Goal: Task Accomplishment & Management: Manage account settings

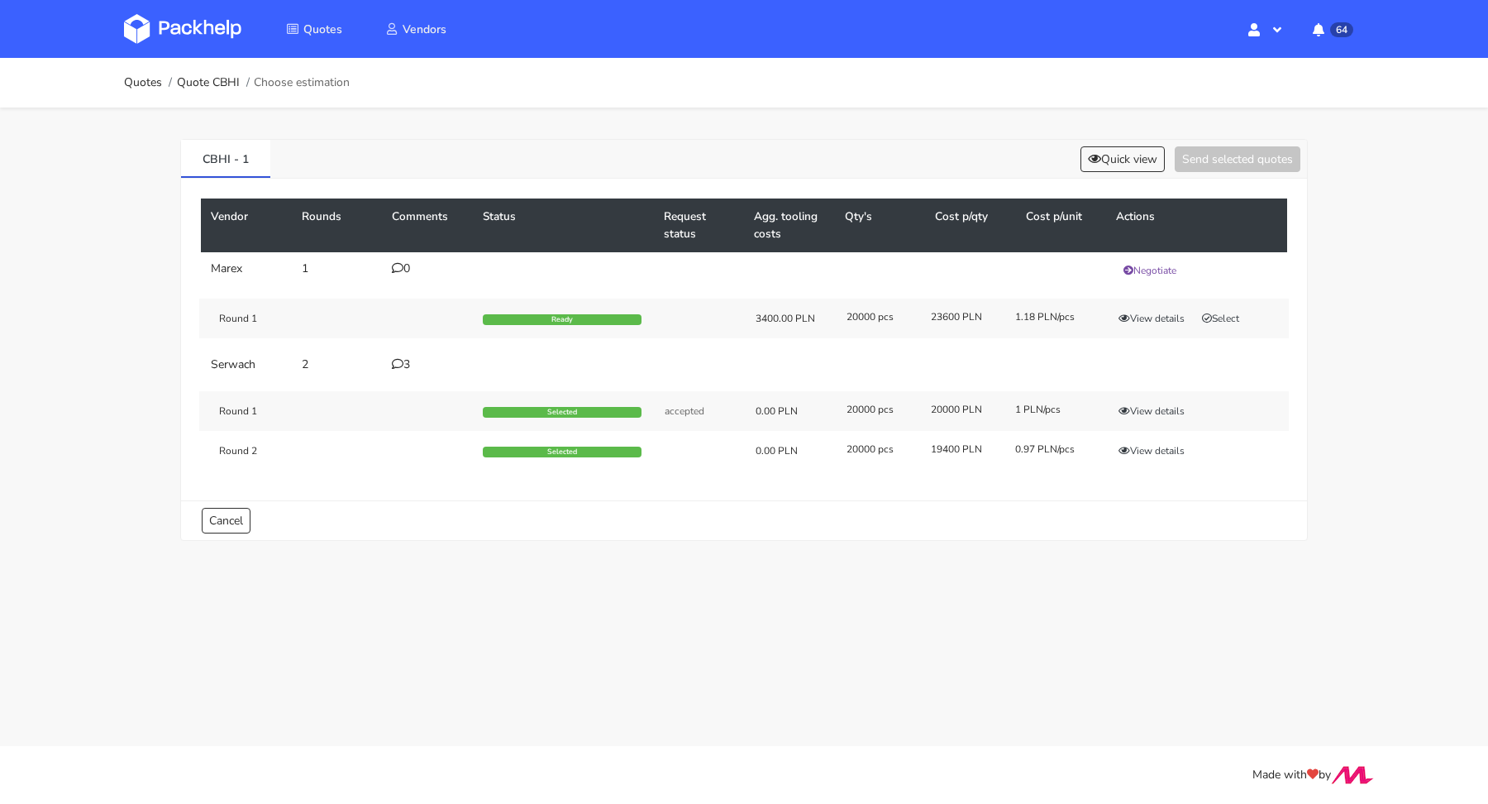
click at [1081, 171] on div "CBHI - 1 Quick view Send selected quotes" at bounding box center [744, 159] width 1126 height 39
click at [1100, 157] on button "Quick view" at bounding box center [1123, 159] width 84 height 26
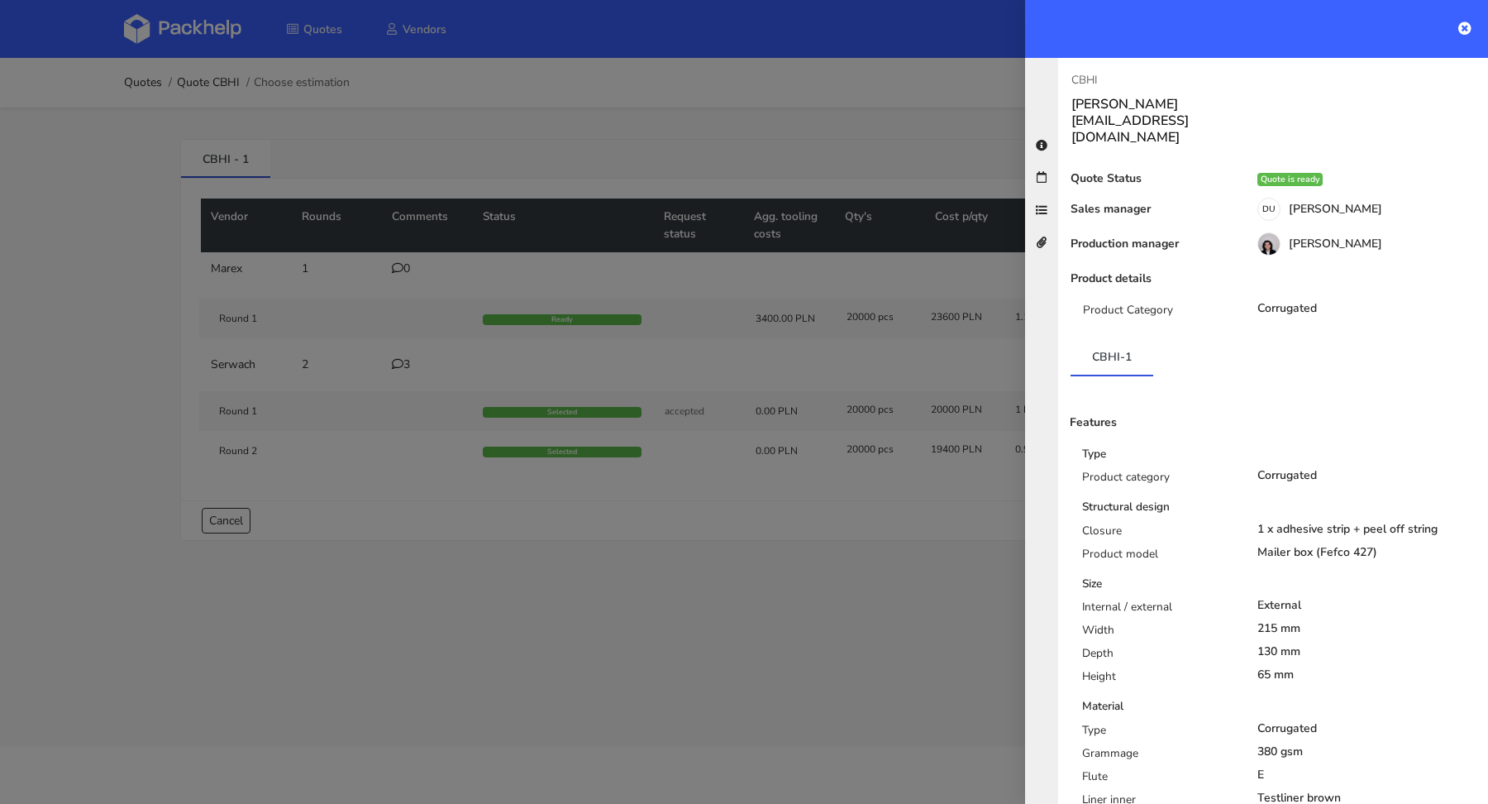
click at [924, 107] on div at bounding box center [744, 402] width 1488 height 804
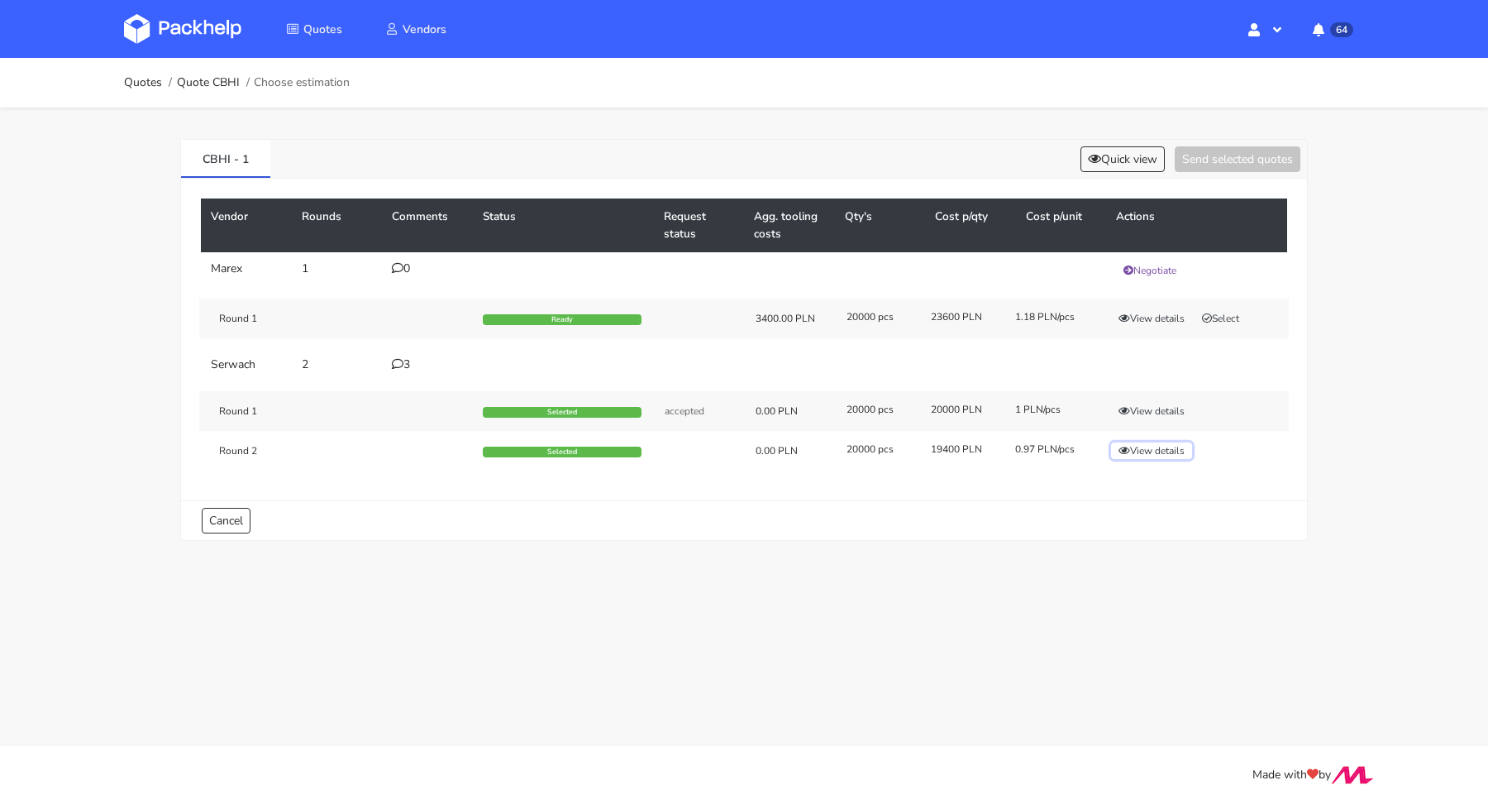
click at [1139, 452] on button "View details" at bounding box center [1151, 450] width 81 height 17
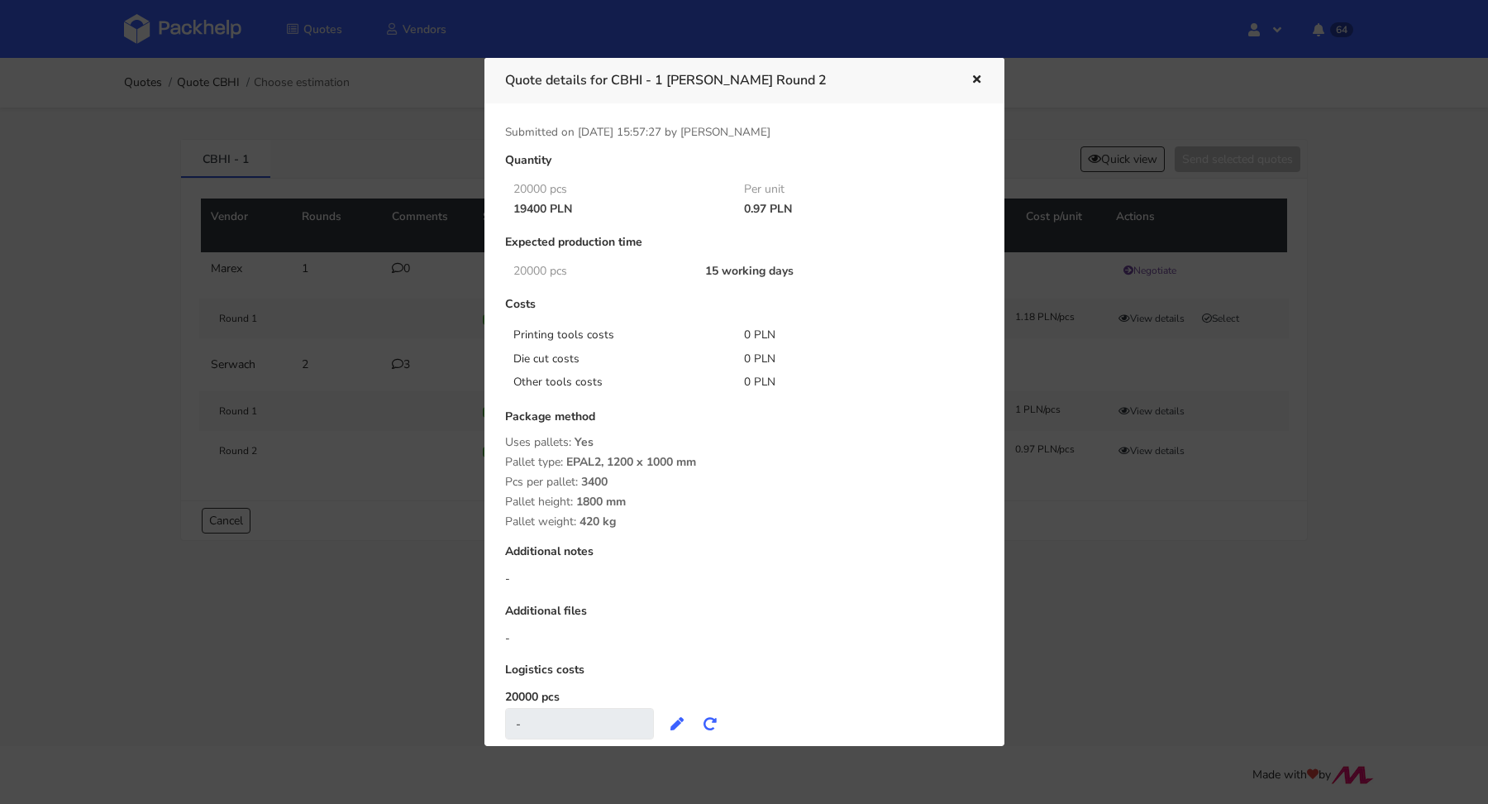
click at [975, 80] on icon "button" at bounding box center [977, 80] width 14 height 12
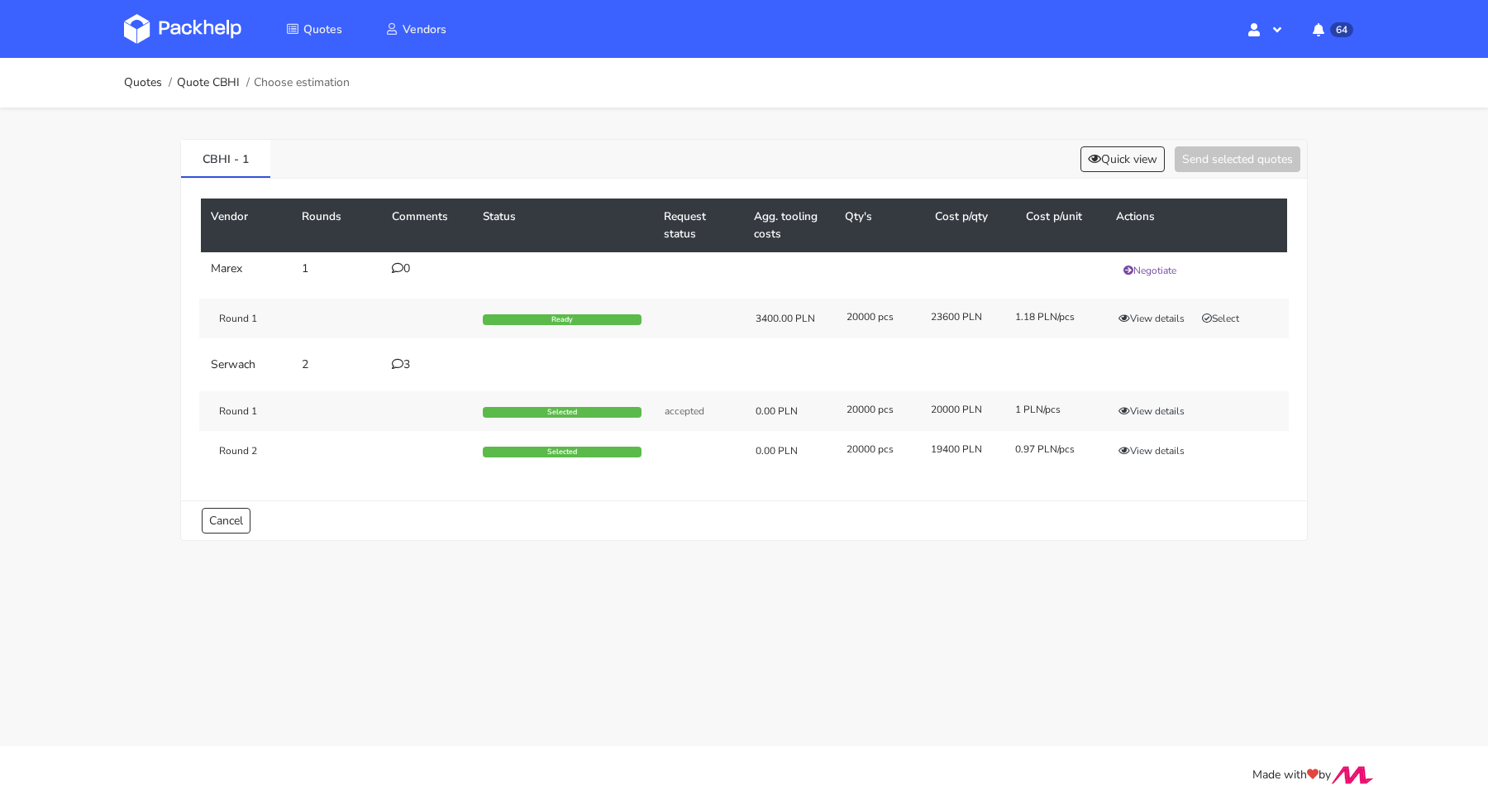
click at [398, 358] on icon at bounding box center [398, 364] width 12 height 12
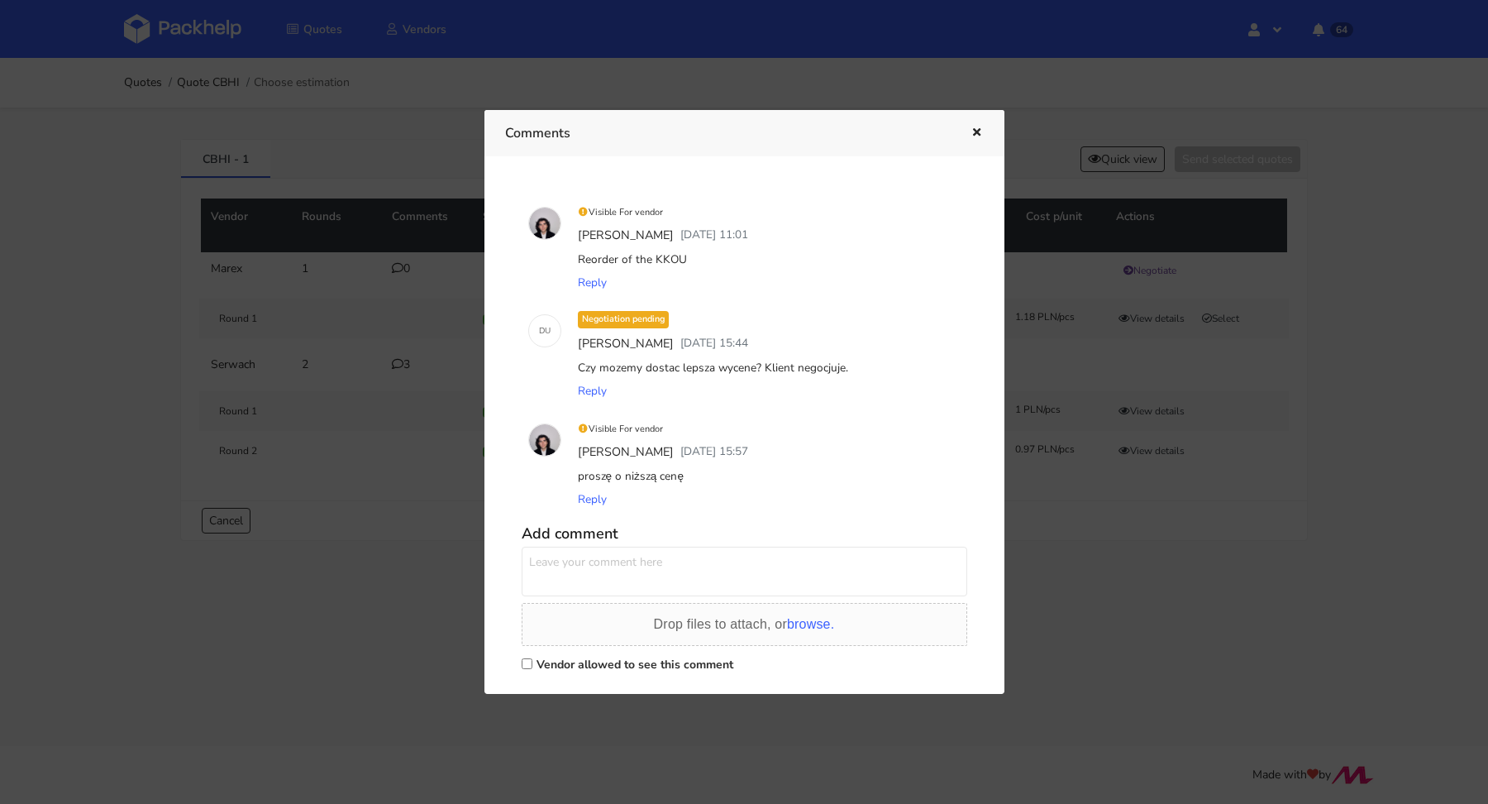
click at [390, 490] on div at bounding box center [744, 402] width 1488 height 804
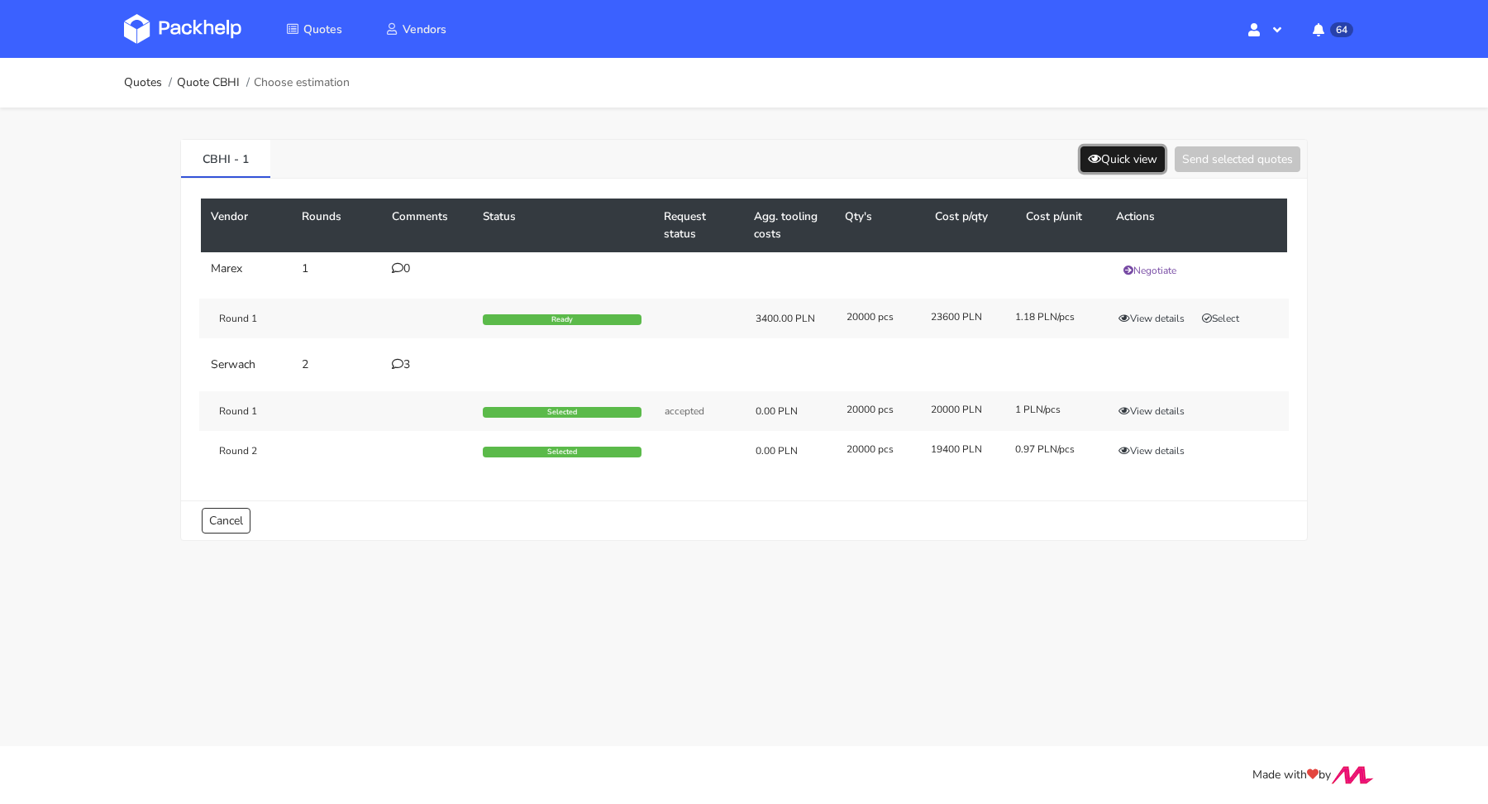
click at [1123, 161] on button "Quick view" at bounding box center [1123, 159] width 84 height 26
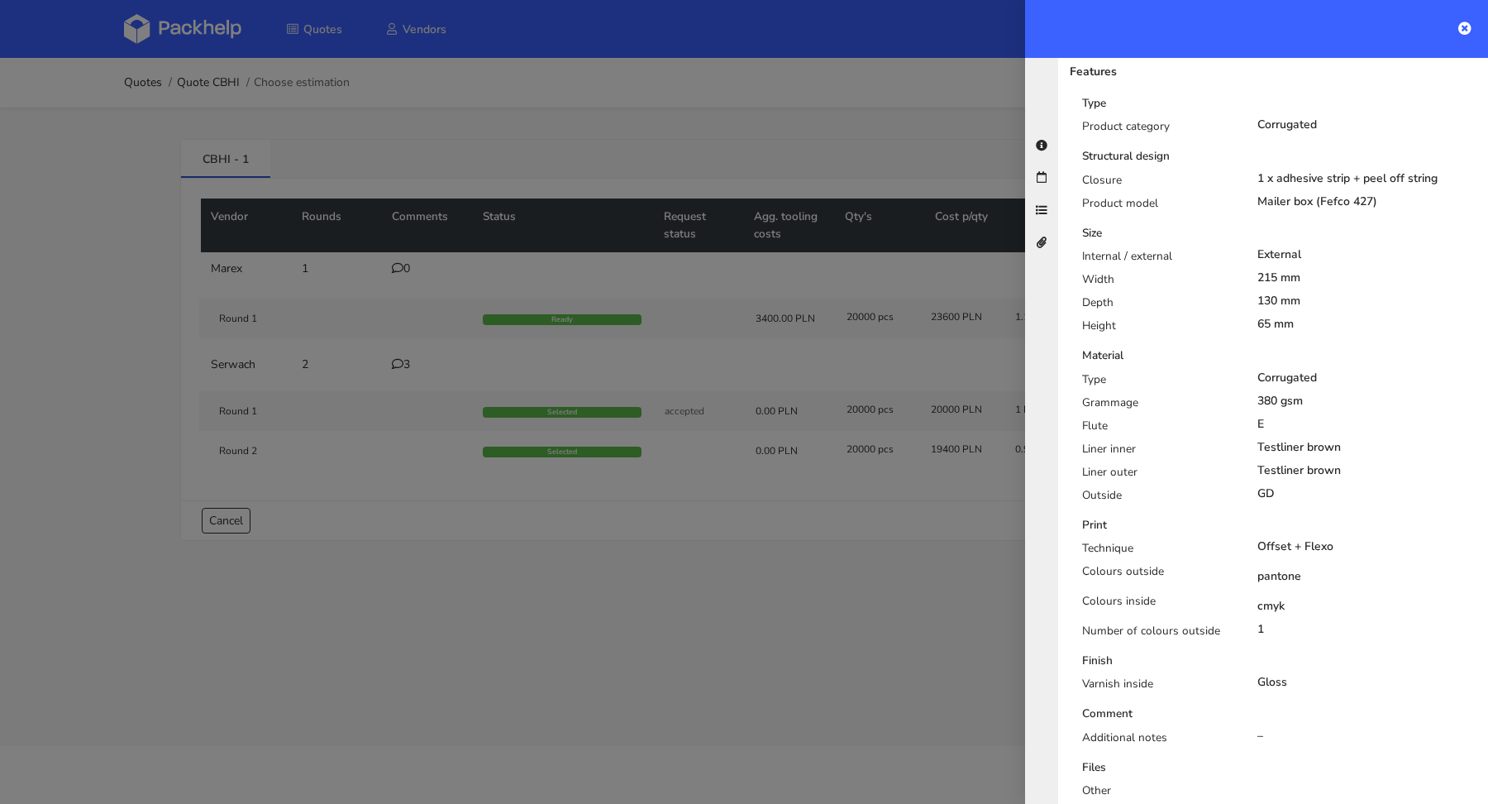
scroll to position [470, 0]
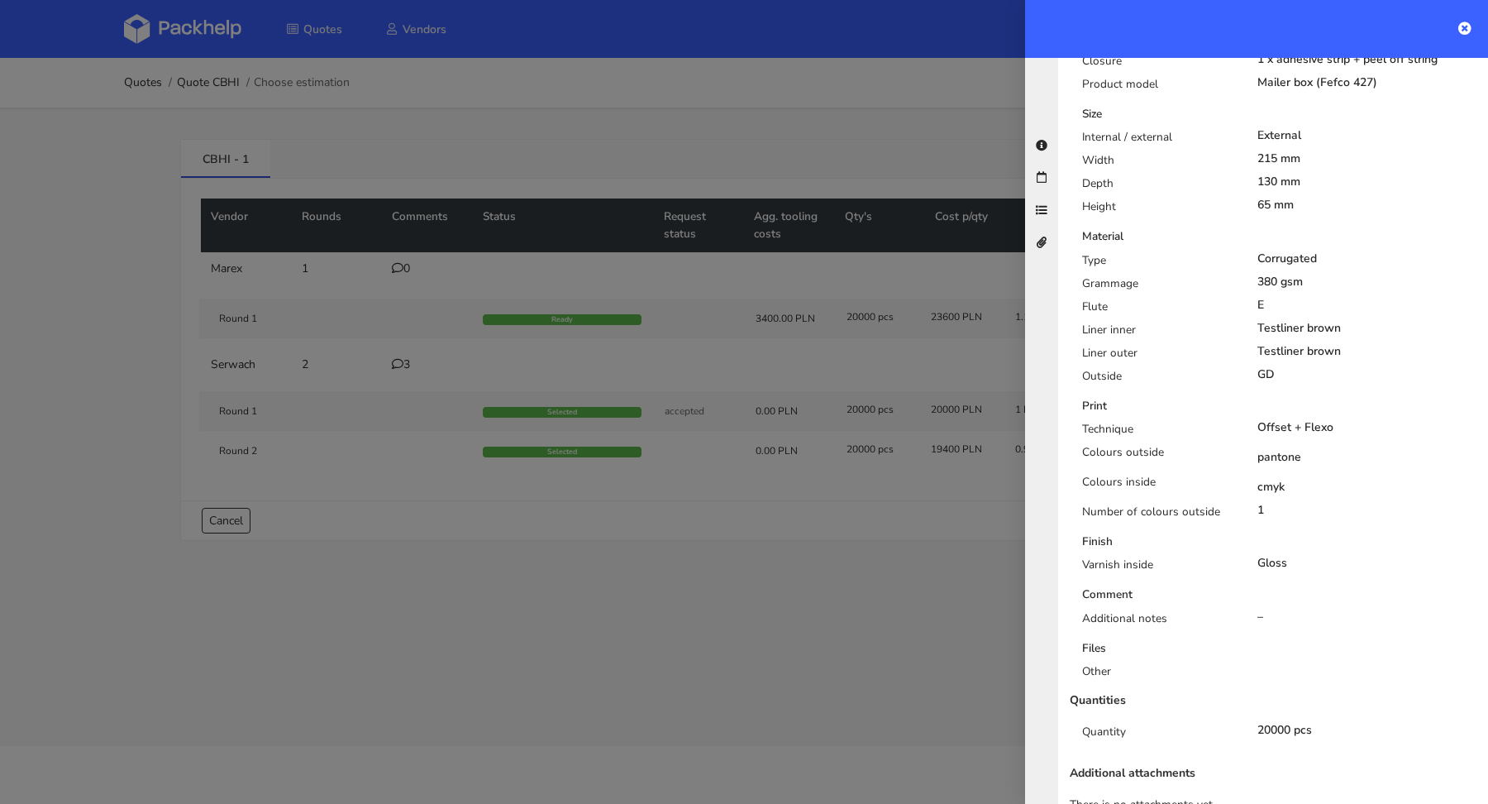
click at [785, 534] on div at bounding box center [744, 402] width 1488 height 804
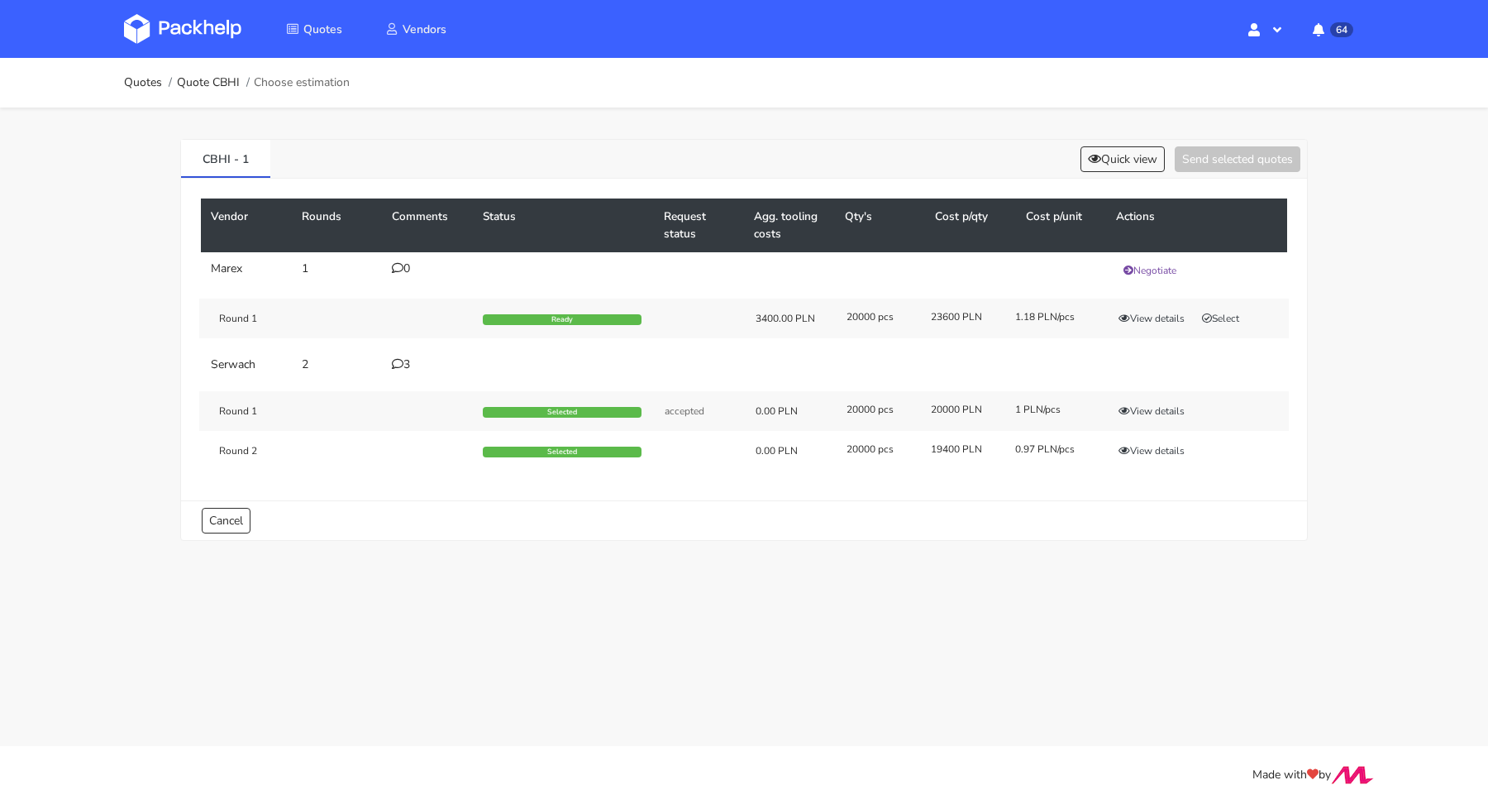
click at [393, 365] on icon at bounding box center [398, 364] width 12 height 12
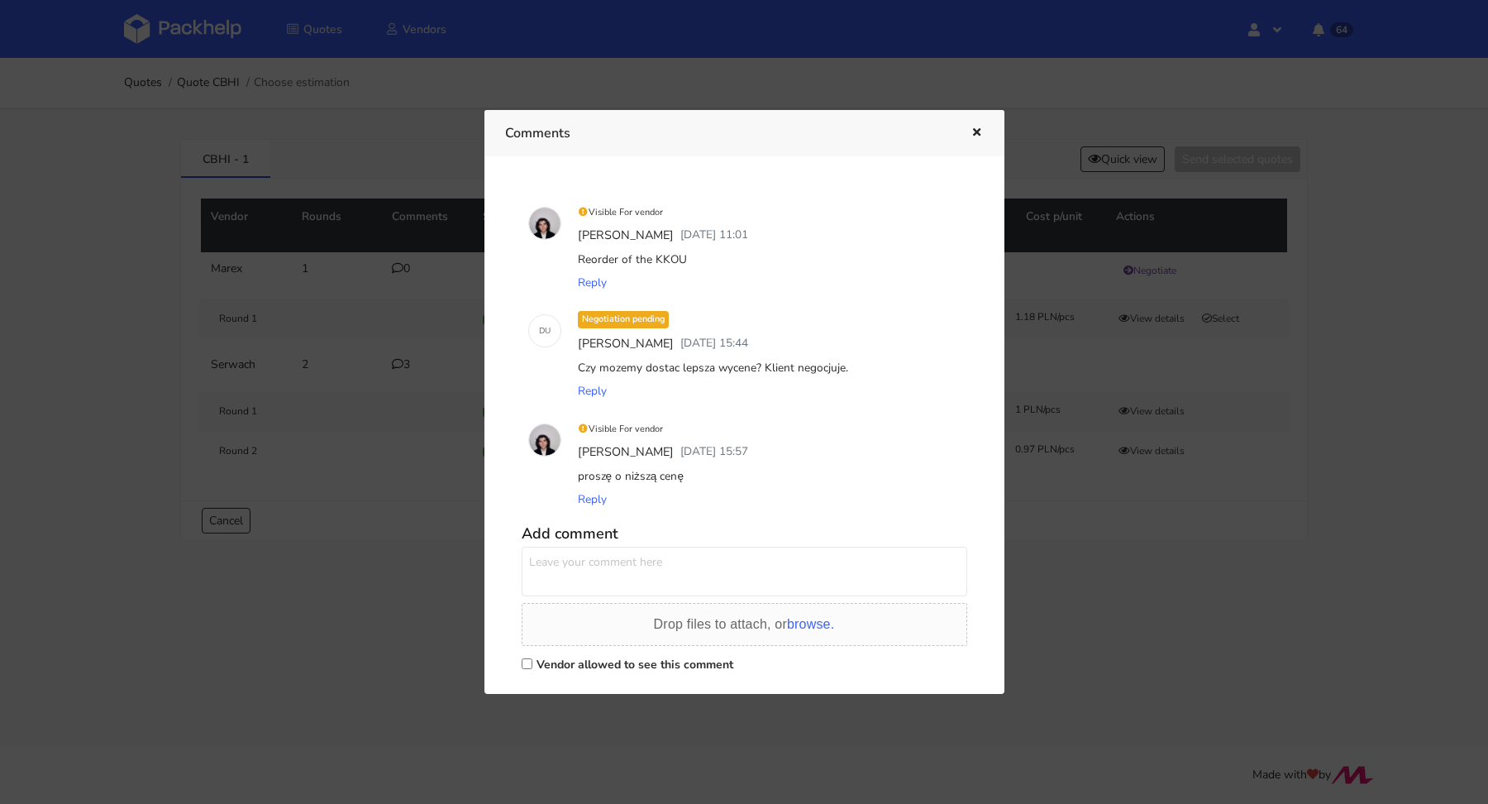
drag, startPoint x: 706, startPoint y: 257, endPoint x: 656, endPoint y: 254, distance: 50.5
click at [656, 254] on div "Reorder of the KKOU" at bounding box center [768, 259] width 386 height 23
copy div "KKOU"
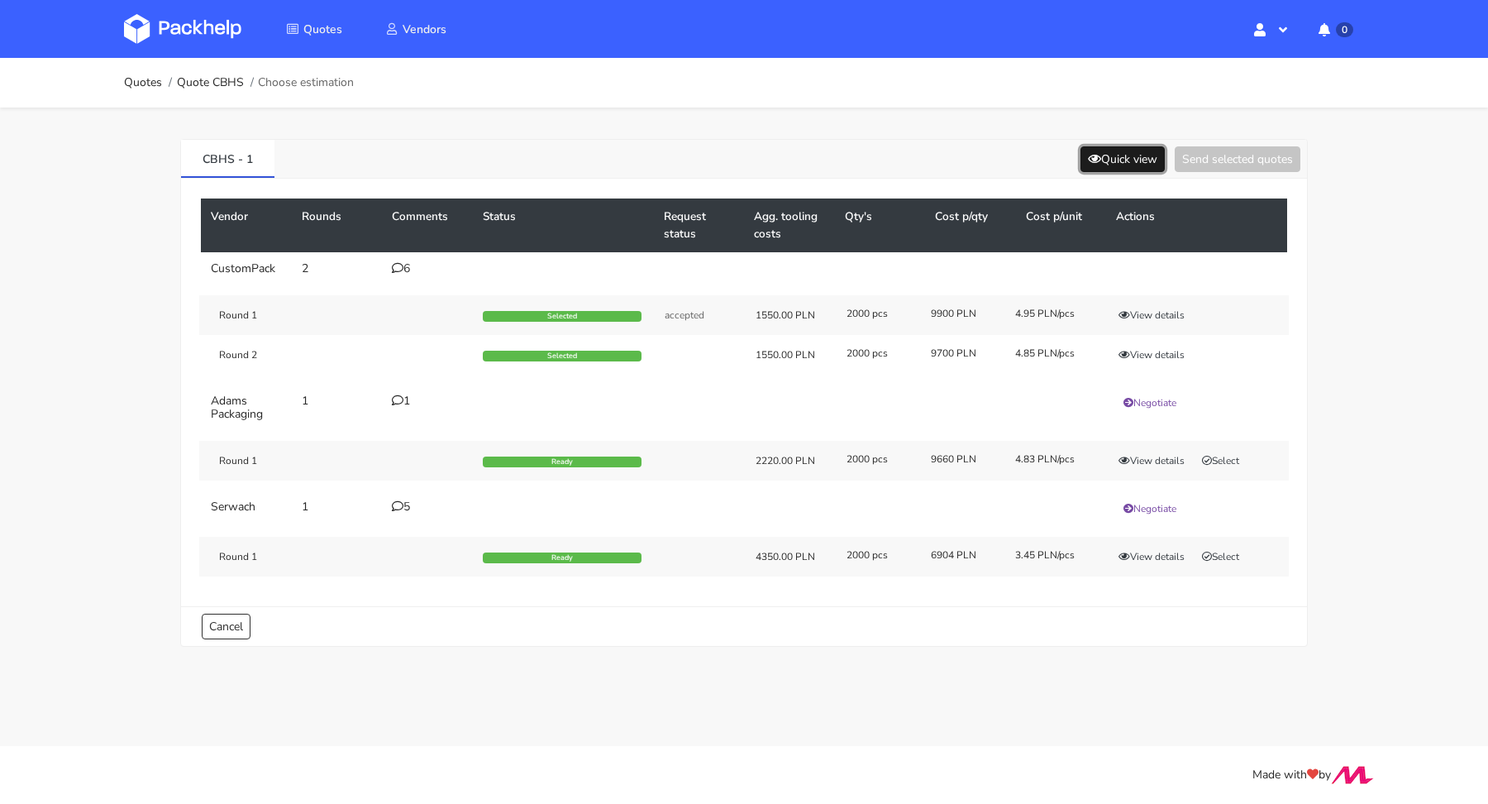
click at [1121, 150] on button "Quick view" at bounding box center [1123, 159] width 84 height 26
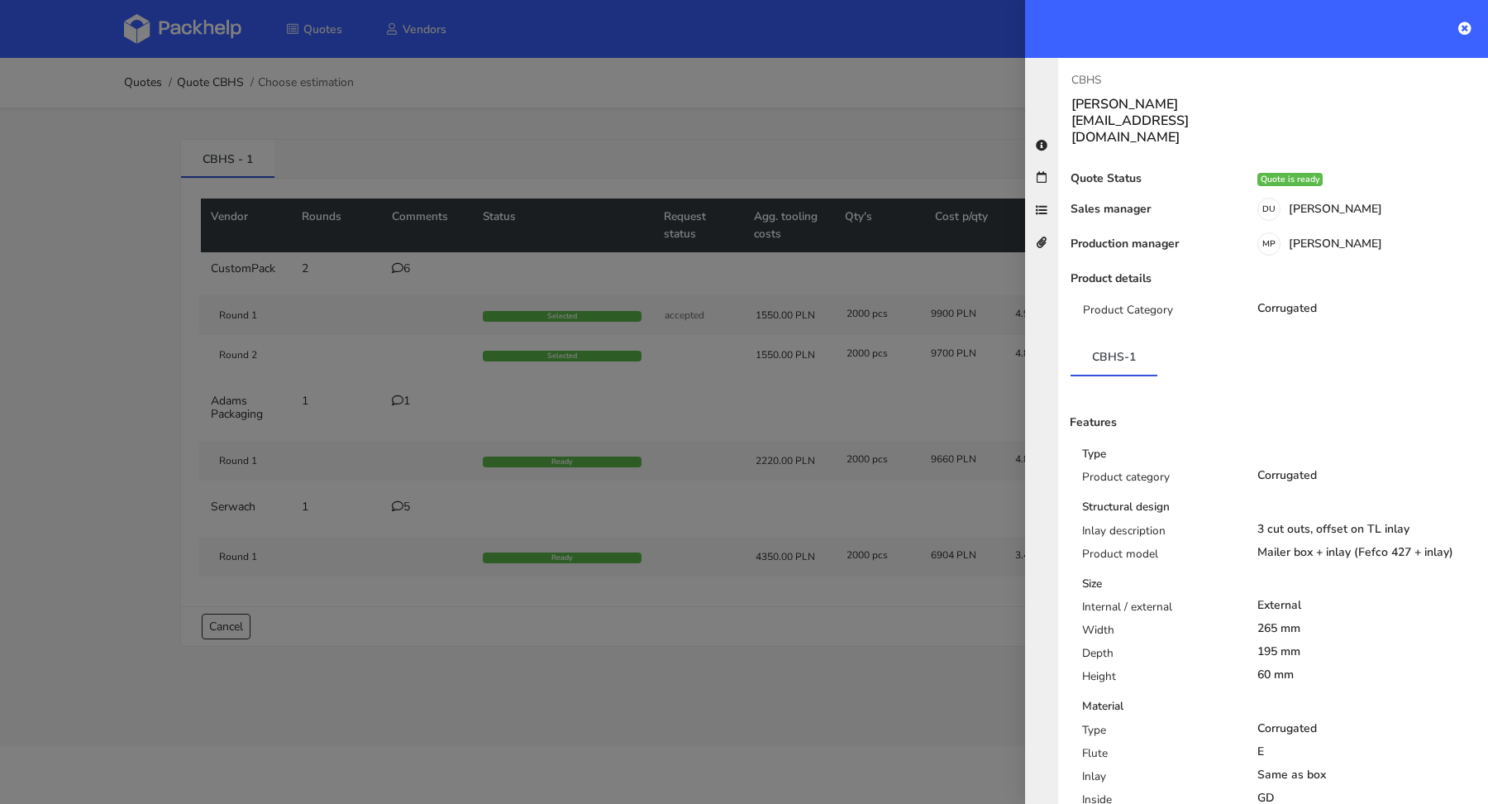
click at [890, 153] on div at bounding box center [744, 402] width 1488 height 804
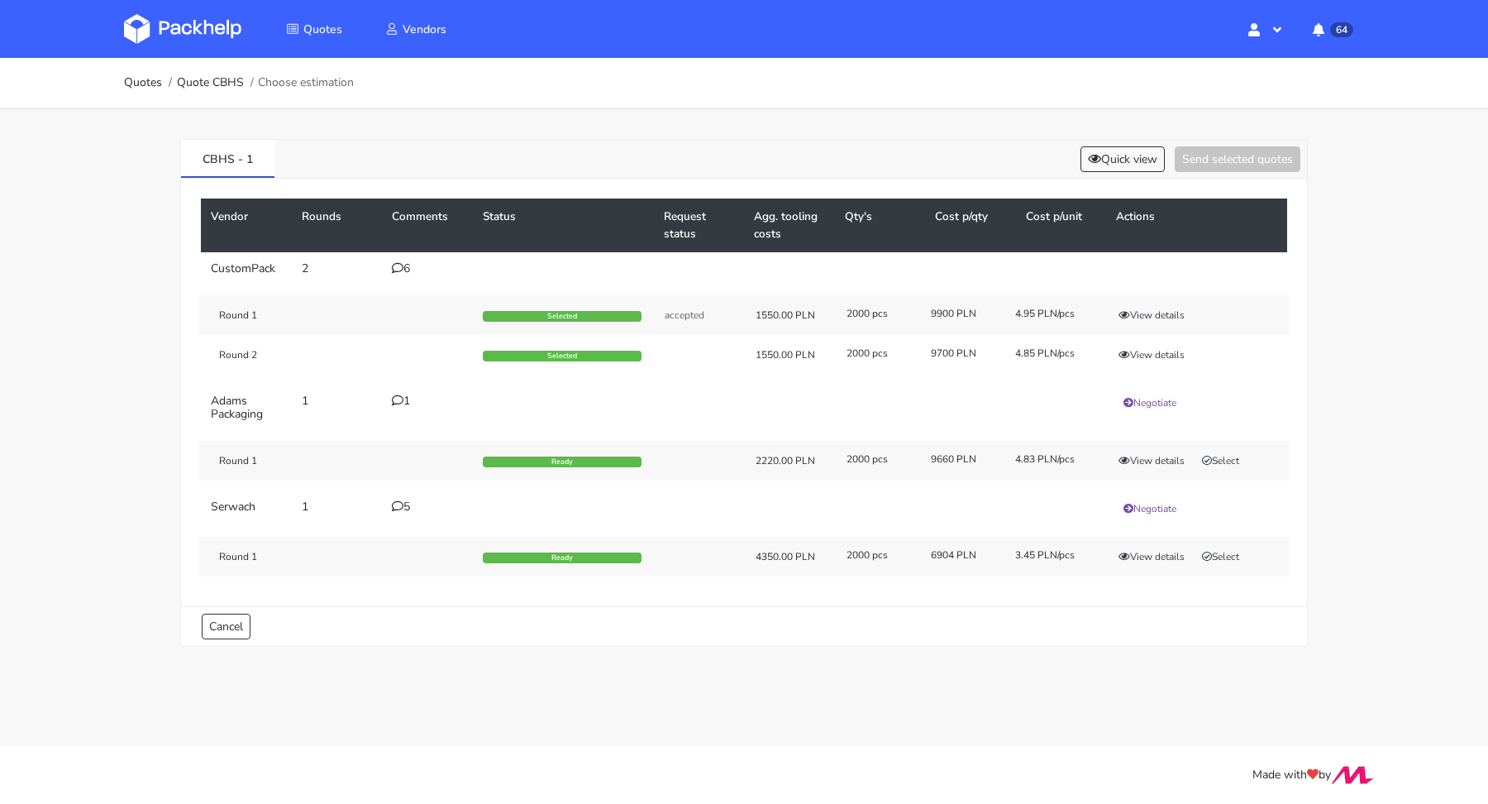
click at [407, 500] on div "5" at bounding box center [427, 506] width 71 height 13
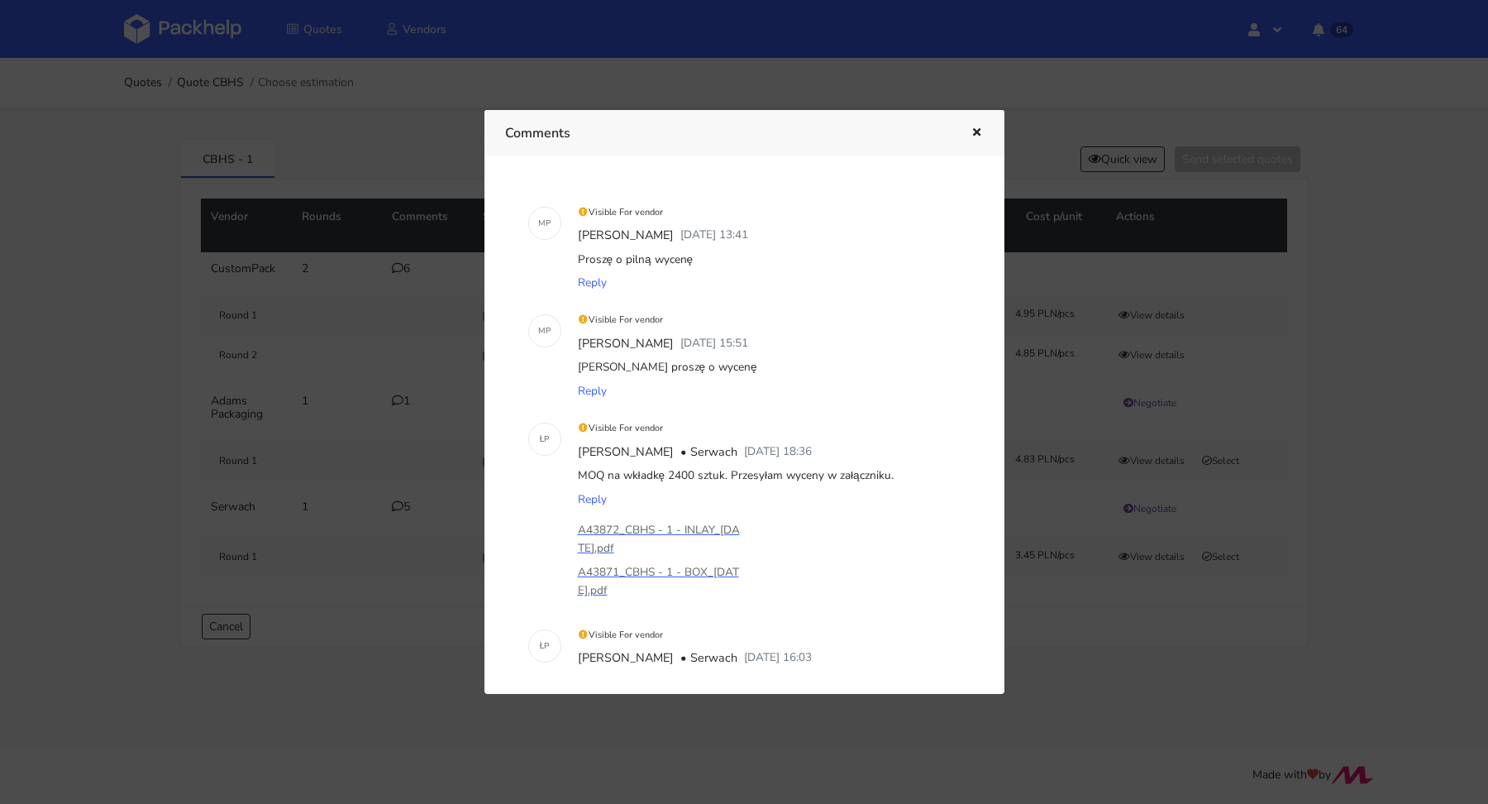
scroll to position [471, 0]
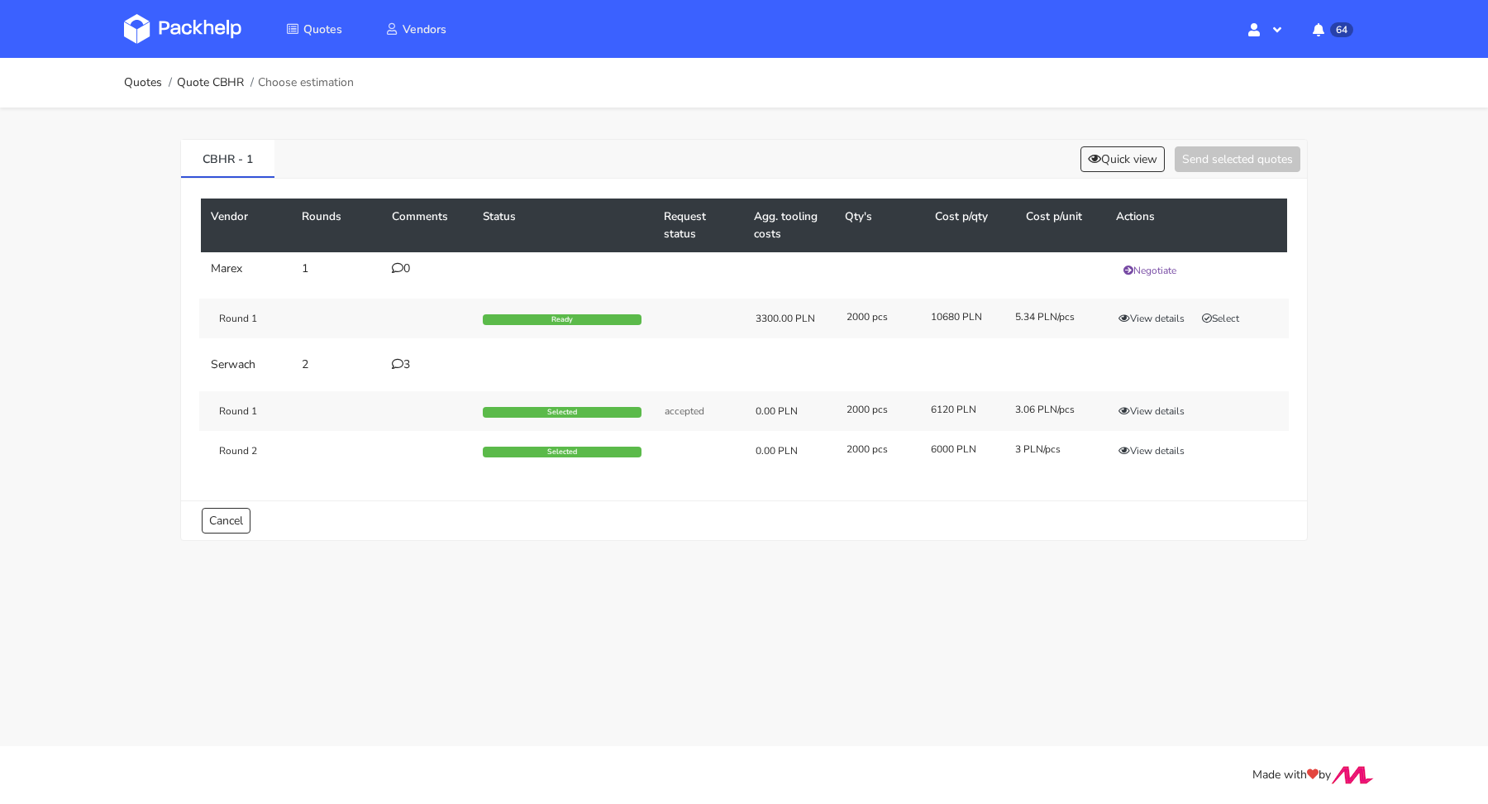
click at [392, 360] on icon at bounding box center [398, 364] width 12 height 12
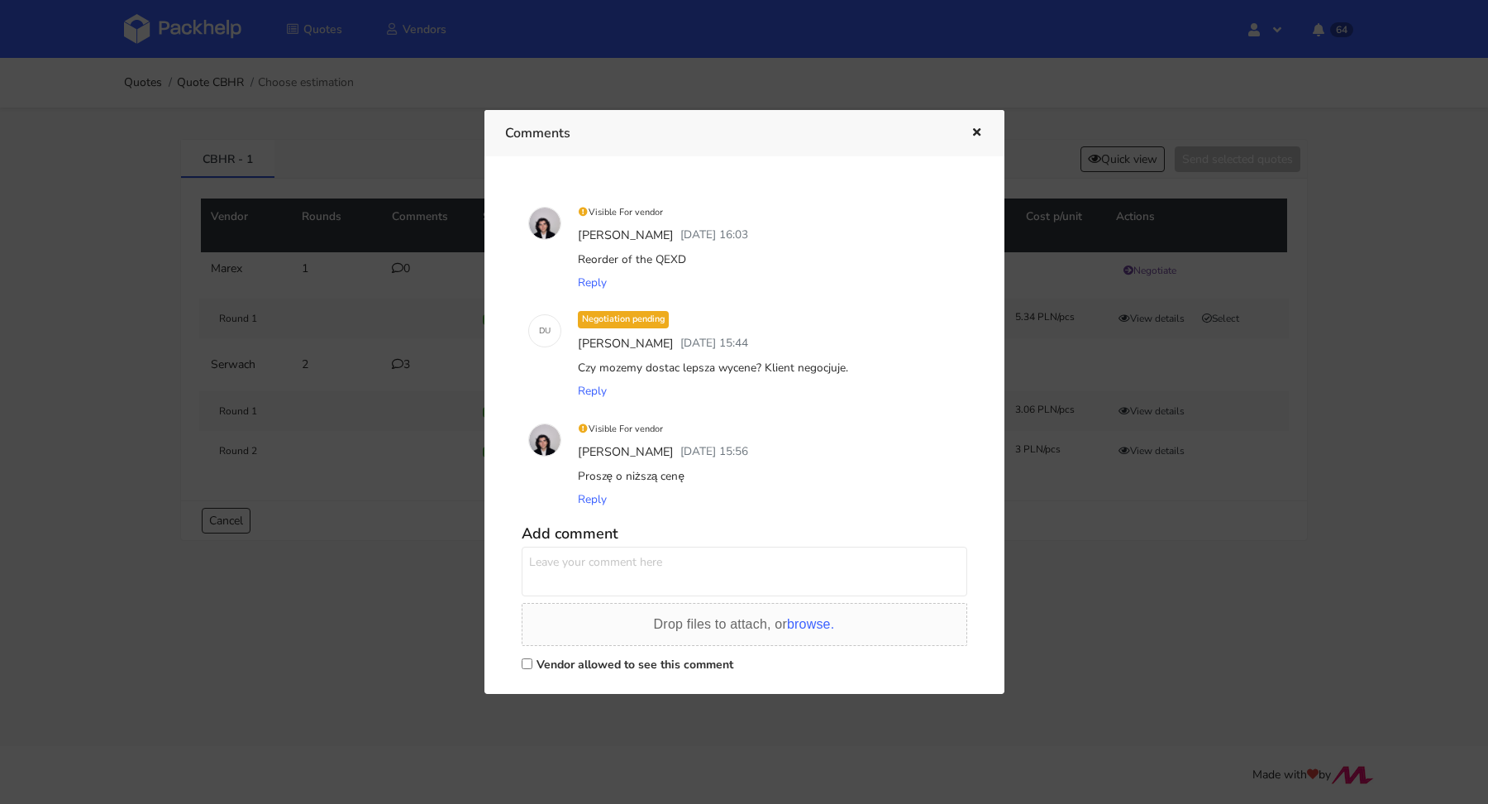
drag, startPoint x: 701, startPoint y: 260, endPoint x: 655, endPoint y: 258, distance: 46.3
click at [655, 258] on div "Reorder of the QEXD" at bounding box center [768, 259] width 386 height 23
copy div "QEXD"
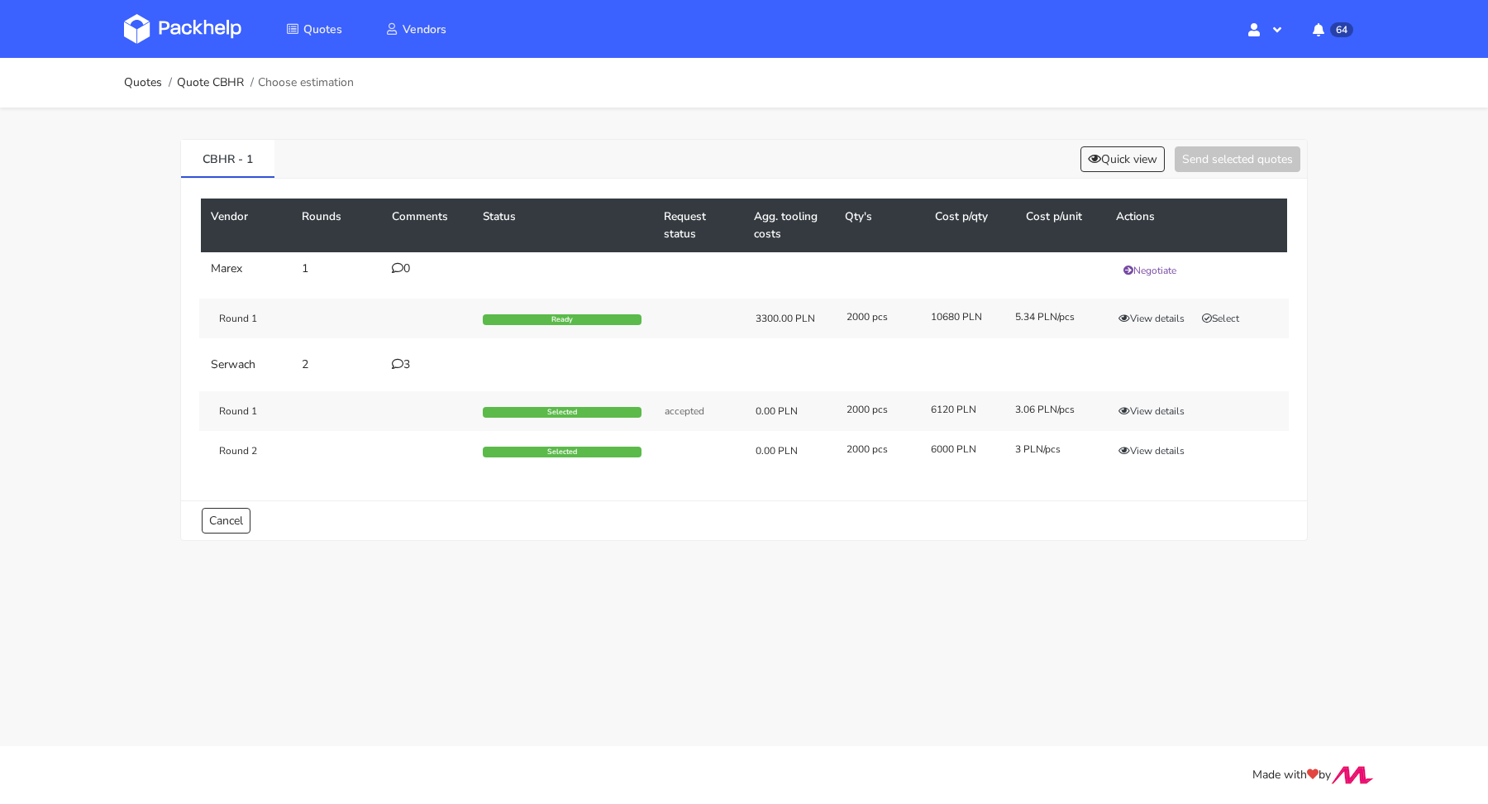
click at [403, 360] on div "3" at bounding box center [427, 364] width 71 height 13
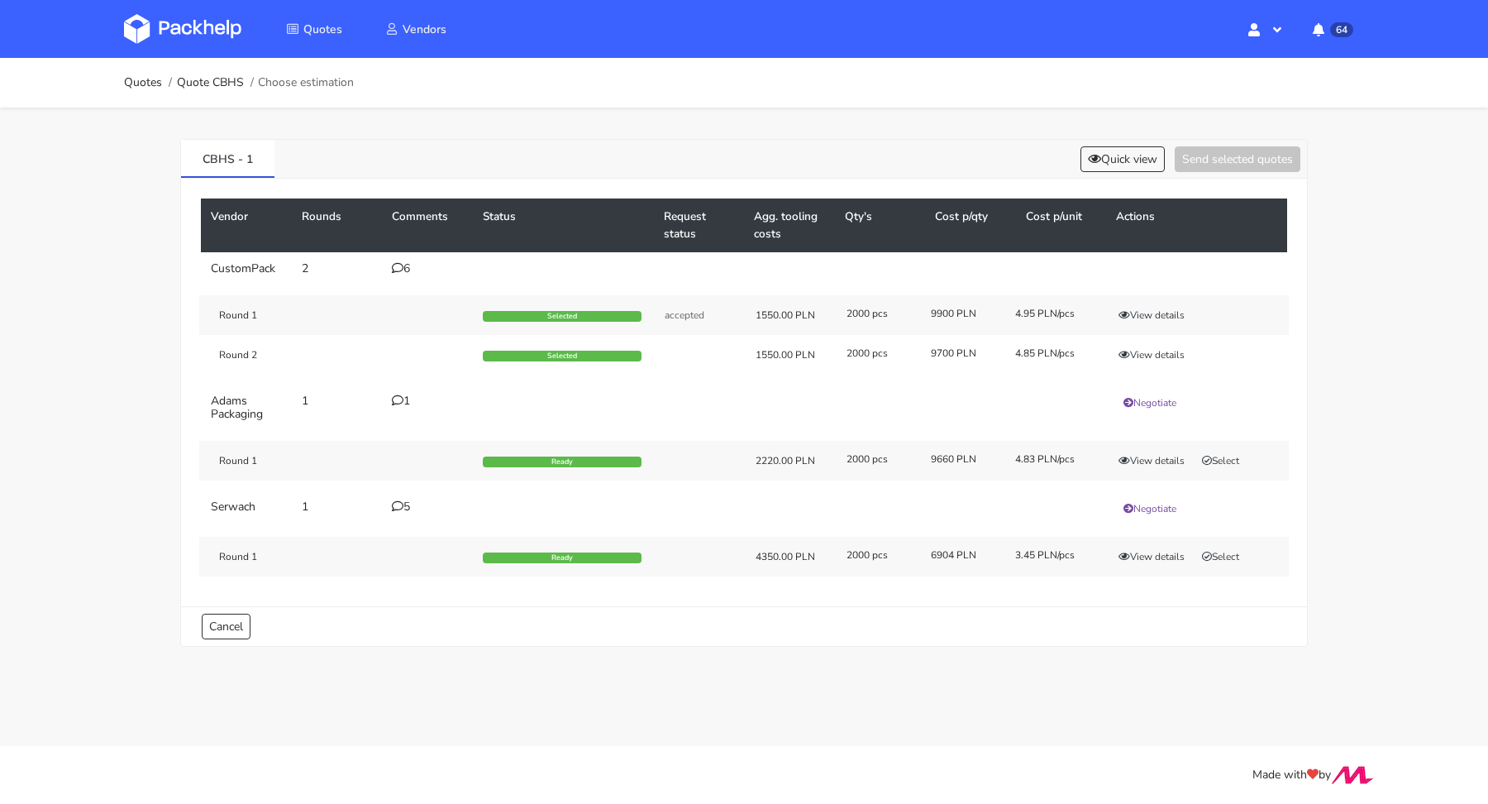
click at [407, 506] on div "5" at bounding box center [427, 506] width 71 height 13
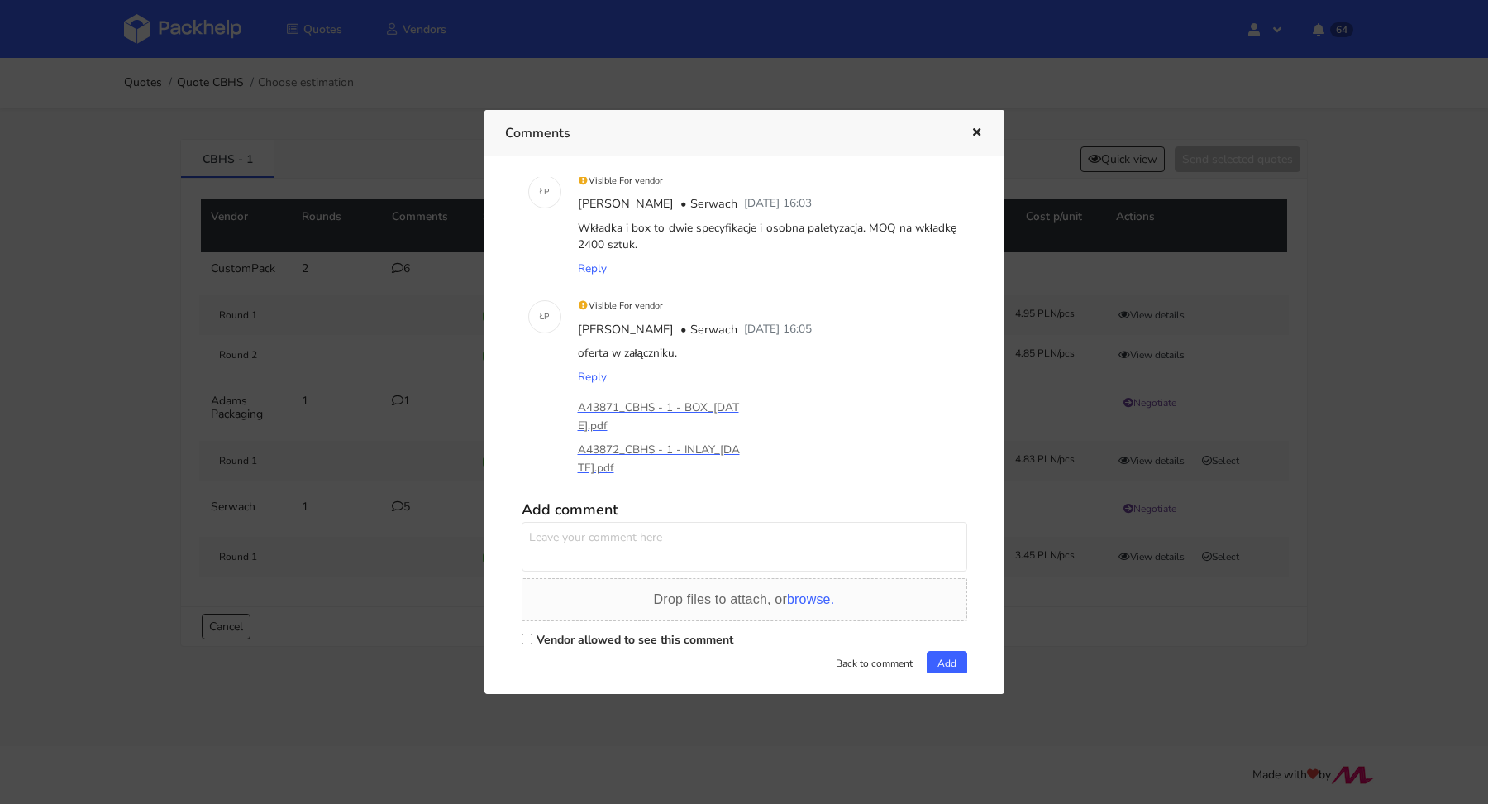
scroll to position [432, 0]
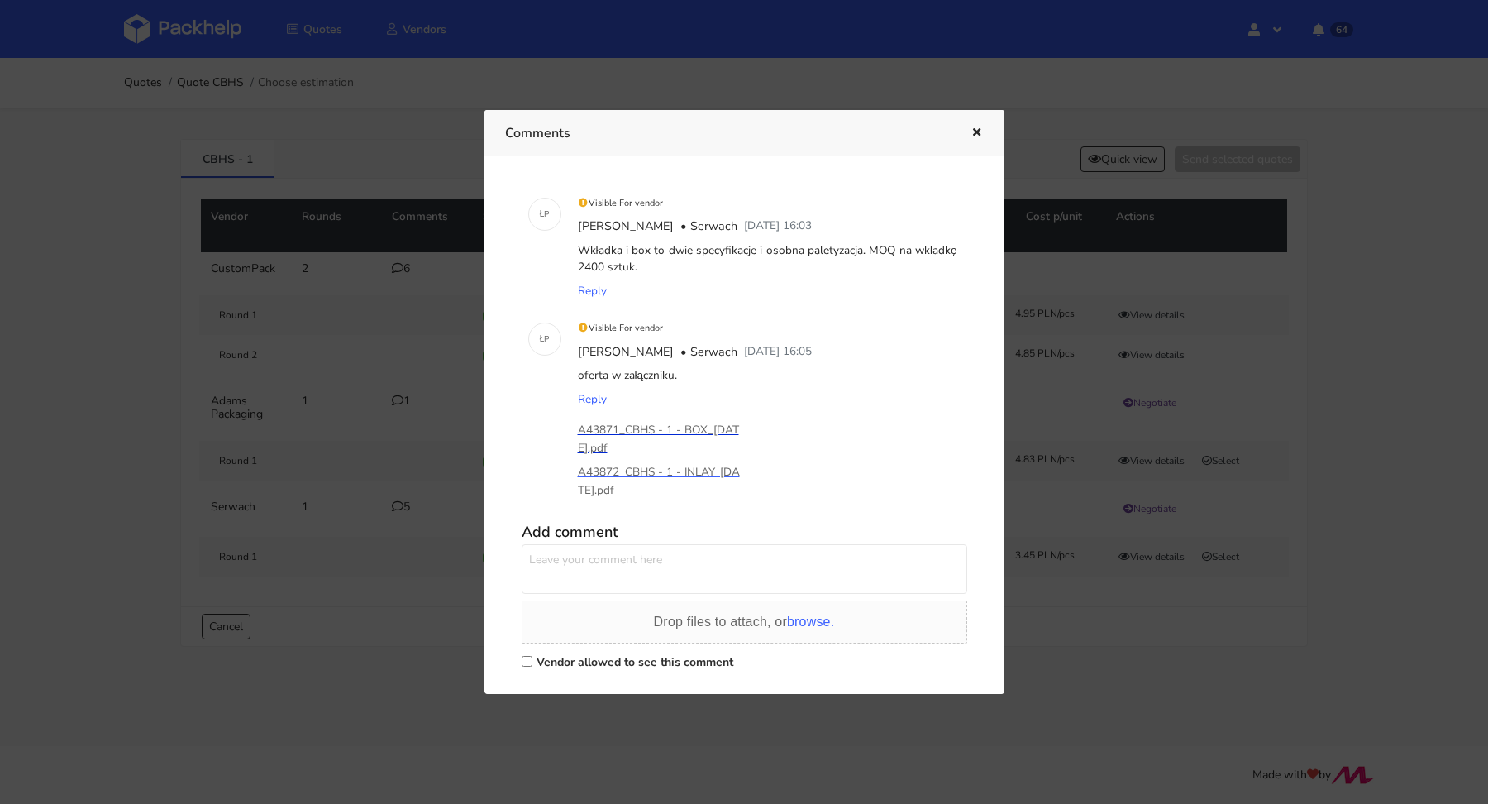
click at [682, 433] on p "A43871_CBHS - 1 - BOX_2025-09-16.pdf" at bounding box center [660, 439] width 165 height 36
click at [667, 473] on p "A43872_CBHS - 1 - INLAY_2025-09-16.pdf" at bounding box center [660, 481] width 165 height 36
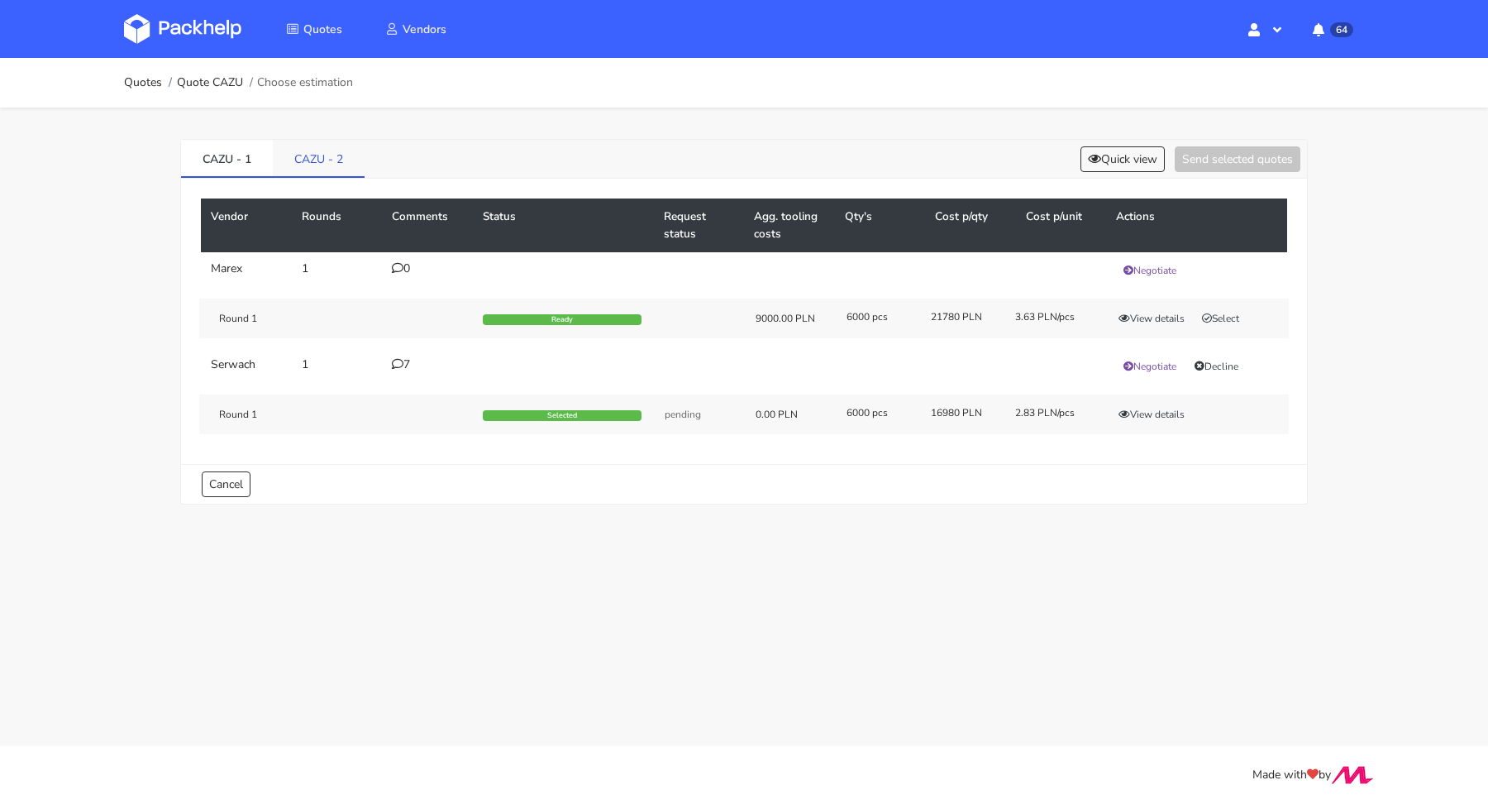
click at [298, 146] on link "CAZU - 2" at bounding box center [319, 158] width 92 height 36
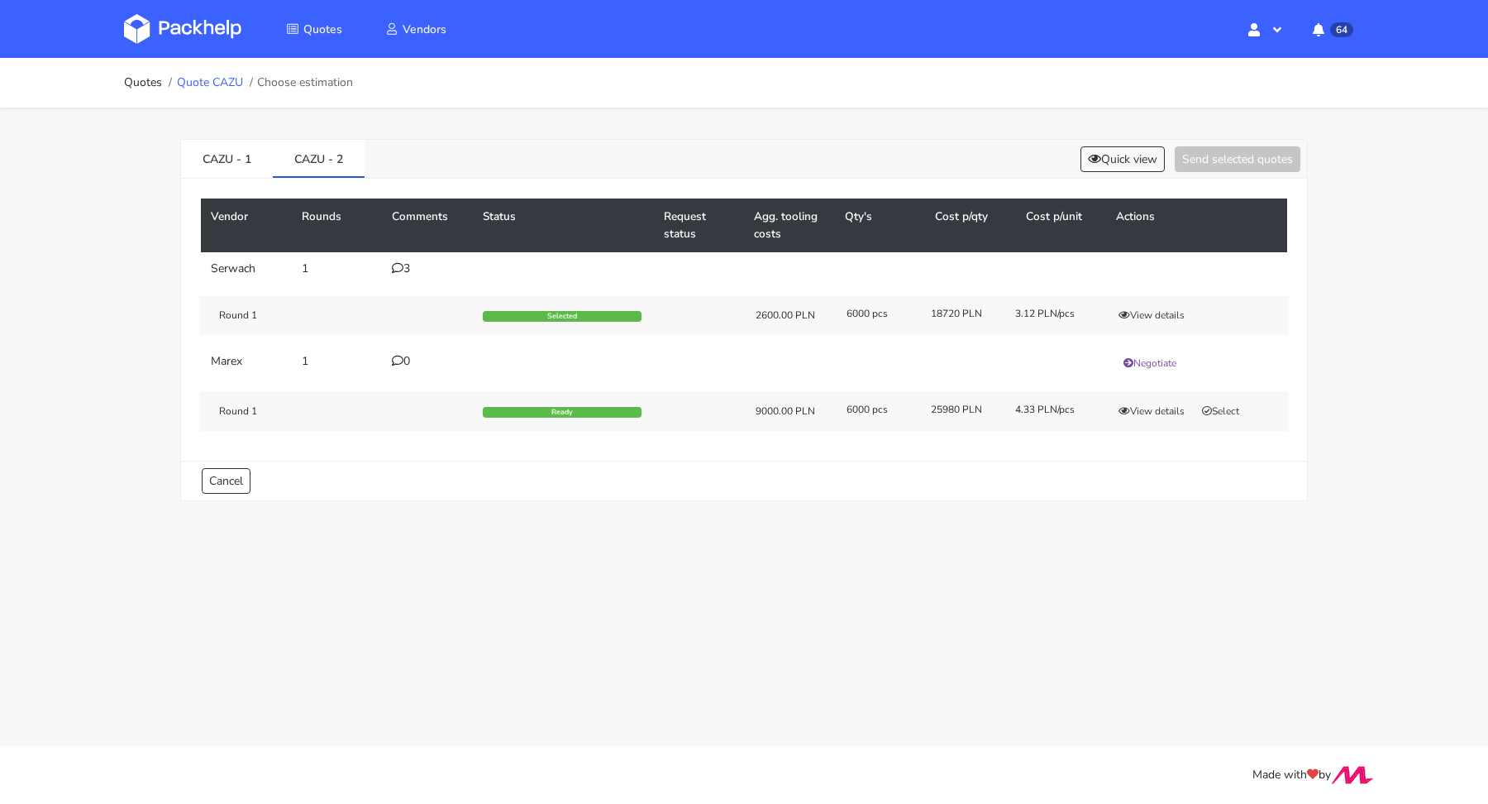
click at [210, 78] on link "Quote CAZU" at bounding box center [210, 82] width 66 height 13
click at [1137, 160] on button "Quick view" at bounding box center [1123, 159] width 84 height 26
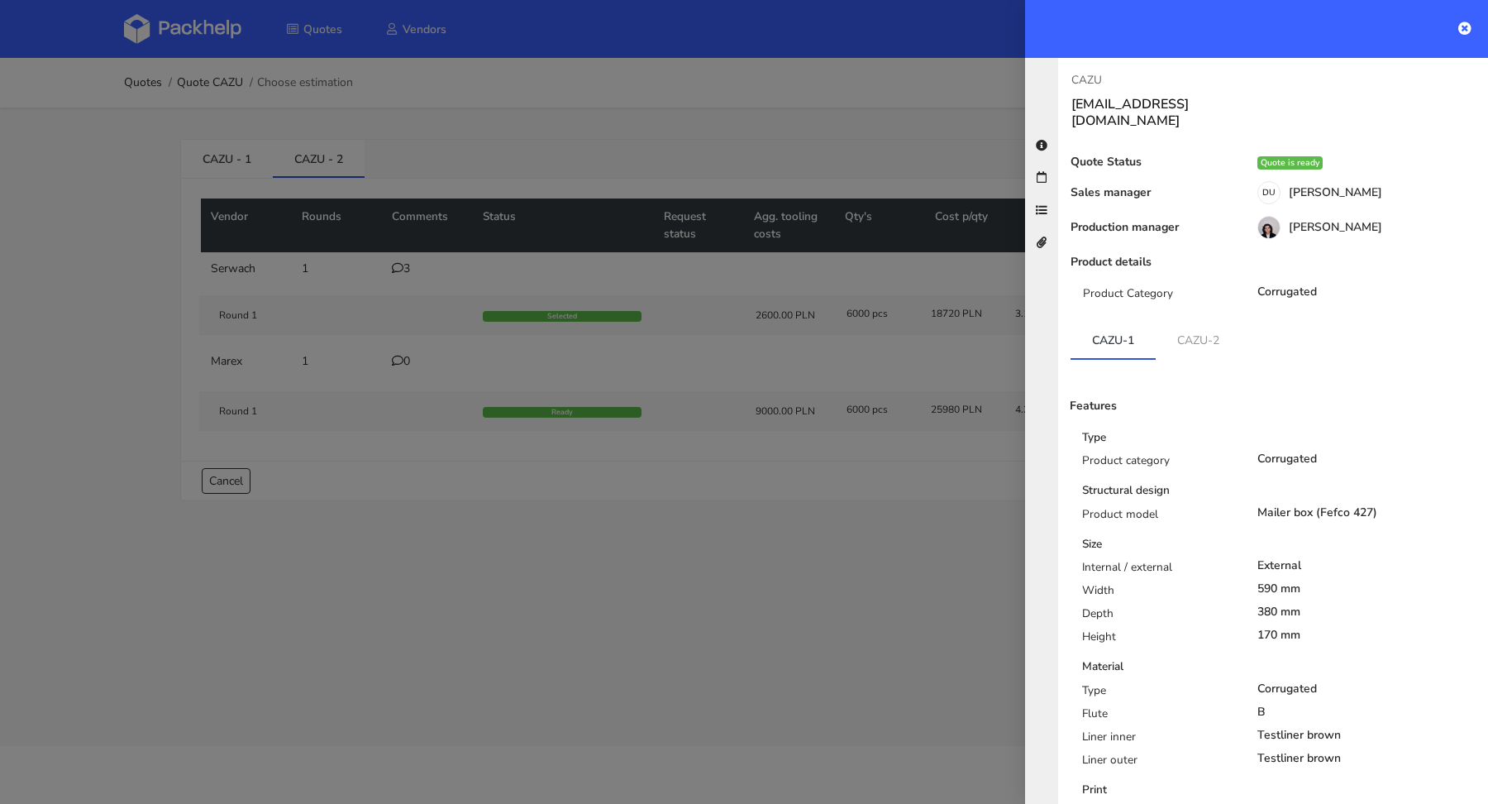
click at [887, 476] on div at bounding box center [744, 402] width 1488 height 804
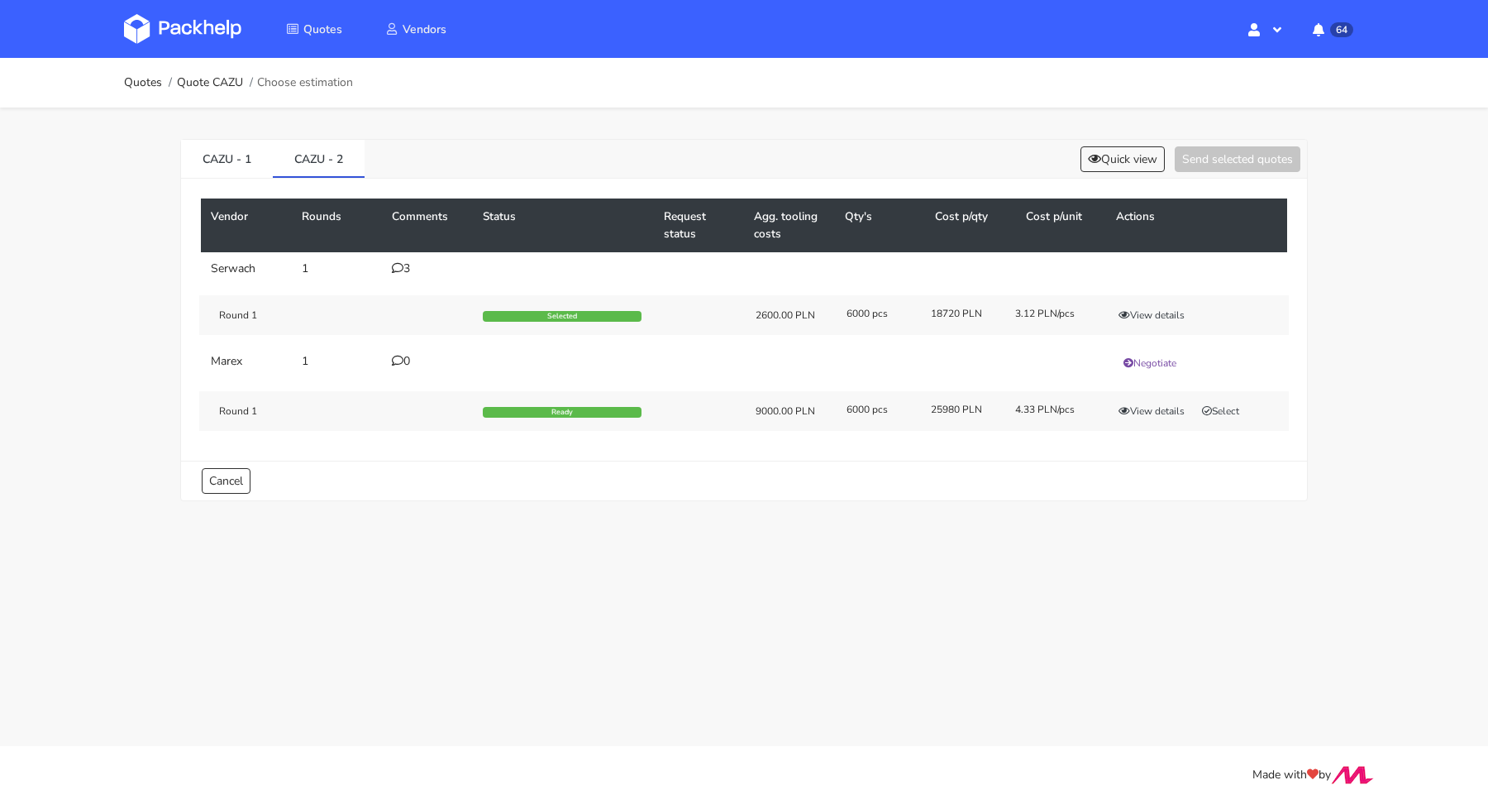
click at [398, 270] on icon at bounding box center [398, 268] width 12 height 12
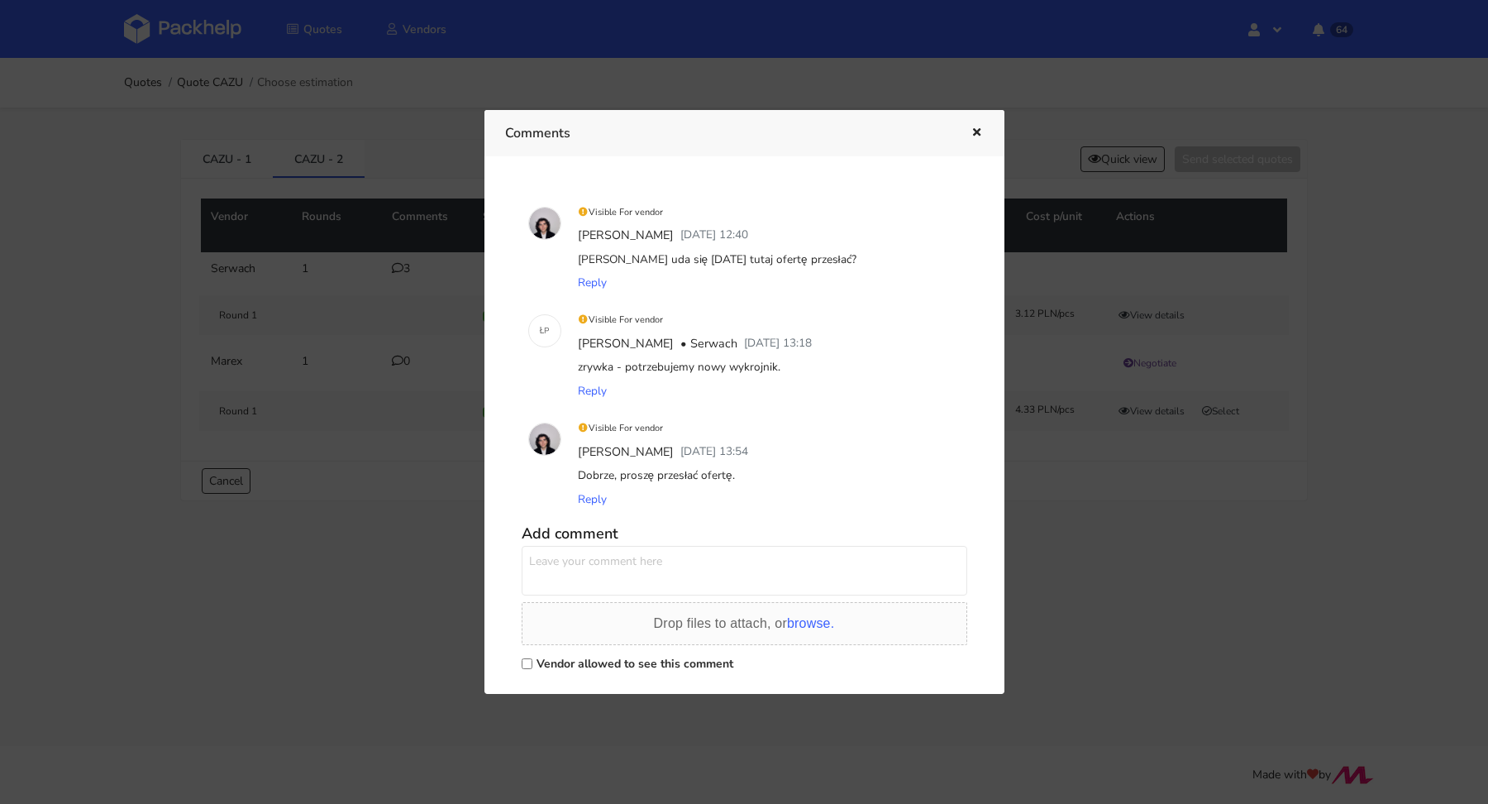
click at [329, 563] on div at bounding box center [744, 402] width 1488 height 804
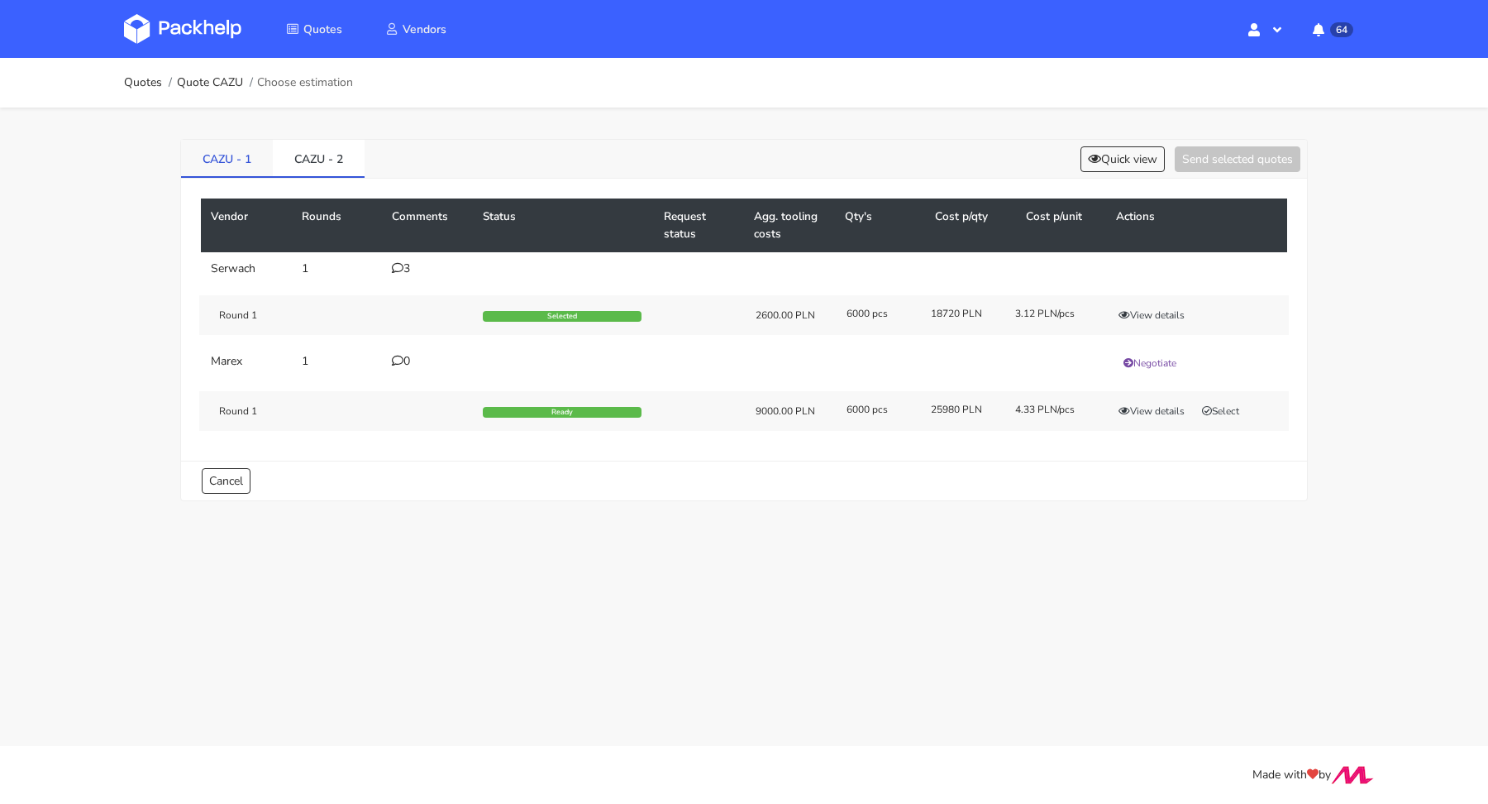
click at [227, 153] on link "CAZU - 1" at bounding box center [227, 158] width 92 height 36
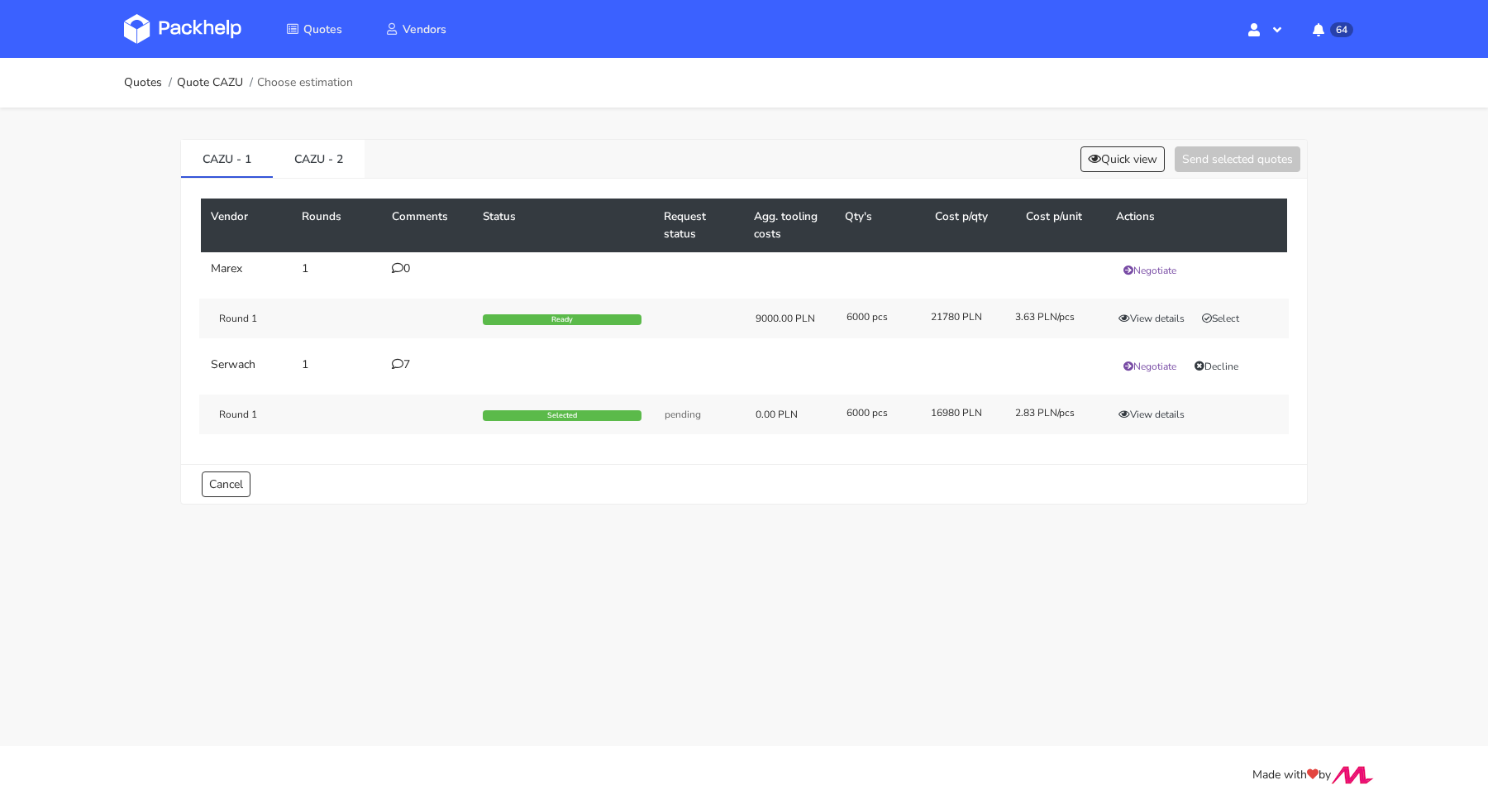
click at [396, 359] on icon at bounding box center [398, 364] width 12 height 12
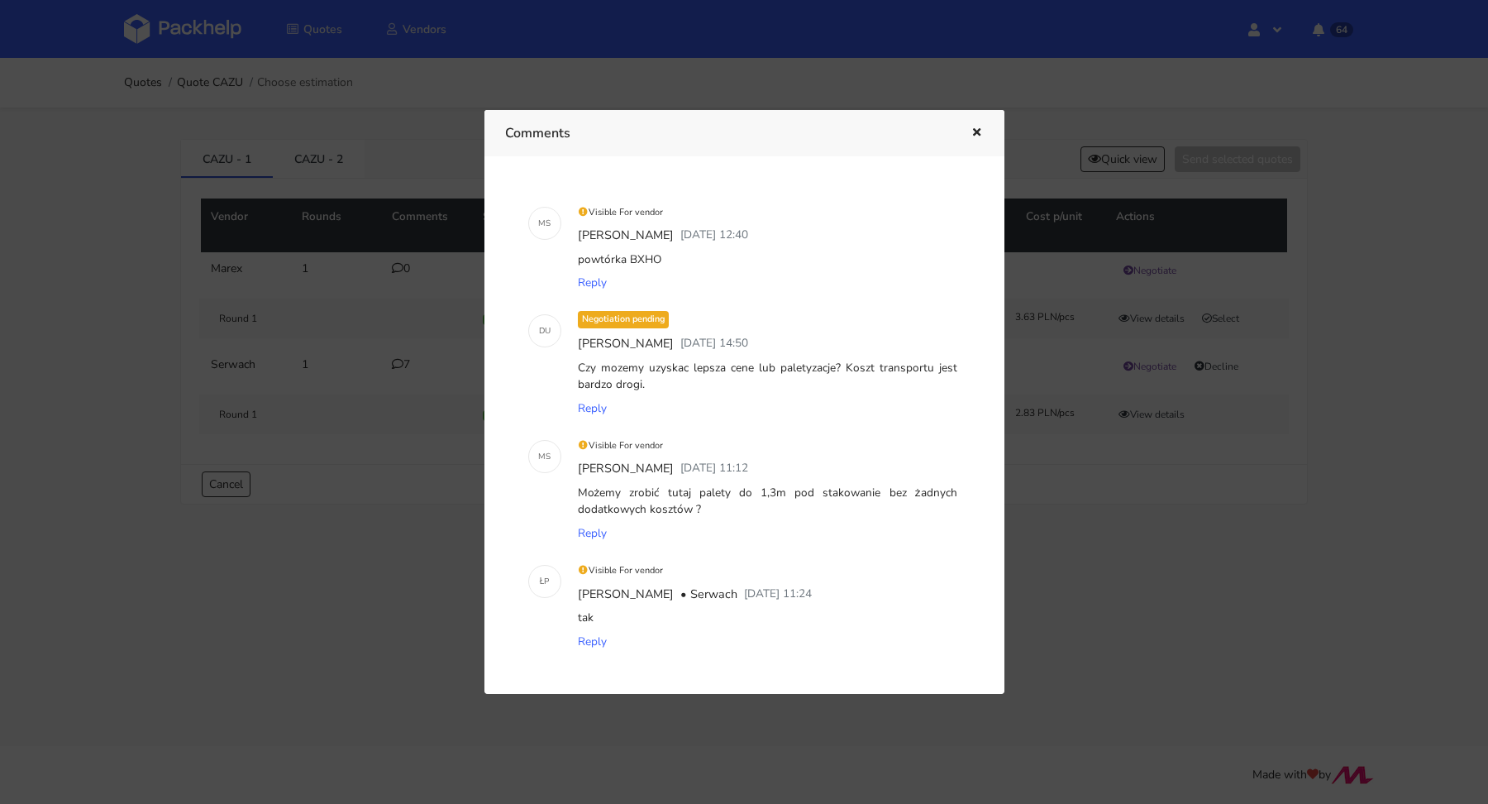
drag, startPoint x: 659, startPoint y: 259, endPoint x: 629, endPoint y: 260, distance: 29.8
click at [629, 260] on div "powtórka BXHO" at bounding box center [768, 259] width 386 height 23
copy div "BXHO"
click at [342, 319] on div at bounding box center [744, 402] width 1488 height 804
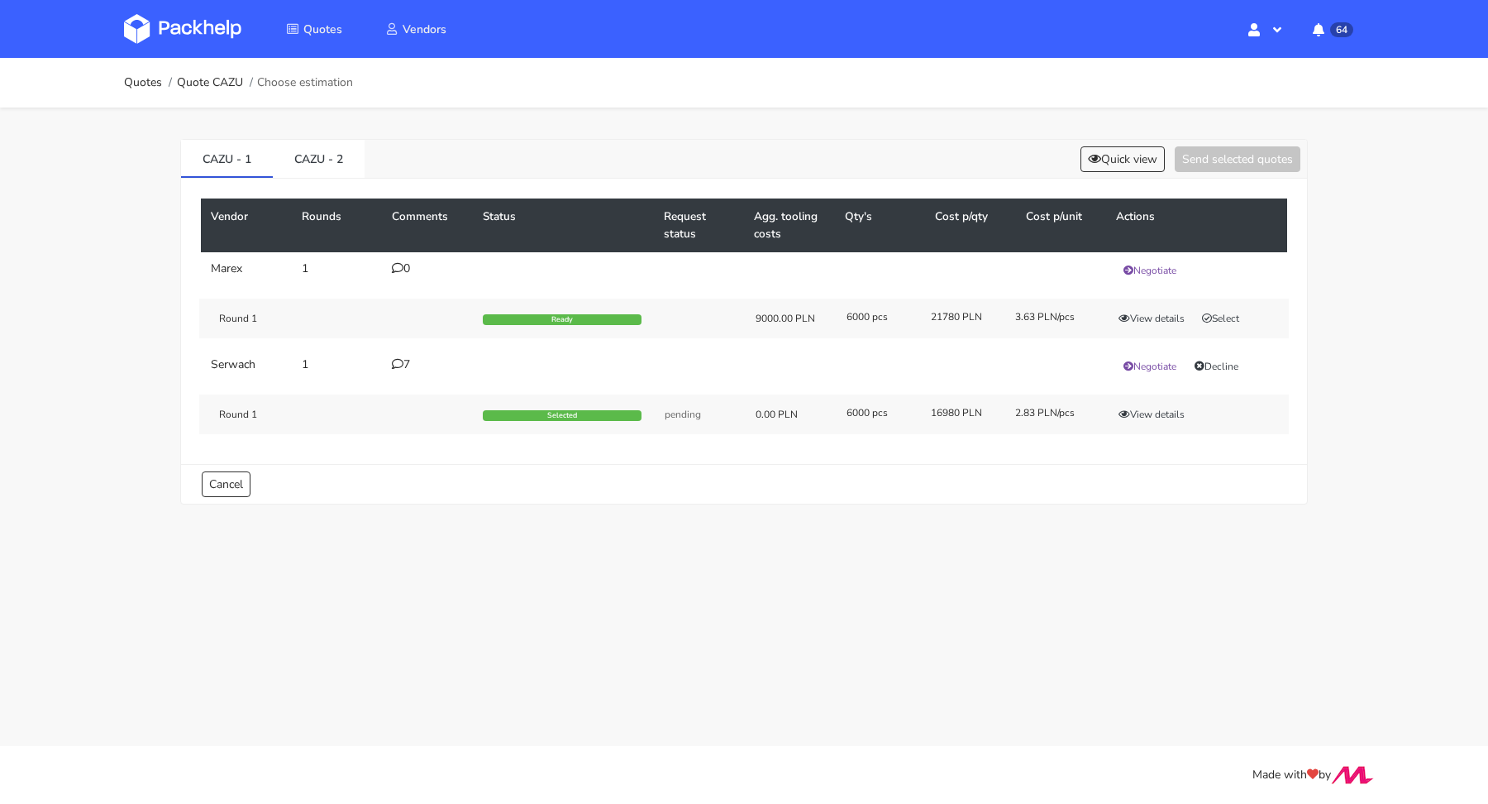
click at [225, 91] on ol "Quotes Quote CAZU Choose estimation" at bounding box center [238, 82] width 229 height 33
click at [222, 84] on link "Quote CAZU" at bounding box center [210, 82] width 66 height 13
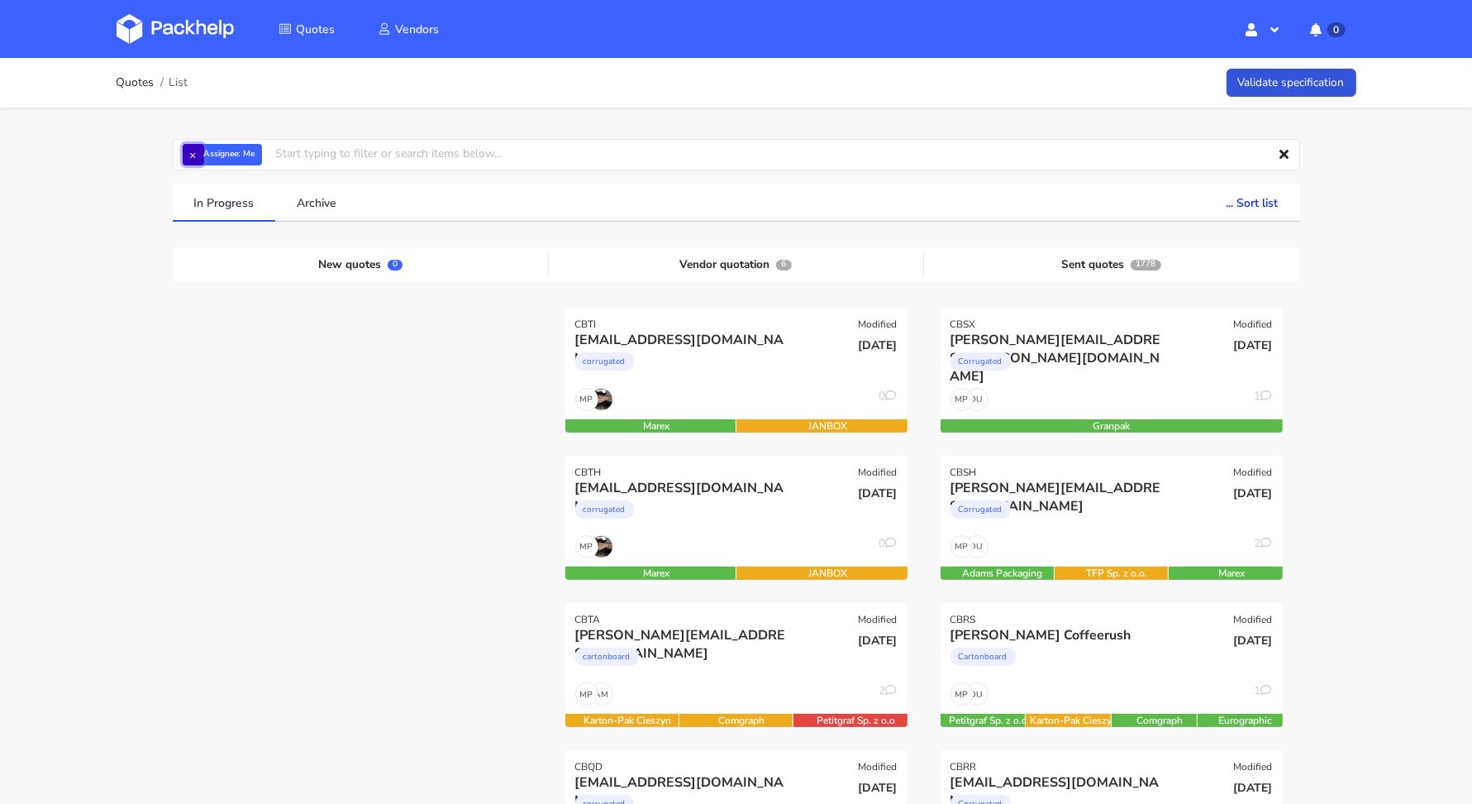
click at [190, 160] on button "×" at bounding box center [193, 154] width 21 height 21
click at [205, 159] on input "text" at bounding box center [737, 154] width 1128 height 31
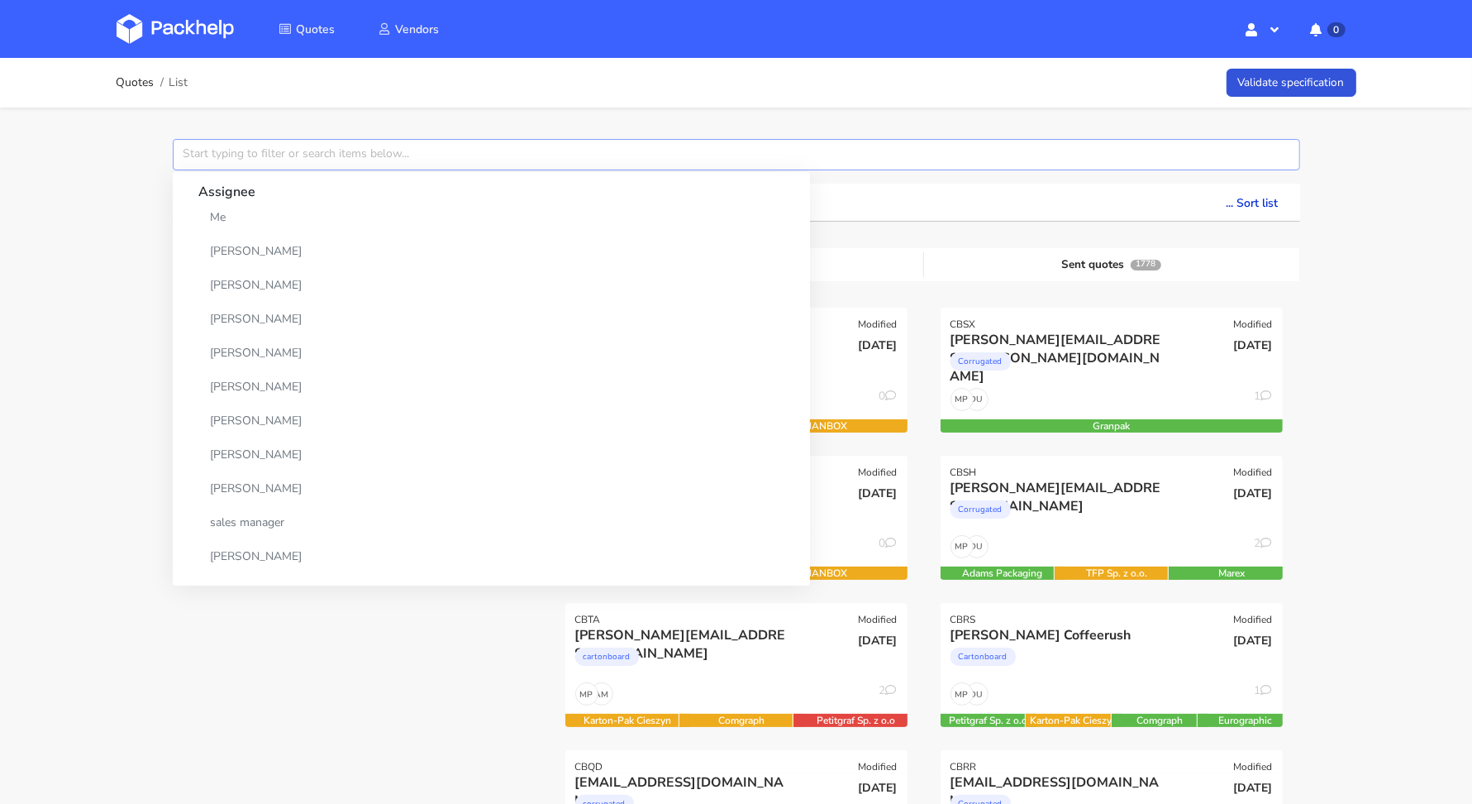
paste input "CBQA"
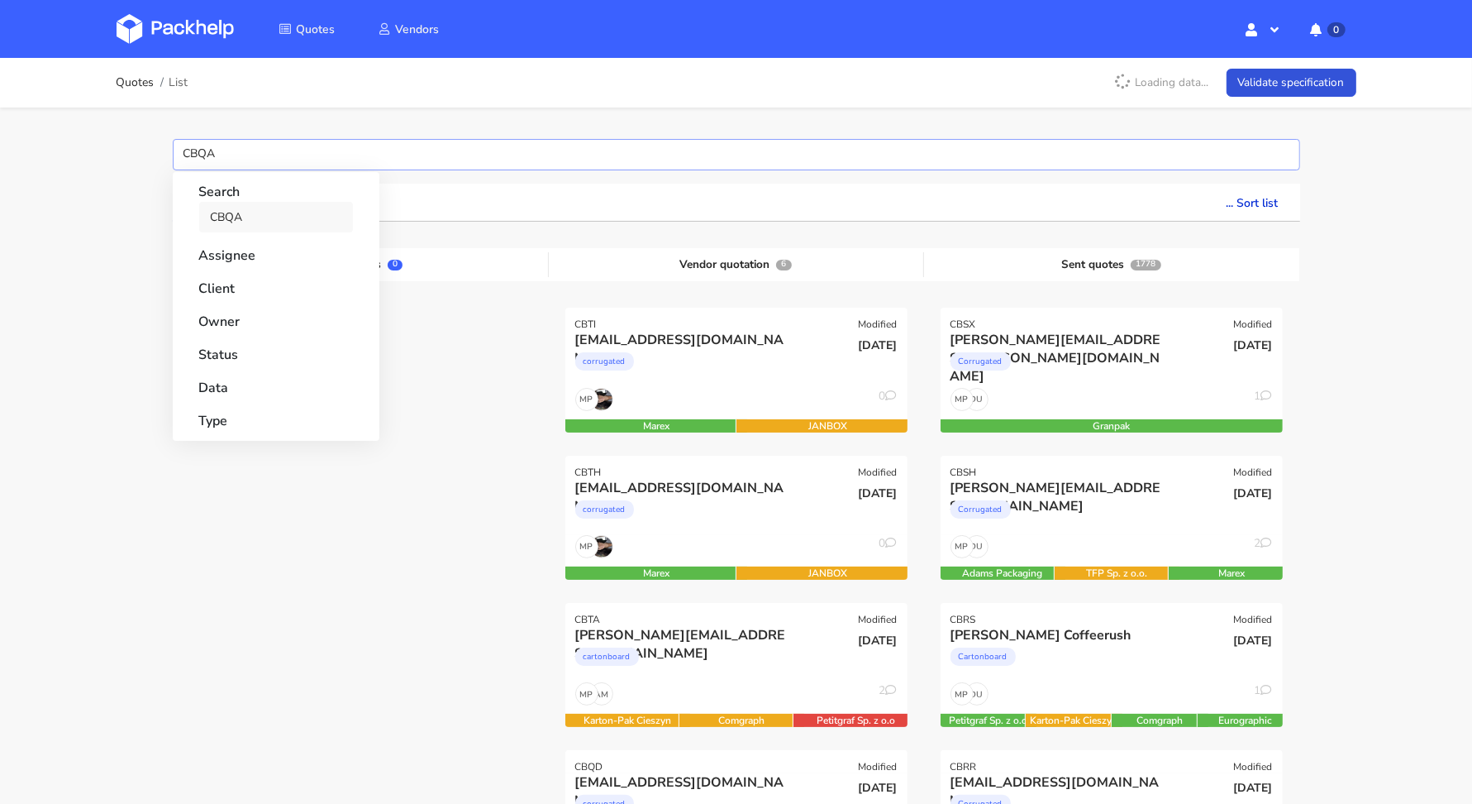
type input "CBQA"
click at [216, 213] on link "CBQA" at bounding box center [276, 217] width 154 height 31
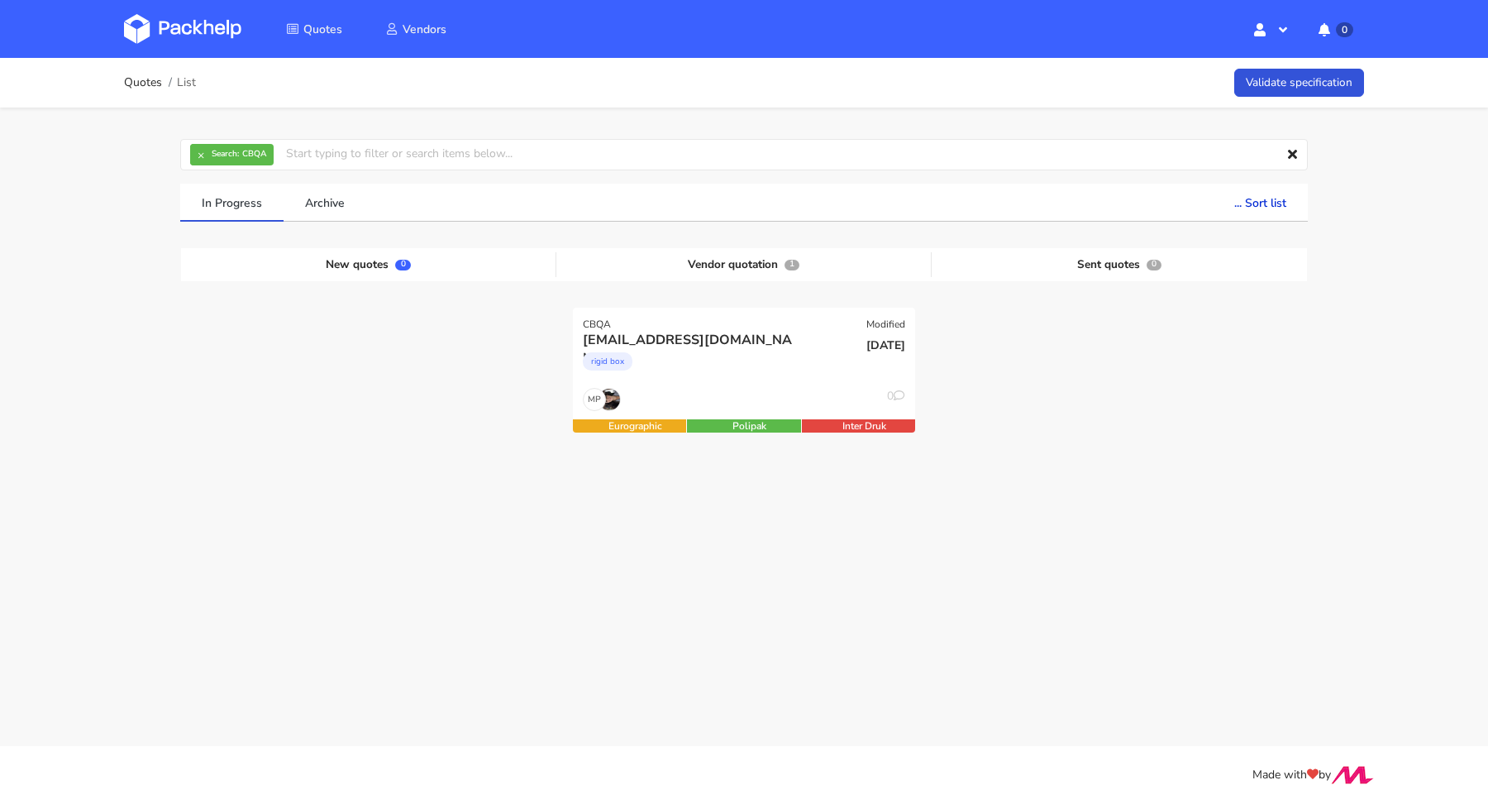
click at [985, 409] on div at bounding box center [1119, 381] width 375 height 147
click at [756, 372] on div "rigid box" at bounding box center [692, 365] width 219 height 33
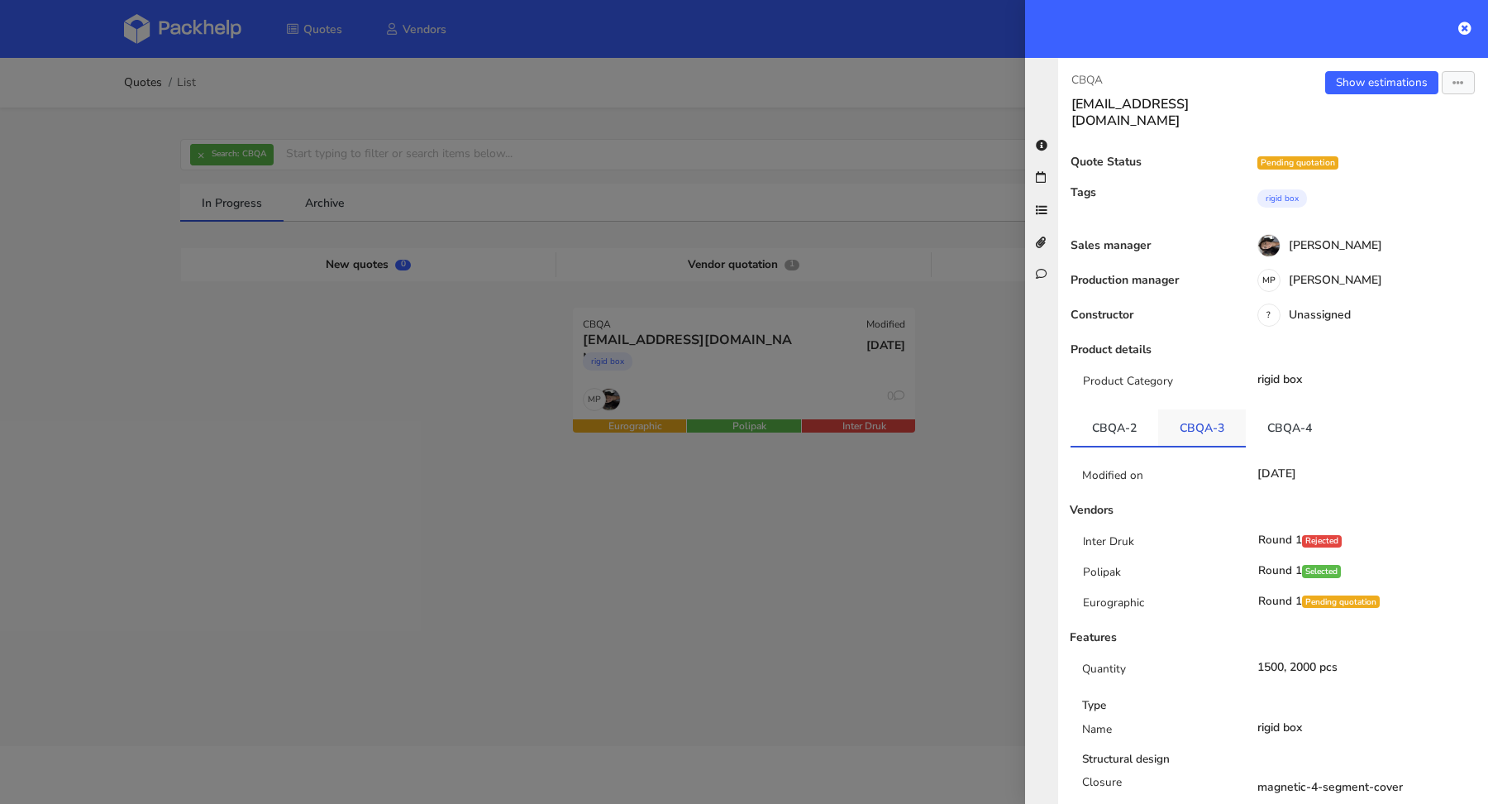
click at [1208, 416] on link "CBQA-3" at bounding box center [1202, 427] width 88 height 36
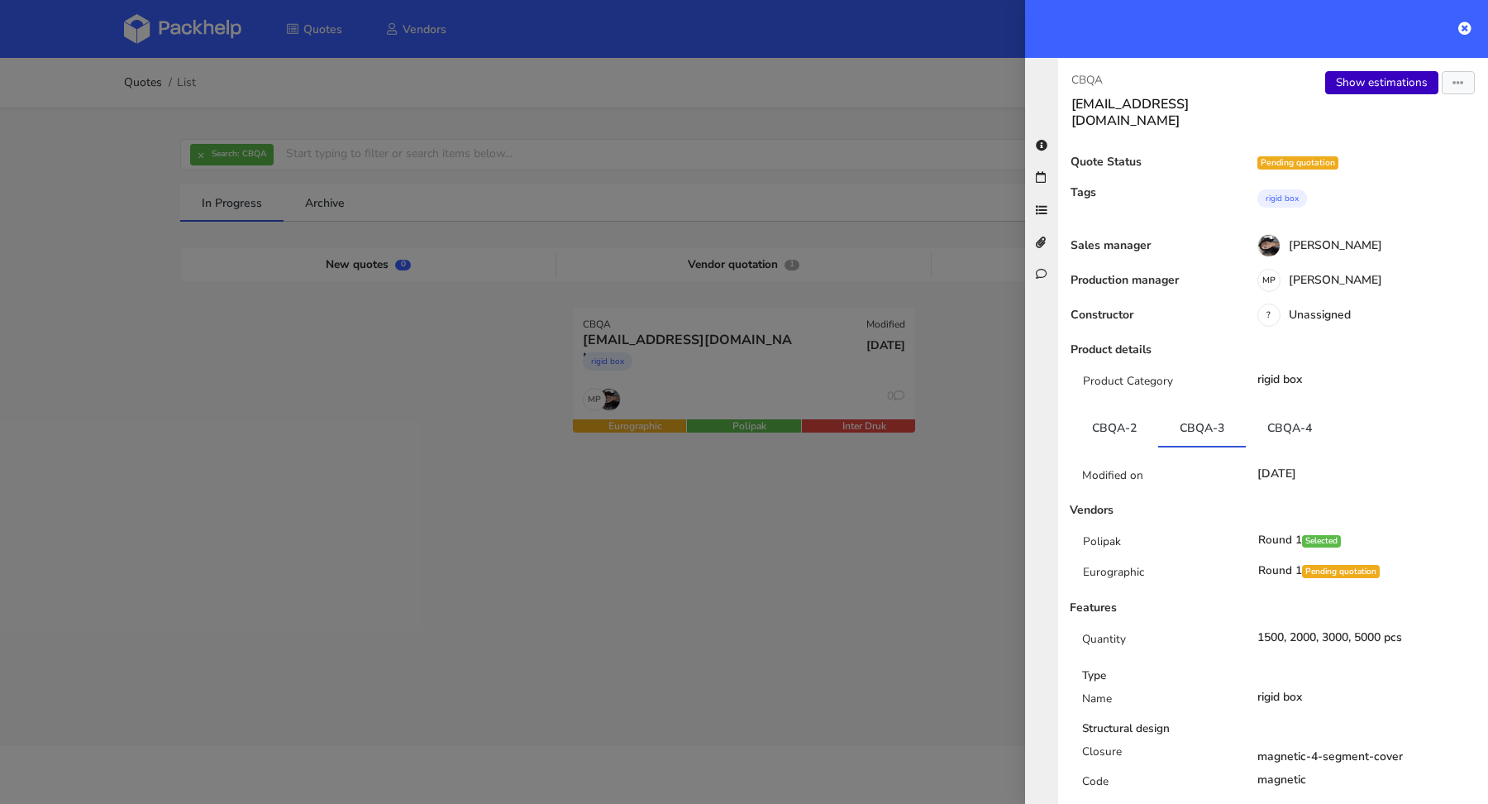
click at [1364, 78] on link "Show estimations" at bounding box center [1381, 82] width 113 height 23
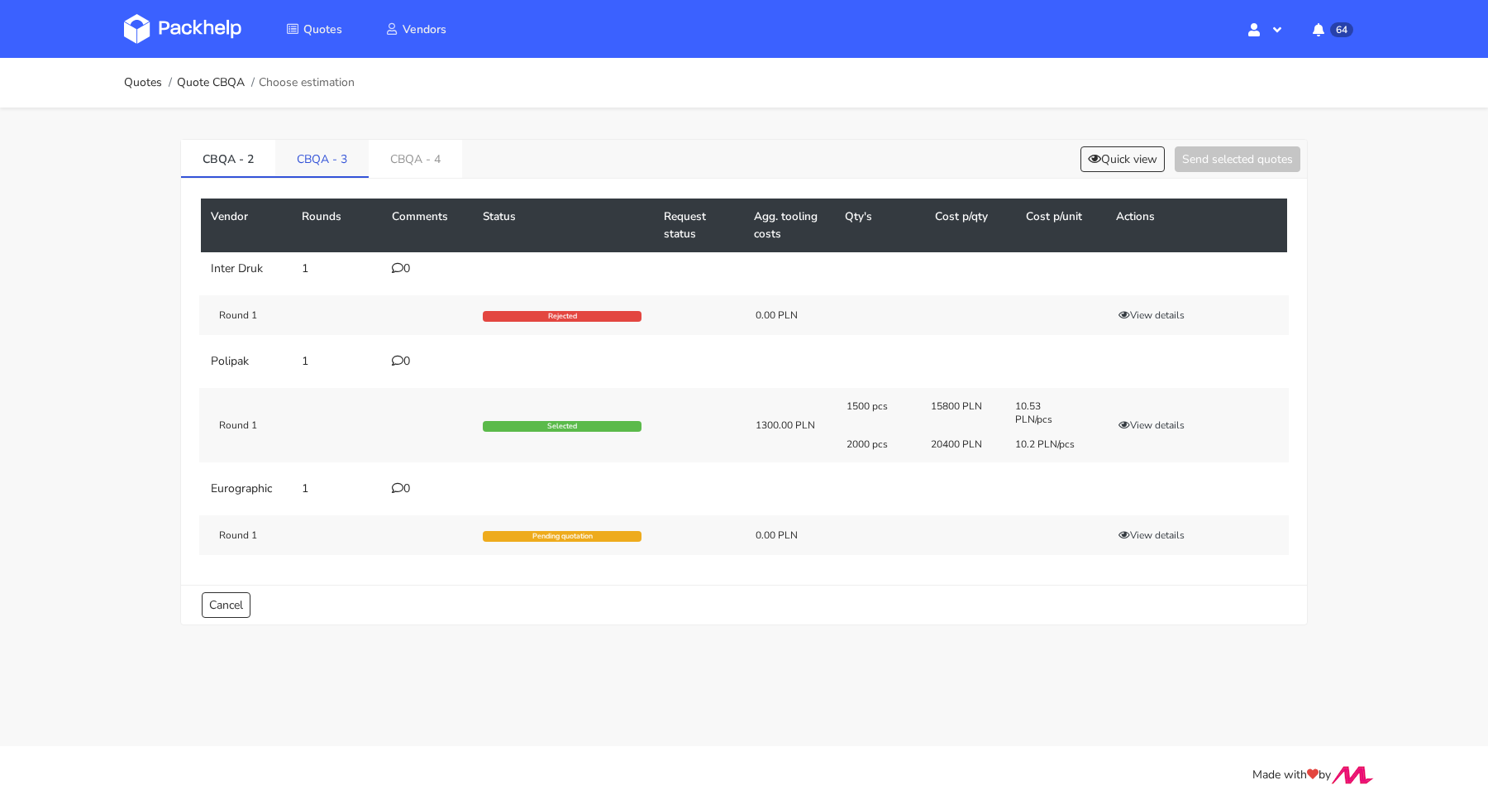
click at [317, 162] on link "CBQA - 3" at bounding box center [321, 158] width 93 height 36
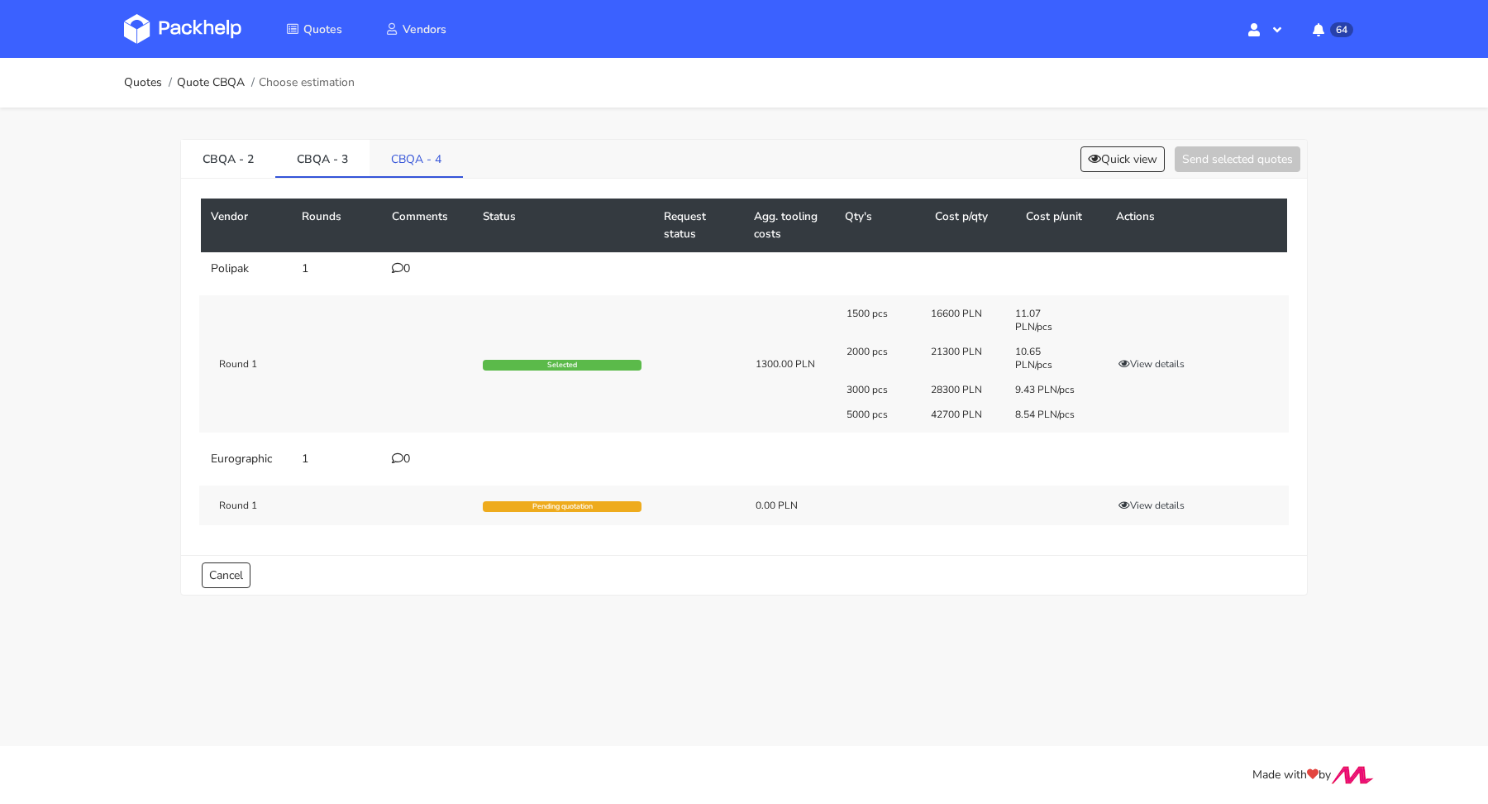
click at [403, 149] on link "CBQA - 4" at bounding box center [416, 158] width 93 height 36
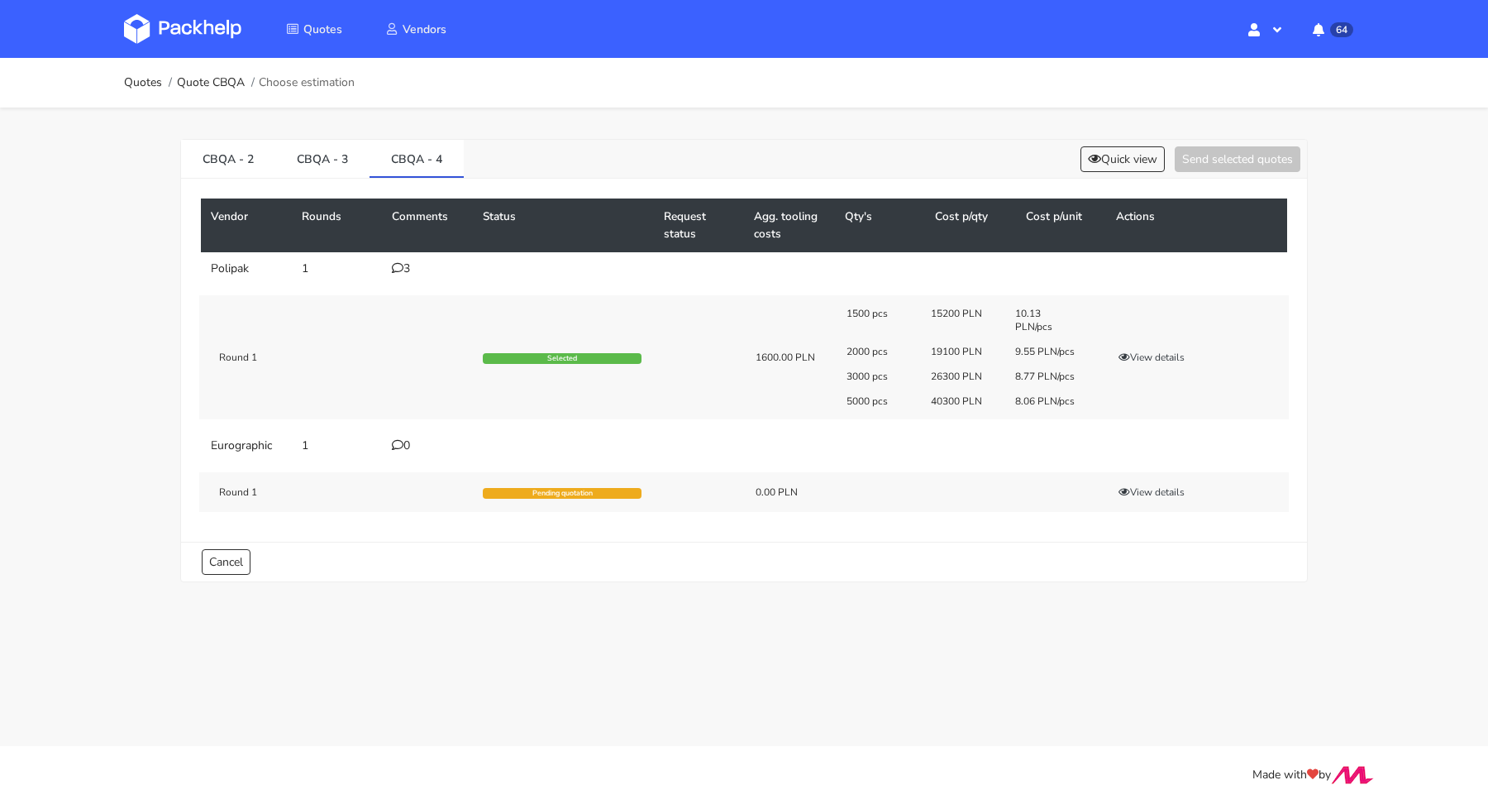
click at [406, 265] on div "3" at bounding box center [427, 268] width 71 height 13
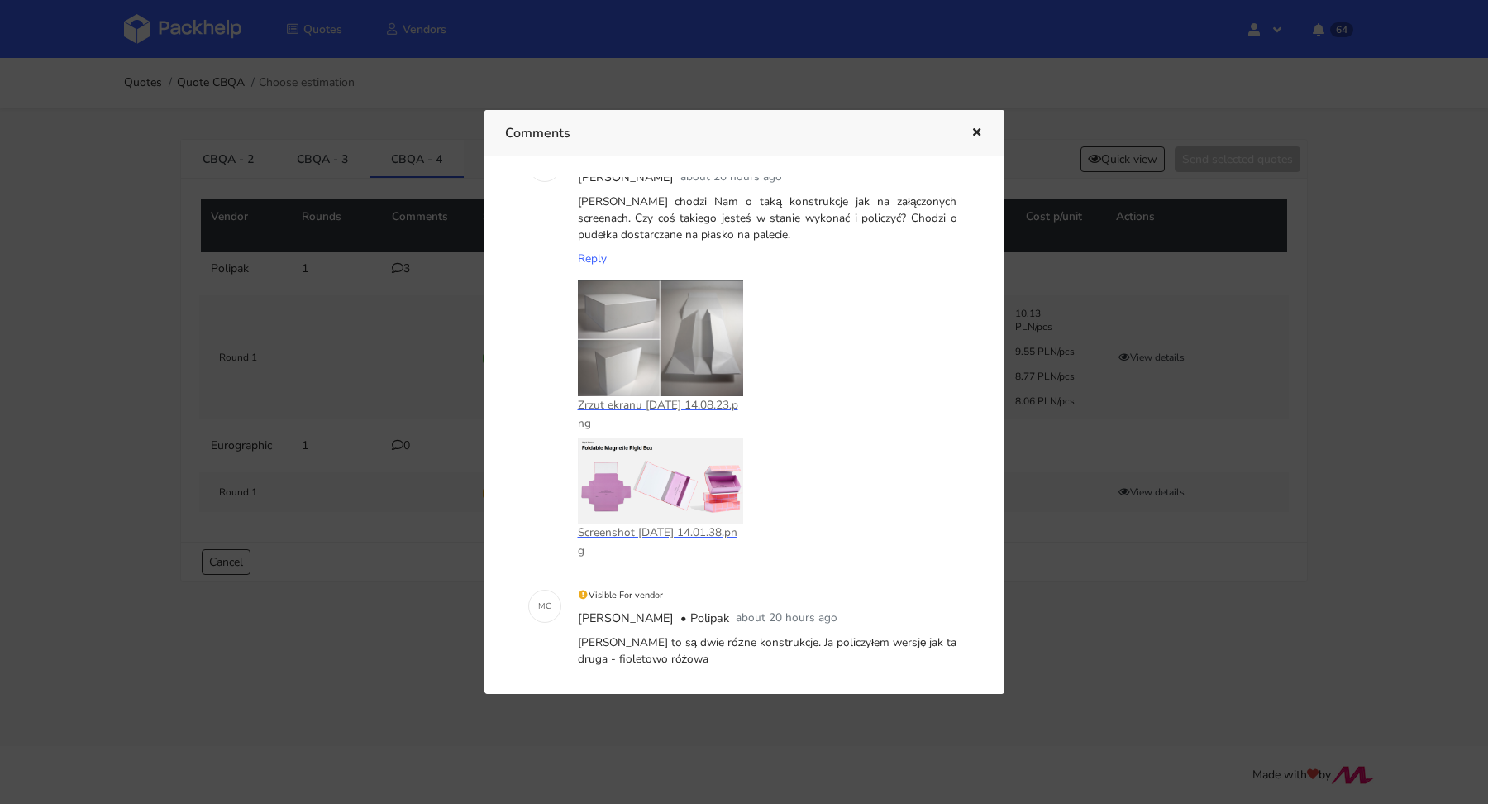
scroll to position [315, 0]
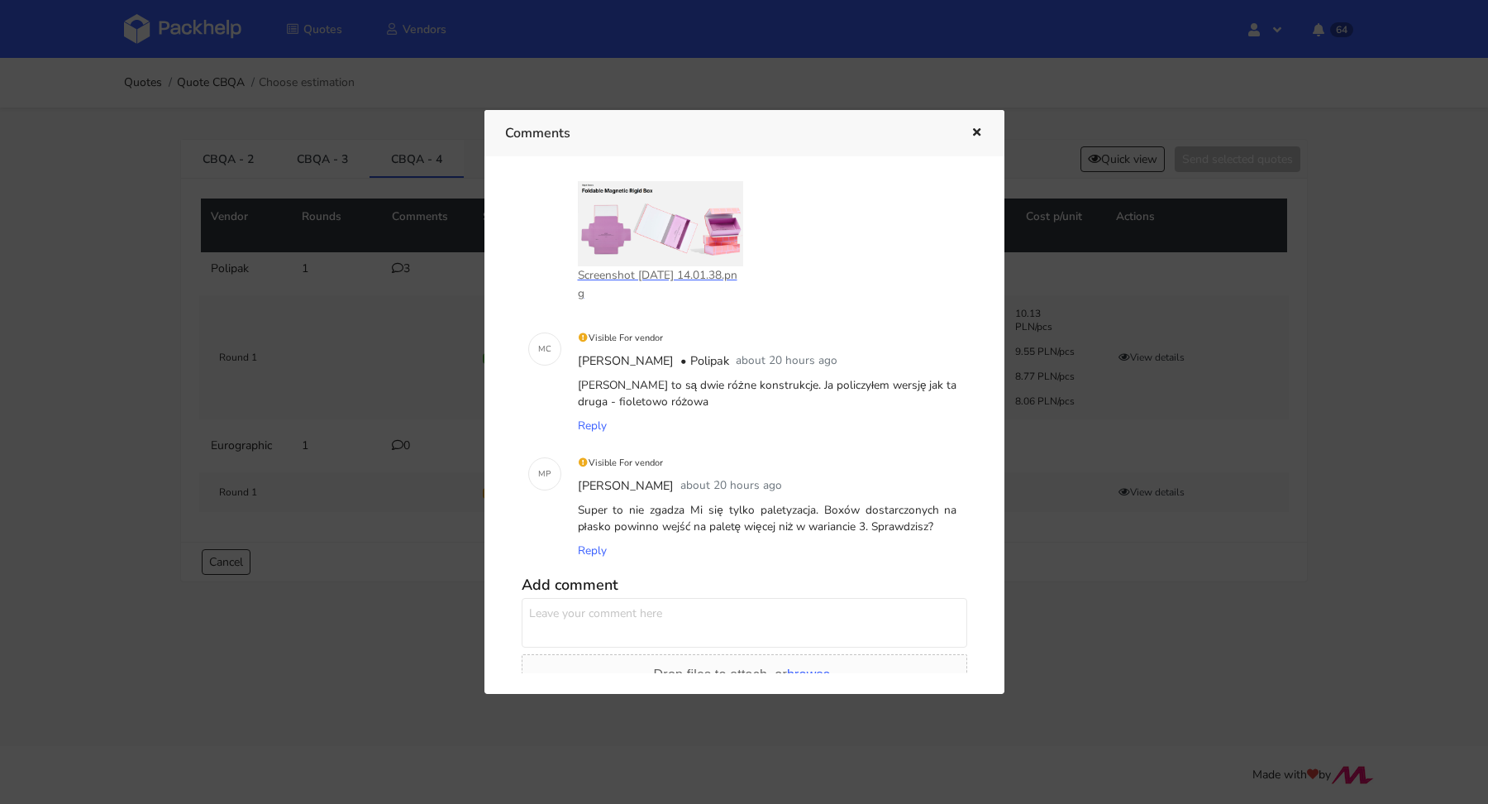
click at [973, 126] on button "button" at bounding box center [975, 132] width 18 height 21
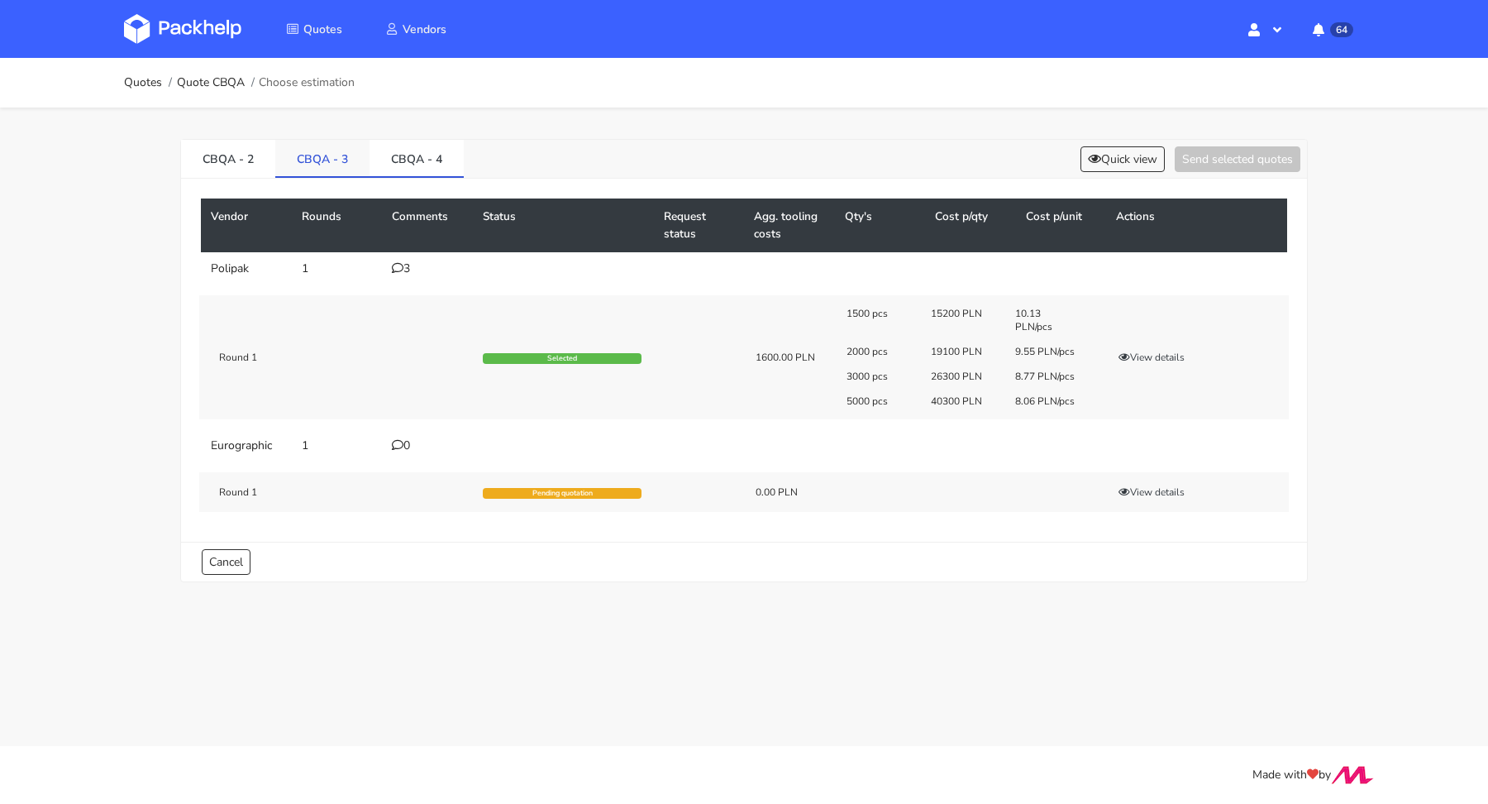
click at [328, 151] on link "CBQA - 3" at bounding box center [322, 158] width 94 height 36
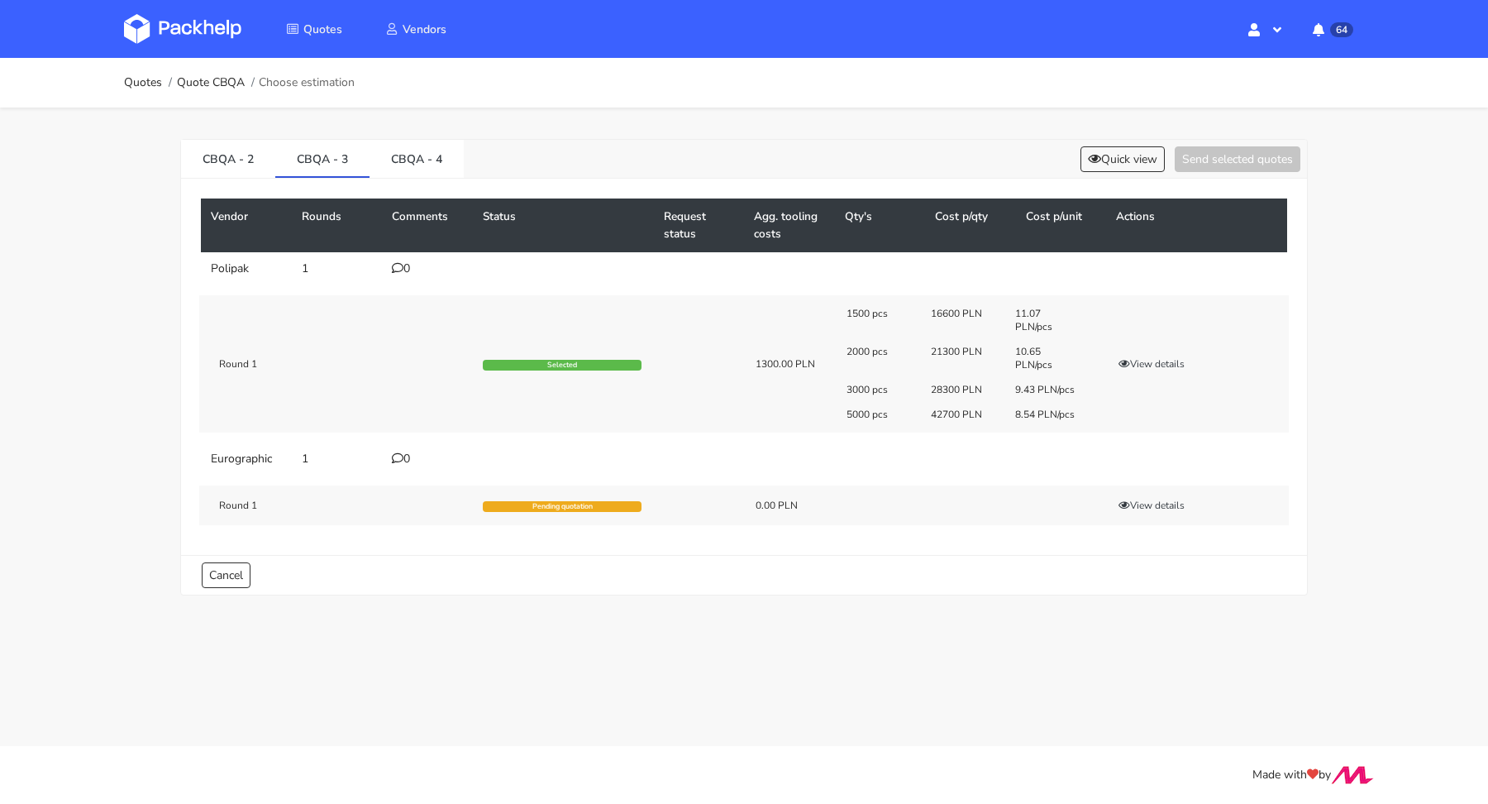
click at [399, 273] on div "0" at bounding box center [427, 268] width 71 height 13
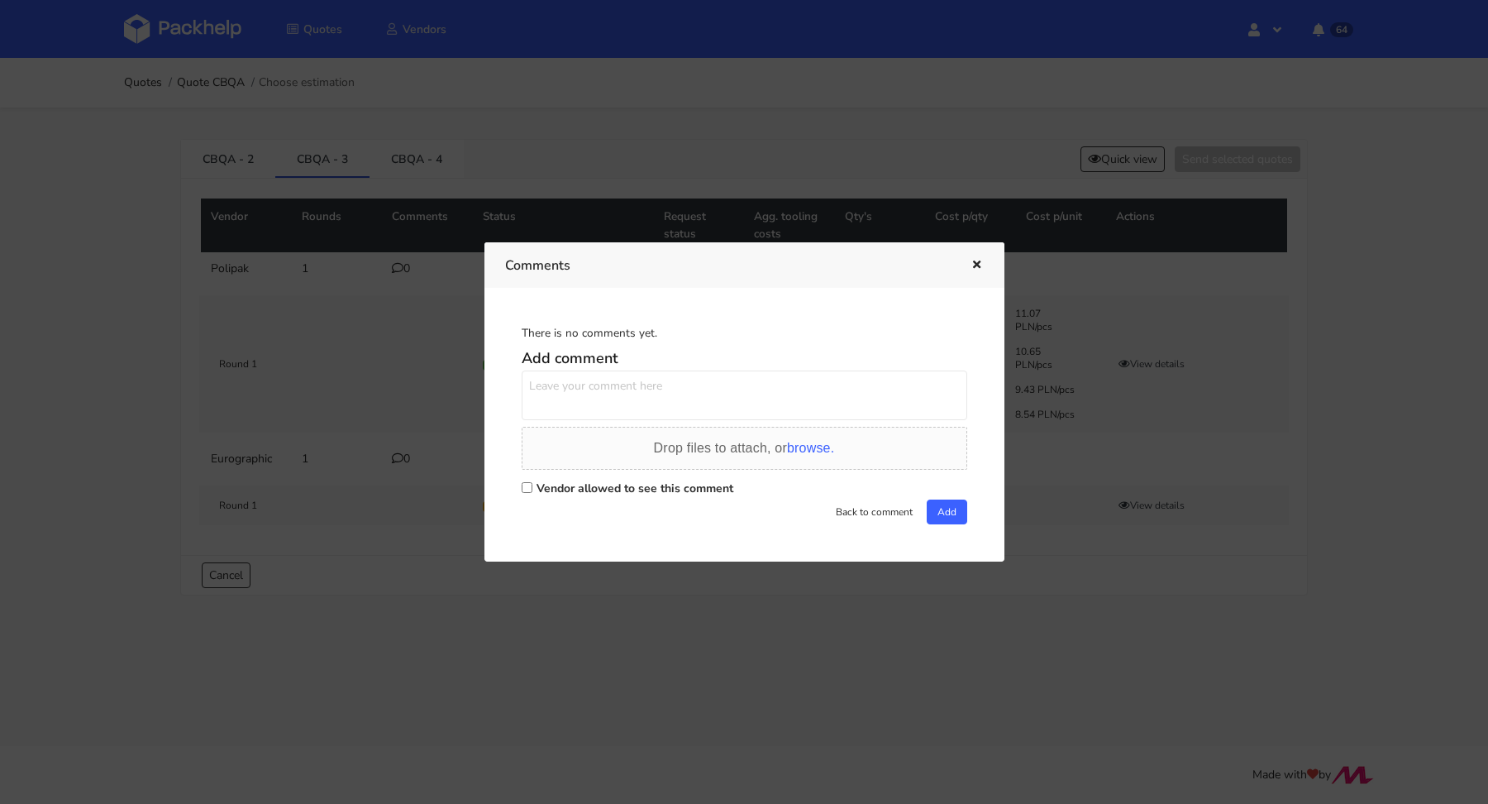
scroll to position [0, 0]
click at [586, 485] on label "Vendor allowed to see this comment" at bounding box center [635, 488] width 197 height 16
click at [532, 485] on input "Vendor allowed to see this comment" at bounding box center [527, 487] width 11 height 11
checkbox input "true"
click at [571, 394] on textarea at bounding box center [745, 395] width 446 height 50
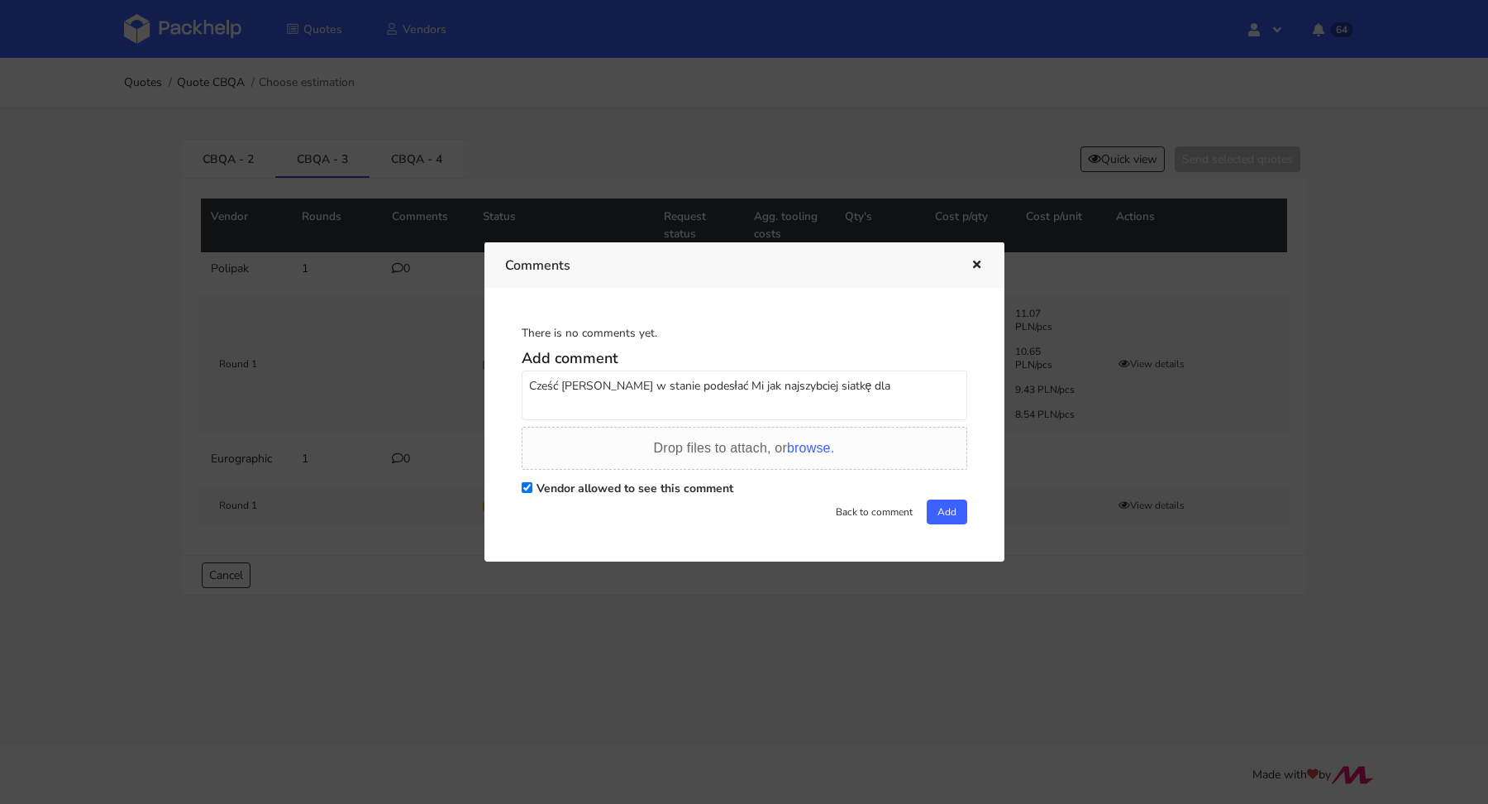
click at [594, 389] on textarea "Cześć Marcin jesteś w stanie podesłać Mi jak najszybciej siatkę dla" at bounding box center [745, 395] width 446 height 50
click at [883, 389] on textarea "Cześć Marcin, jesteś w stanie podesłać Mi jak najszybciej siatkę dla" at bounding box center [745, 395] width 446 height 50
type textarea "Cześć Marcin, jesteś w stanie podesłać Mi jak najszybciej siatkę dla tej wyceny…"
click at [945, 507] on button "Add" at bounding box center [947, 511] width 41 height 25
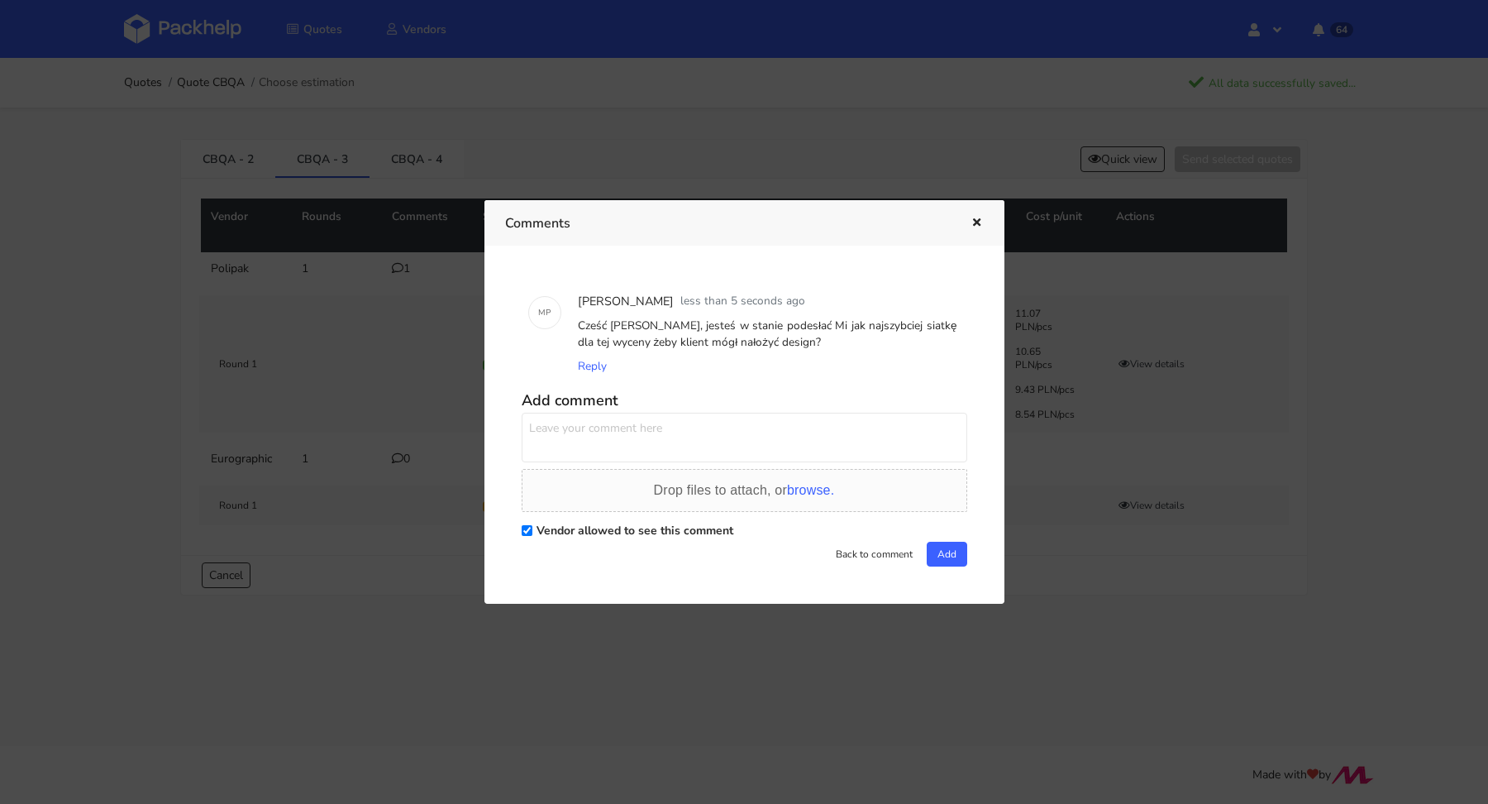
click at [972, 222] on icon "button" at bounding box center [977, 223] width 14 height 12
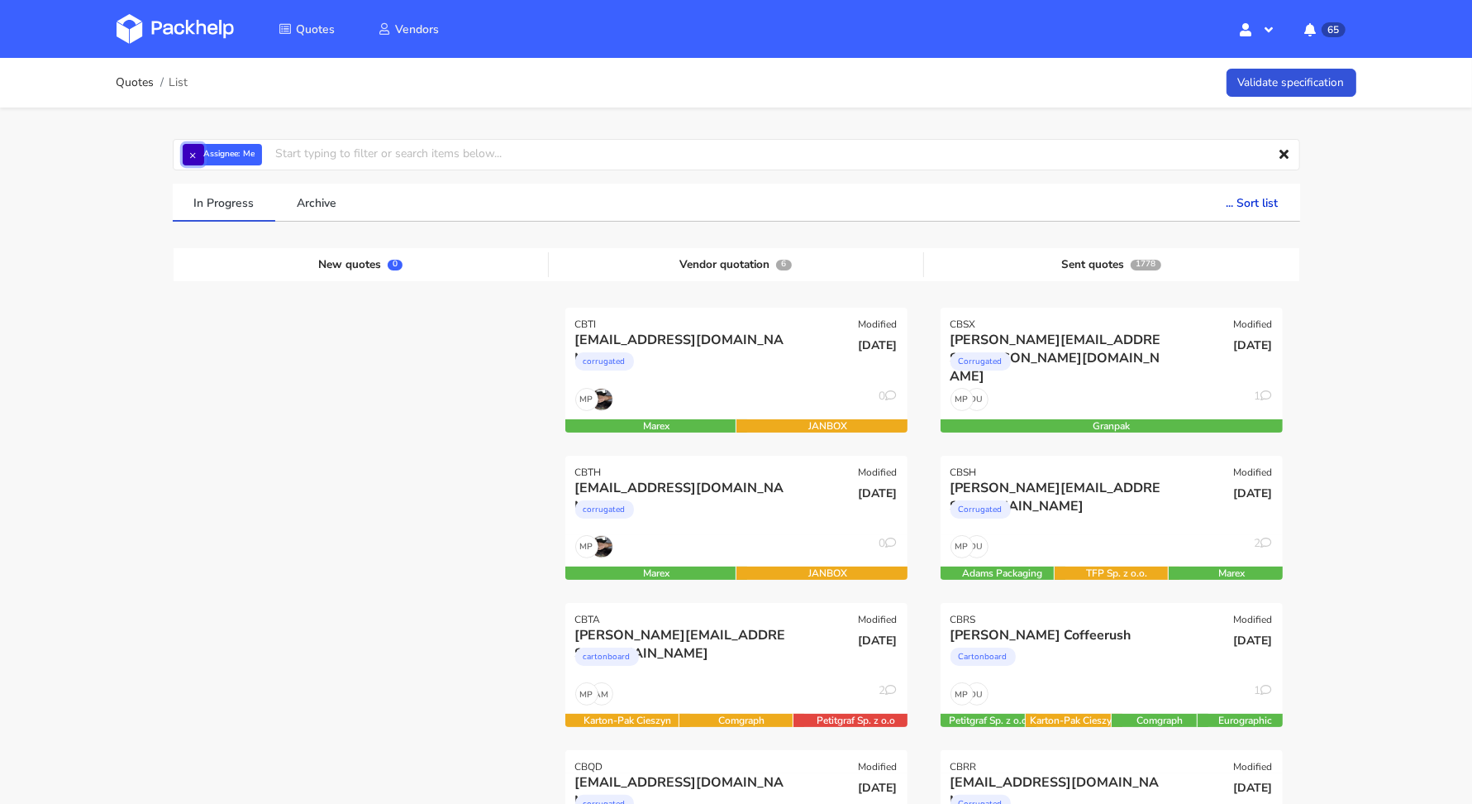
click at [183, 151] on button "×" at bounding box center [193, 154] width 21 height 21
click at [197, 156] on input "text" at bounding box center [737, 154] width 1128 height 31
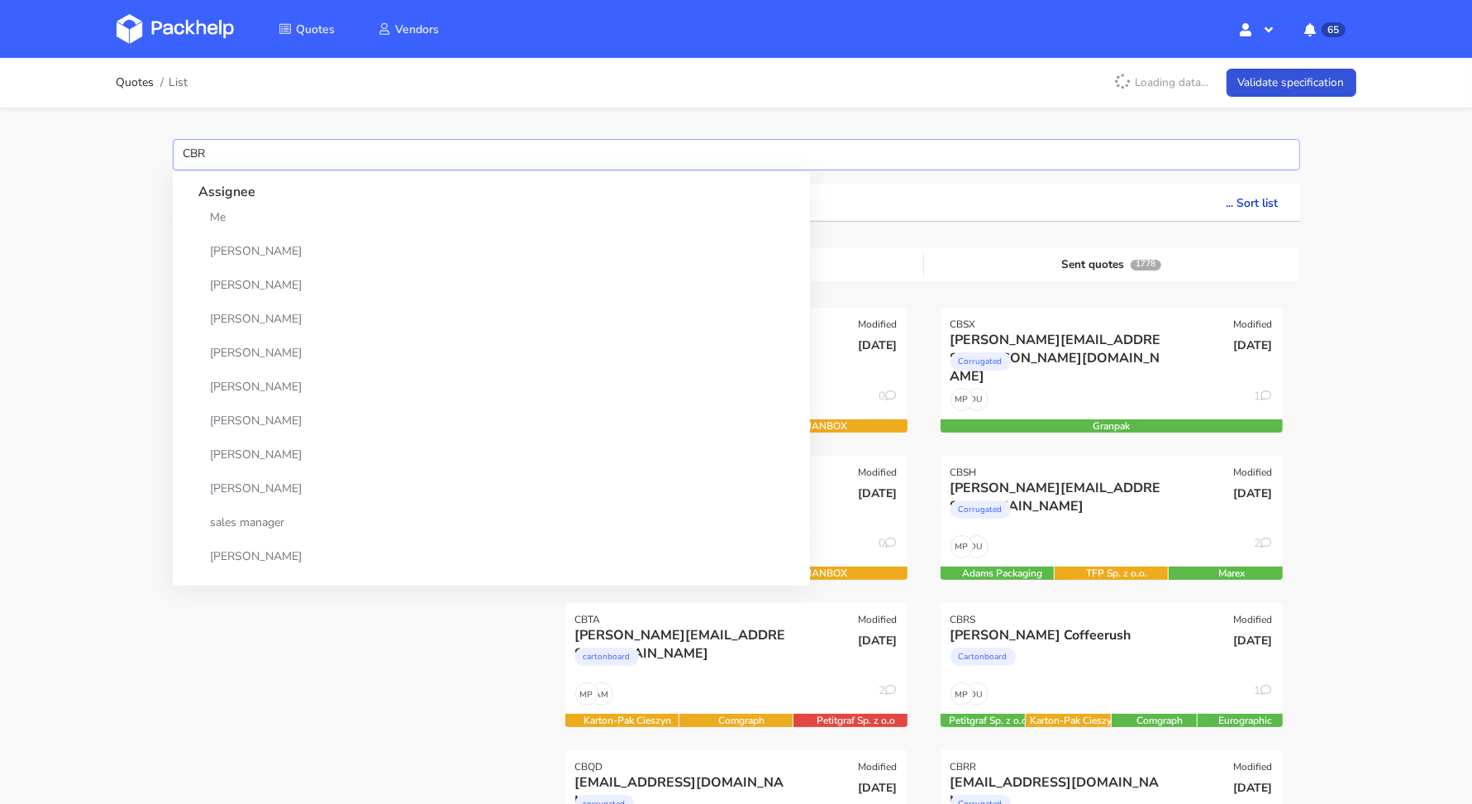
type input "CBRA"
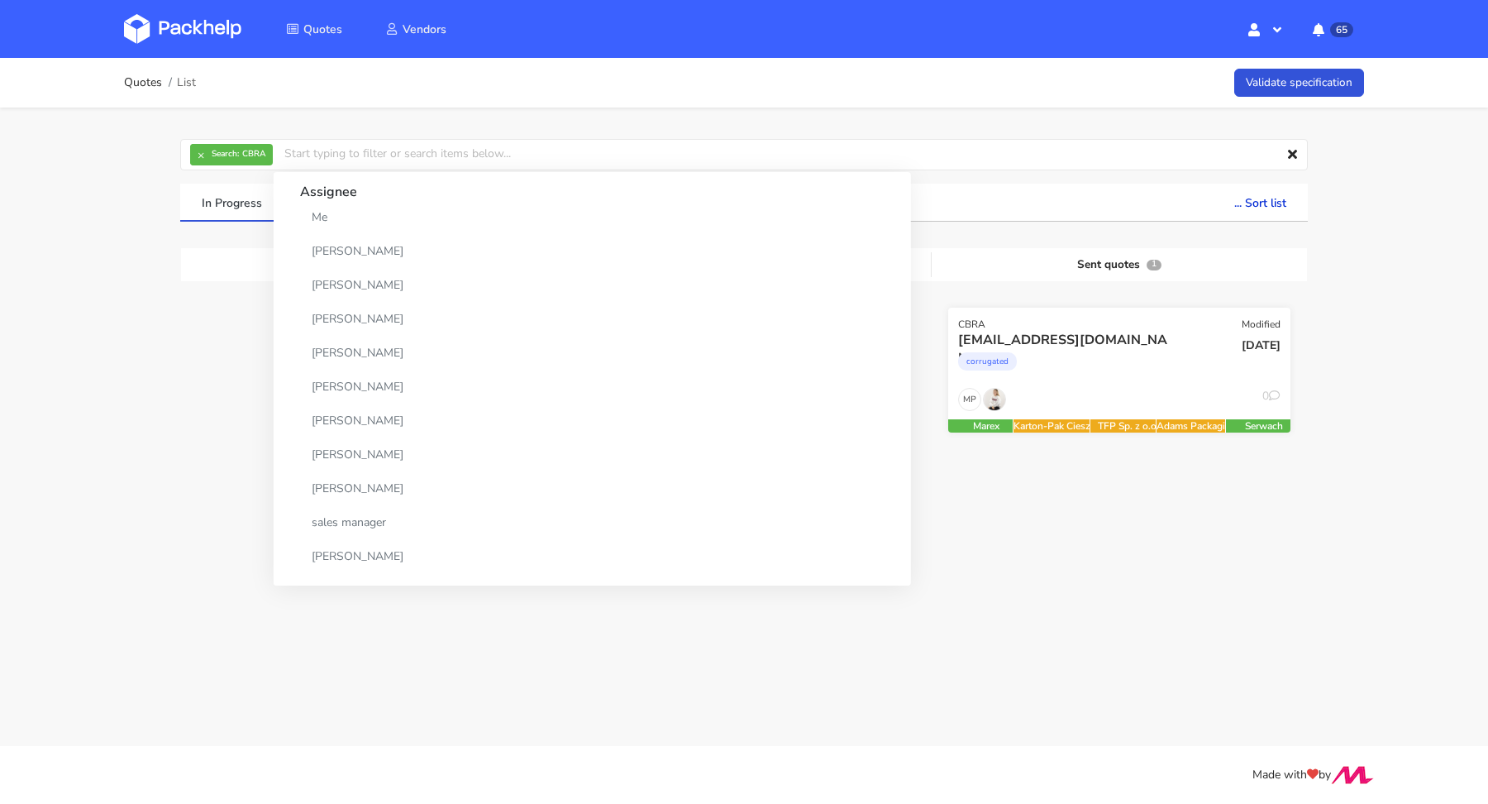
click at [1043, 368] on div "corrugated" at bounding box center [1067, 365] width 219 height 33
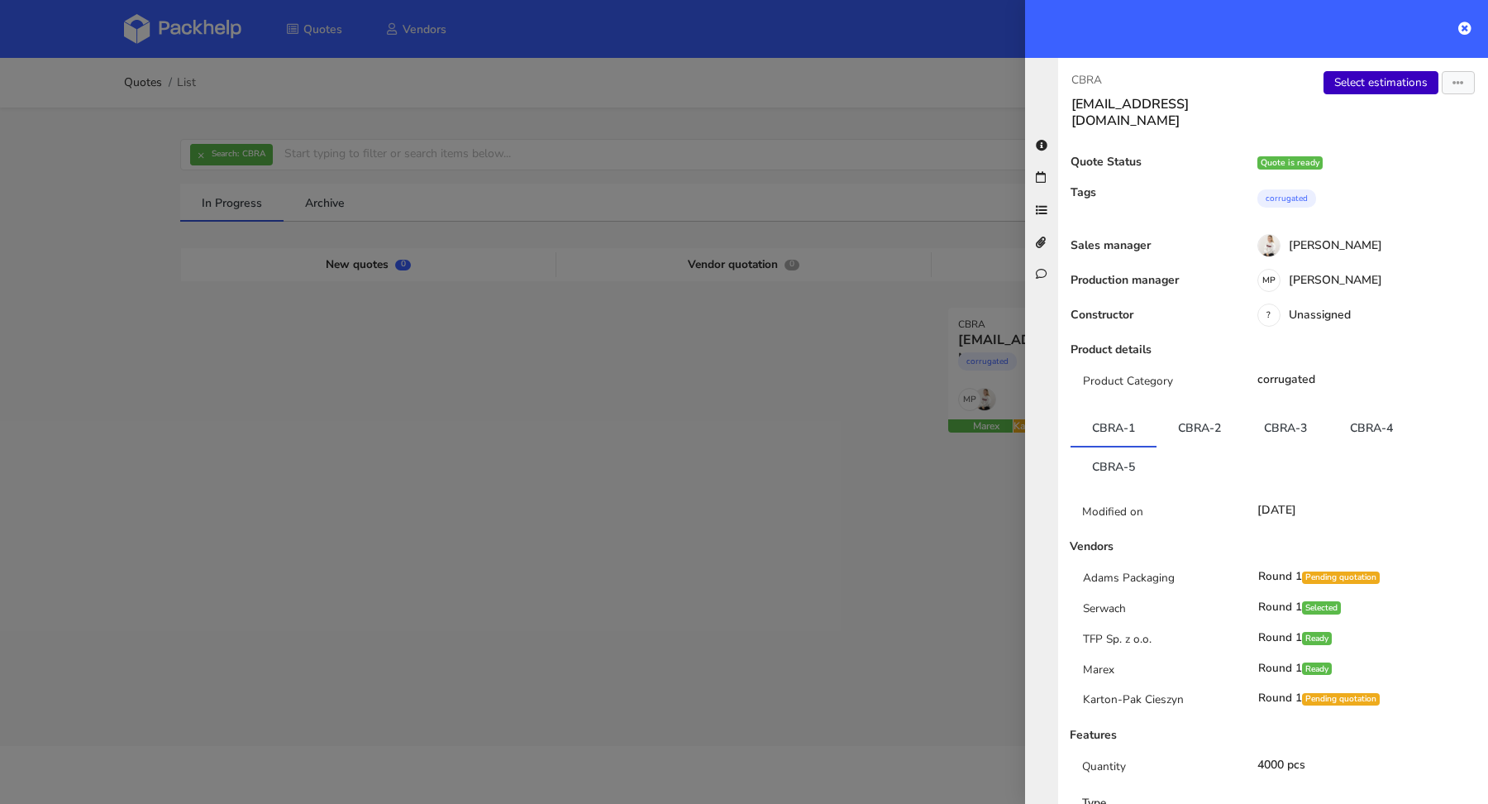
click at [1375, 88] on link "Select estimations" at bounding box center [1381, 82] width 115 height 23
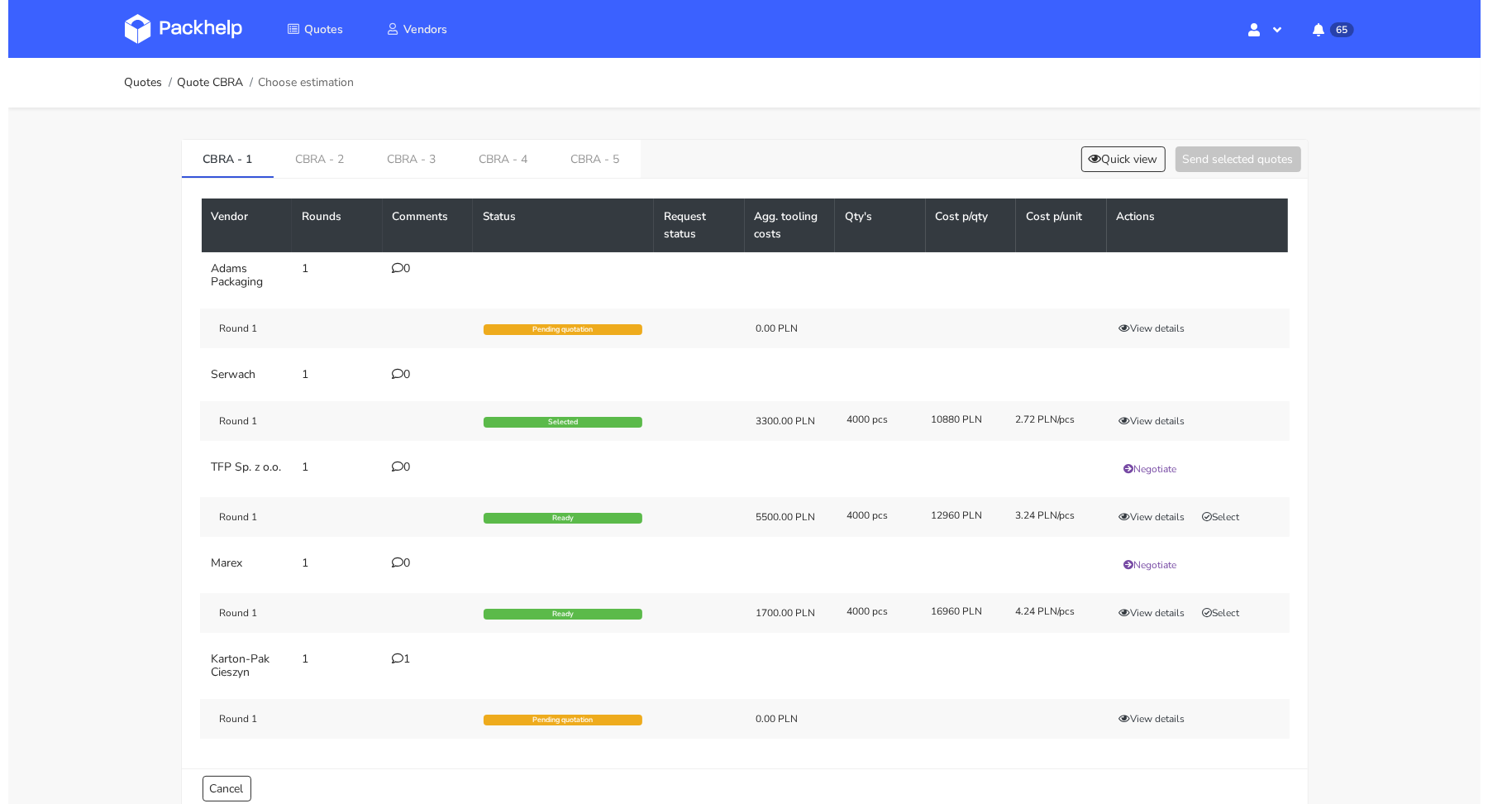
scroll to position [34, 0]
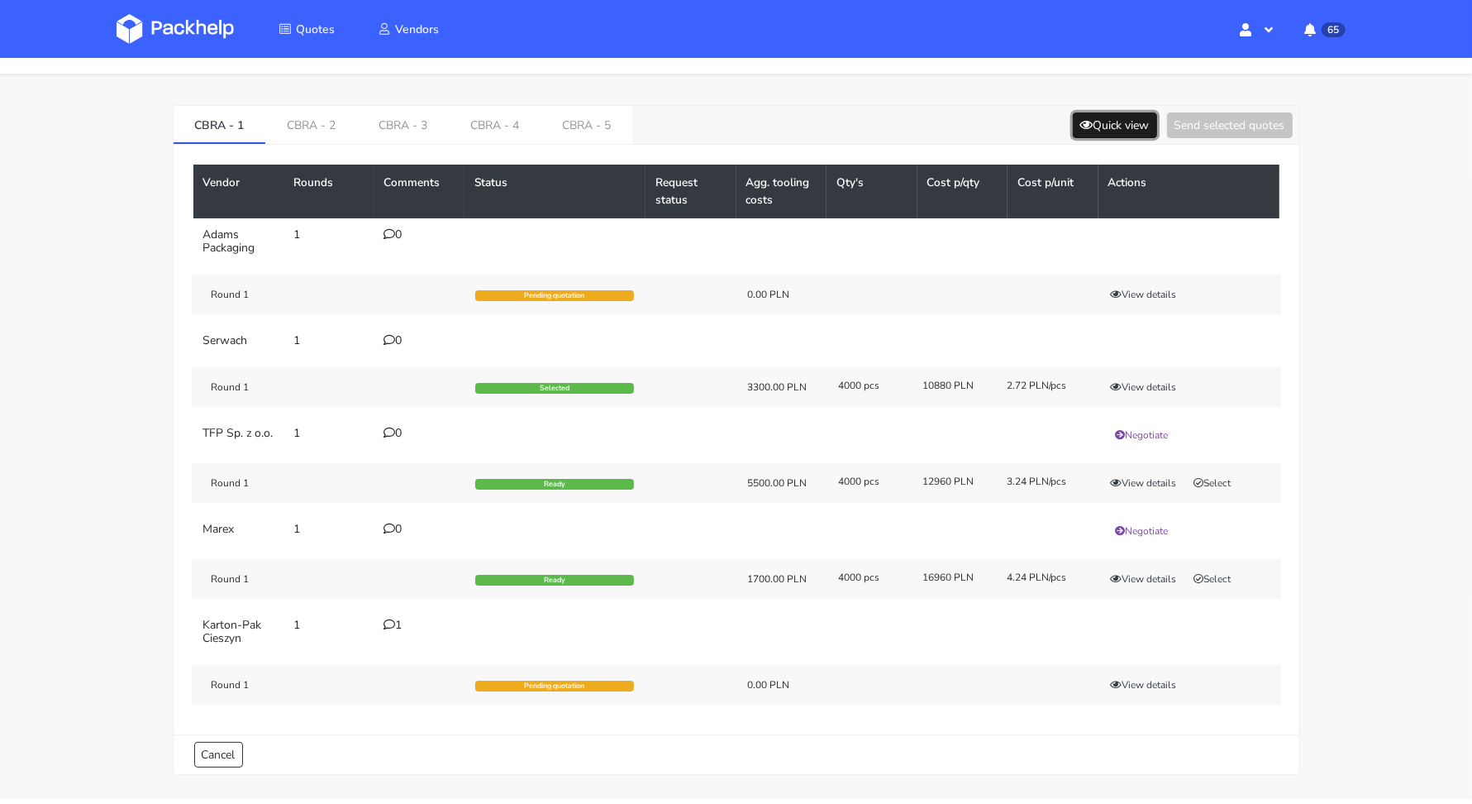
click at [1110, 129] on button "Quick view" at bounding box center [1115, 125] width 84 height 26
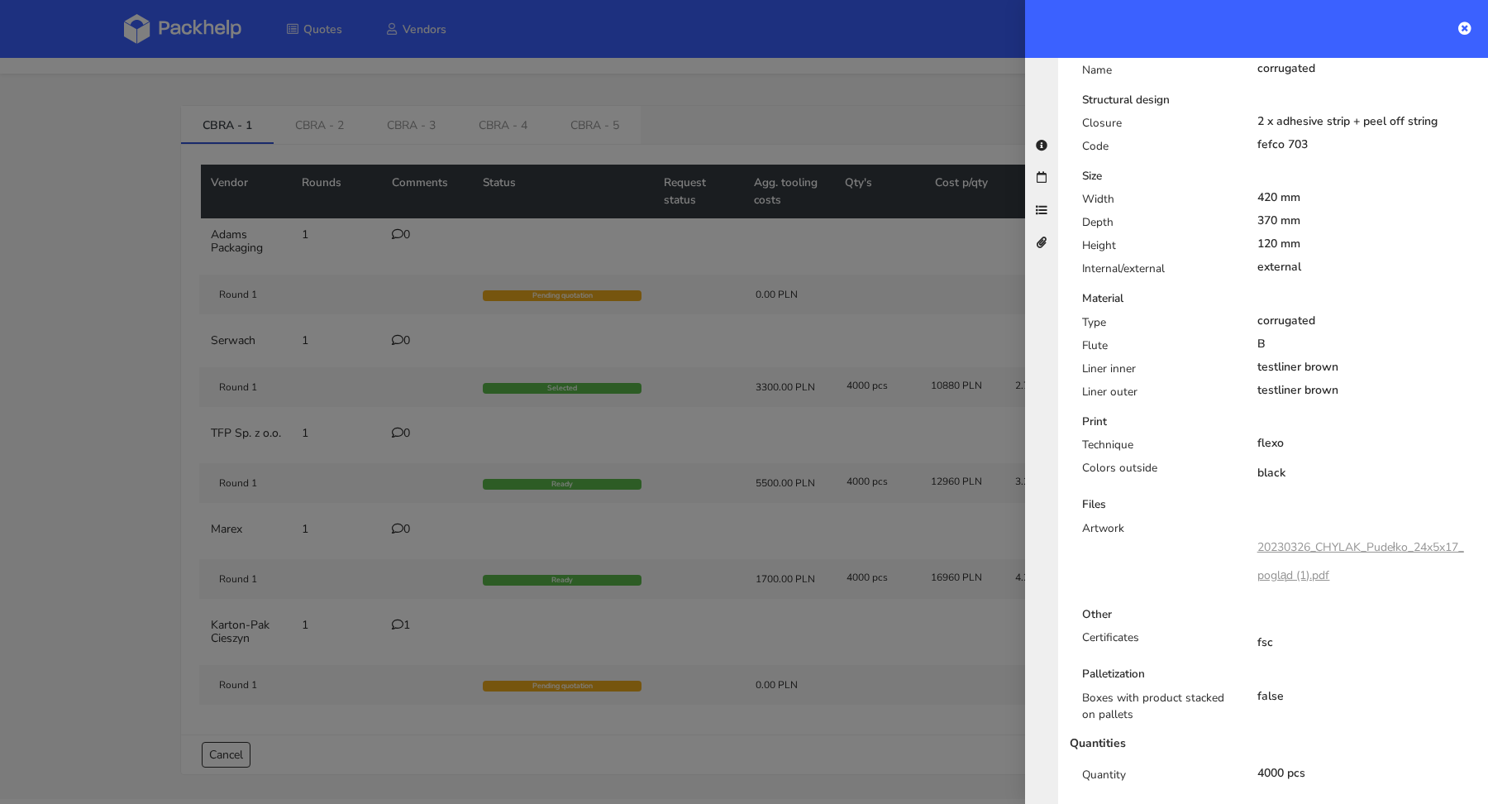
scroll to position [487, 0]
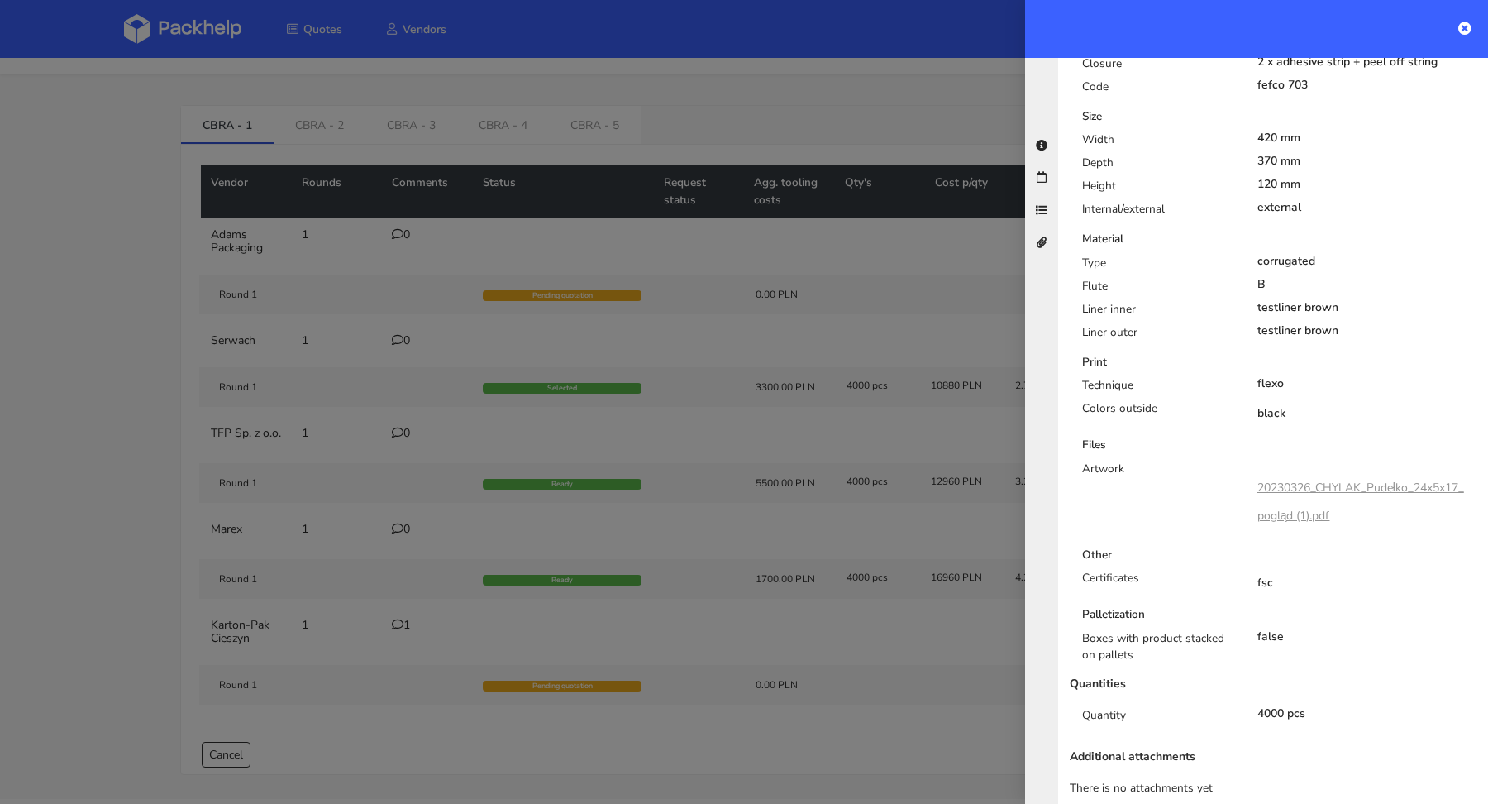
click at [1359, 480] on link "20230326_CHYLAK_Pudełko_24x5x17_pogląd (1).pdf" at bounding box center [1361, 502] width 207 height 44
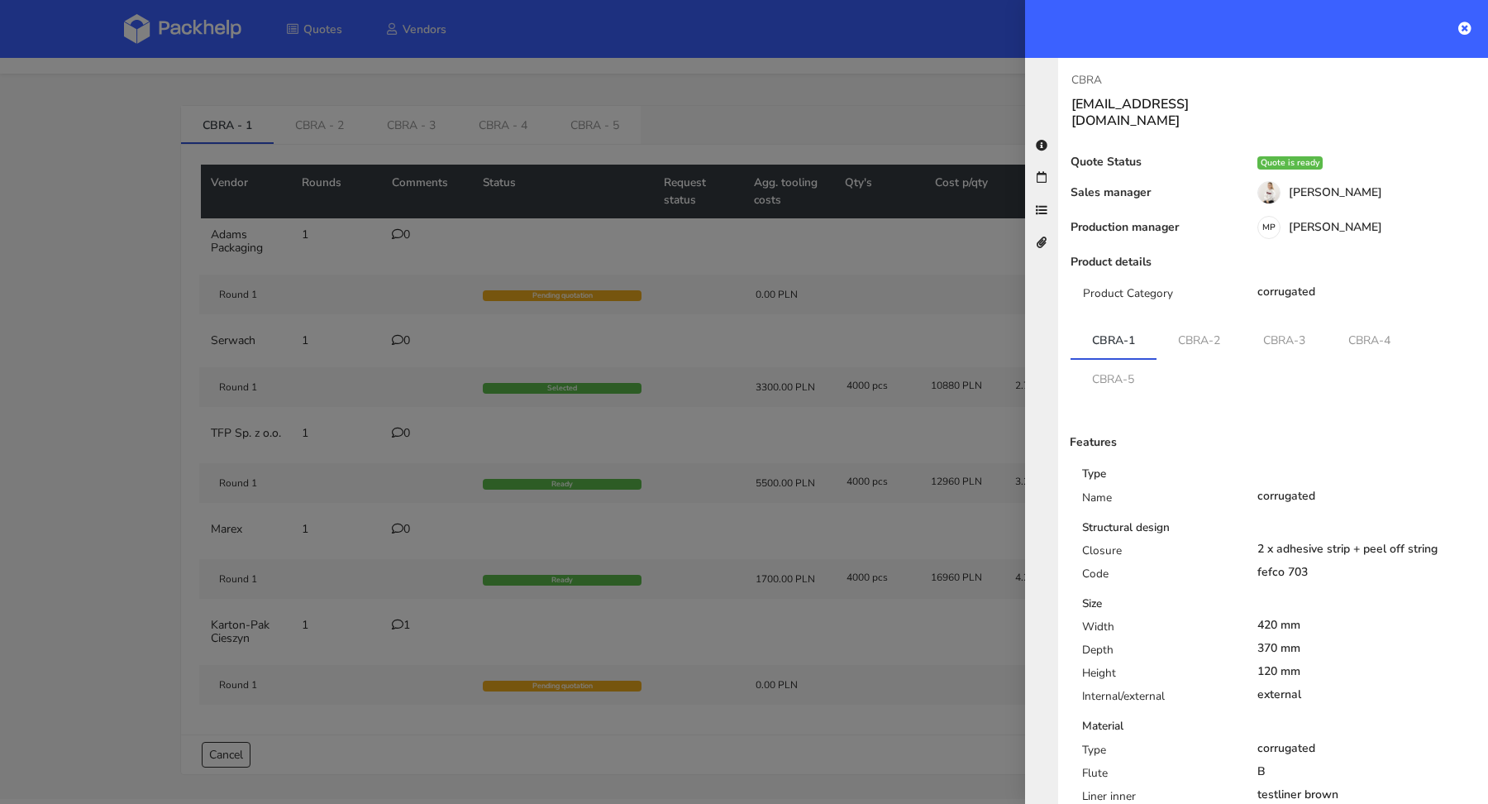
scroll to position [170, 0]
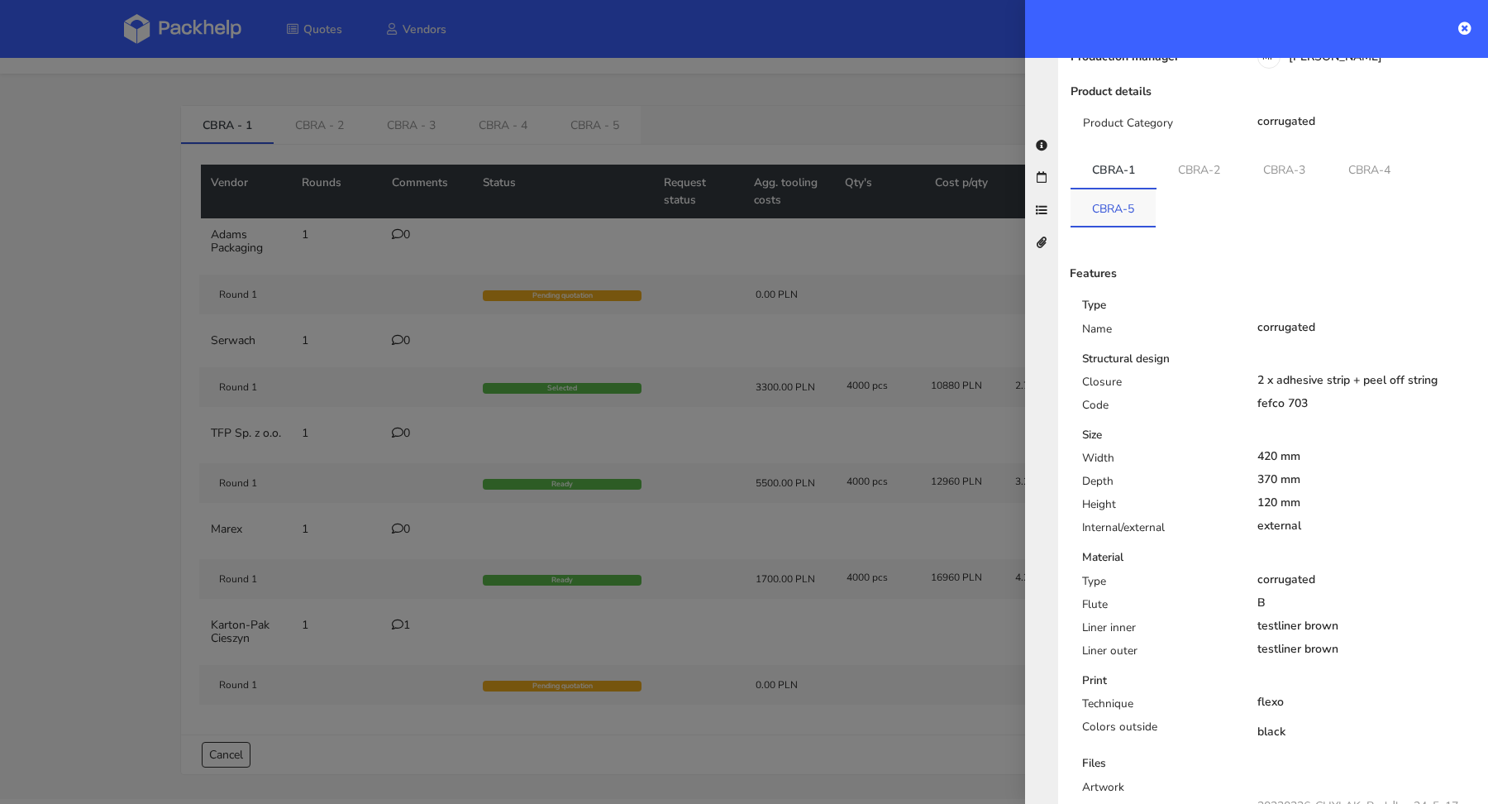
click at [1119, 189] on link "CBRA-5" at bounding box center [1113, 207] width 85 height 36
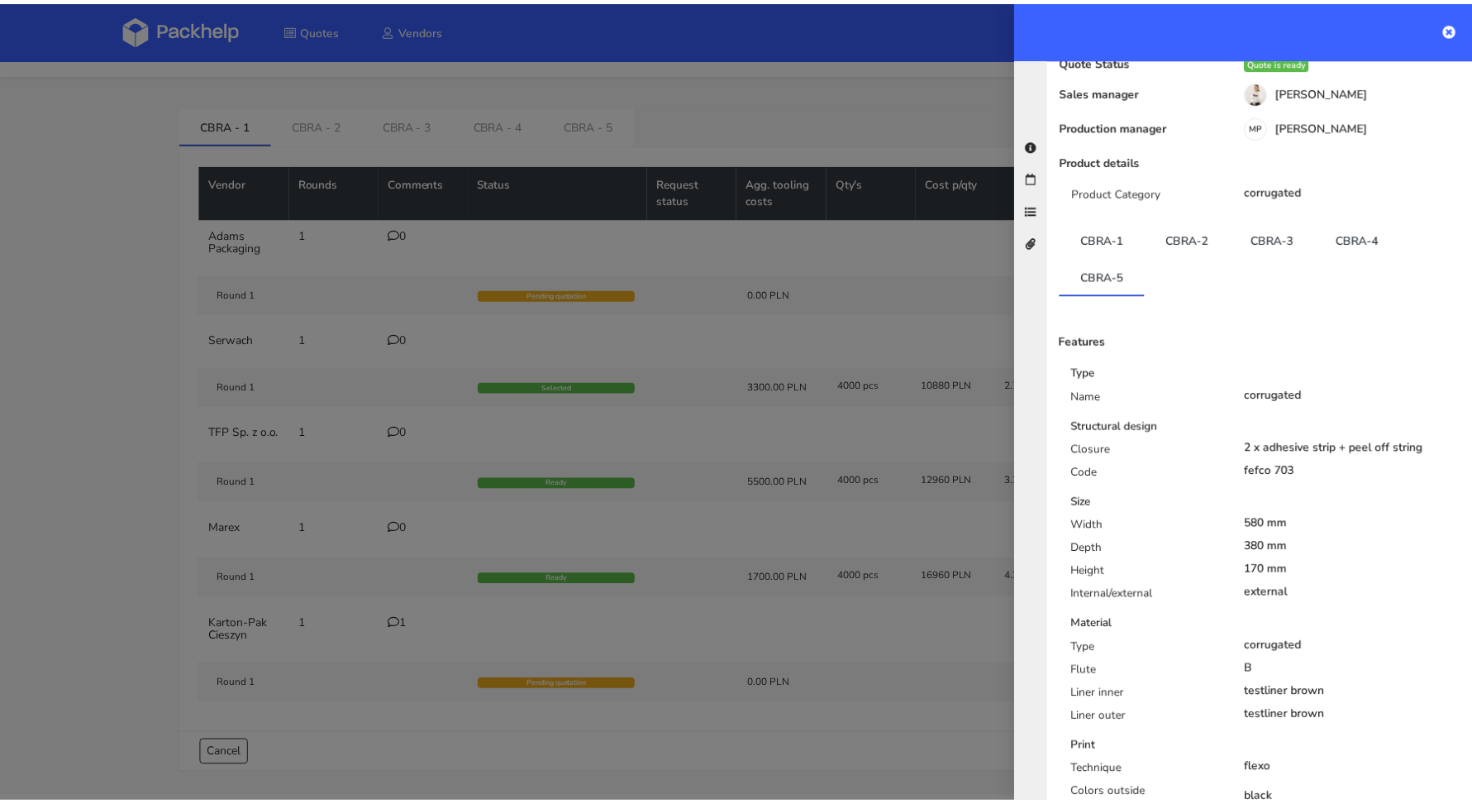
scroll to position [0, 0]
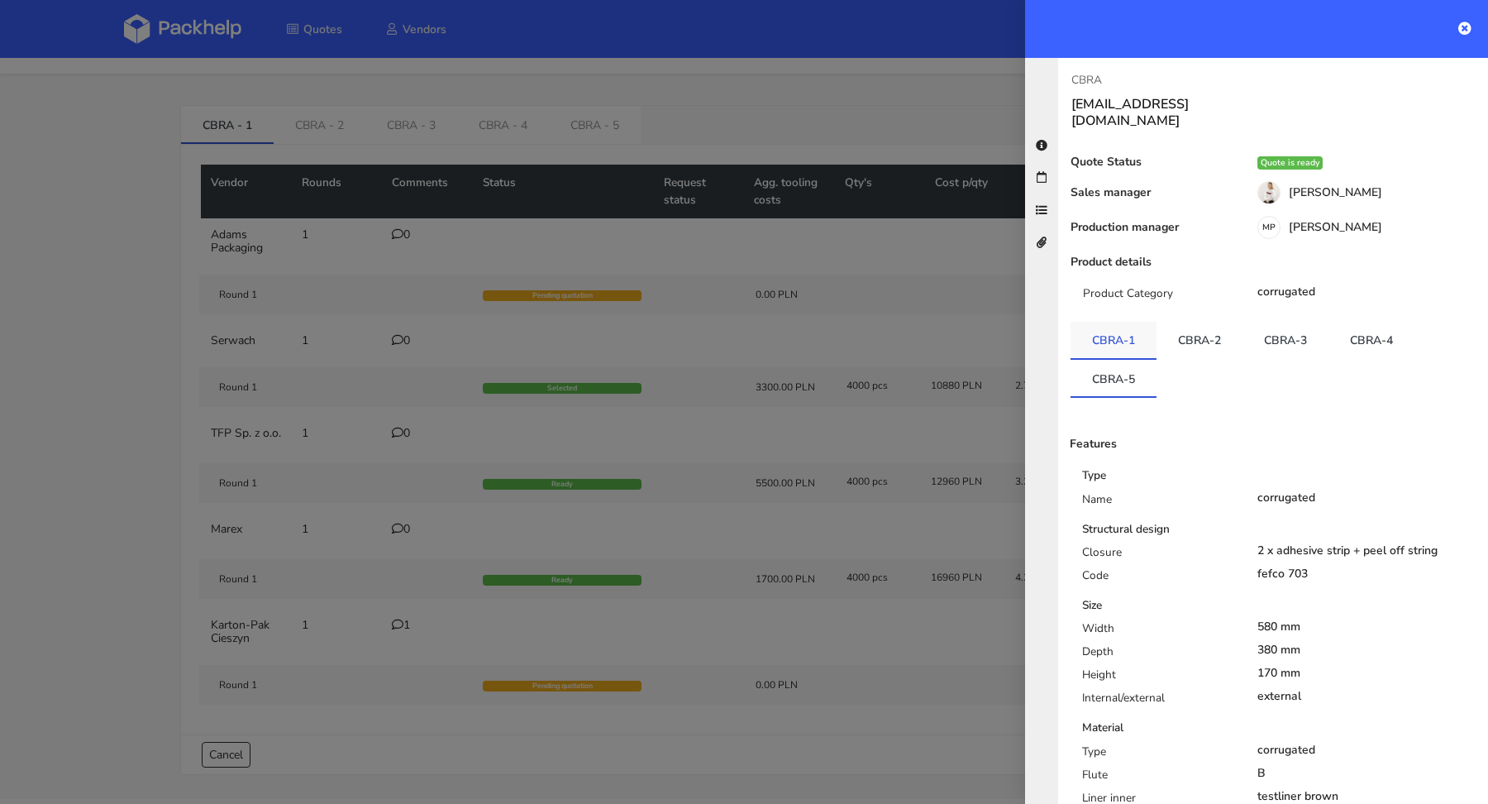
click at [1100, 336] on link "CBRA-1" at bounding box center [1114, 340] width 86 height 36
click at [1469, 21] on icon at bounding box center [1464, 27] width 13 height 13
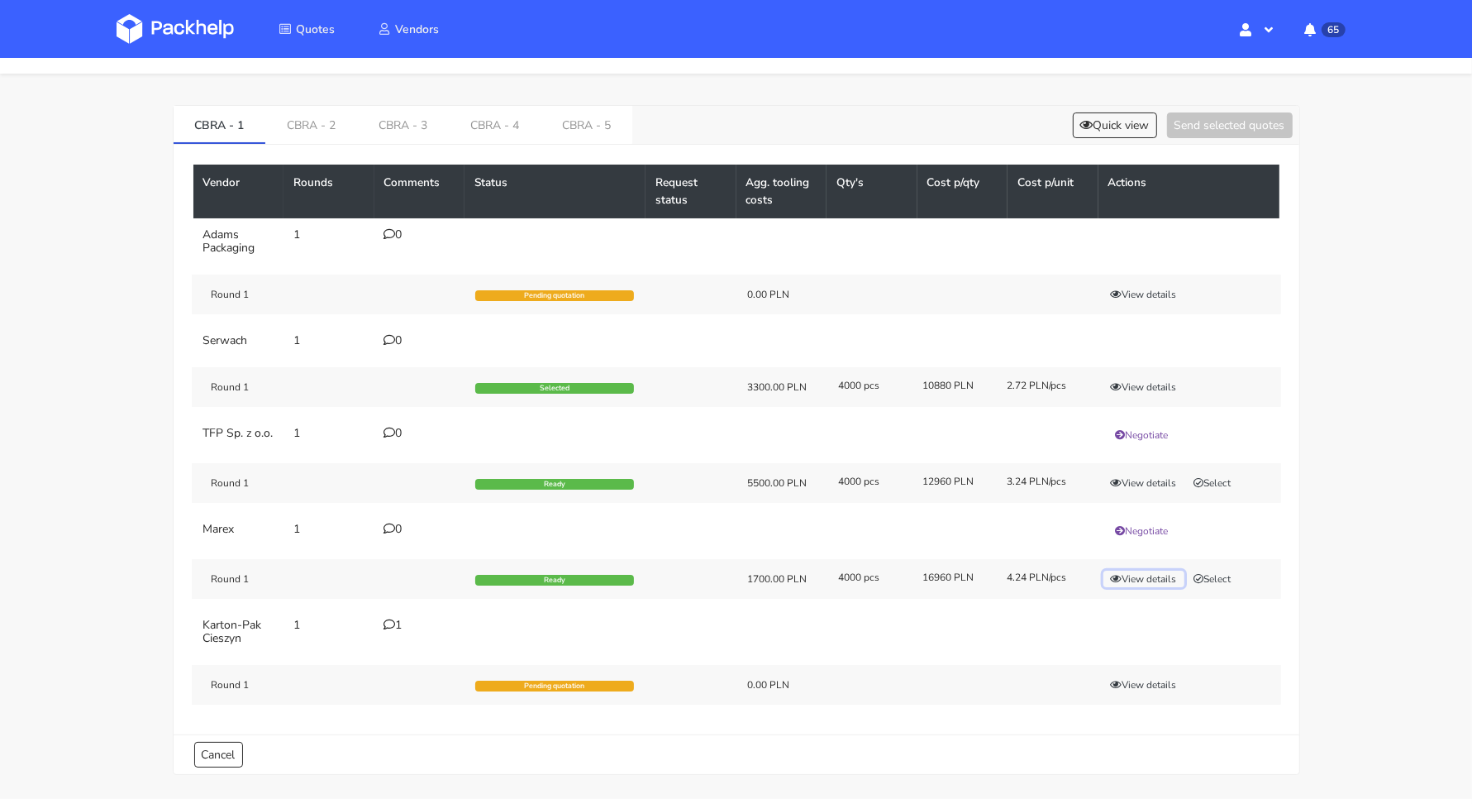
click at [1149, 585] on button "View details" at bounding box center [1144, 578] width 81 height 17
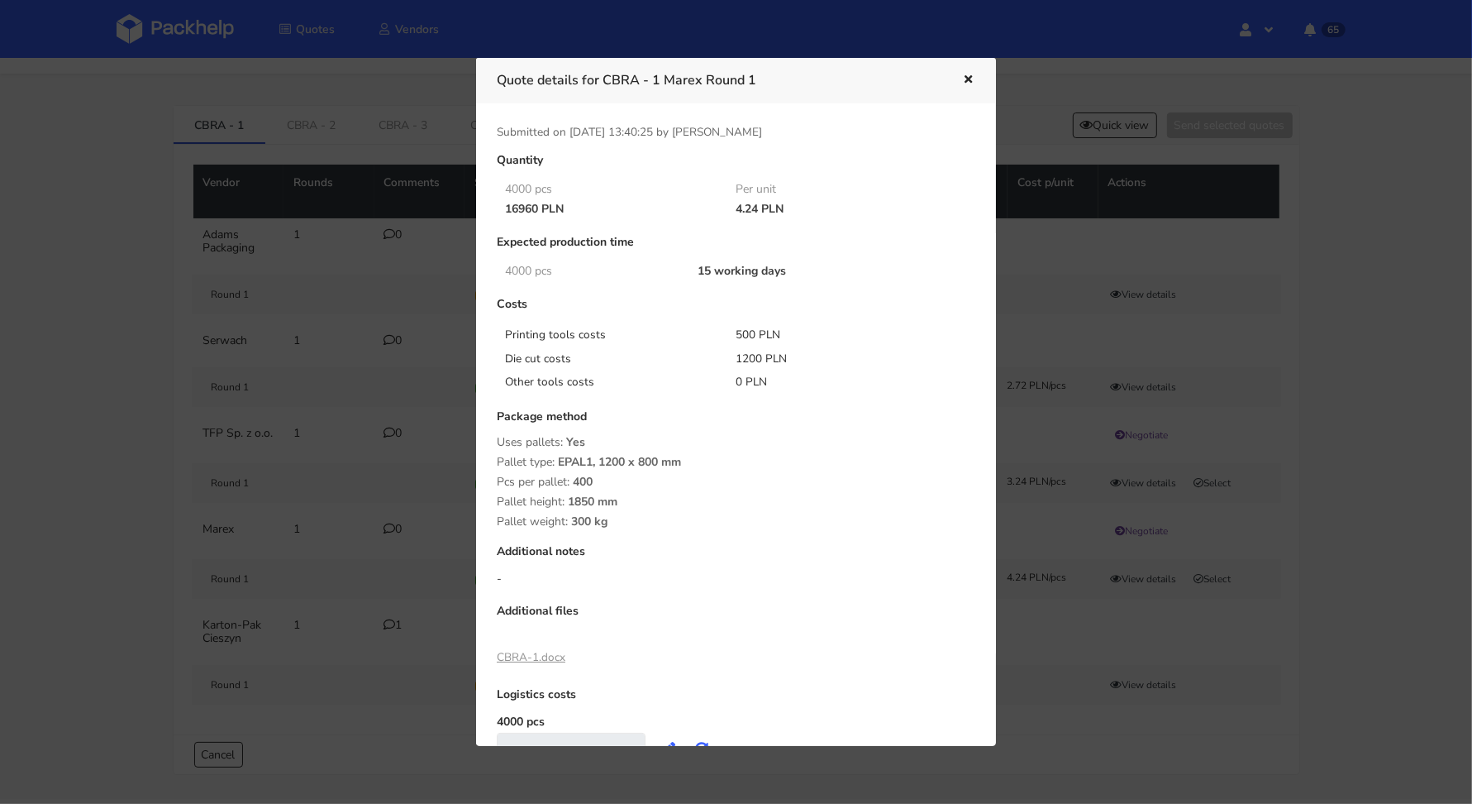
click at [528, 658] on link "CBRA-1.docx" at bounding box center [531, 657] width 69 height 16
click at [361, 465] on div at bounding box center [736, 402] width 1472 height 804
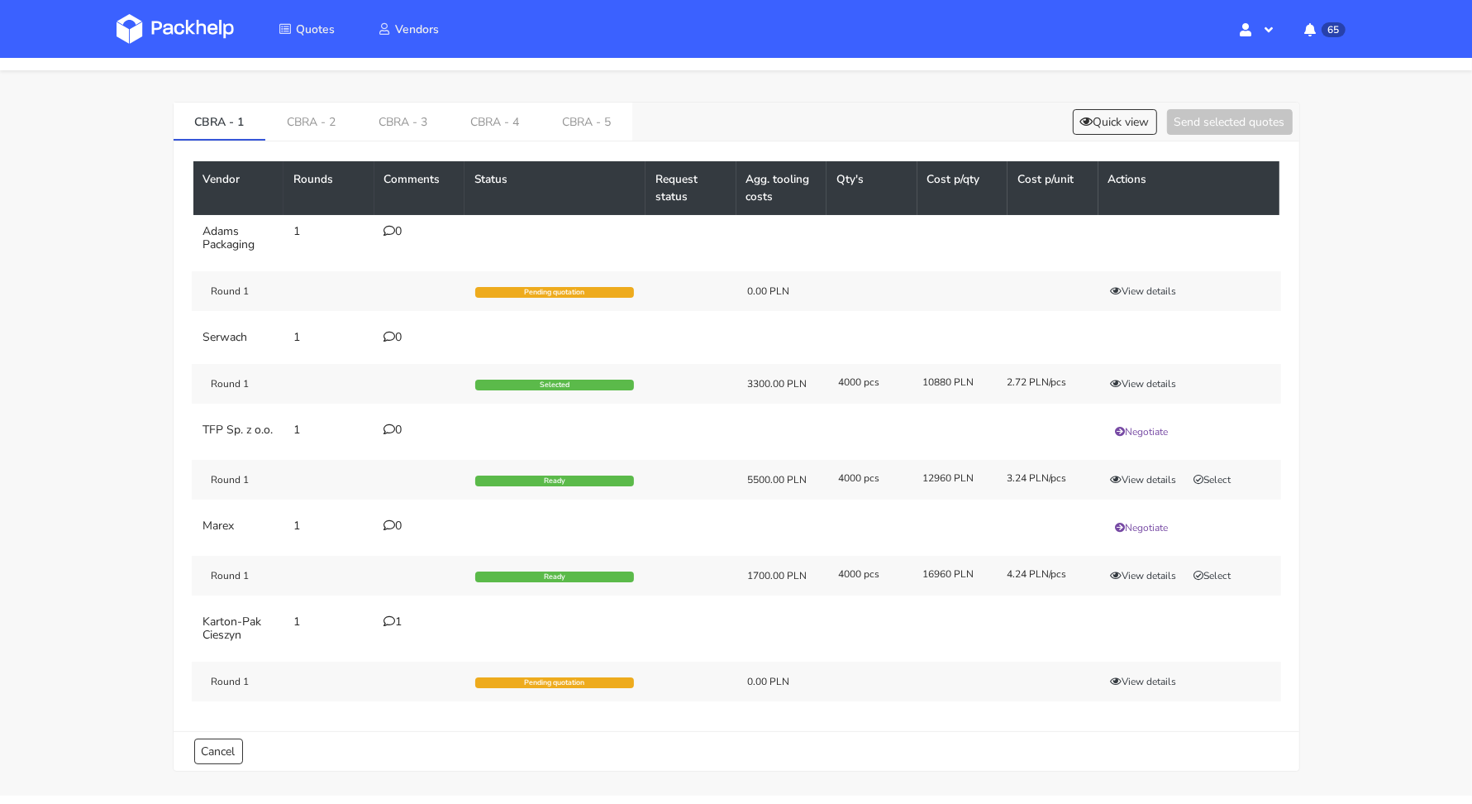
scroll to position [38, 0]
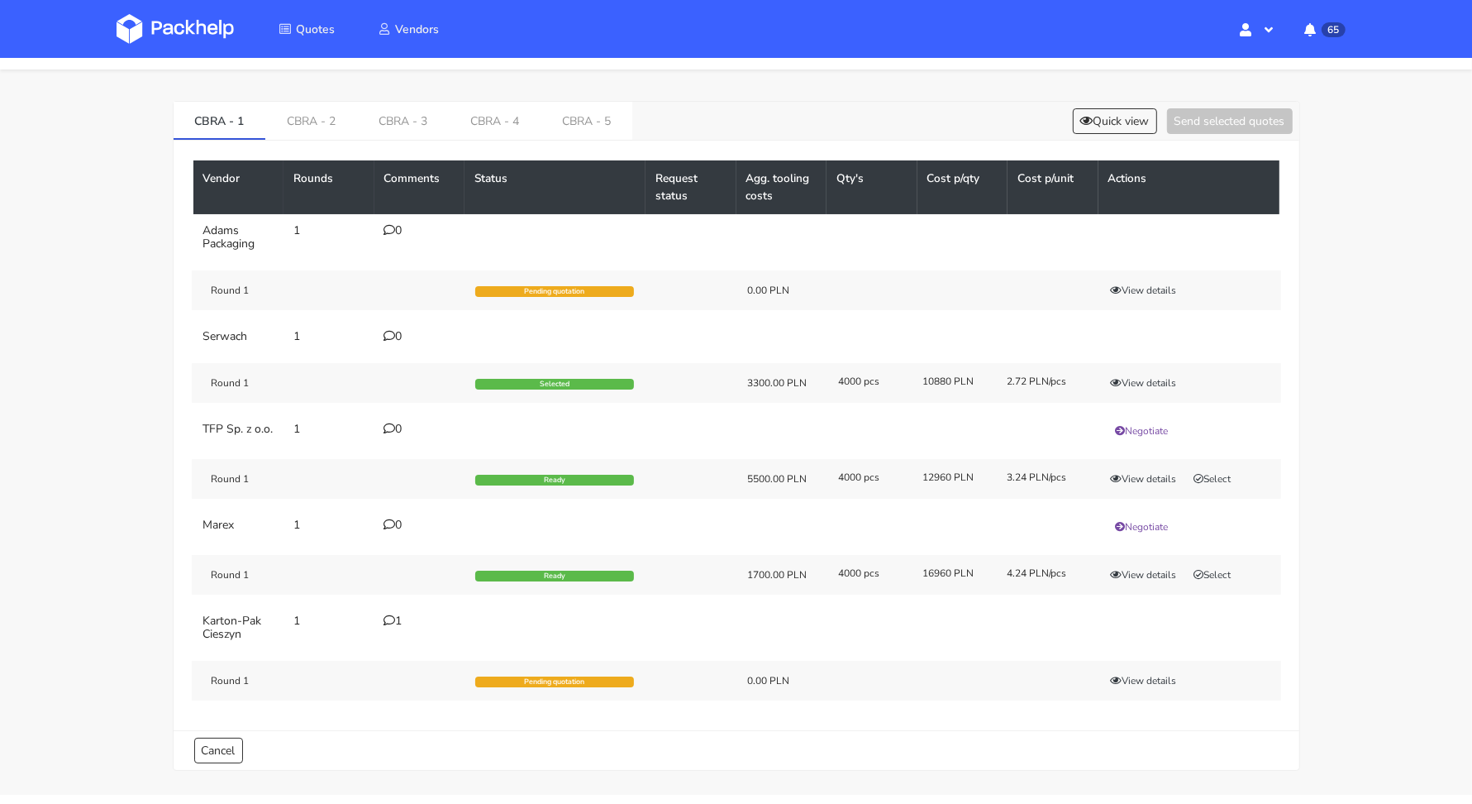
click at [392, 626] on icon at bounding box center [390, 620] width 12 height 12
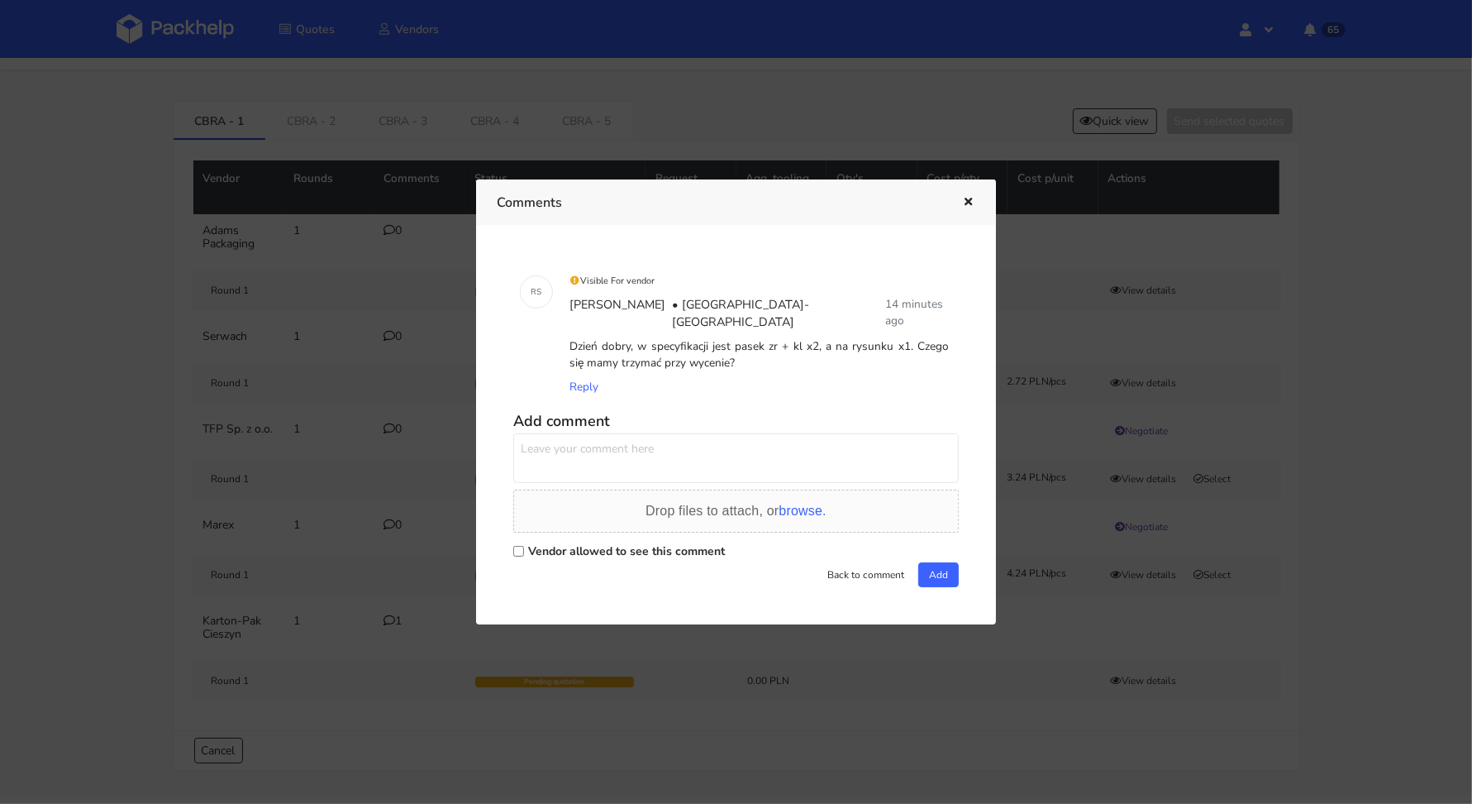
click at [559, 547] on label "Vendor allowed to see this comment" at bounding box center [626, 551] width 197 height 16
click at [524, 547] on input "Vendor allowed to see this comment" at bounding box center [518, 551] width 11 height 11
checkbox input "true"
click at [577, 470] on textarea at bounding box center [736, 458] width 446 height 50
type textarea "P"
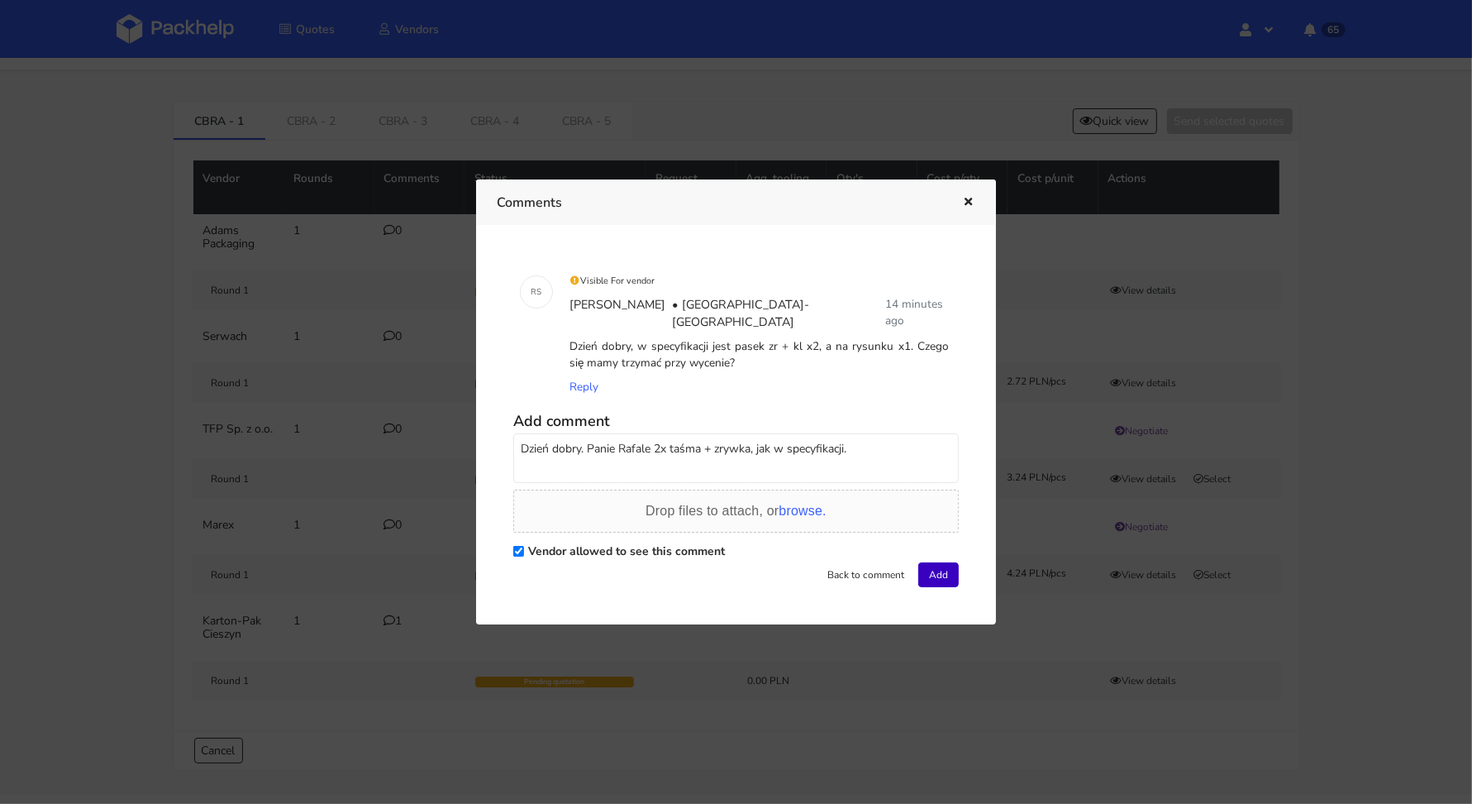
type textarea "Dzień dobry. Panie Rafale 2x taśma + zrywka, jak w specyfikacji."
click at [935, 562] on button "Add" at bounding box center [939, 574] width 41 height 25
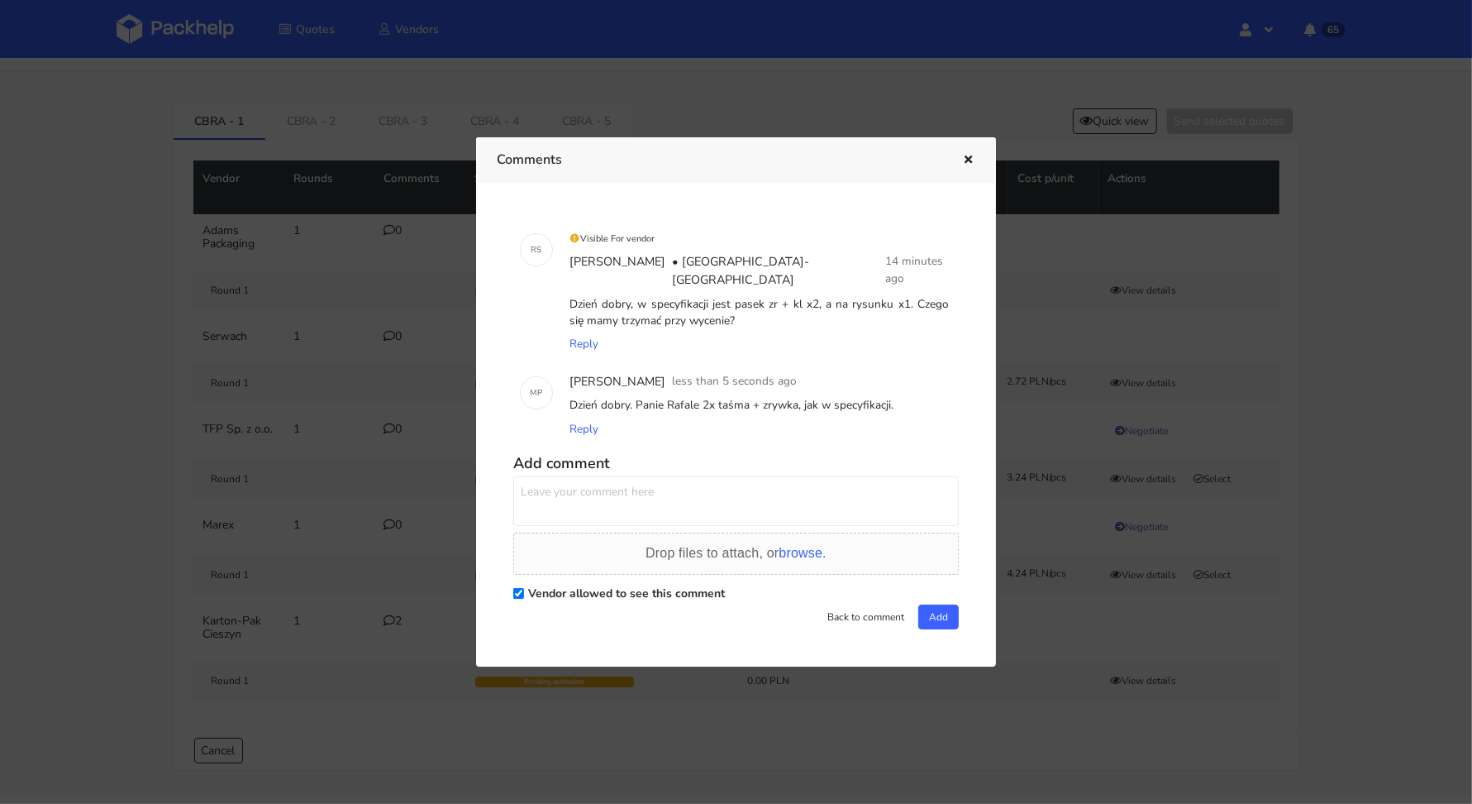
click at [965, 165] on icon "button" at bounding box center [969, 161] width 14 height 12
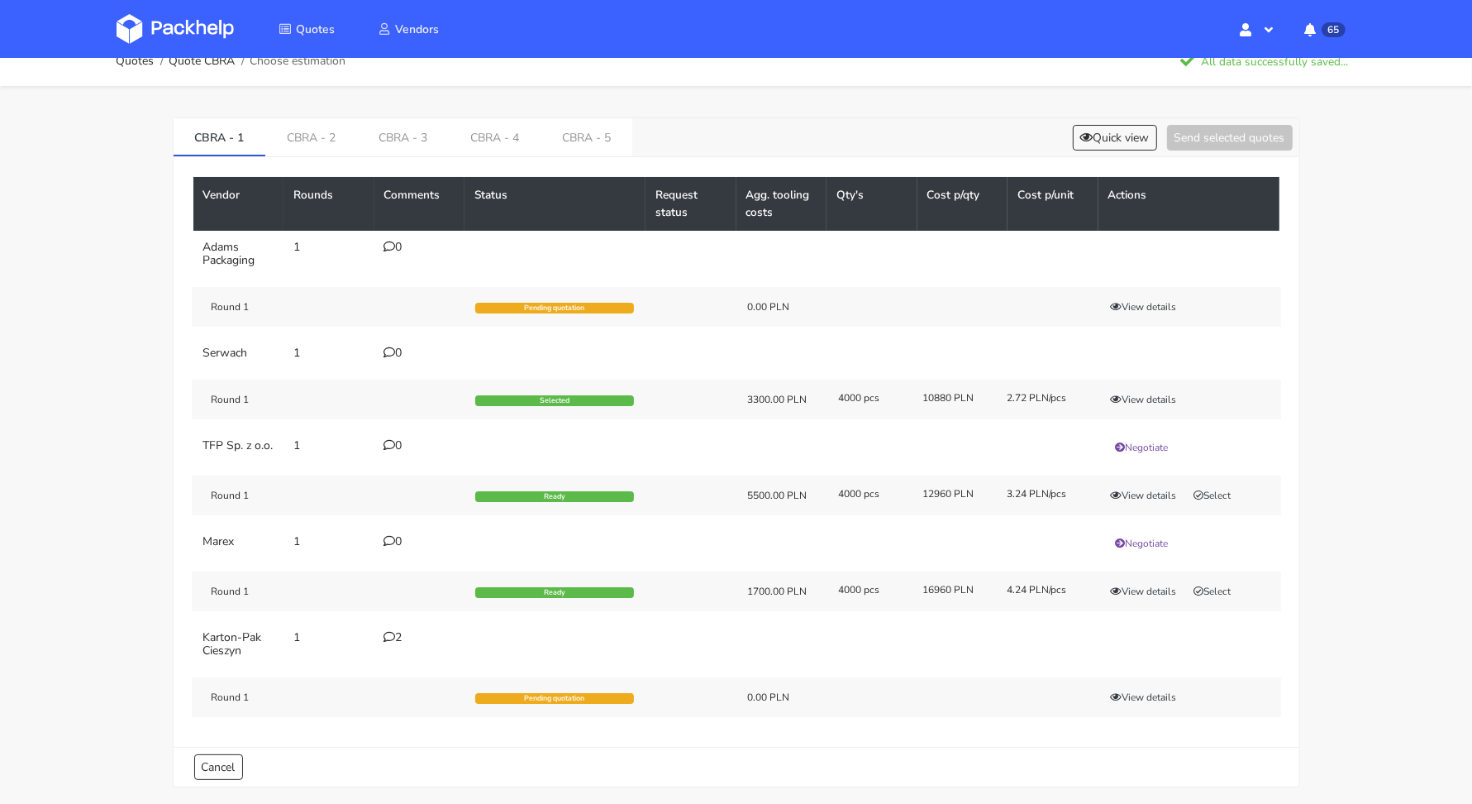
scroll to position [0, 0]
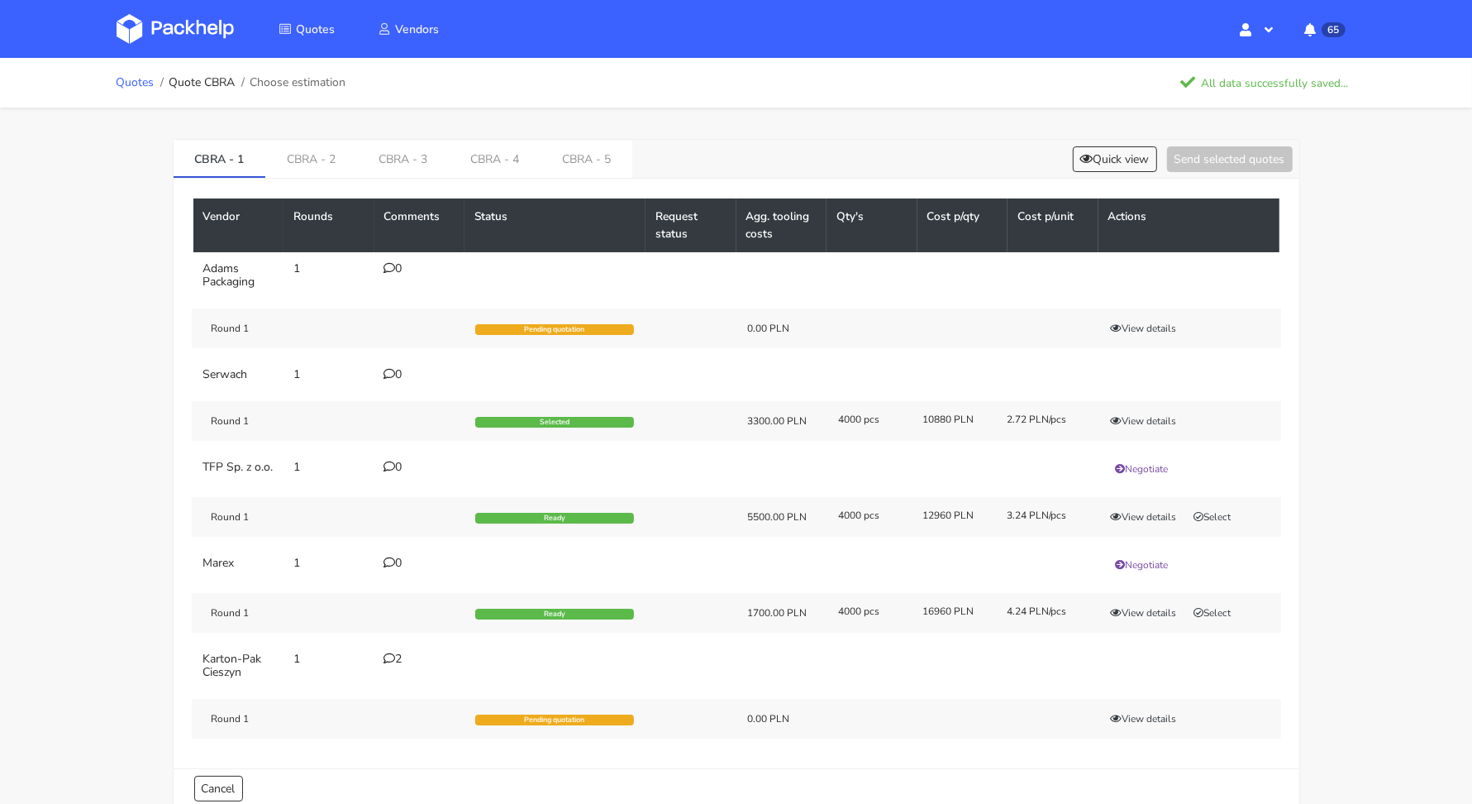
click at [143, 81] on link "Quotes" at bounding box center [136, 82] width 38 height 13
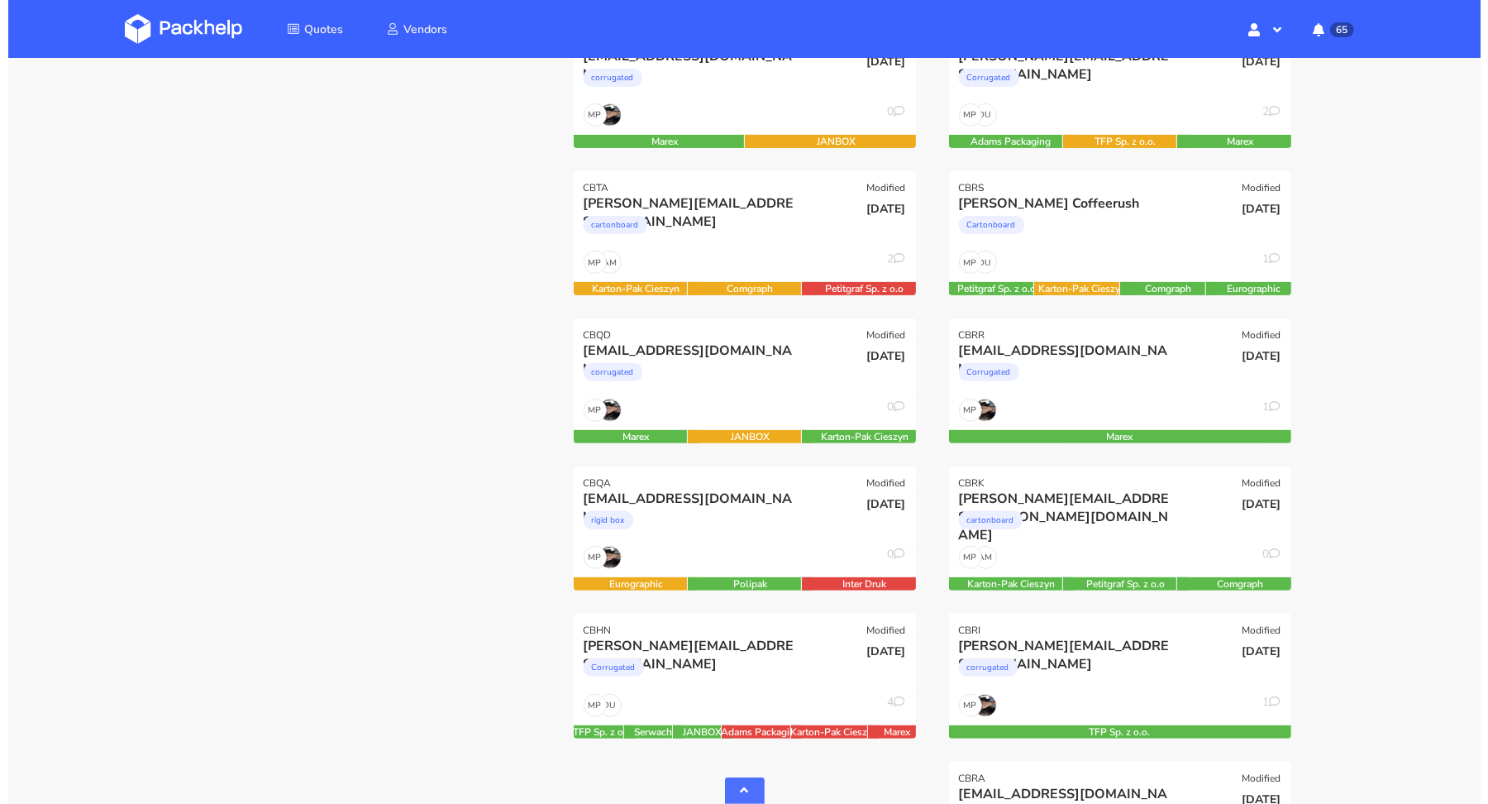
scroll to position [537, 0]
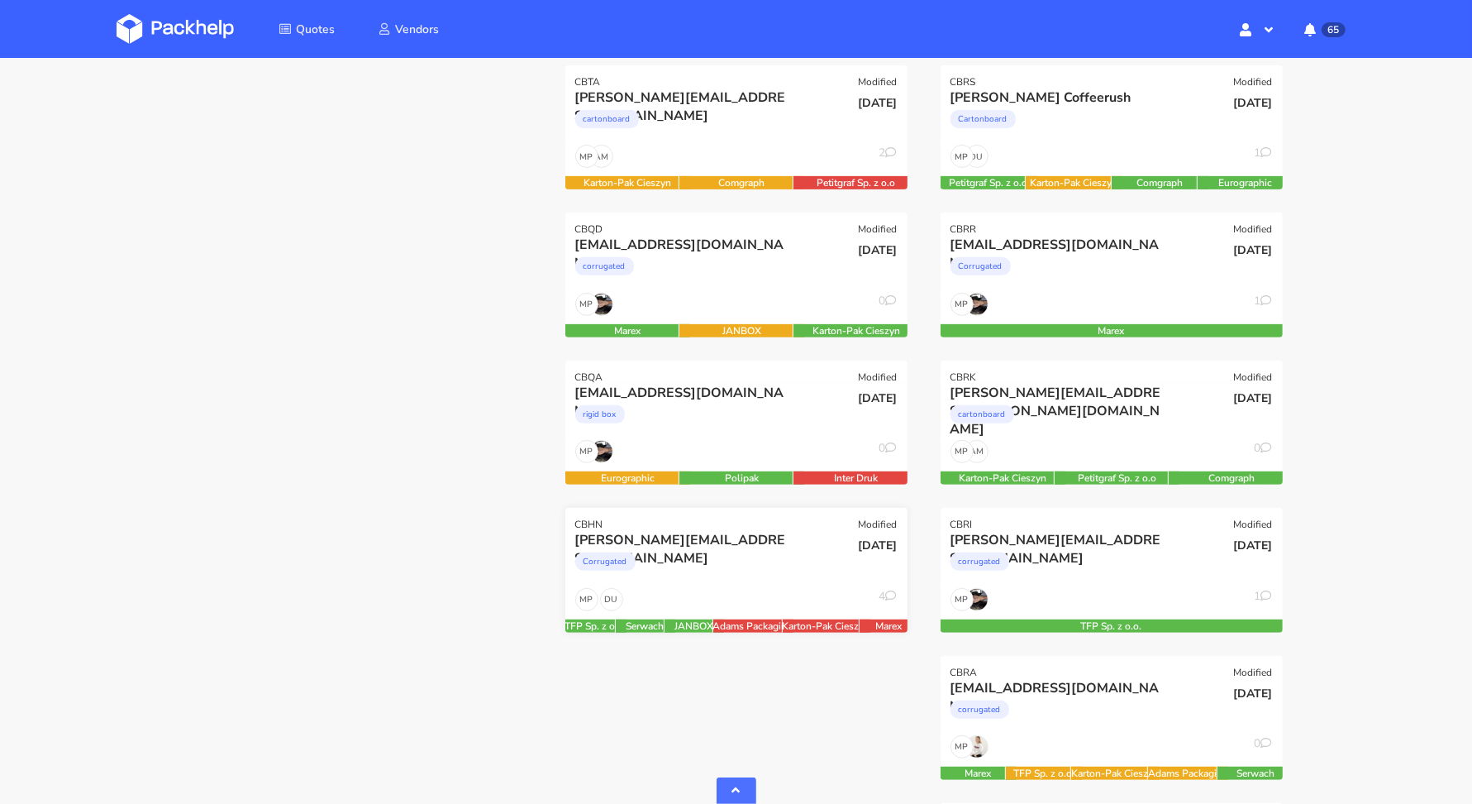
click at [697, 588] on div "DU MP 4" at bounding box center [737, 603] width 342 height 31
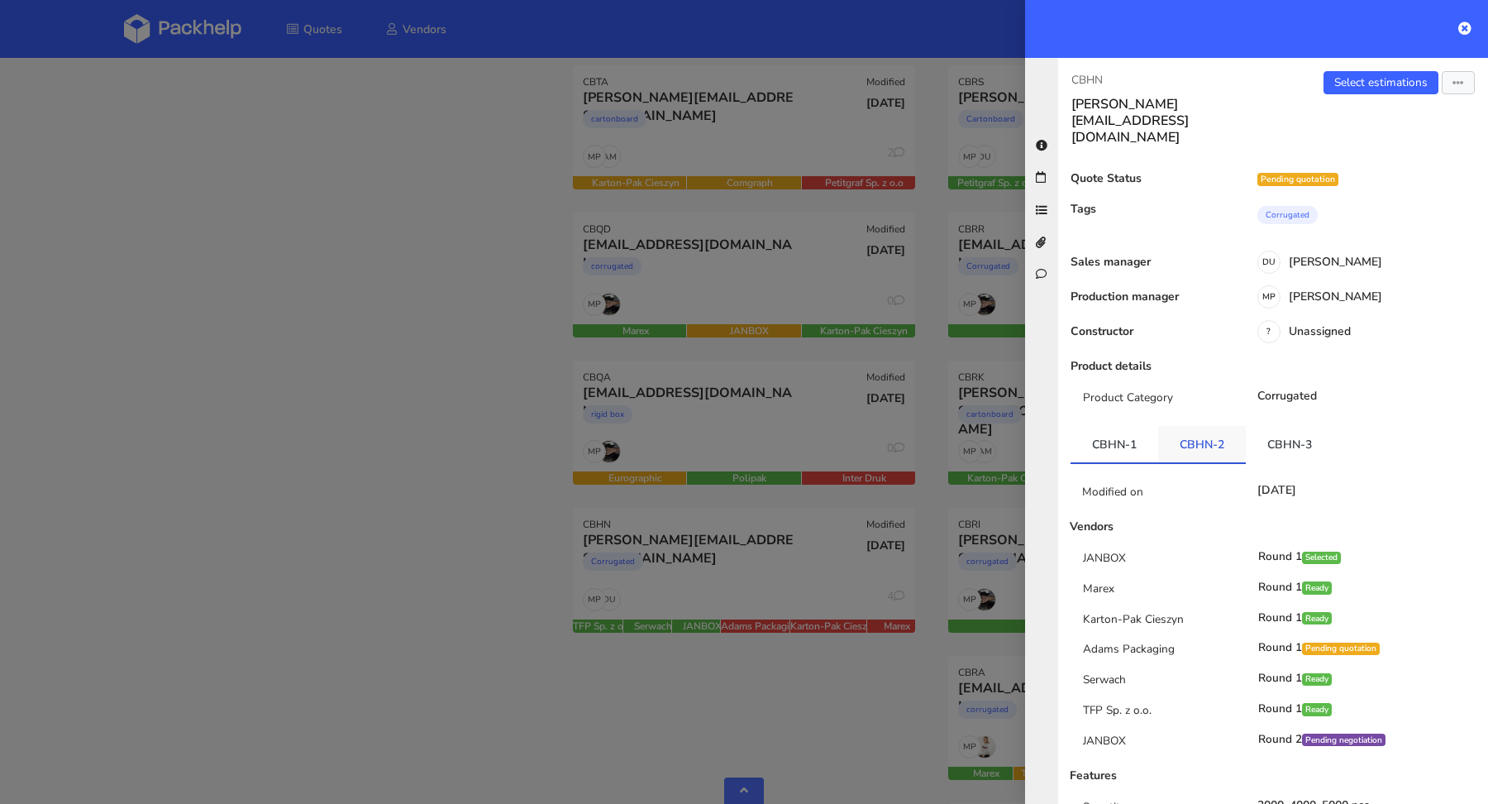
click at [1171, 426] on link "CBHN-2" at bounding box center [1202, 444] width 88 height 36
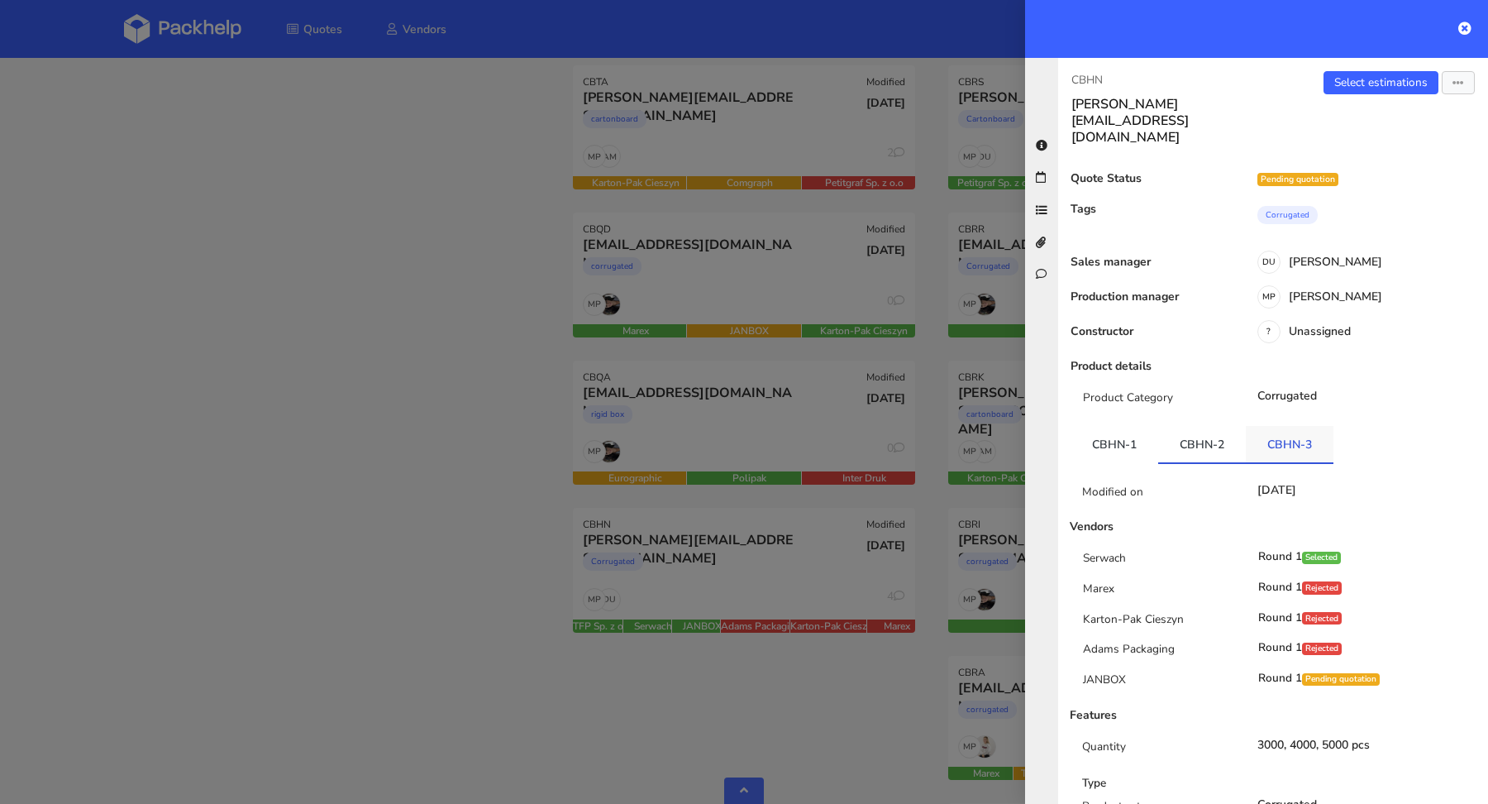
click at [1263, 426] on link "CBHN-3" at bounding box center [1290, 444] width 88 height 36
click at [1185, 426] on link "CBHN-2" at bounding box center [1202, 444] width 88 height 36
click at [1110, 426] on link "CBHN-1" at bounding box center [1115, 444] width 88 height 36
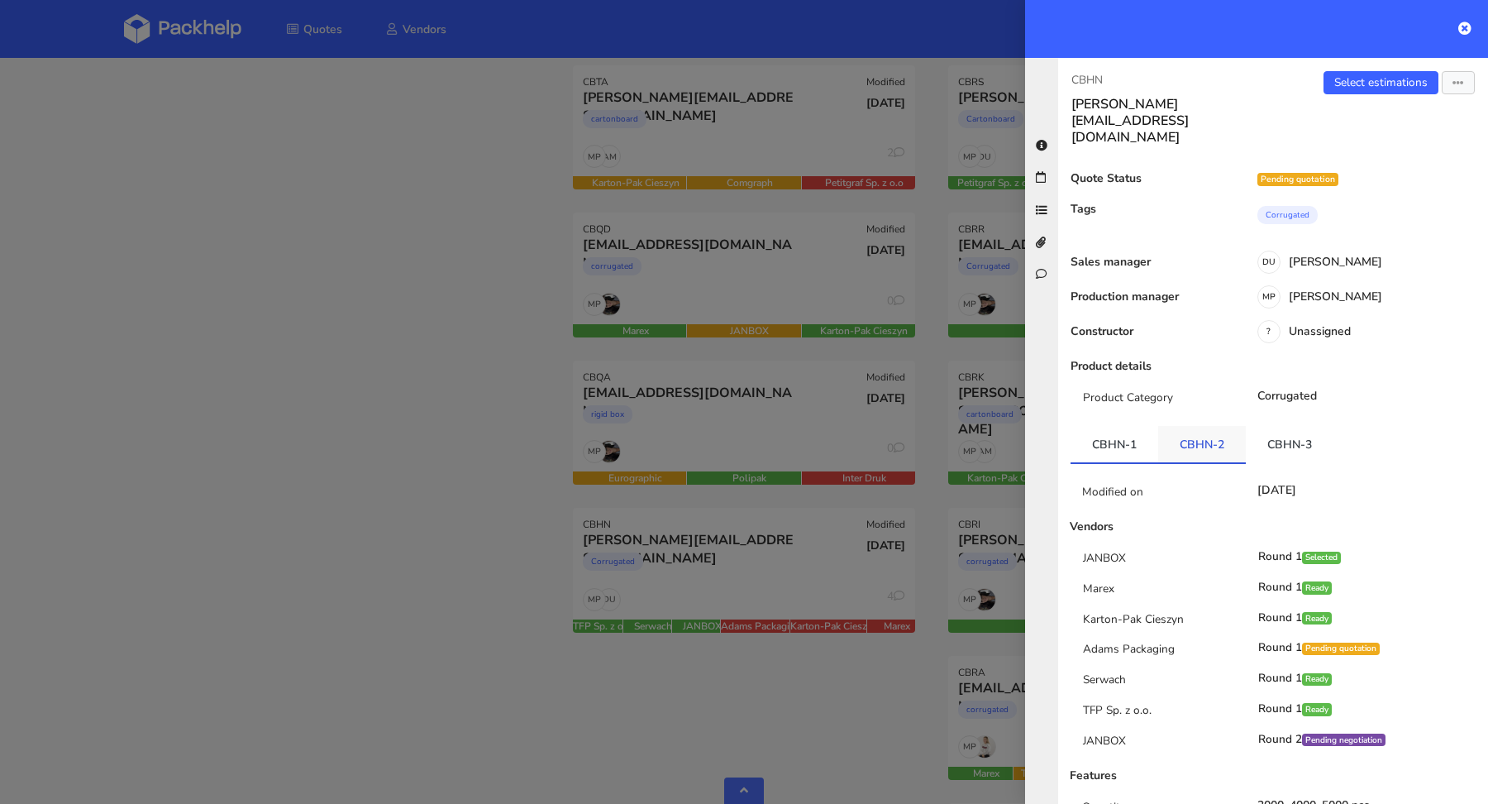
click at [1208, 426] on link "CBHN-2" at bounding box center [1202, 444] width 88 height 36
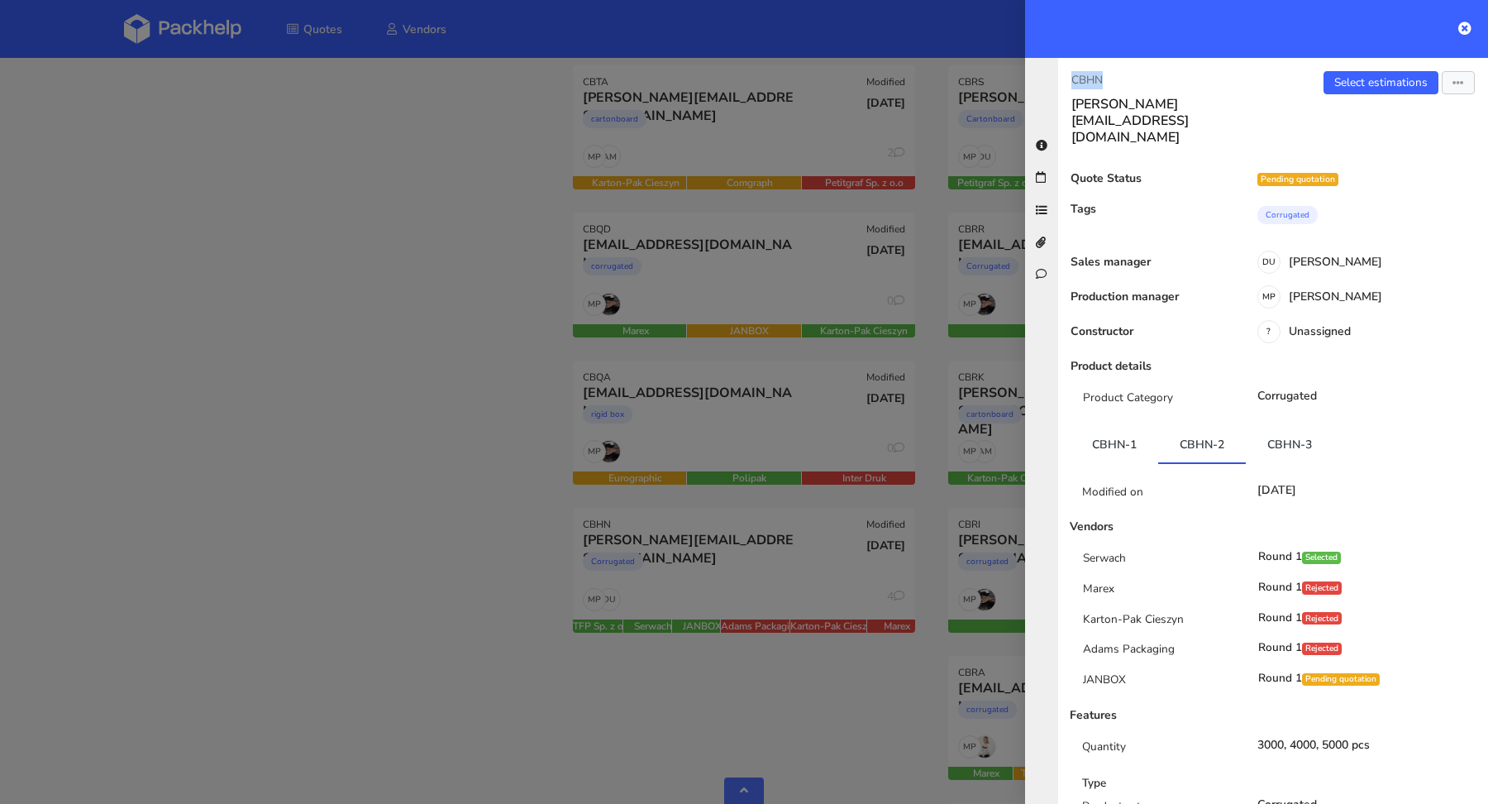
drag, startPoint x: 1106, startPoint y: 77, endPoint x: 1067, endPoint y: 78, distance: 39.7
click at [1067, 78] on div "CBHN alexandru@ototo.ro" at bounding box center [1165, 108] width 215 height 74
copy p "CBHN"
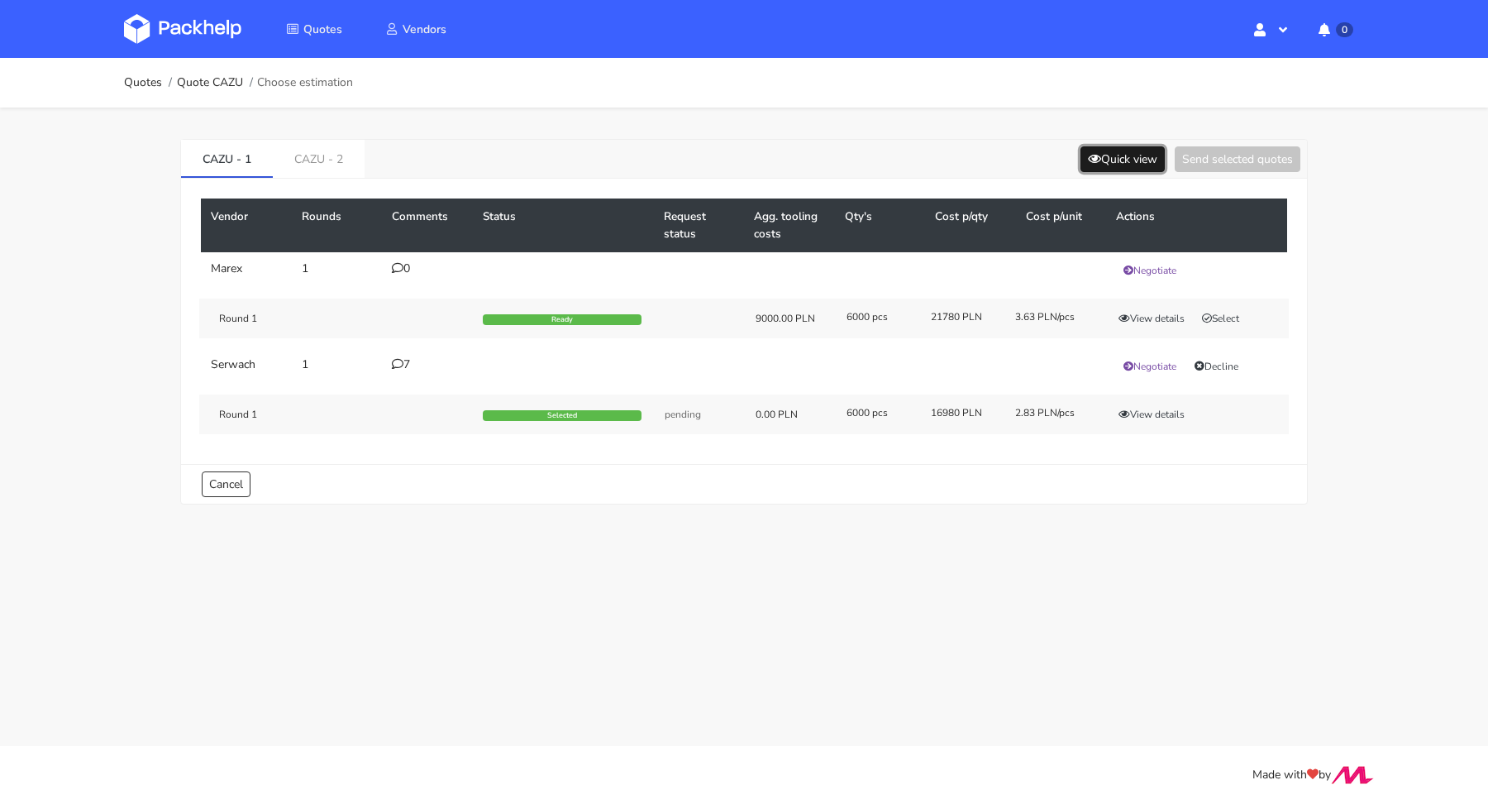
click at [1105, 158] on button "Quick view" at bounding box center [1123, 159] width 84 height 26
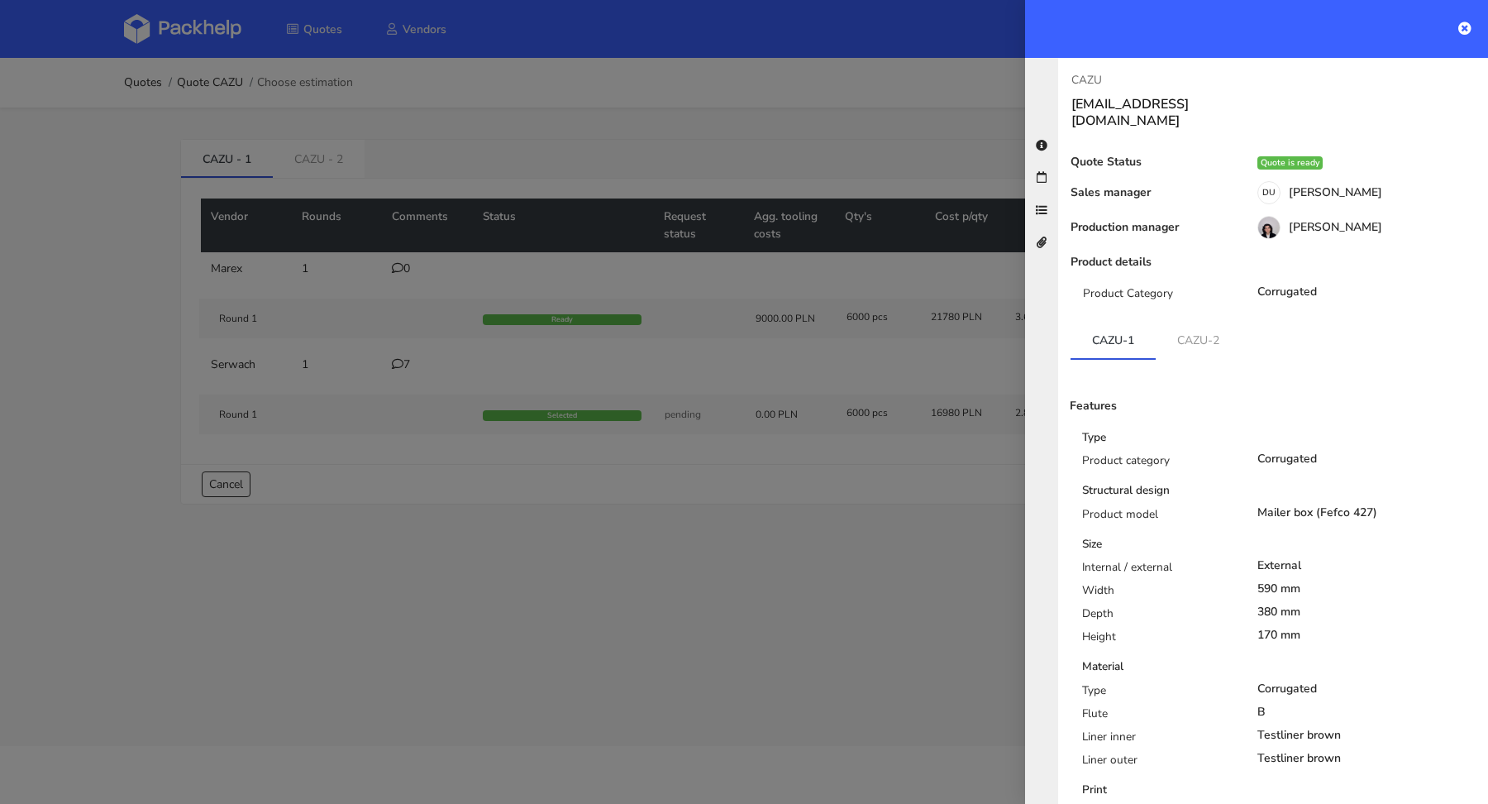
click at [902, 118] on div at bounding box center [744, 402] width 1488 height 804
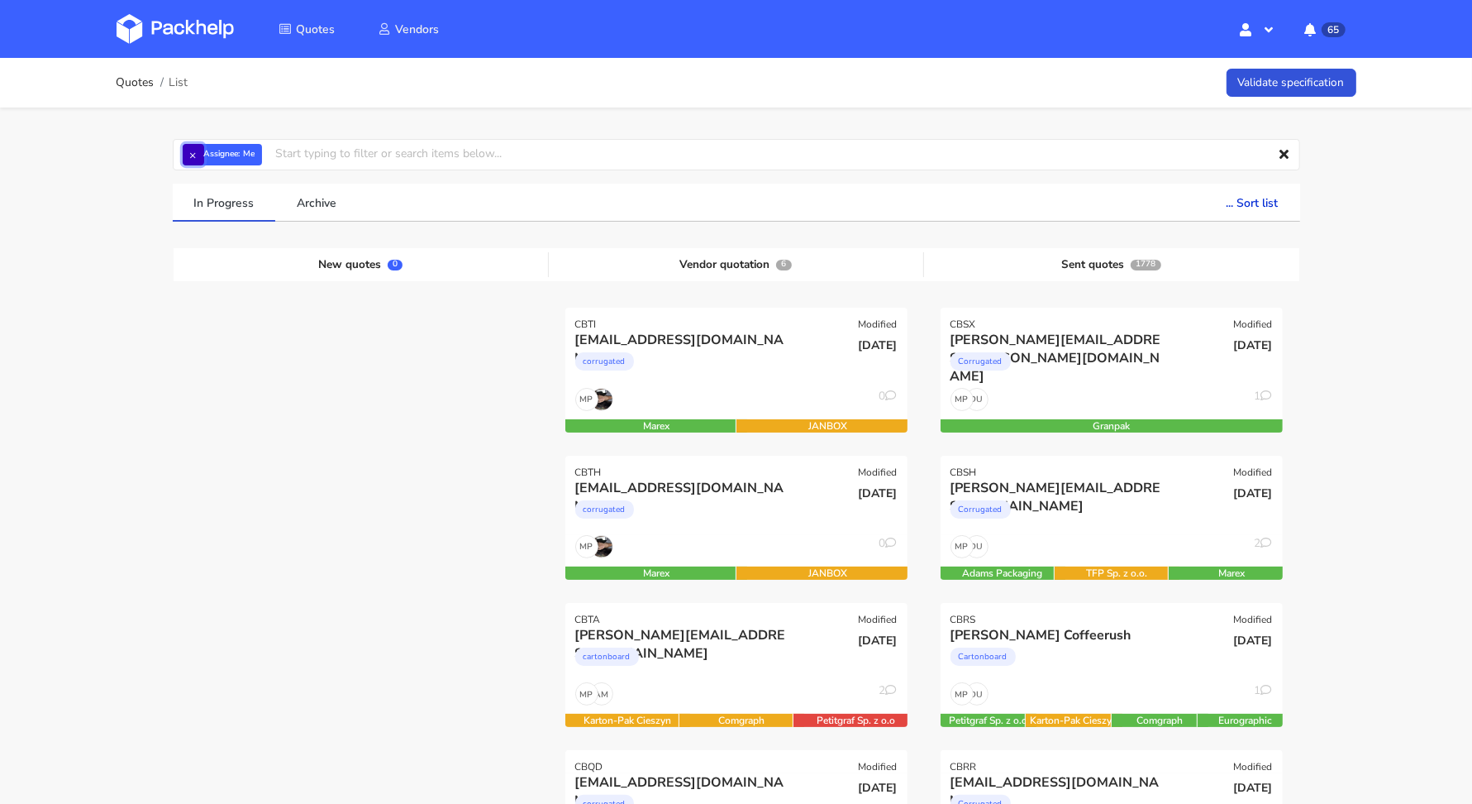
click at [193, 155] on button "×" at bounding box center [193, 154] width 21 height 21
click at [197, 152] on input "text" at bounding box center [737, 154] width 1128 height 31
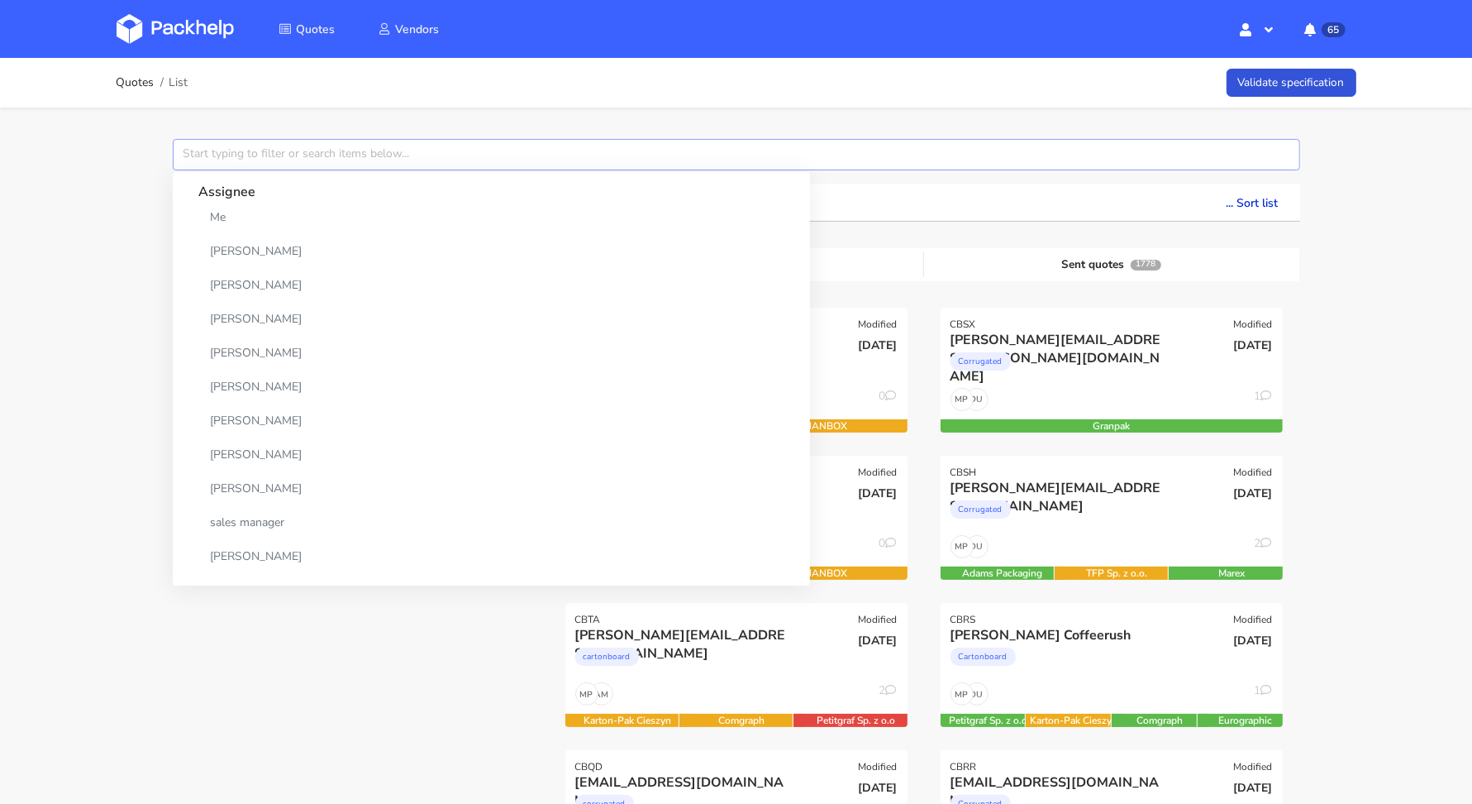
paste input "CBQA"
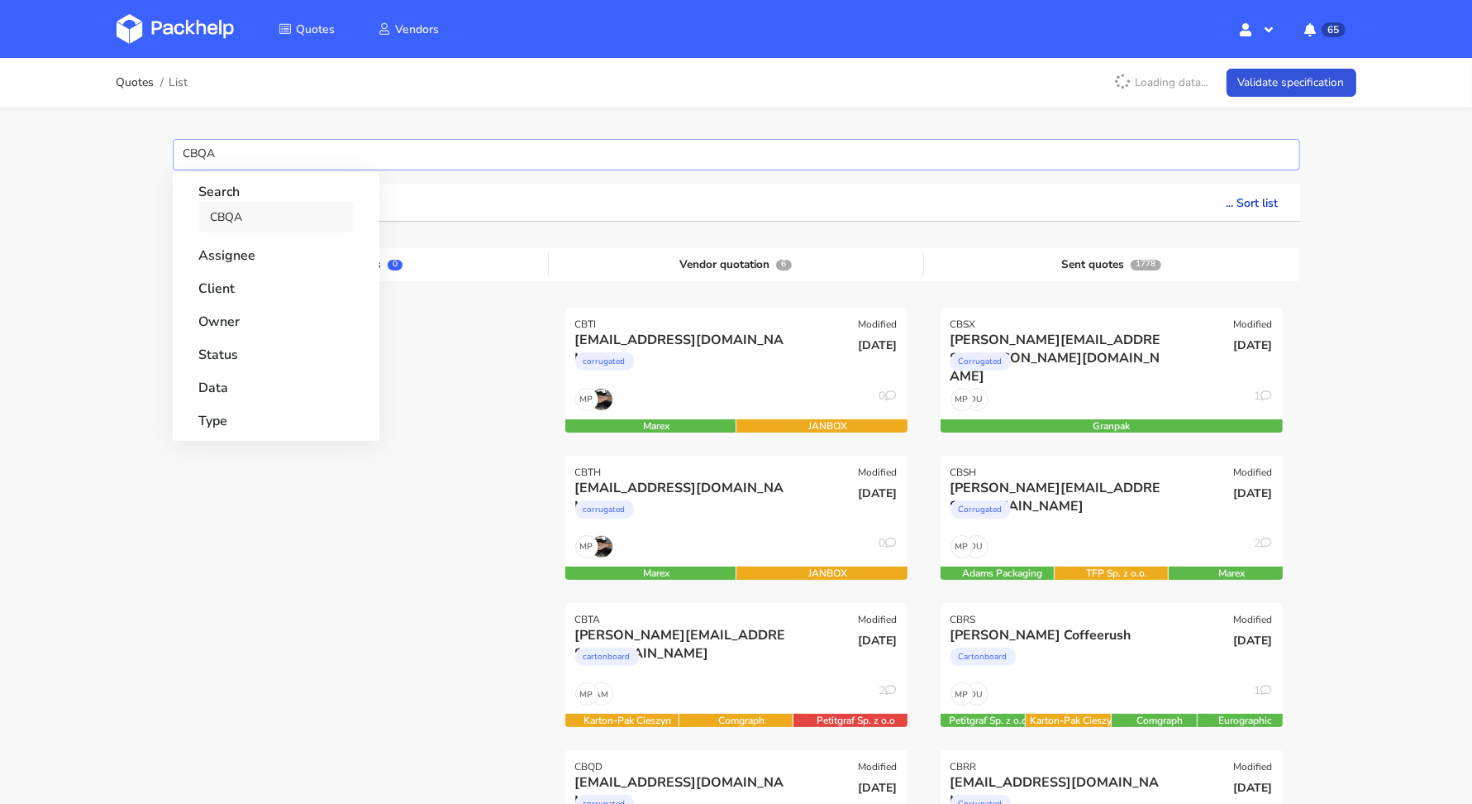
type input "CBQA"
click at [245, 215] on link "CBQA" at bounding box center [276, 217] width 154 height 31
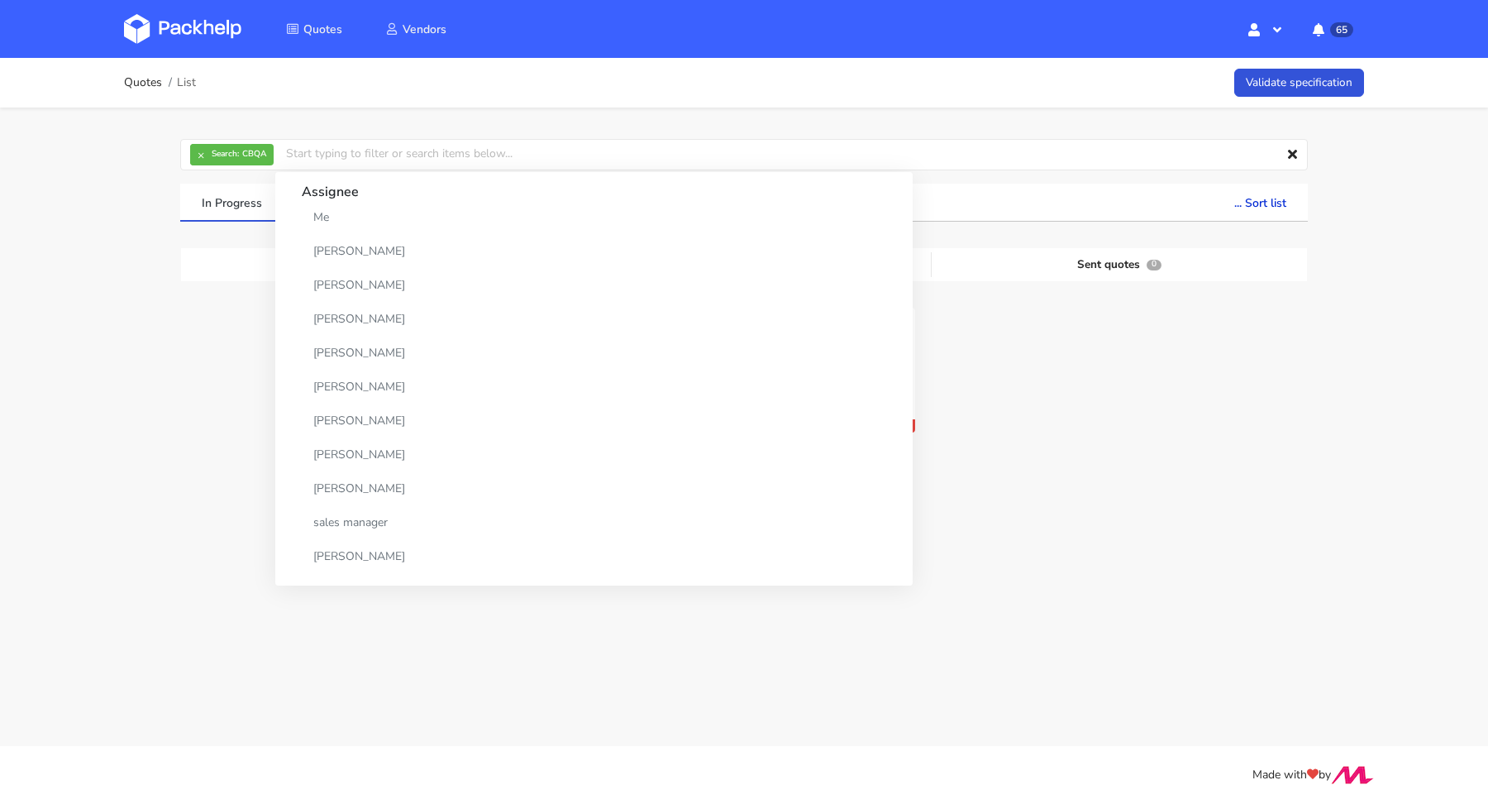
click at [832, 118] on div "× Search: CBQA Assignee Me [PERSON_NAME] [PERSON_NAME] [PERSON_NAME] [PERSON_NA…" at bounding box center [744, 341] width 1191 height 468
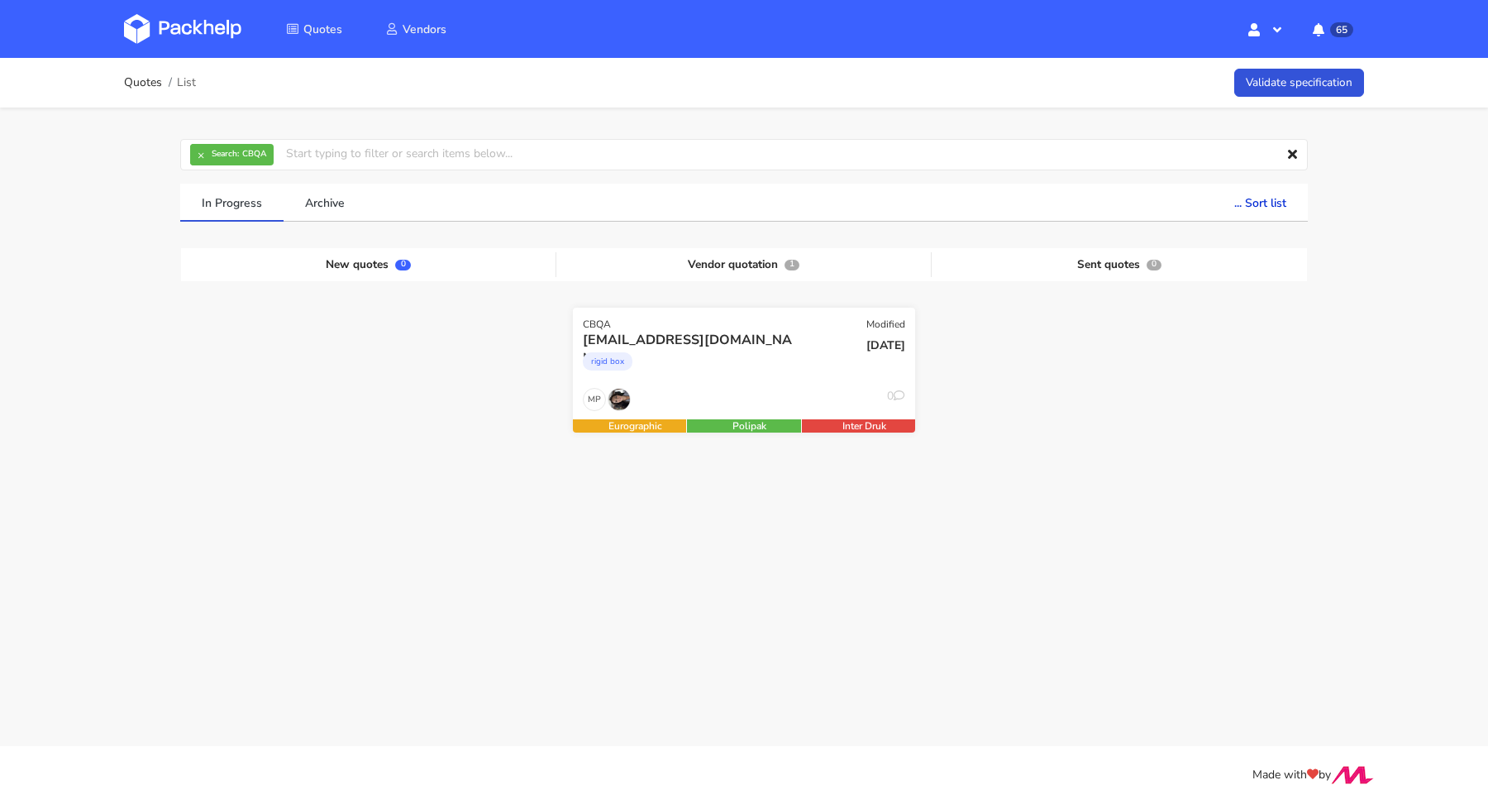
click at [754, 355] on div "rigid box" at bounding box center [692, 365] width 219 height 33
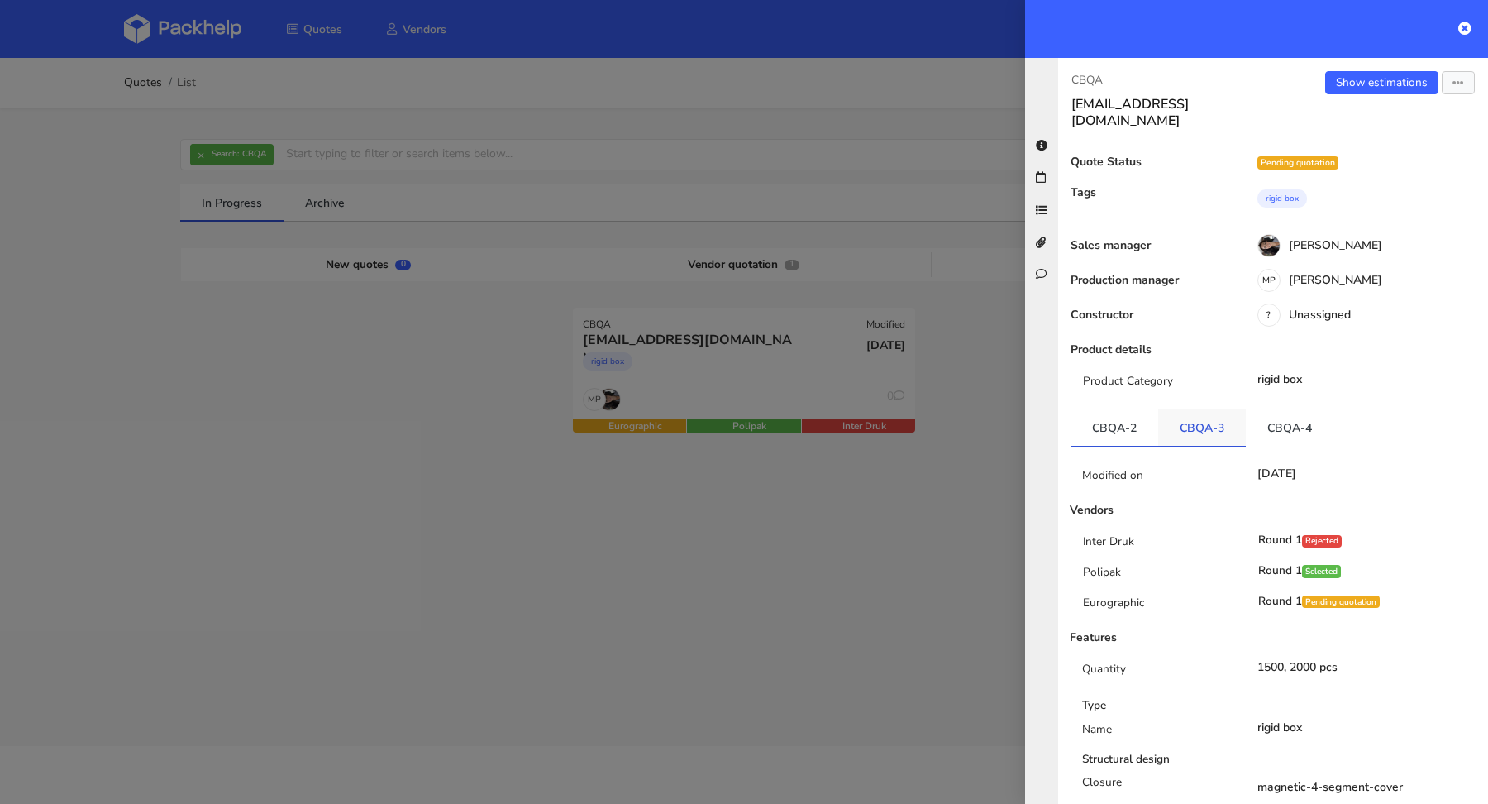
click at [1178, 409] on link "CBQA-3" at bounding box center [1202, 427] width 88 height 36
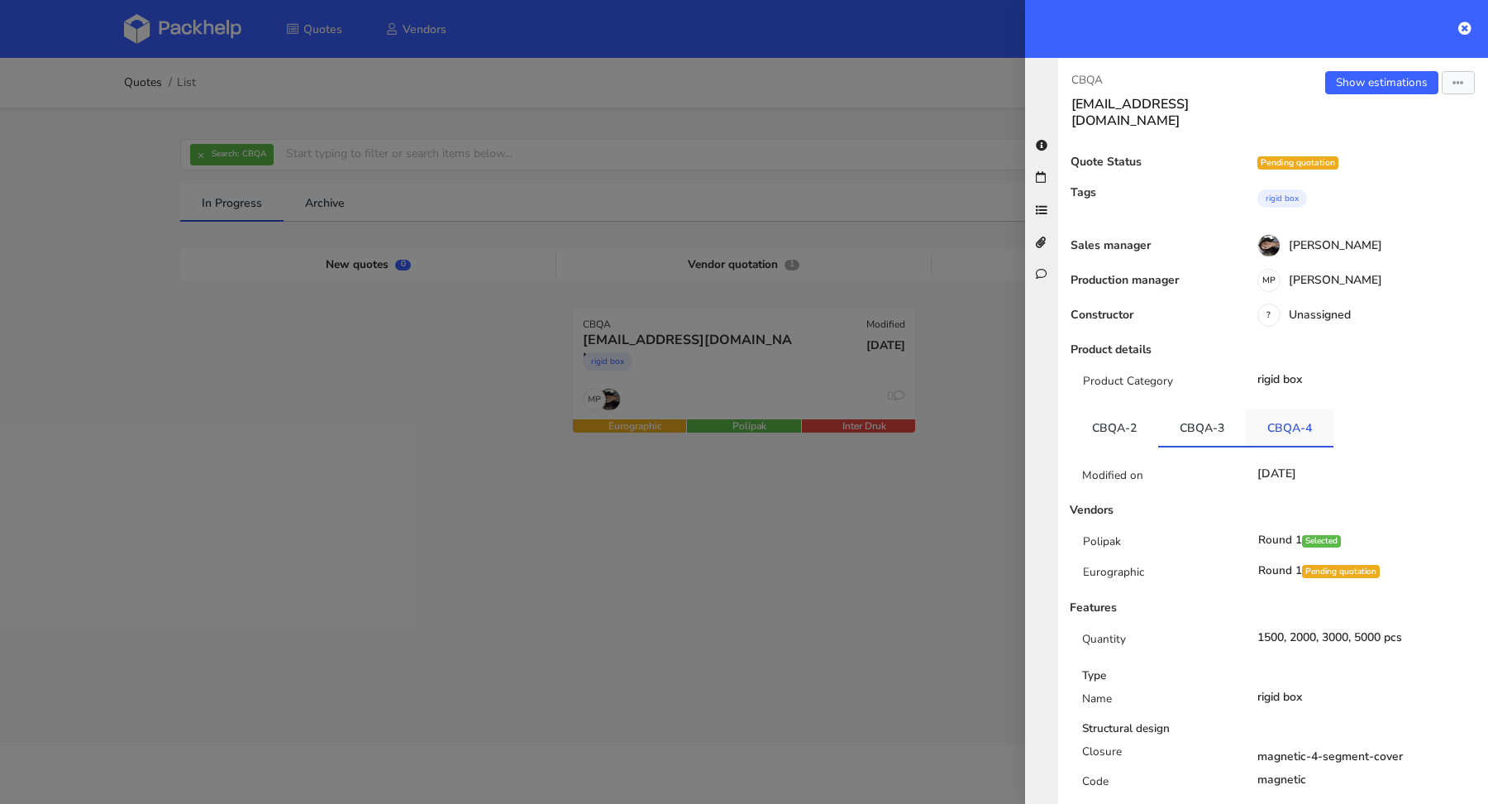
click at [1253, 409] on link "CBQA-4" at bounding box center [1290, 427] width 88 height 36
click at [1130, 410] on link "CBQA-2" at bounding box center [1115, 427] width 88 height 36
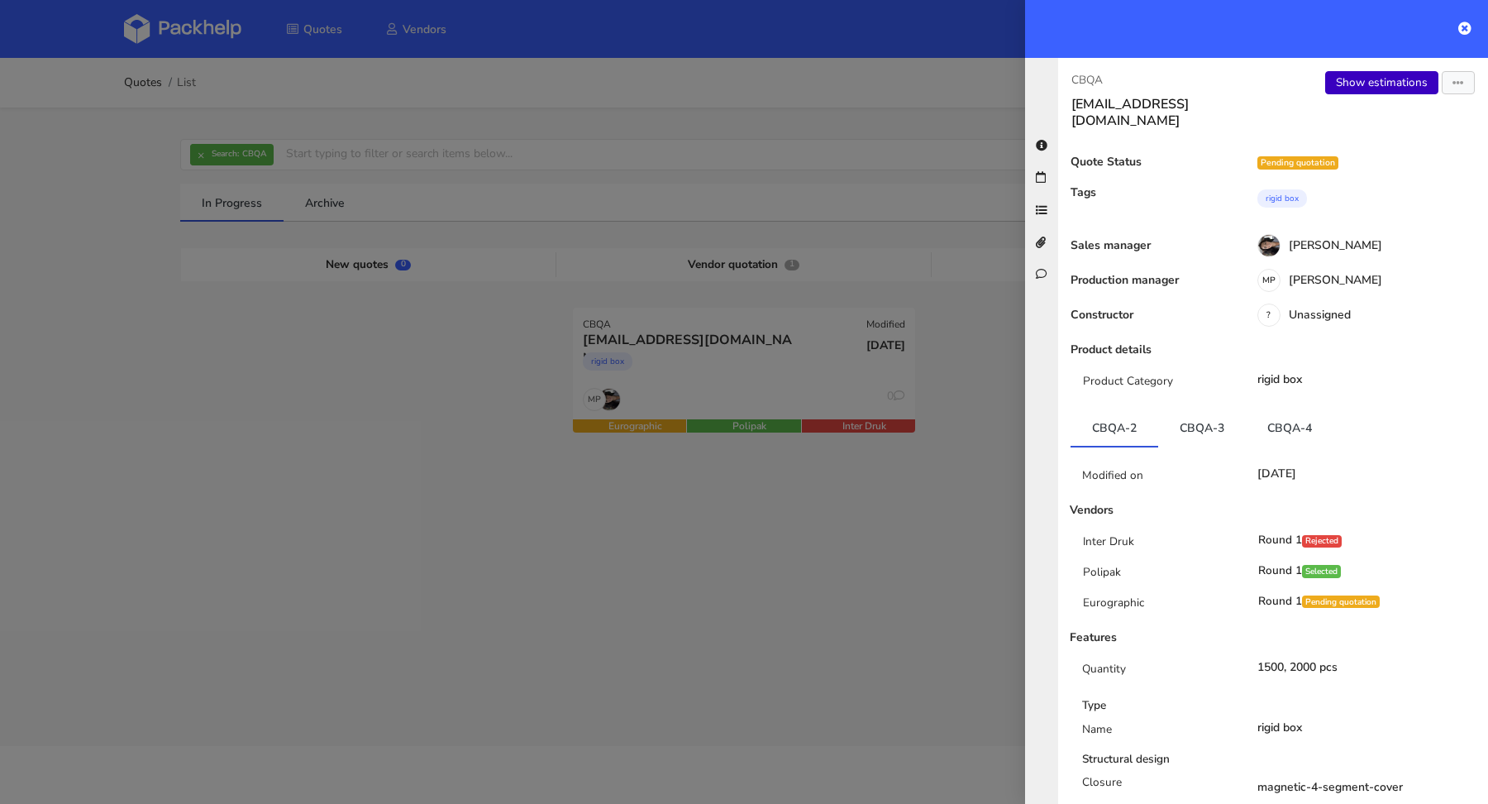
click at [1373, 91] on link "Show estimations" at bounding box center [1381, 82] width 113 height 23
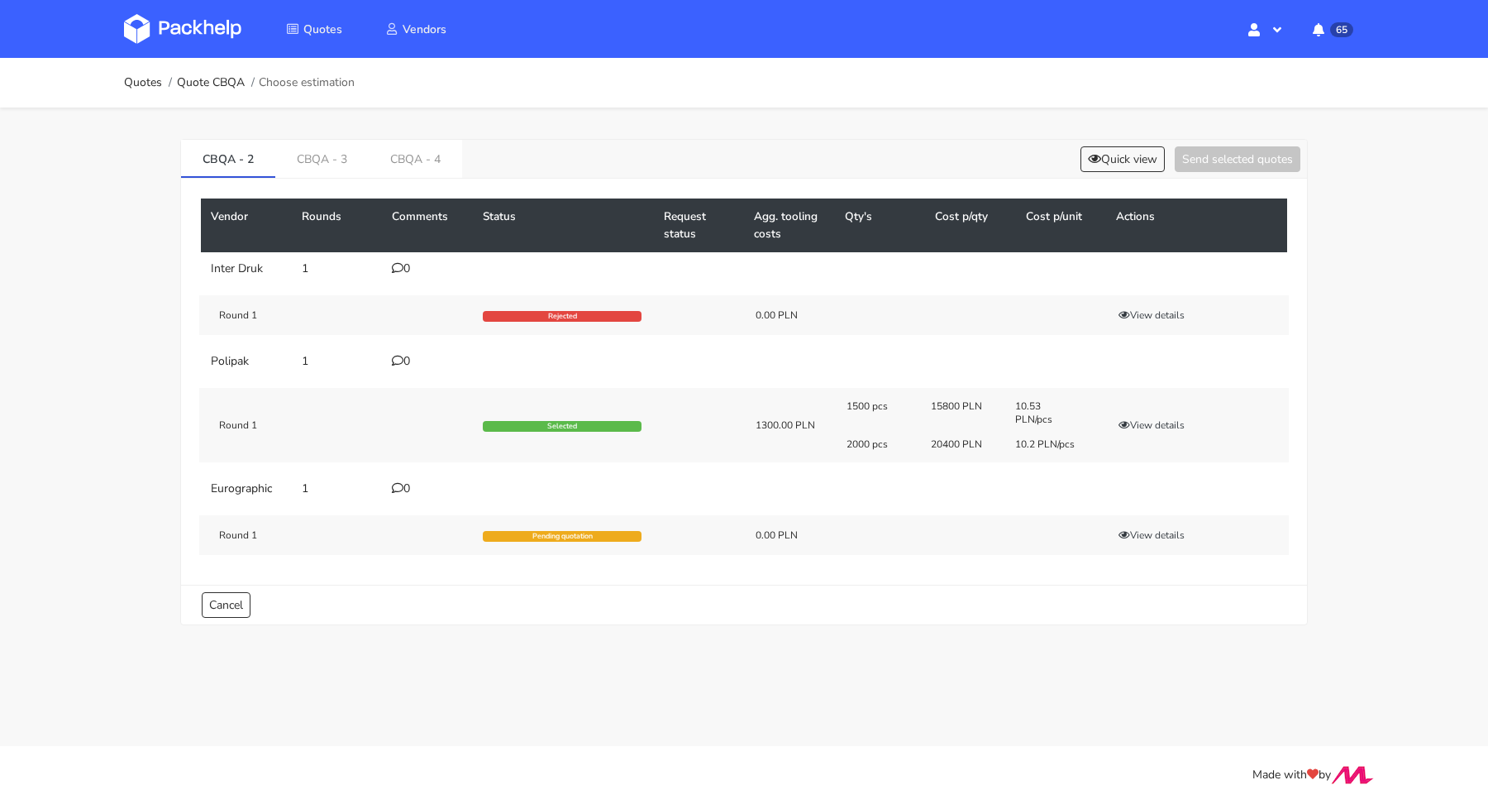
click at [1113, 304] on div "Round 1 Rejected 0.00 PLN View details" at bounding box center [744, 315] width 1090 height 40
click at [1138, 309] on button "View details" at bounding box center [1151, 315] width 81 height 17
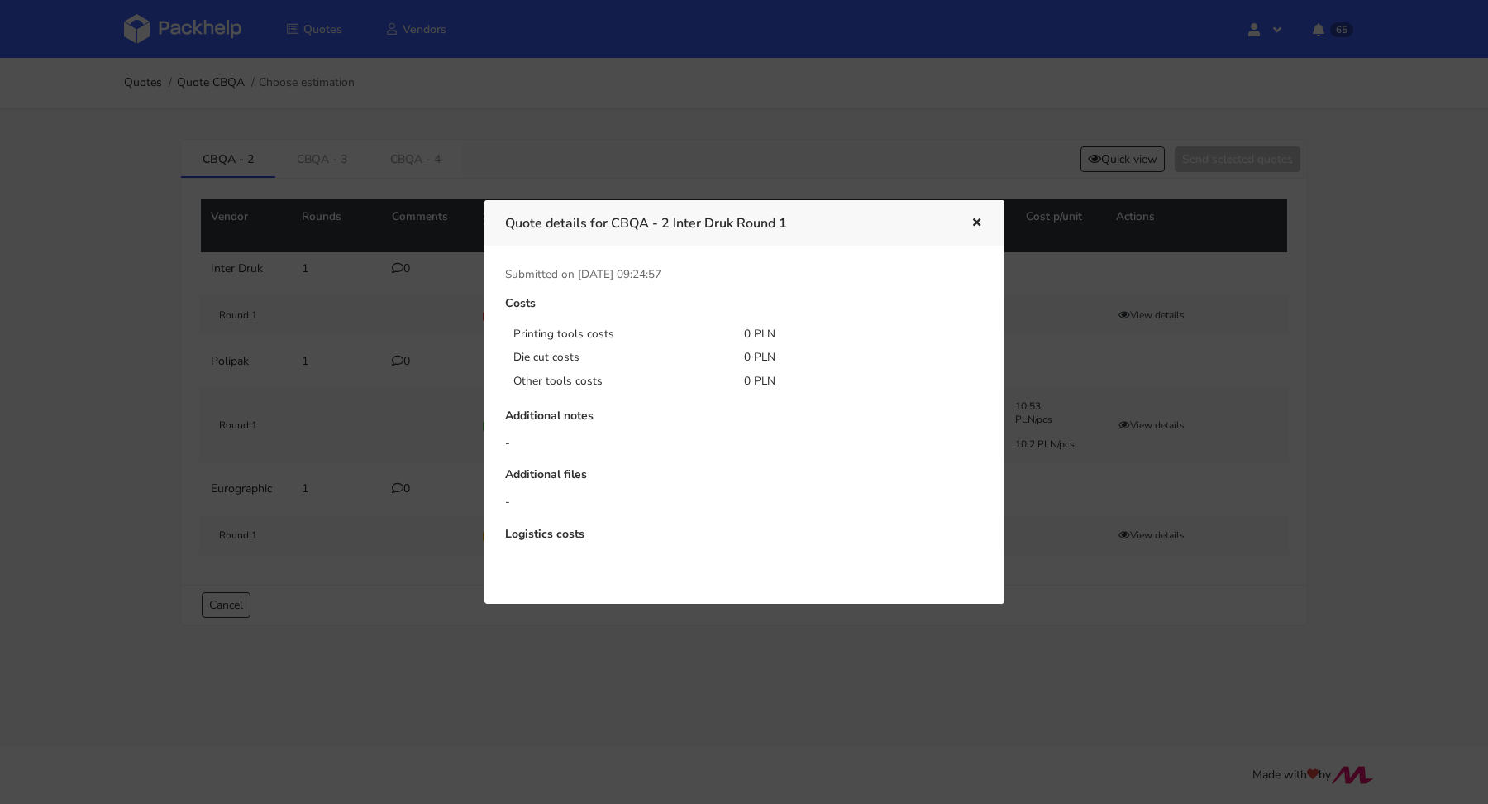
click at [969, 216] on button "button" at bounding box center [975, 222] width 18 height 21
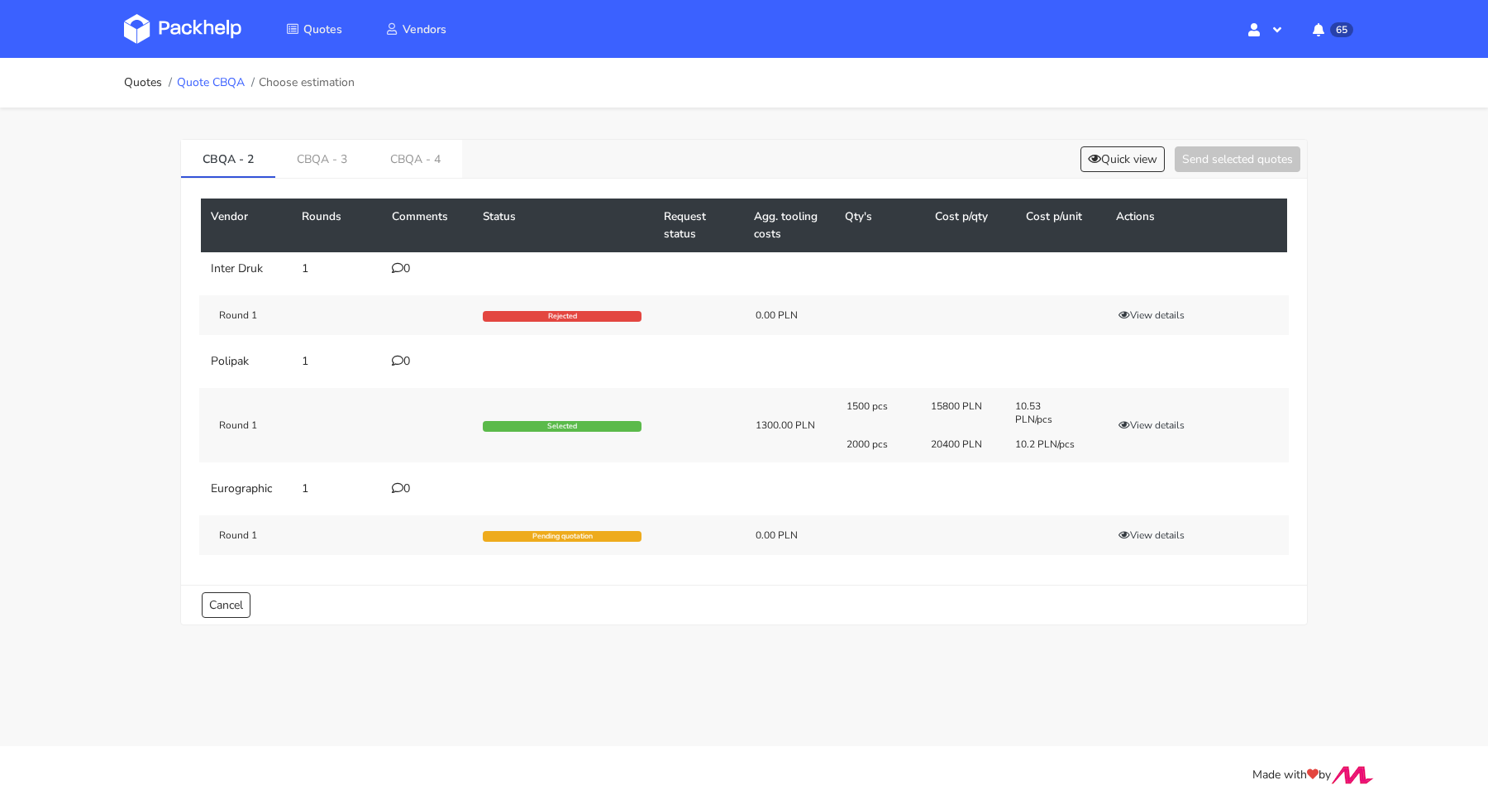
click at [220, 80] on link "Quote CBQA" at bounding box center [211, 82] width 68 height 13
click at [138, 81] on link "Quotes" at bounding box center [143, 82] width 38 height 13
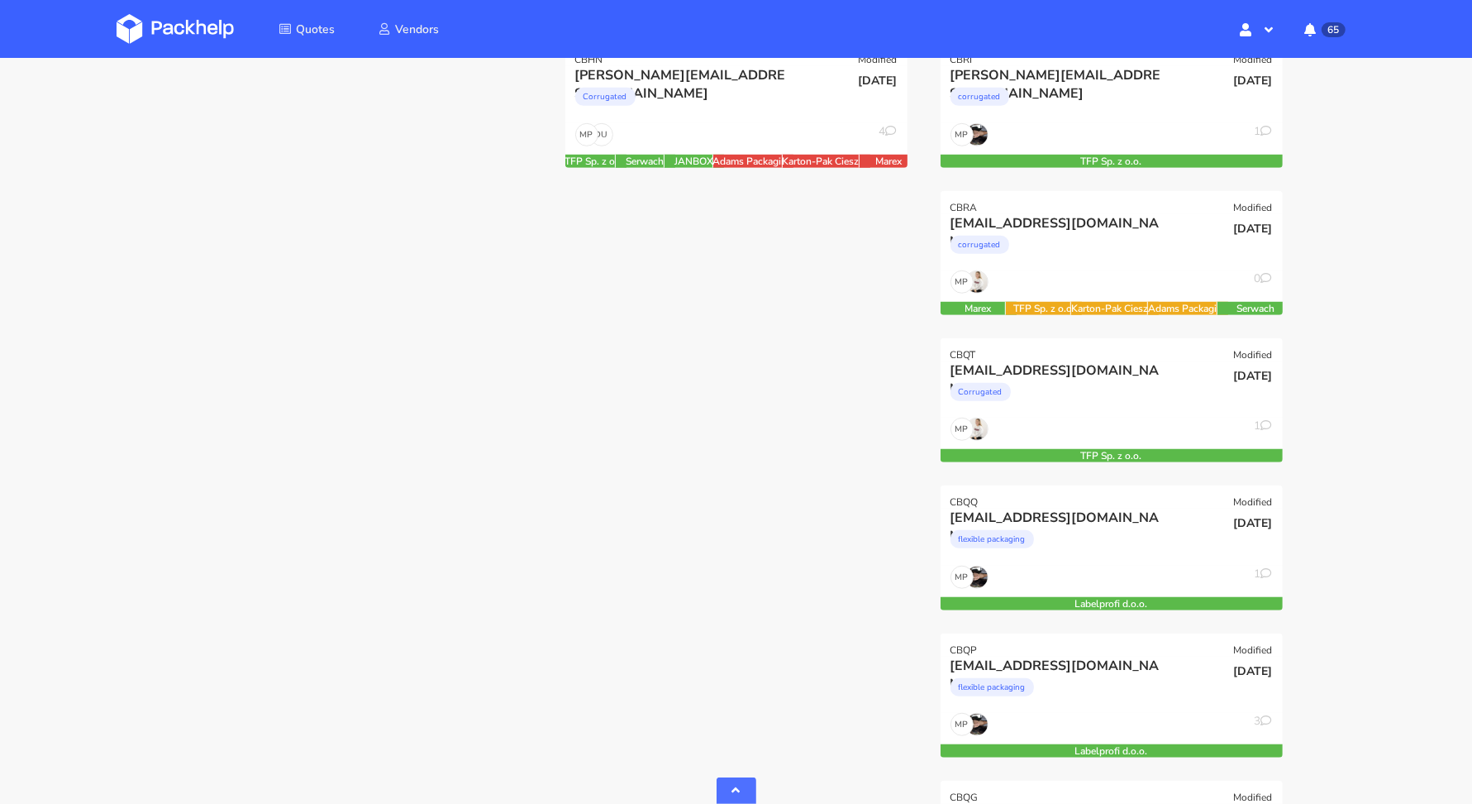
scroll to position [27, 0]
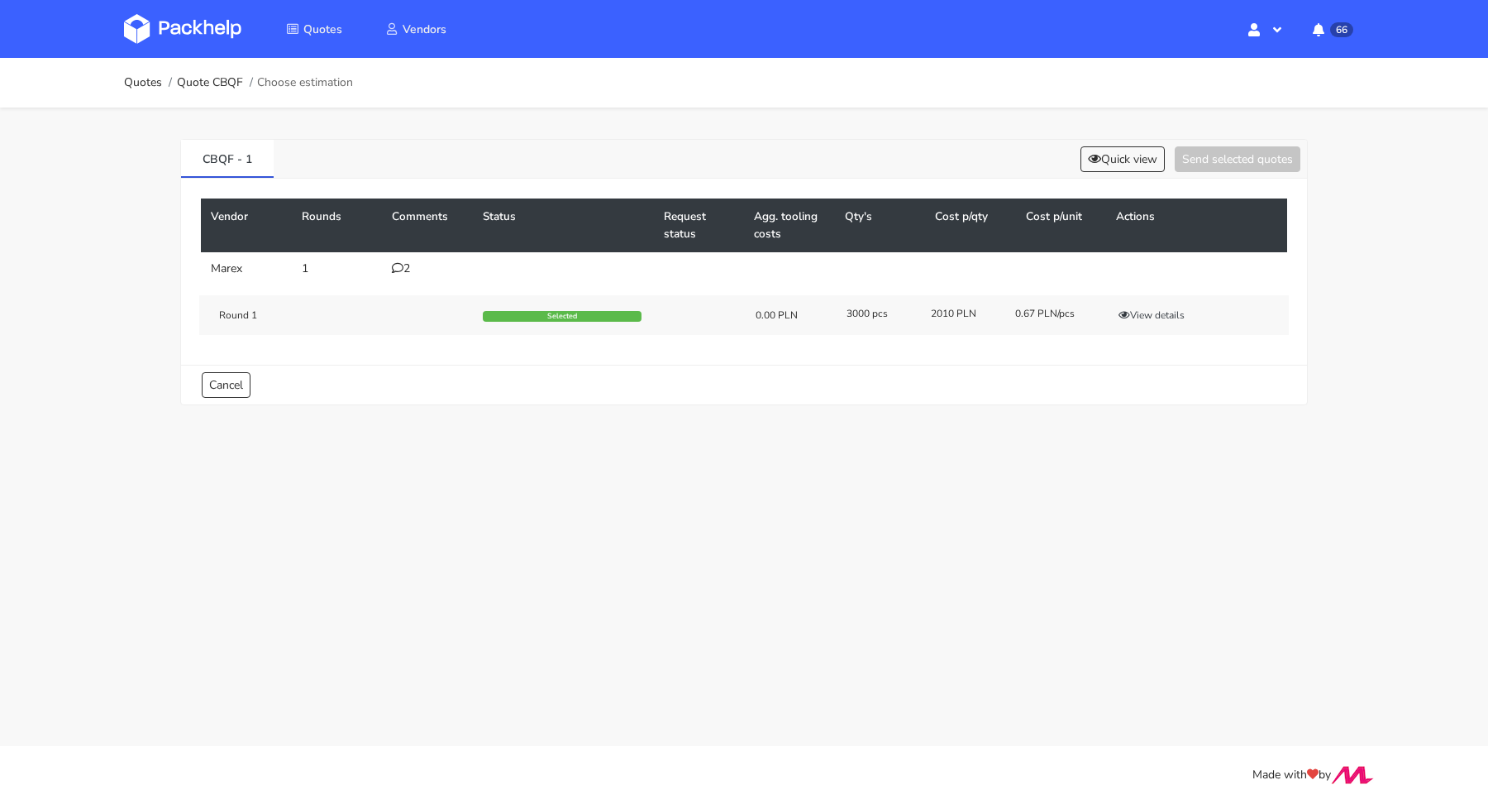
click at [409, 262] on div "2" at bounding box center [427, 268] width 71 height 13
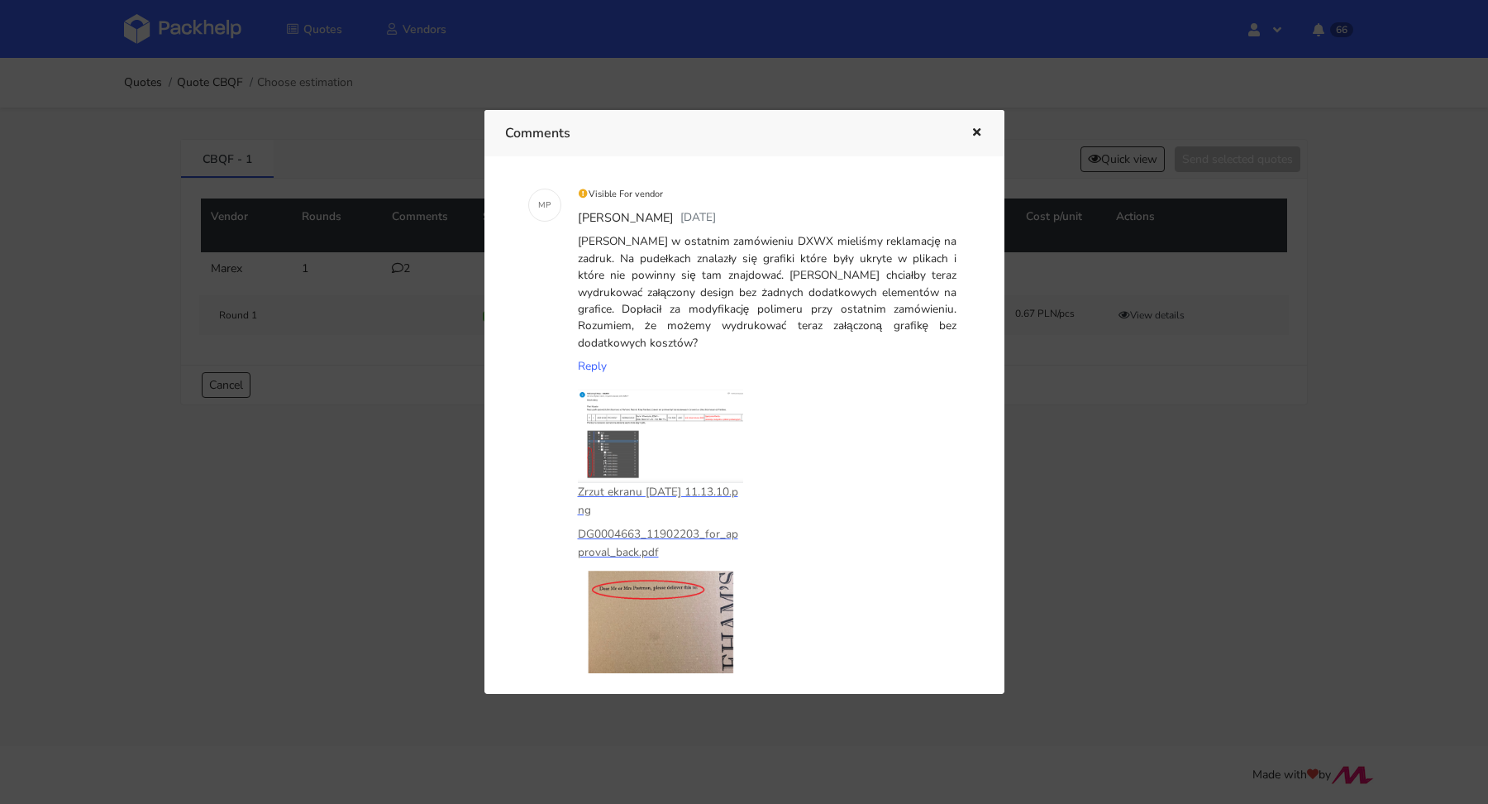
scroll to position [446, 0]
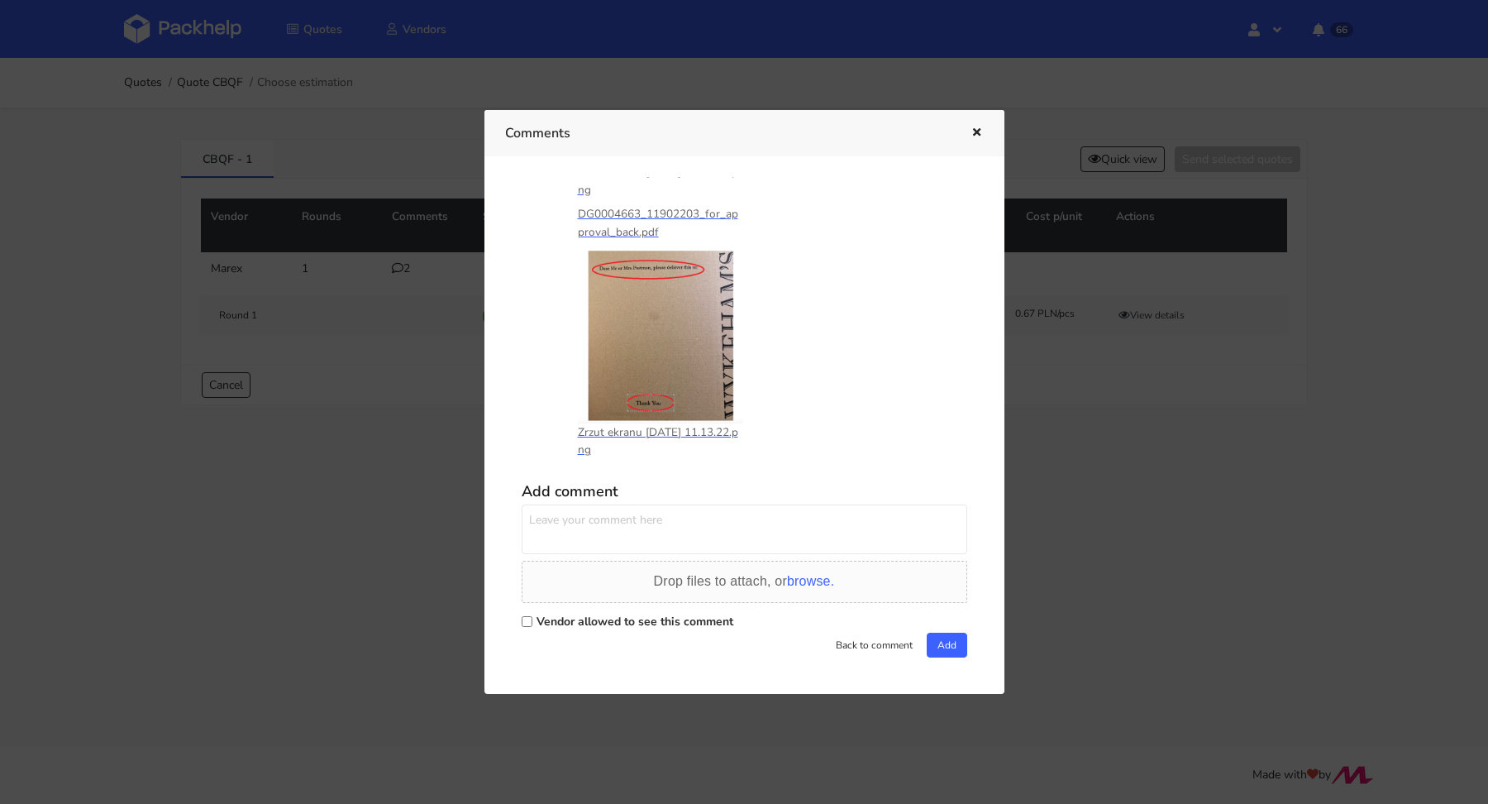
click at [973, 128] on icon "button" at bounding box center [977, 133] width 14 height 12
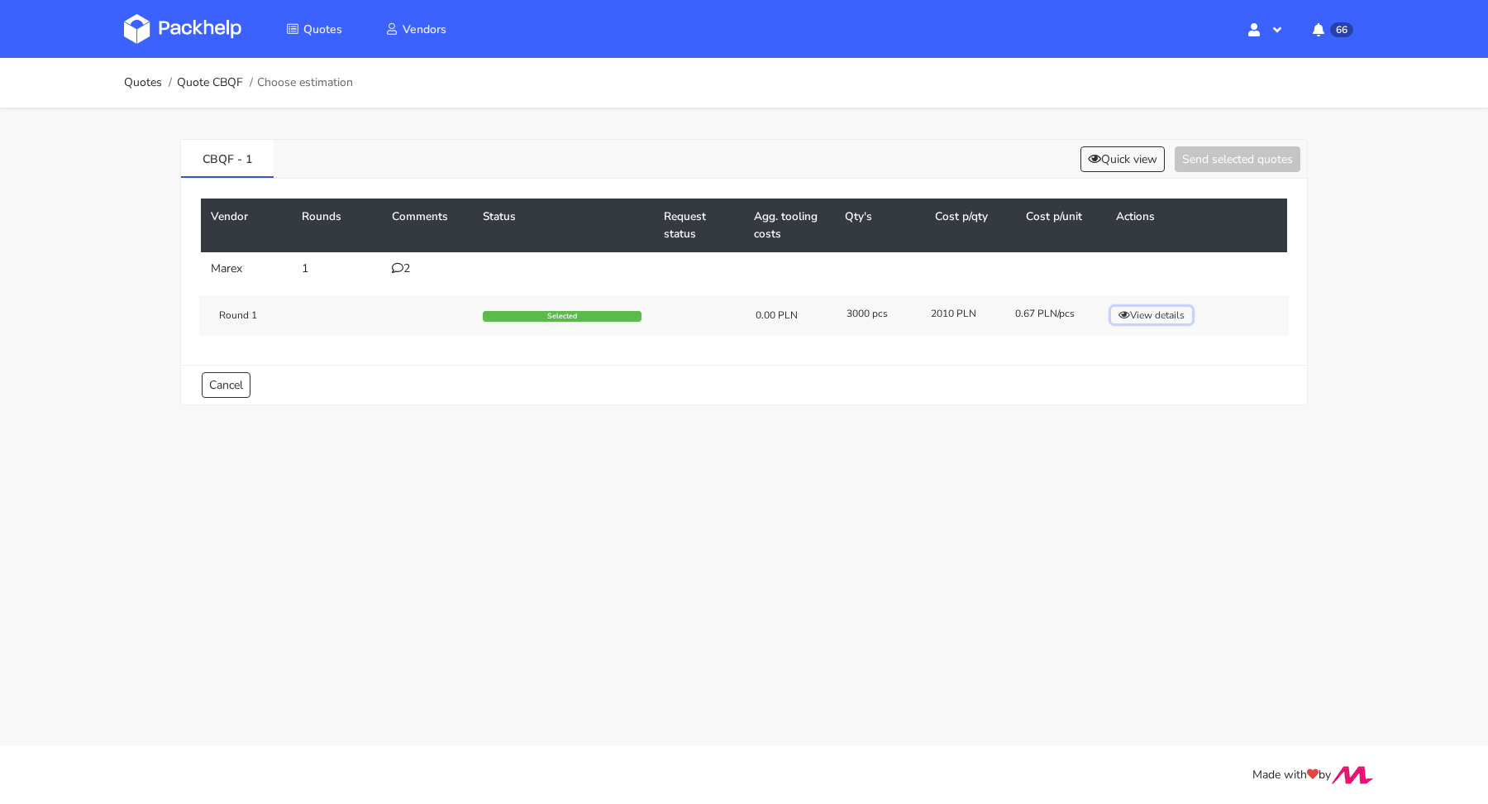
click at [1151, 317] on button "View details" at bounding box center [1151, 315] width 81 height 17
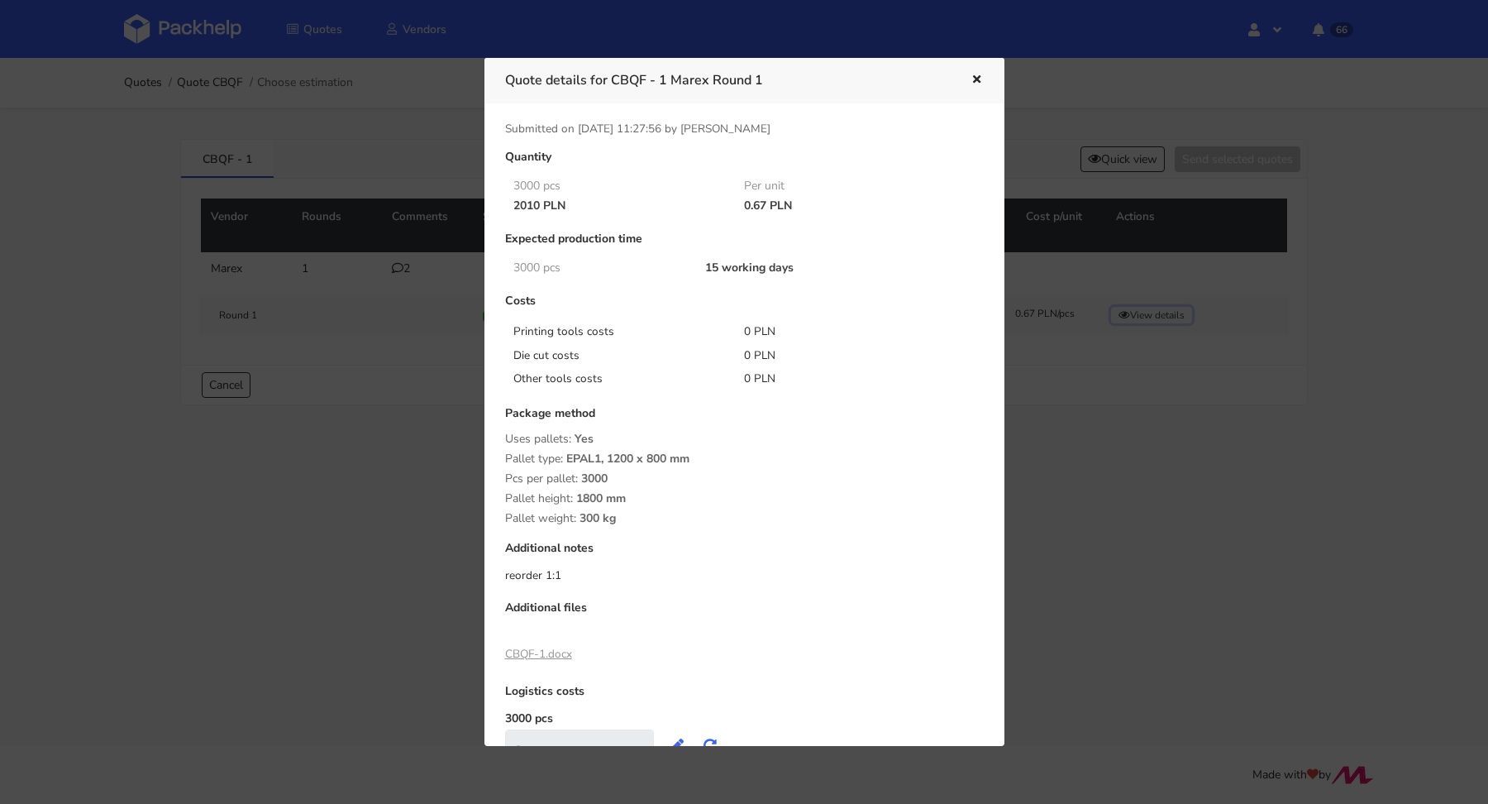
scroll to position [4, 0]
click at [978, 79] on icon "button" at bounding box center [977, 80] width 14 height 12
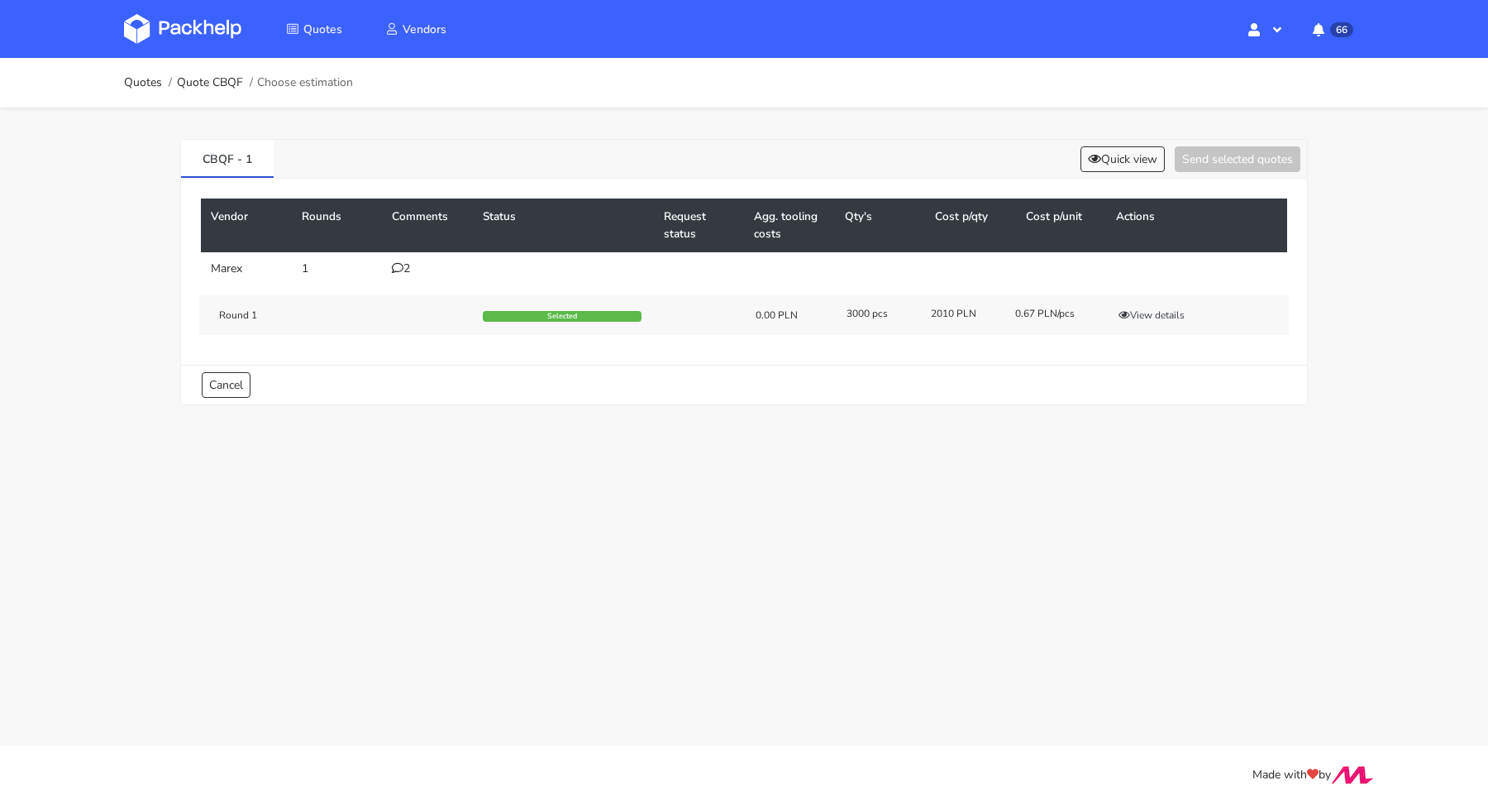
click at [403, 252] on td "2" at bounding box center [427, 268] width 91 height 33
click at [407, 262] on div "2" at bounding box center [427, 268] width 71 height 13
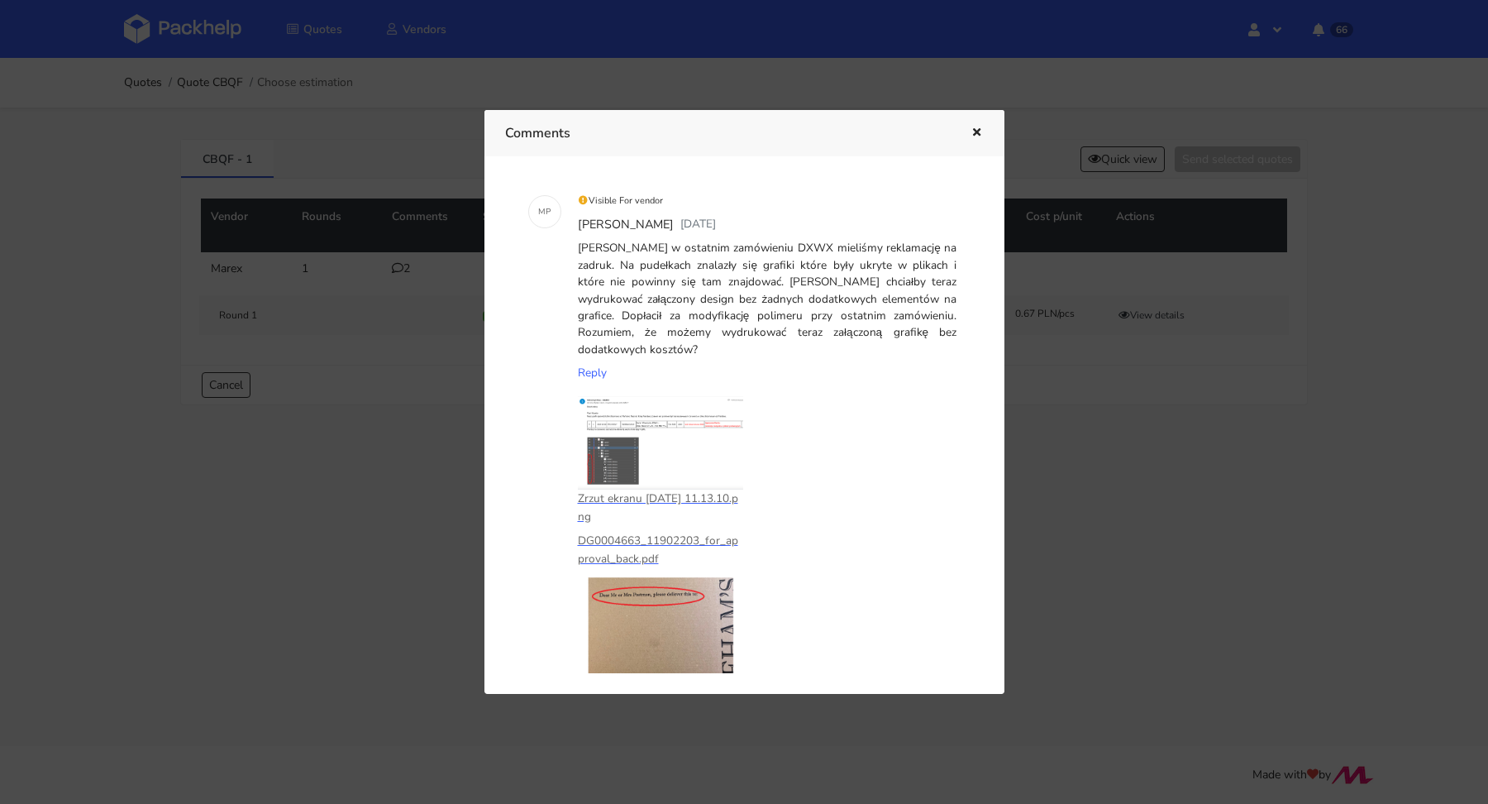
scroll to position [117, 0]
click at [618, 438] on img at bounding box center [660, 445] width 165 height 94
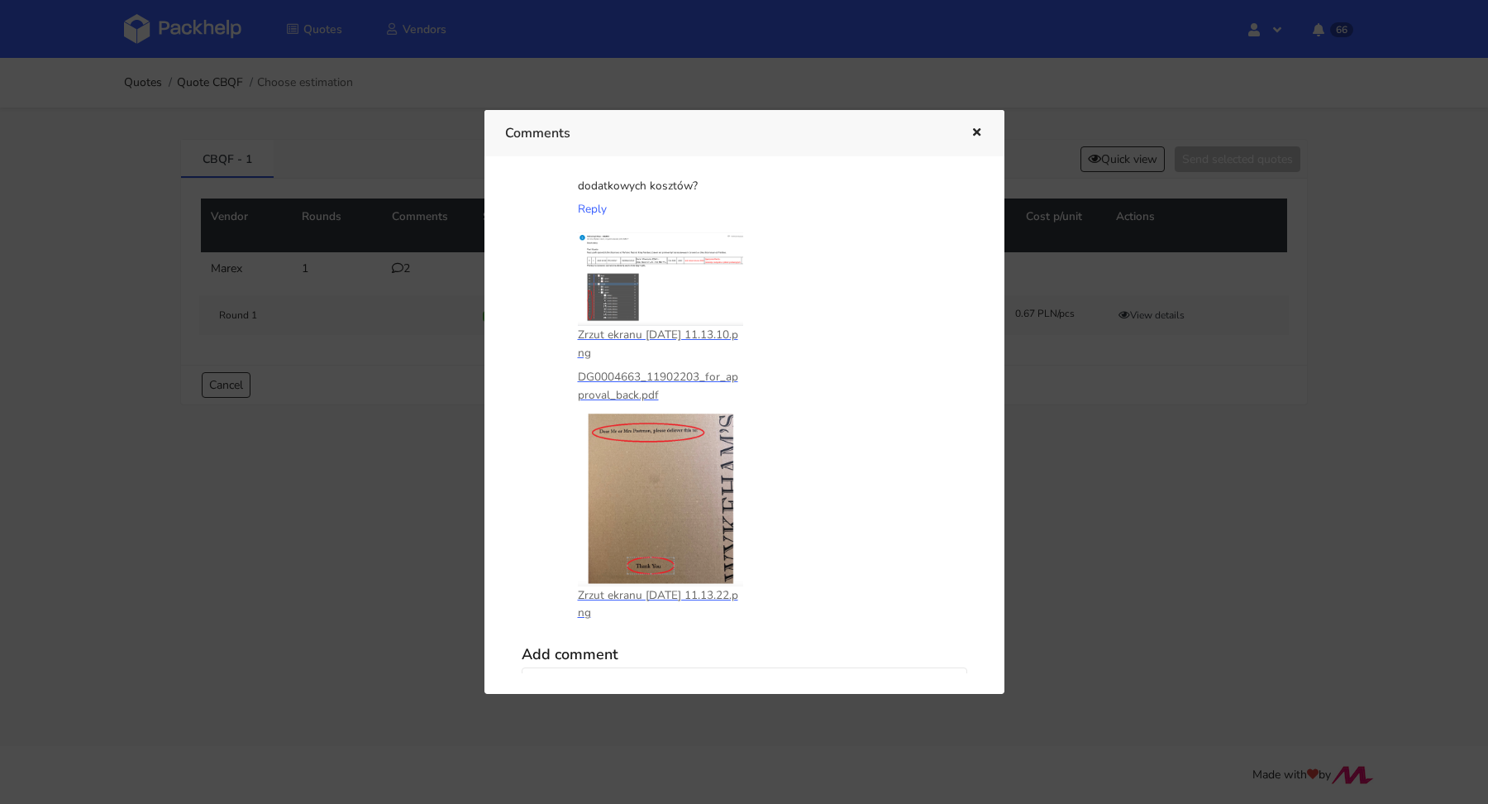
scroll to position [365, 0]
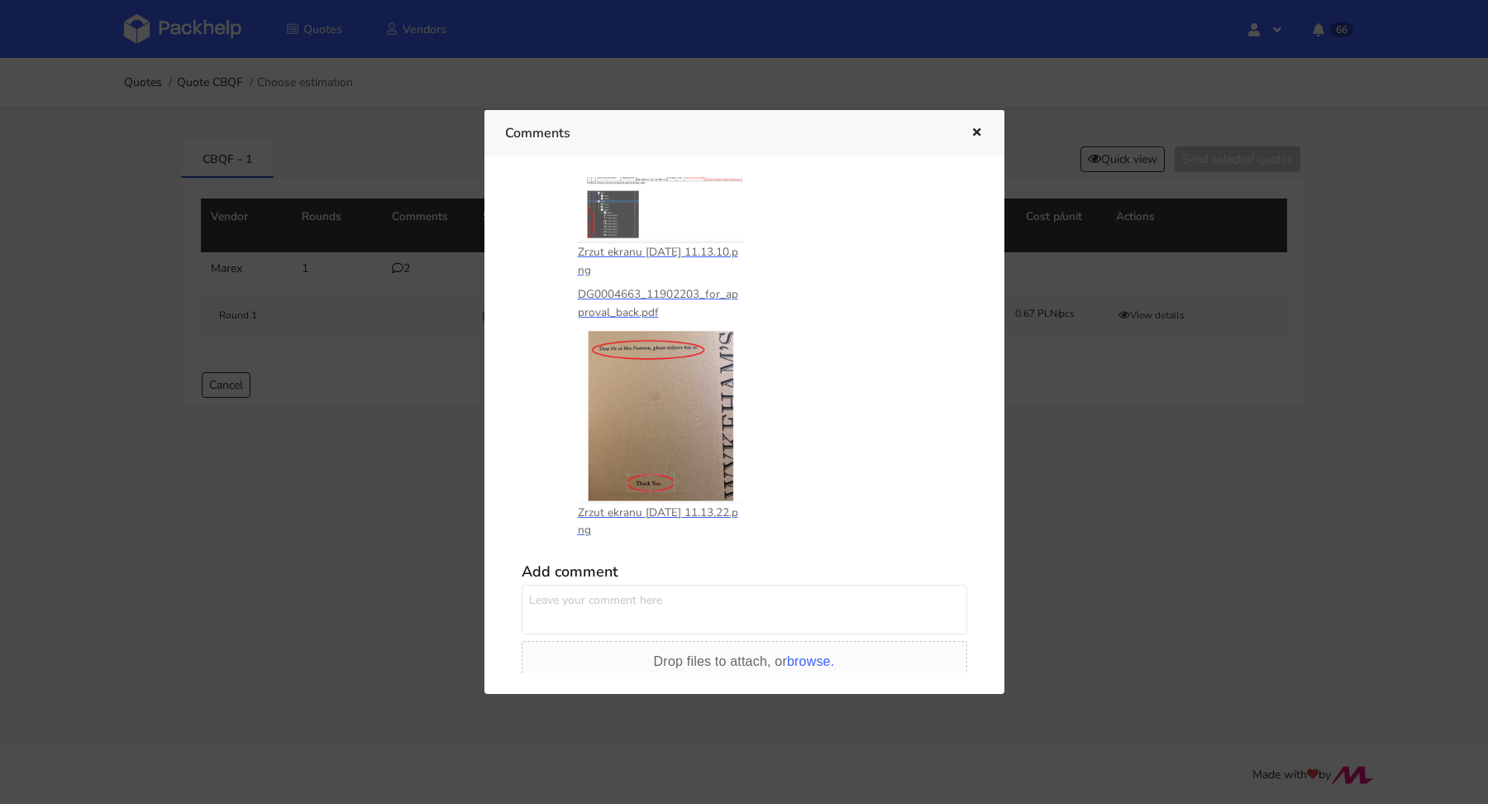
click at [980, 132] on icon "button" at bounding box center [977, 133] width 14 height 12
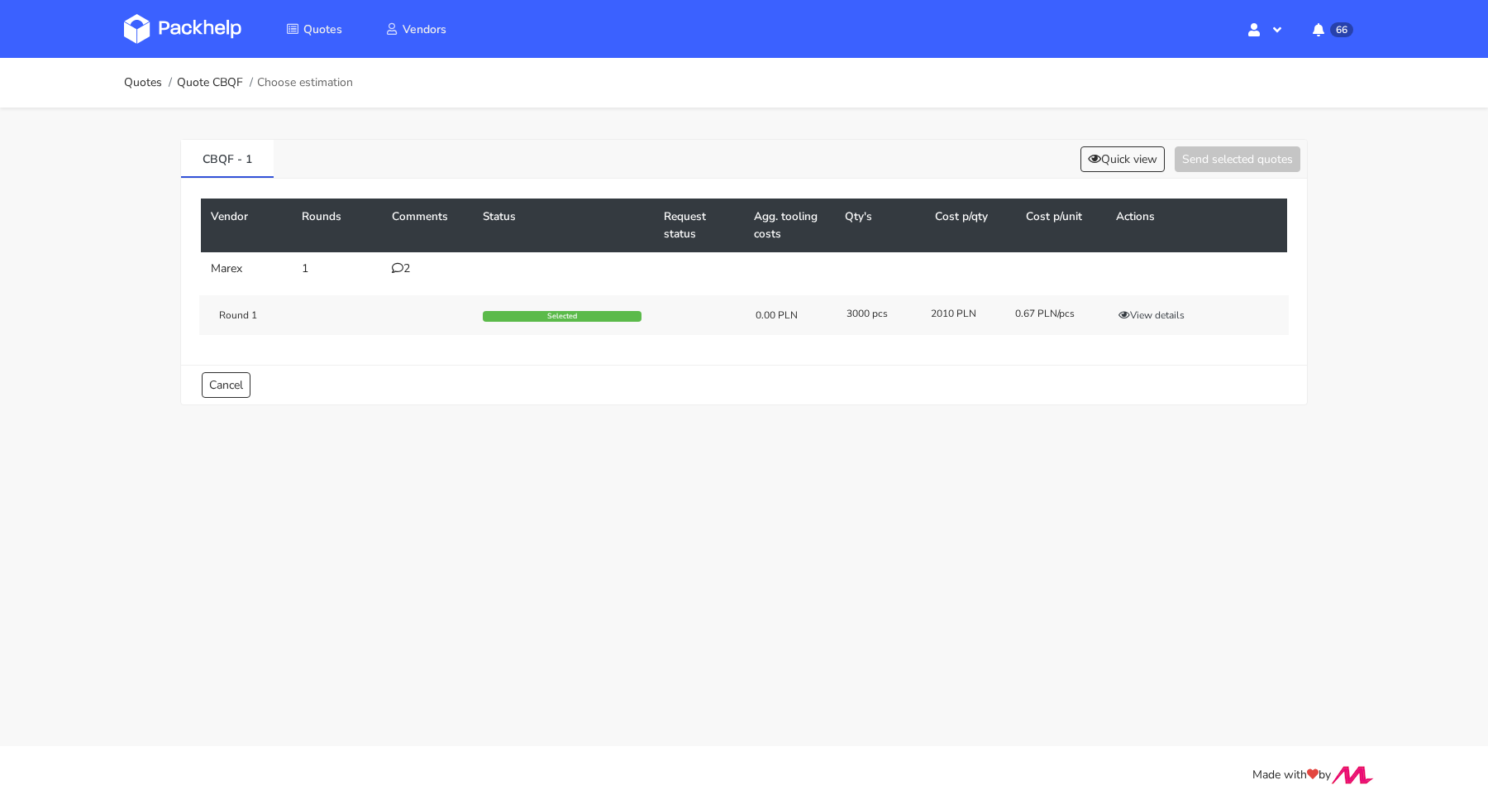
click at [402, 266] on icon at bounding box center [398, 268] width 12 height 12
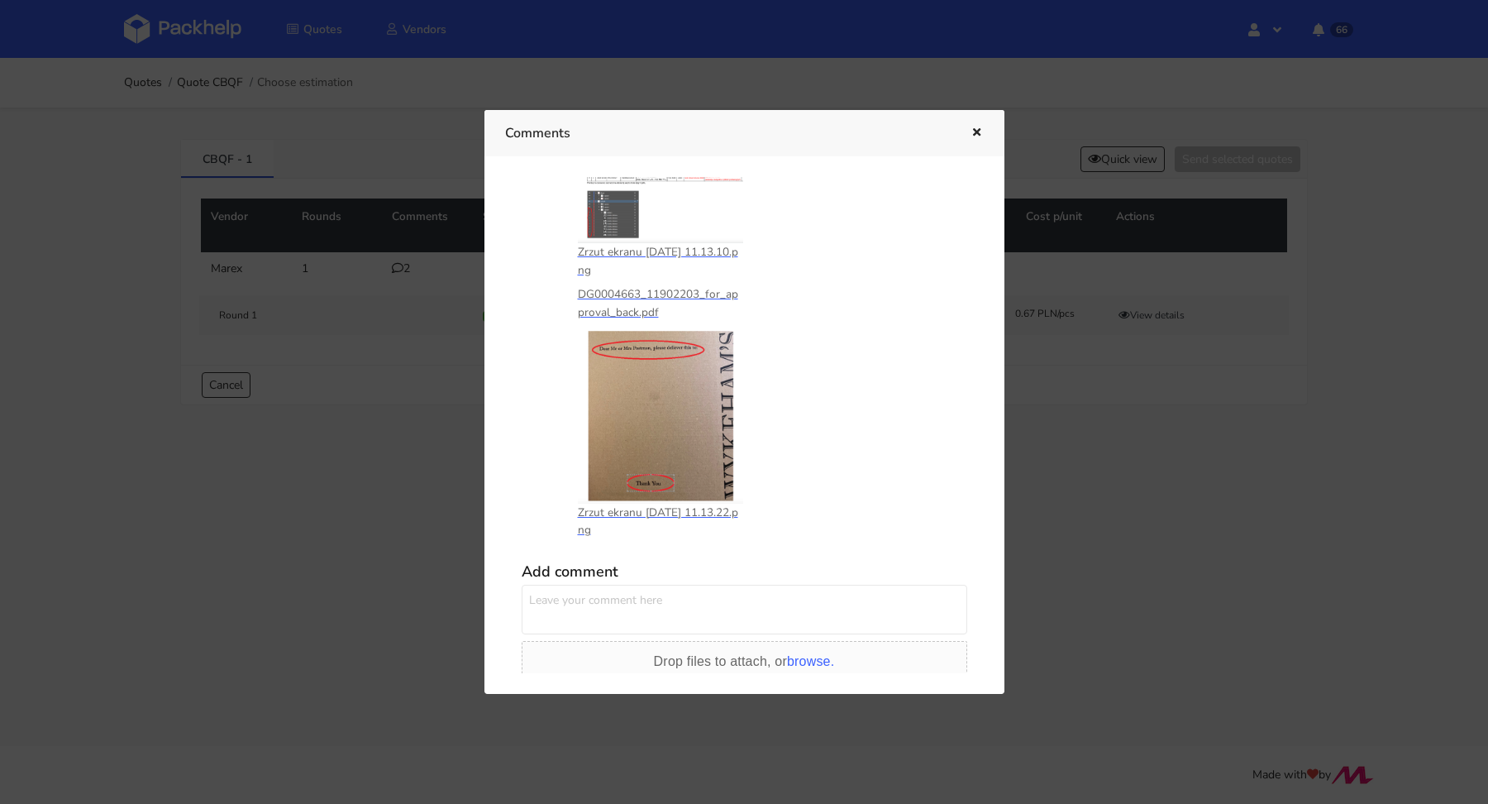
click at [975, 131] on icon "button" at bounding box center [977, 133] width 14 height 12
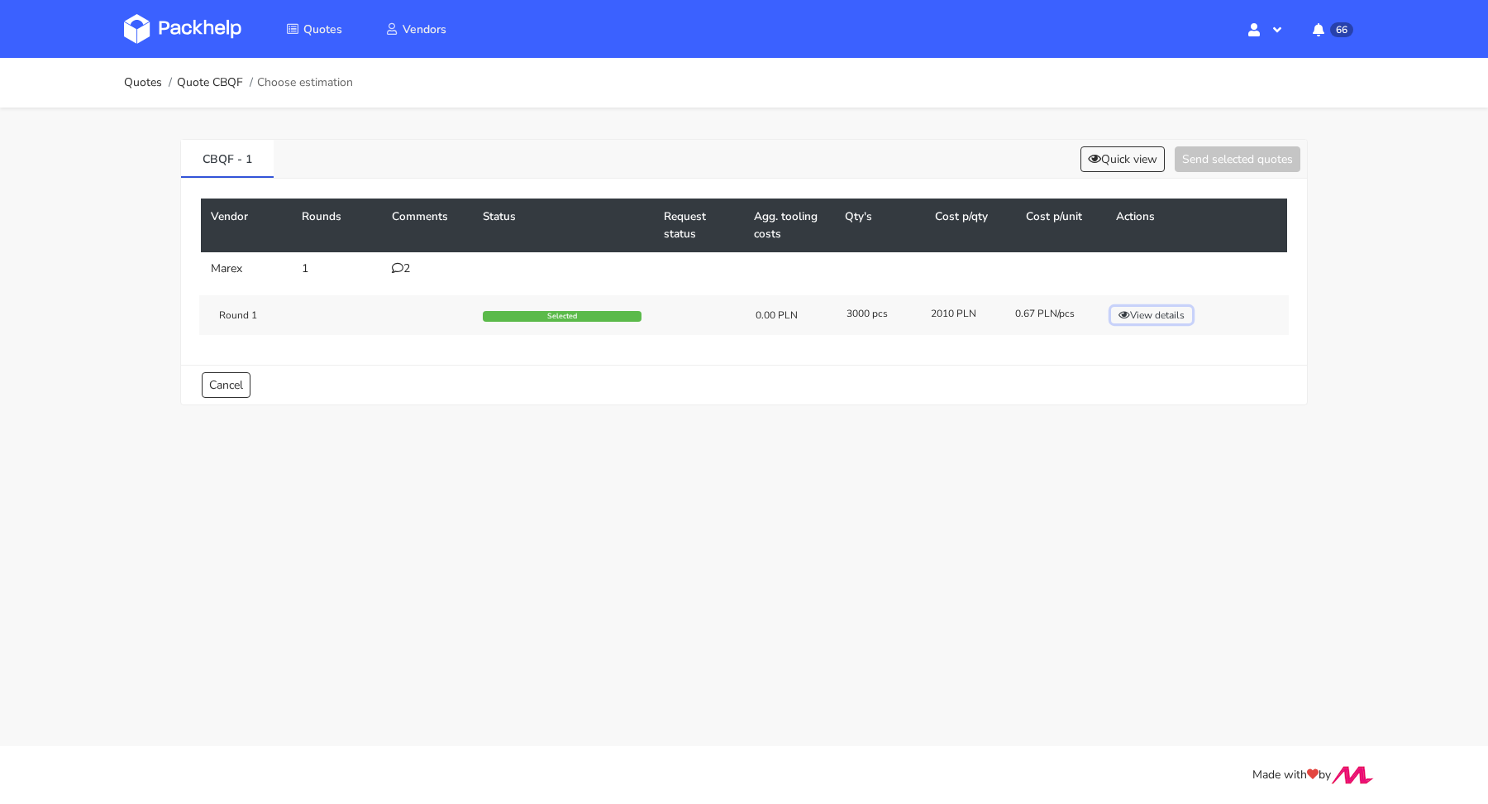
click at [1139, 313] on button "View details" at bounding box center [1151, 315] width 81 height 17
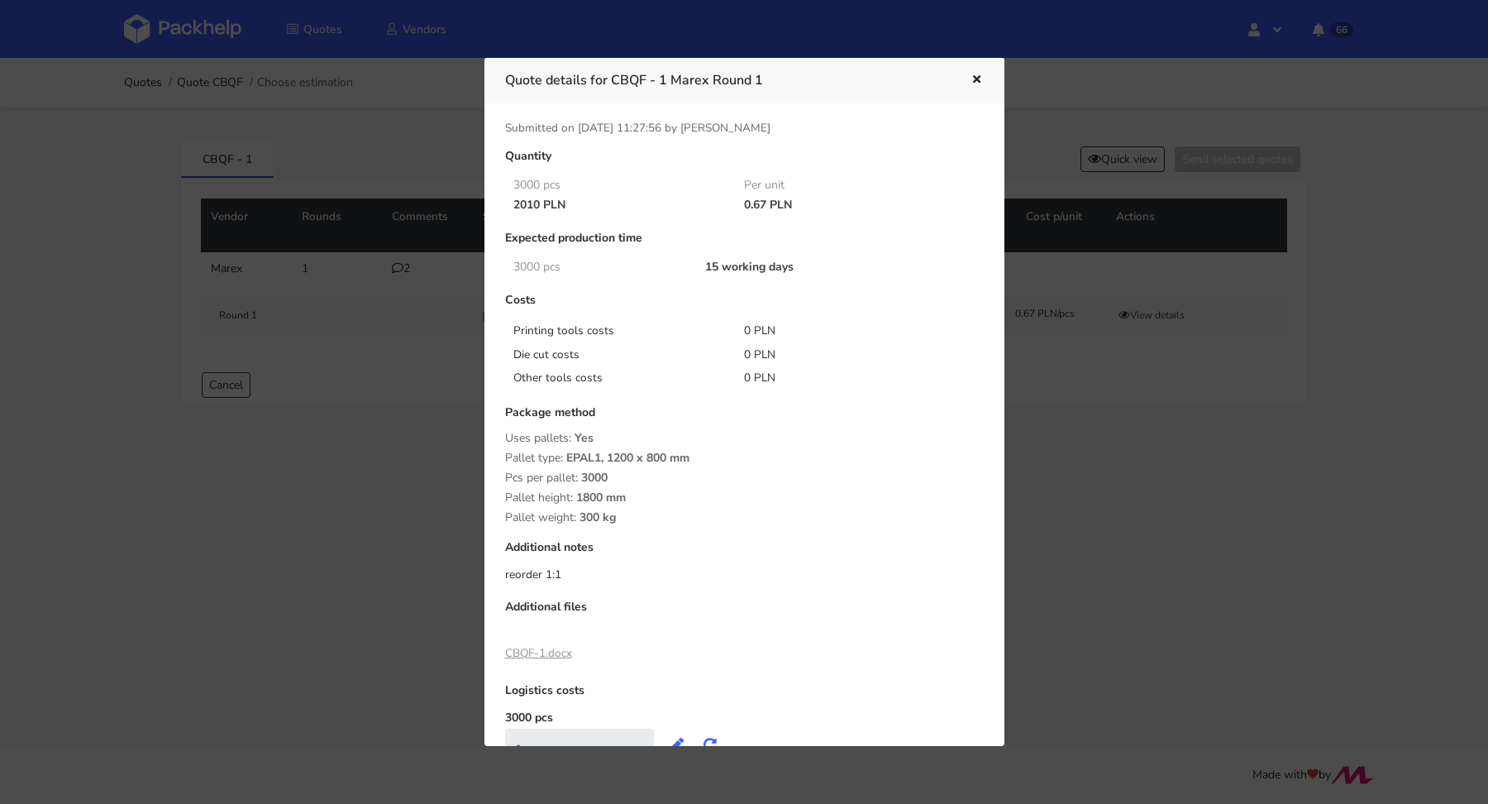
click at [526, 650] on link "CBQF-1.docx" at bounding box center [538, 653] width 67 height 16
drag, startPoint x: 500, startPoint y: 651, endPoint x: 535, endPoint y: 658, distance: 35.5
click at [543, 648] on div "Quantity 3000 pcs Per unit 2010 PLN 0.67 PLN Expected production time 3000 pcs …" at bounding box center [745, 463] width 502 height 627
copy link "CBQF-1"
drag, startPoint x: 742, startPoint y: 202, endPoint x: 762, endPoint y: 201, distance: 20.7
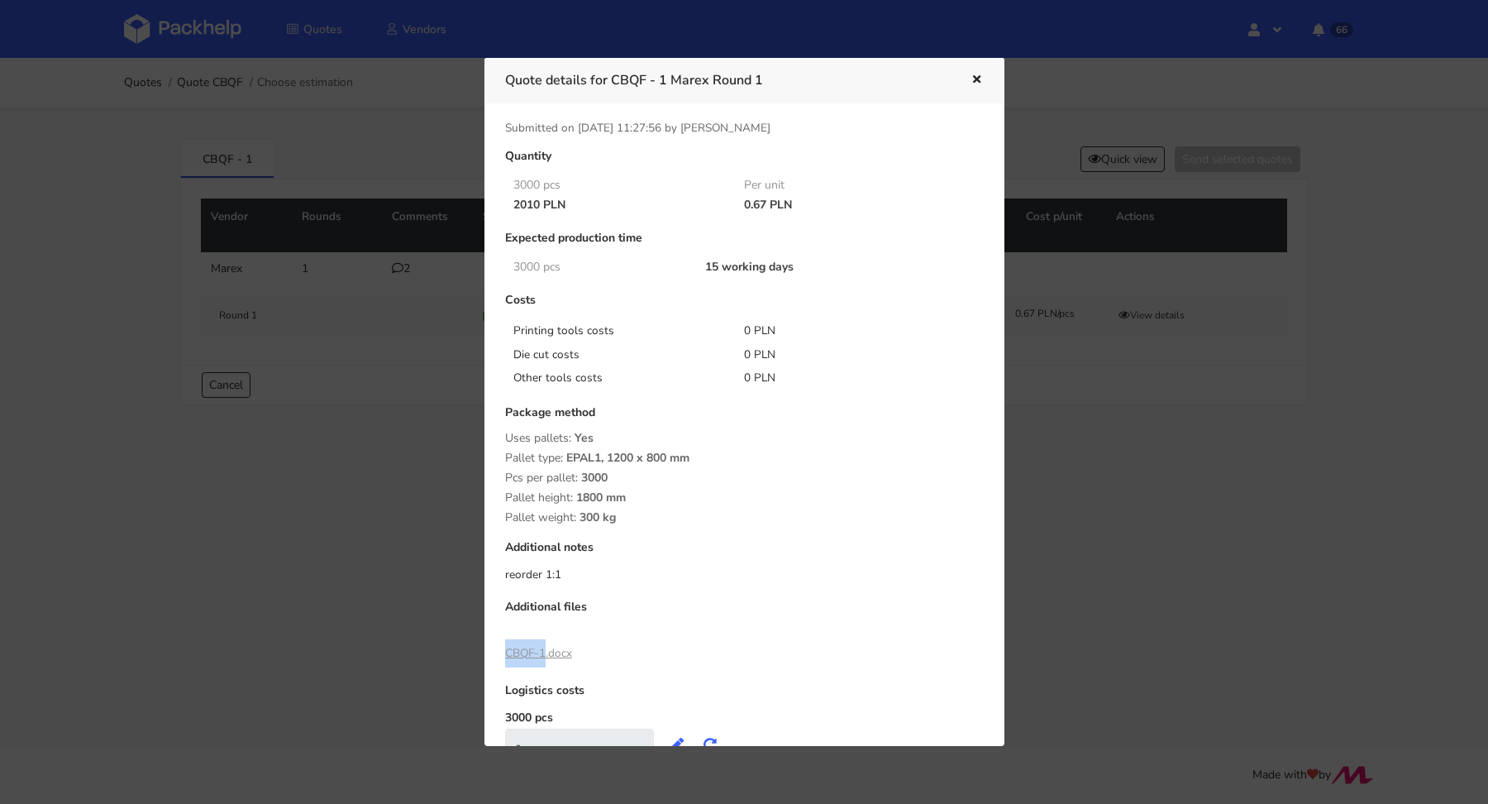
click at [762, 201] on div "0.67 PLN" at bounding box center [848, 204] width 231 height 13
copy div "0.67"
drag, startPoint x: 398, startPoint y: 379, endPoint x: 413, endPoint y: 308, distance: 73.5
click at [398, 380] on div at bounding box center [744, 402] width 1488 height 804
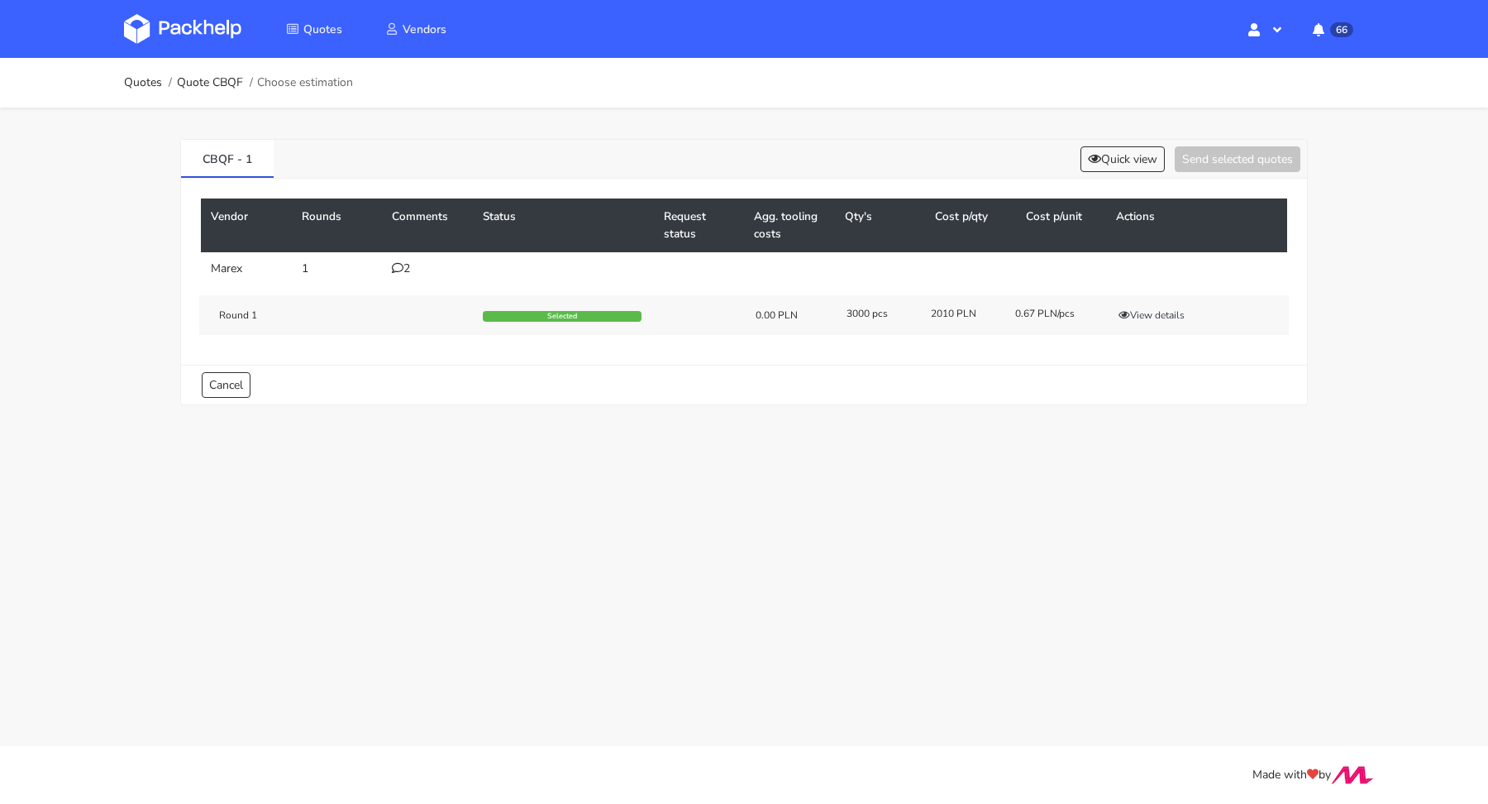
click at [394, 275] on td "2" at bounding box center [427, 268] width 91 height 33
click at [398, 270] on icon at bounding box center [398, 268] width 12 height 12
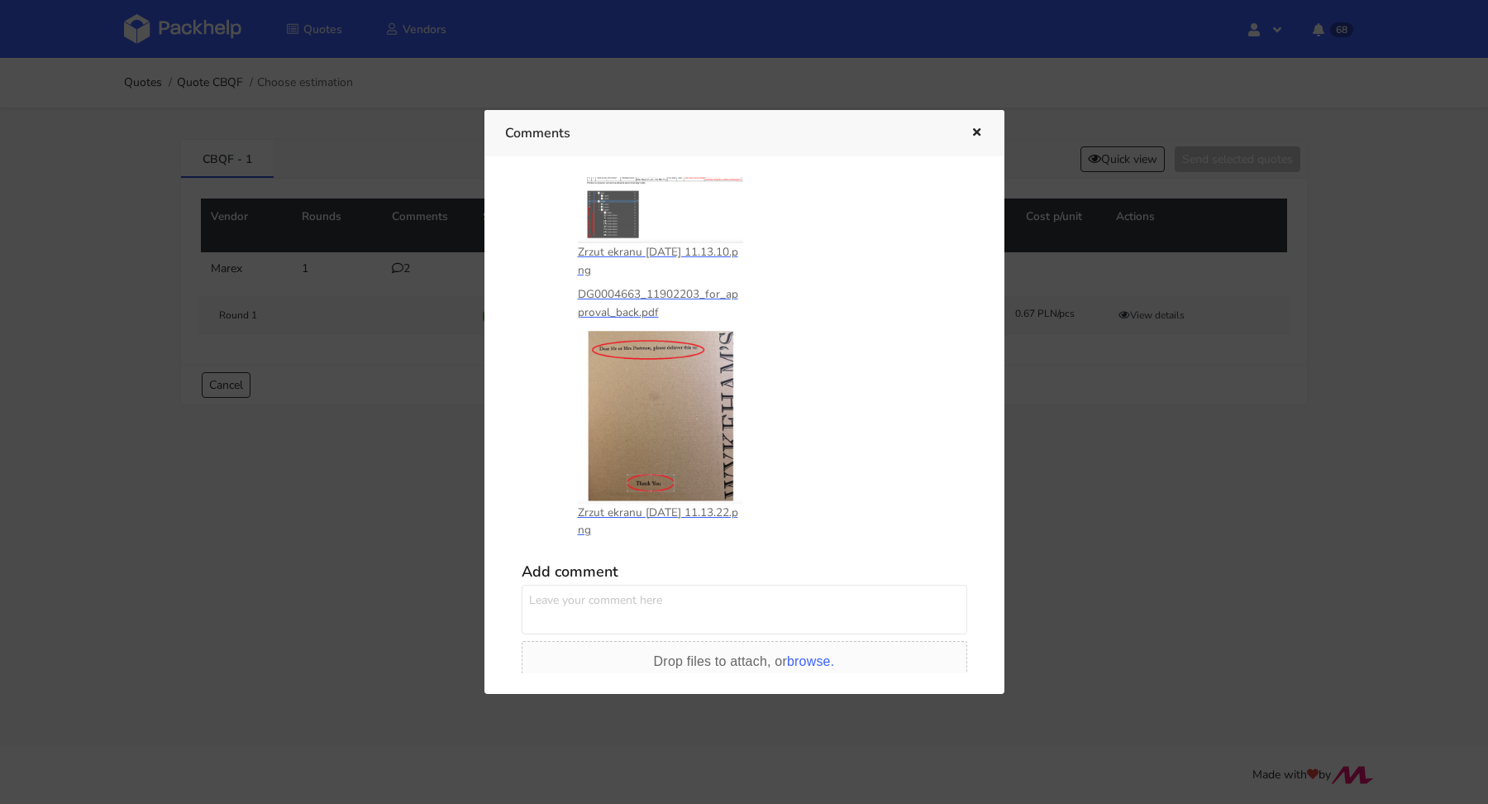
scroll to position [0, 0]
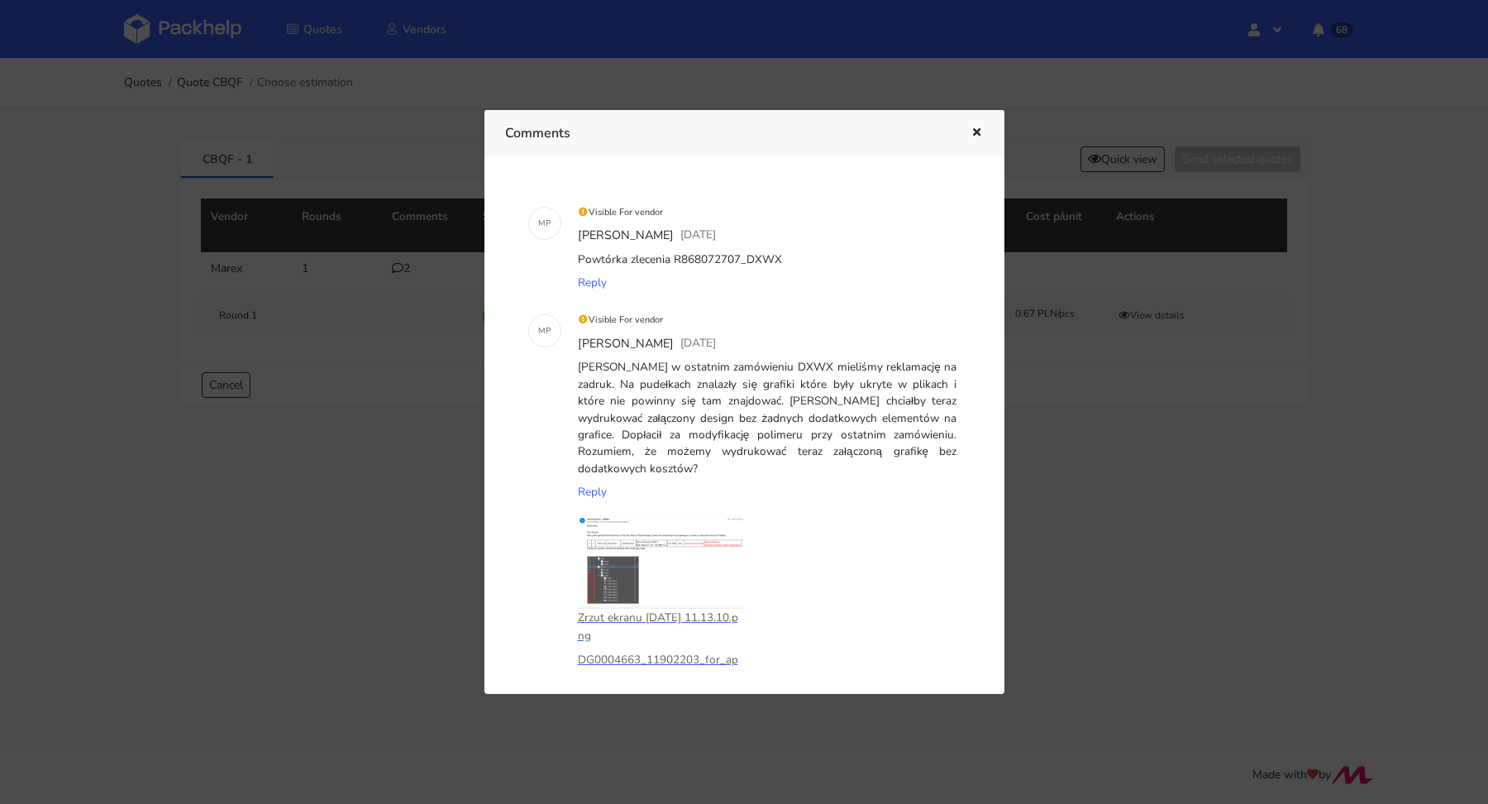
drag, startPoint x: 783, startPoint y: 255, endPoint x: 580, endPoint y: 256, distance: 203.4
click at [580, 256] on div "Powtórka zlecenia R868072707_DXWX" at bounding box center [768, 259] width 386 height 23
copy div "Powtórka zlecenia R868072707_DXWX"
click at [750, 384] on div "Panie Adrianie w ostatnim zamówieniu DXWX mieliśmy reklamację na zadruk. Na pud…" at bounding box center [768, 418] width 386 height 125
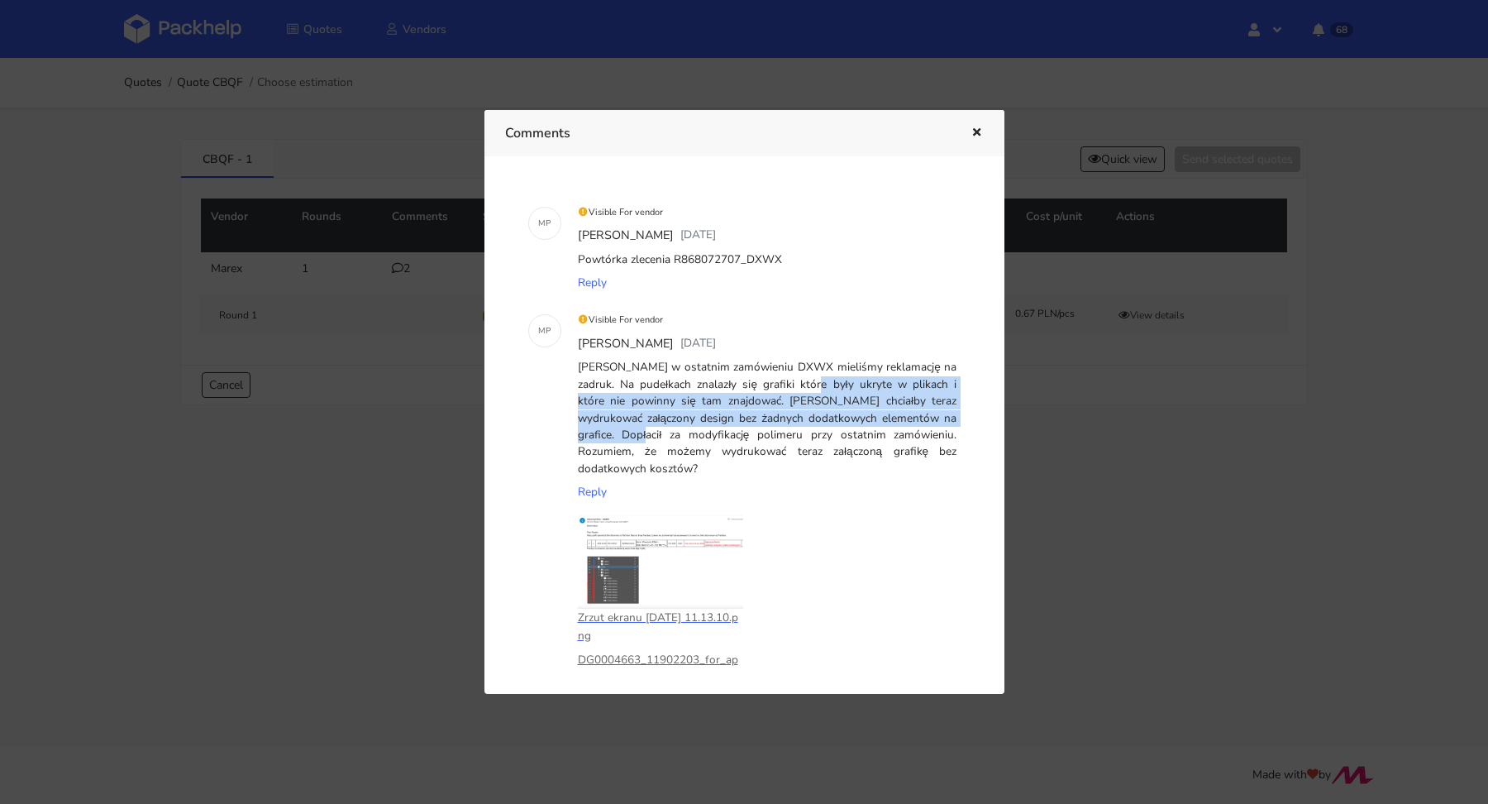
drag, startPoint x: 749, startPoint y: 384, endPoint x: 952, endPoint y: 422, distance: 206.1
click at [952, 422] on div "Panie Adrianie w ostatnim zamówieniu DXWX mieliśmy reklamację na zadruk. Na pud…" at bounding box center [768, 418] width 386 height 125
copy div "grafiki które były ukryte w plikach i które nie powinny się tam znajdować. Klie…"
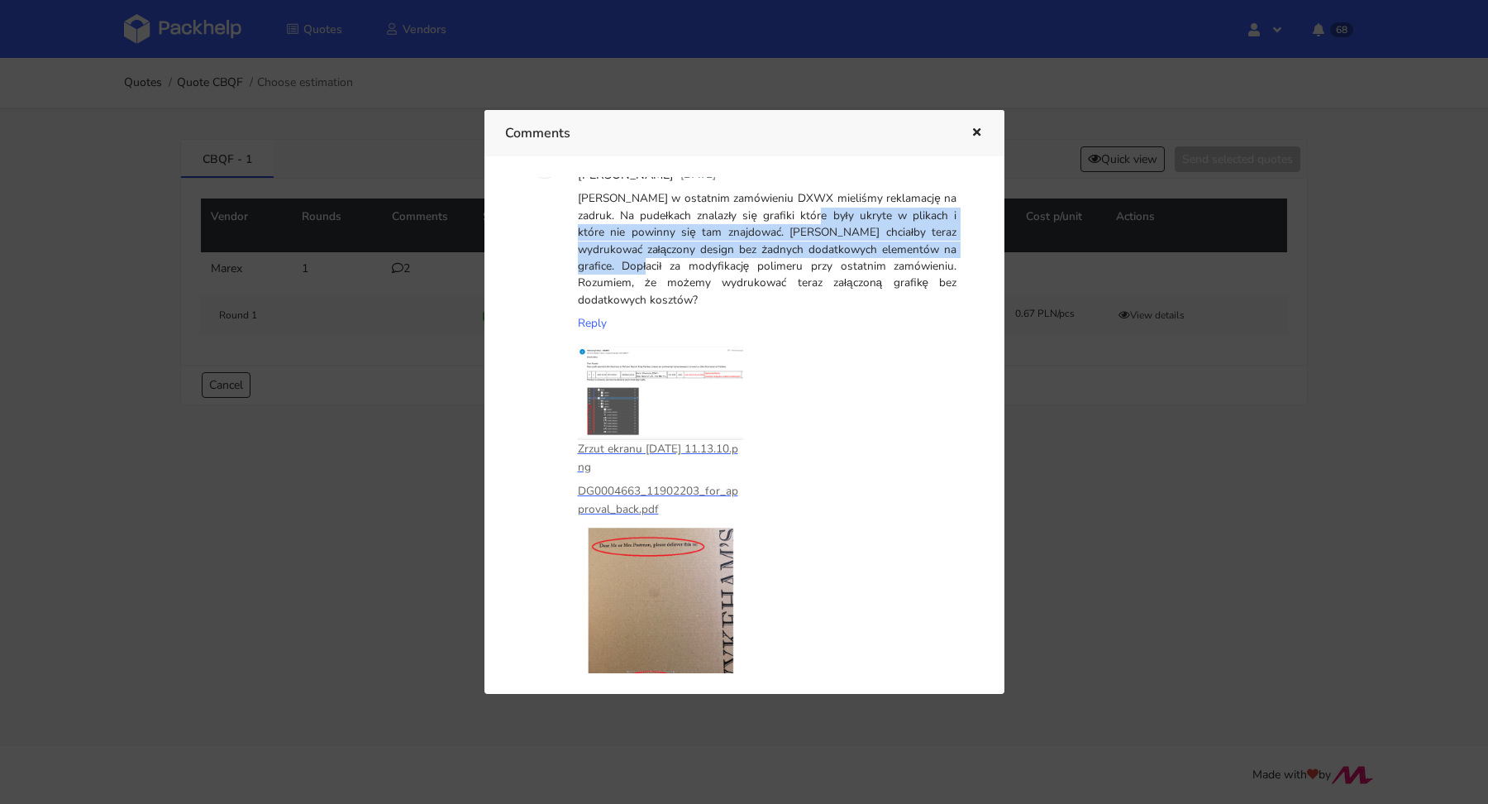
scroll to position [191, 0]
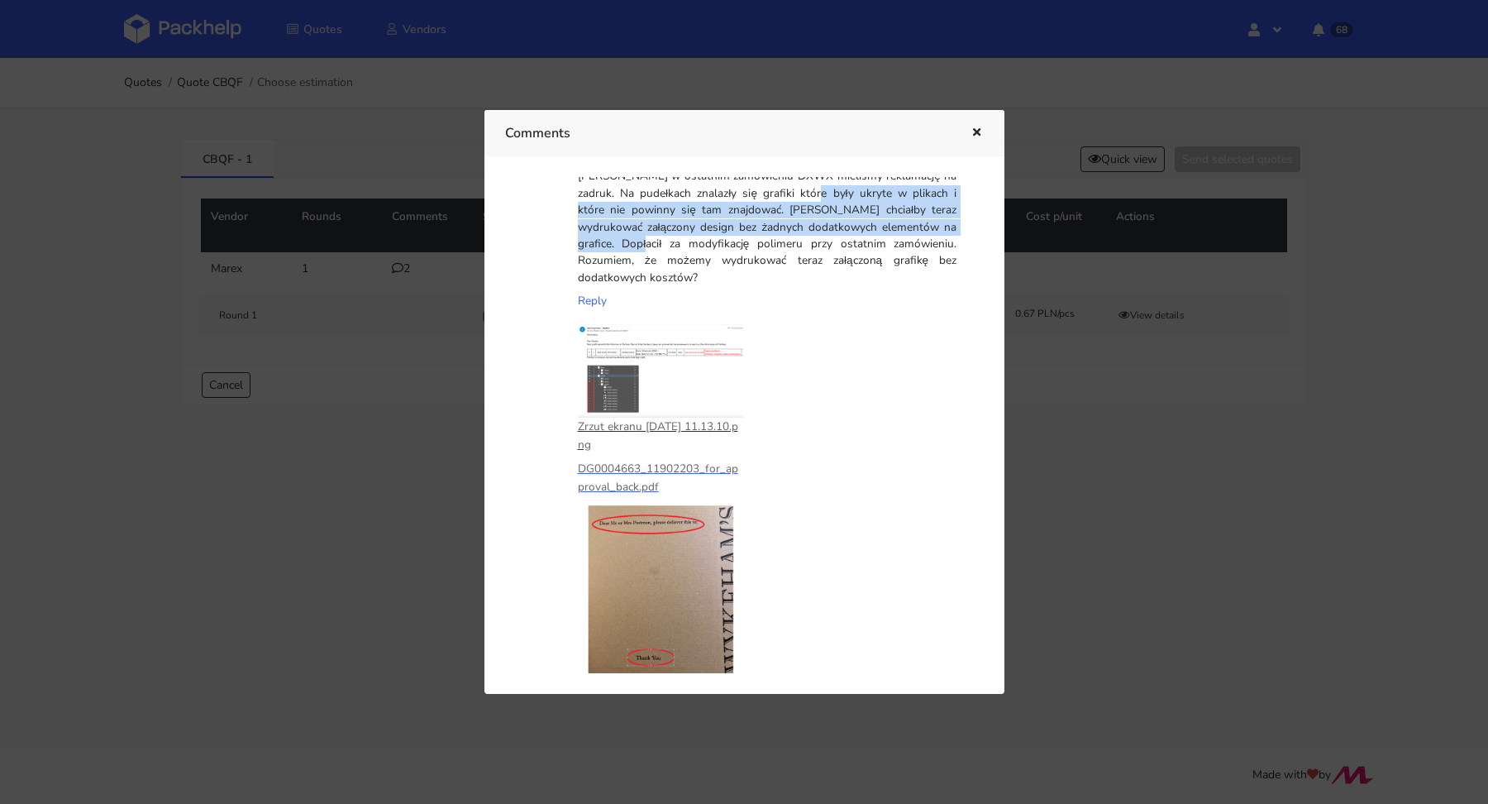
click at [699, 430] on p "Zrzut ekranu 2025-02-6 o 11.13.10.png" at bounding box center [660, 436] width 165 height 36
click at [649, 473] on p "DG0004663_11902203_for_approval_back.pdf" at bounding box center [660, 478] width 165 height 36
click at [665, 463] on p "DG0004663_11902203_for_approval_back.pdf" at bounding box center [660, 478] width 165 height 36
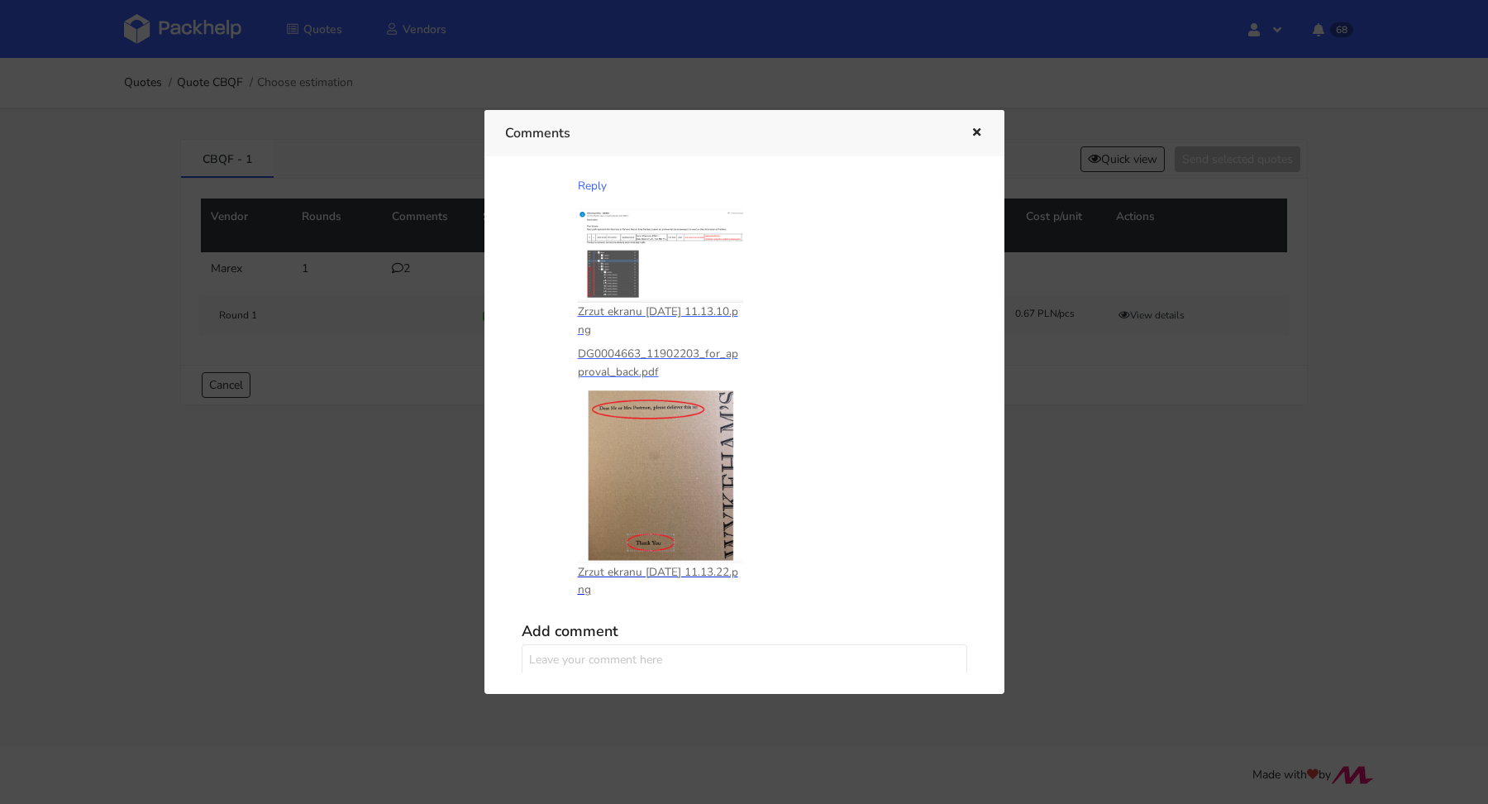
scroll to position [360, 0]
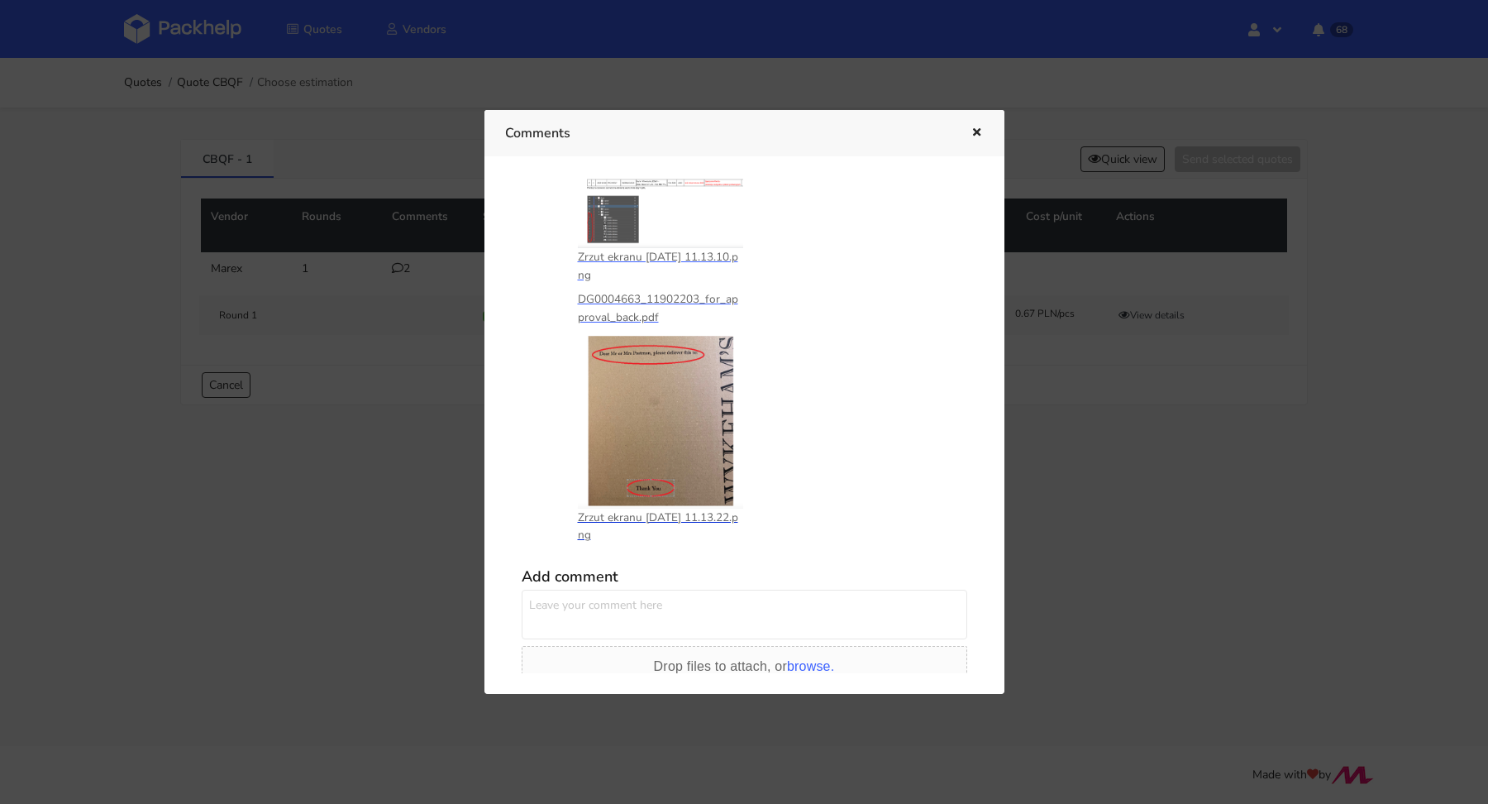
click at [687, 520] on p "Zrzut ekranu 2025-02-6 o 11.13.22.png" at bounding box center [660, 526] width 165 height 36
click at [981, 130] on icon "button" at bounding box center [977, 133] width 14 height 12
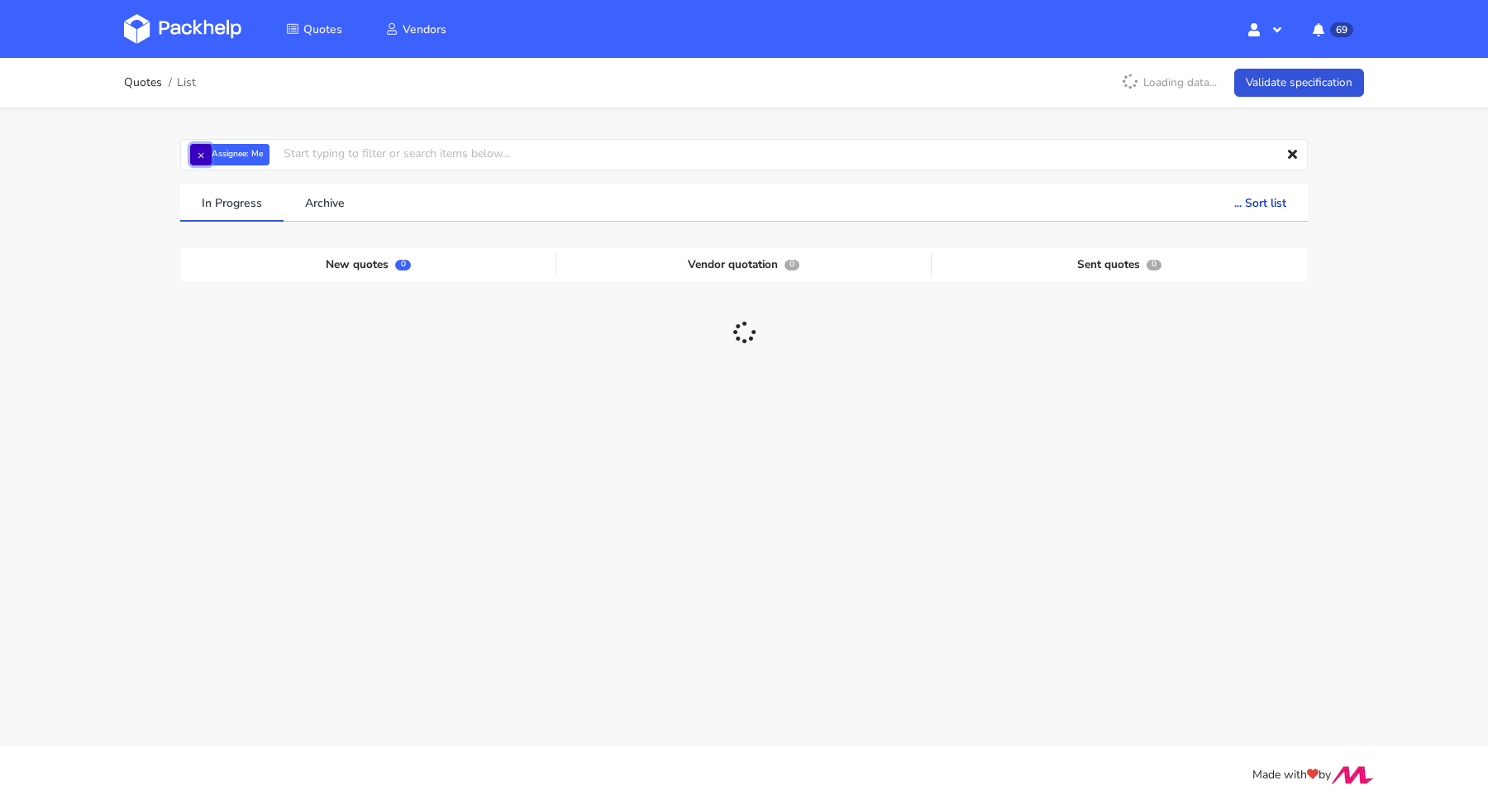
click at [196, 150] on button "×" at bounding box center [200, 154] width 21 height 21
click at [204, 150] on input "text" at bounding box center [744, 154] width 1128 height 31
type input "CBQA"
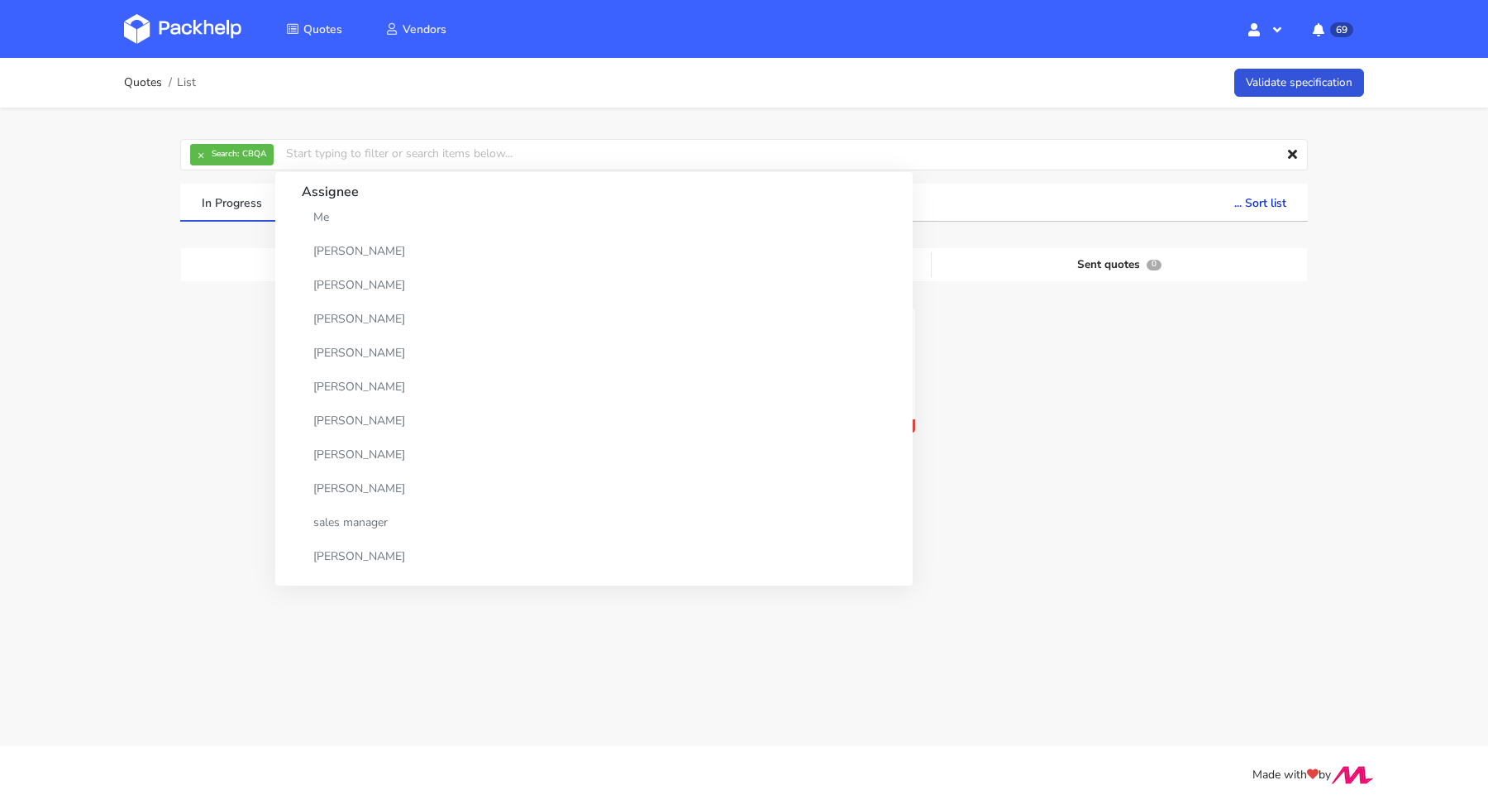
click at [136, 356] on div "Quotes List Validate specification × Search: CBQA Assignee Me Dylan Dewit Natal…" at bounding box center [744, 317] width 1488 height 518
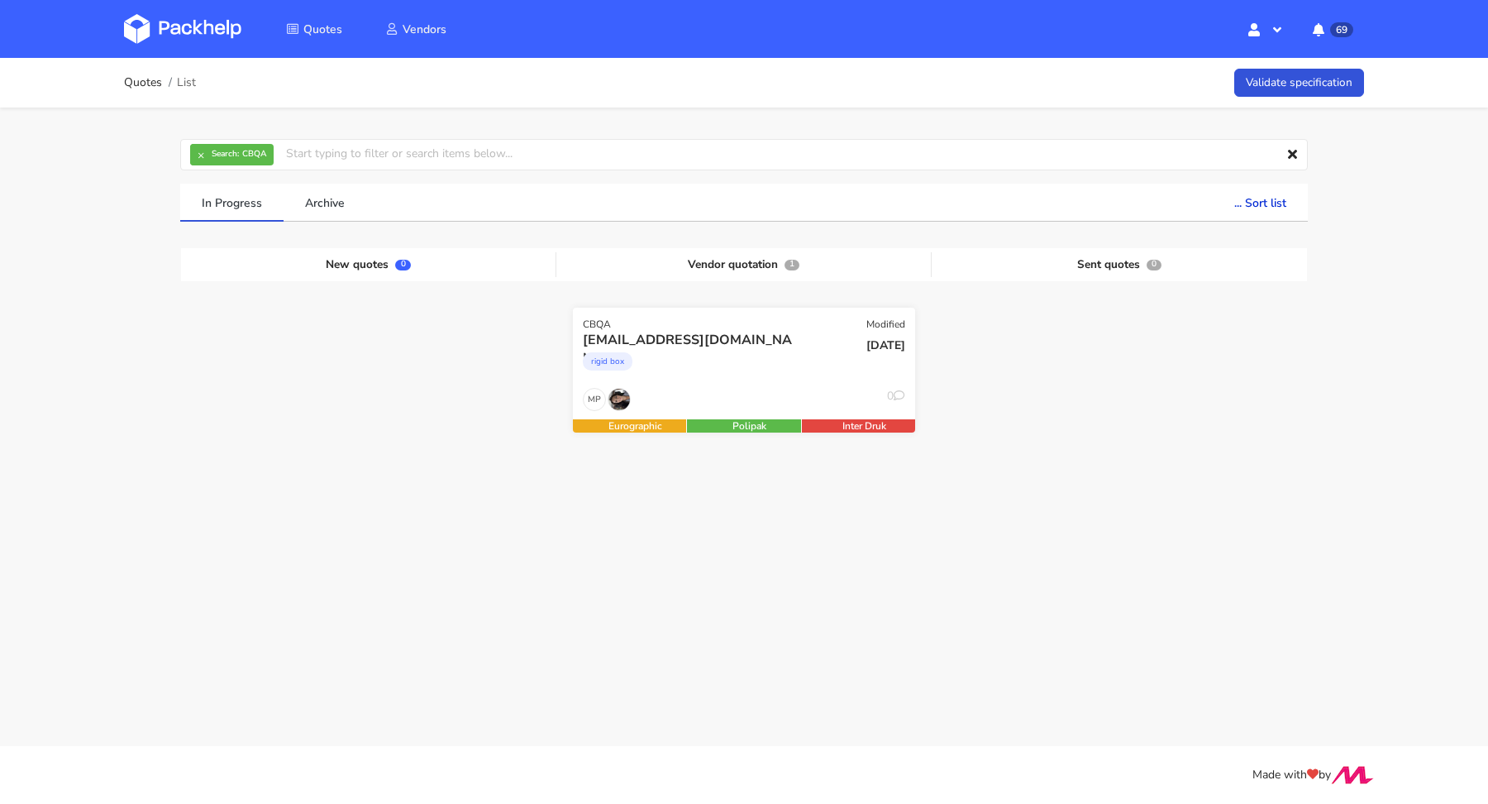
click at [680, 352] on div "rigid box" at bounding box center [692, 365] width 219 height 33
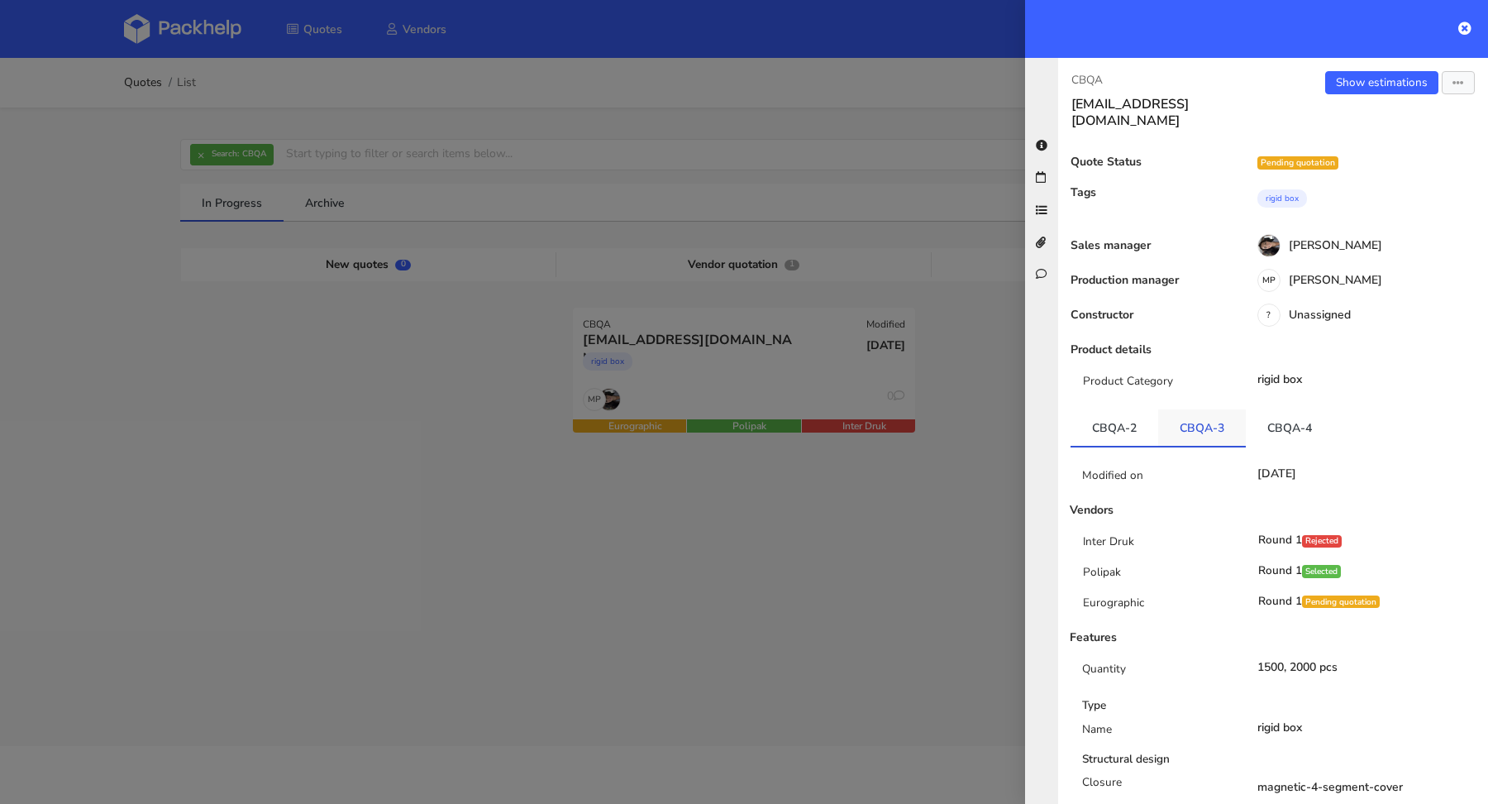
click at [1198, 409] on link "CBQA-3" at bounding box center [1202, 427] width 88 height 36
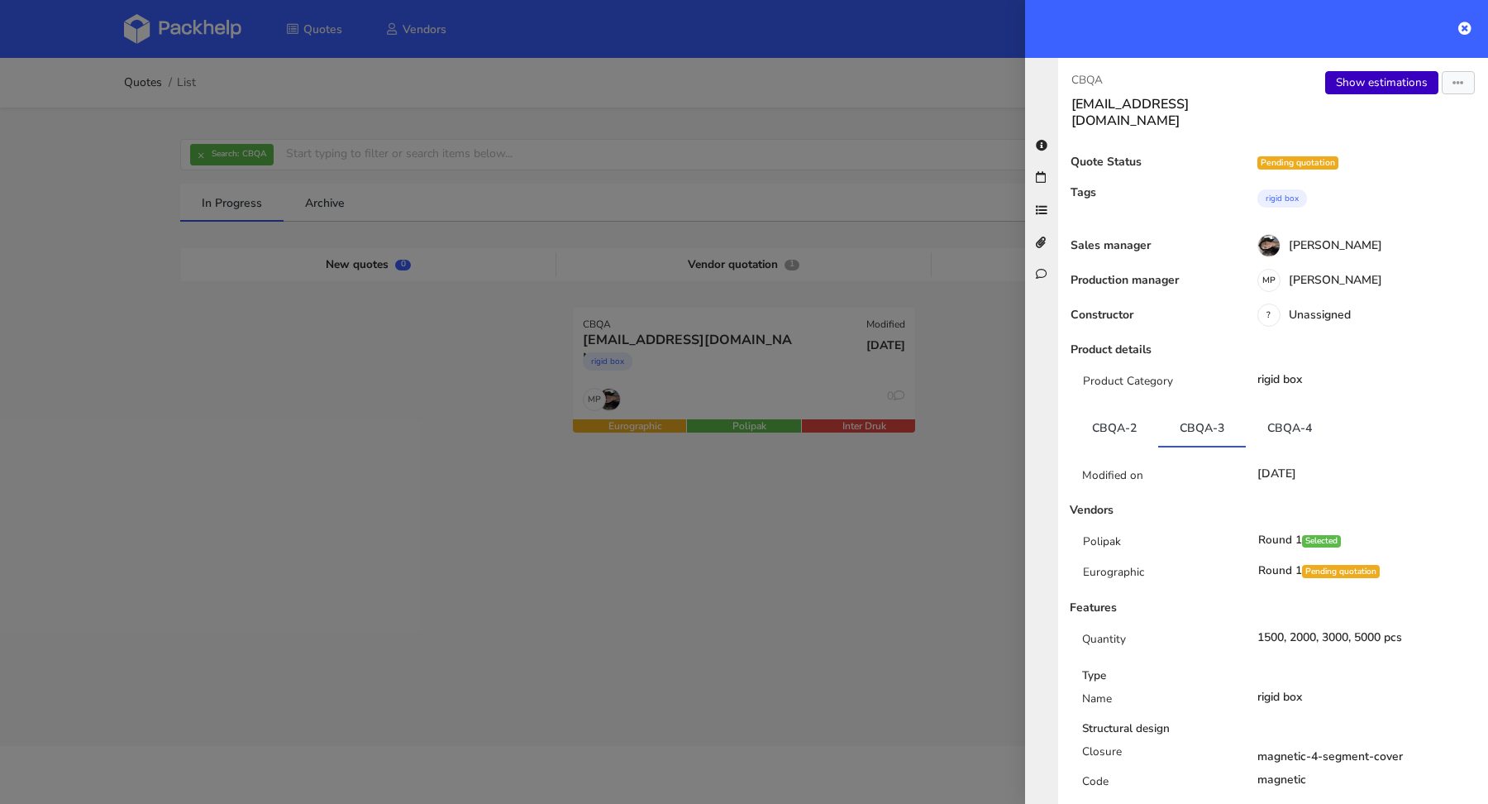
click at [1342, 83] on link "Show estimations" at bounding box center [1381, 82] width 113 height 23
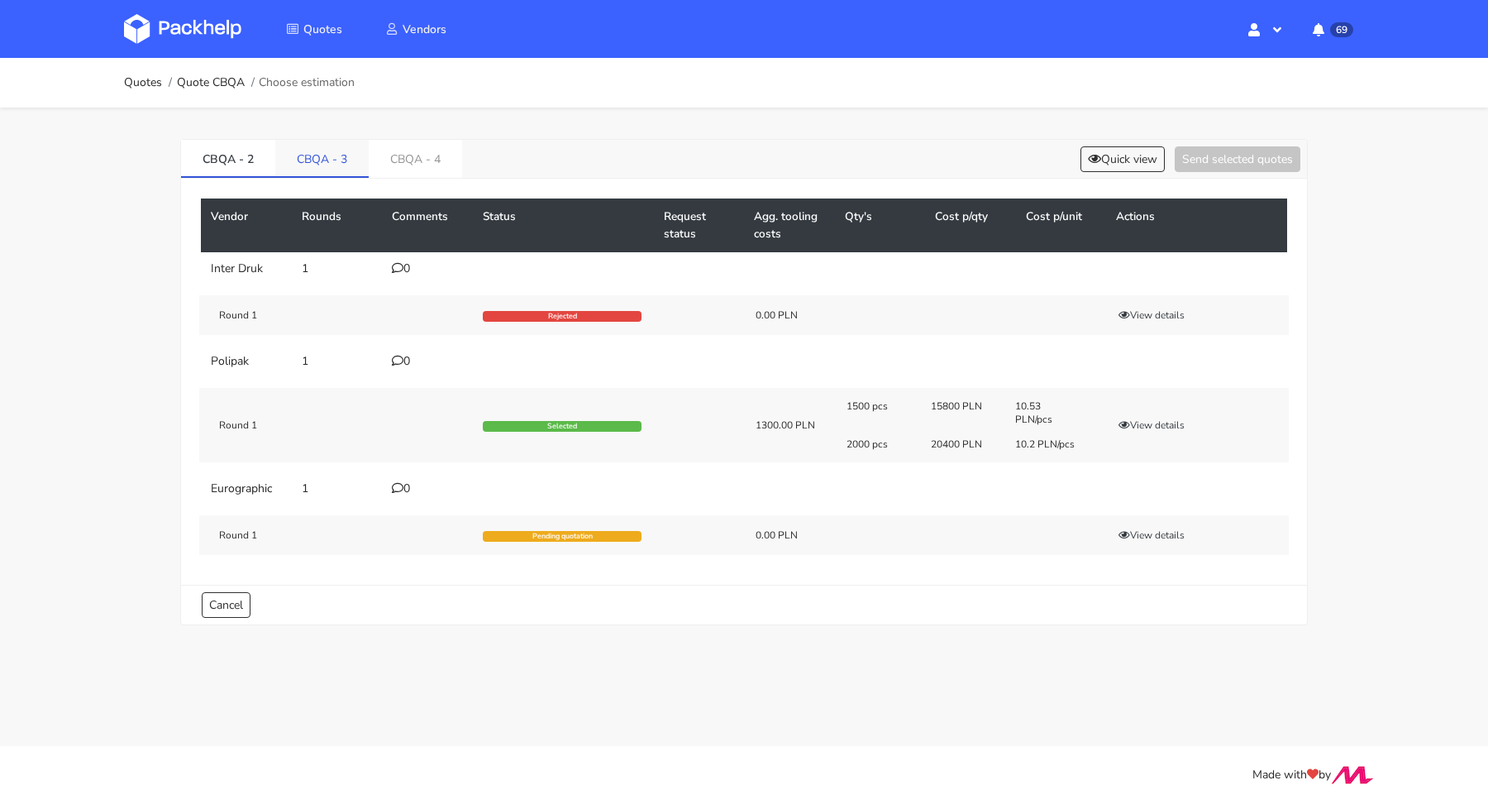
click at [340, 163] on link "CBQA - 3" at bounding box center [321, 158] width 93 height 36
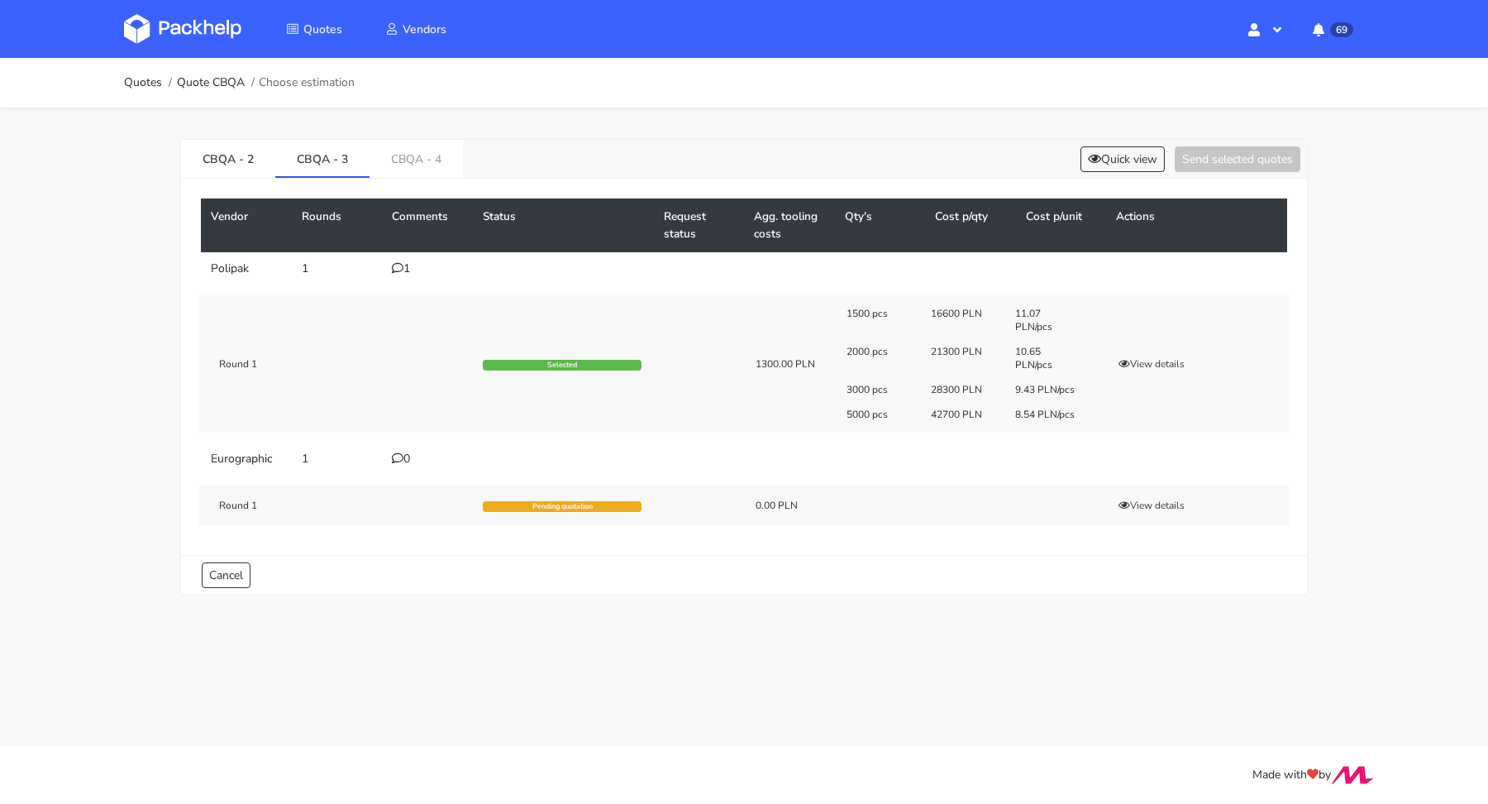
click at [400, 262] on icon at bounding box center [398, 268] width 12 height 12
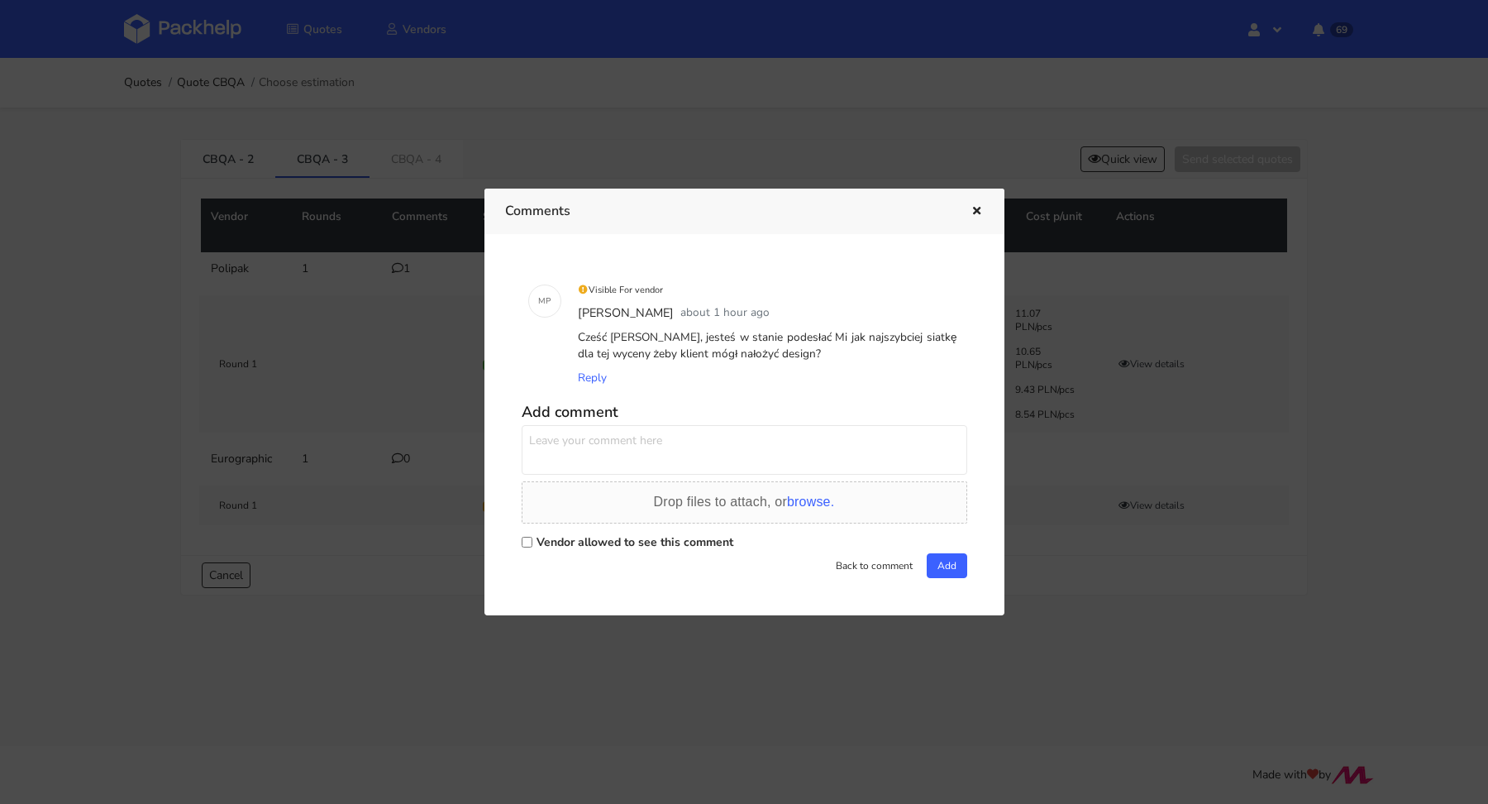
click at [612, 539] on label "Vendor allowed to see this comment" at bounding box center [635, 542] width 197 height 16
click at [532, 539] on input "Vendor allowed to see this comment" at bounding box center [527, 542] width 11 height 11
checkbox input "true"
click at [600, 459] on textarea at bounding box center [745, 450] width 446 height 50
type textarea "[PERSON_NAME] jeszcze jedno pytanie od klienta. Czy na frontowym panelu jesteśc…"
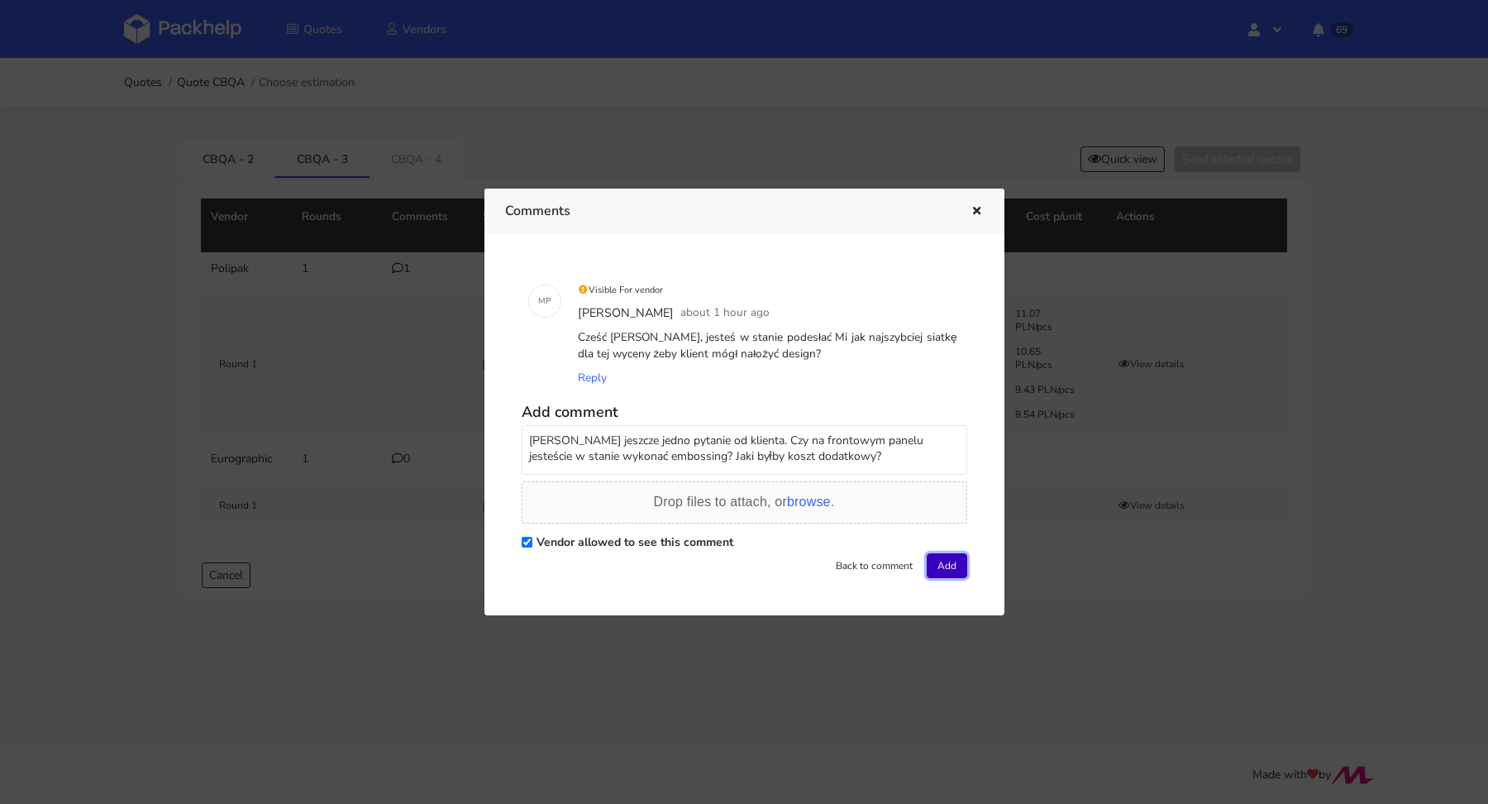
click at [938, 558] on button "Add" at bounding box center [947, 565] width 41 height 25
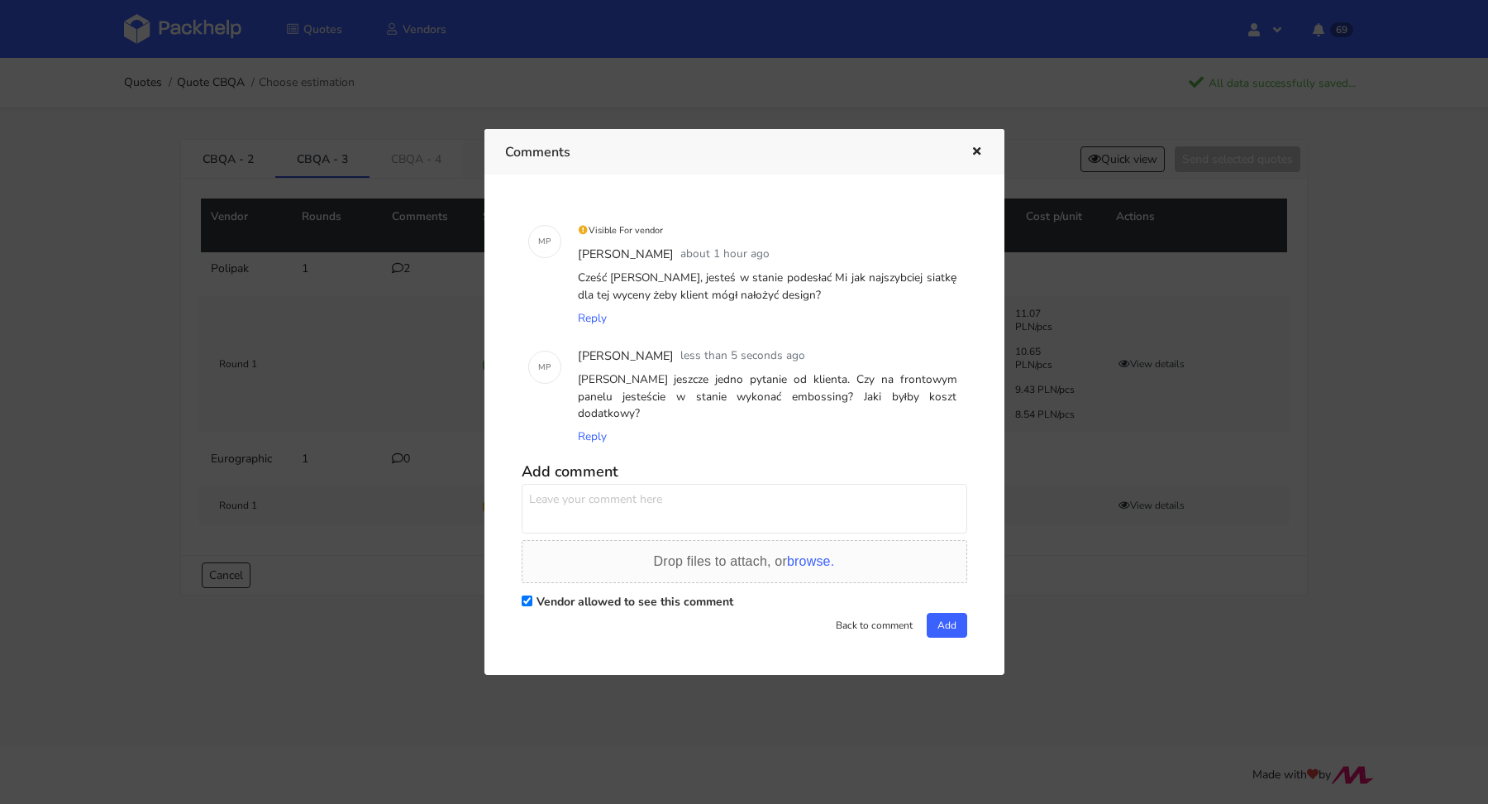
click at [965, 163] on div at bounding box center [965, 151] width 38 height 21
click at [971, 158] on icon "button" at bounding box center [977, 152] width 14 height 12
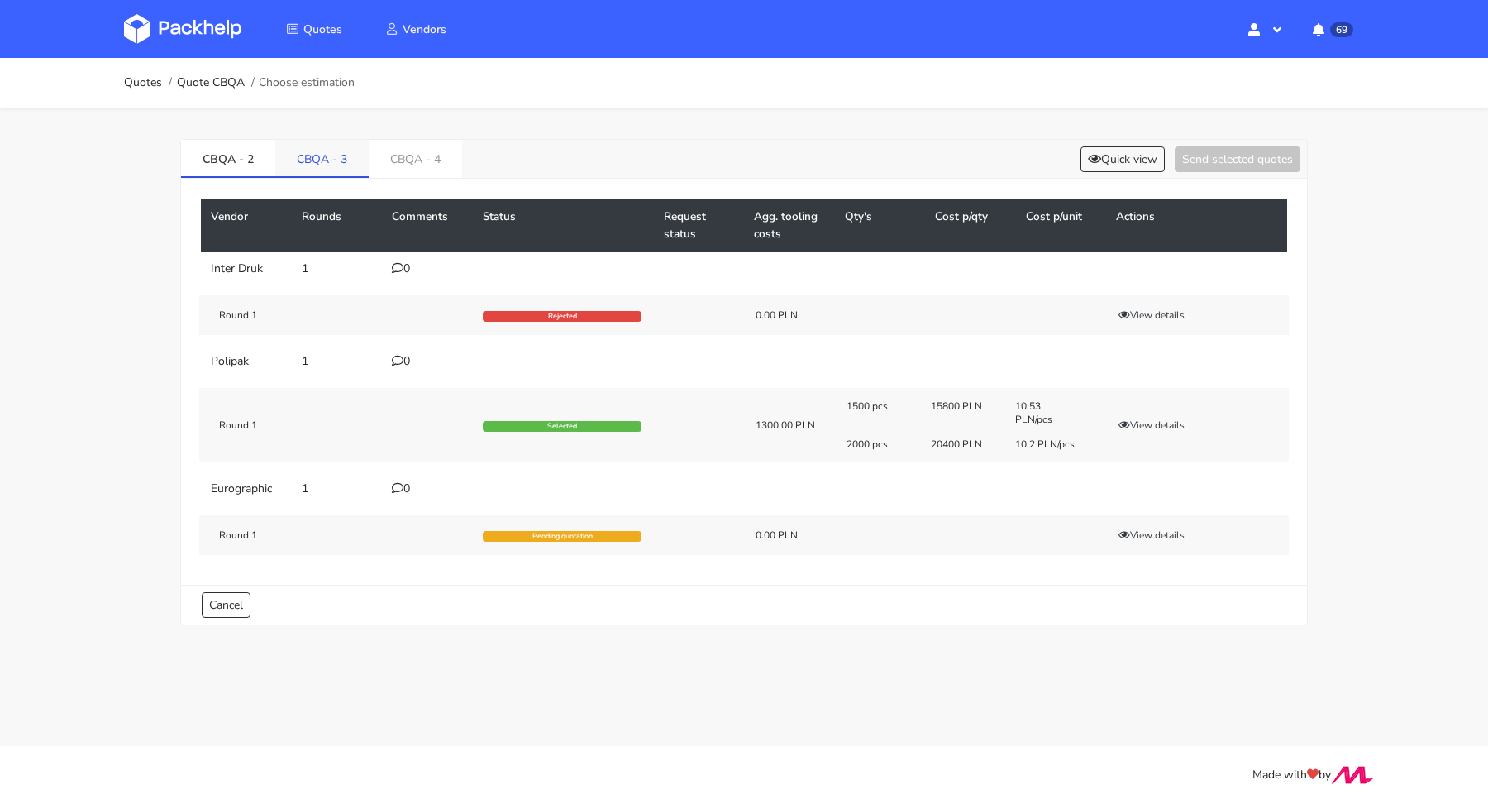
click at [348, 150] on link "CBQA - 3" at bounding box center [321, 158] width 93 height 36
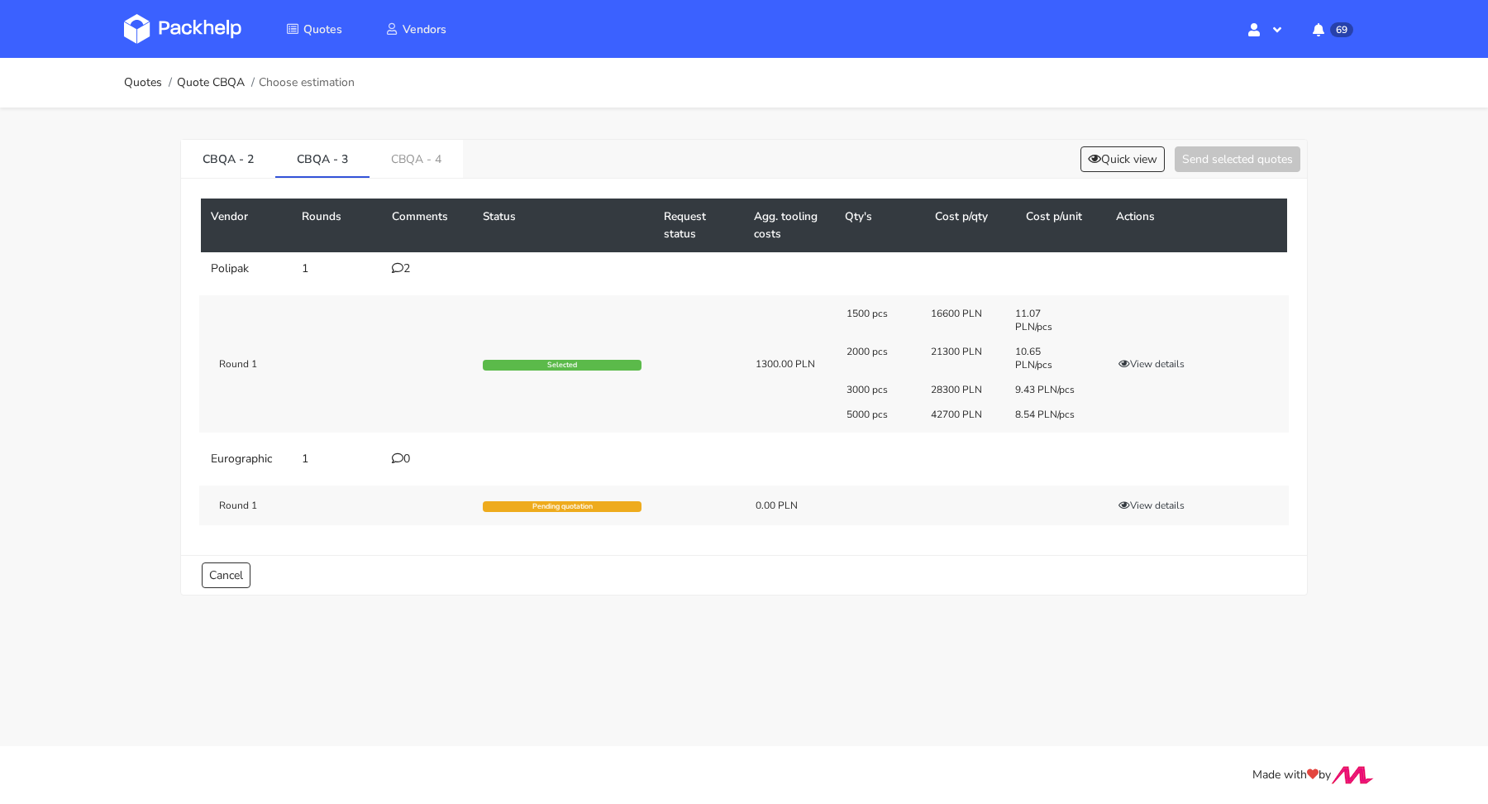
click at [386, 272] on td "2" at bounding box center [427, 268] width 91 height 33
click at [395, 266] on icon at bounding box center [398, 268] width 12 height 12
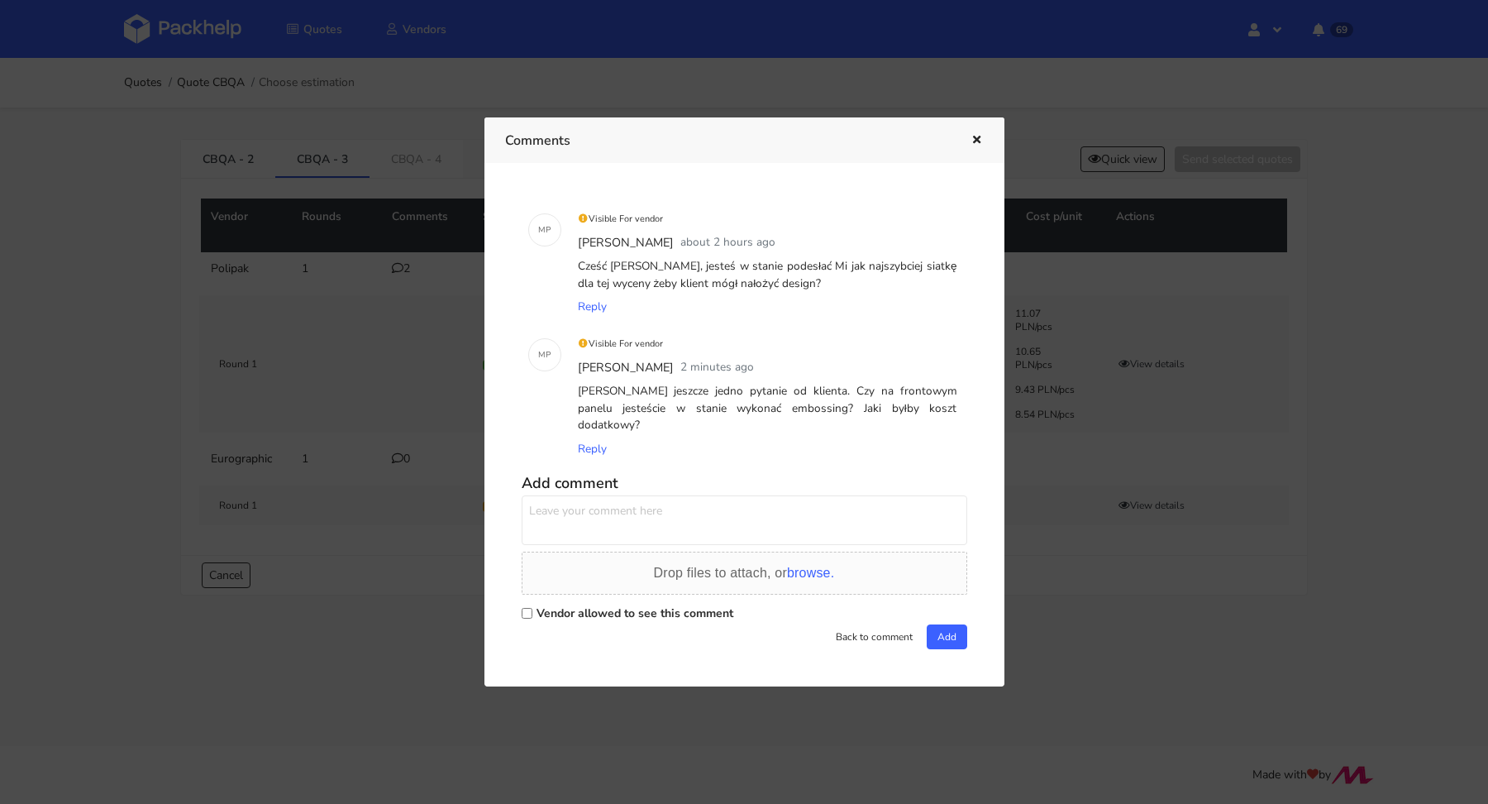
click at [272, 380] on div at bounding box center [744, 402] width 1488 height 804
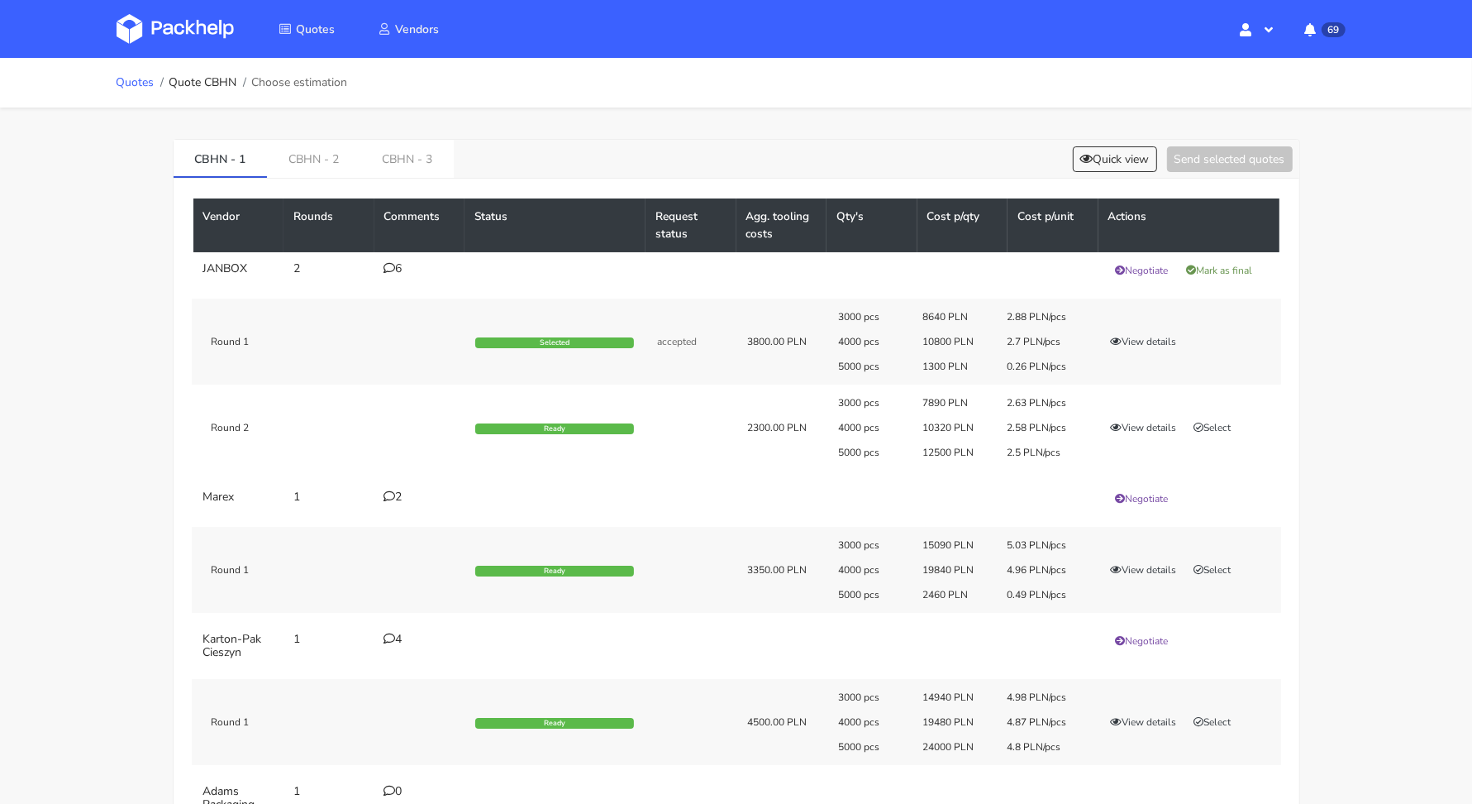
click at [140, 81] on link "Quotes" at bounding box center [136, 82] width 38 height 13
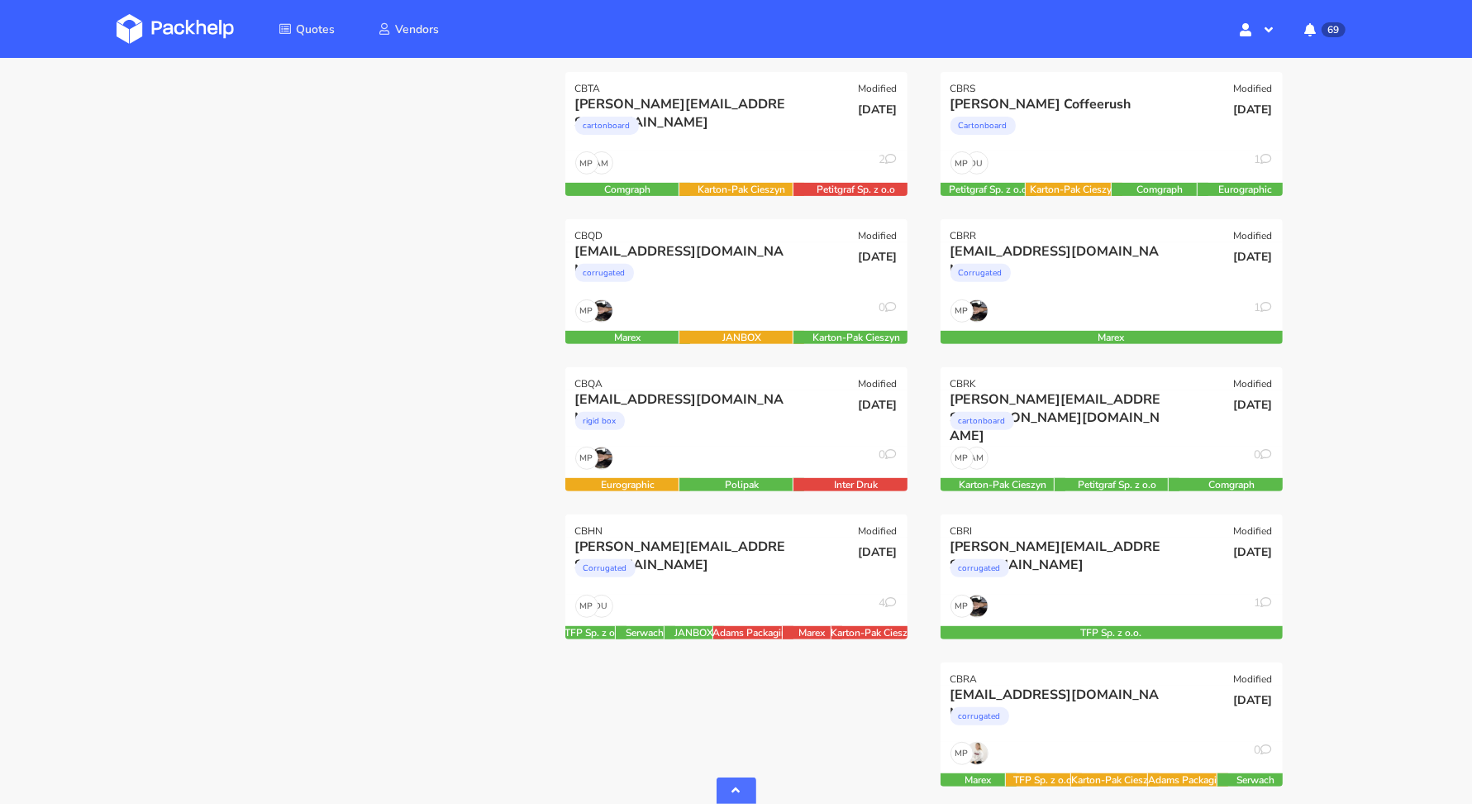
scroll to position [527, 0]
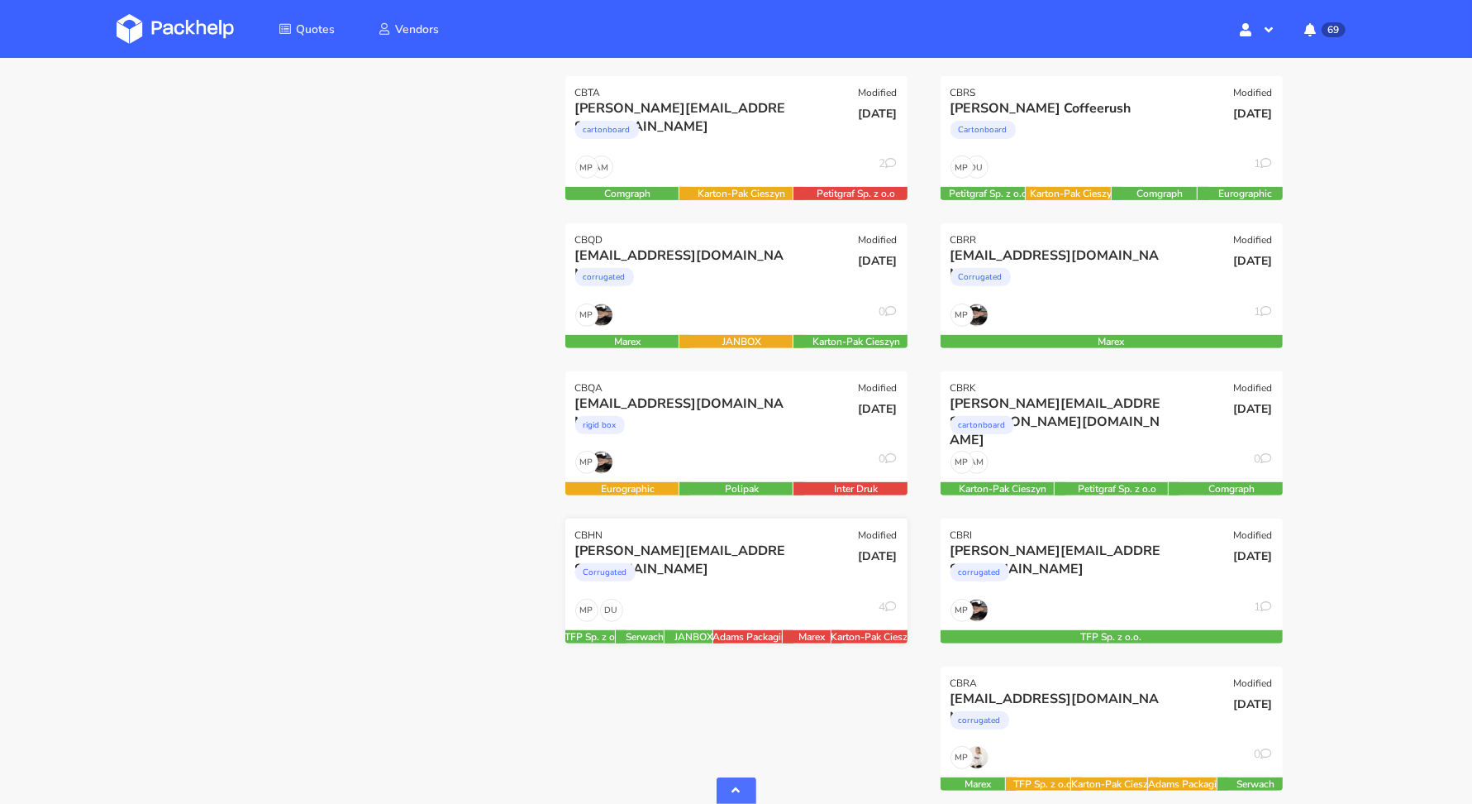
click at [684, 560] on div "Corrugated" at bounding box center [684, 576] width 219 height 33
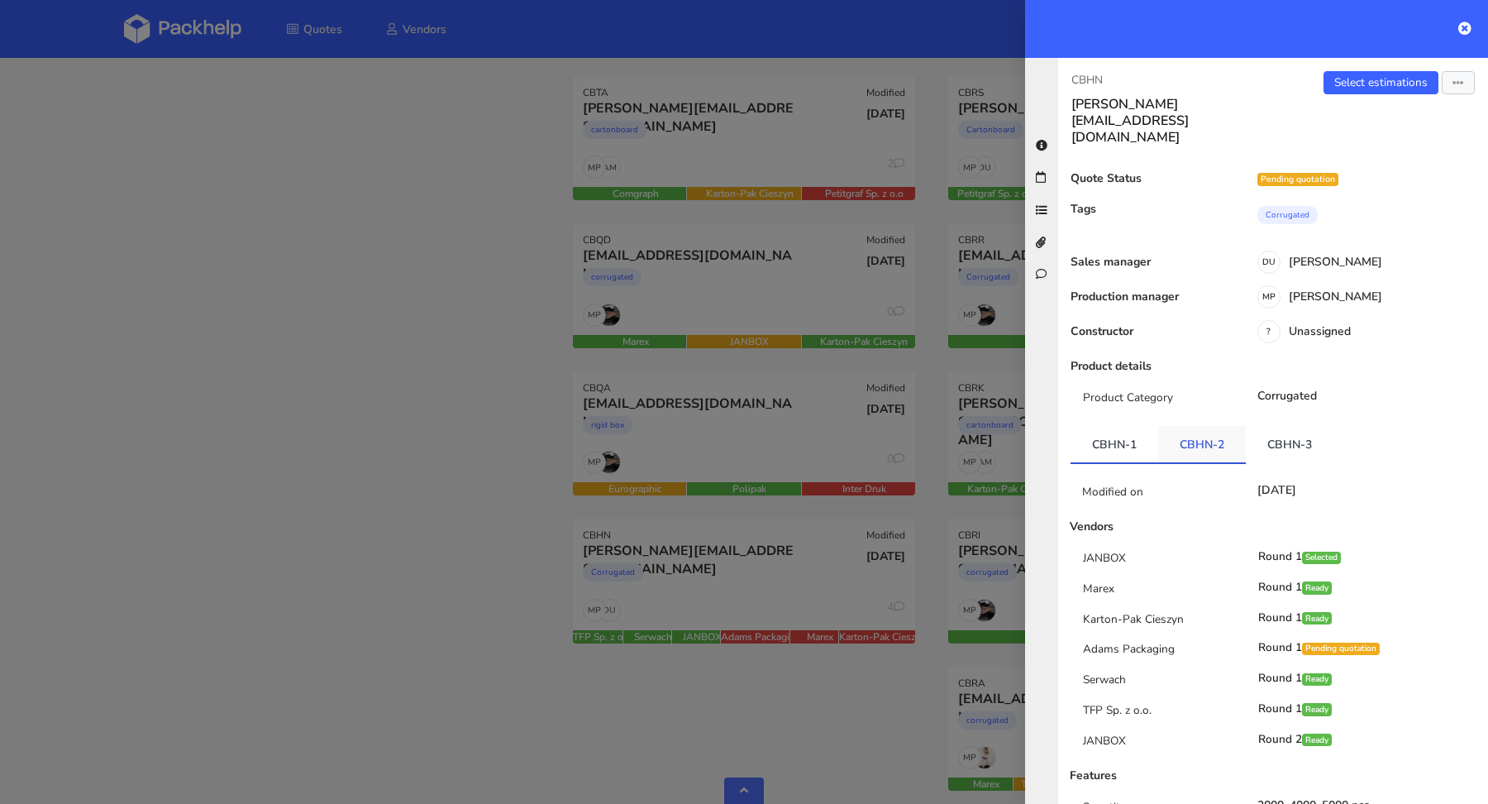
click at [1187, 426] on link "CBHN-2" at bounding box center [1202, 444] width 88 height 36
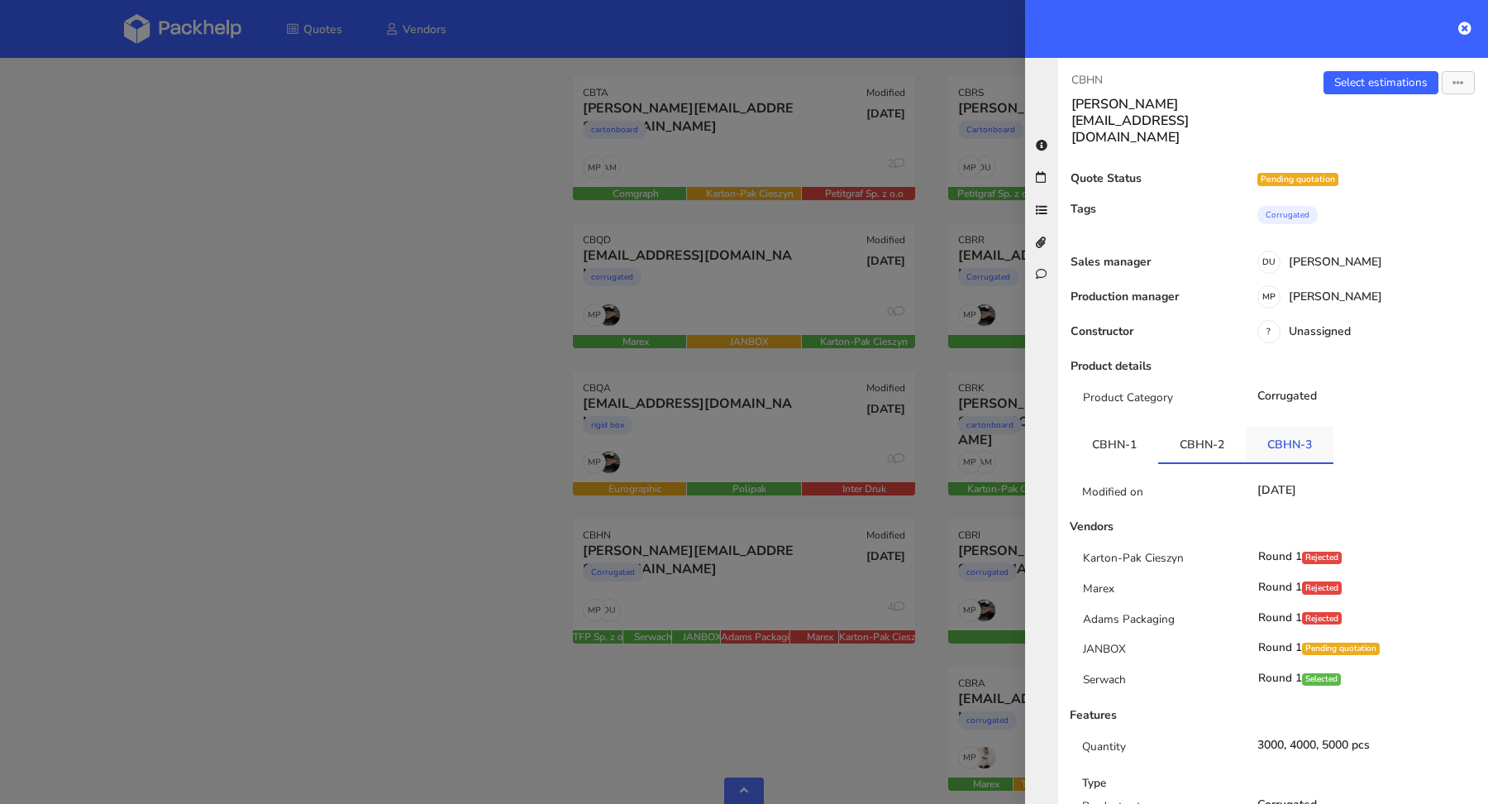
click at [1272, 426] on link "CBHN-3" at bounding box center [1290, 444] width 88 height 36
click at [453, 501] on div at bounding box center [744, 402] width 1488 height 804
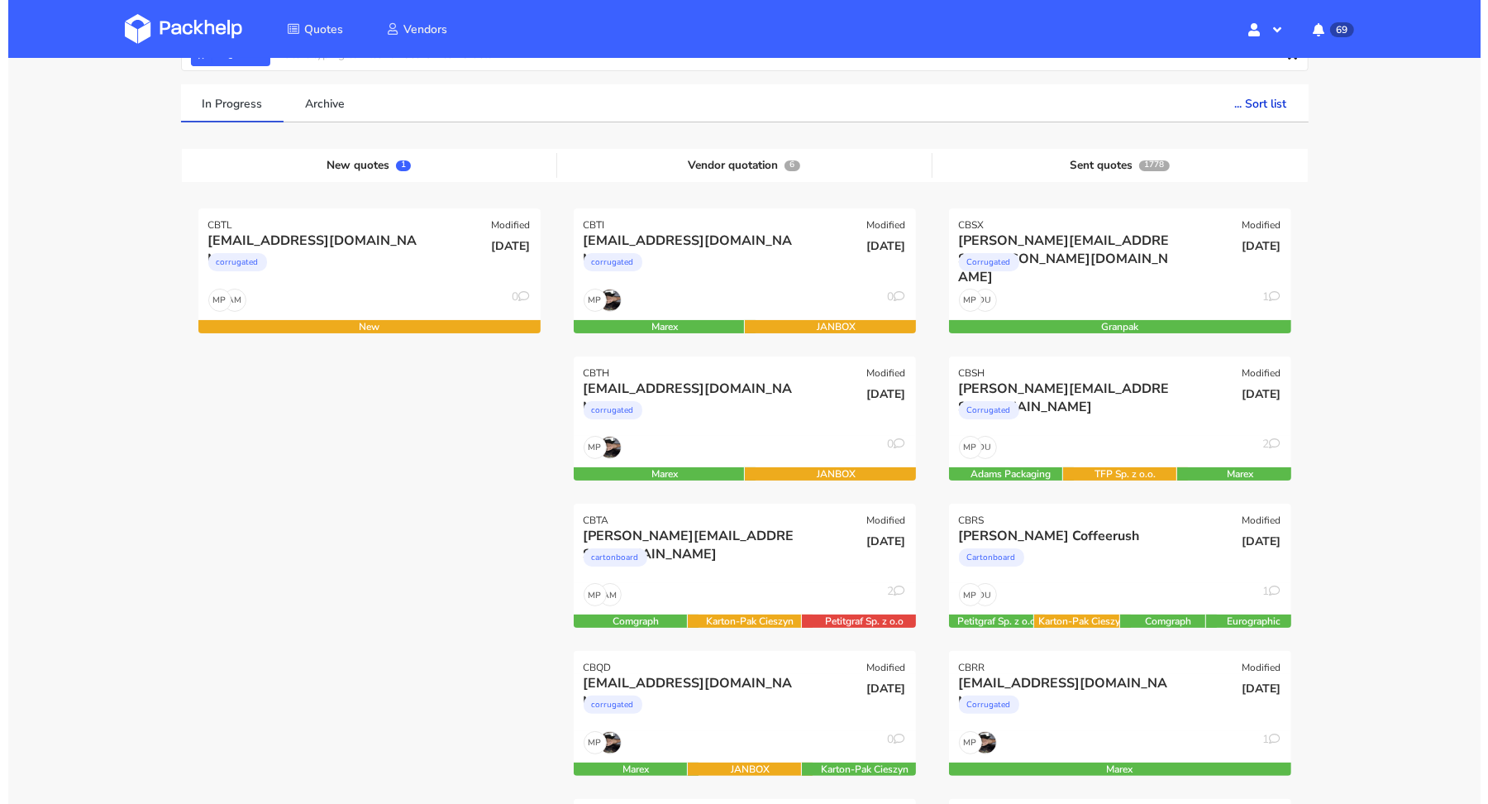
scroll to position [0, 0]
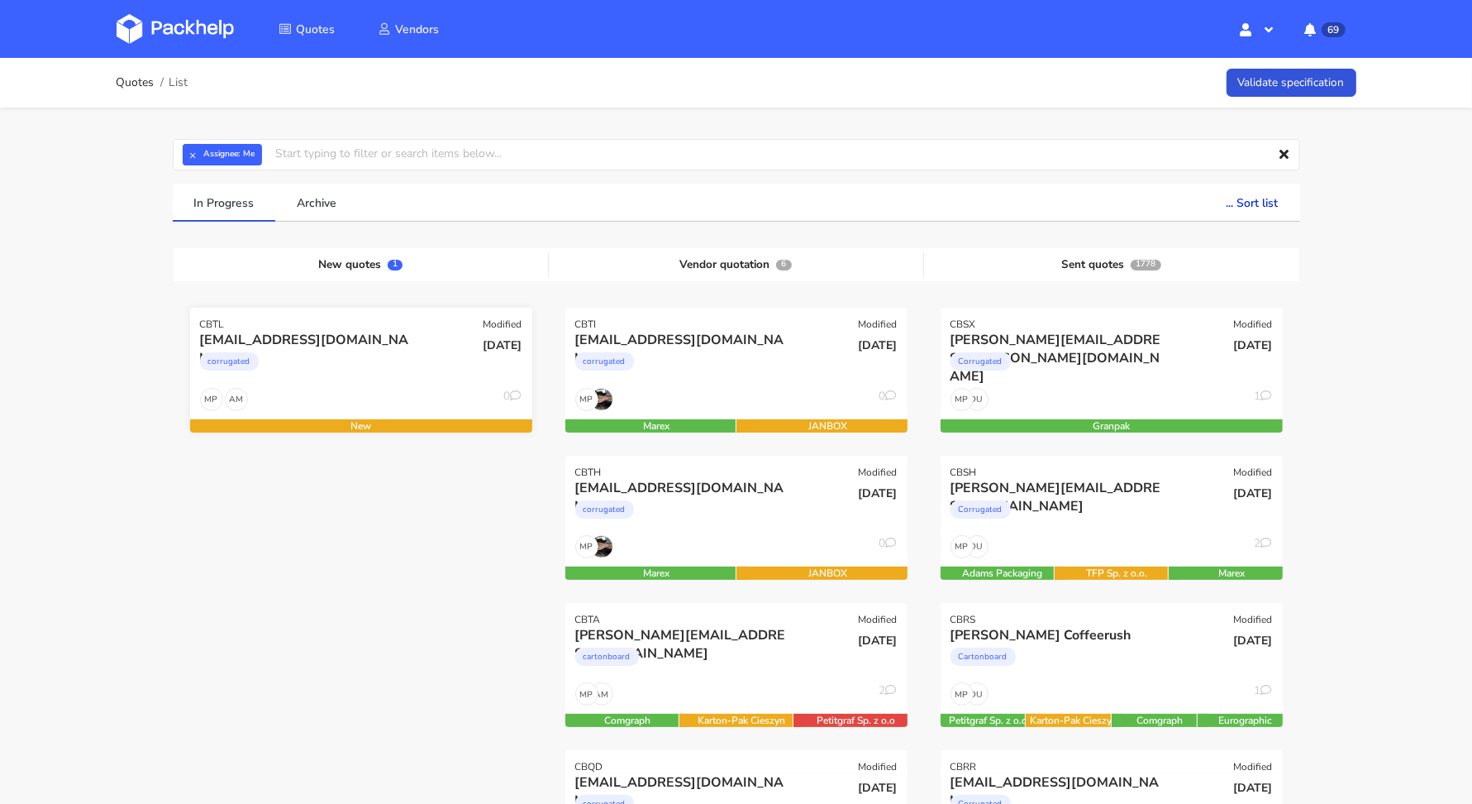
click at [345, 360] on div "corrugated" at bounding box center [309, 365] width 219 height 33
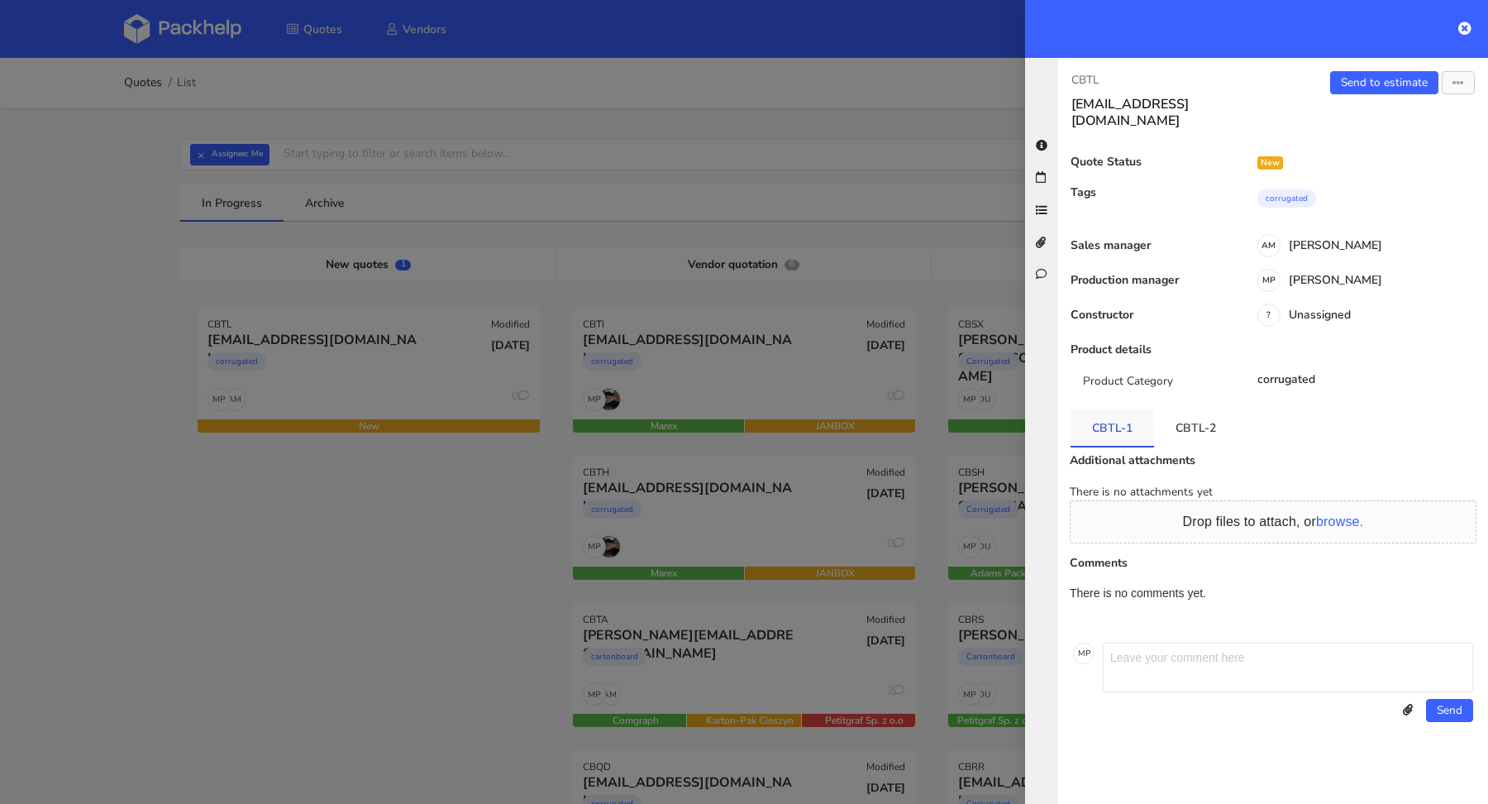
click at [1129, 413] on link "CBTL-1" at bounding box center [1113, 427] width 84 height 36
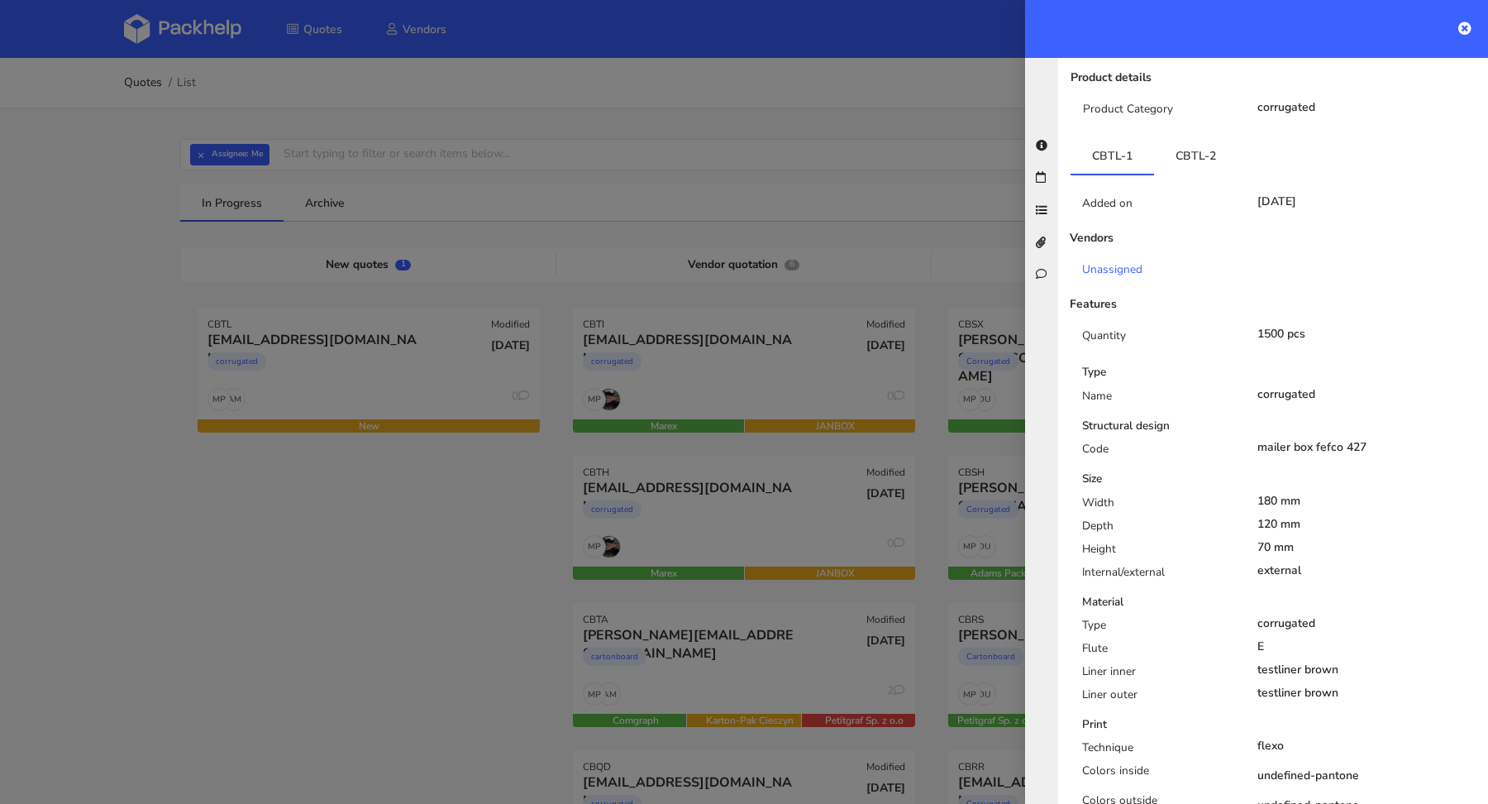
scroll to position [242, 0]
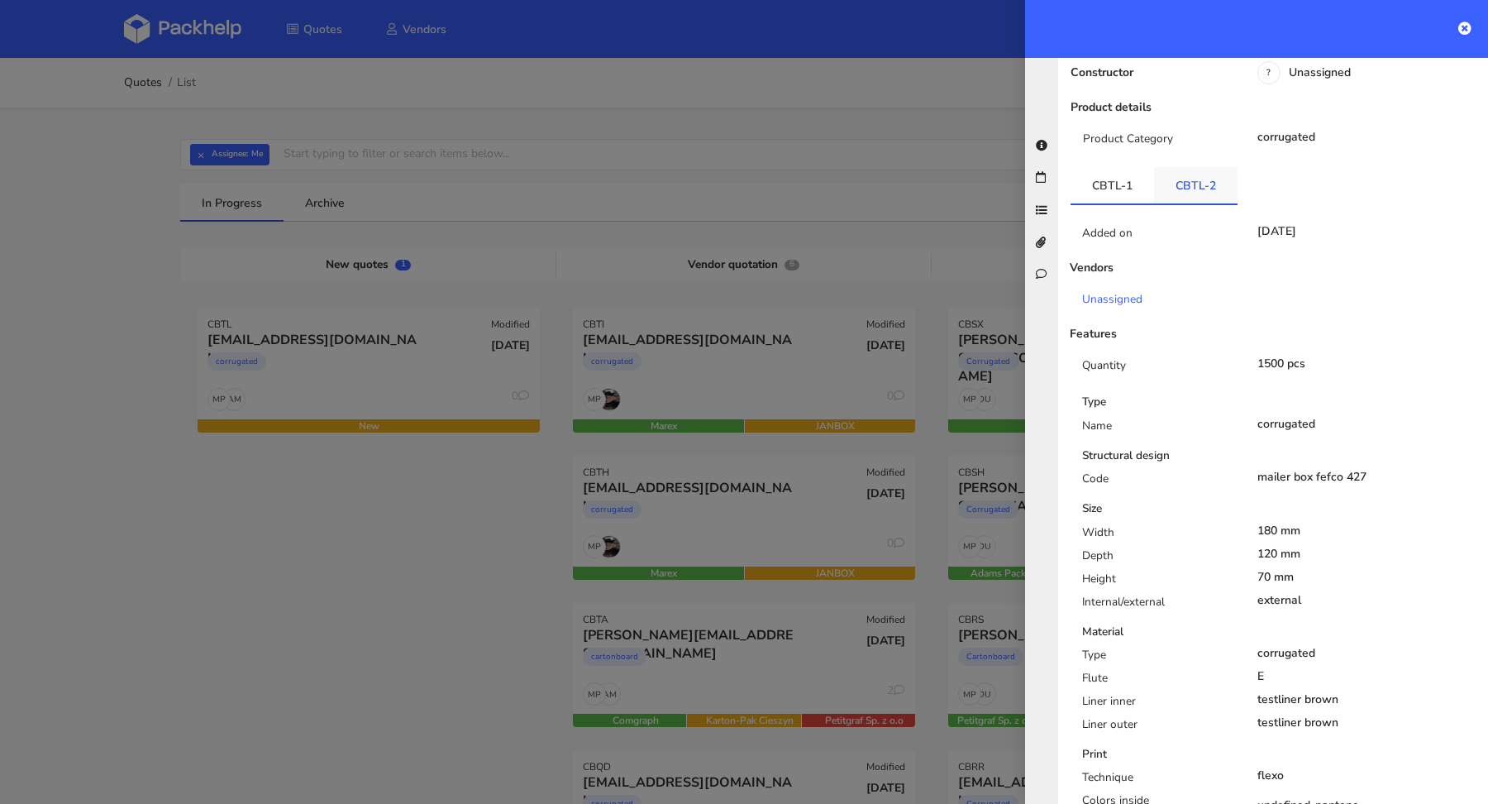
click at [1194, 170] on link "CBTL-2" at bounding box center [1196, 185] width 84 height 36
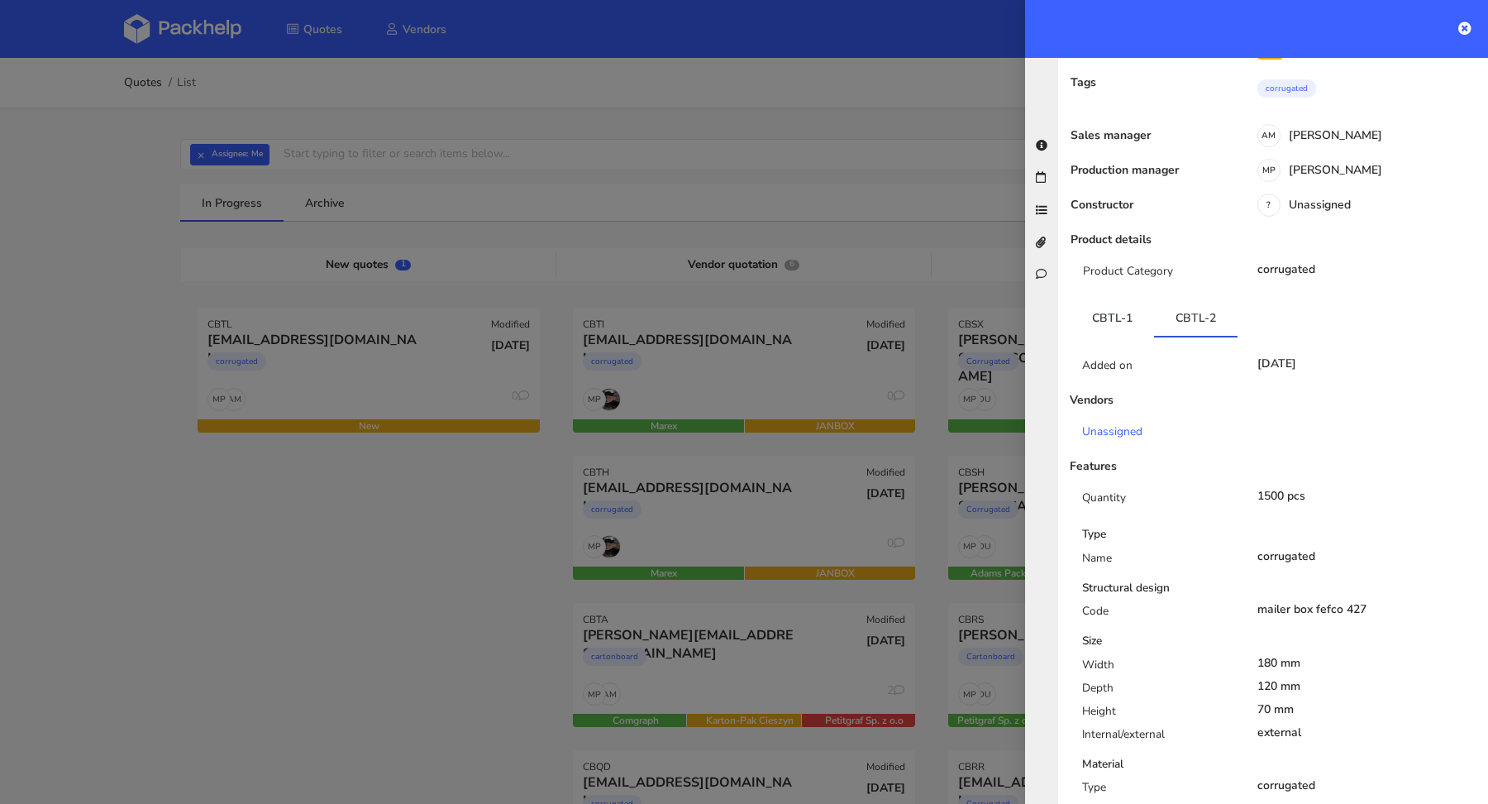
scroll to position [0, 0]
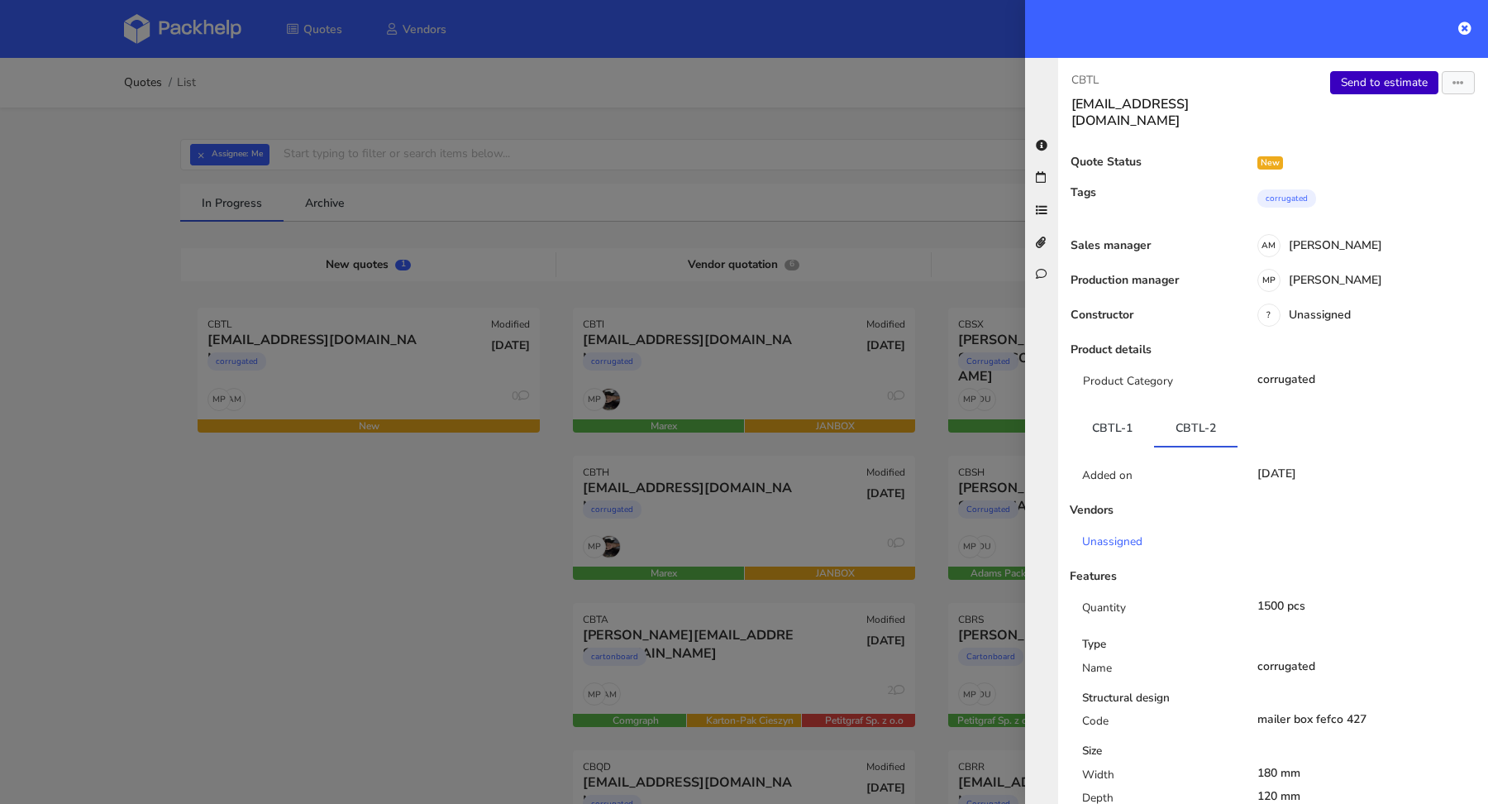
click at [1383, 87] on link "Send to estimate" at bounding box center [1384, 82] width 108 height 23
click at [1366, 86] on link "Send to estimate" at bounding box center [1384, 82] width 108 height 23
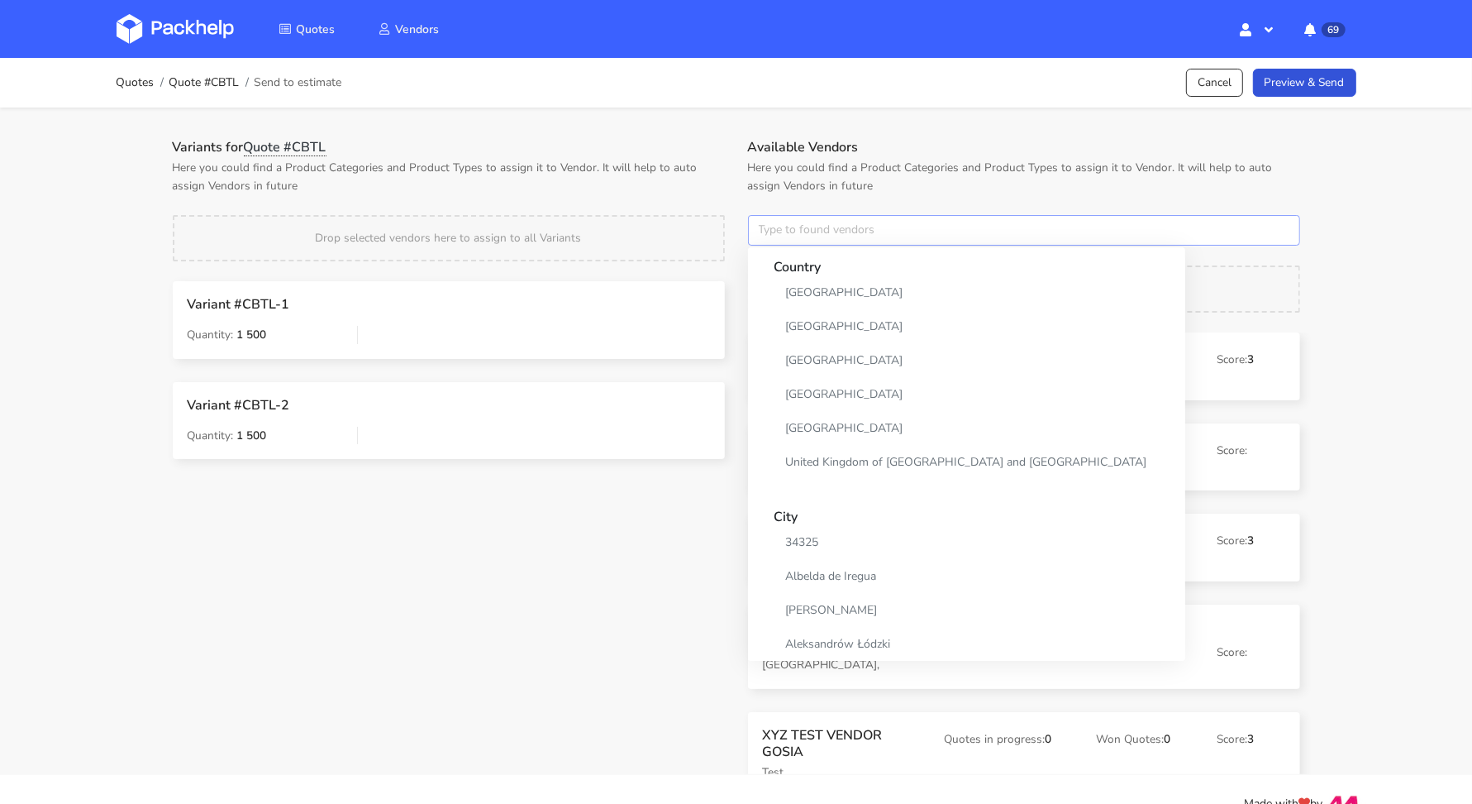
click at [814, 240] on input "text" at bounding box center [1024, 230] width 552 height 31
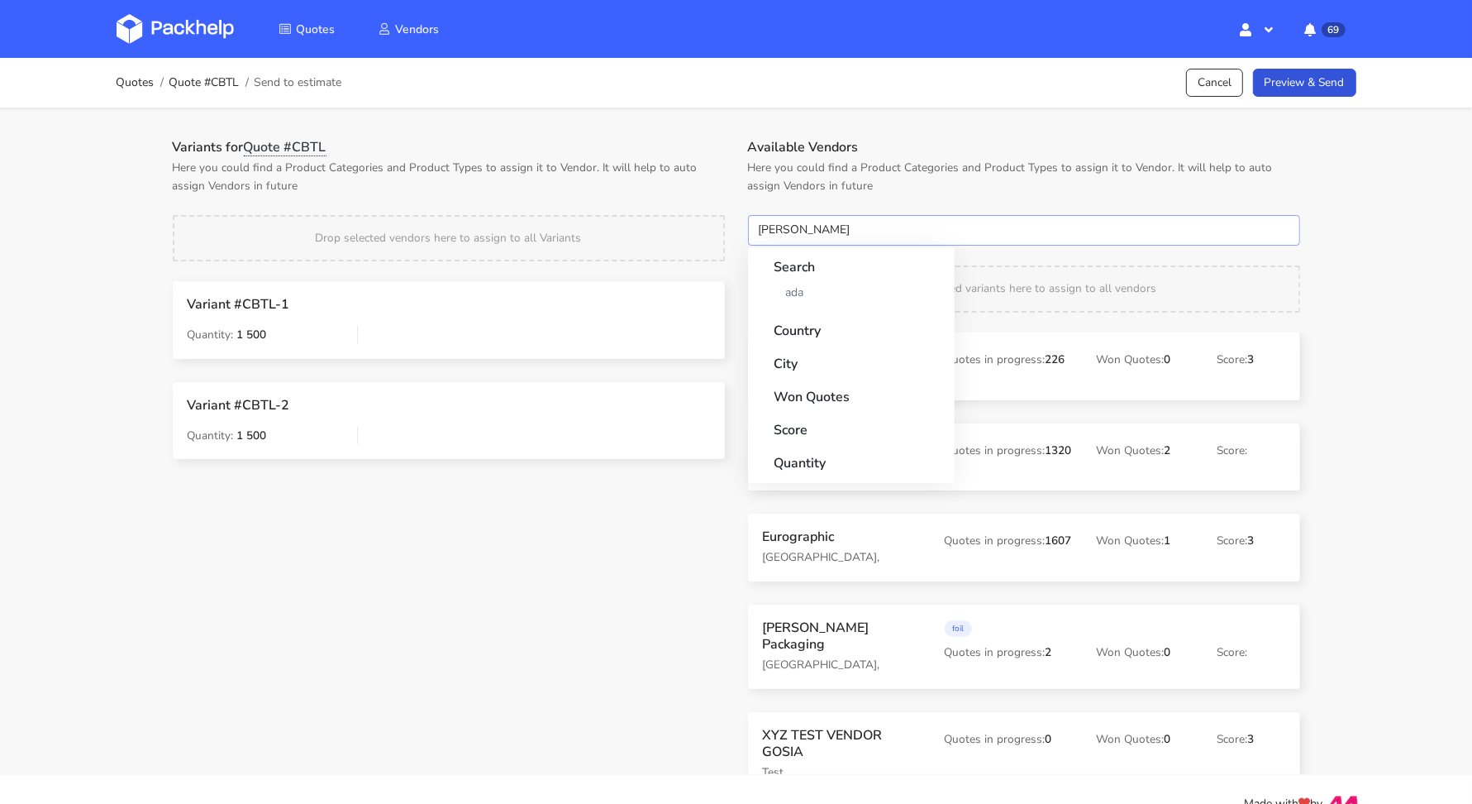
type input "adams"
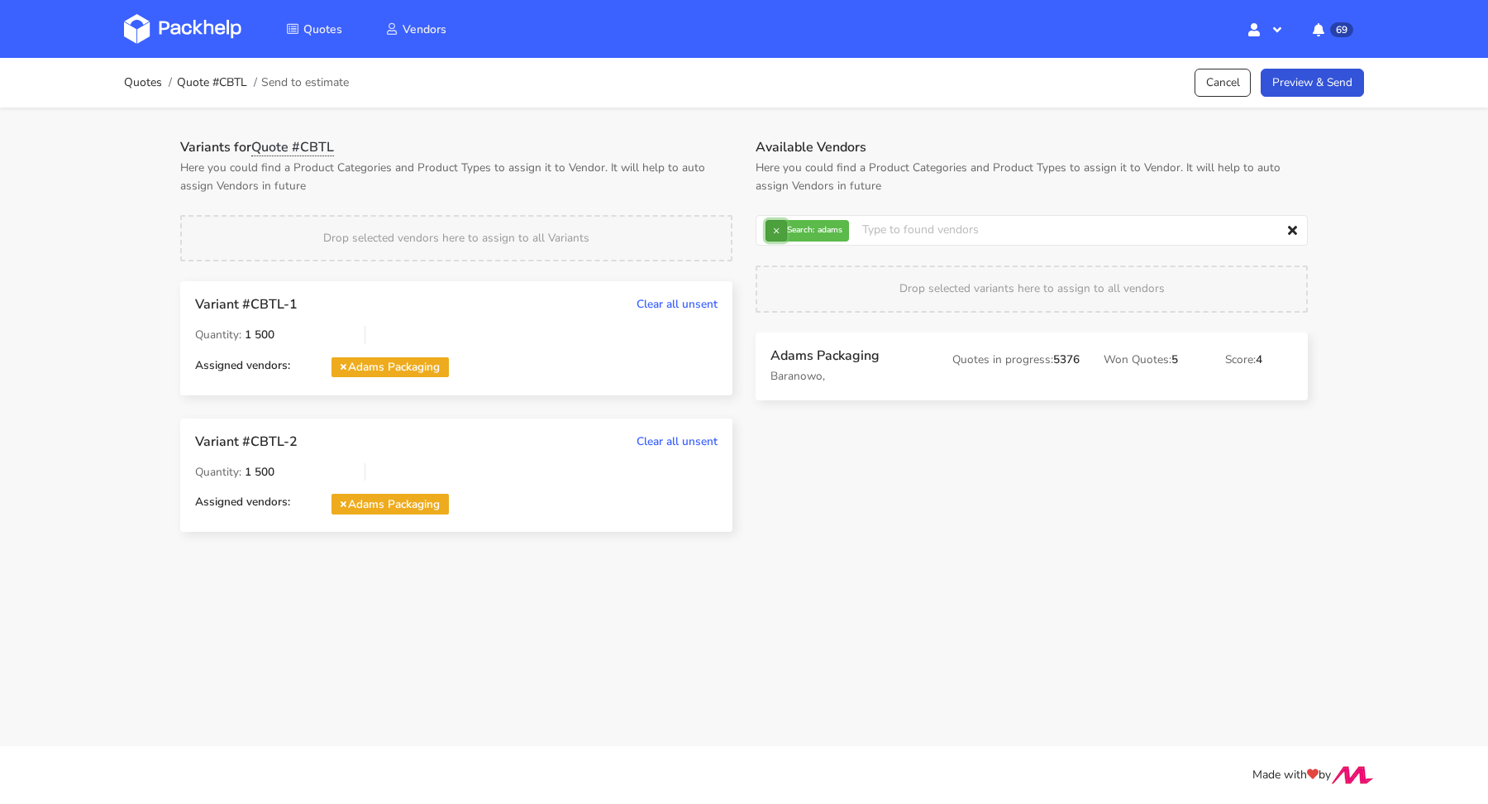
click at [774, 229] on button "×" at bounding box center [776, 230] width 21 height 21
click at [775, 229] on input "text" at bounding box center [1032, 230] width 552 height 31
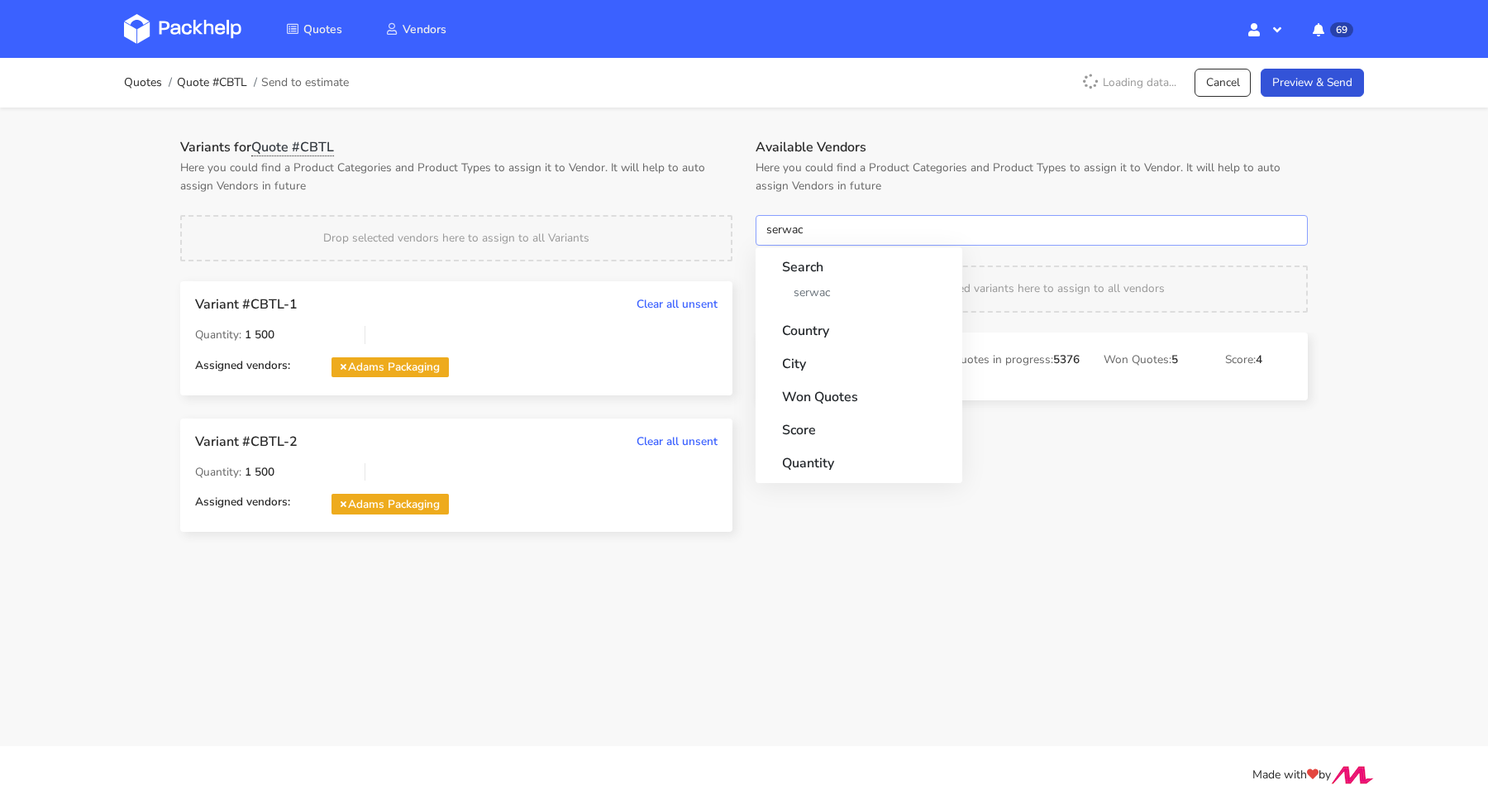
type input "serwach"
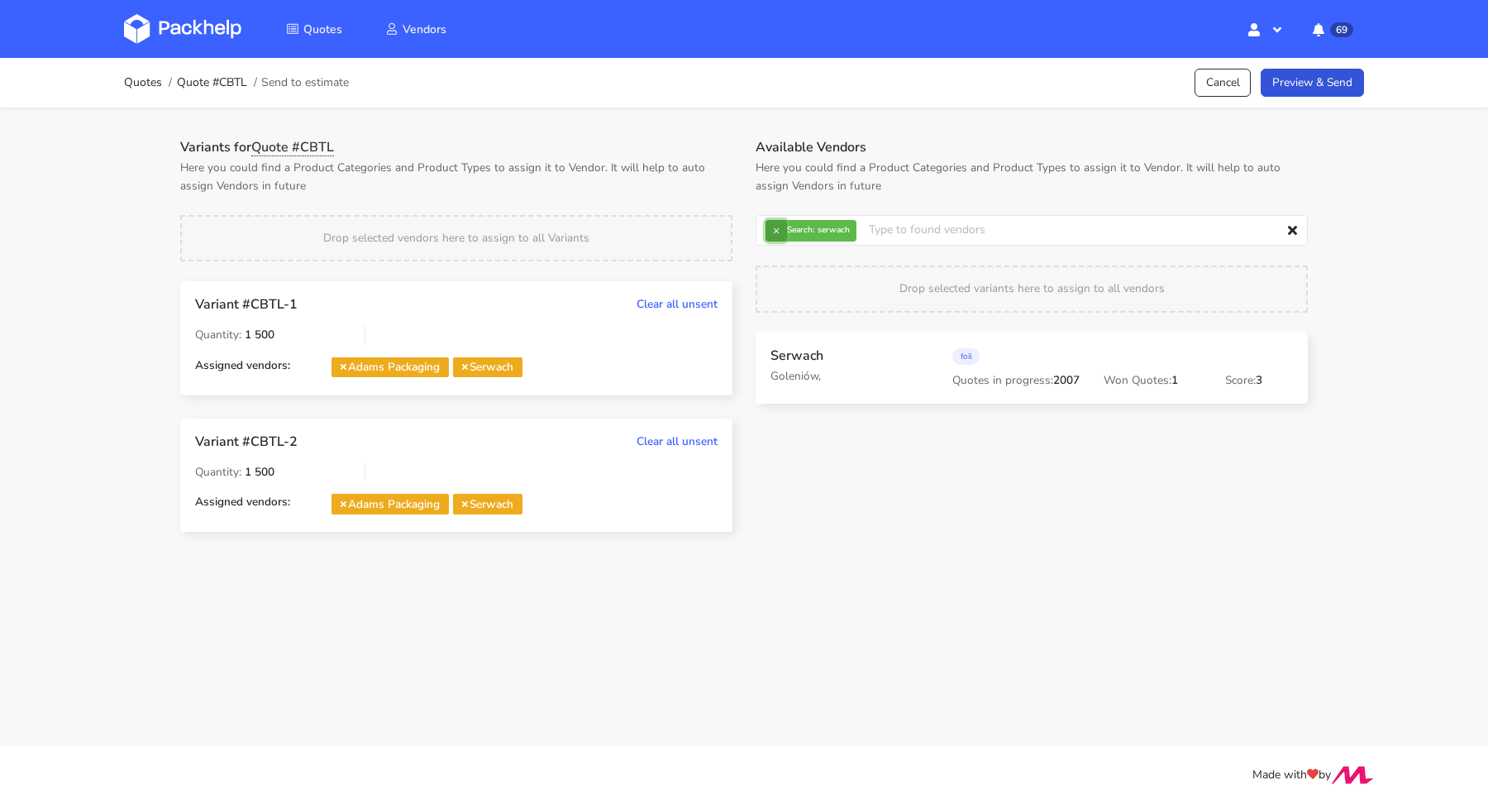
click at [775, 233] on button "×" at bounding box center [776, 230] width 21 height 21
click at [775, 233] on input "text" at bounding box center [1032, 230] width 552 height 31
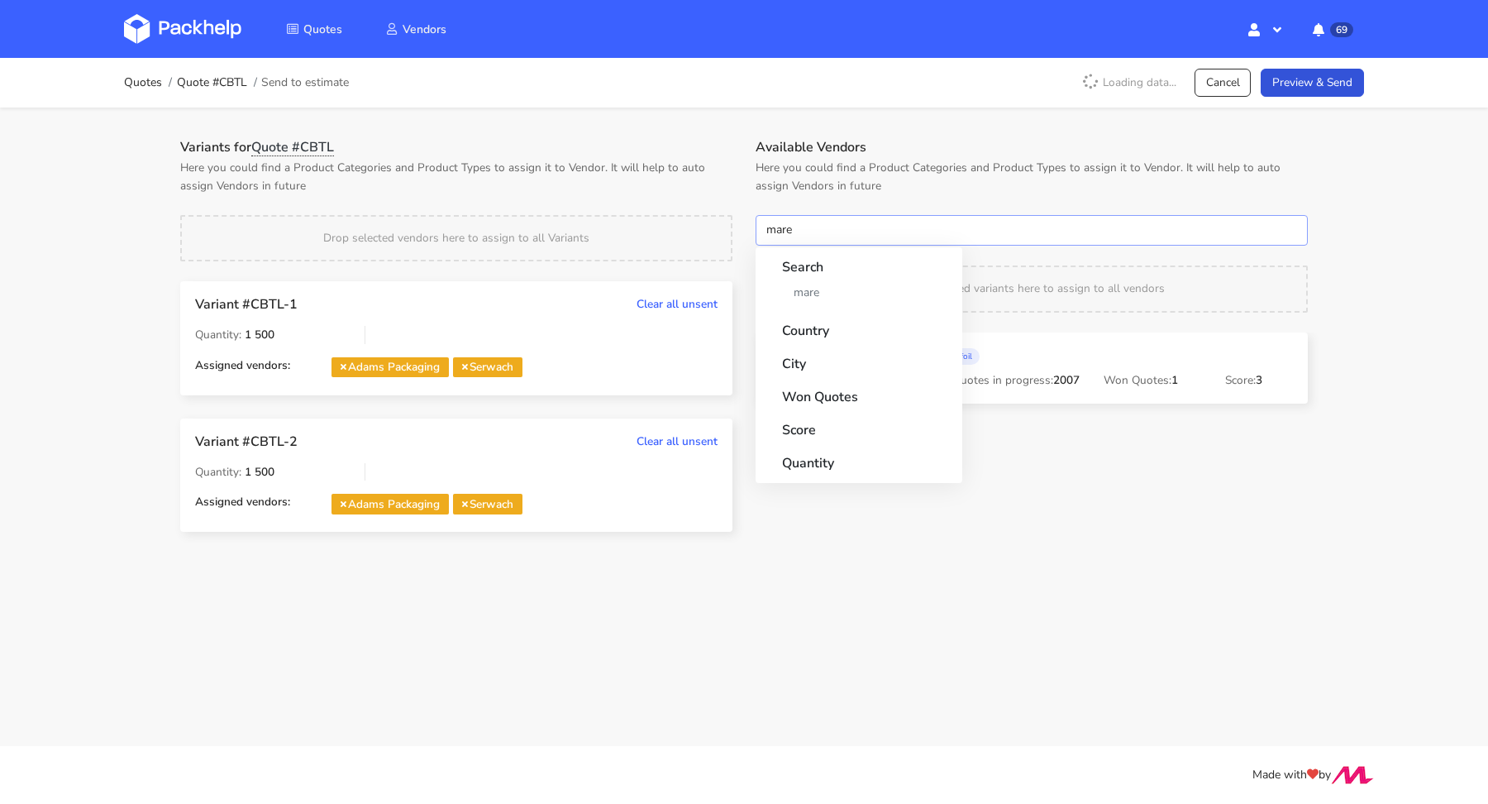
type input "marex"
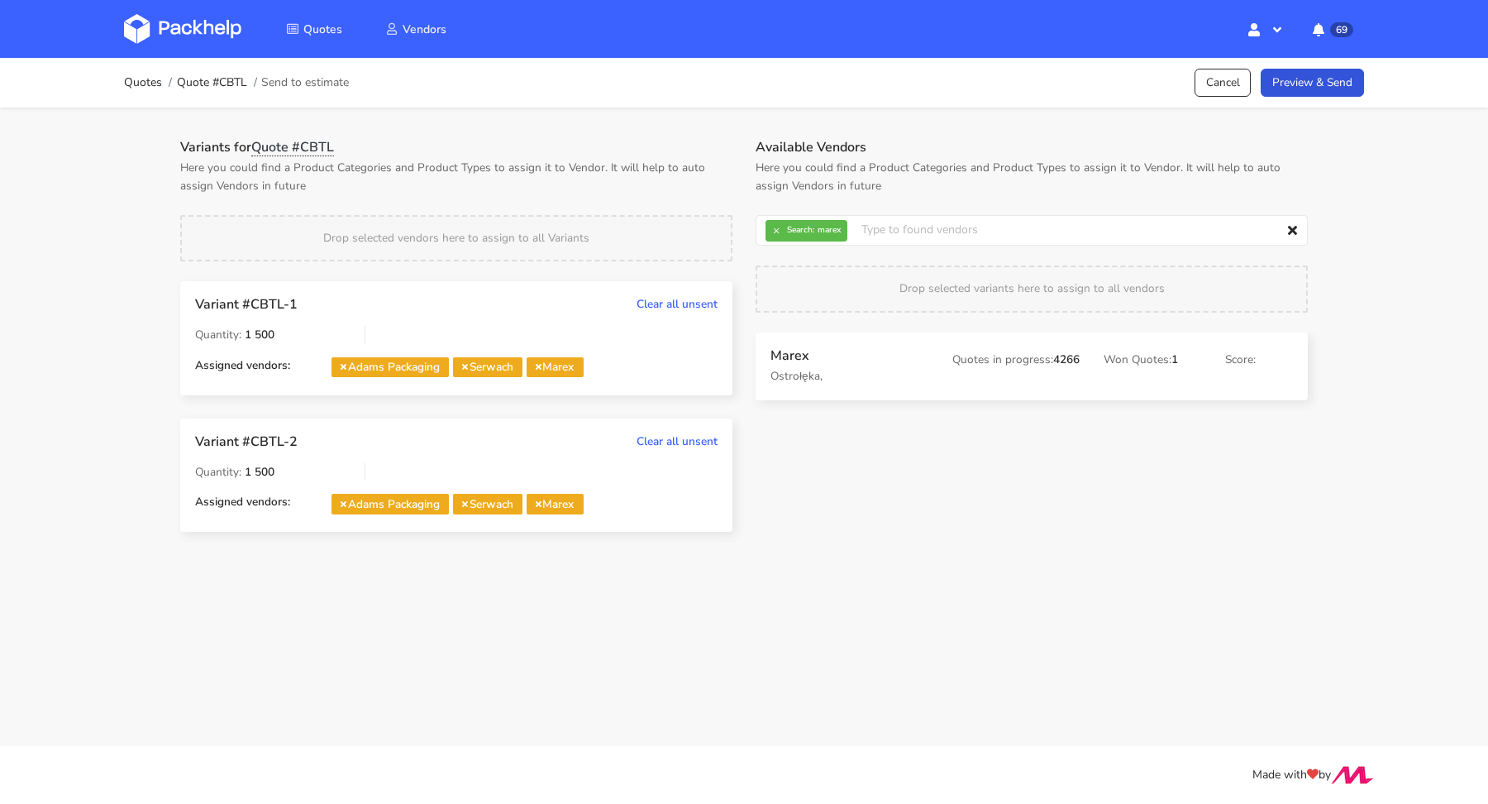
click at [795, 226] on strong "Search:" at bounding box center [800, 230] width 27 height 8
click at [784, 230] on button "×" at bounding box center [776, 230] width 21 height 21
click at [784, 230] on input "text" at bounding box center [1032, 230] width 552 height 31
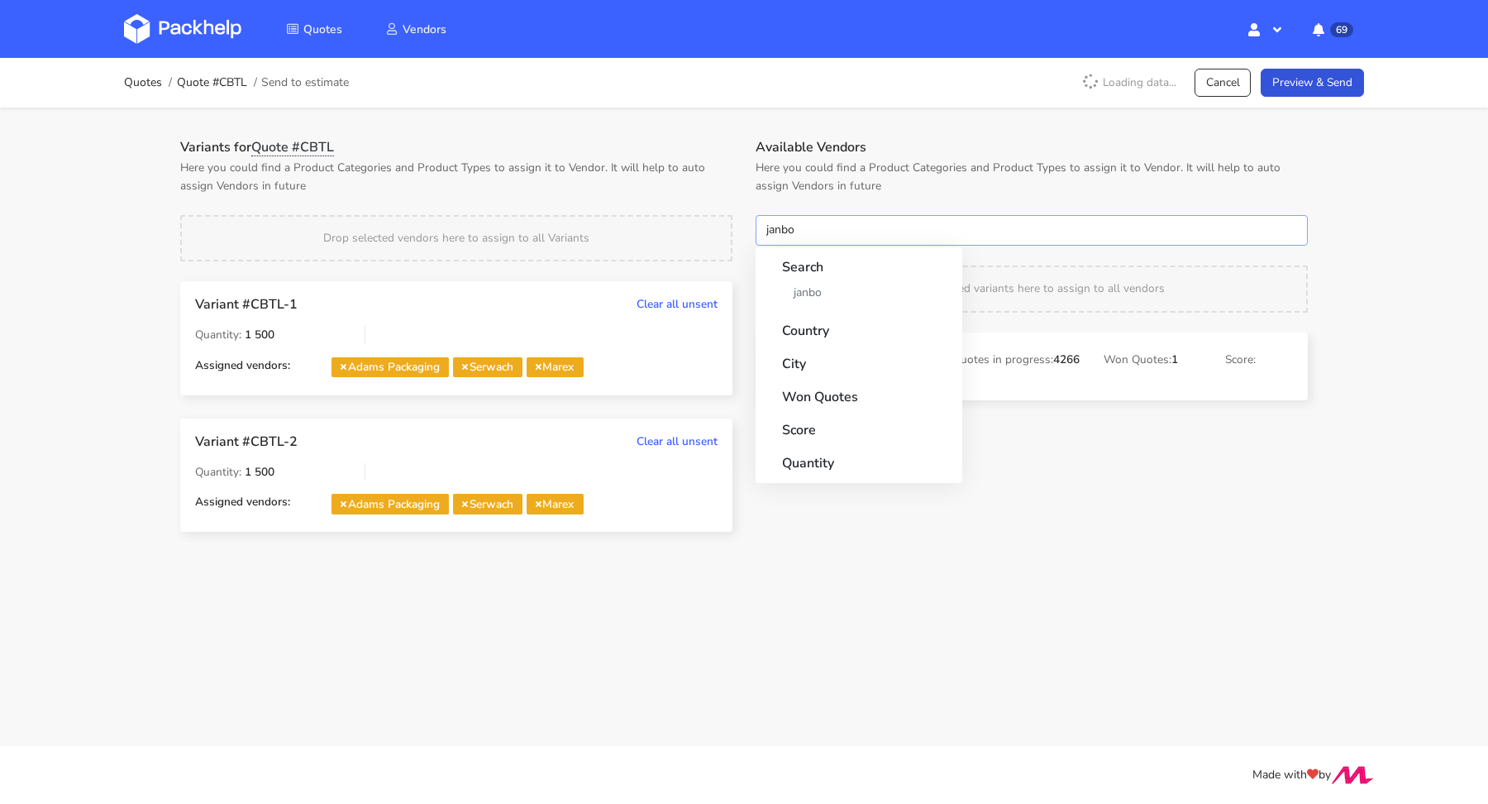
type input "janbox"
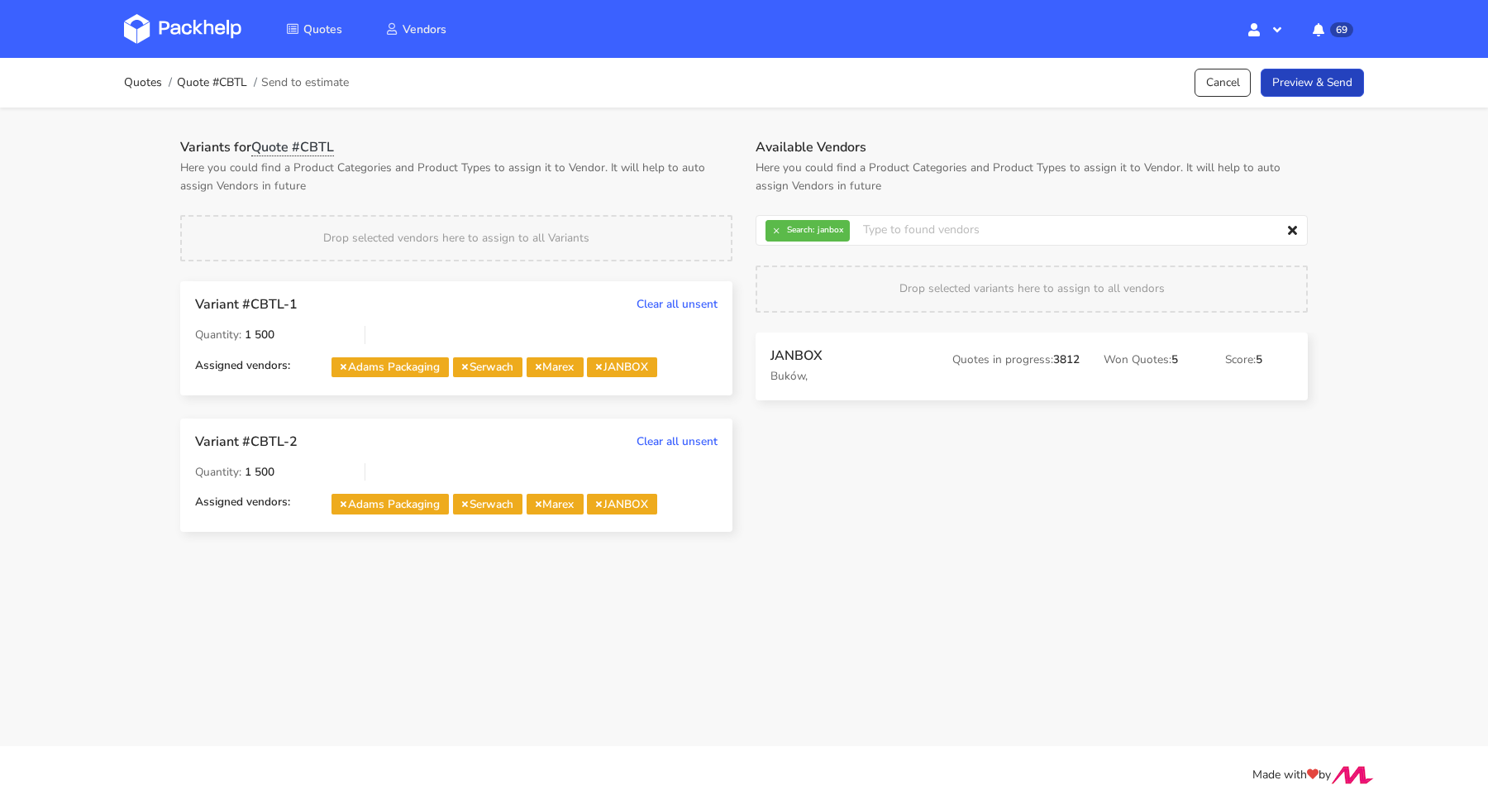
click at [1348, 89] on link "Preview & Send" at bounding box center [1312, 83] width 103 height 29
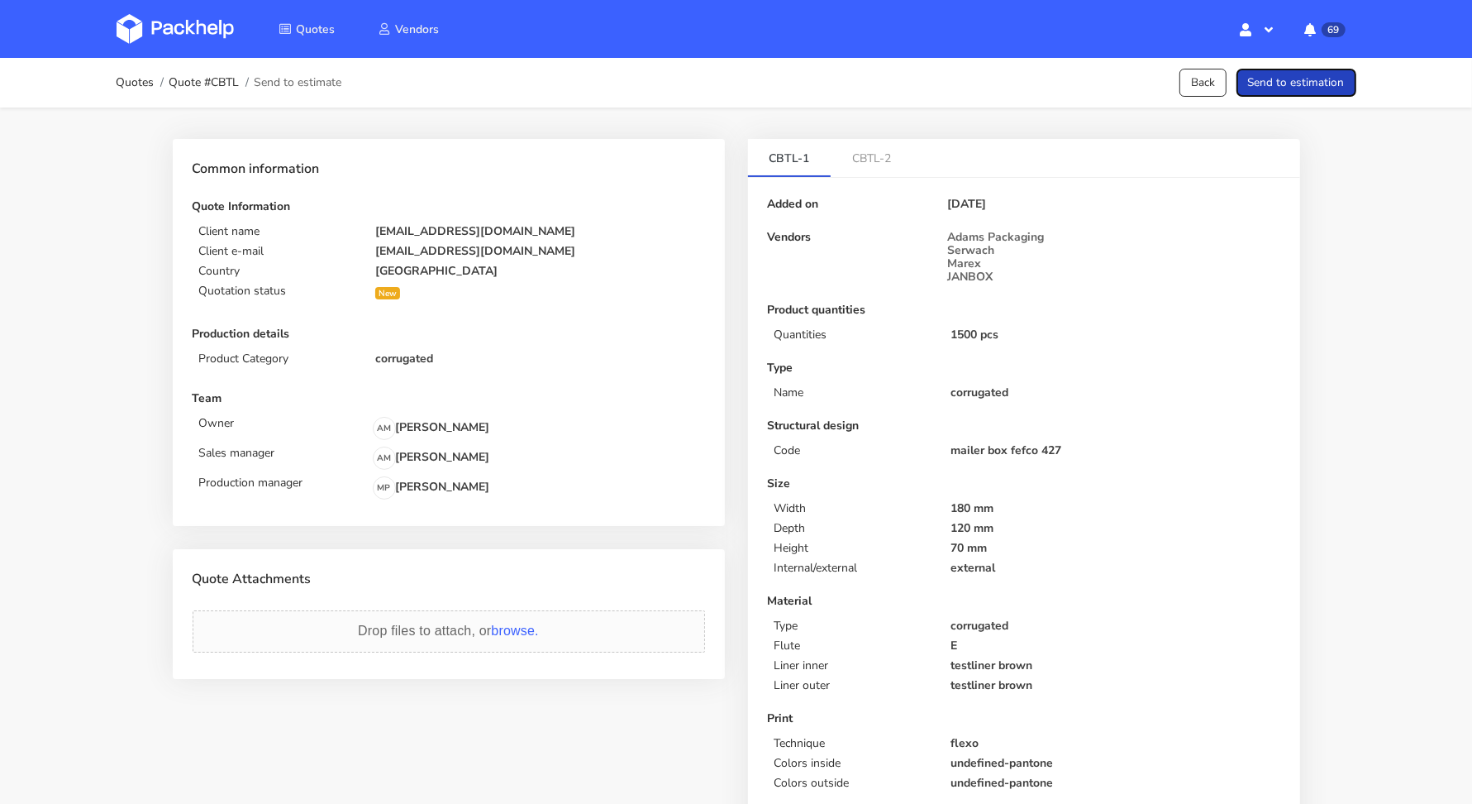
click at [1348, 89] on button "Send to estimation" at bounding box center [1297, 83] width 120 height 29
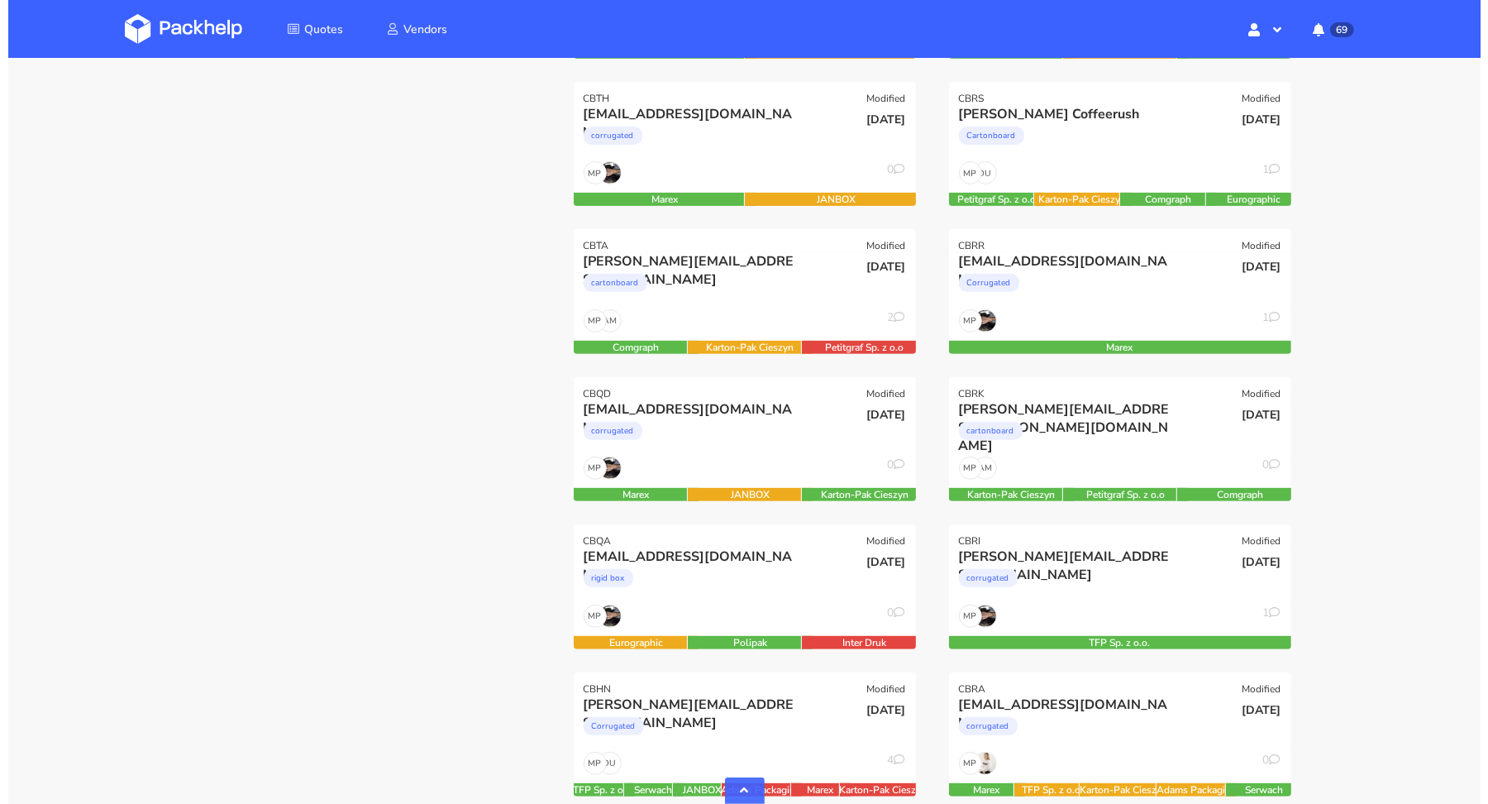
scroll to position [643, 0]
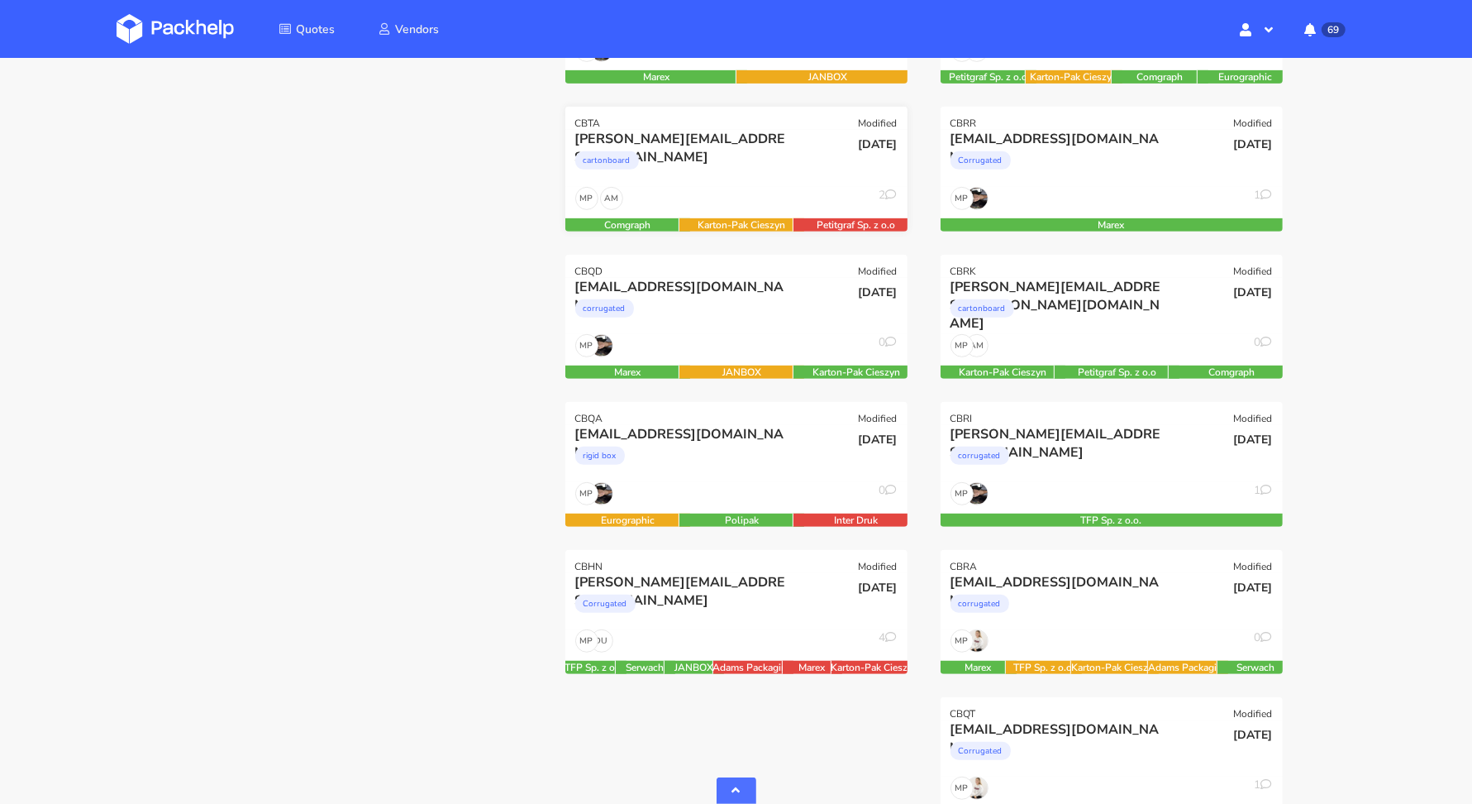
click at [753, 151] on div "cartonboard" at bounding box center [684, 164] width 219 height 33
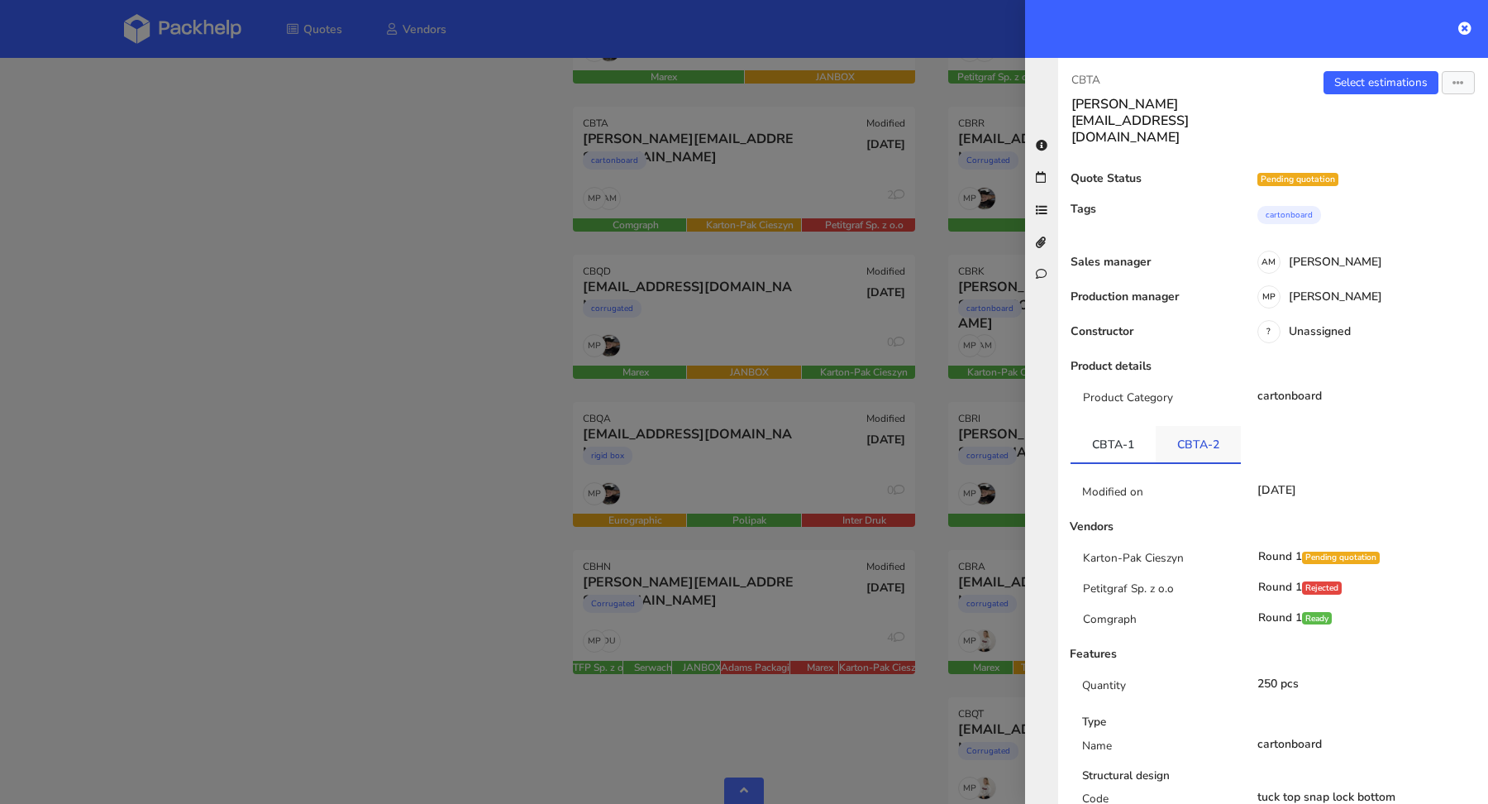
click at [1200, 426] on link "CBTA-2" at bounding box center [1198, 444] width 85 height 36
click at [1116, 426] on link "CBTA-1" at bounding box center [1113, 444] width 85 height 36
click at [1337, 85] on link "Select estimations" at bounding box center [1381, 82] width 115 height 23
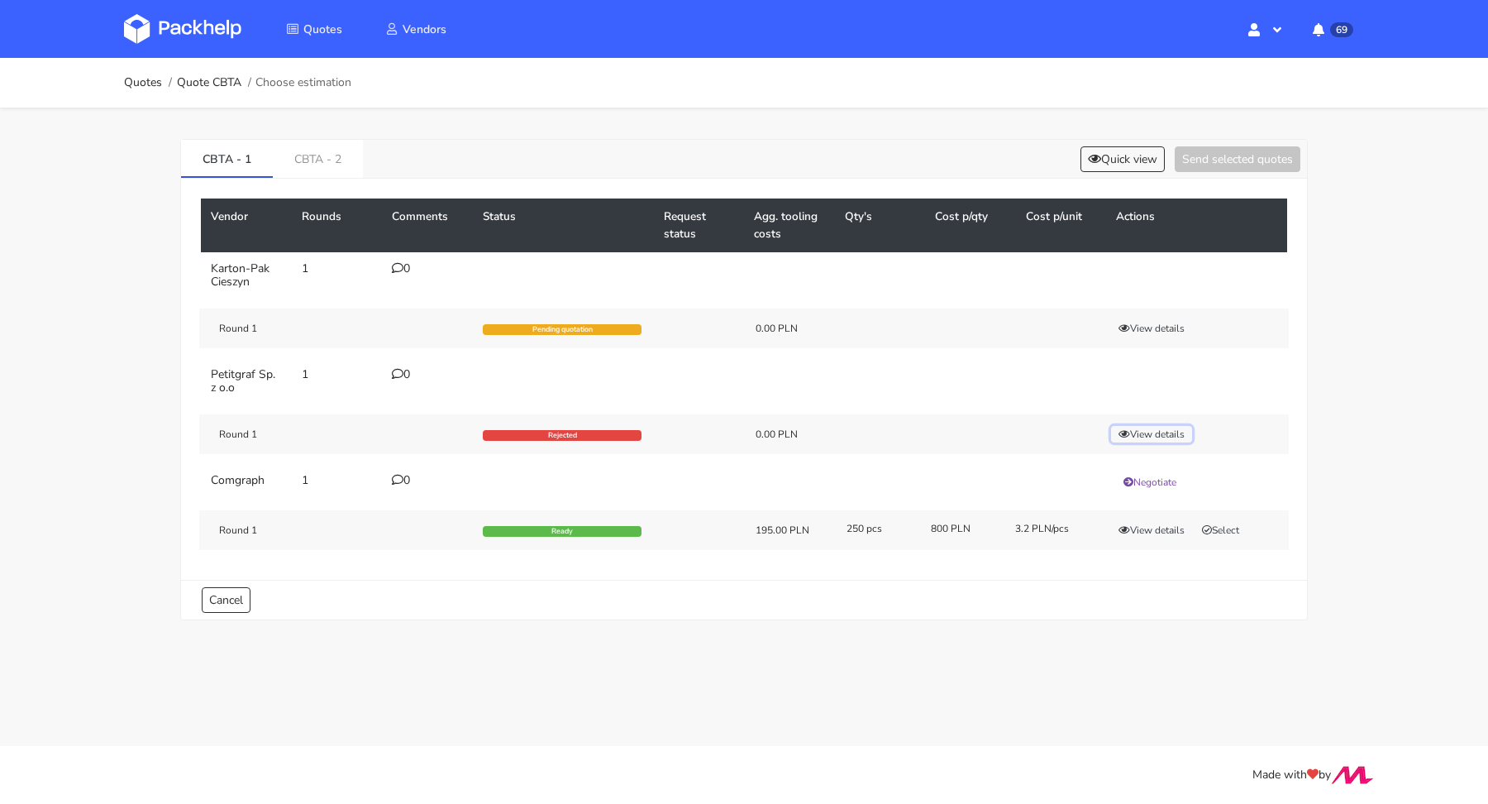
click at [1148, 427] on button "View details" at bounding box center [1151, 434] width 81 height 17
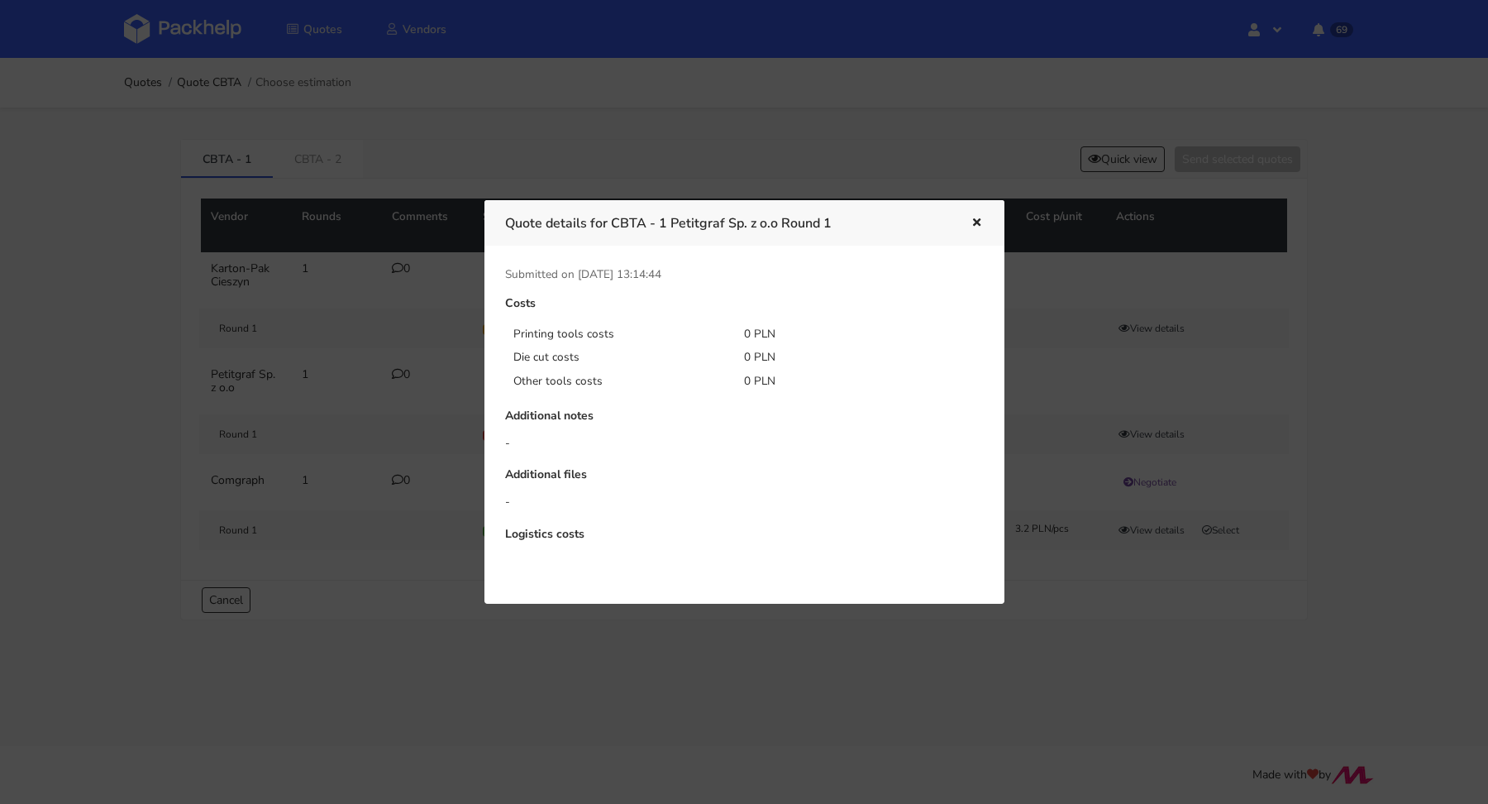
click at [1041, 308] on div at bounding box center [744, 402] width 1488 height 804
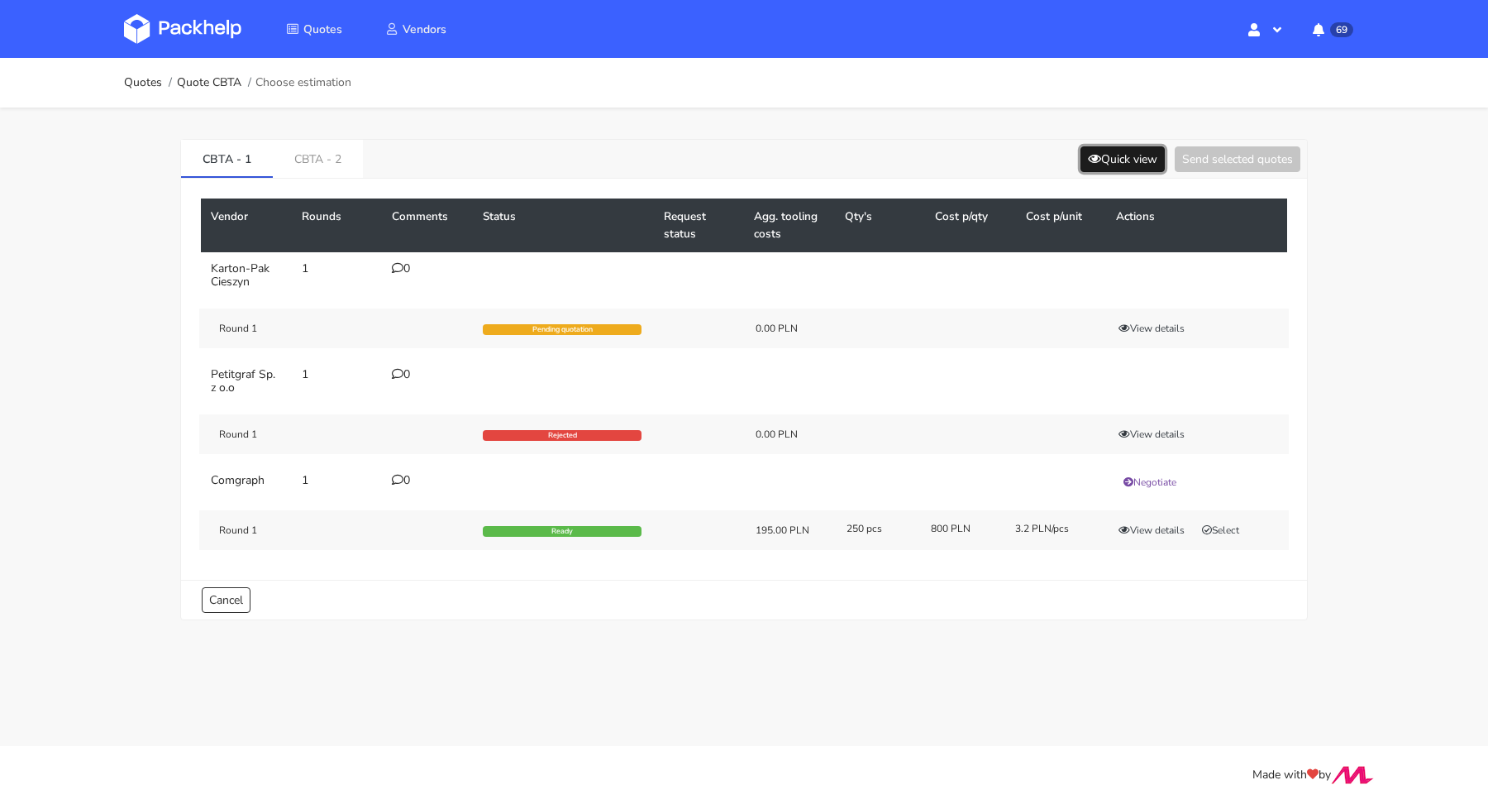
click at [1133, 151] on button "Quick view" at bounding box center [1123, 159] width 84 height 26
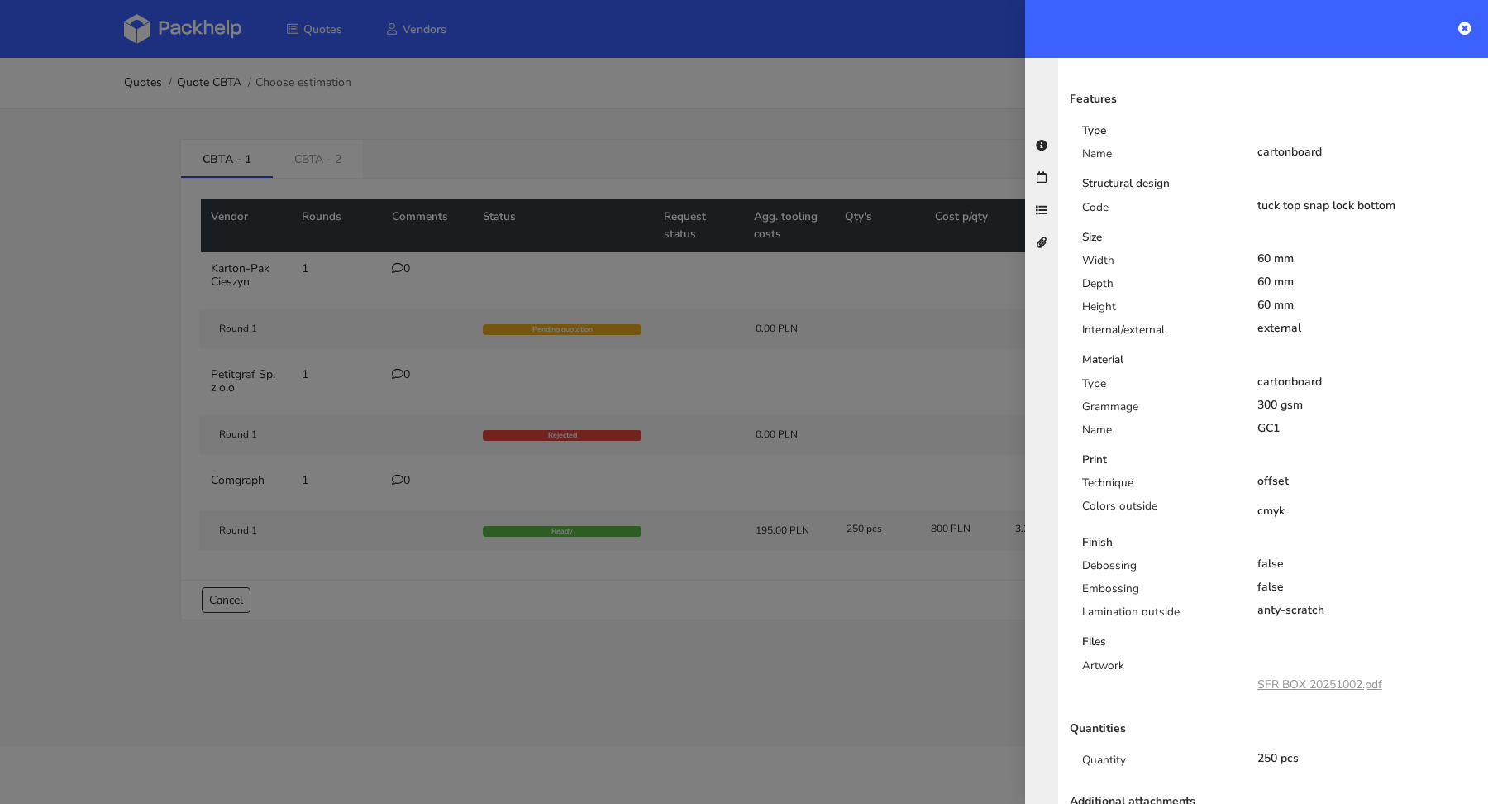
scroll to position [174, 0]
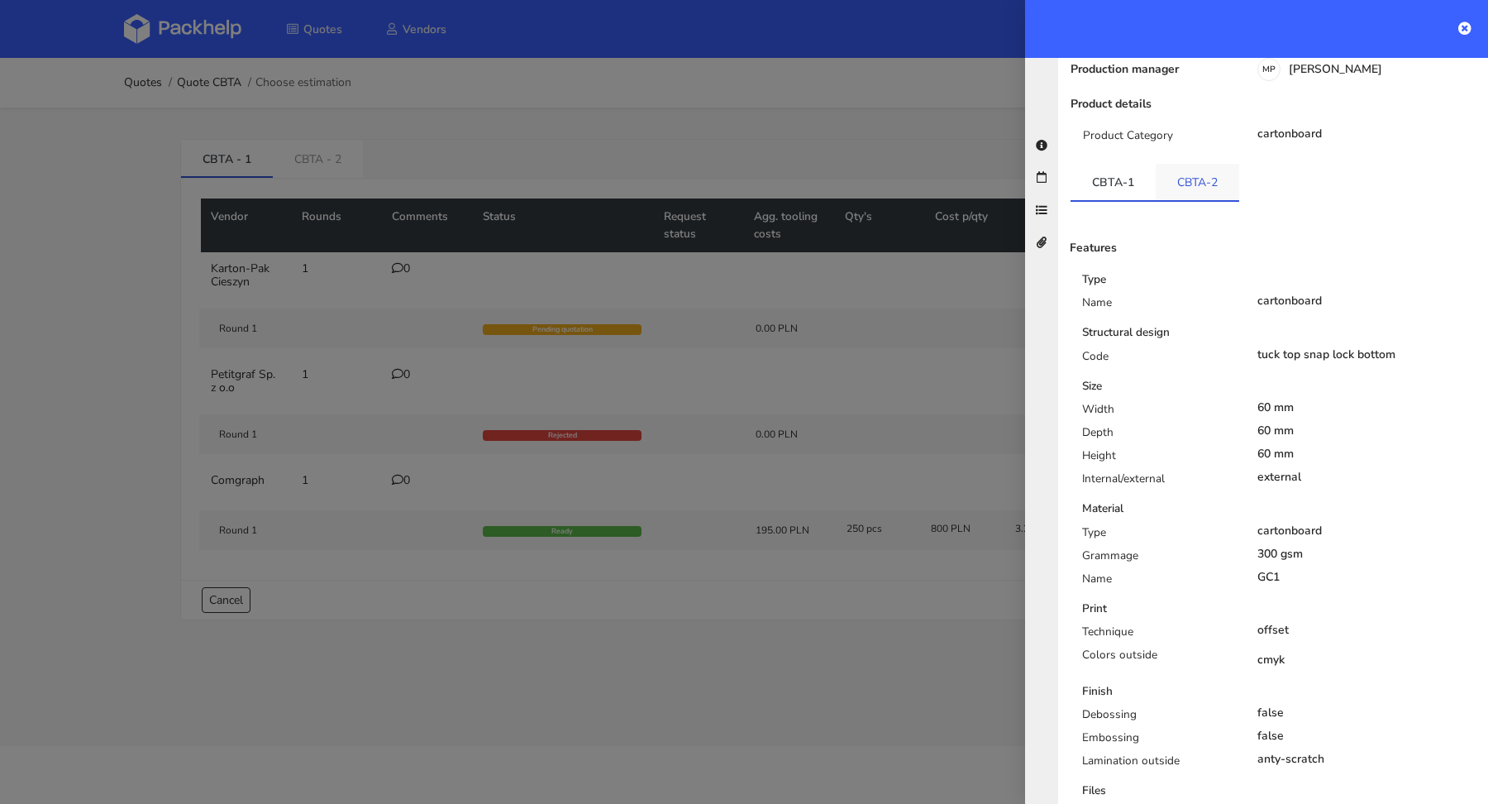
click at [1202, 164] on link "CBTA-2" at bounding box center [1198, 182] width 84 height 36
click at [865, 468] on div at bounding box center [744, 402] width 1488 height 804
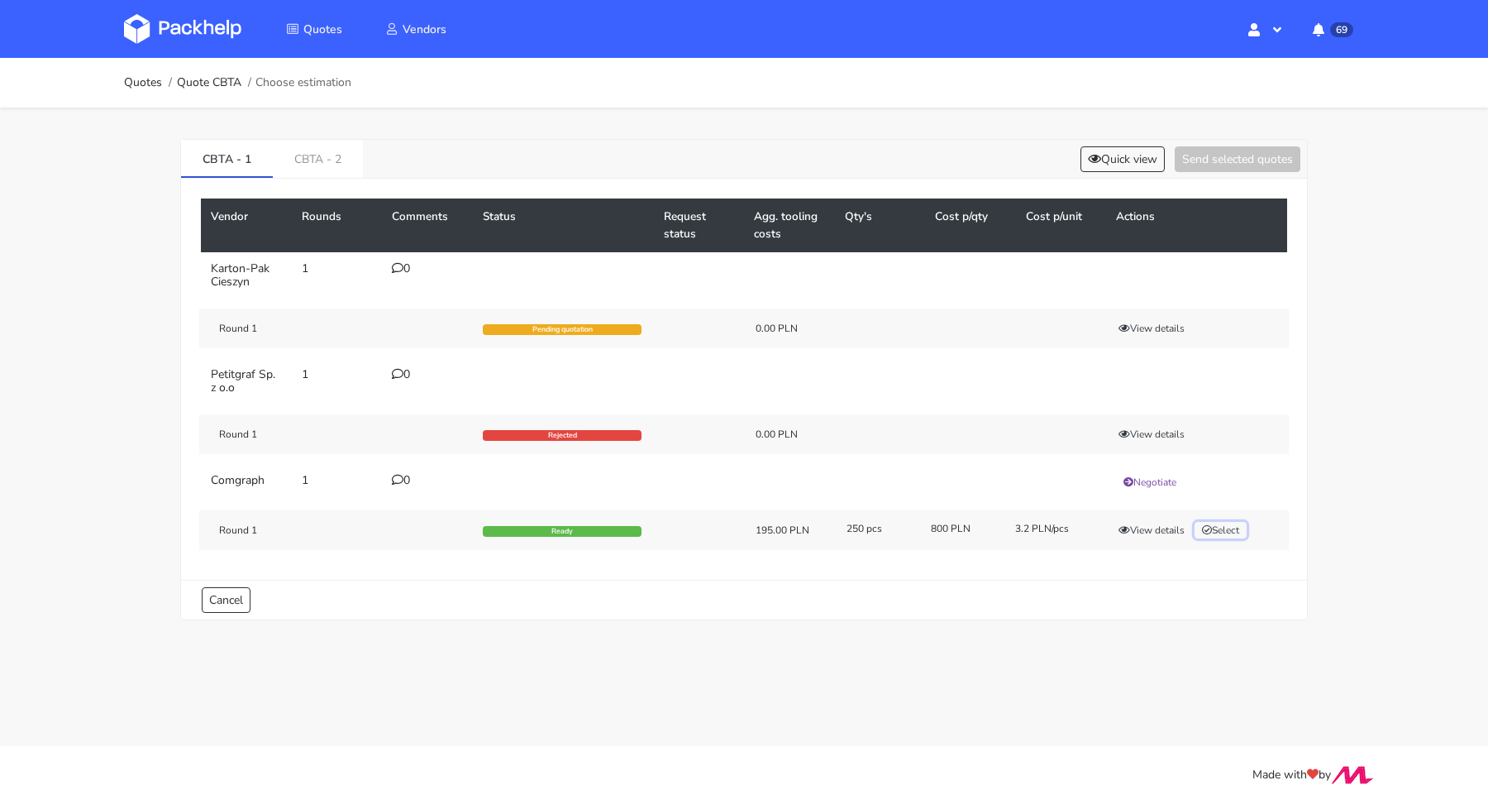
click at [1242, 528] on button "Select" at bounding box center [1221, 530] width 52 height 17
click at [349, 157] on link "CBTA - 2" at bounding box center [318, 158] width 90 height 36
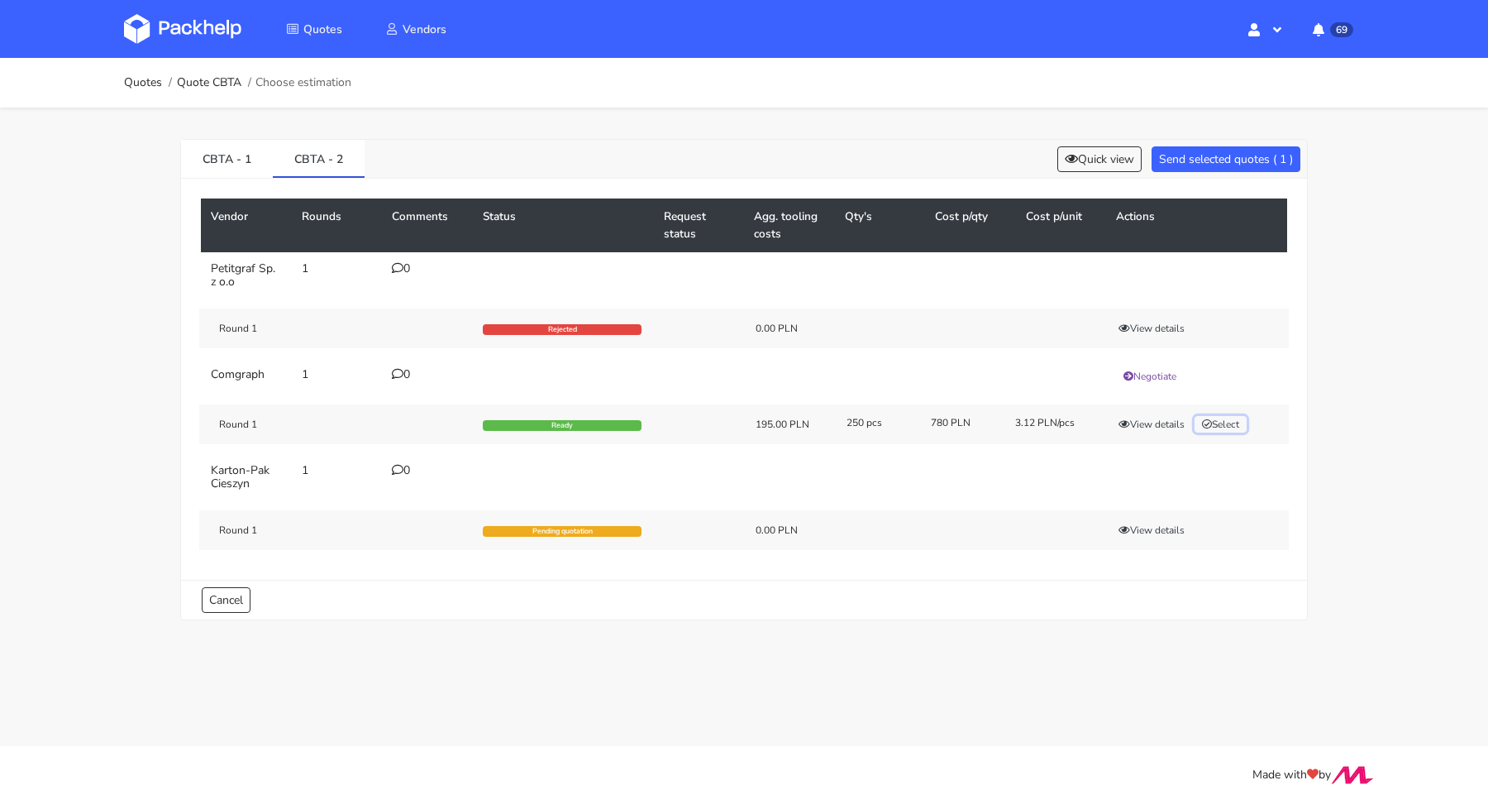
click at [1233, 419] on button "Select" at bounding box center [1221, 424] width 52 height 17
click at [1248, 160] on button "Send selected quotes ( 2 )" at bounding box center [1226, 159] width 149 height 26
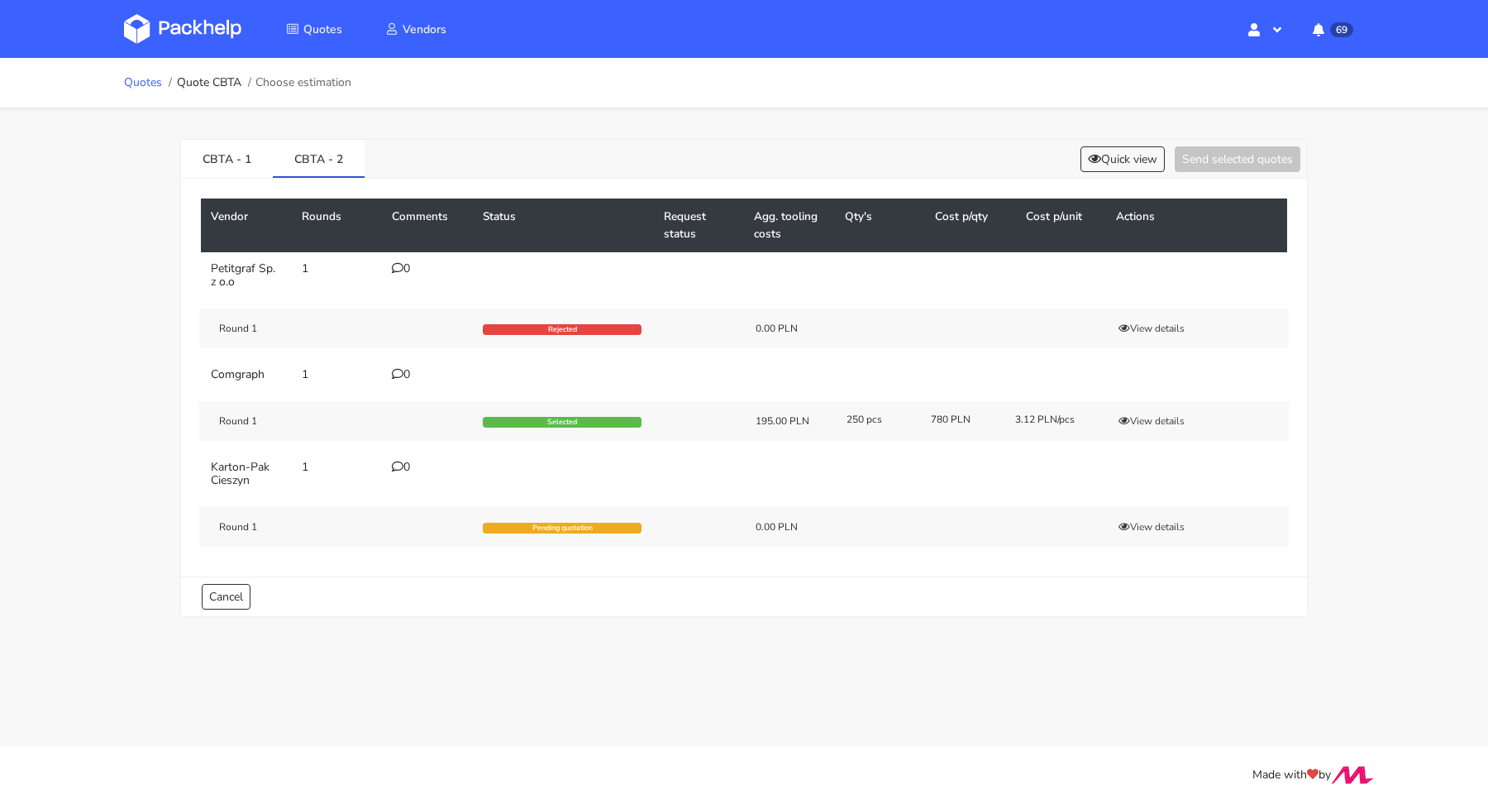
click at [137, 84] on link "Quotes" at bounding box center [143, 82] width 38 height 13
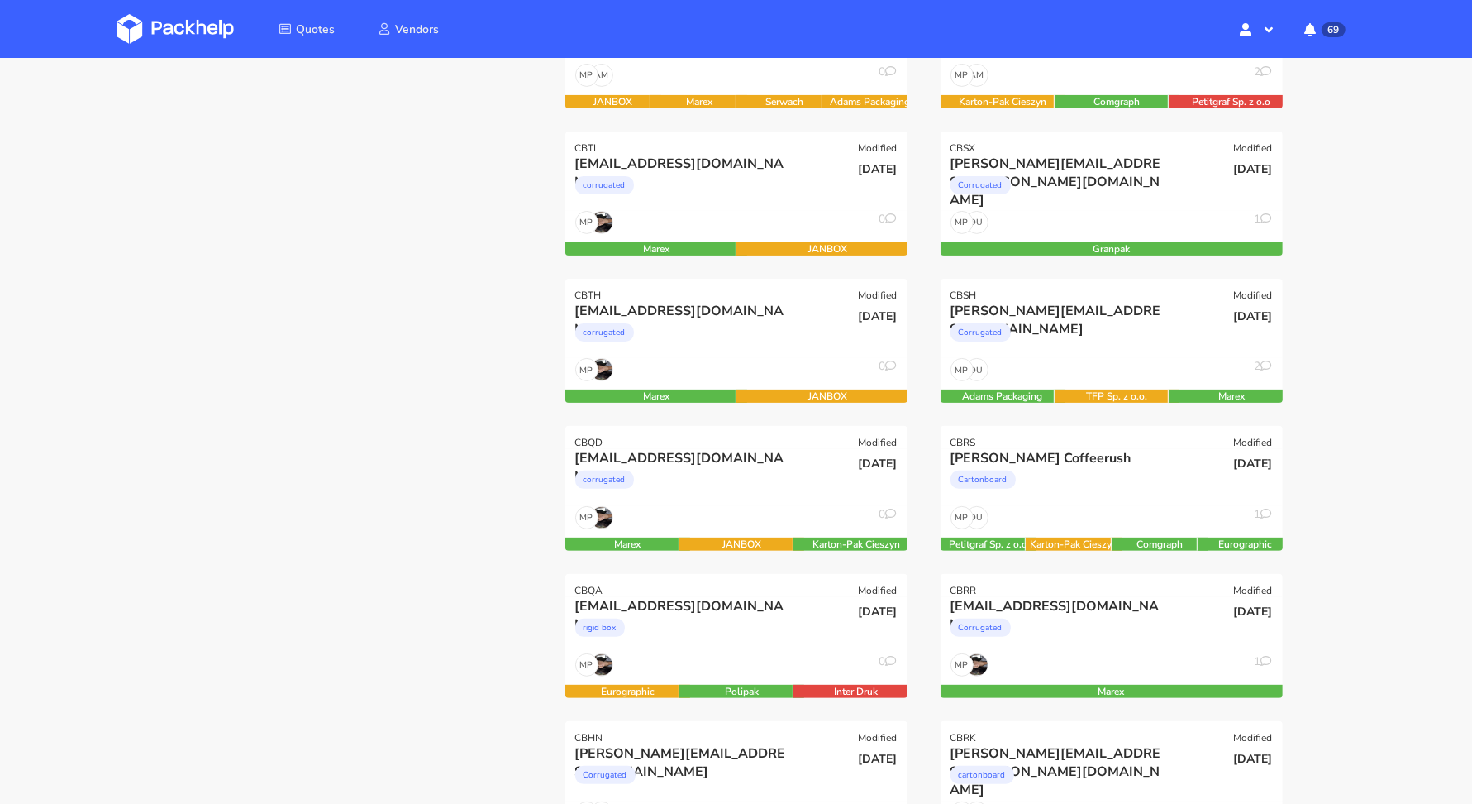
scroll to position [389, 0]
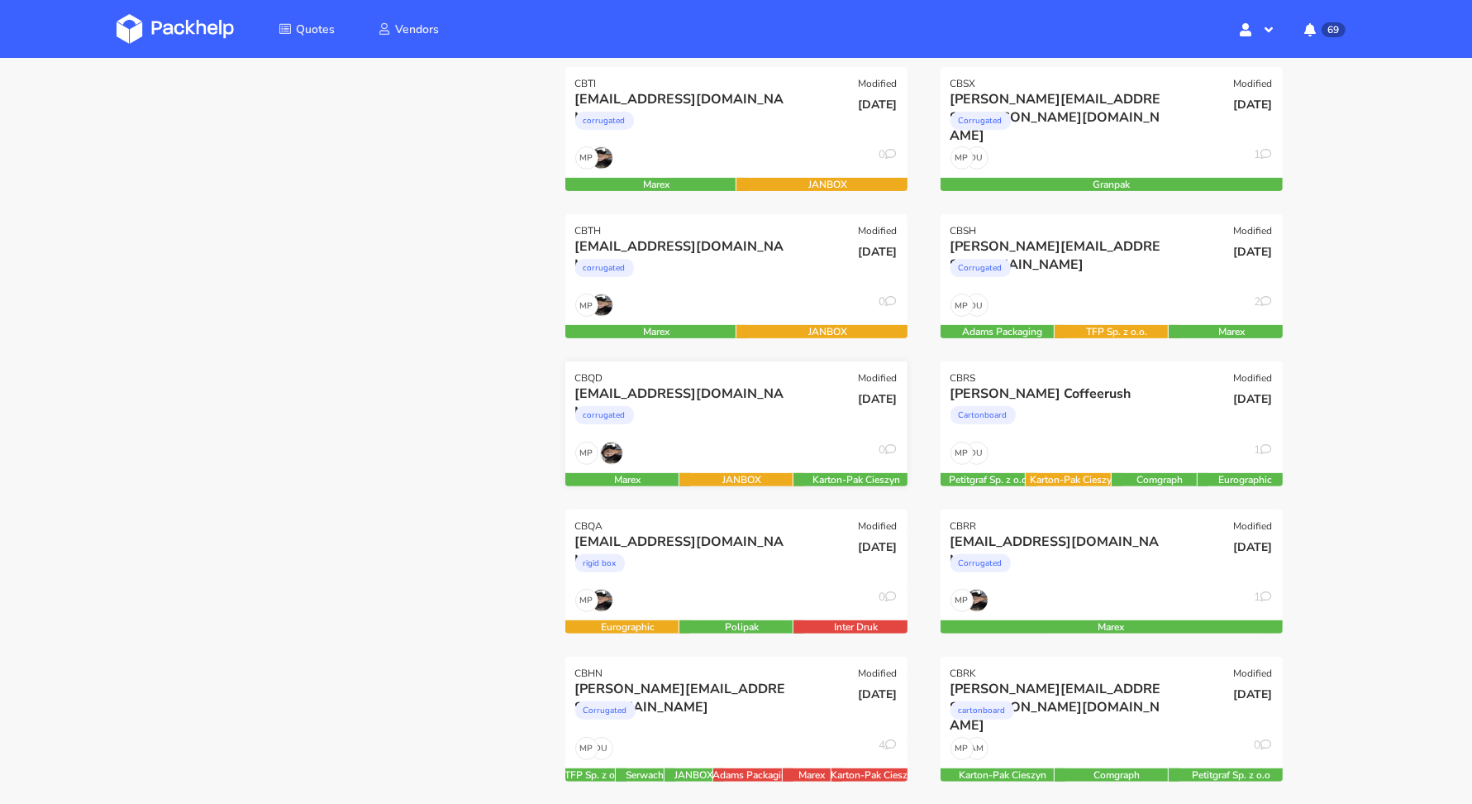
click at [718, 437] on div "kirstie@issey.co.uk corrugated" at bounding box center [679, 412] width 231 height 56
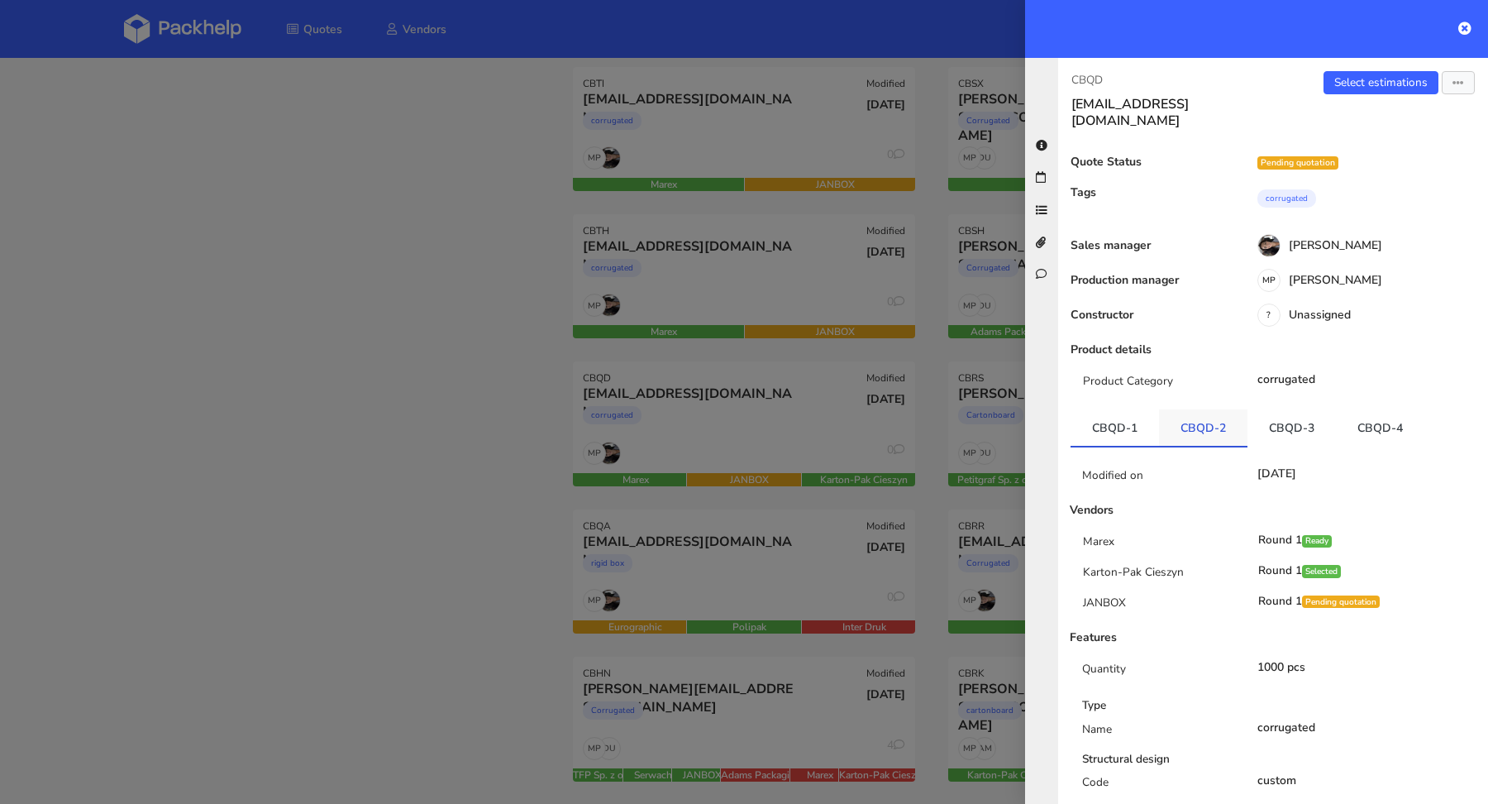
click at [1196, 412] on link "CBQD-2" at bounding box center [1203, 427] width 88 height 36
click at [1305, 413] on link "CBQD-3" at bounding box center [1292, 427] width 88 height 36
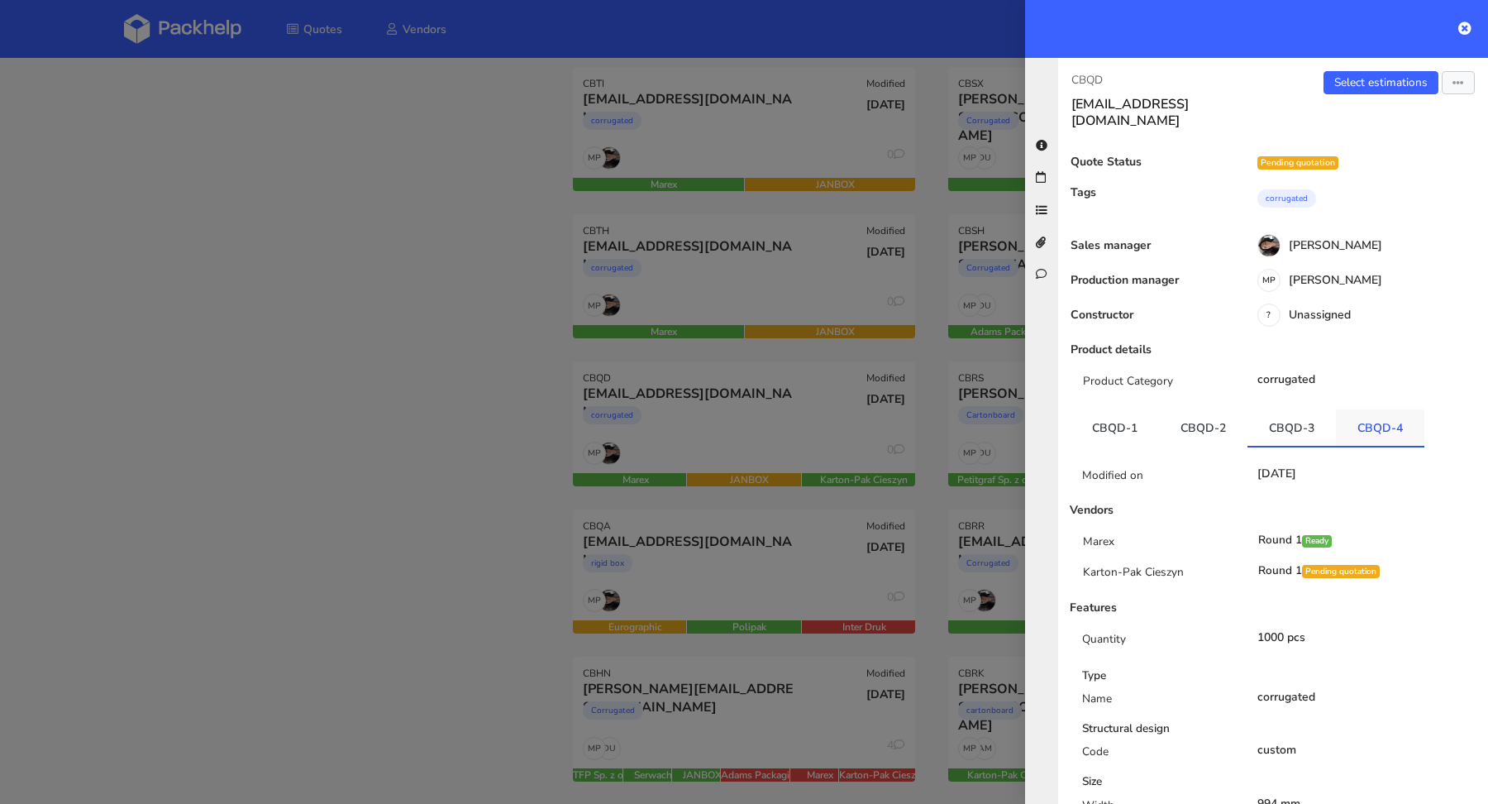
click at [1405, 414] on link "CBQD-4" at bounding box center [1380, 427] width 88 height 36
click at [1129, 411] on link "CBQD-1" at bounding box center [1115, 427] width 88 height 36
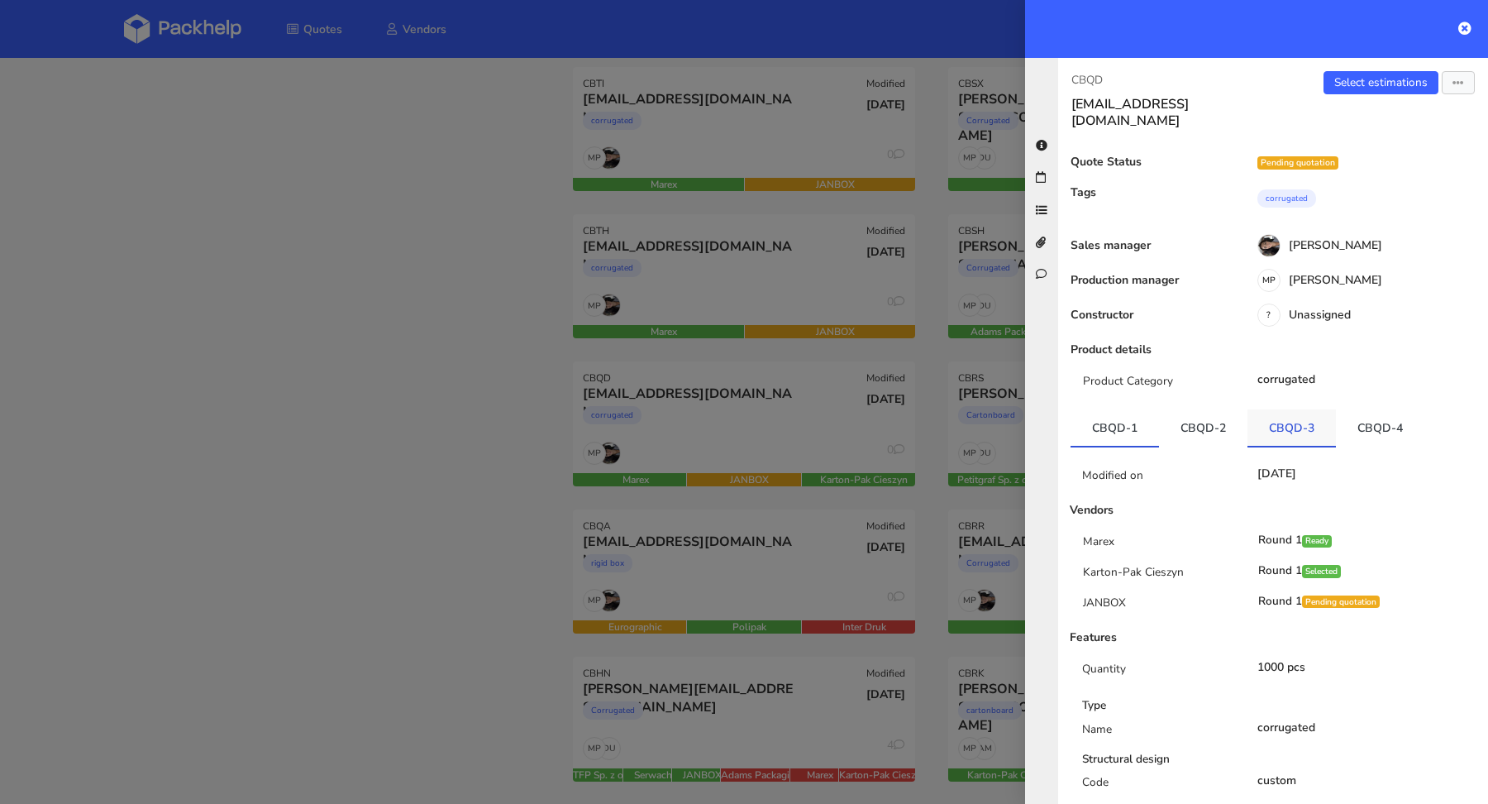
click at [1287, 409] on link "CBQD-3" at bounding box center [1292, 427] width 88 height 36
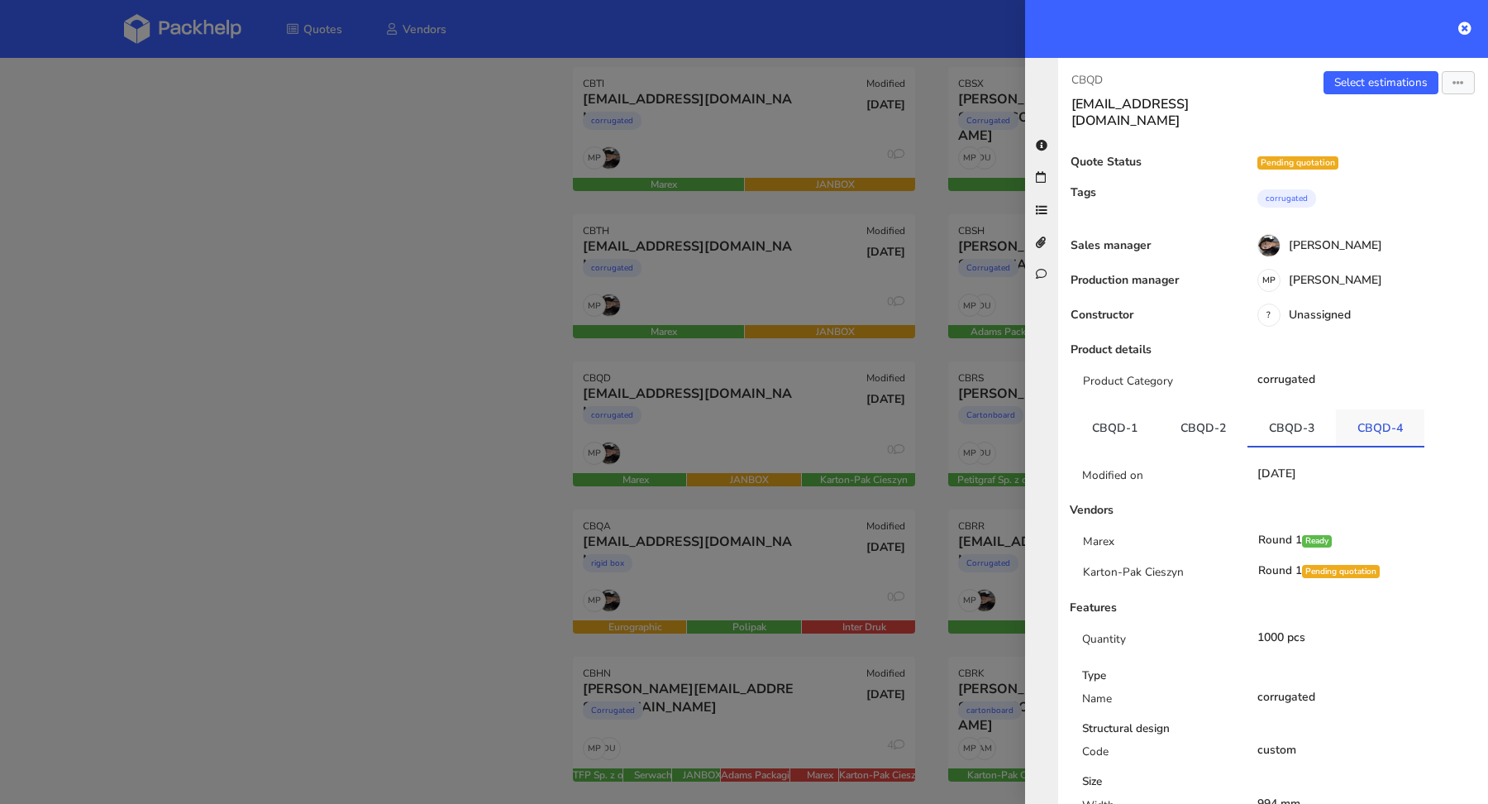
click at [1375, 409] on link "CBQD-4" at bounding box center [1380, 427] width 88 height 36
click at [545, 415] on div at bounding box center [744, 402] width 1488 height 804
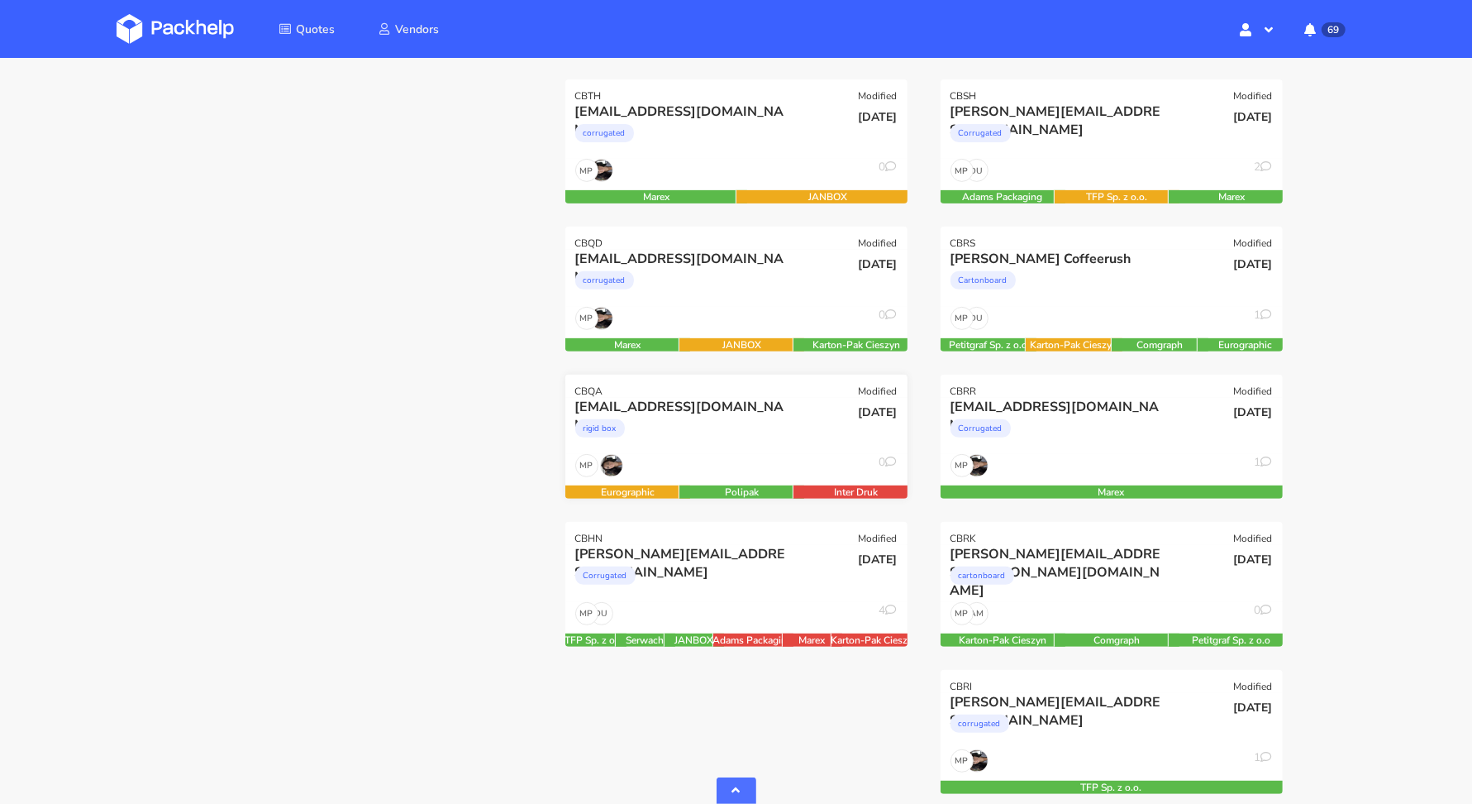
click at [790, 398] on div "marlot@maniac-nails.com" at bounding box center [684, 407] width 219 height 18
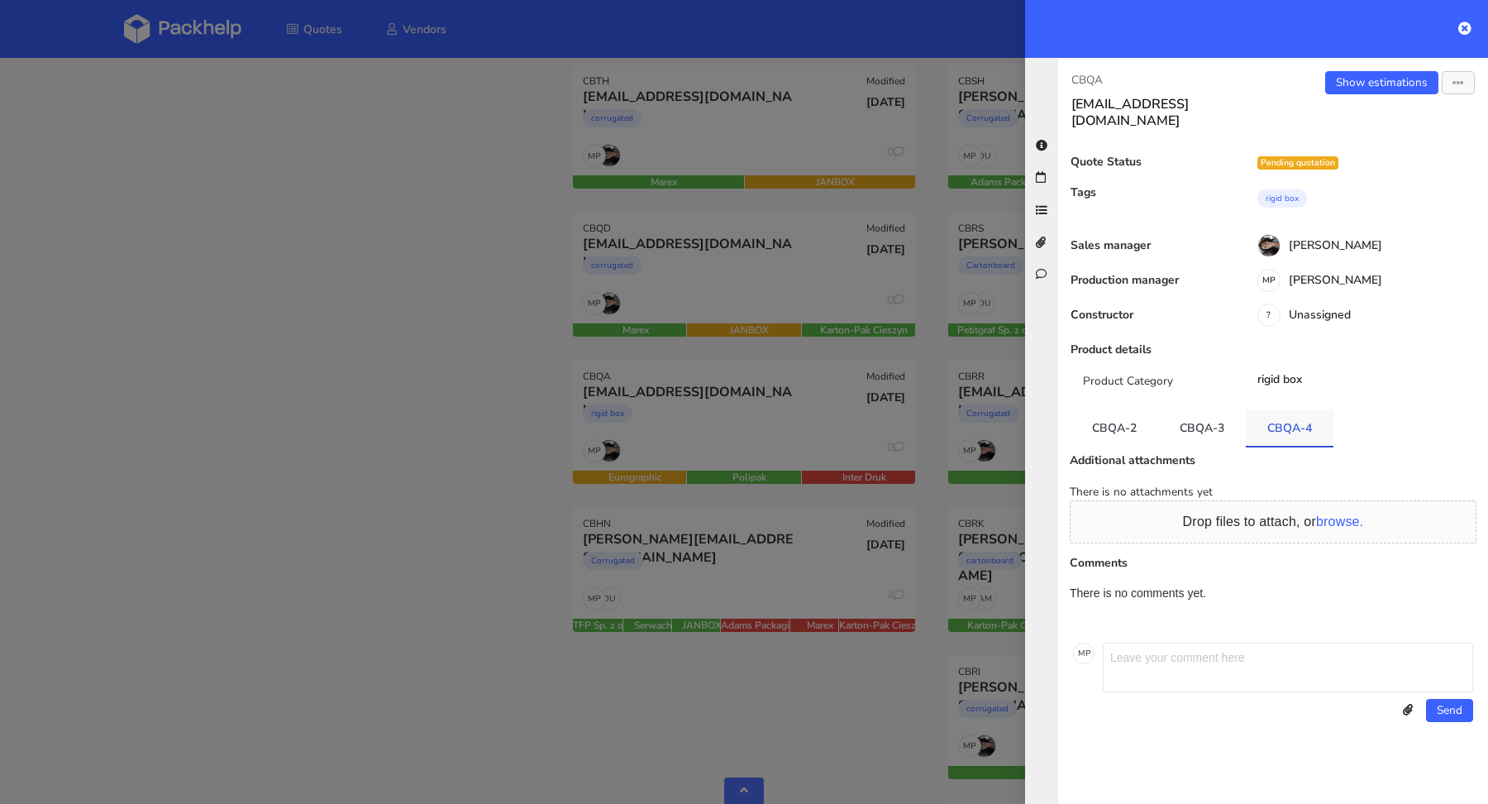
click at [1299, 421] on link "CBQA-4" at bounding box center [1290, 427] width 88 height 36
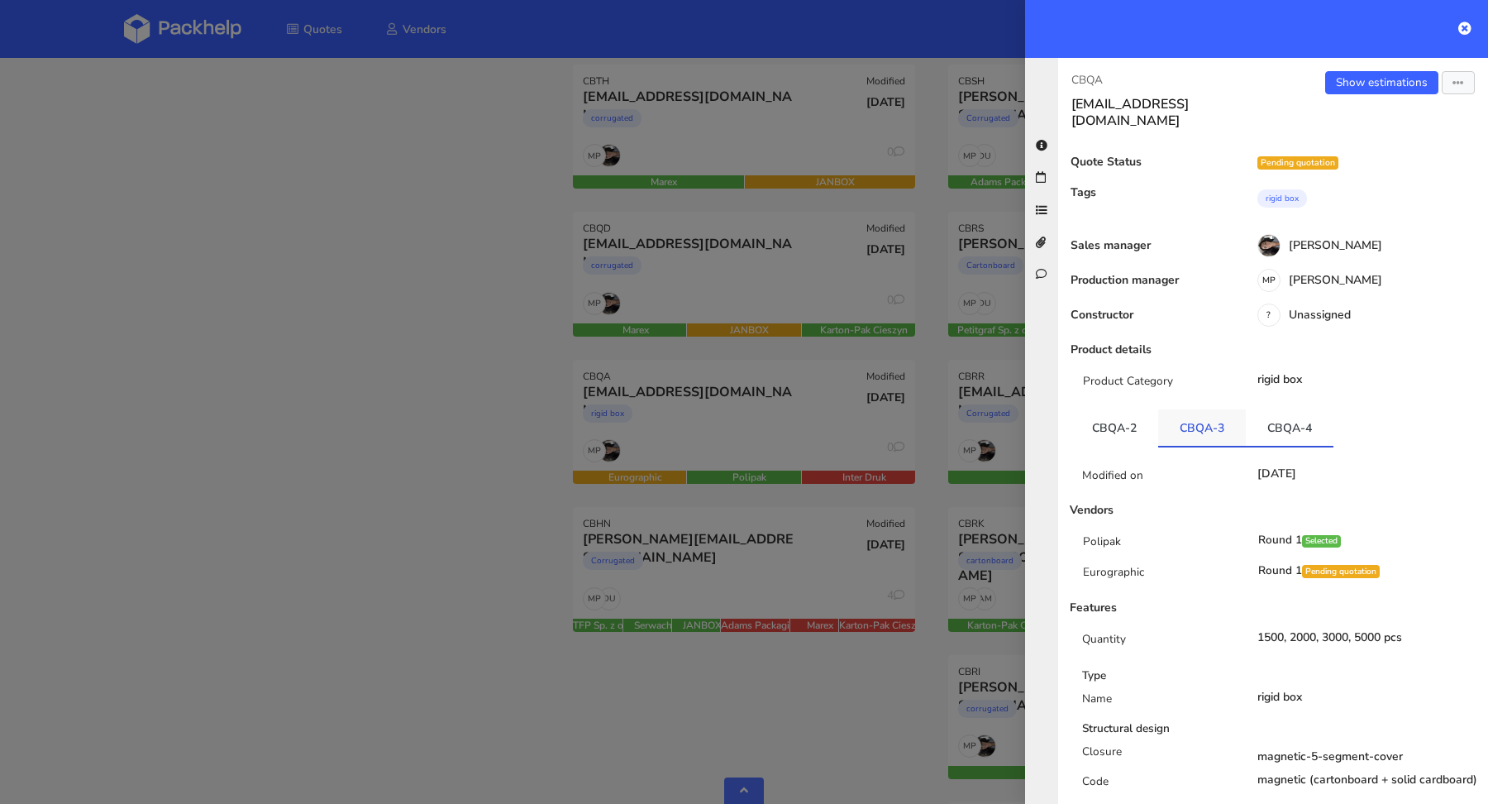
click at [1170, 411] on link "CBQA-3" at bounding box center [1202, 427] width 88 height 36
click at [1096, 411] on link "CBQA-2" at bounding box center [1115, 427] width 88 height 36
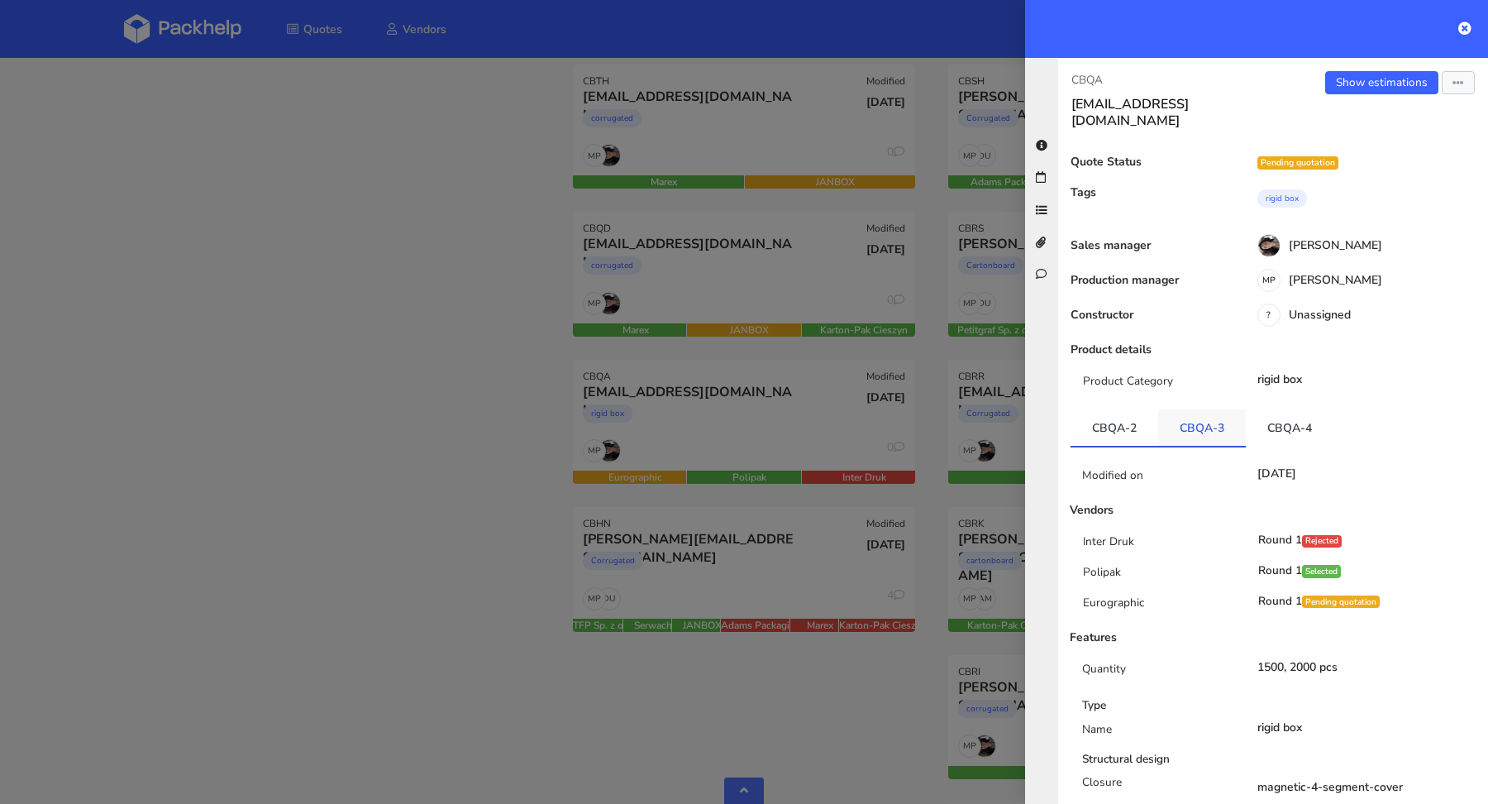
click at [1186, 409] on link "CBQA-3" at bounding box center [1202, 427] width 88 height 36
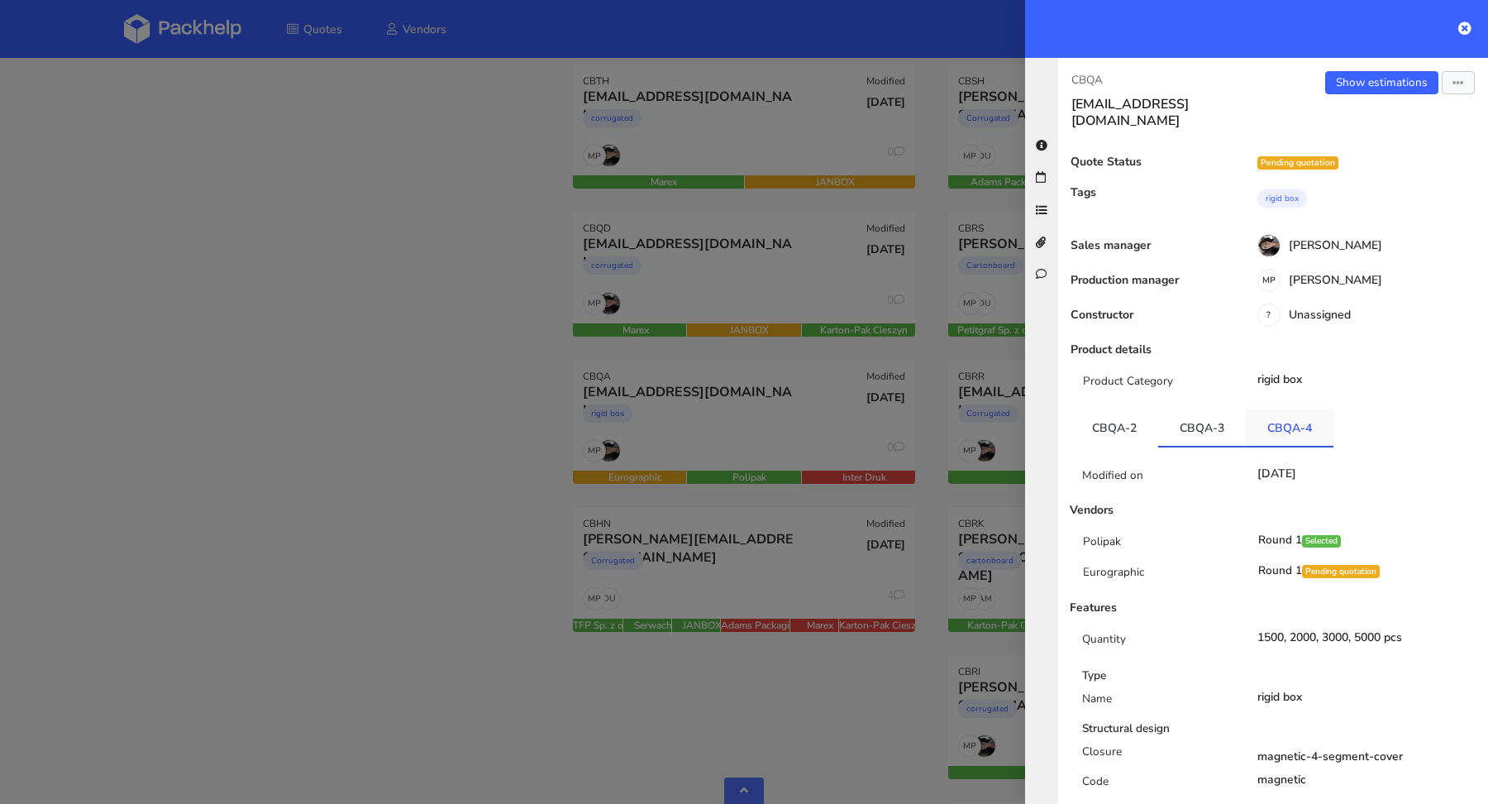
click at [1295, 409] on link "CBQA-4" at bounding box center [1290, 427] width 88 height 36
click at [360, 440] on div at bounding box center [744, 402] width 1488 height 804
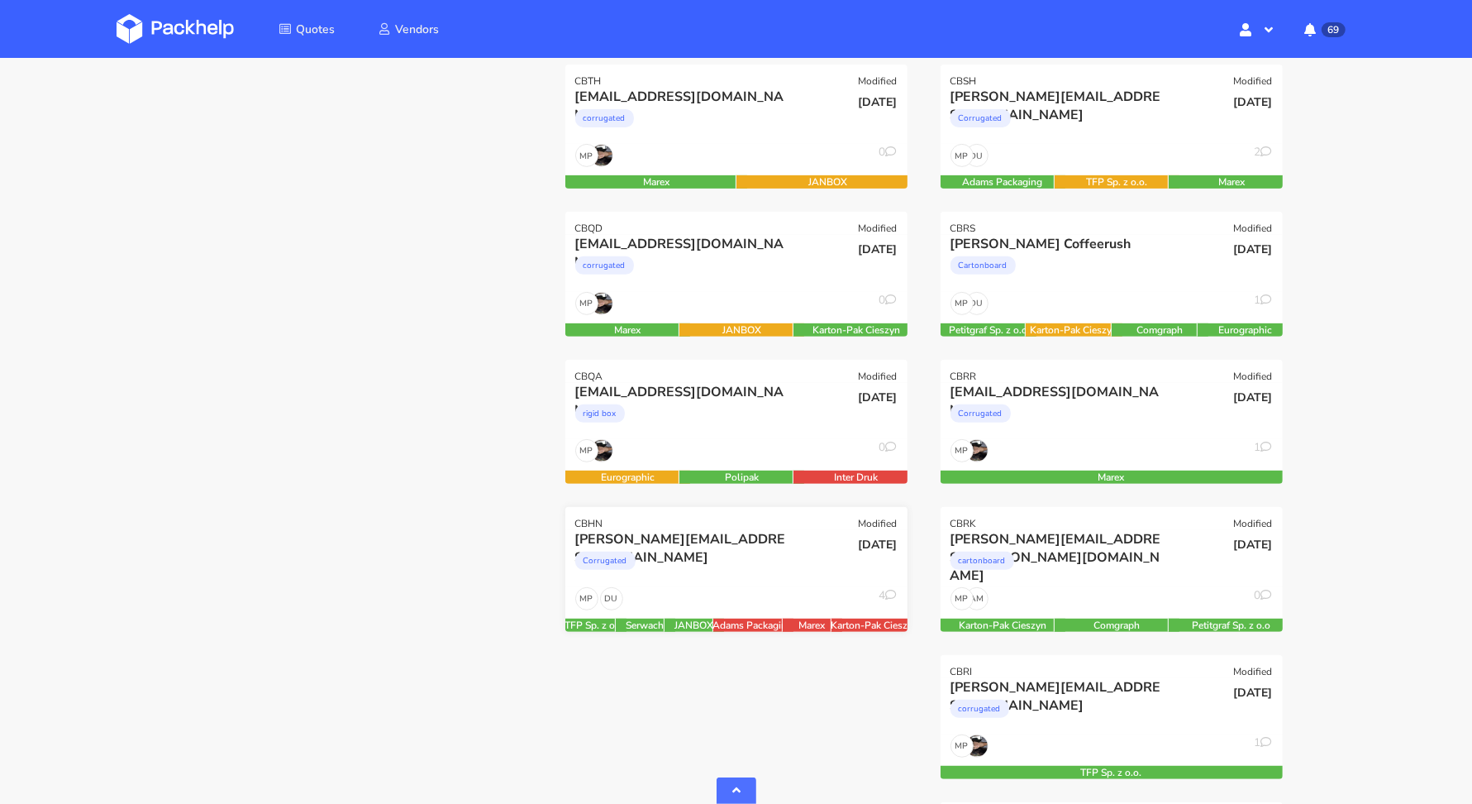
click at [763, 551] on div "Corrugated" at bounding box center [684, 564] width 219 height 33
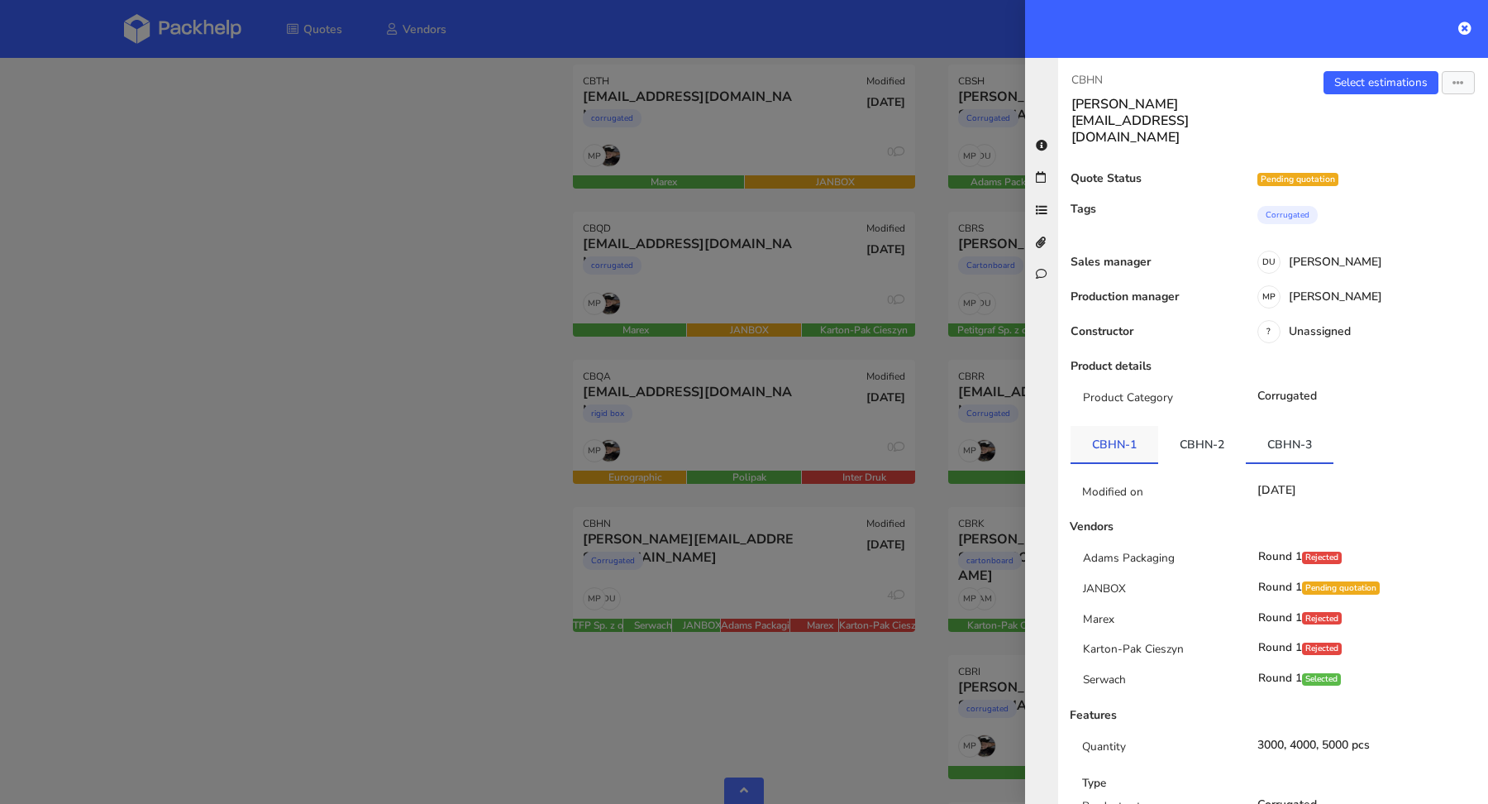
click at [1130, 426] on link "CBHN-1" at bounding box center [1115, 444] width 88 height 36
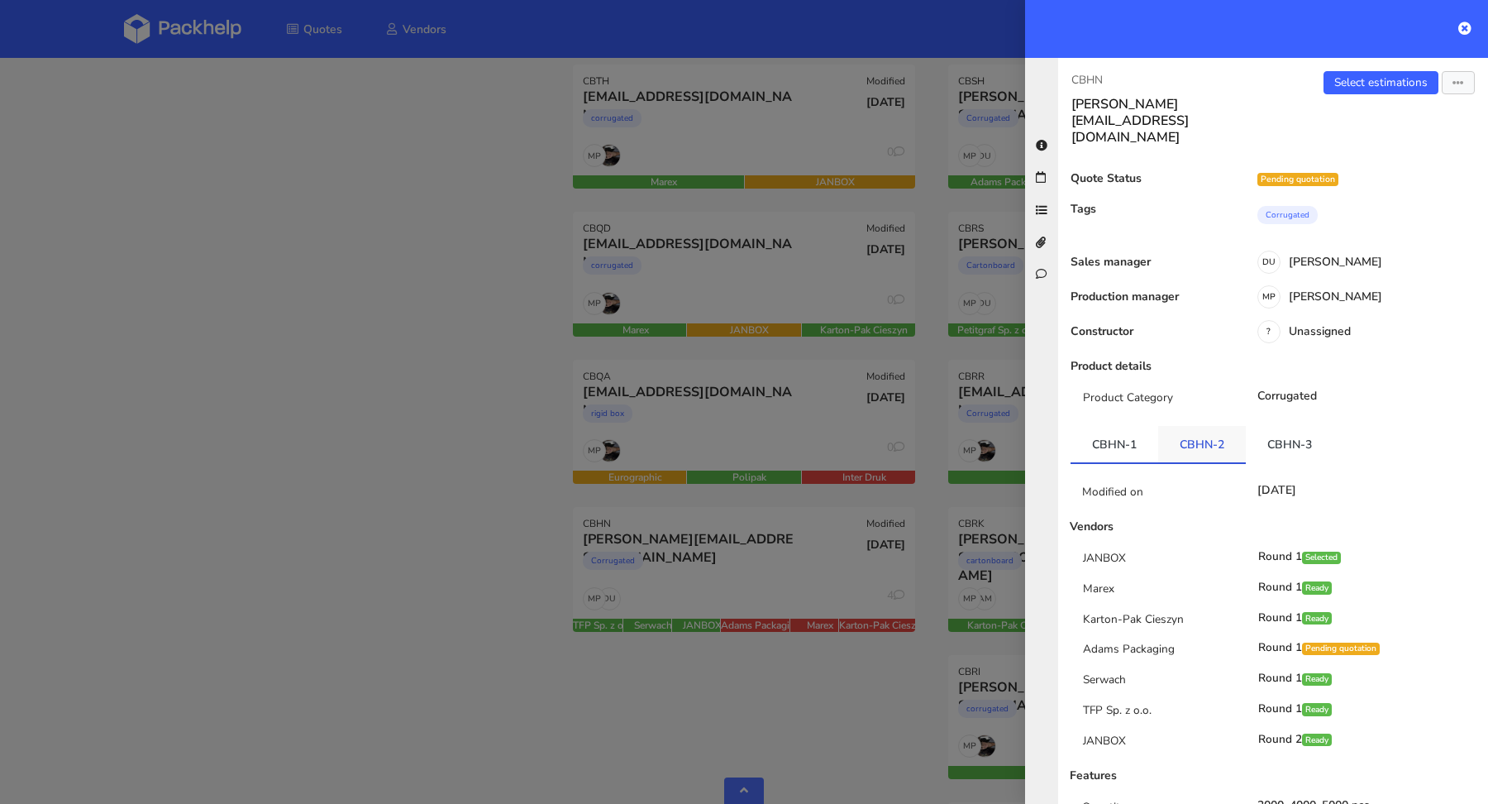
click at [1191, 426] on link "CBHN-2" at bounding box center [1202, 444] width 88 height 36
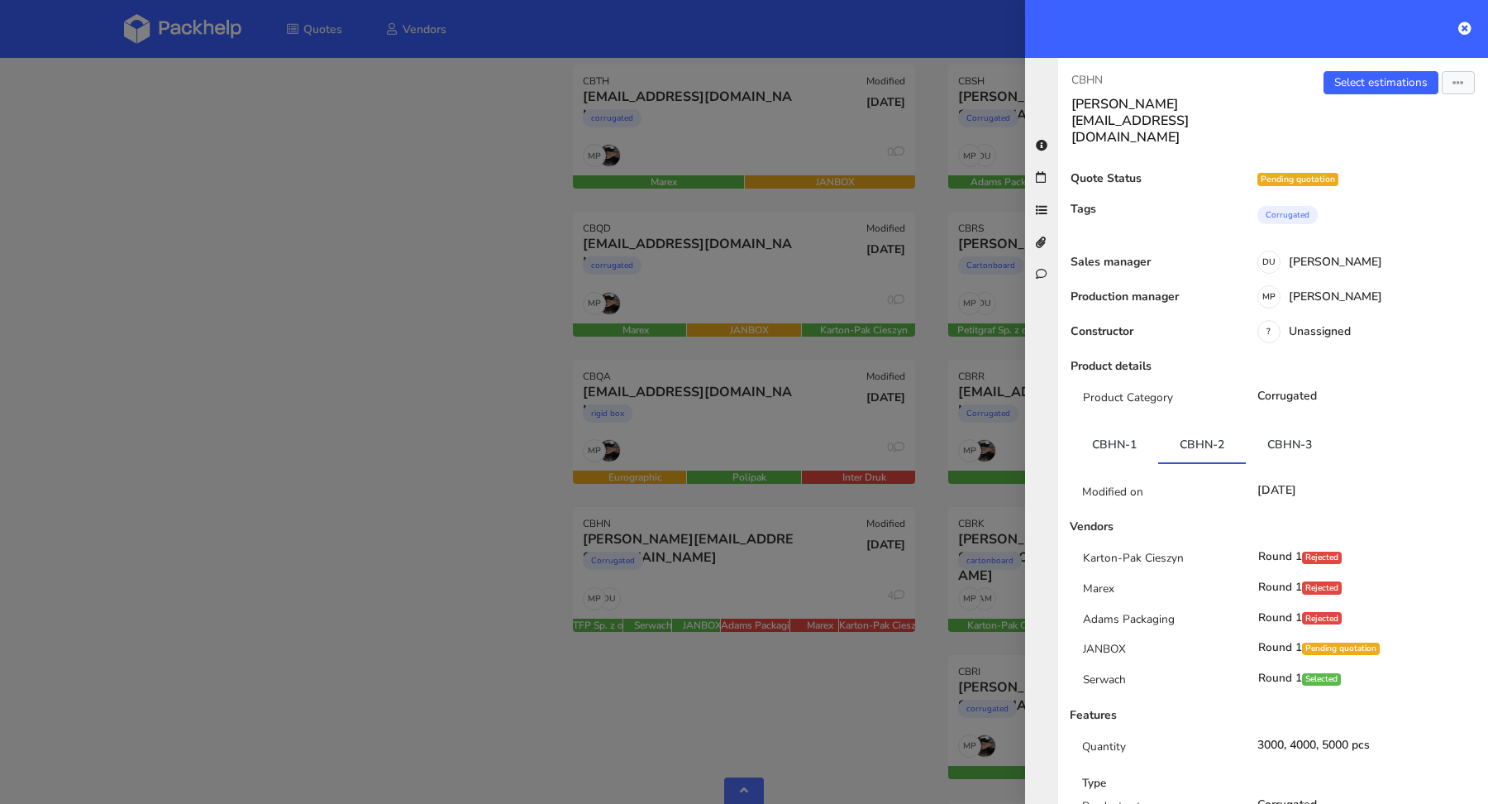
click at [480, 427] on div at bounding box center [744, 402] width 1488 height 804
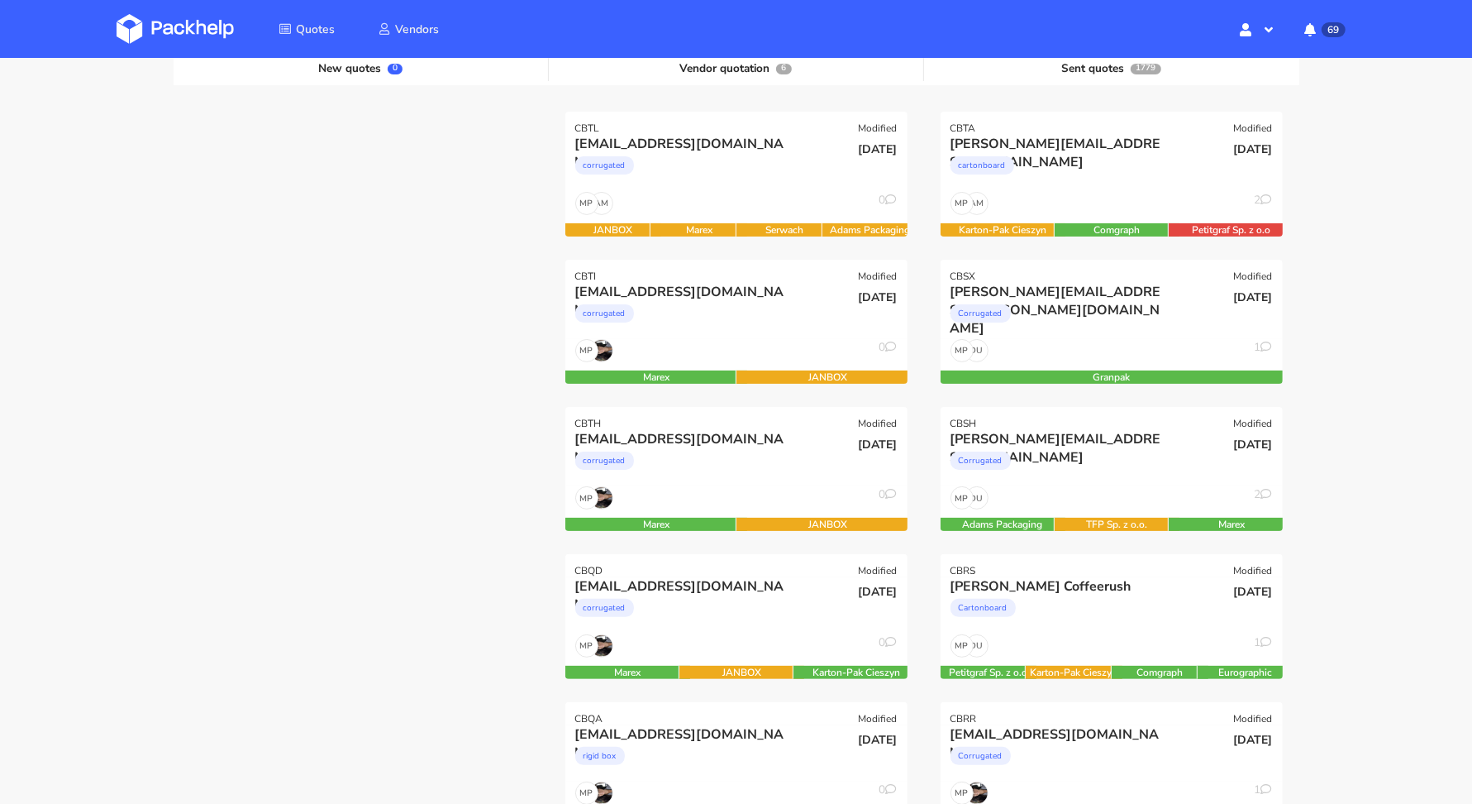
scroll to position [0, 0]
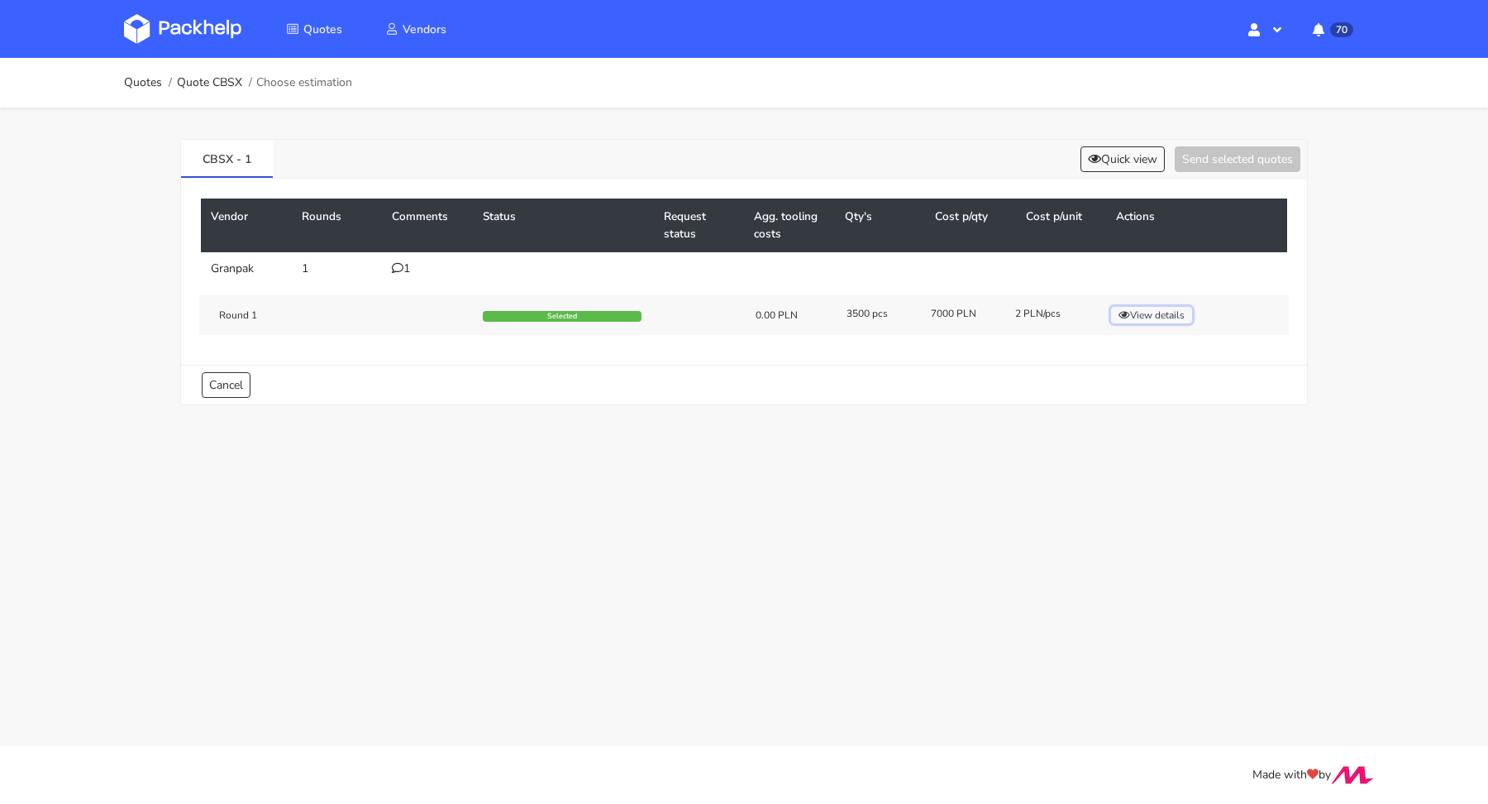
click at [1146, 314] on button "View details" at bounding box center [1151, 315] width 81 height 17
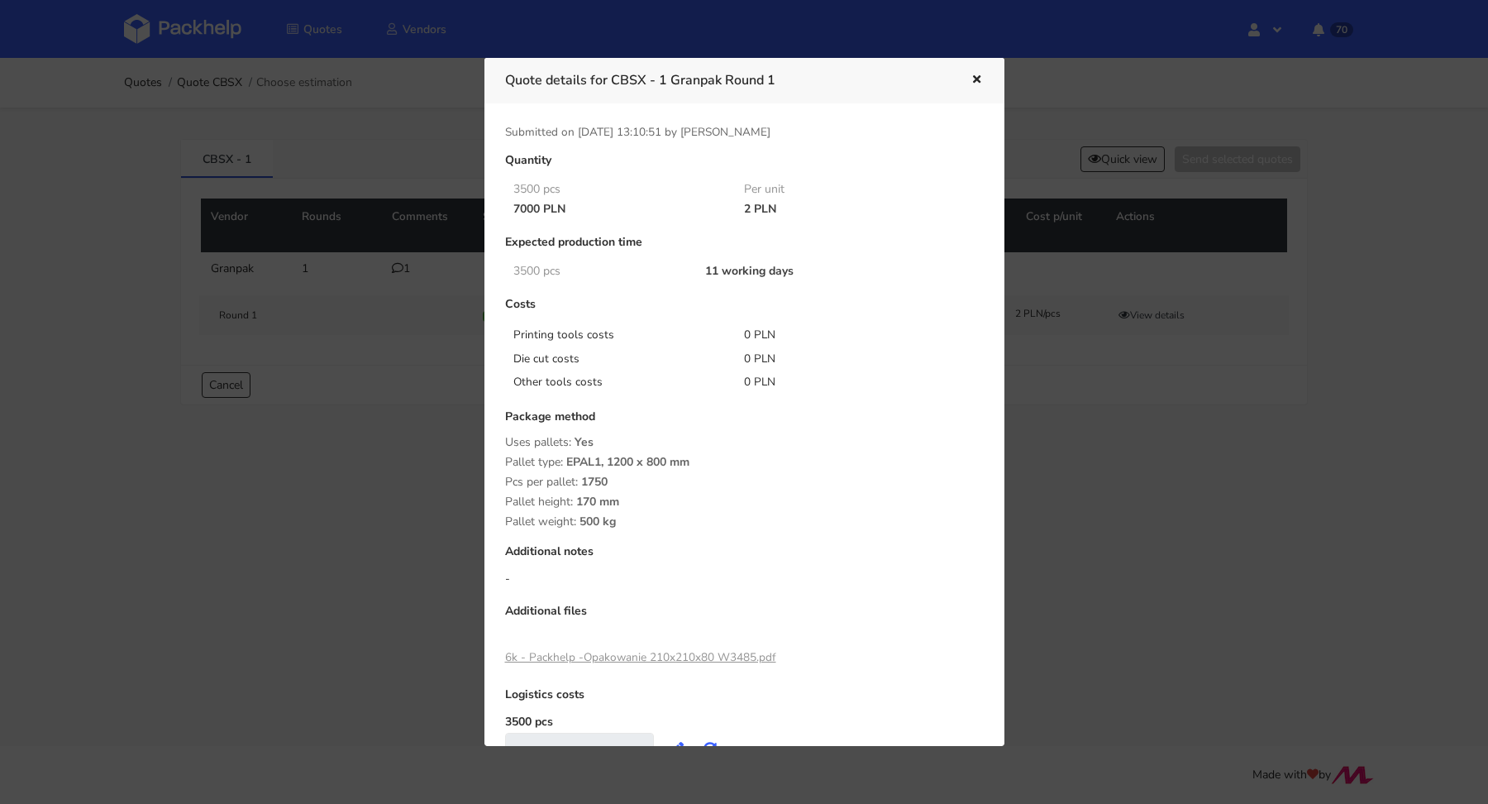
click at [256, 422] on div at bounding box center [744, 402] width 1488 height 804
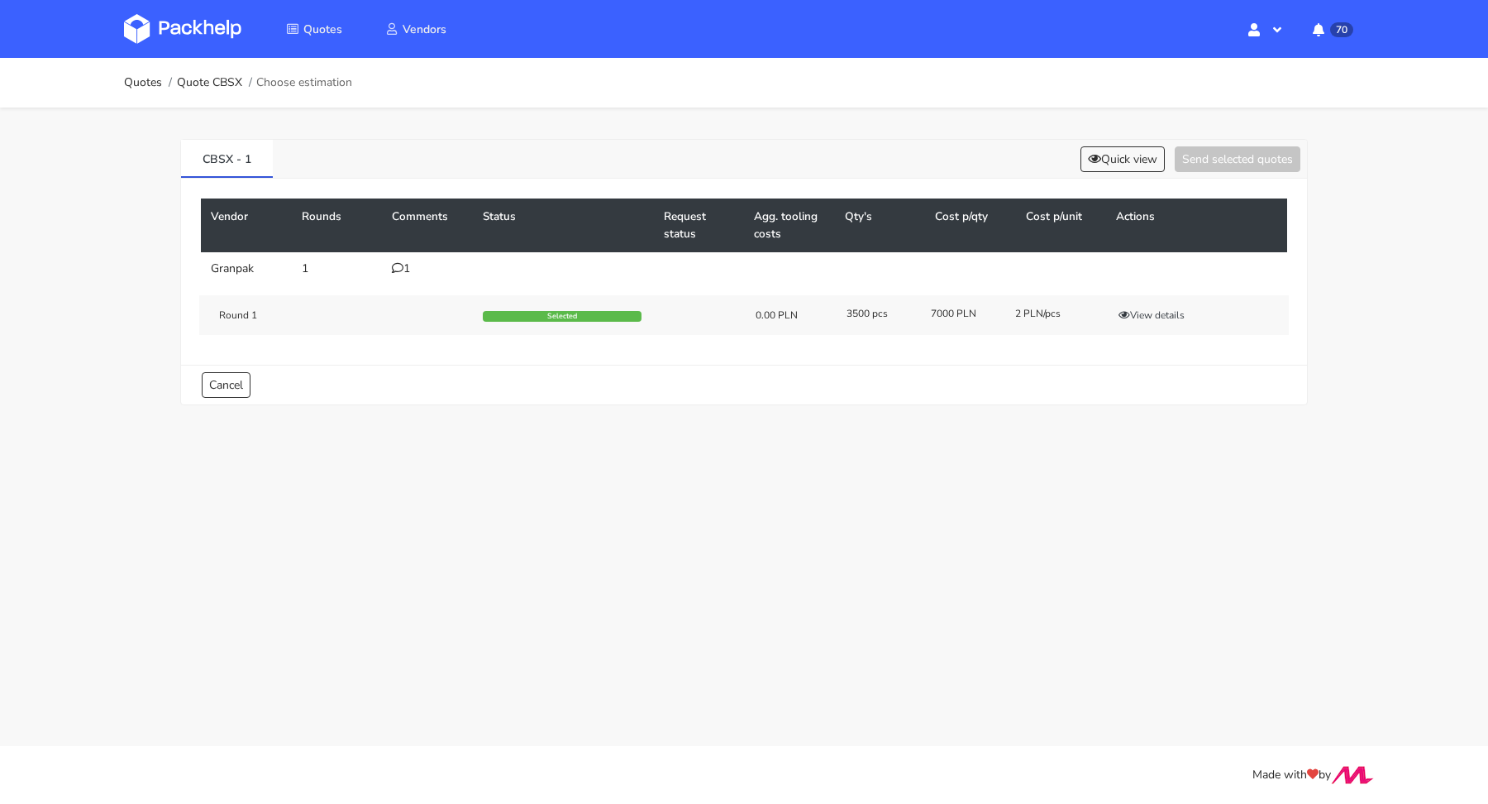
click at [411, 269] on div "1" at bounding box center [427, 268] width 71 height 13
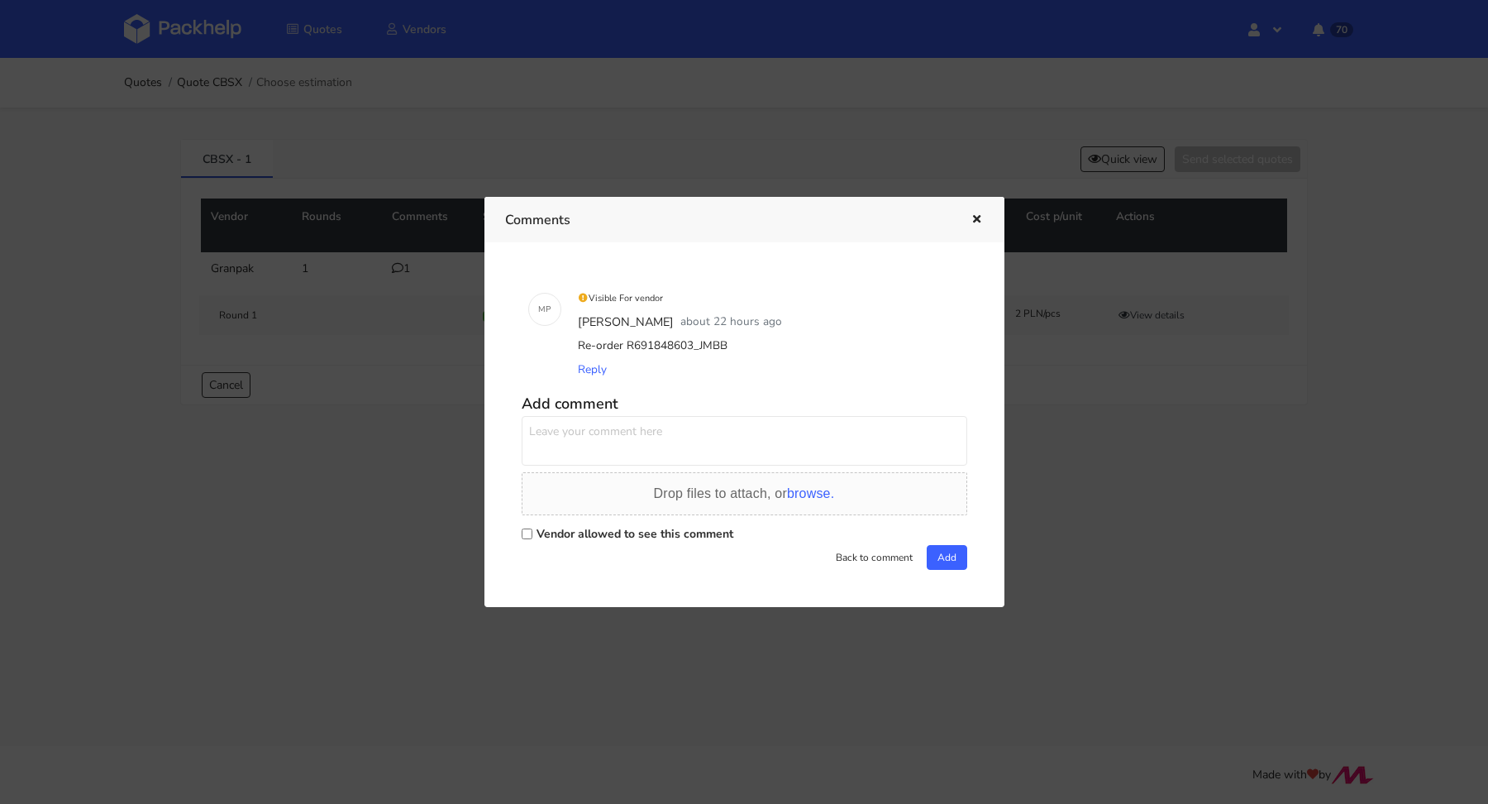
drag, startPoint x: 745, startPoint y: 344, endPoint x: 694, endPoint y: 343, distance: 50.4
click at [694, 343] on div "Re-order R691848603_JMBB" at bounding box center [768, 345] width 386 height 23
copy div "JMBB"
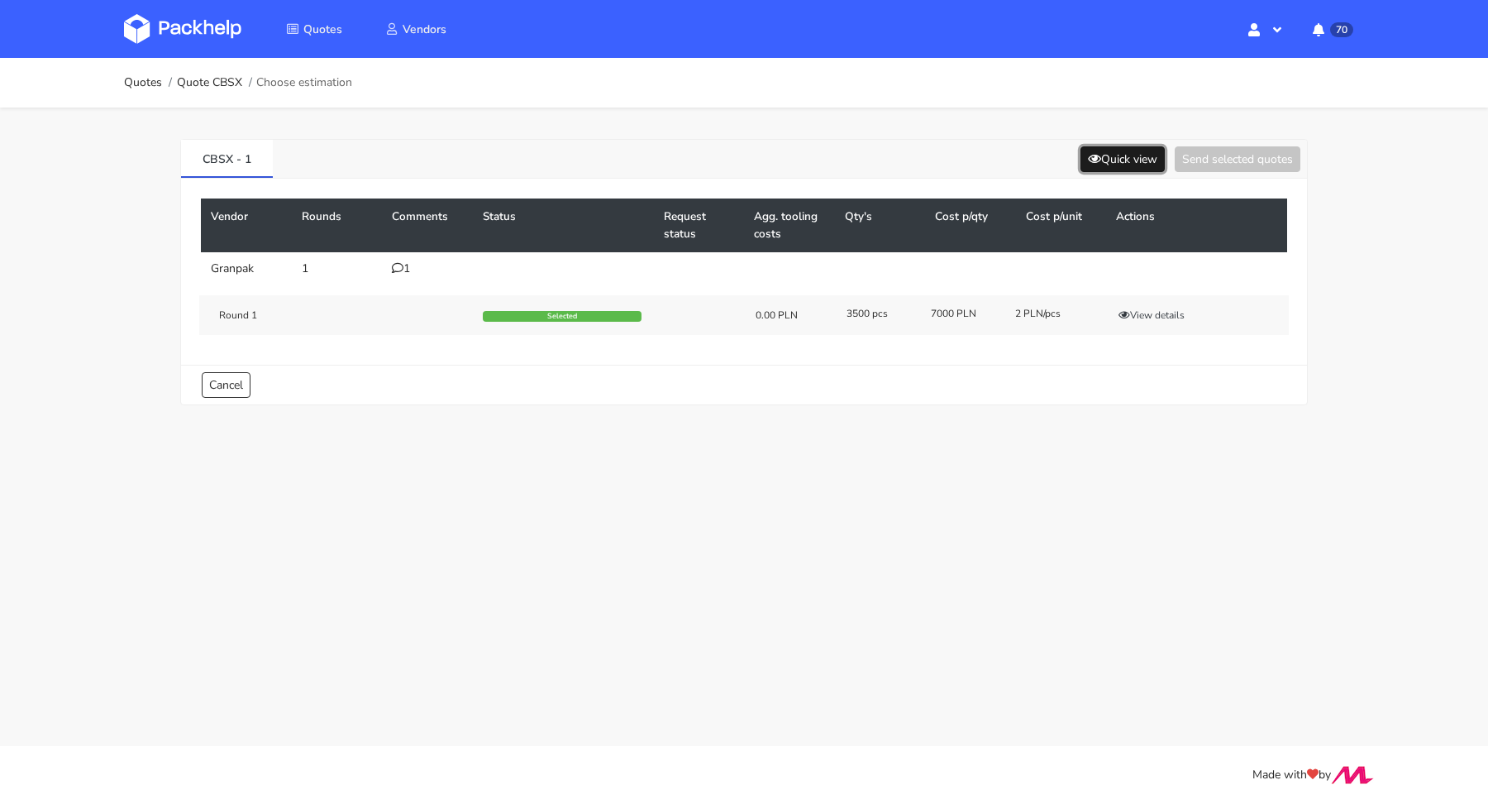
click at [1092, 158] on icon at bounding box center [1094, 159] width 13 height 12
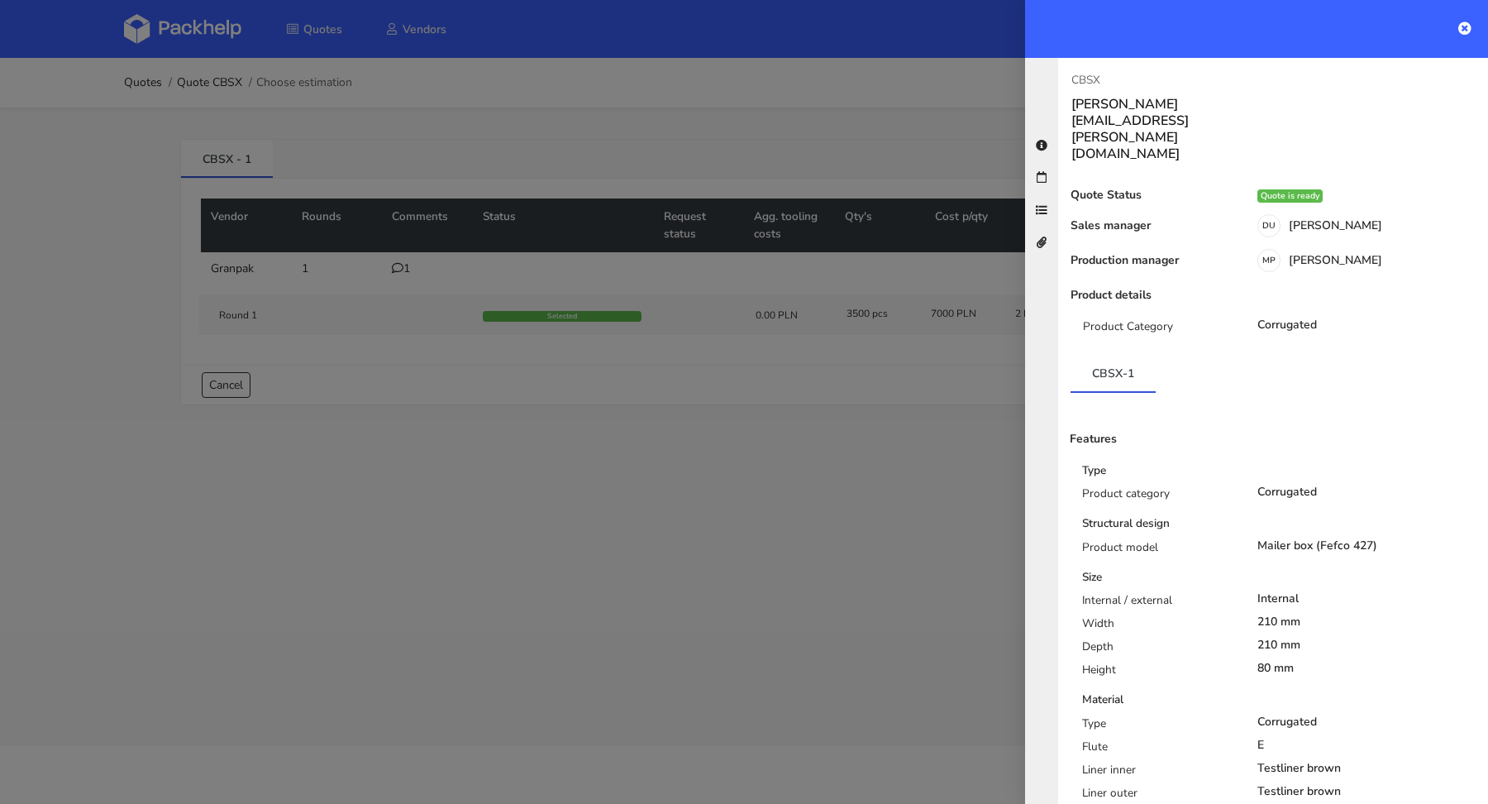
scroll to position [293, 0]
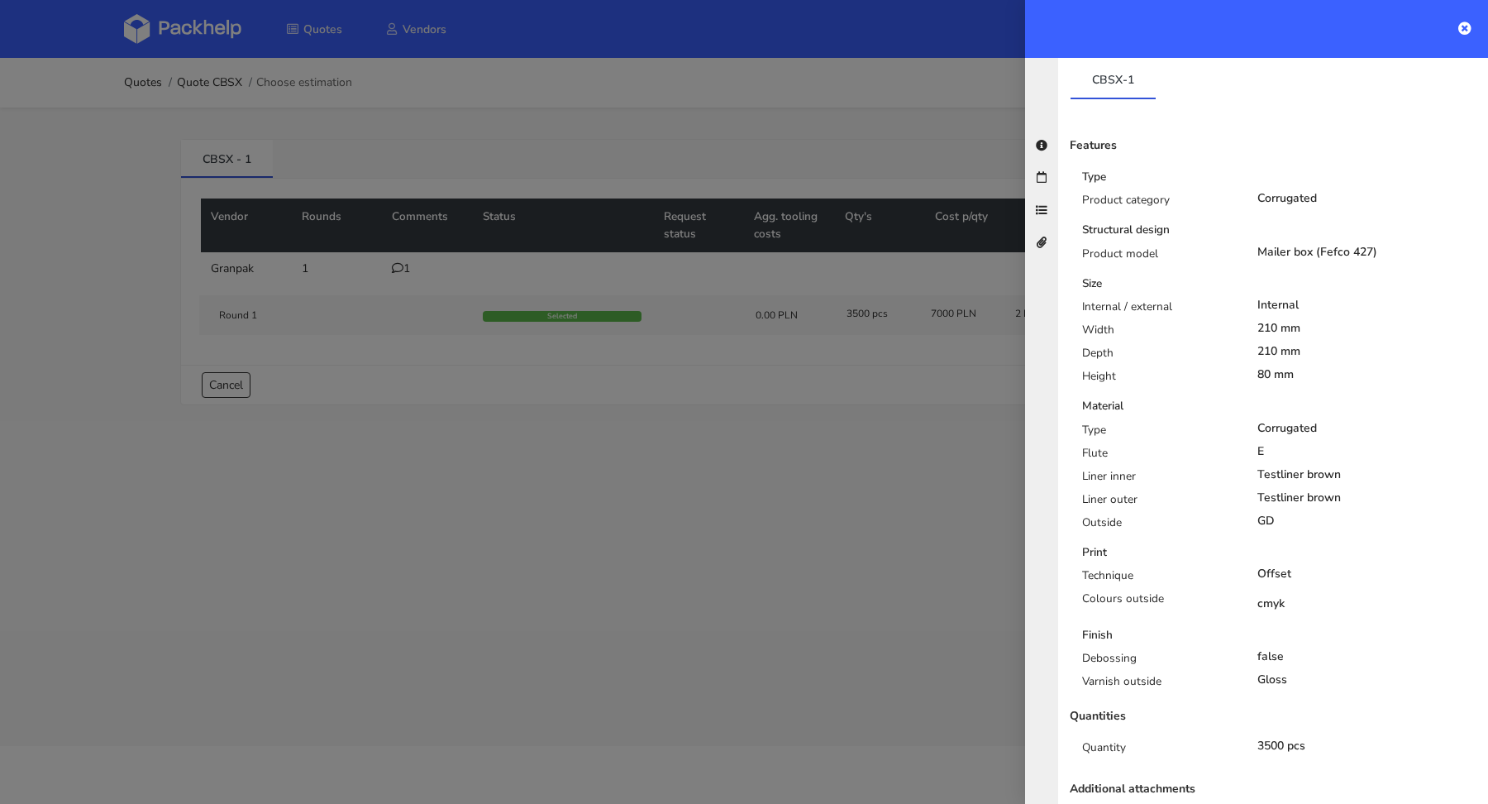
click at [599, 443] on div at bounding box center [744, 402] width 1488 height 804
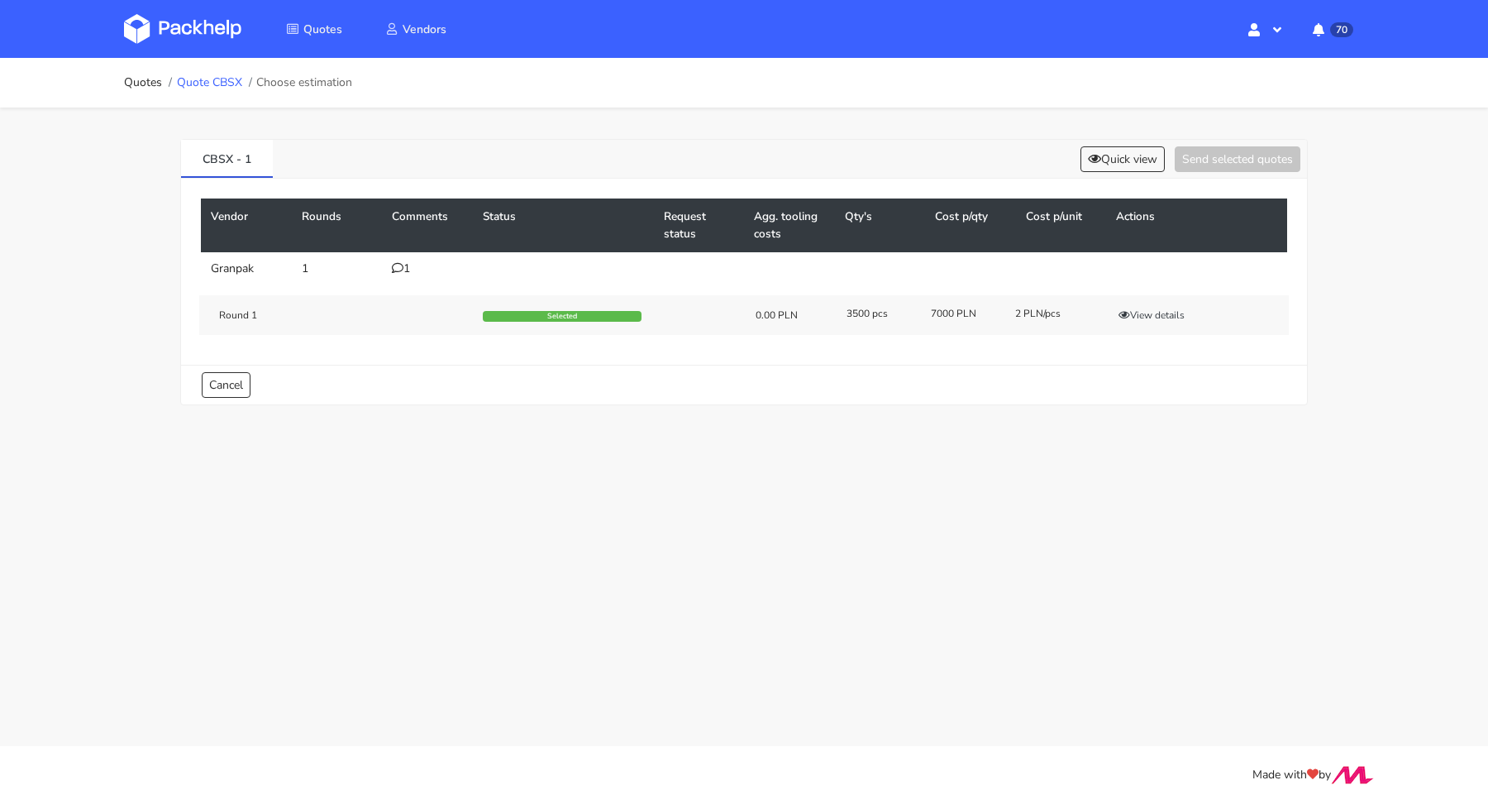
click at [217, 84] on link "Quote CBSX" at bounding box center [209, 82] width 65 height 13
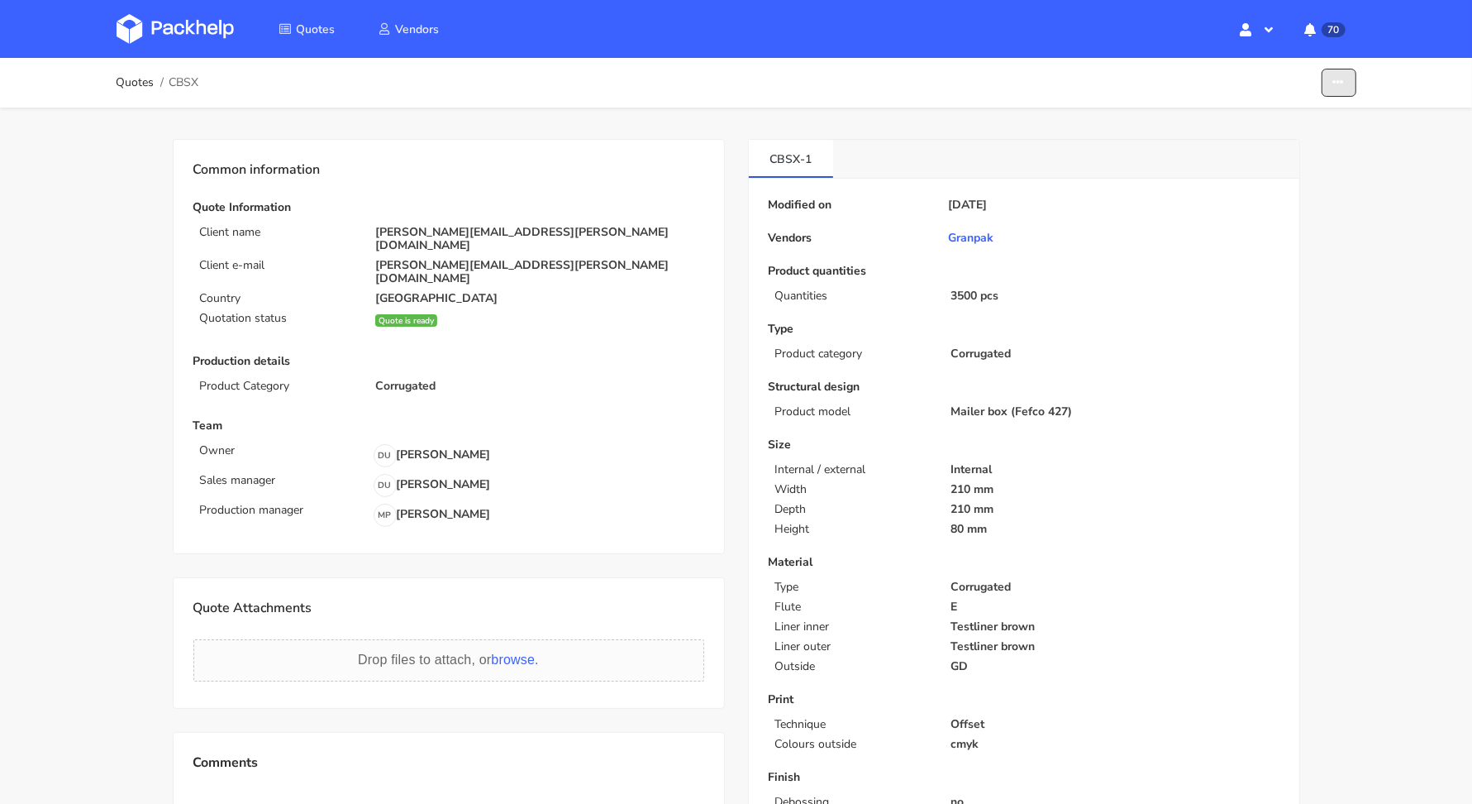
click at [1332, 84] on button "button" at bounding box center [1339, 83] width 35 height 29
click at [1305, 167] on link "Show estimations" at bounding box center [1277, 179] width 146 height 27
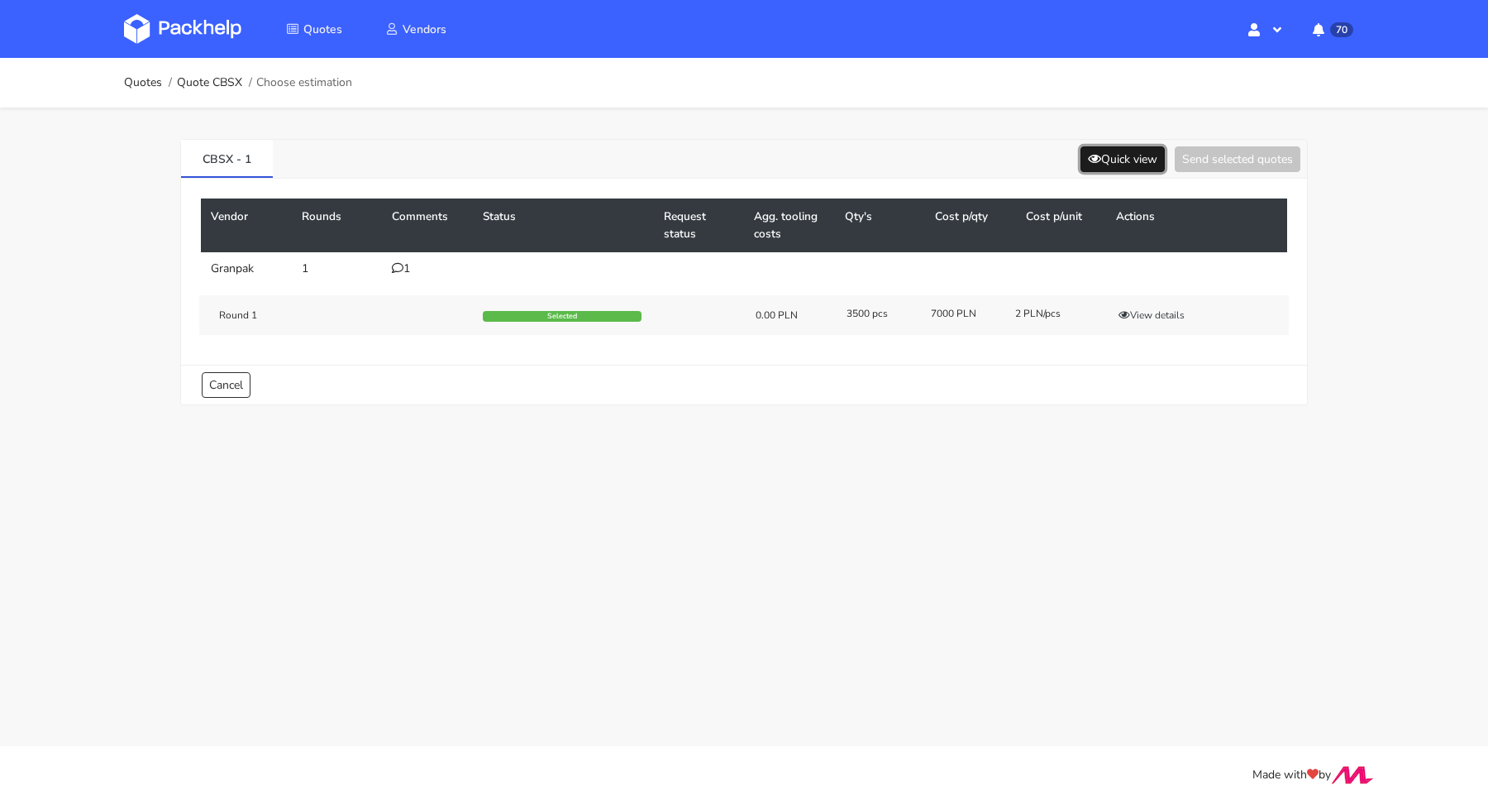
click at [1129, 162] on button "Quick view" at bounding box center [1123, 159] width 84 height 26
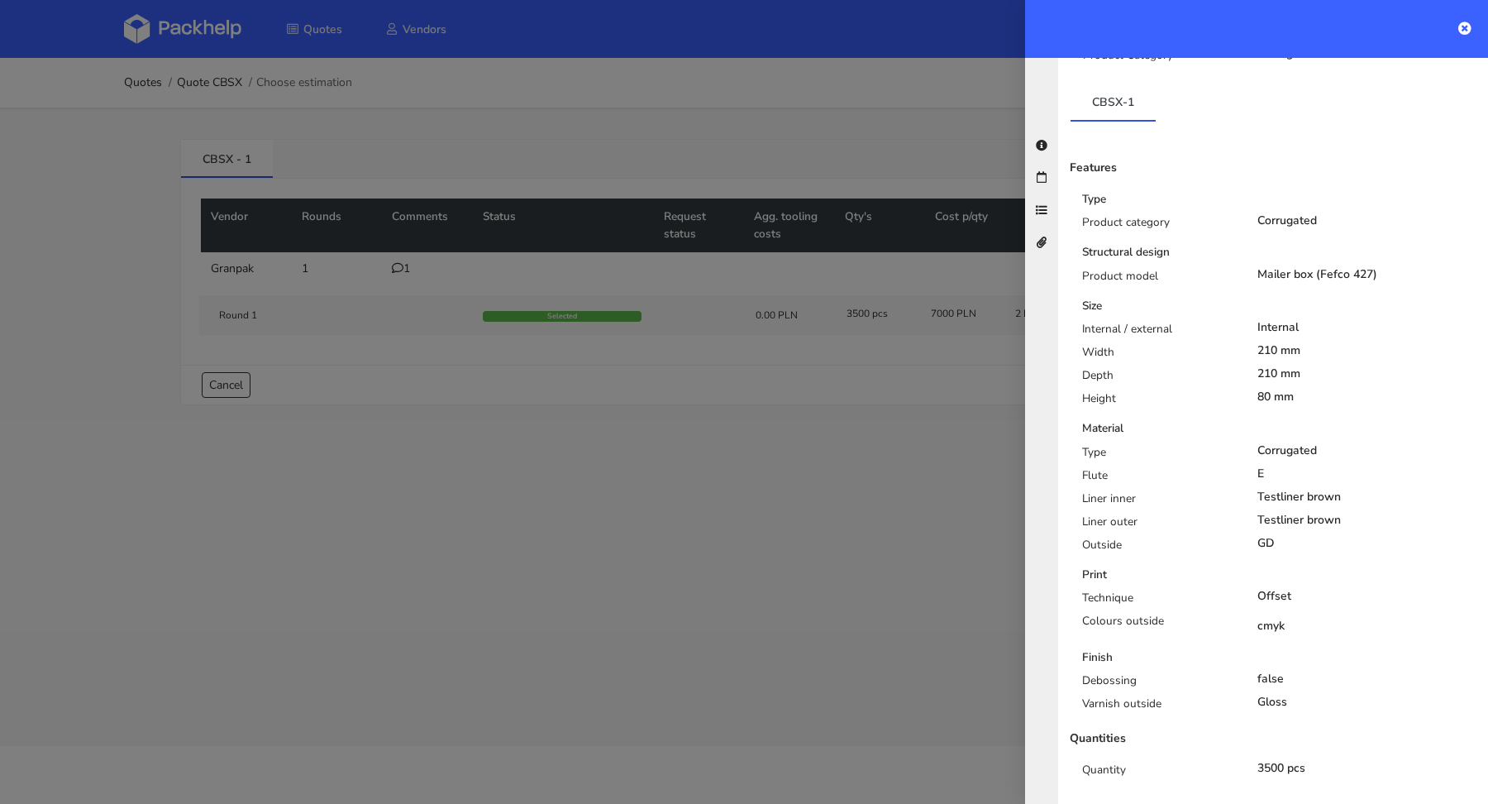
scroll to position [293, 0]
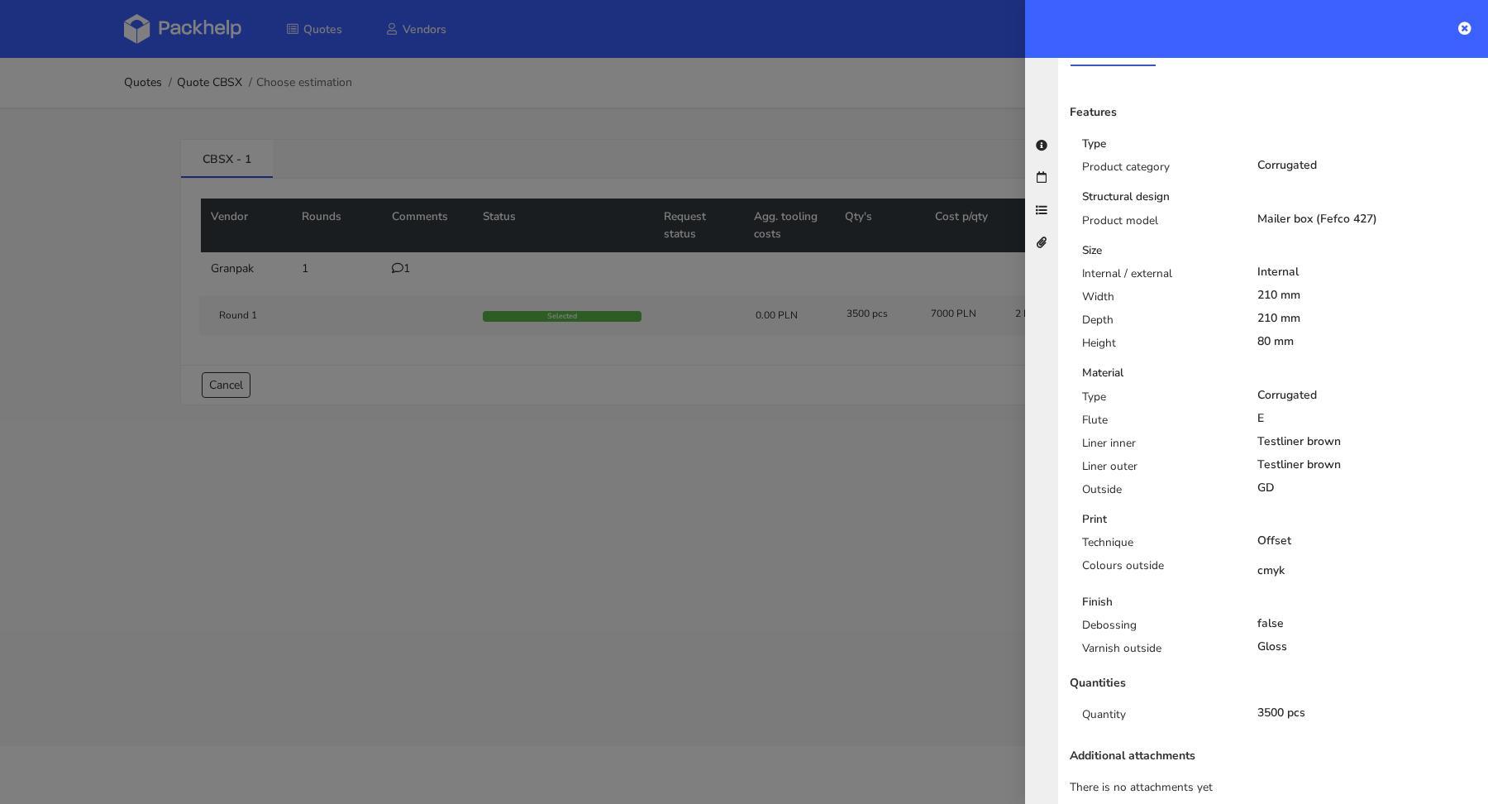
click at [564, 436] on div at bounding box center [744, 402] width 1488 height 804
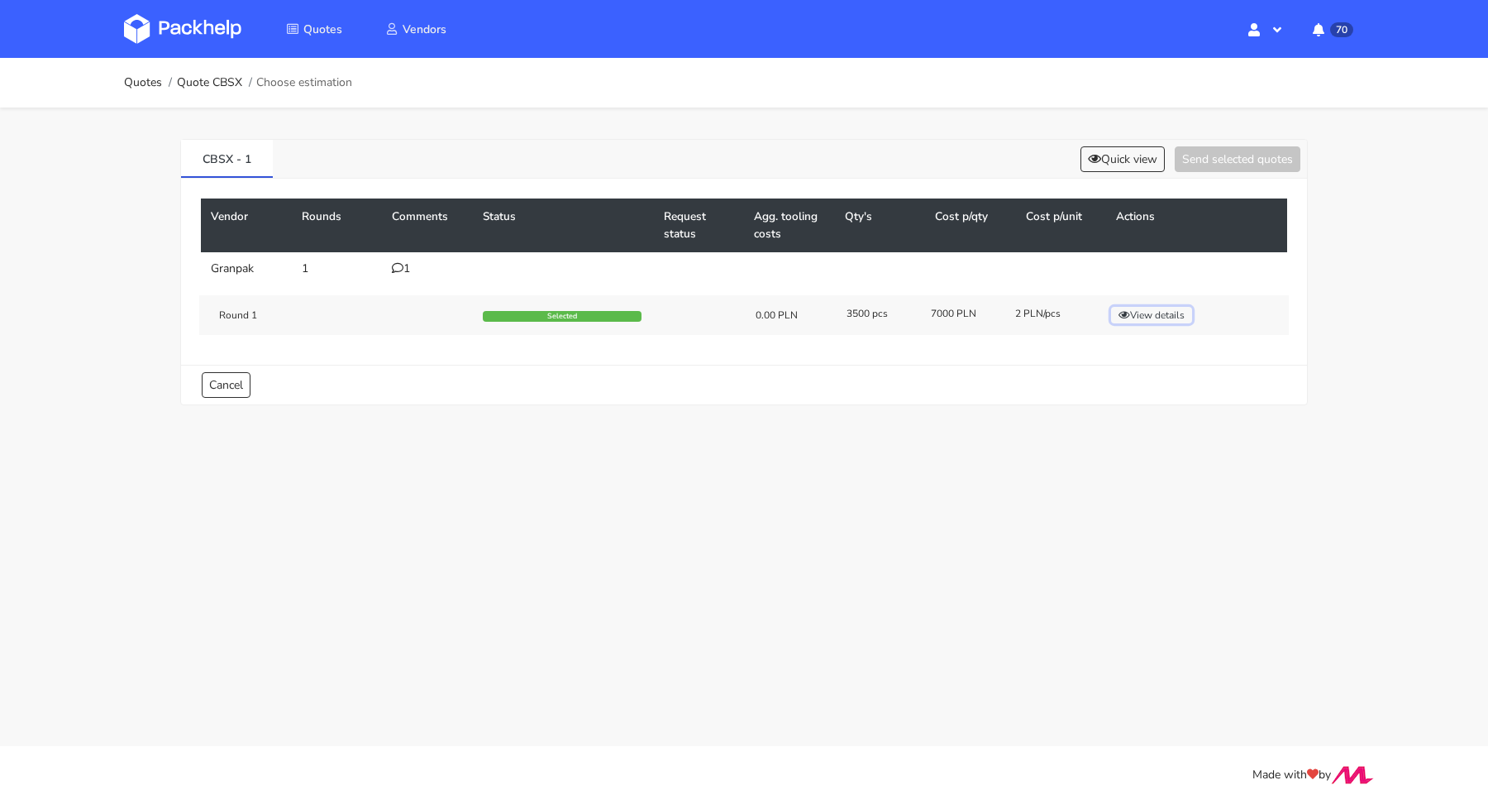
click at [1184, 313] on button "View details" at bounding box center [1151, 315] width 81 height 17
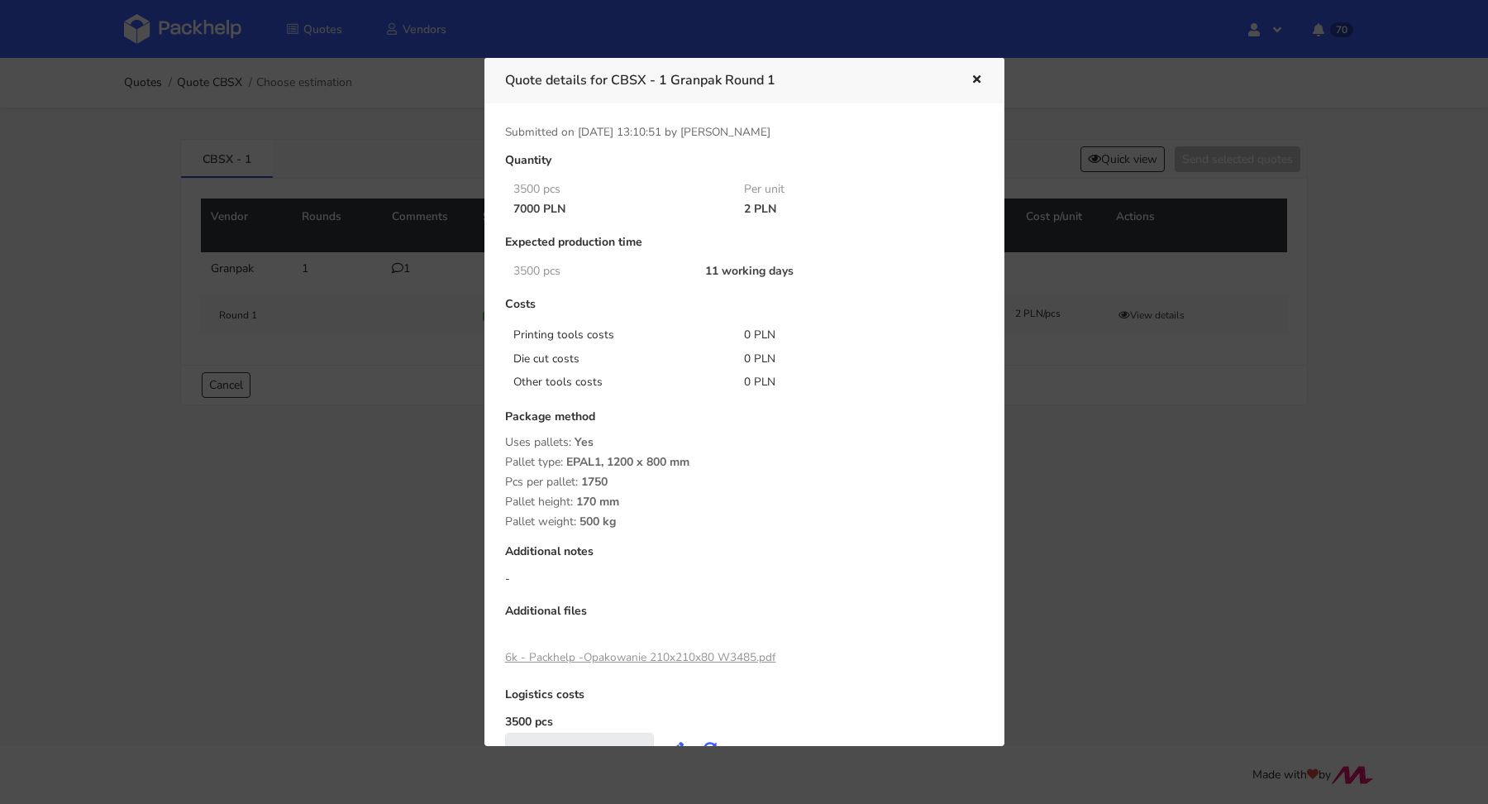
click at [376, 585] on div at bounding box center [744, 402] width 1488 height 804
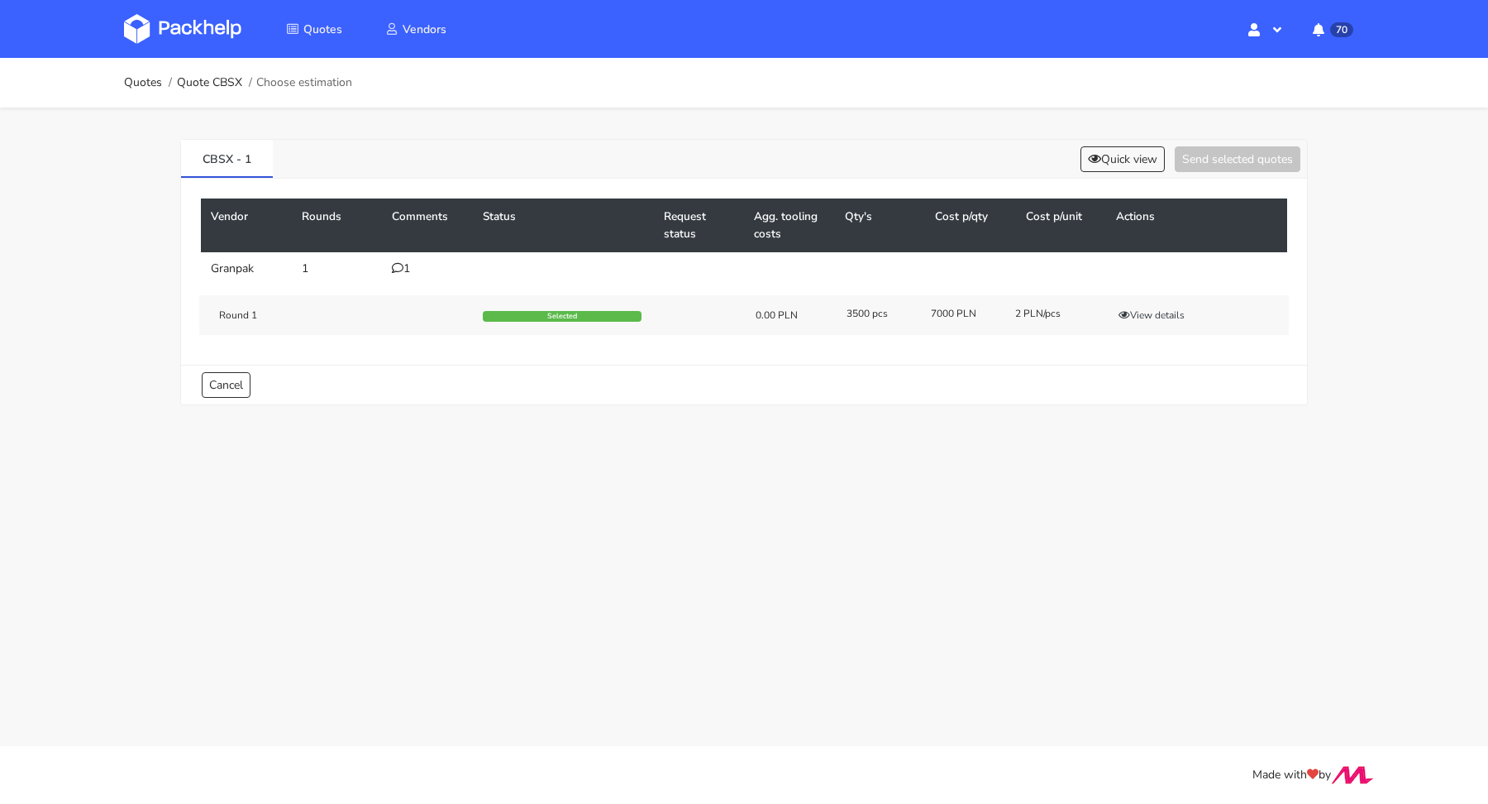
click at [407, 262] on div "1" at bounding box center [427, 268] width 71 height 13
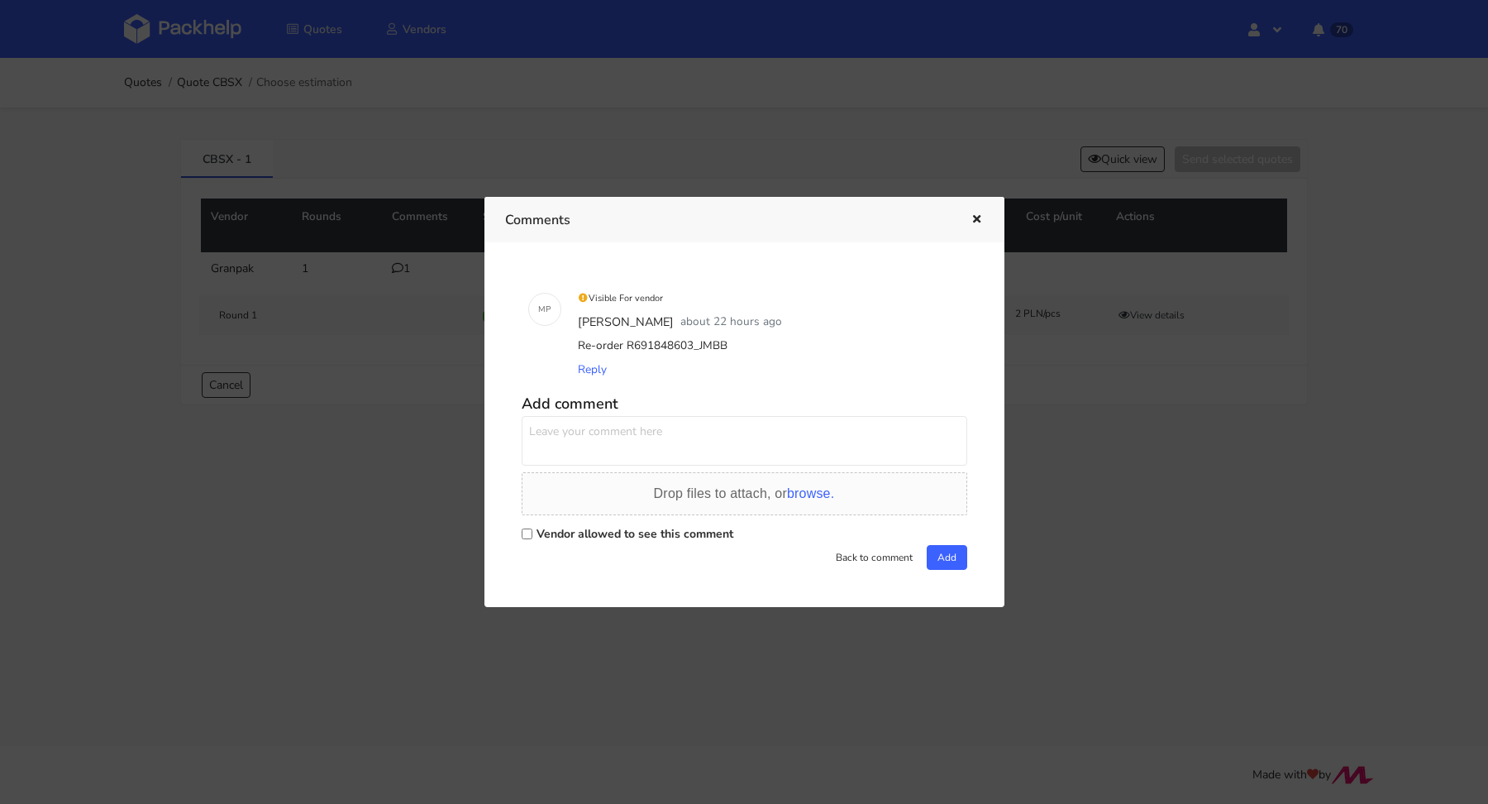
click at [976, 219] on icon "button" at bounding box center [977, 220] width 14 height 12
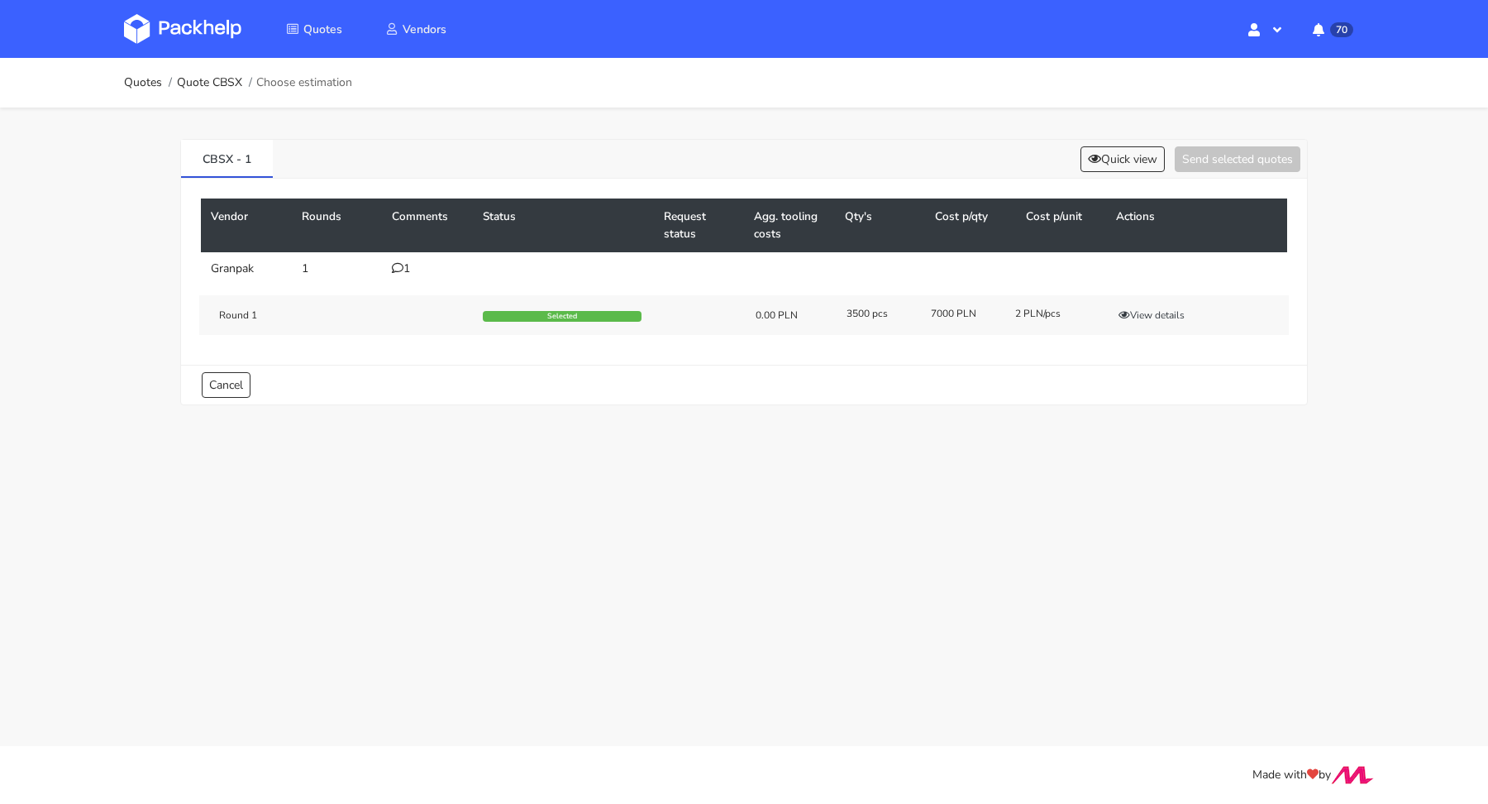
click at [1147, 321] on div "Round 1 Selected 0.00 PLN 3500 pcs 7000 PLN 2 PLN/pcs View details" at bounding box center [744, 315] width 1090 height 40
click at [1147, 314] on button "View details" at bounding box center [1151, 315] width 81 height 17
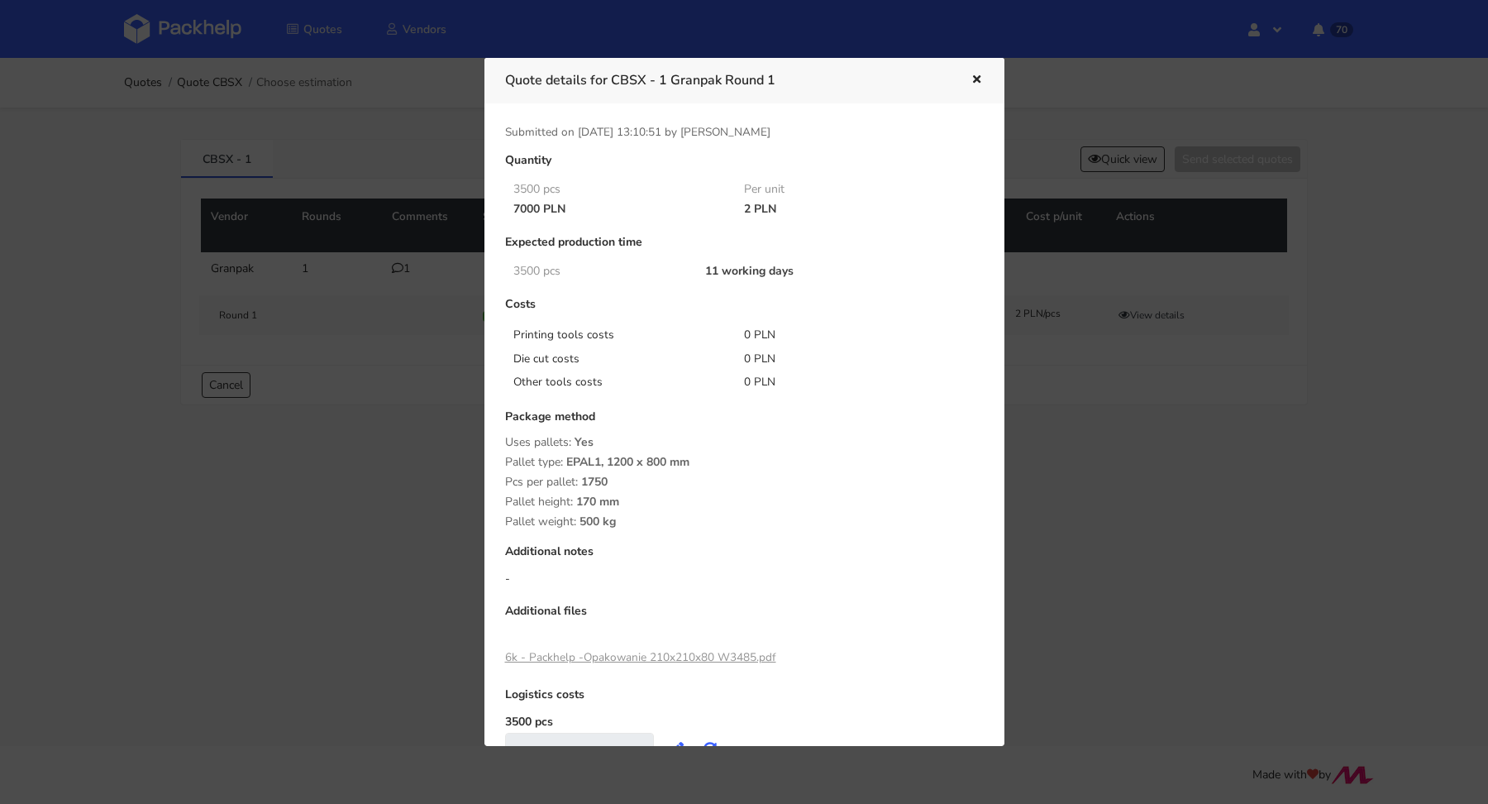
click at [1071, 404] on div at bounding box center [744, 402] width 1488 height 804
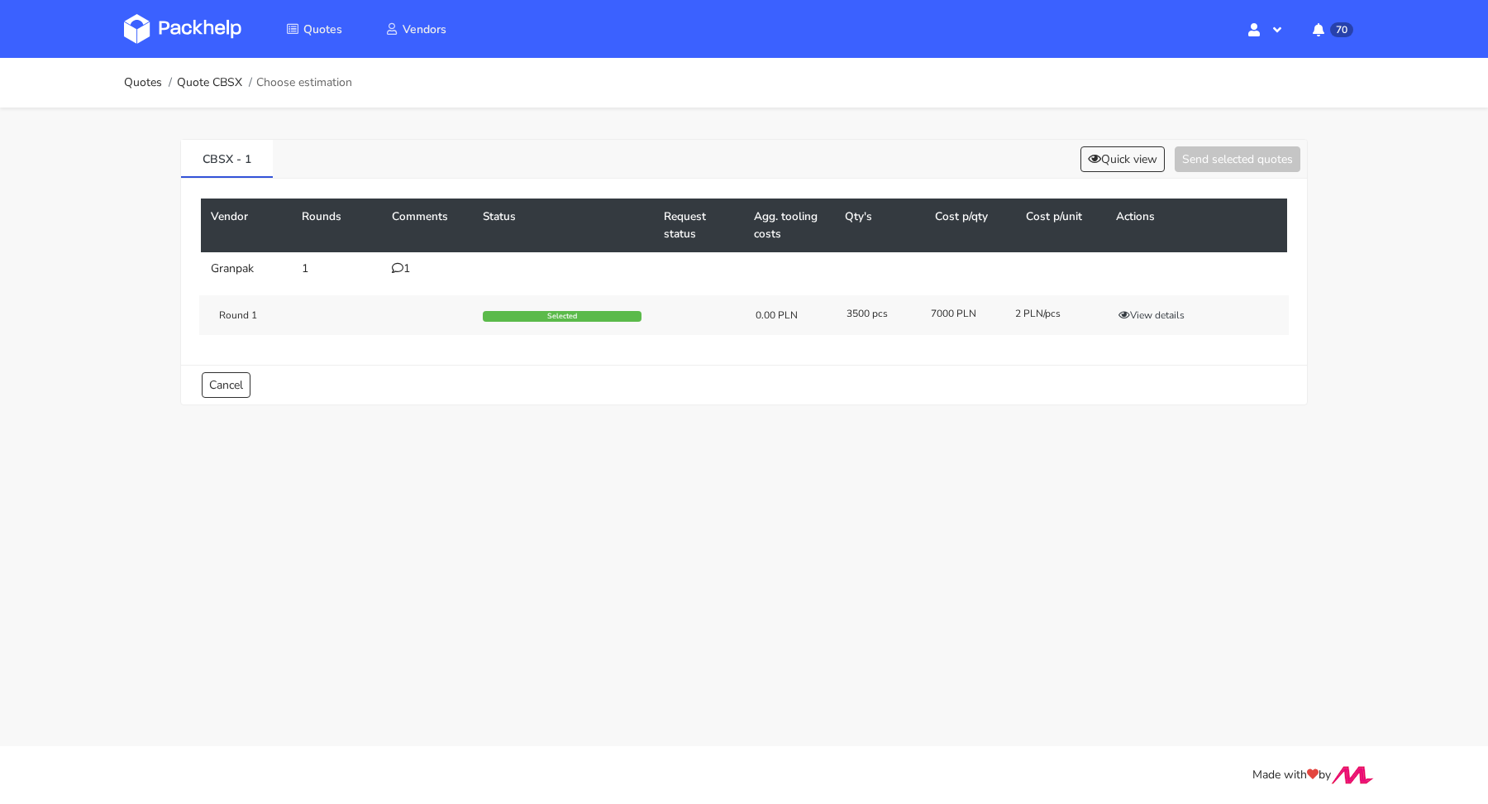
click at [402, 265] on icon at bounding box center [398, 268] width 12 height 12
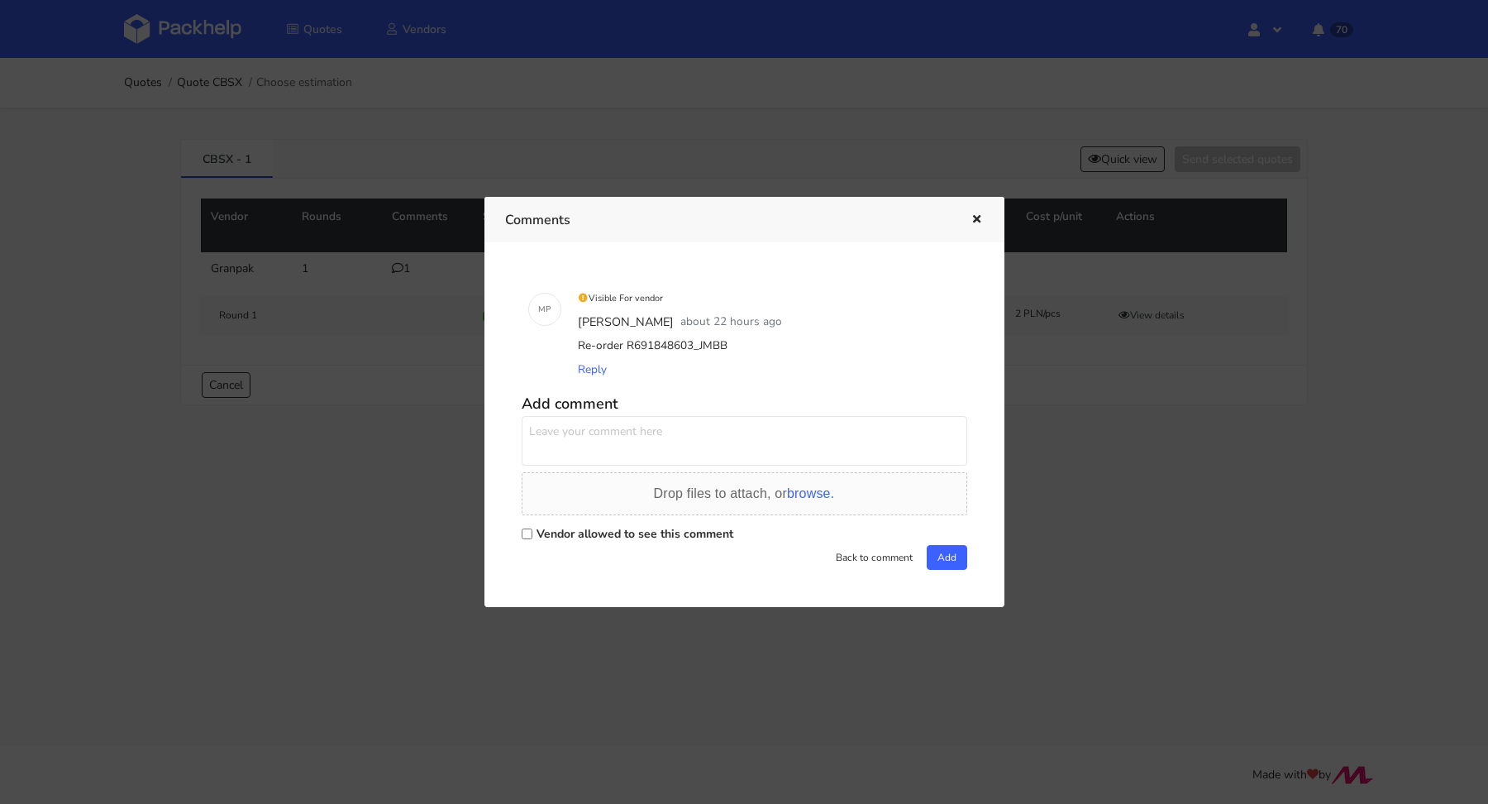
click at [581, 526] on label "Vendor allowed to see this comment" at bounding box center [635, 534] width 197 height 16
click at [532, 528] on input "Vendor allowed to see this comment" at bounding box center [527, 533] width 11 height 11
checkbox input "true"
click at [605, 457] on textarea at bounding box center [745, 441] width 446 height 50
type textarea "Pani [PERSON_NAME] będzie jednak nowa grafika. Czy to zmienia nam cenę?"
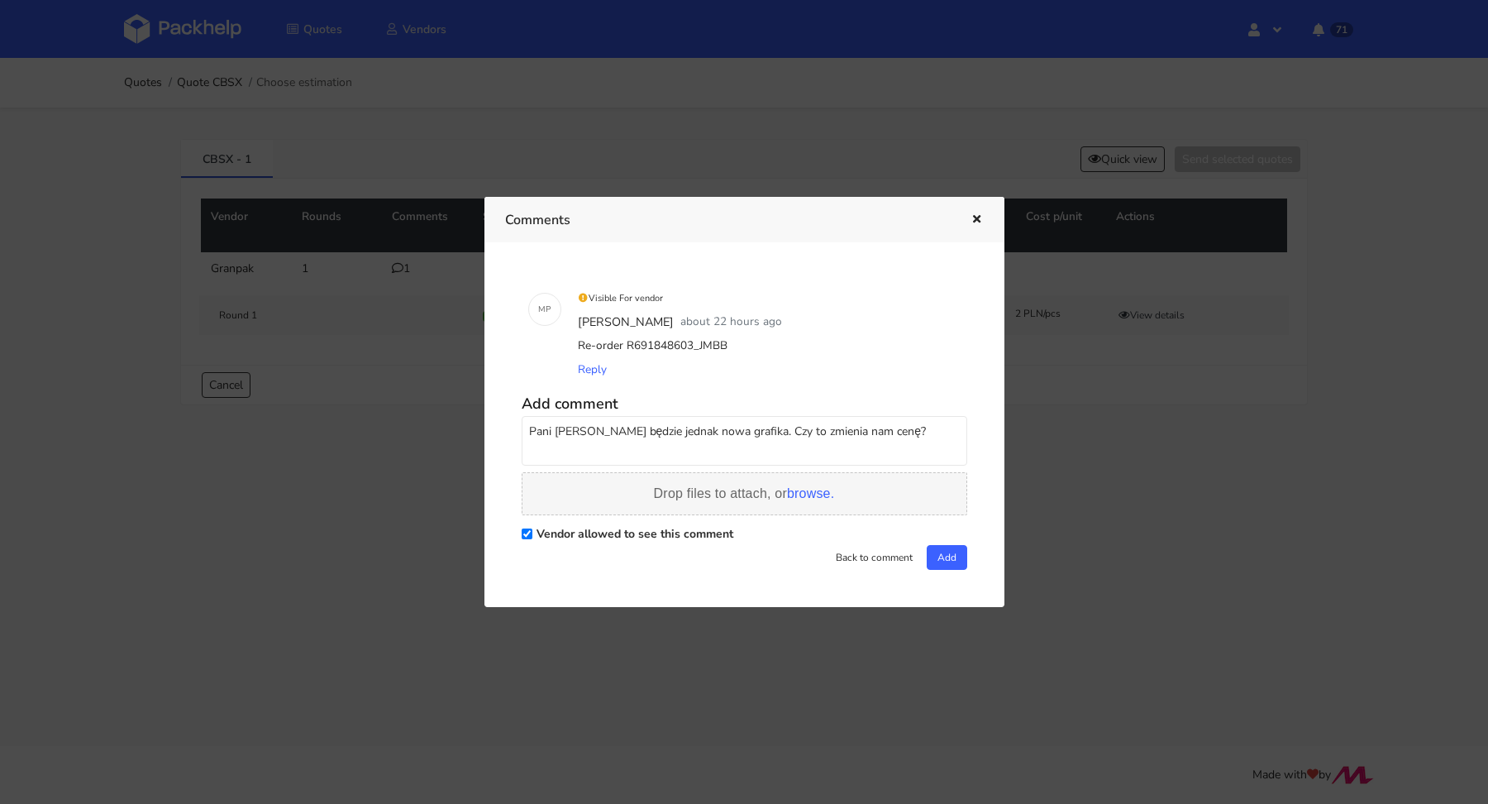
click at [788, 494] on span "browse." at bounding box center [810, 493] width 47 height 14
click at [947, 551] on button "Add" at bounding box center [947, 557] width 41 height 25
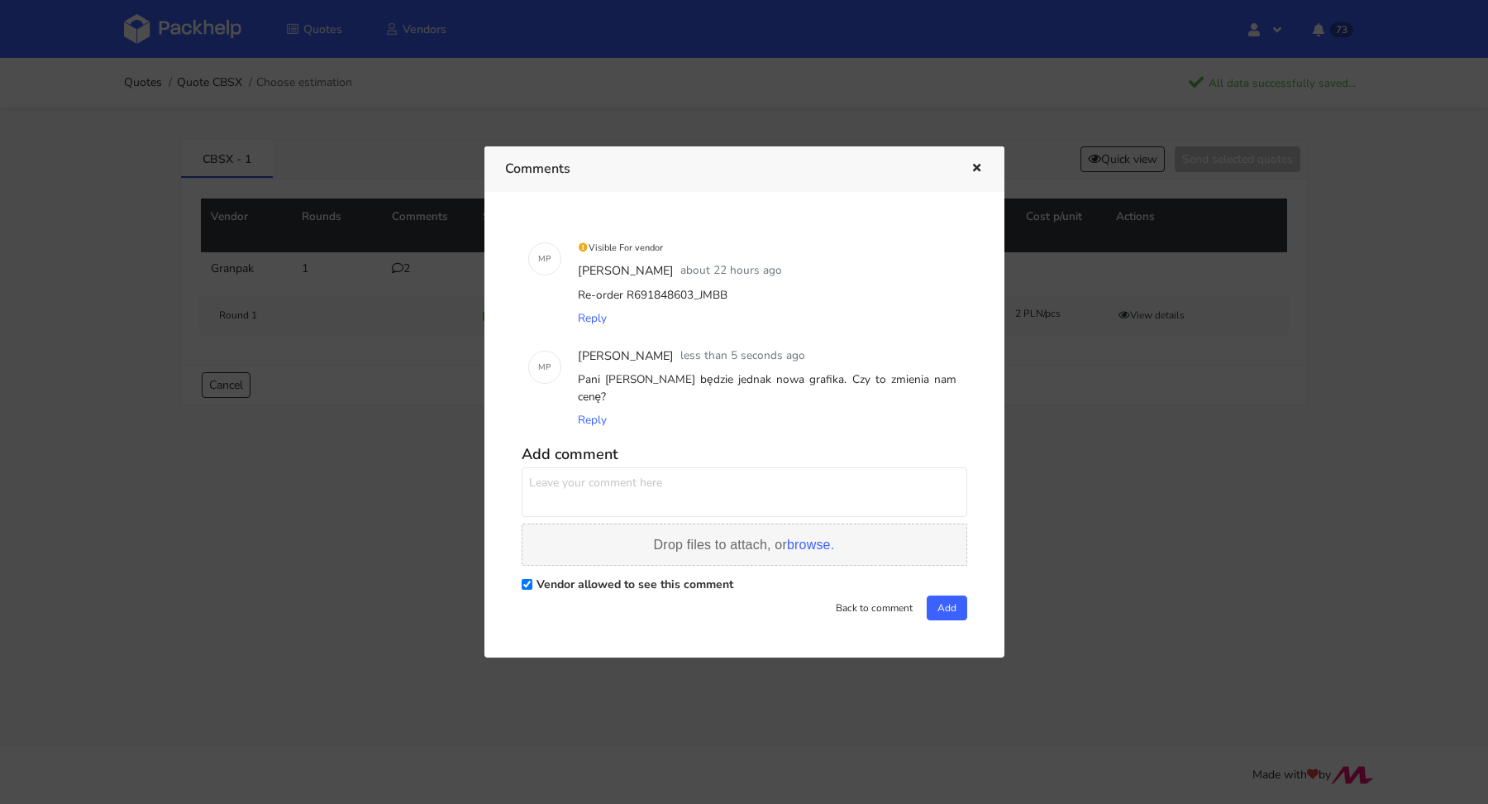
click at [792, 537] on span "browse." at bounding box center [810, 544] width 47 height 14
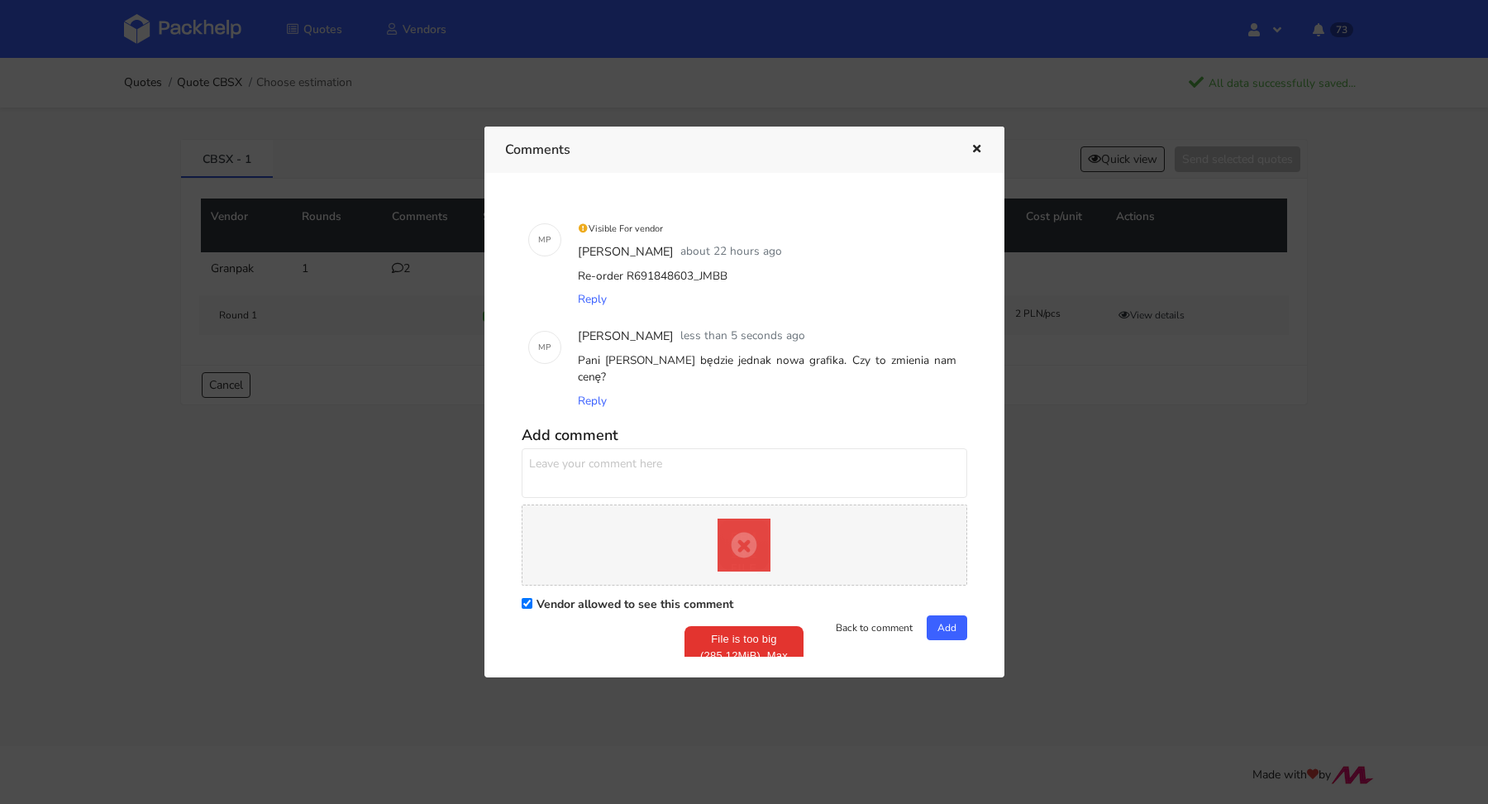
click at [736, 541] on link "Remove file" at bounding box center [744, 544] width 53 height 53
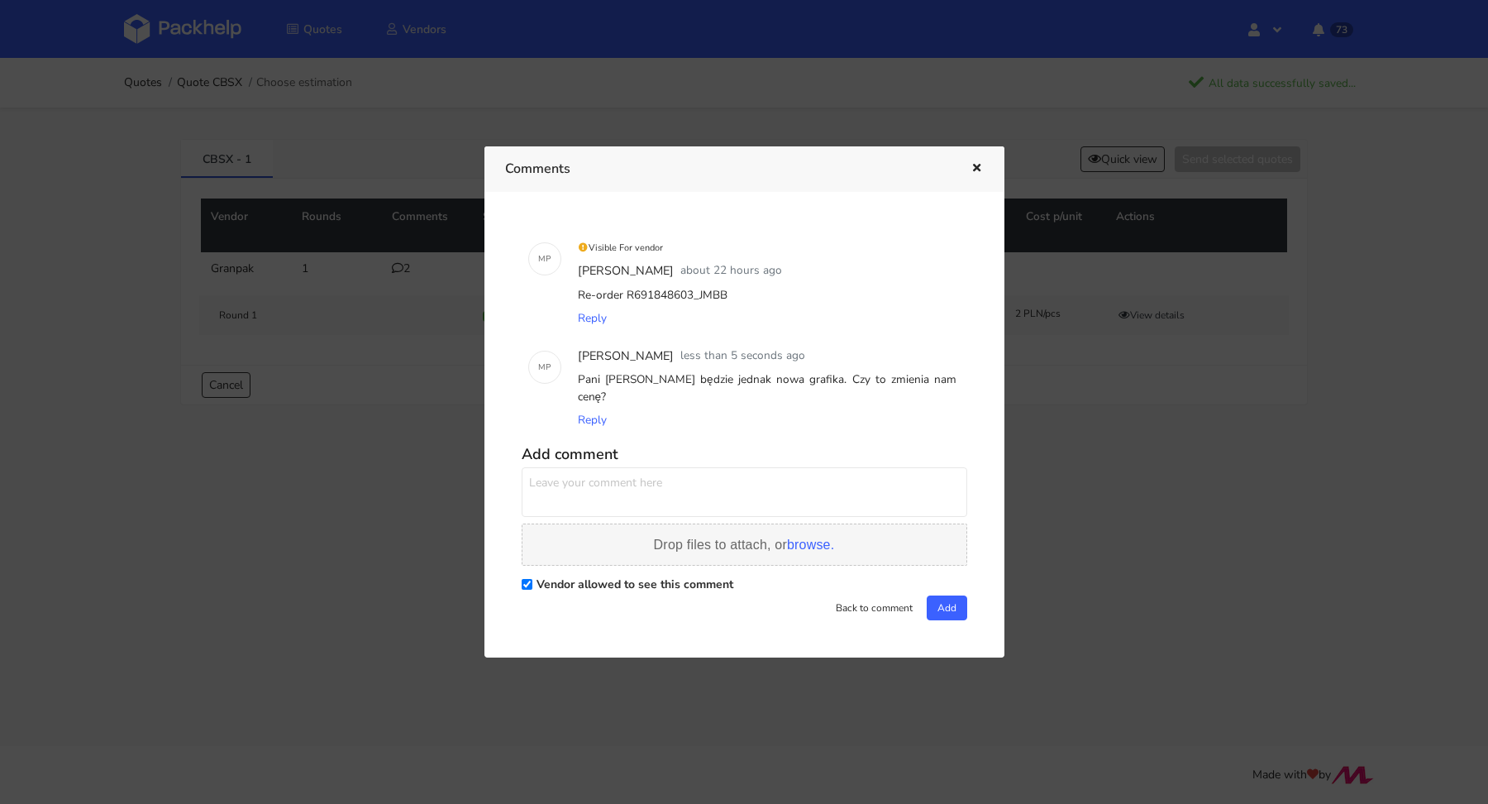
click at [785, 537] on span "Drop files to attach, or browse." at bounding box center [744, 544] width 181 height 14
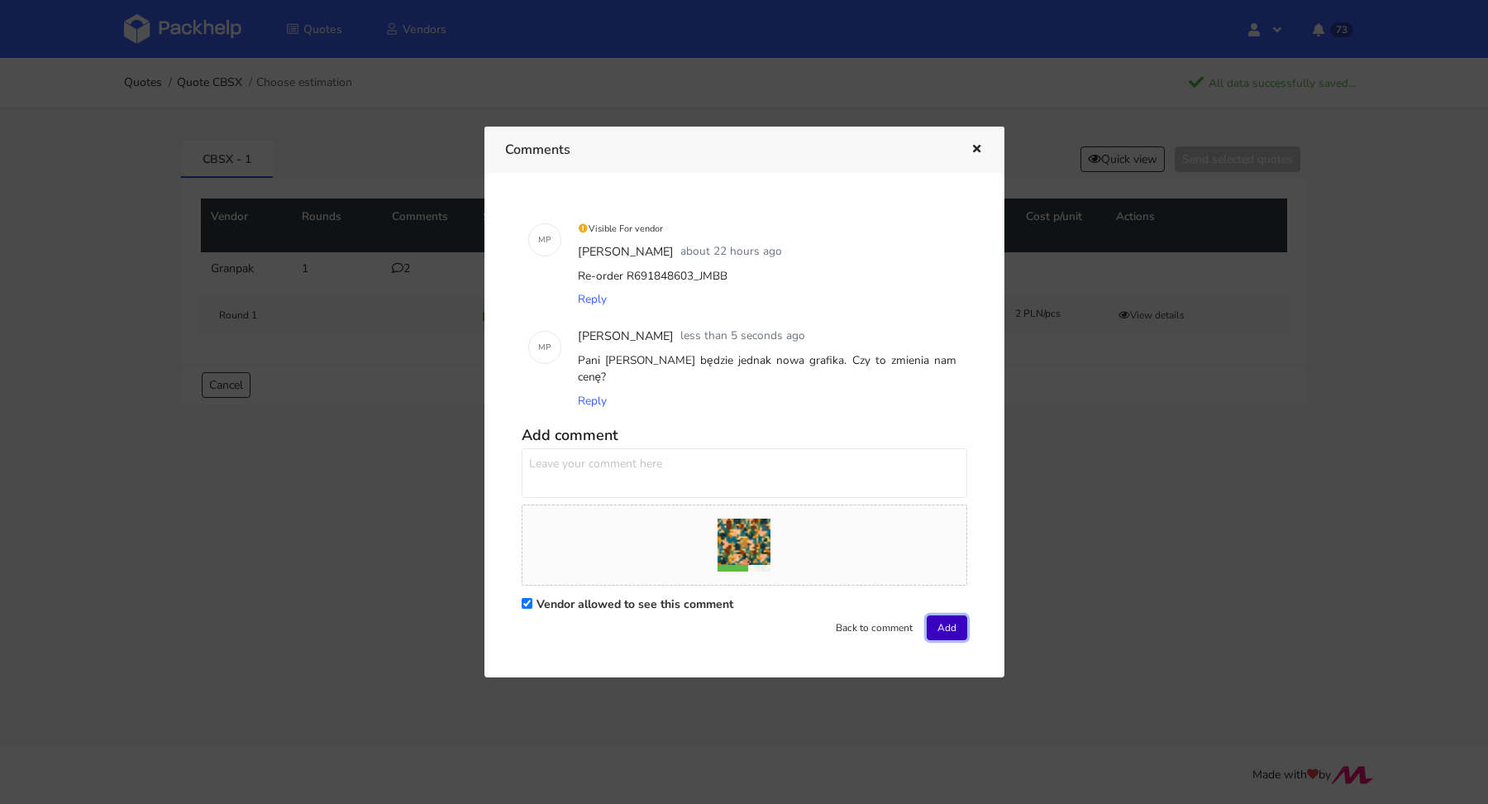
click at [931, 615] on button "Add" at bounding box center [947, 627] width 41 height 25
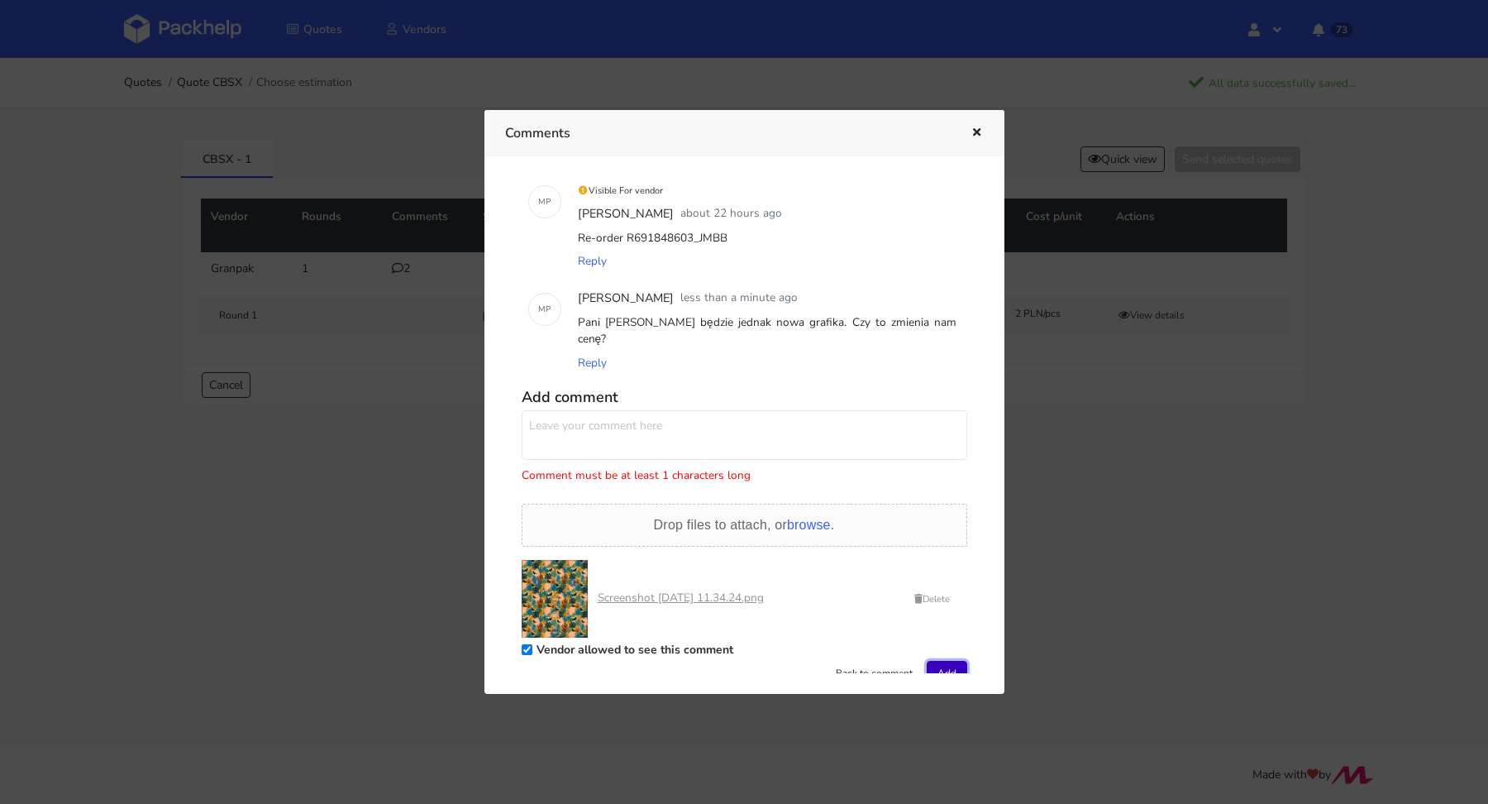
scroll to position [32, 0]
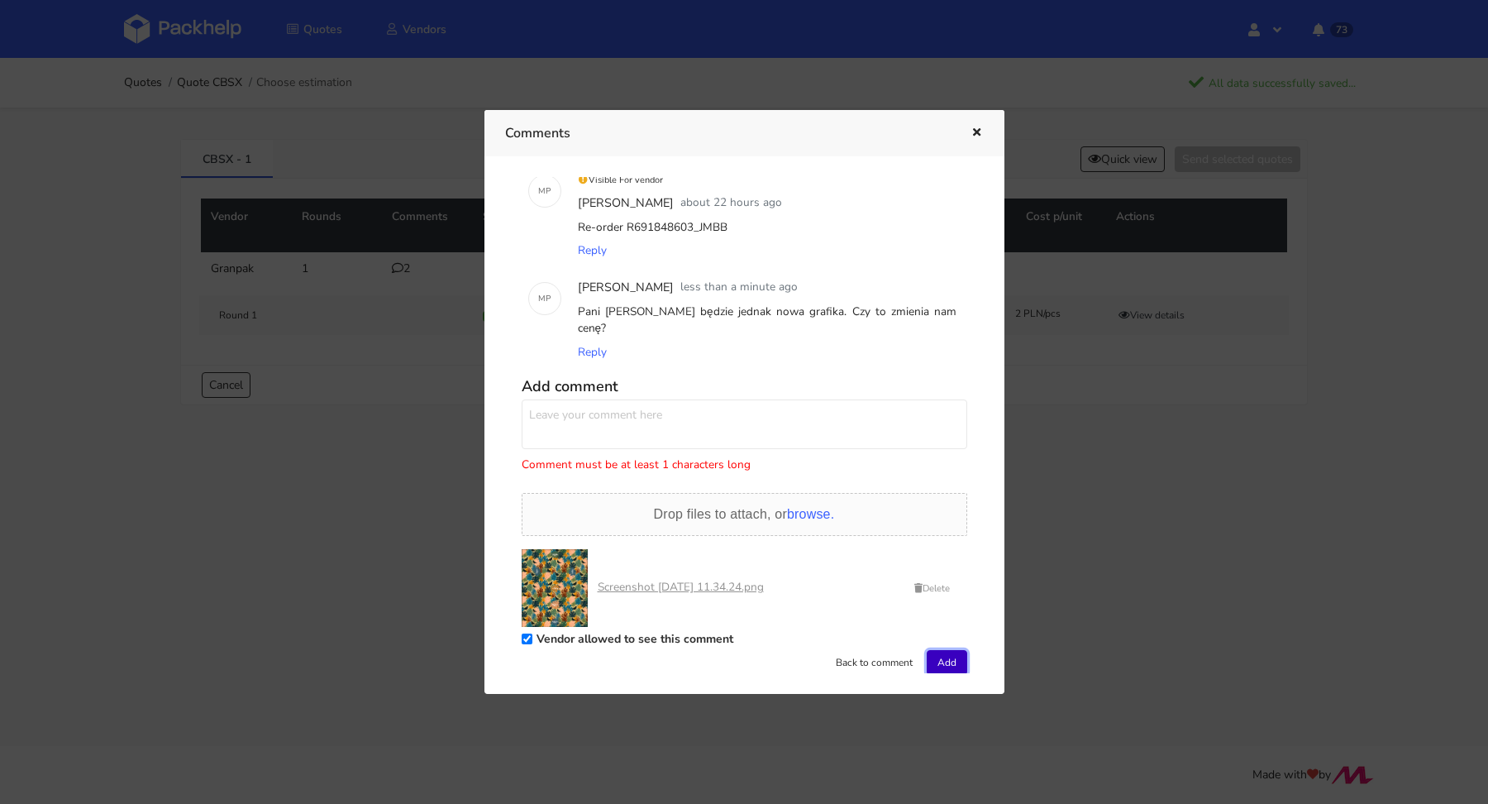
click at [943, 650] on button "Add" at bounding box center [947, 662] width 41 height 25
click at [599, 399] on textarea at bounding box center [745, 424] width 446 height 50
type textarea "Nowa grafika"
click at [957, 661] on div "M P Visible For vendor Michał Palasek about 22 hours ago Re-order R691848603_JM…" at bounding box center [744, 425] width 479 height 496
click at [949, 651] on button "Add" at bounding box center [947, 662] width 41 height 25
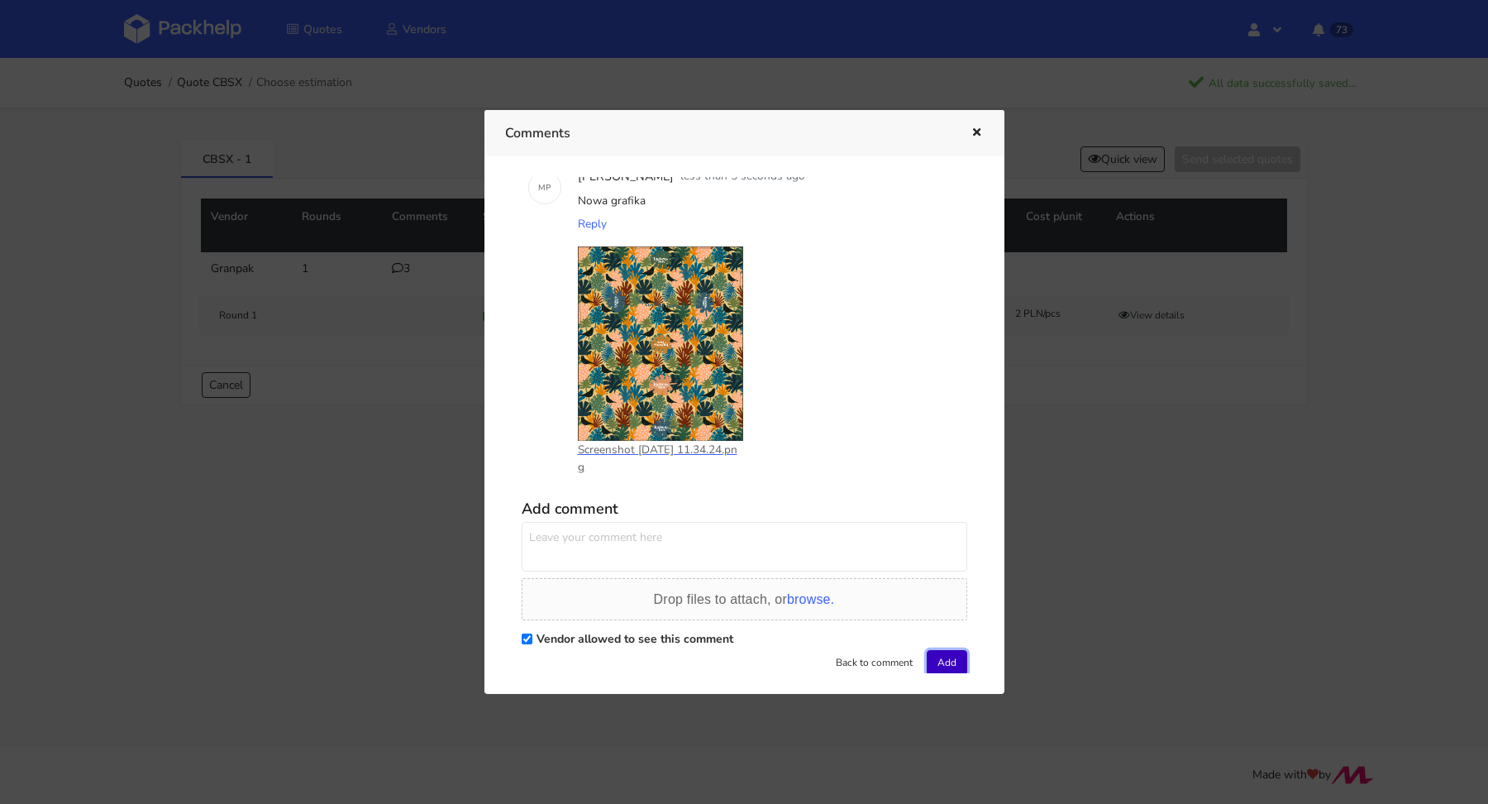
scroll to position [0, 0]
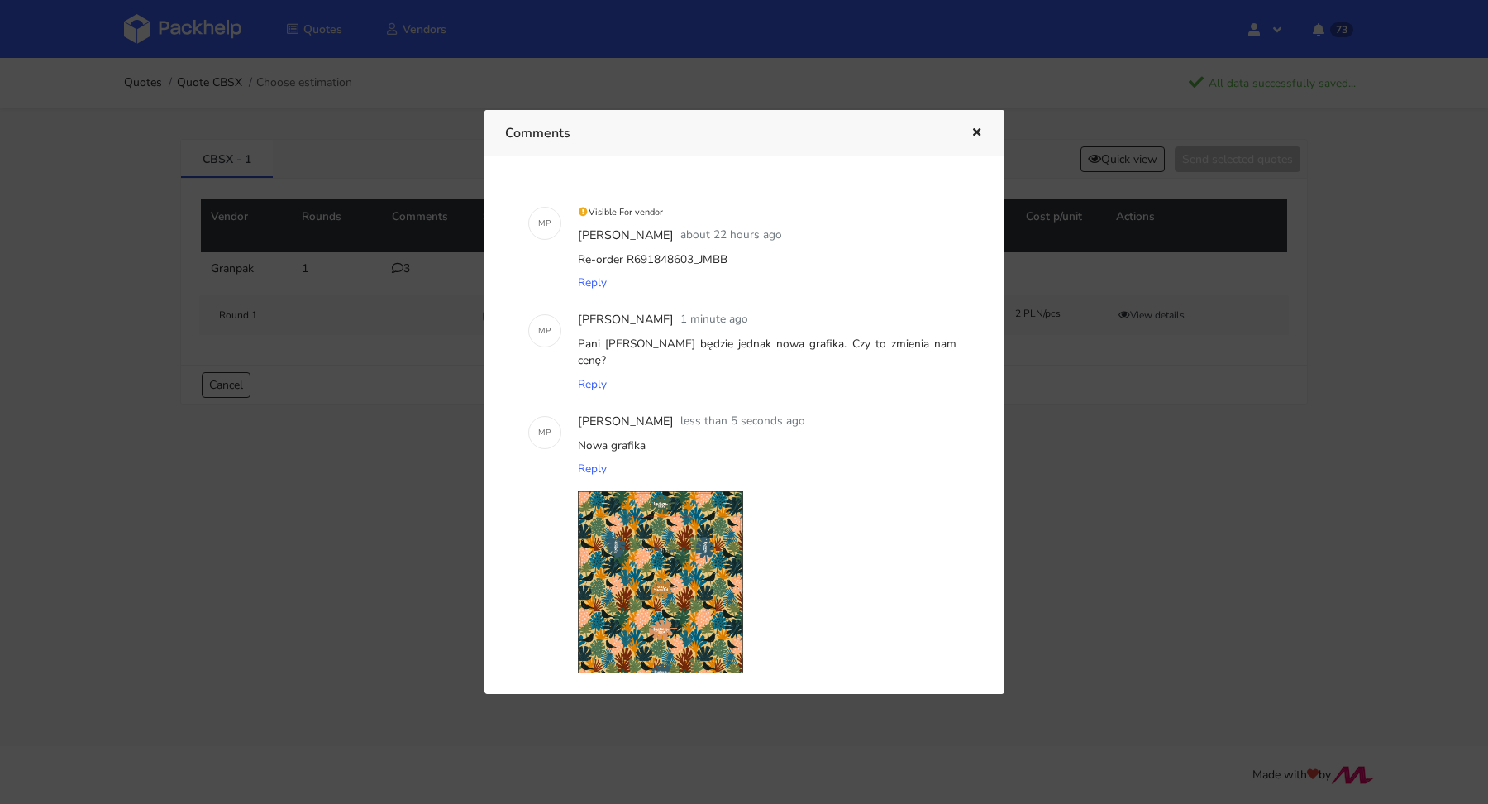
click at [976, 131] on icon "button" at bounding box center [977, 133] width 14 height 12
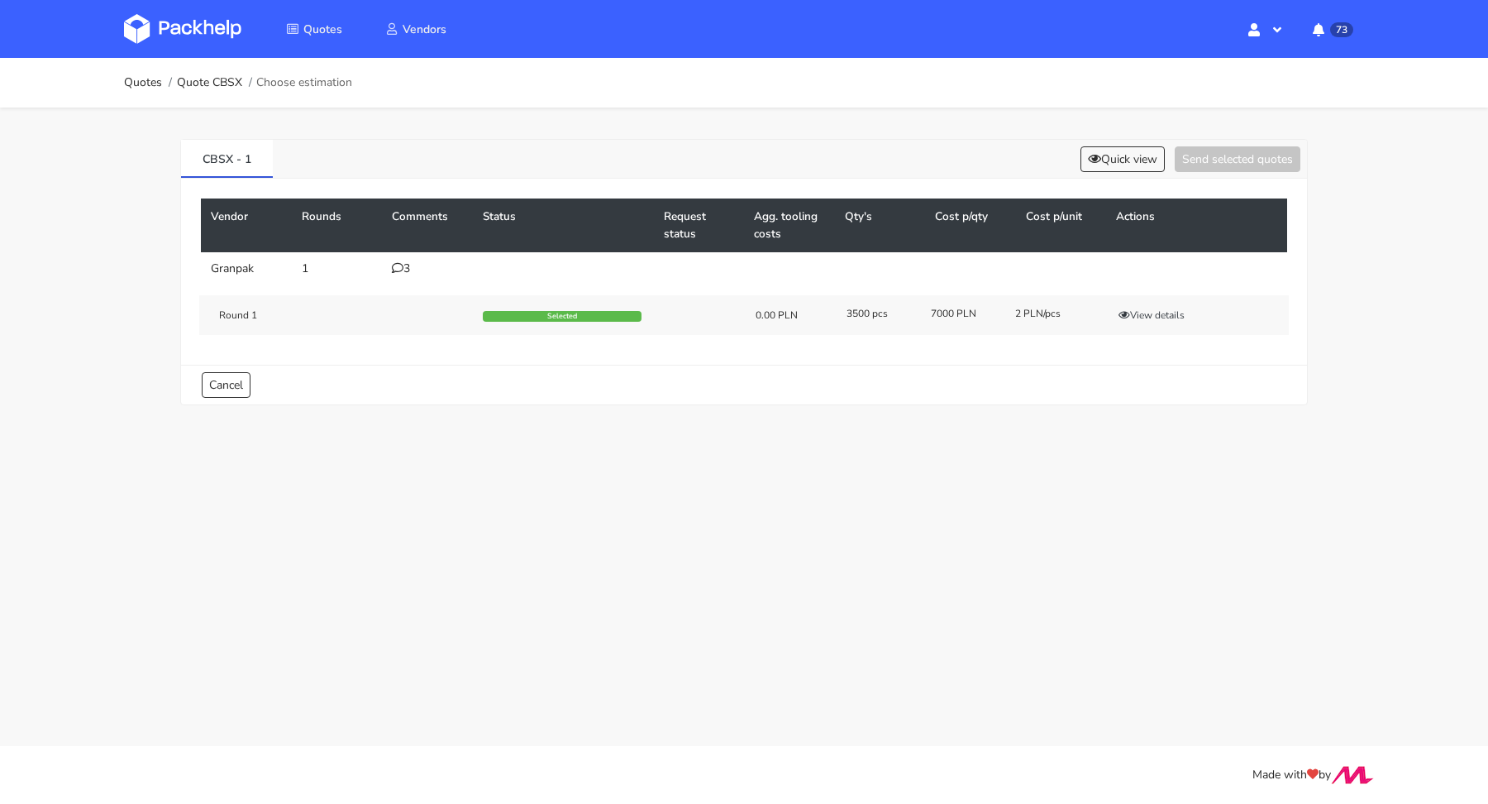
click at [405, 270] on div "3" at bounding box center [427, 268] width 71 height 13
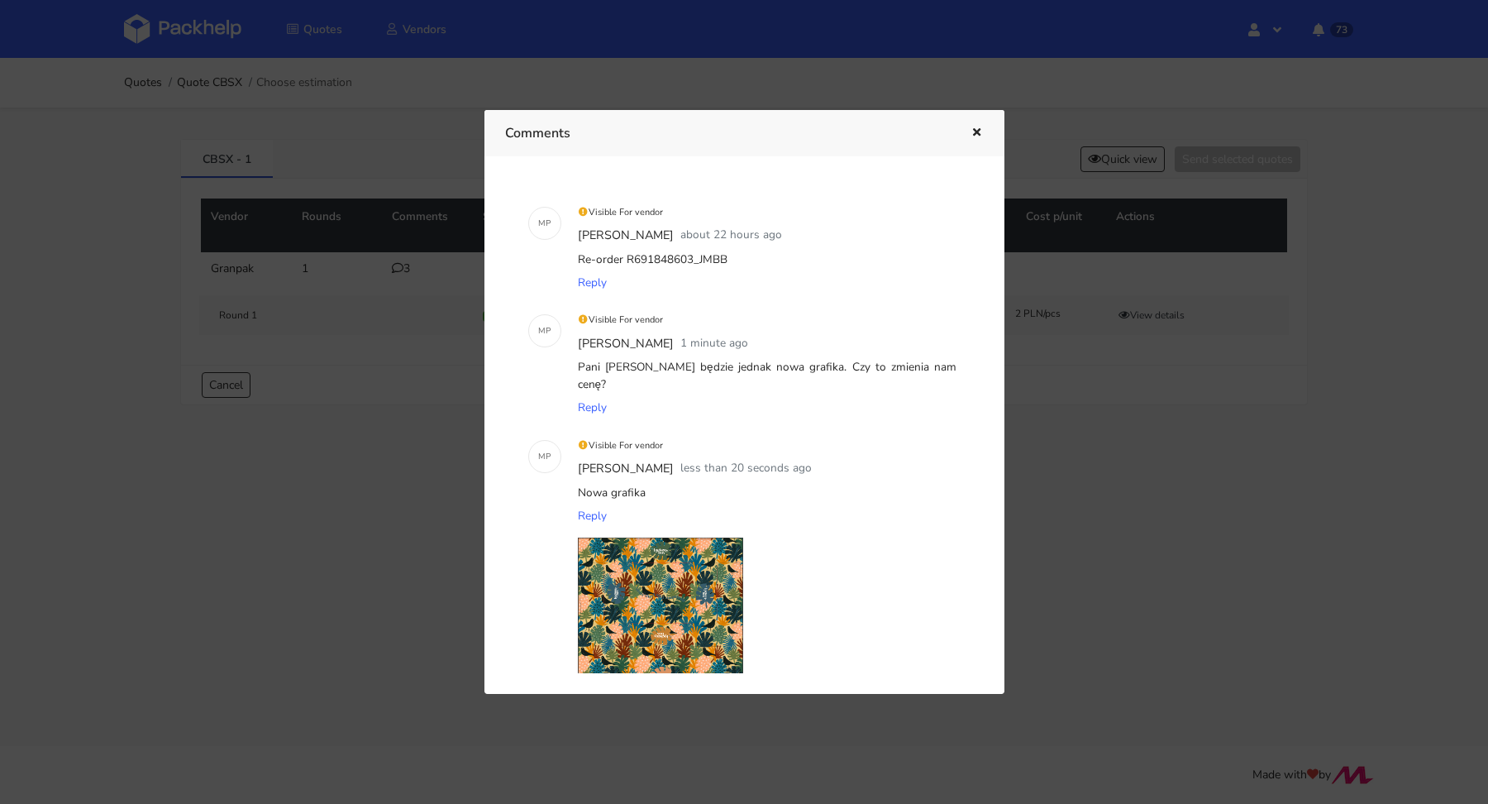
scroll to position [292, 0]
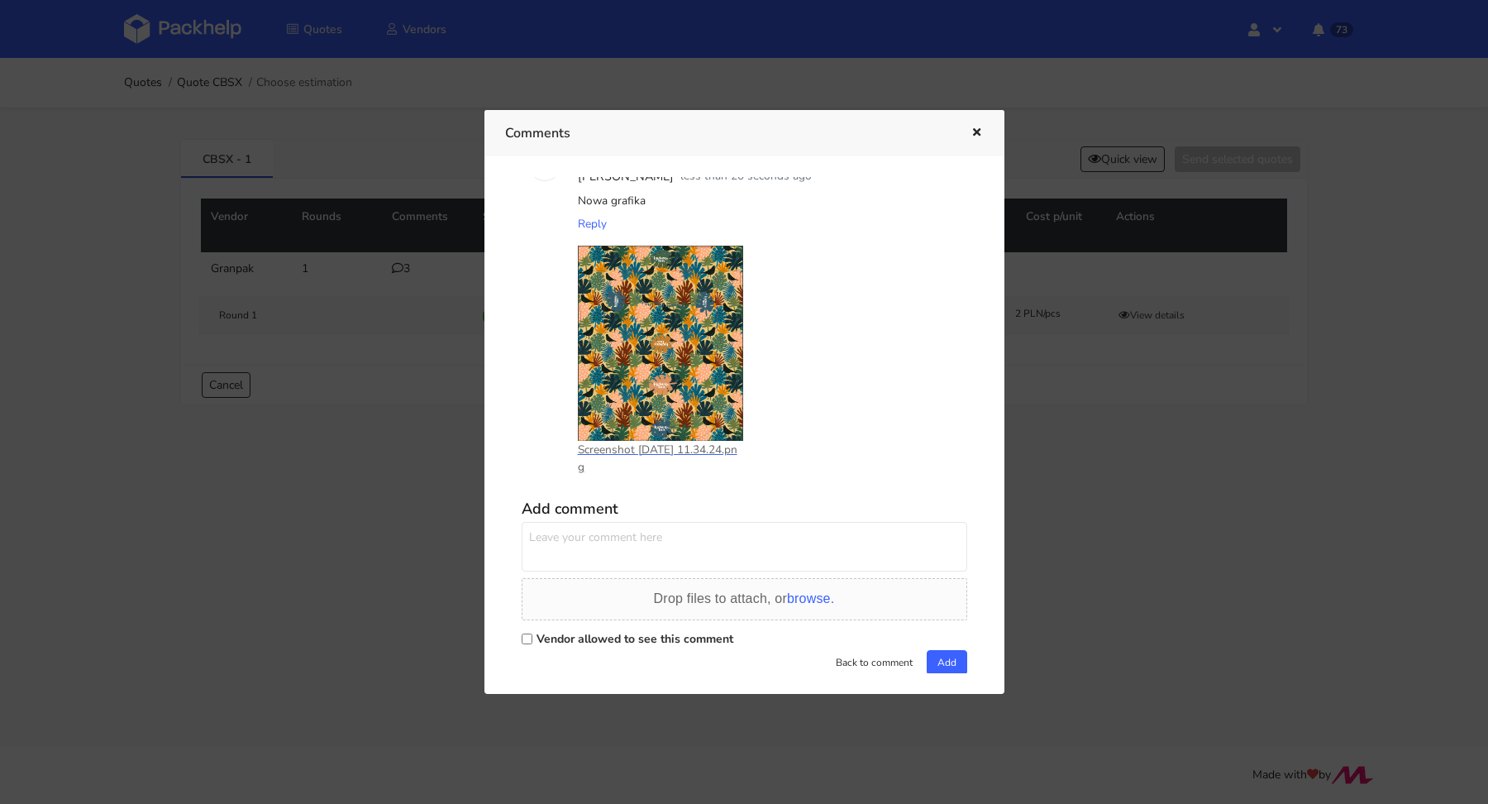
click at [106, 505] on div at bounding box center [744, 402] width 1488 height 804
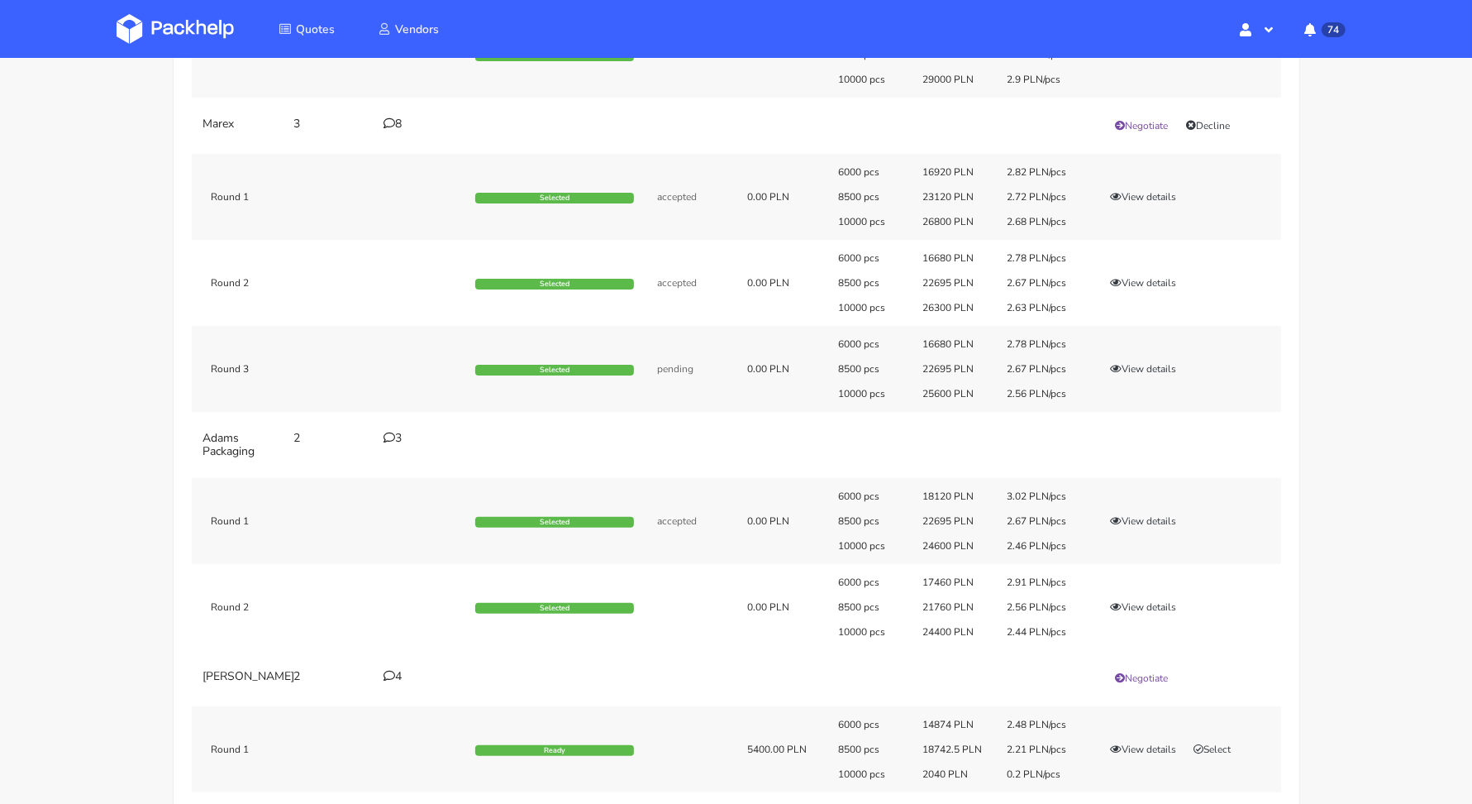
scroll to position [523, 0]
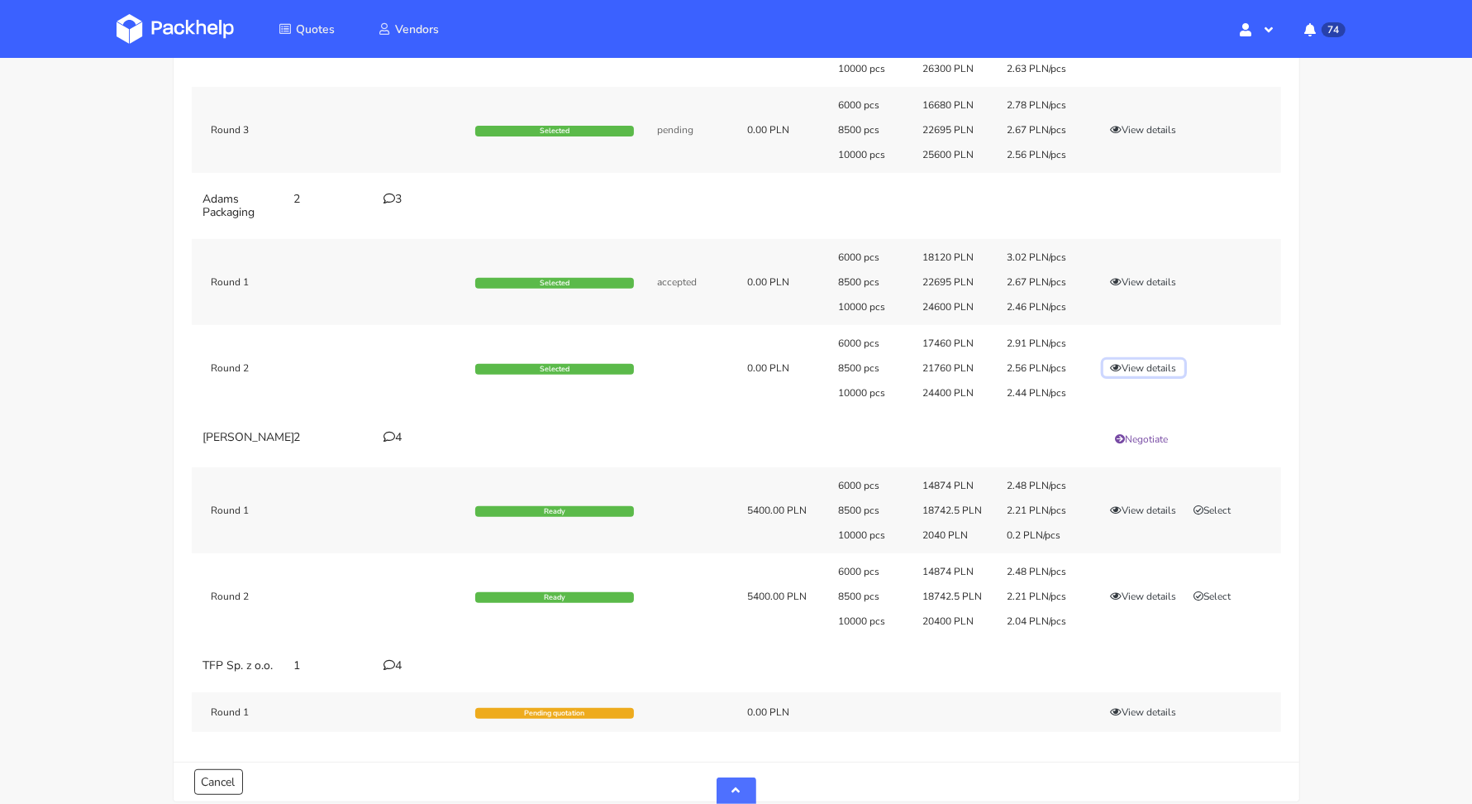
click at [1153, 369] on button "View details" at bounding box center [1144, 368] width 81 height 17
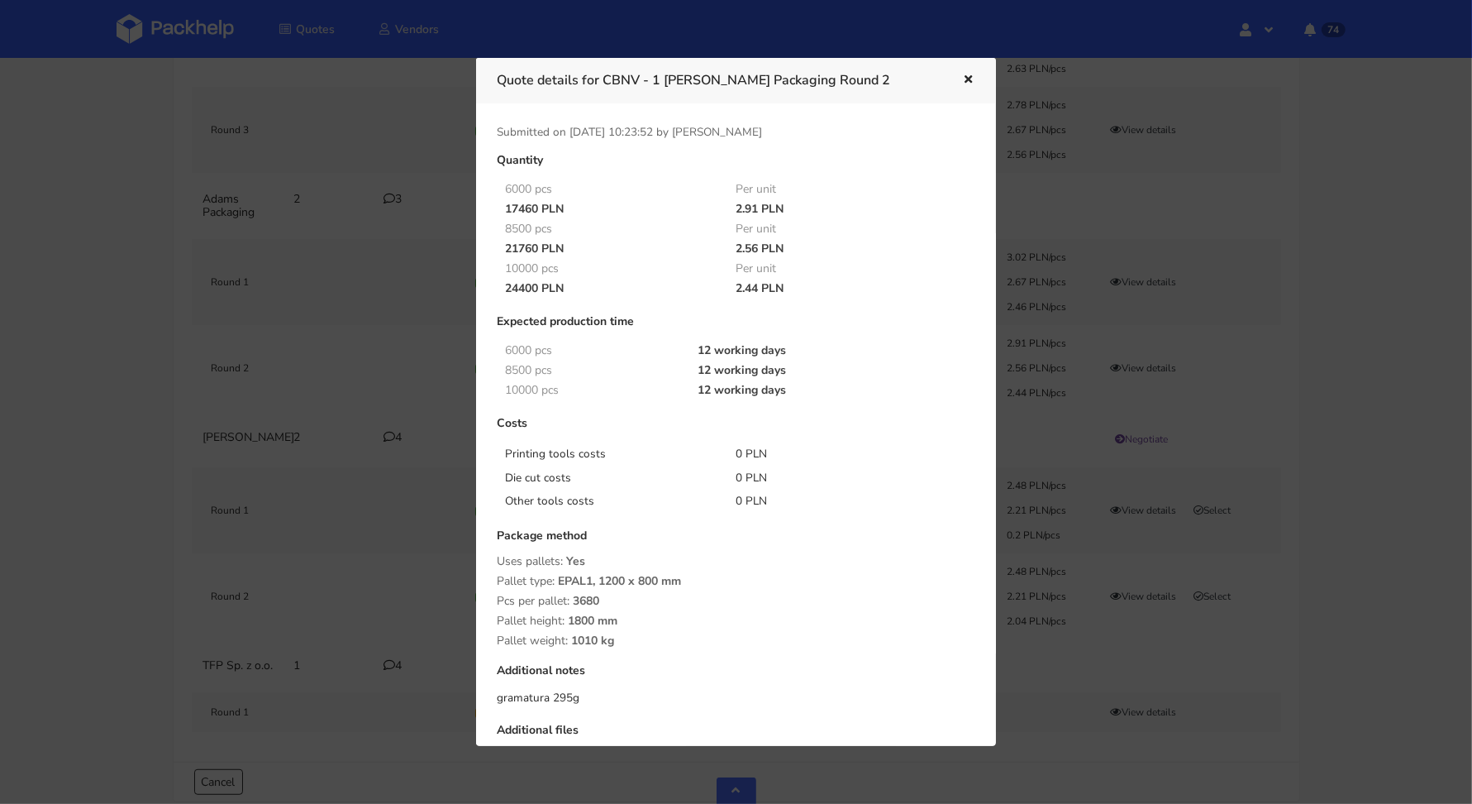
click at [1255, 365] on div at bounding box center [736, 402] width 1472 height 804
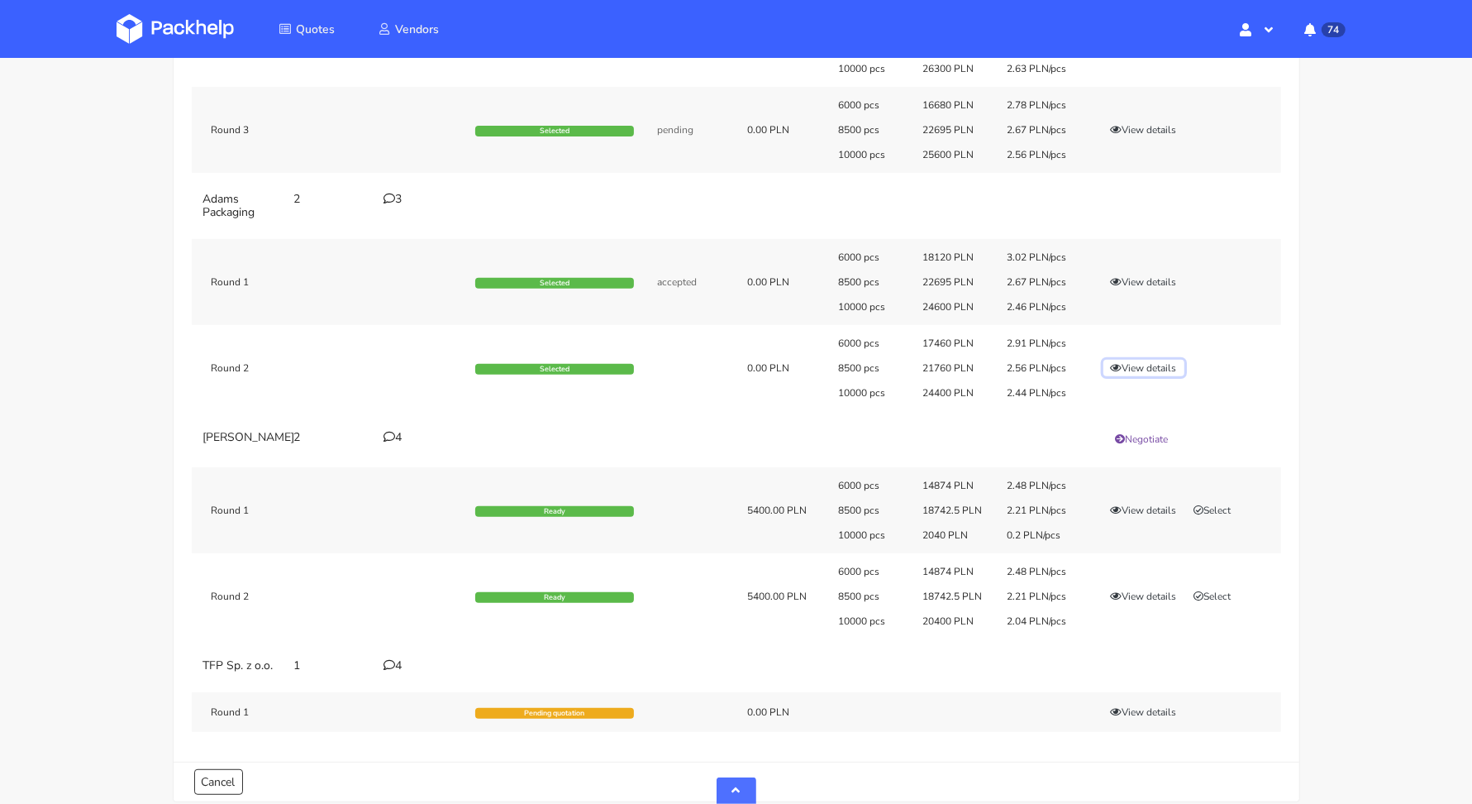
click at [1123, 365] on button "View details" at bounding box center [1144, 368] width 81 height 17
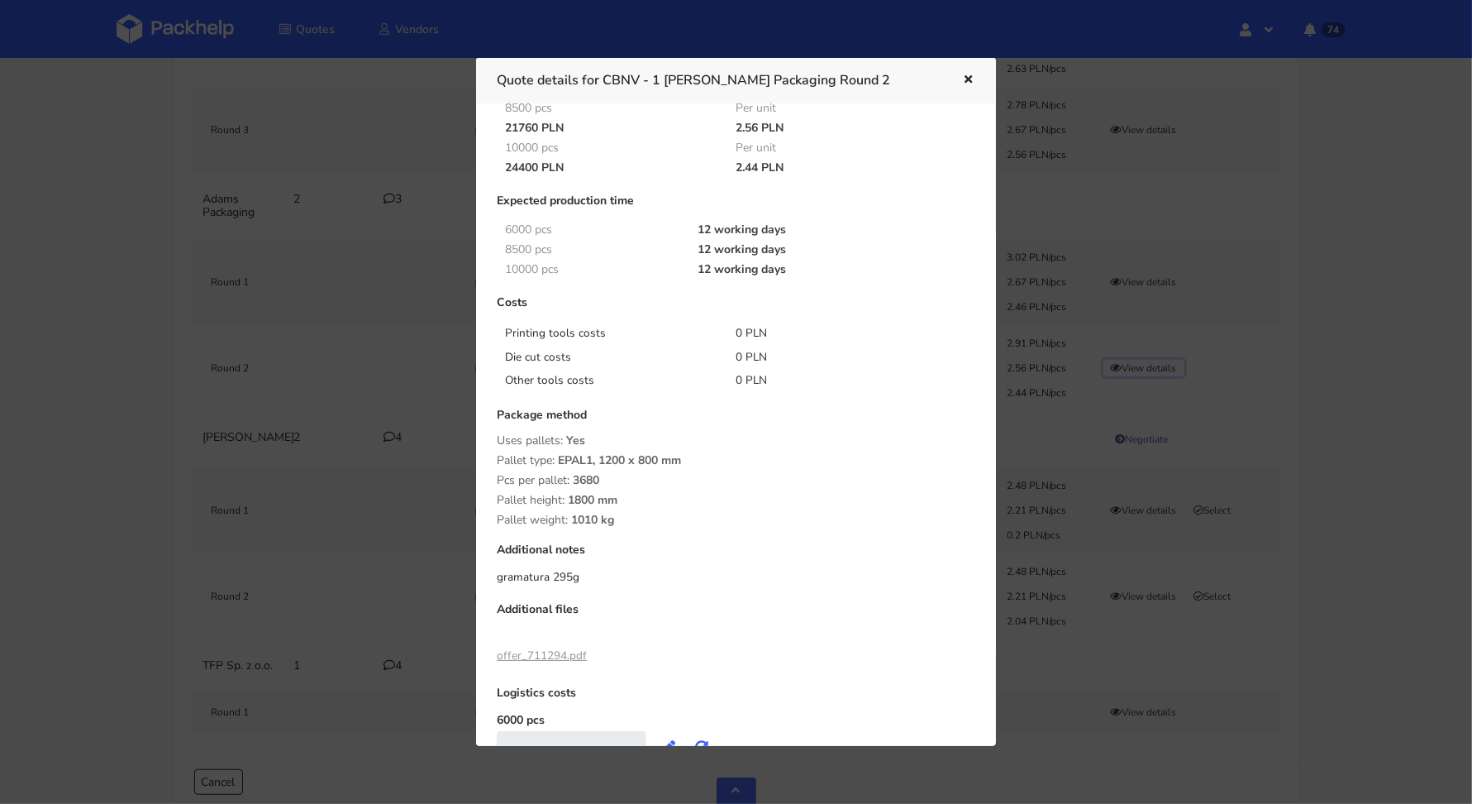
scroll to position [315, 0]
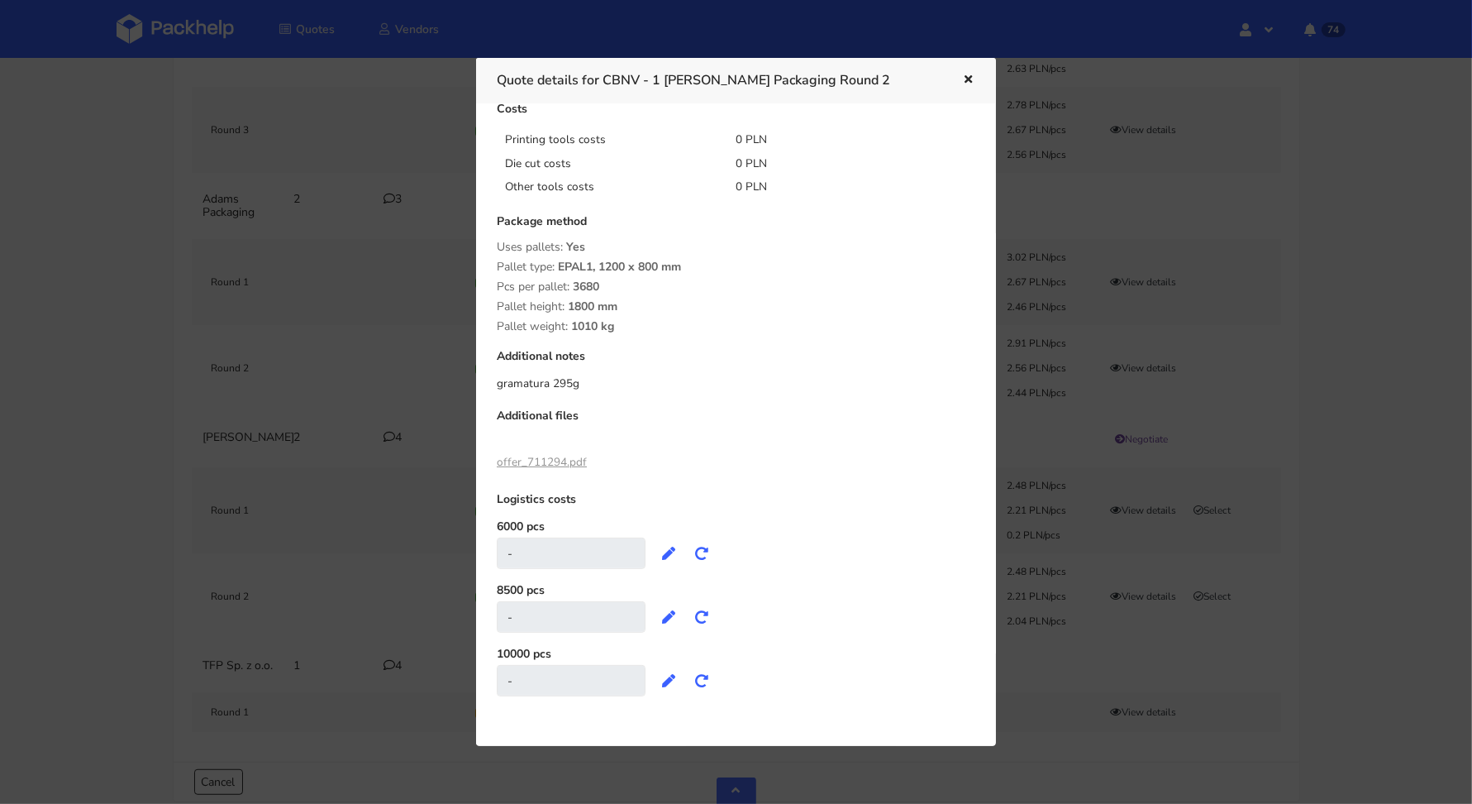
click at [554, 461] on link "offer_711294.pdf" at bounding box center [542, 462] width 90 height 16
click at [966, 78] on icon "button" at bounding box center [969, 80] width 14 height 12
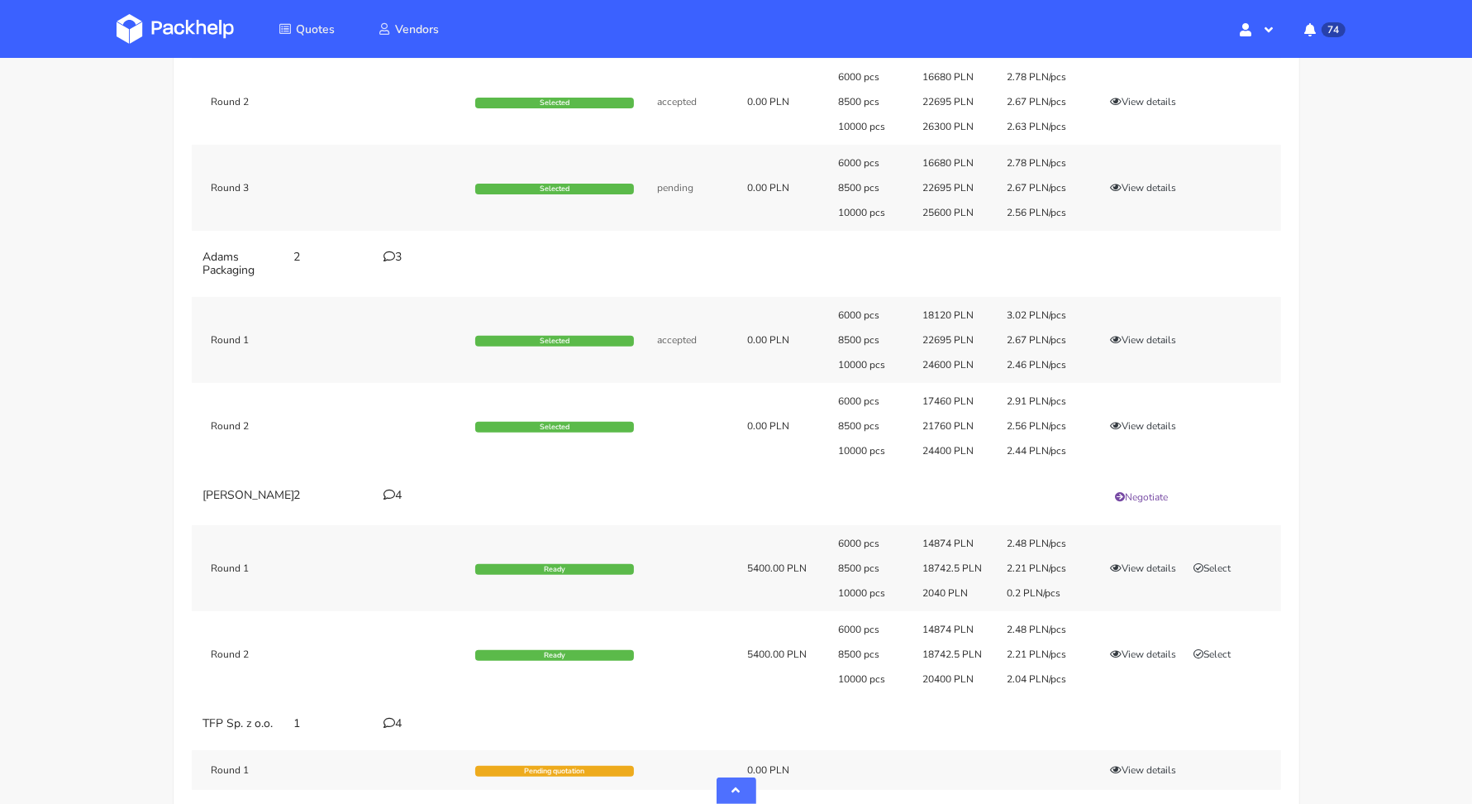
scroll to position [446, 0]
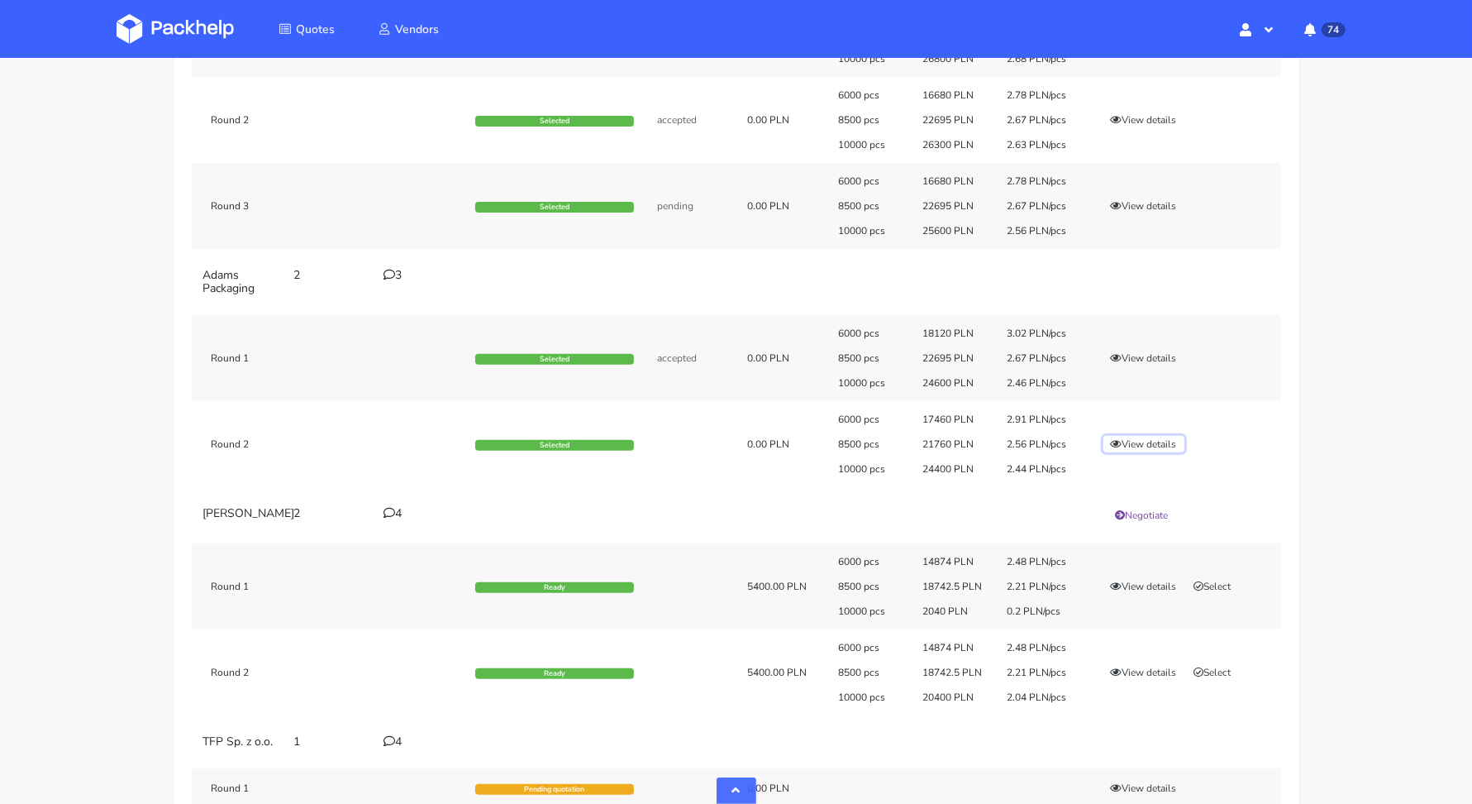
click at [1123, 438] on button "View details" at bounding box center [1144, 444] width 81 height 17
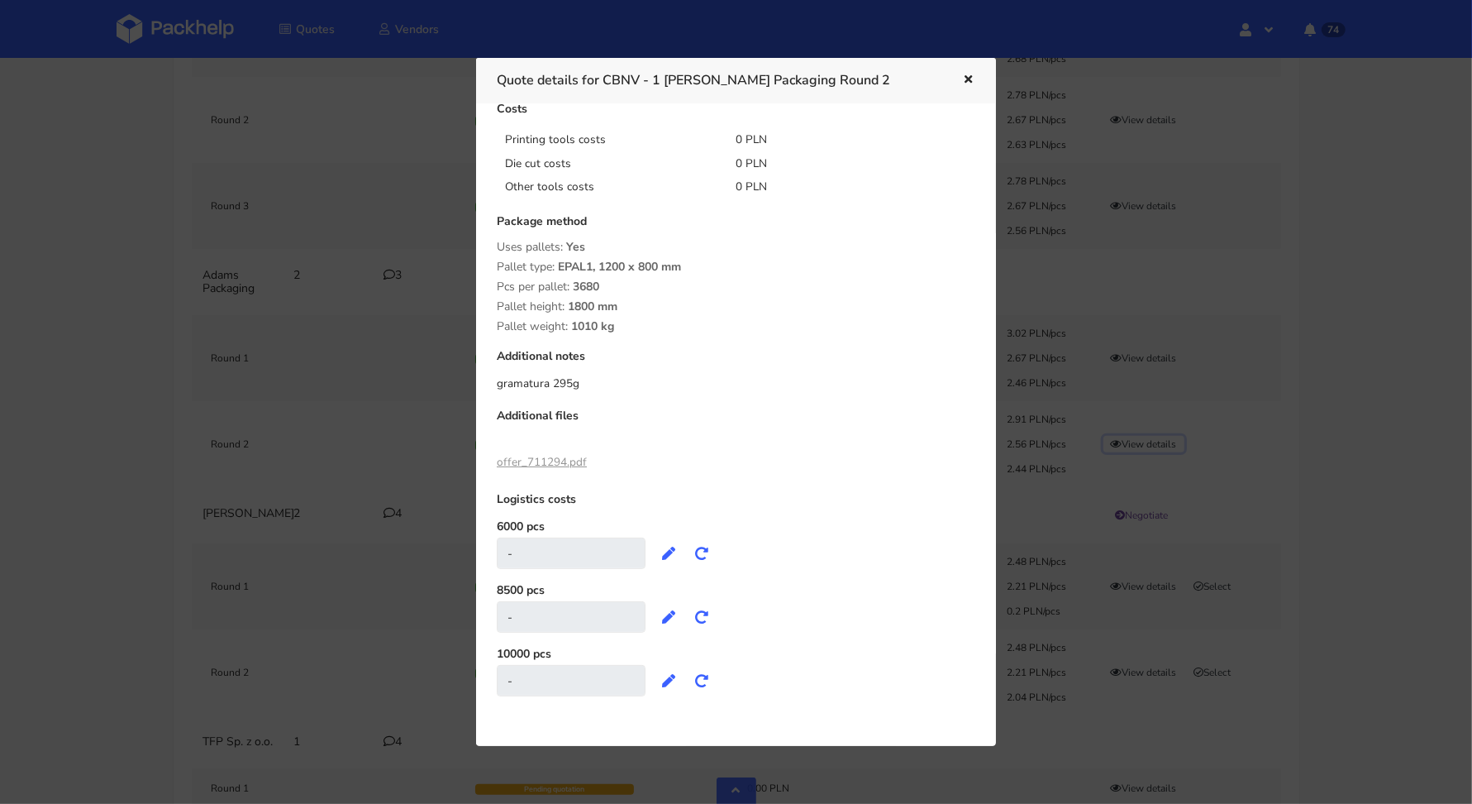
scroll to position [285, 0]
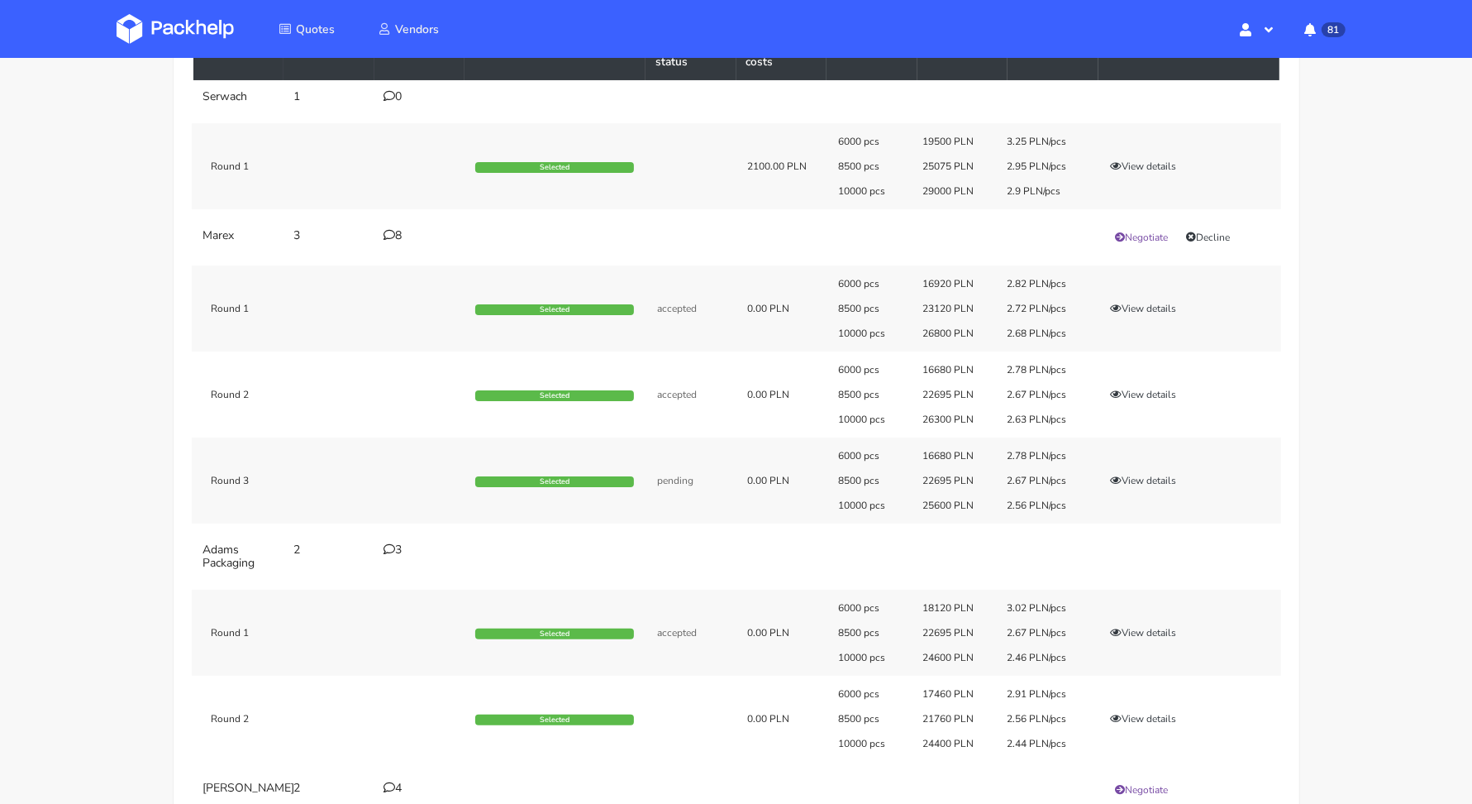
scroll to position [588, 0]
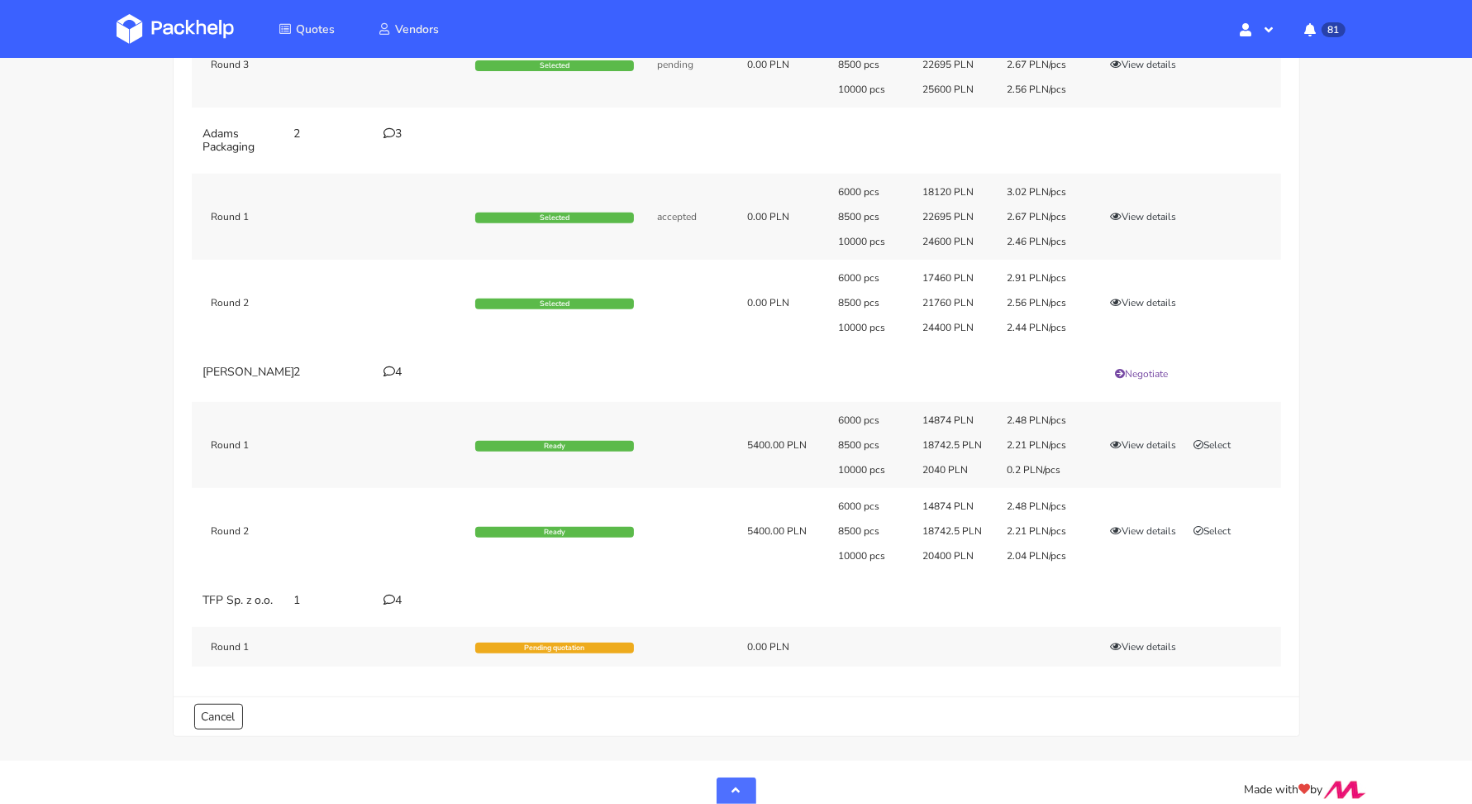
click at [398, 132] on div "3" at bounding box center [419, 133] width 71 height 13
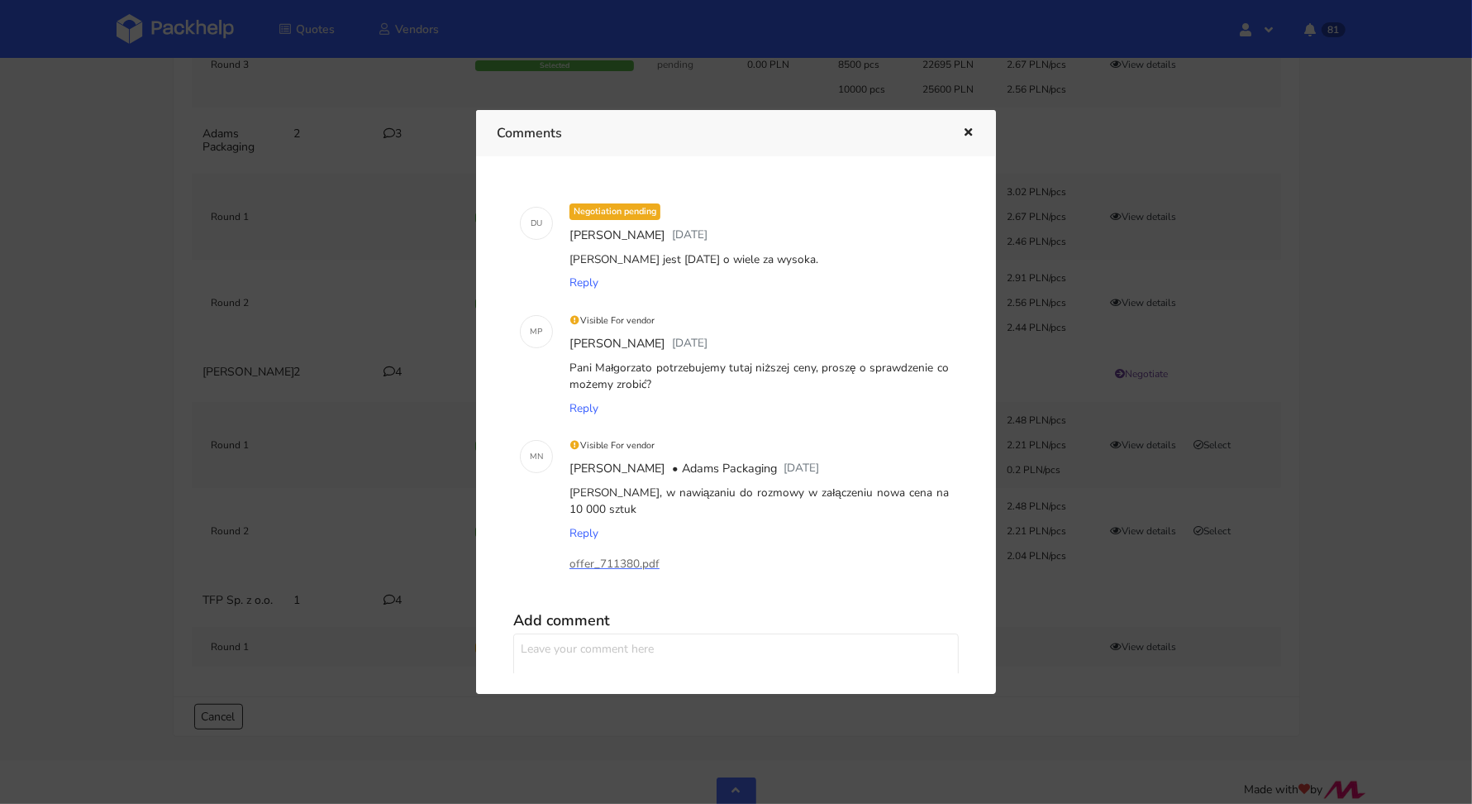
click at [966, 130] on icon "button" at bounding box center [969, 133] width 14 height 12
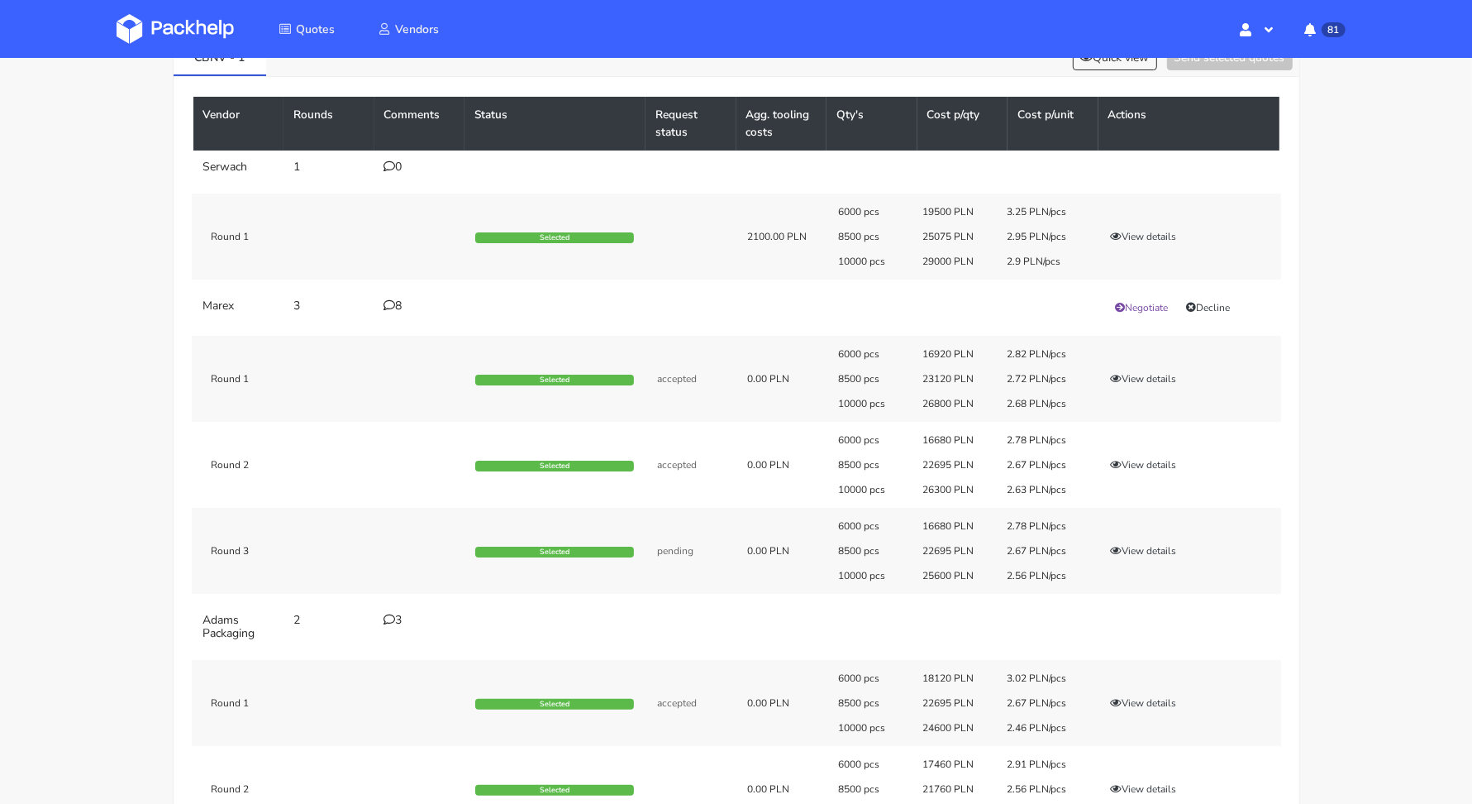
scroll to position [0, 0]
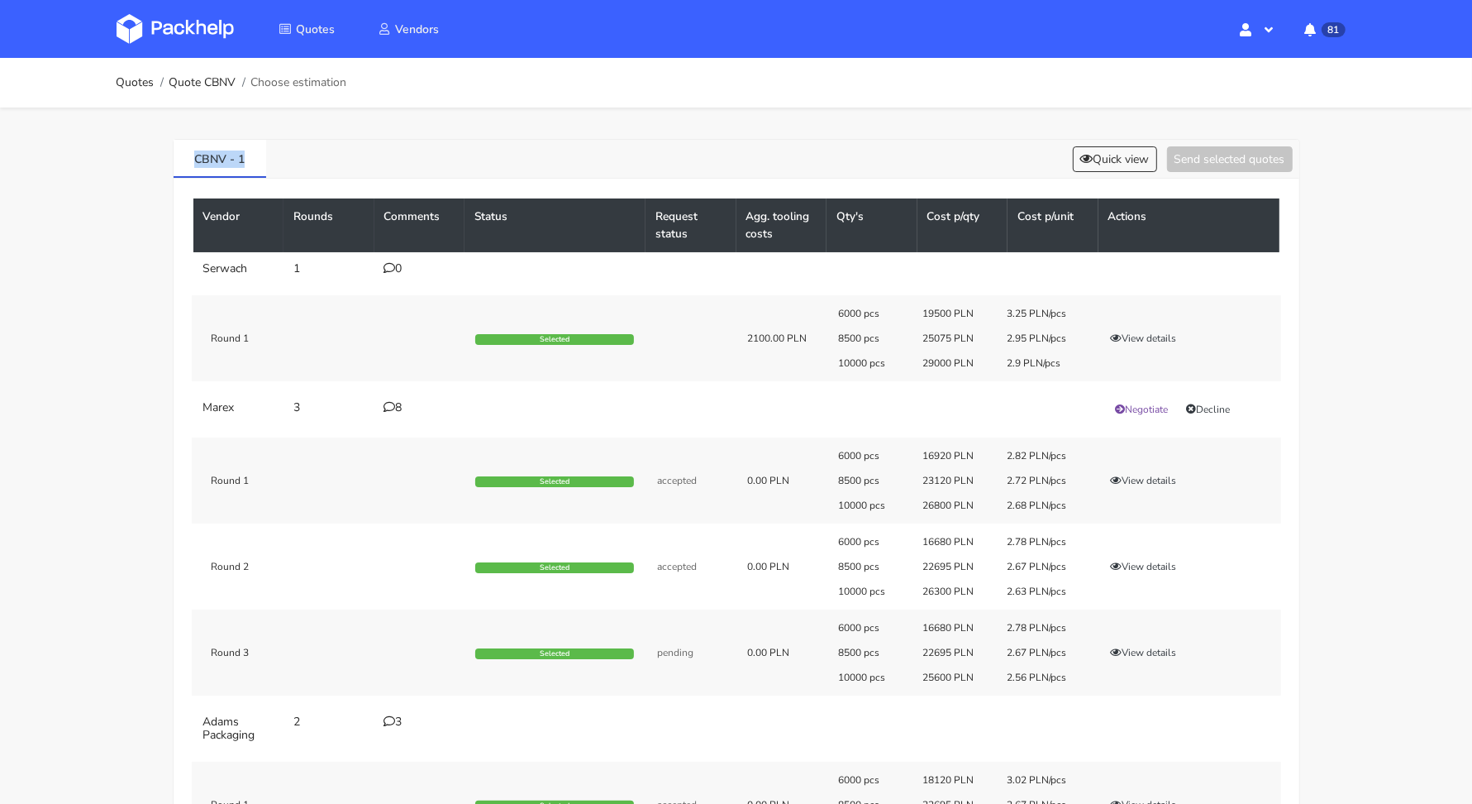
drag, startPoint x: 190, startPoint y: 158, endPoint x: 270, endPoint y: 157, distance: 80.2
click at [270, 157] on div "CBNV - 1 Quick view Send selected quotes" at bounding box center [737, 159] width 1126 height 39
copy link "CBNV - 1"
click at [1122, 155] on button "Quick view" at bounding box center [1115, 159] width 84 height 26
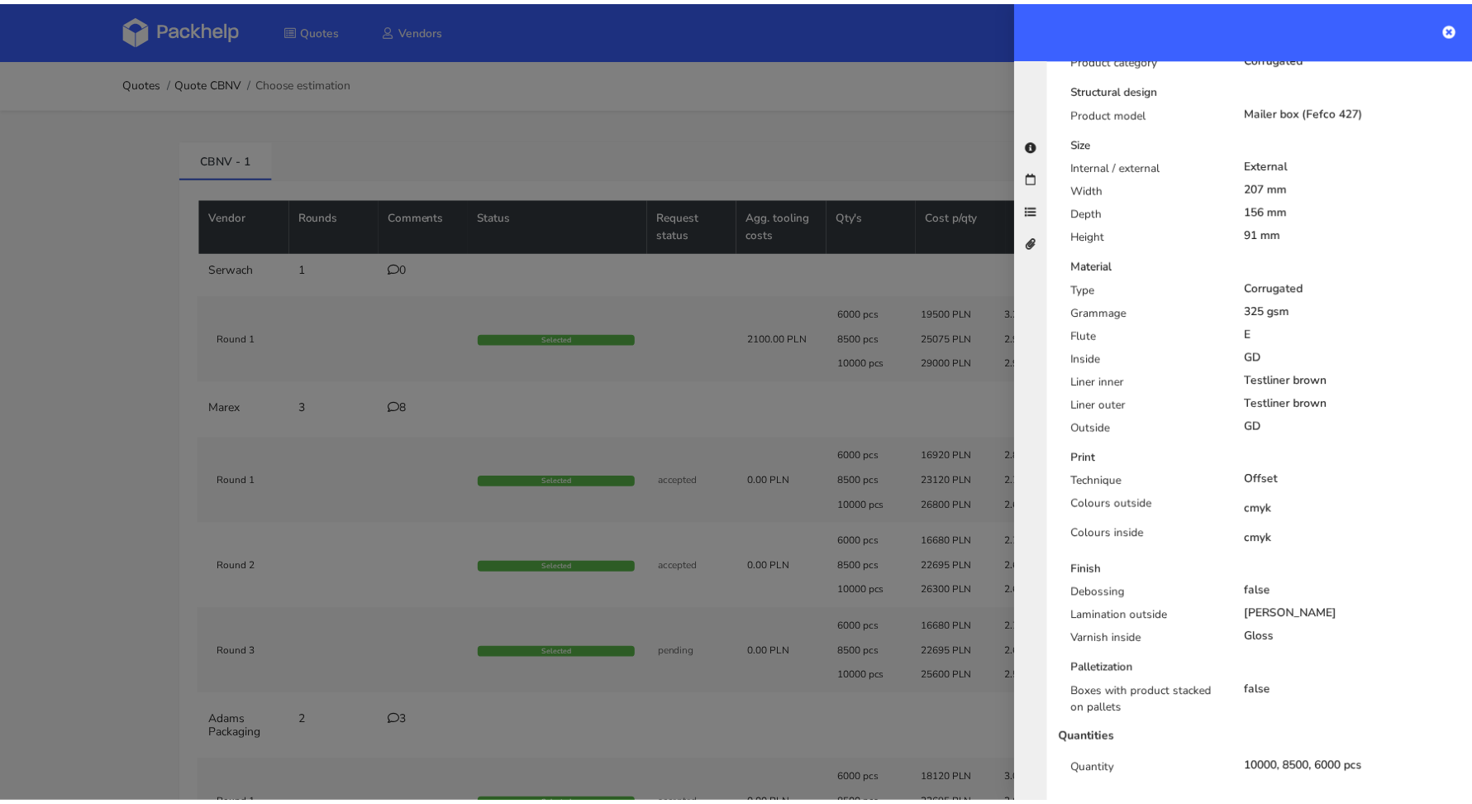
scroll to position [451, 0]
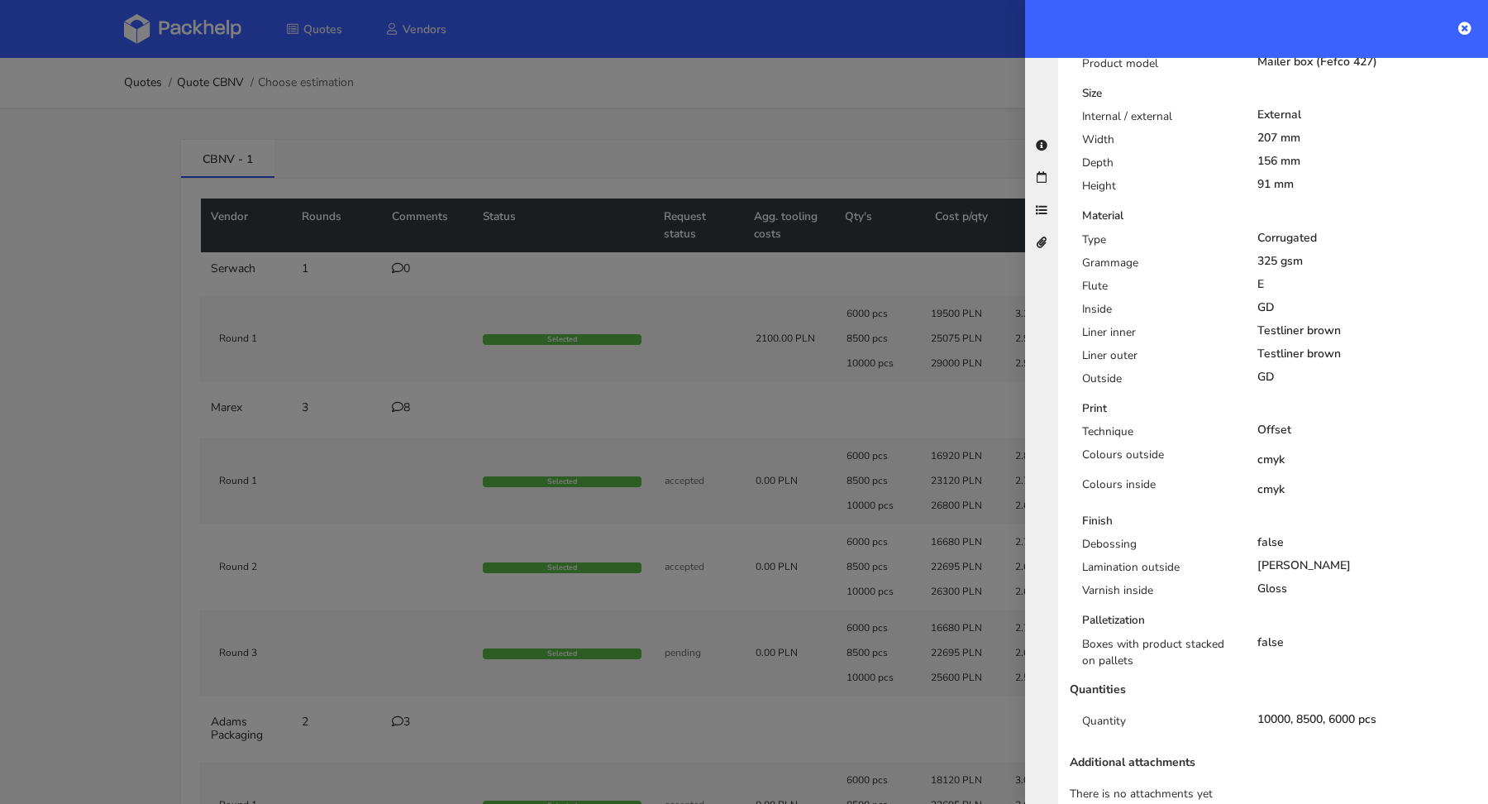
click at [394, 483] on div at bounding box center [744, 402] width 1488 height 804
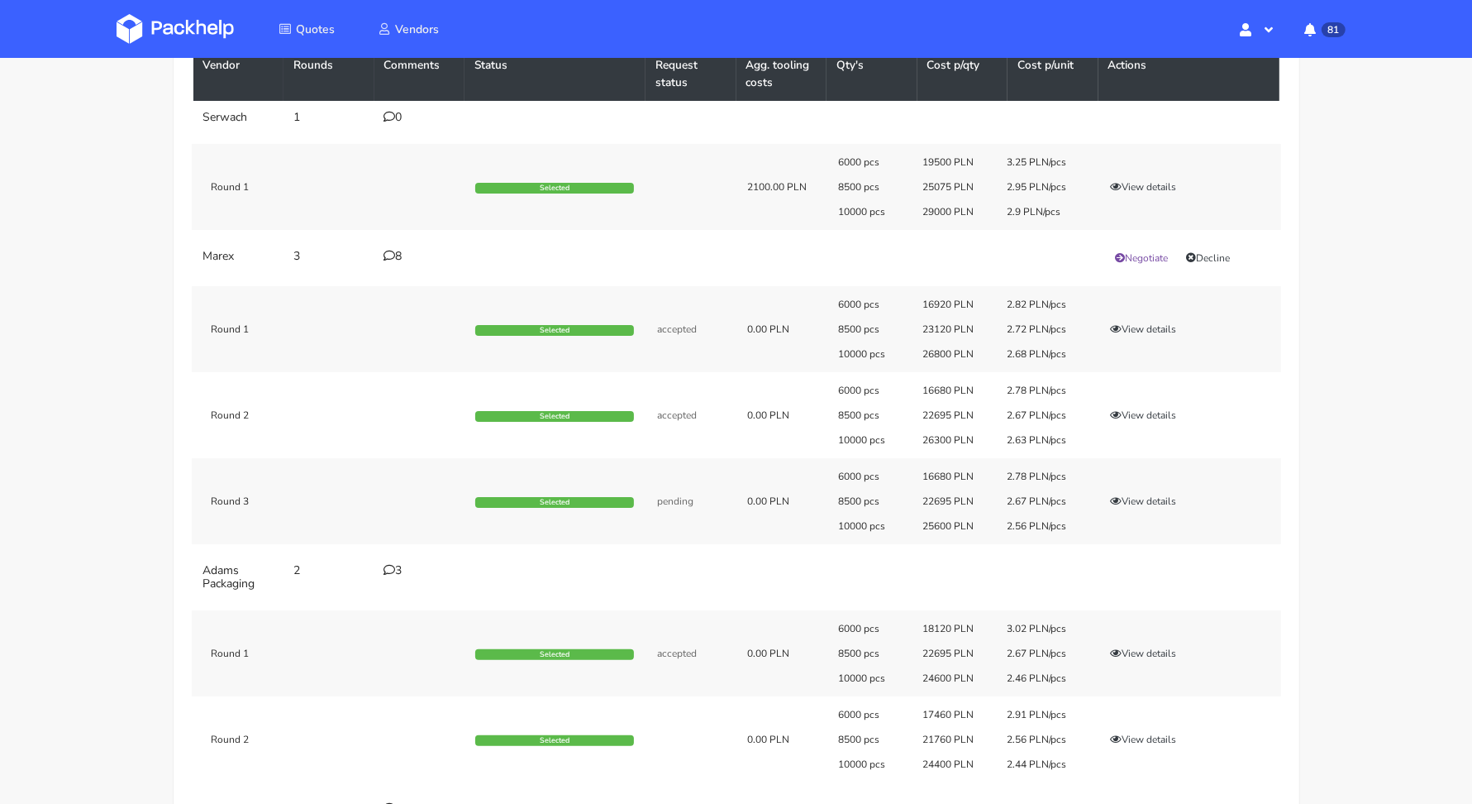
scroll to position [410, 0]
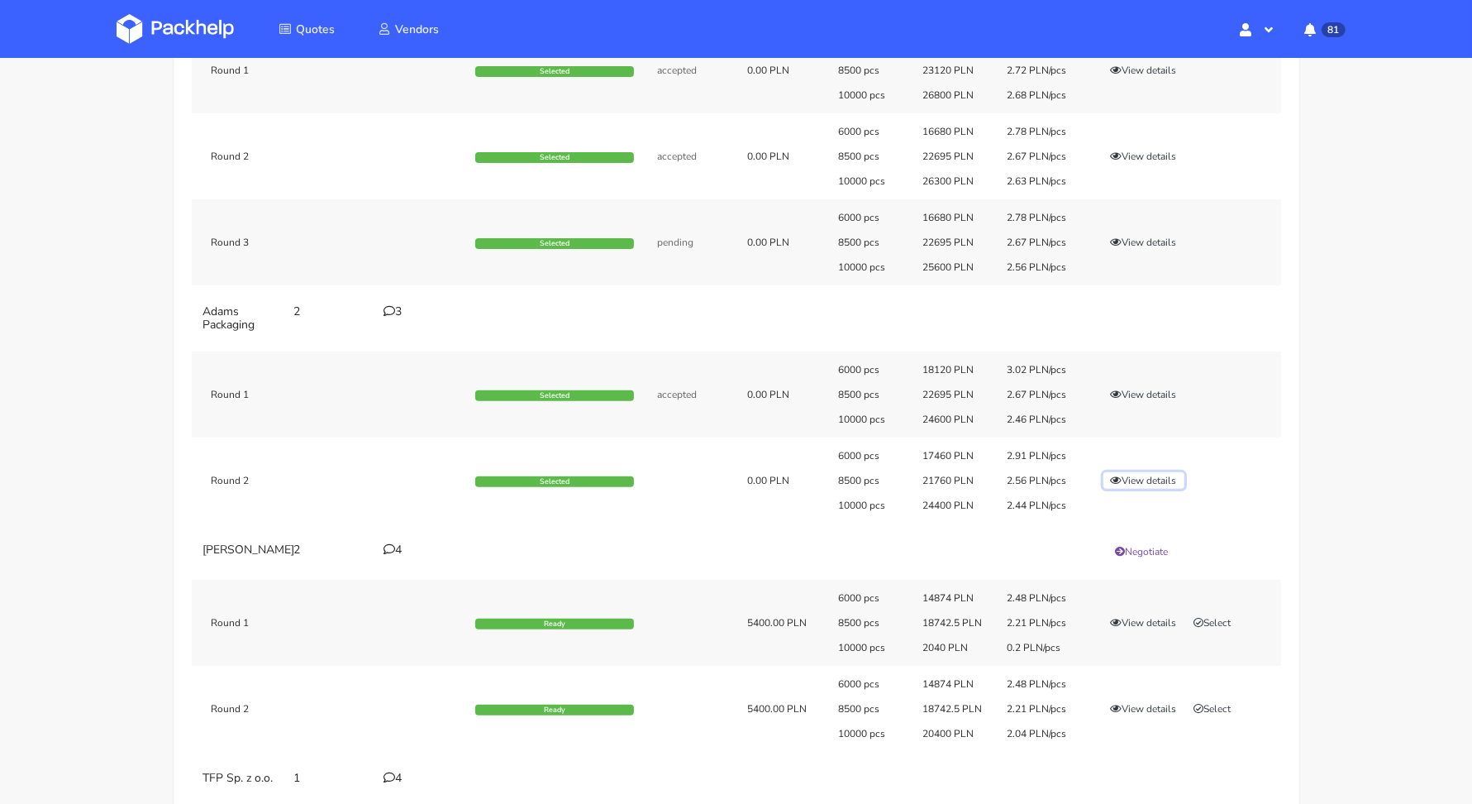
click at [1147, 479] on button "View details" at bounding box center [1144, 480] width 81 height 17
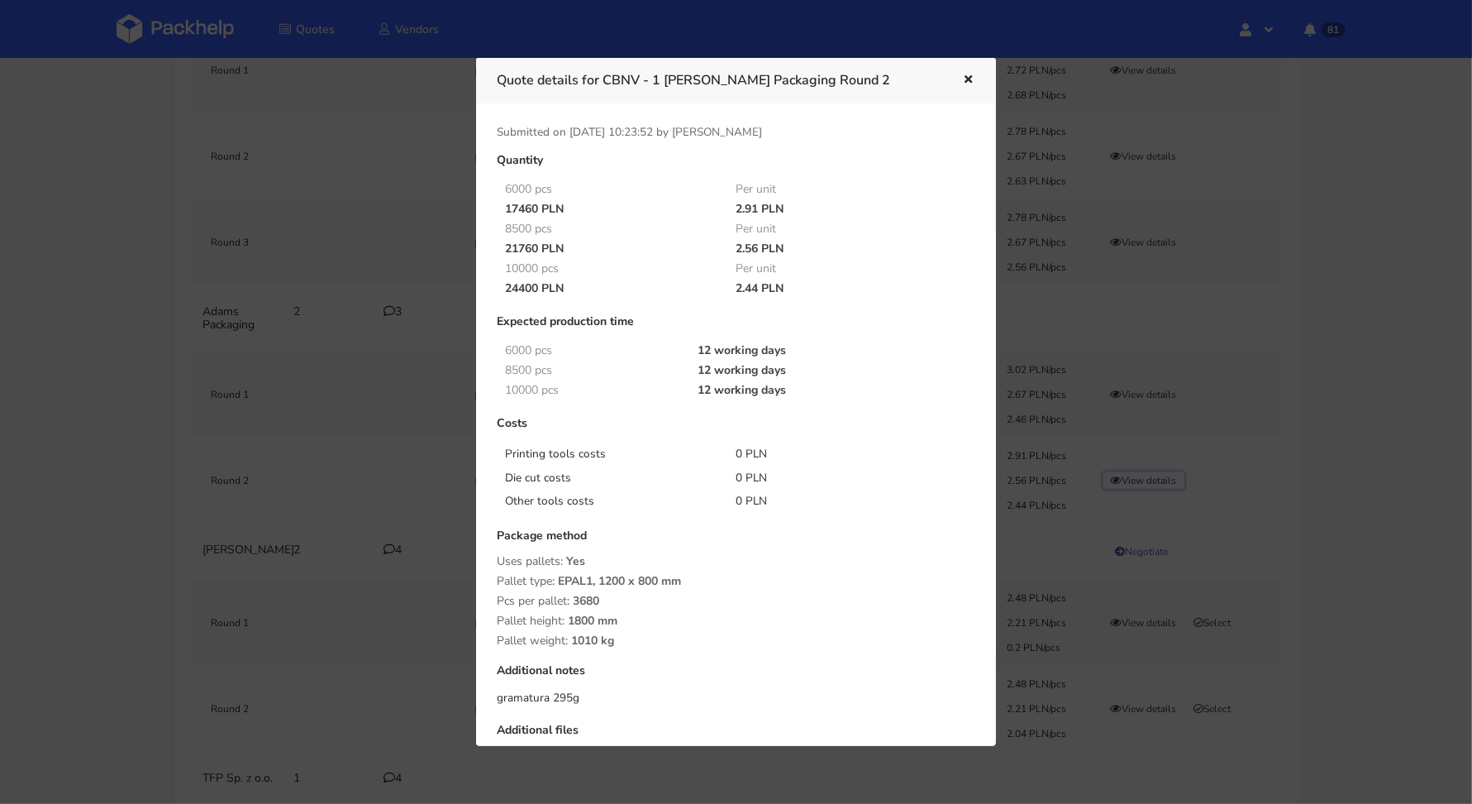
scroll to position [315, 0]
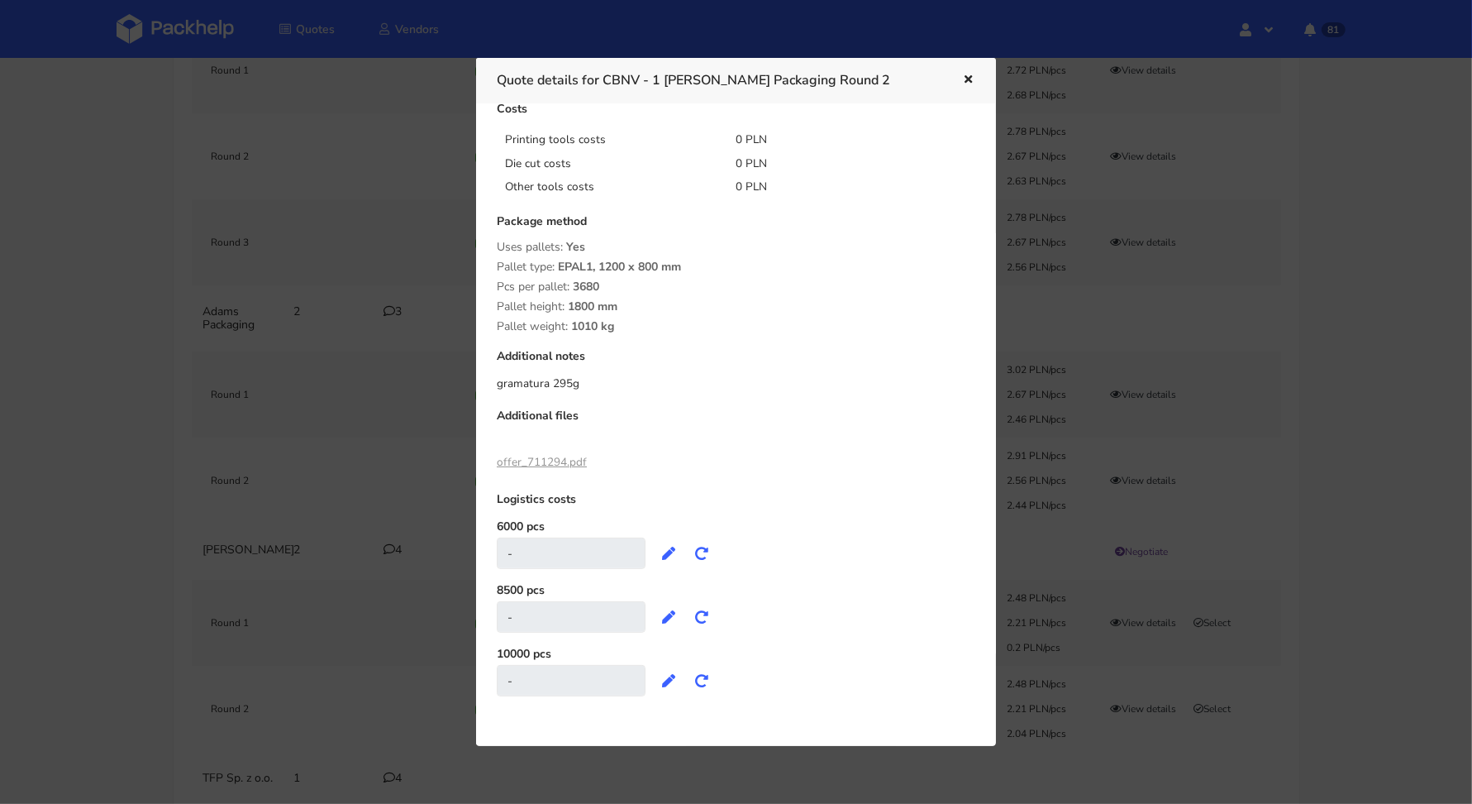
click at [542, 456] on link "offer_711294.pdf" at bounding box center [542, 462] width 90 height 16
click at [1097, 262] on div at bounding box center [736, 402] width 1472 height 804
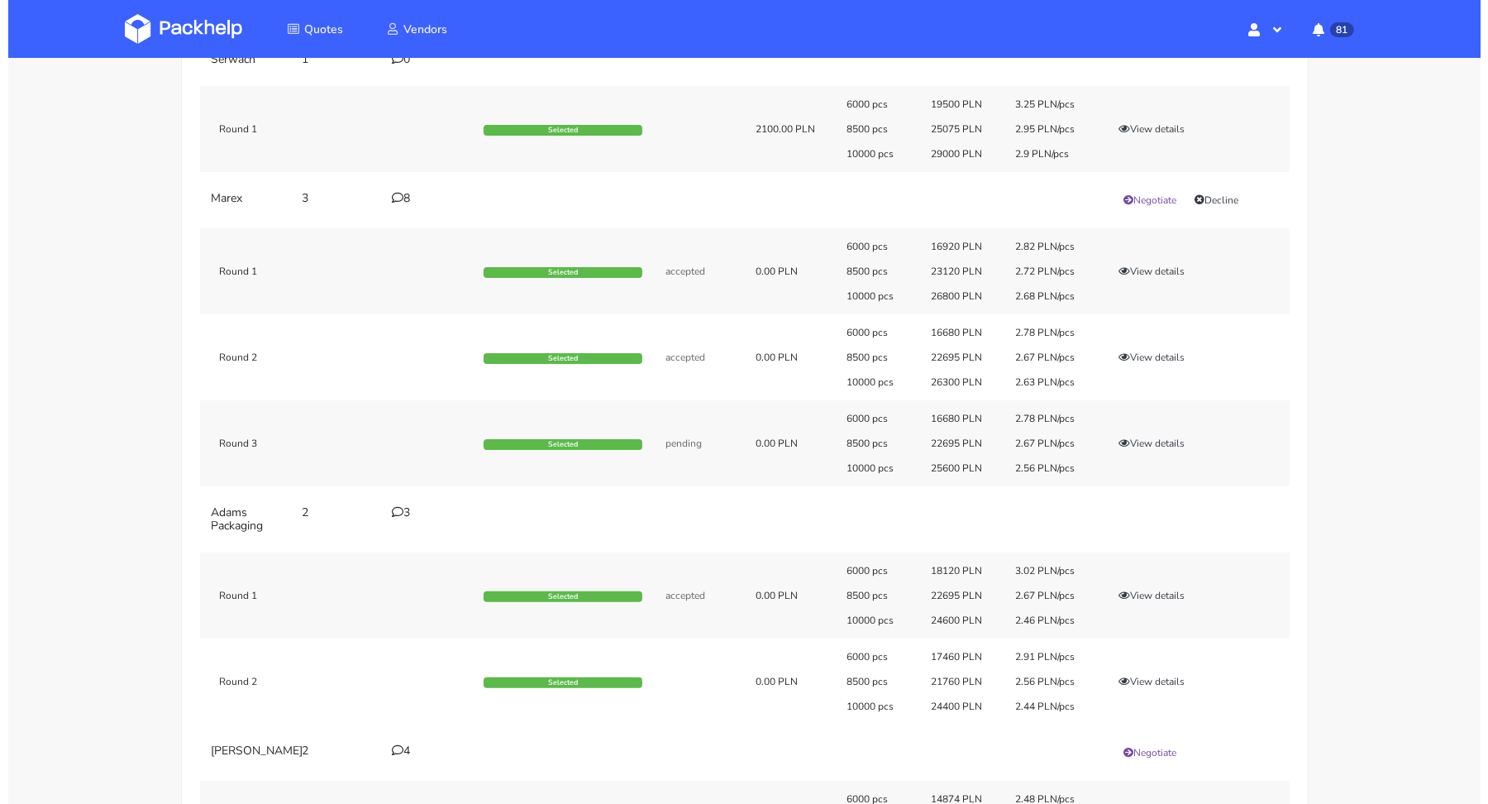
scroll to position [0, 0]
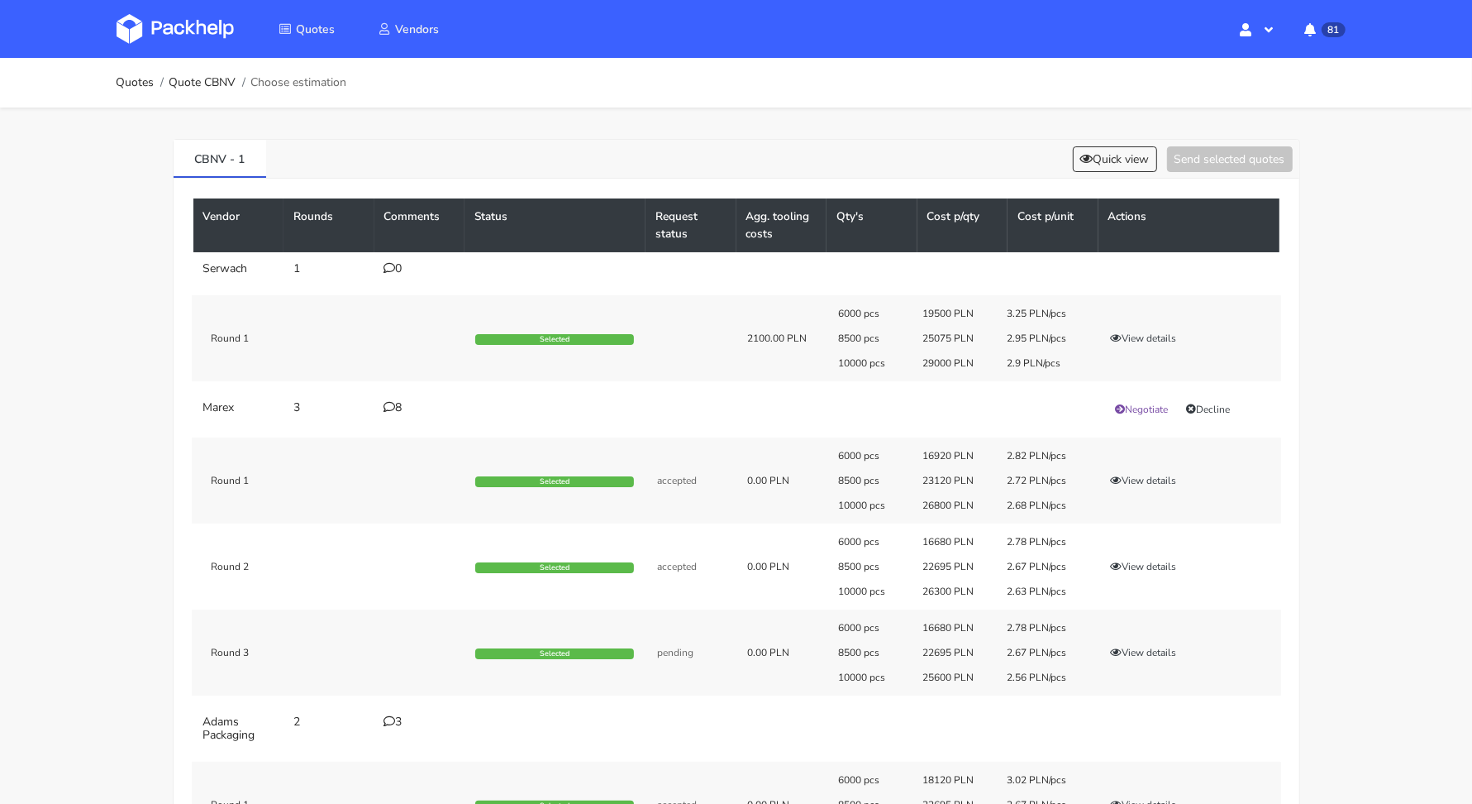
click at [1119, 136] on div "CBNV - 1 Quick view Send selected quotes Vendor Rounds Comments Status Request …" at bounding box center [736, 727] width 1191 height 1241
click at [1115, 159] on button "Quick view" at bounding box center [1115, 159] width 84 height 26
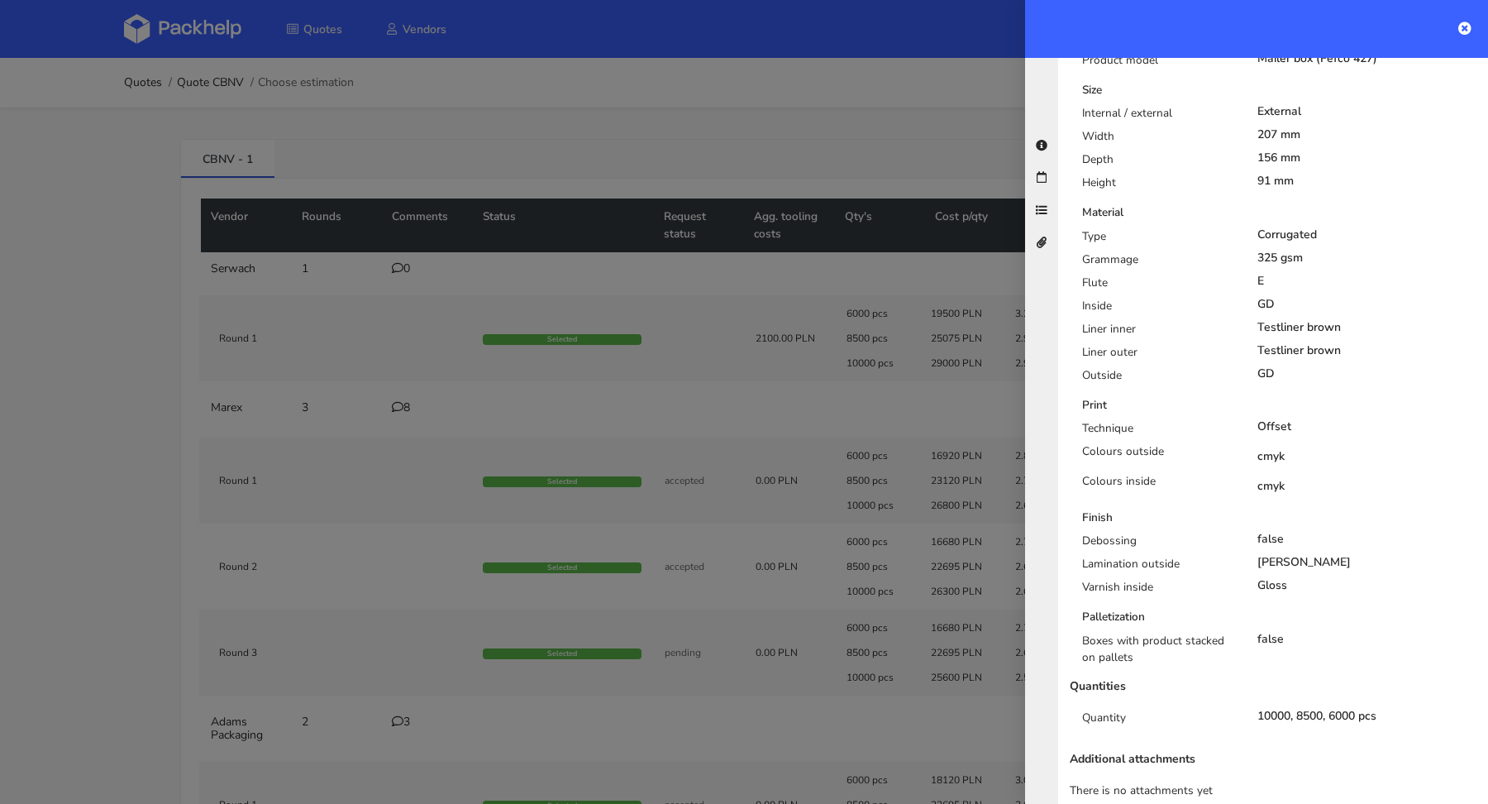
scroll to position [457, 0]
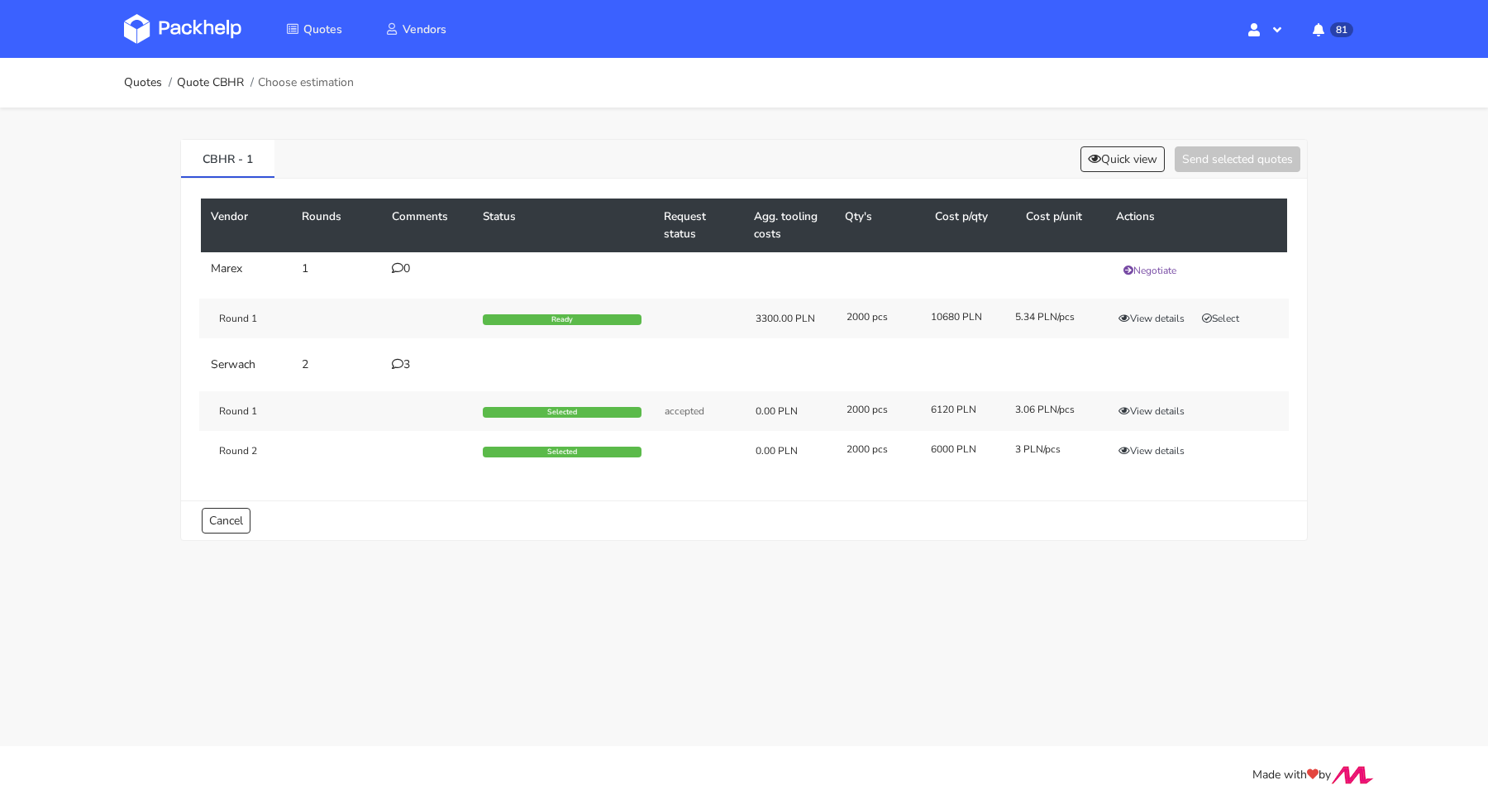
click at [408, 367] on div "3" at bounding box center [427, 364] width 71 height 13
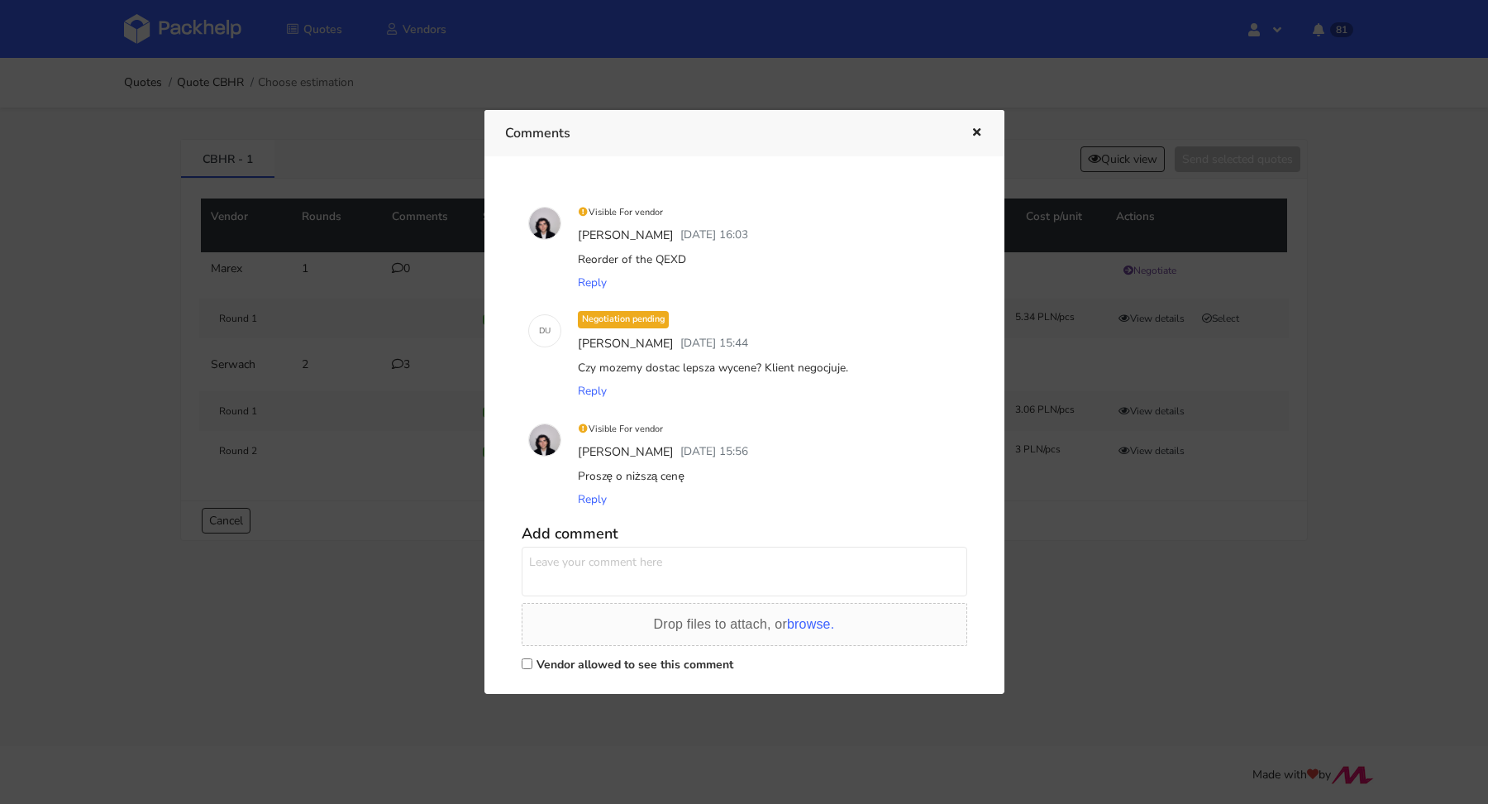
drag, startPoint x: 690, startPoint y: 259, endPoint x: 656, endPoint y: 256, distance: 34.0
click at [656, 256] on div "Reorder of the QEXD" at bounding box center [768, 259] width 386 height 23
copy div "QEXD"
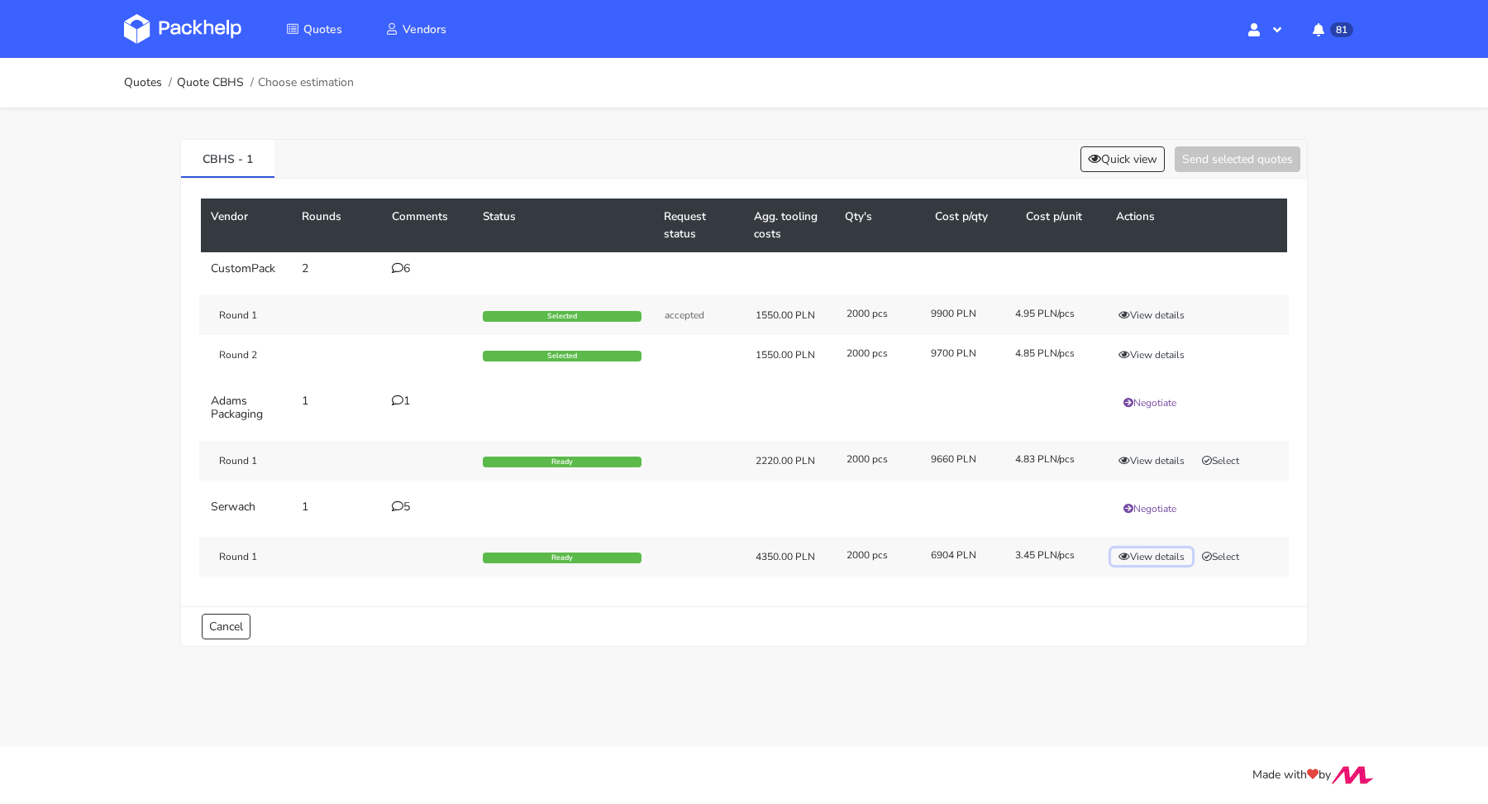
click at [1156, 550] on button "View details" at bounding box center [1151, 556] width 81 height 17
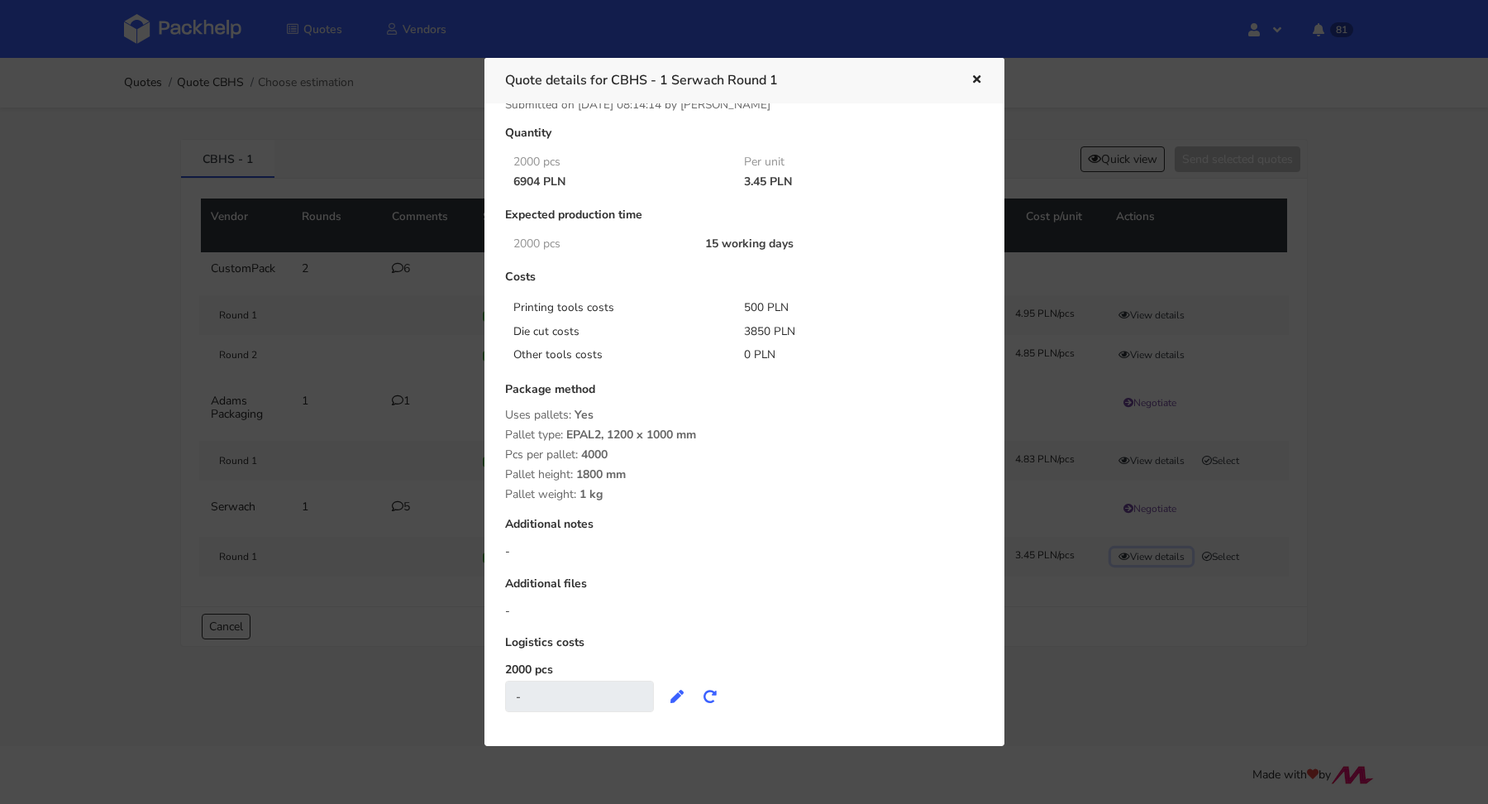
scroll to position [43, 0]
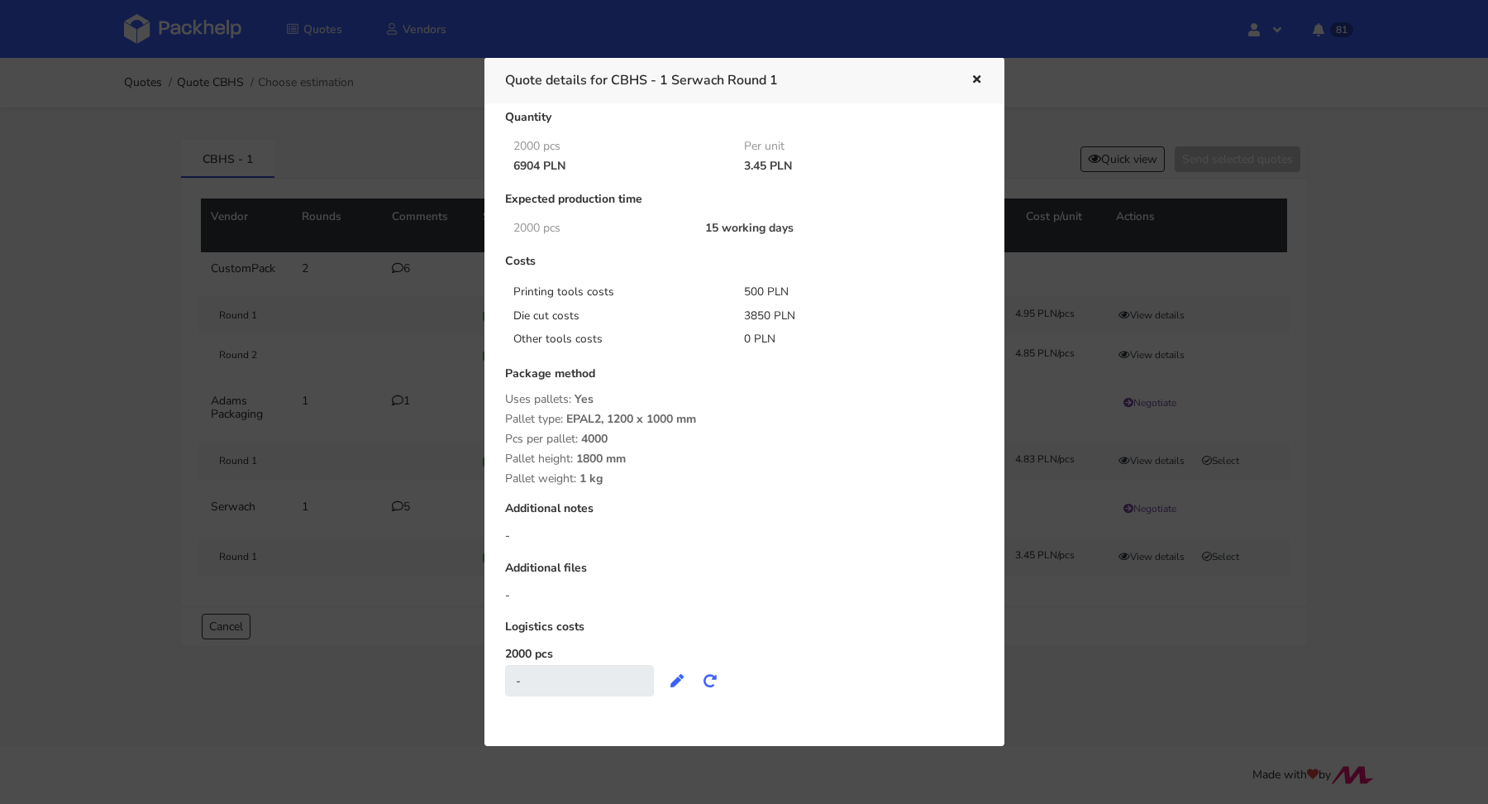
click at [968, 81] on button "button" at bounding box center [975, 79] width 18 height 21
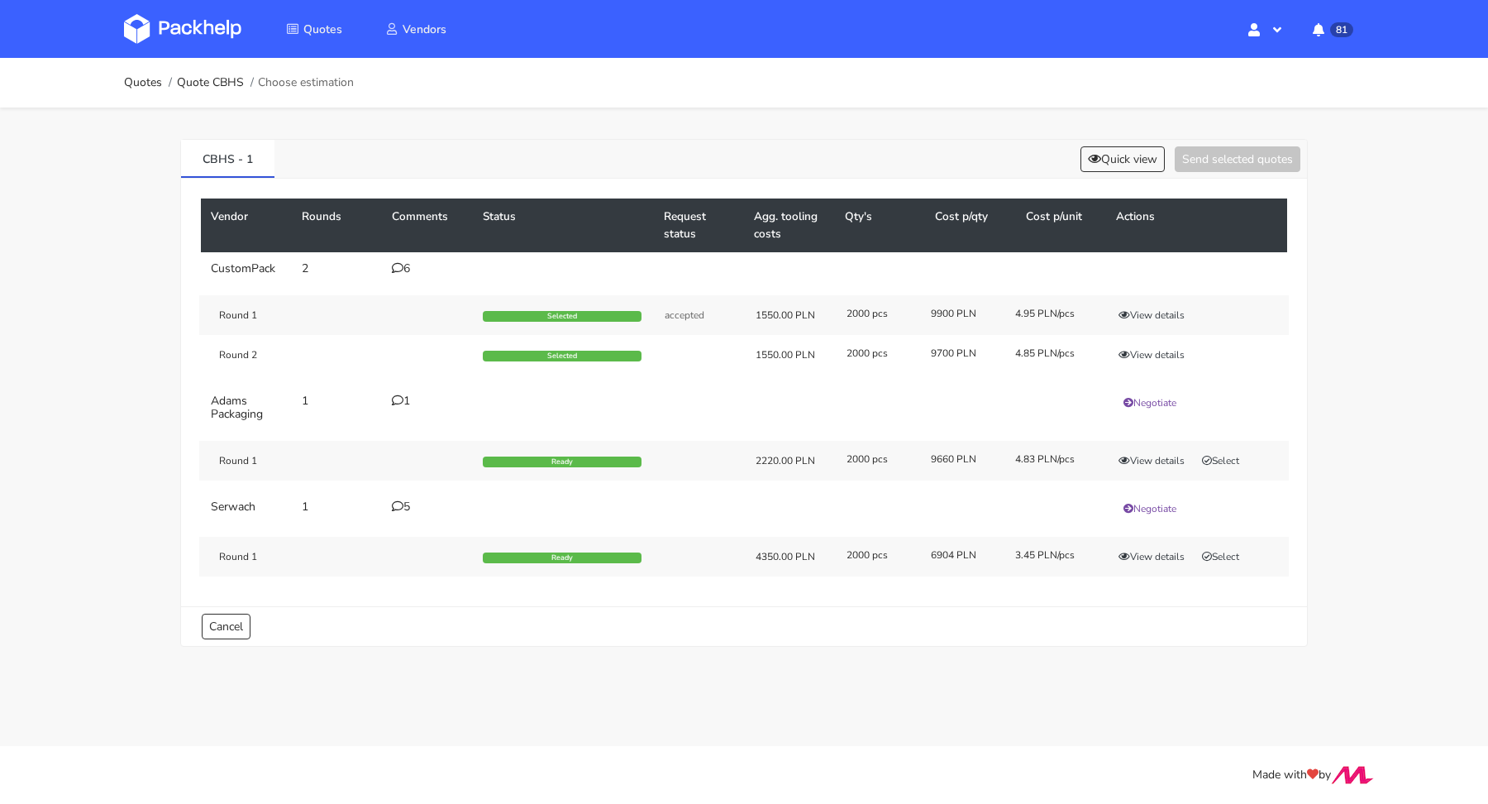
click at [398, 270] on icon at bounding box center [398, 268] width 12 height 12
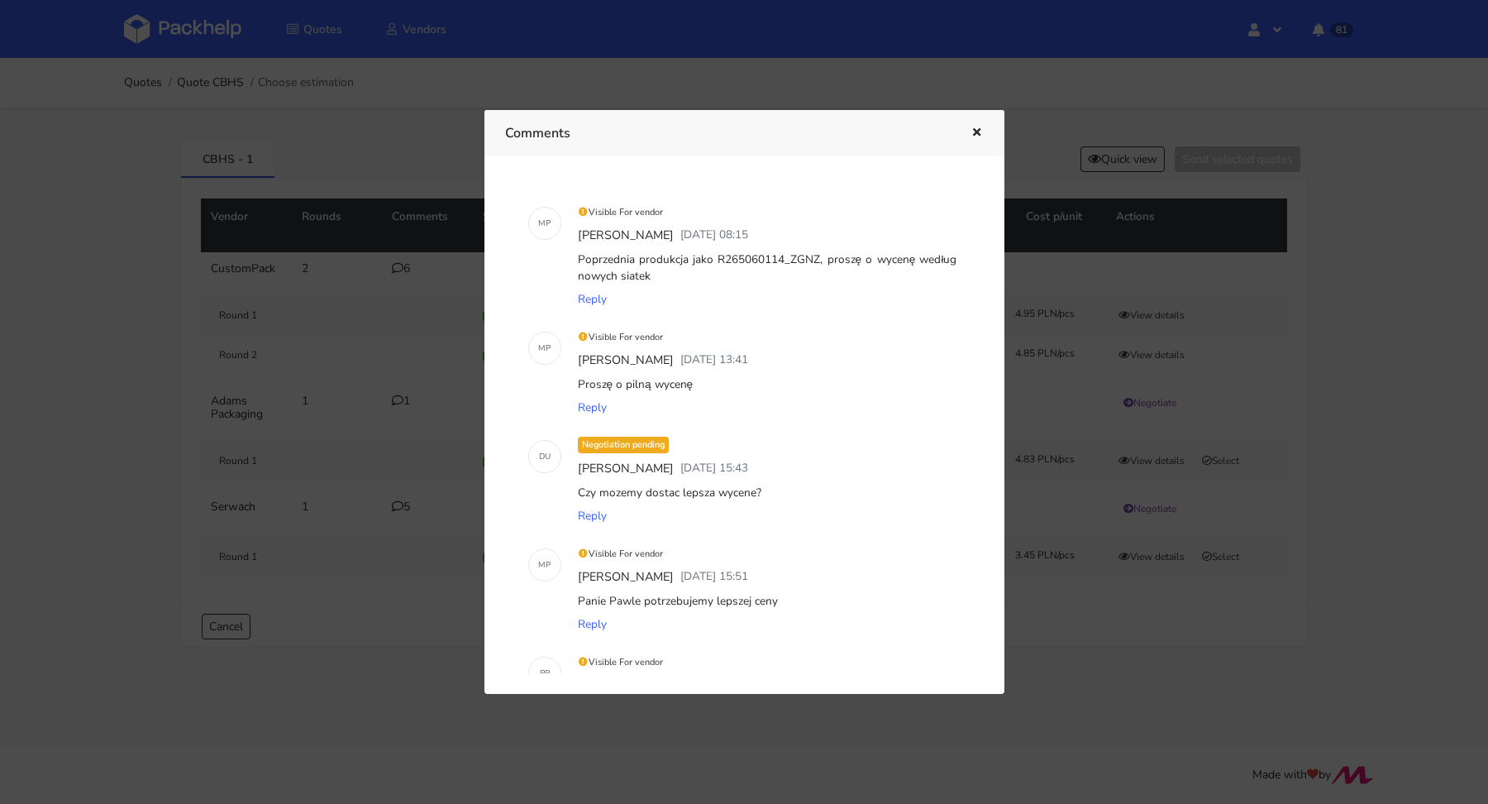
click at [978, 136] on icon "button" at bounding box center [977, 133] width 14 height 12
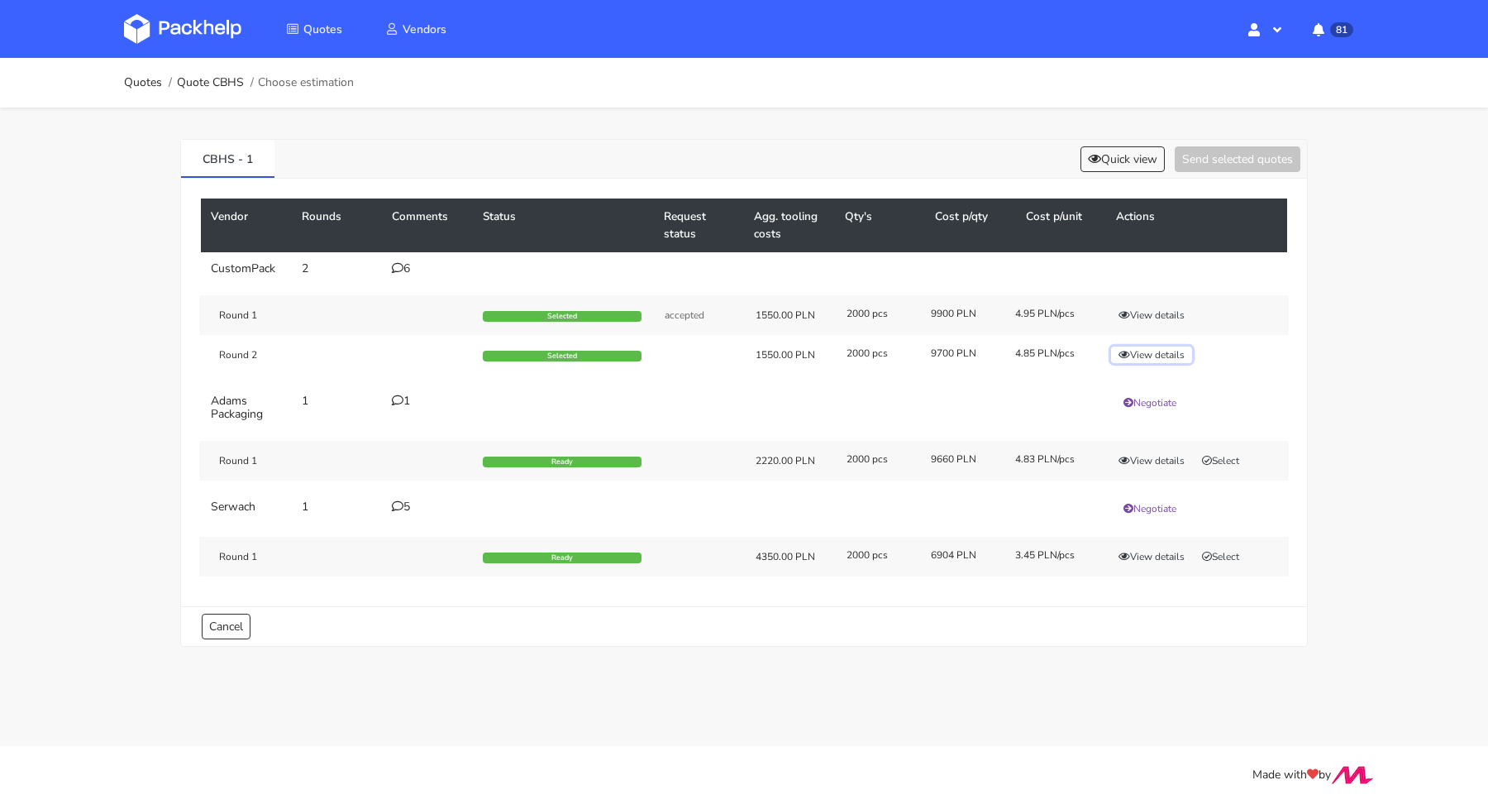
click at [1134, 356] on button "View details" at bounding box center [1151, 354] width 81 height 17
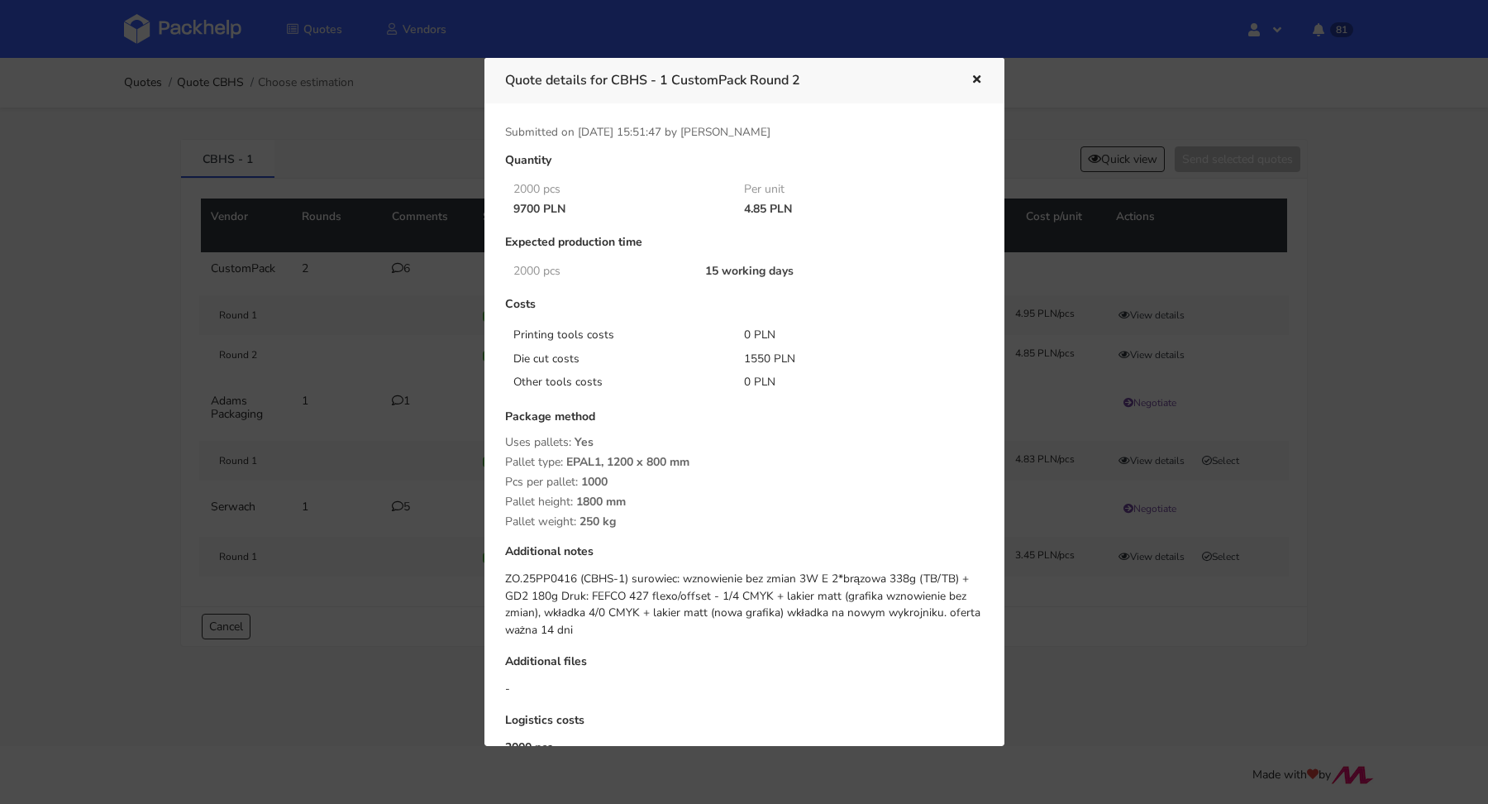
click at [982, 81] on icon "button" at bounding box center [977, 80] width 14 height 12
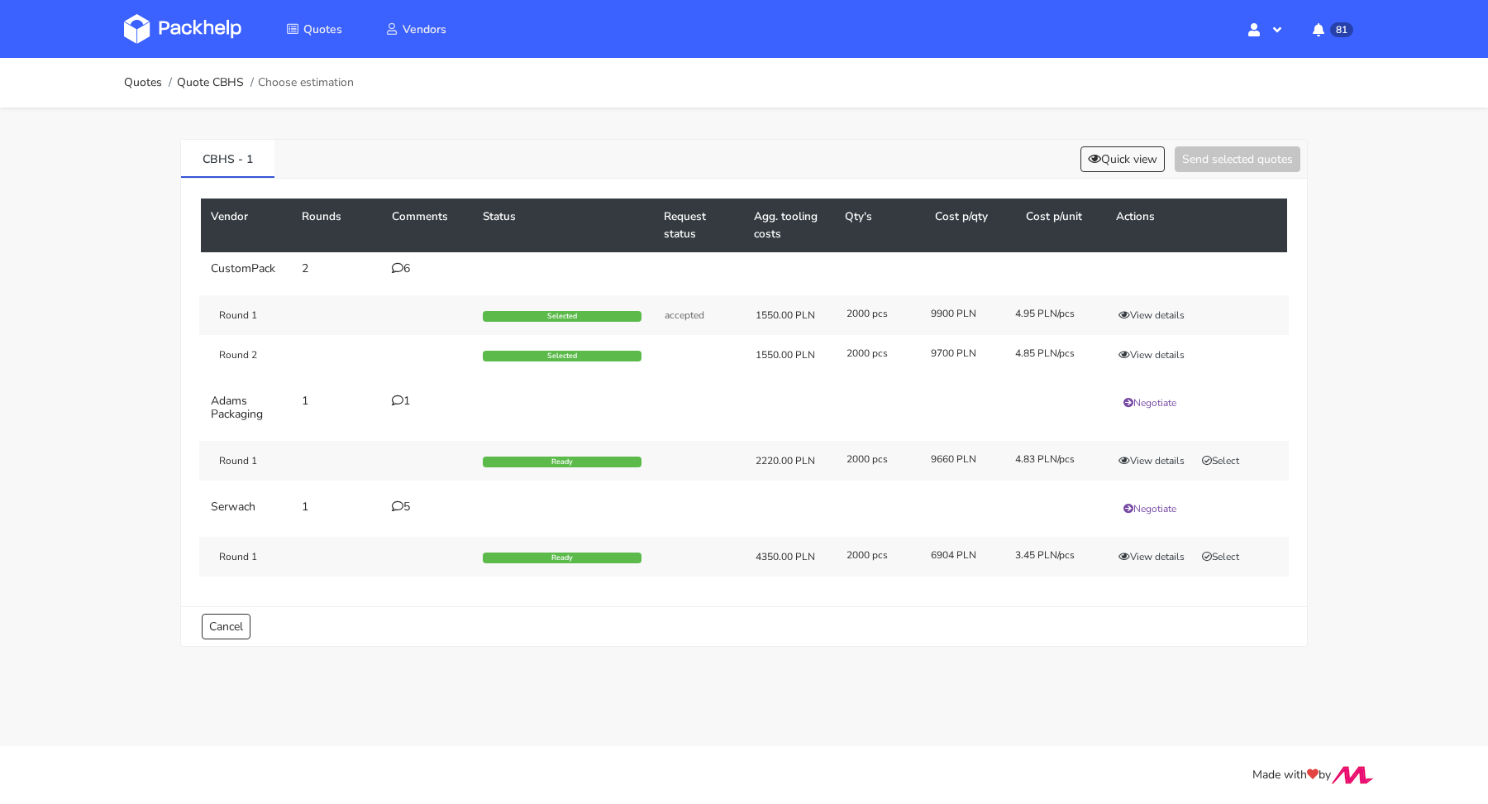
click at [400, 500] on icon at bounding box center [398, 506] width 12 height 12
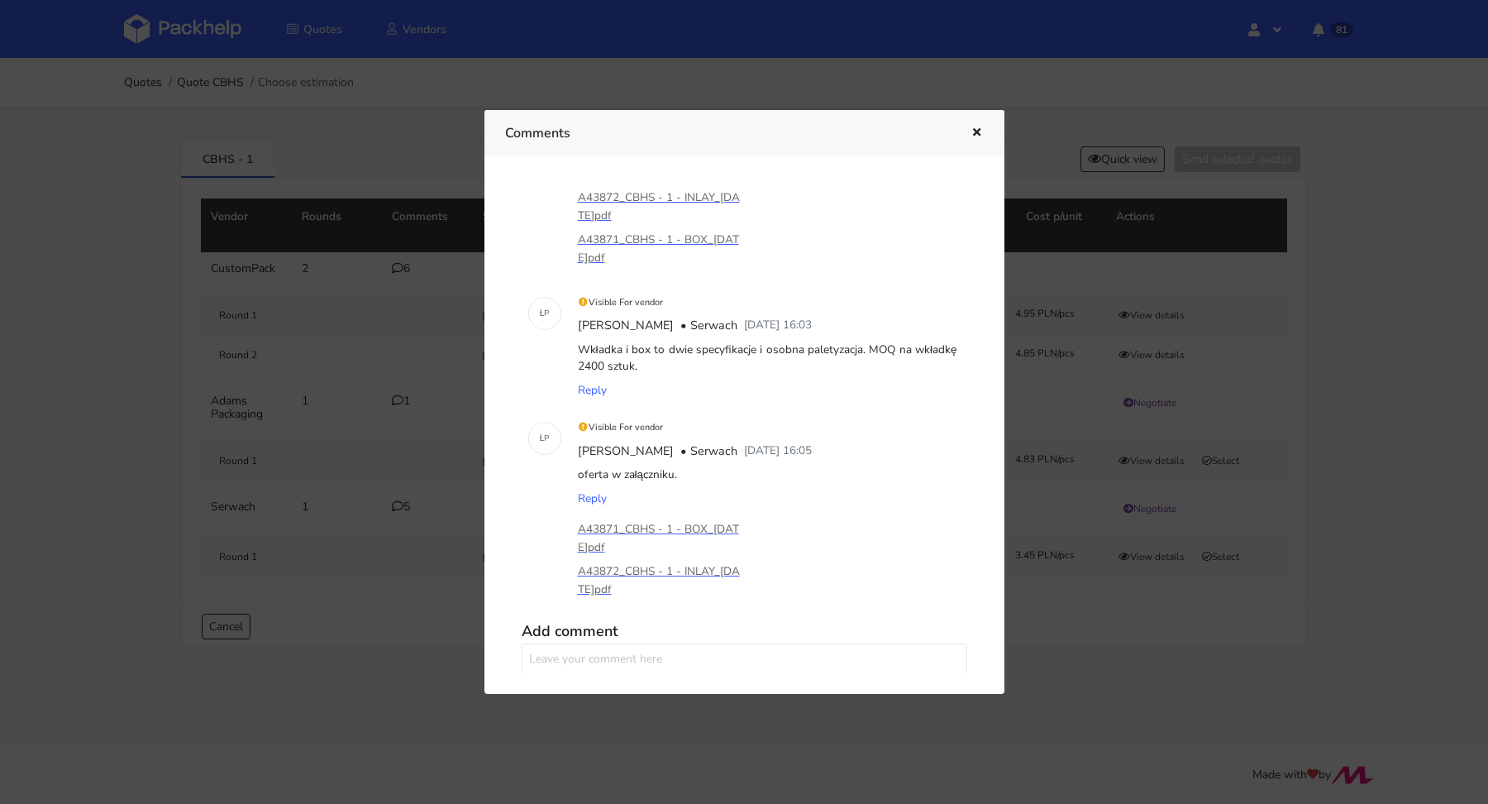
scroll to position [471, 0]
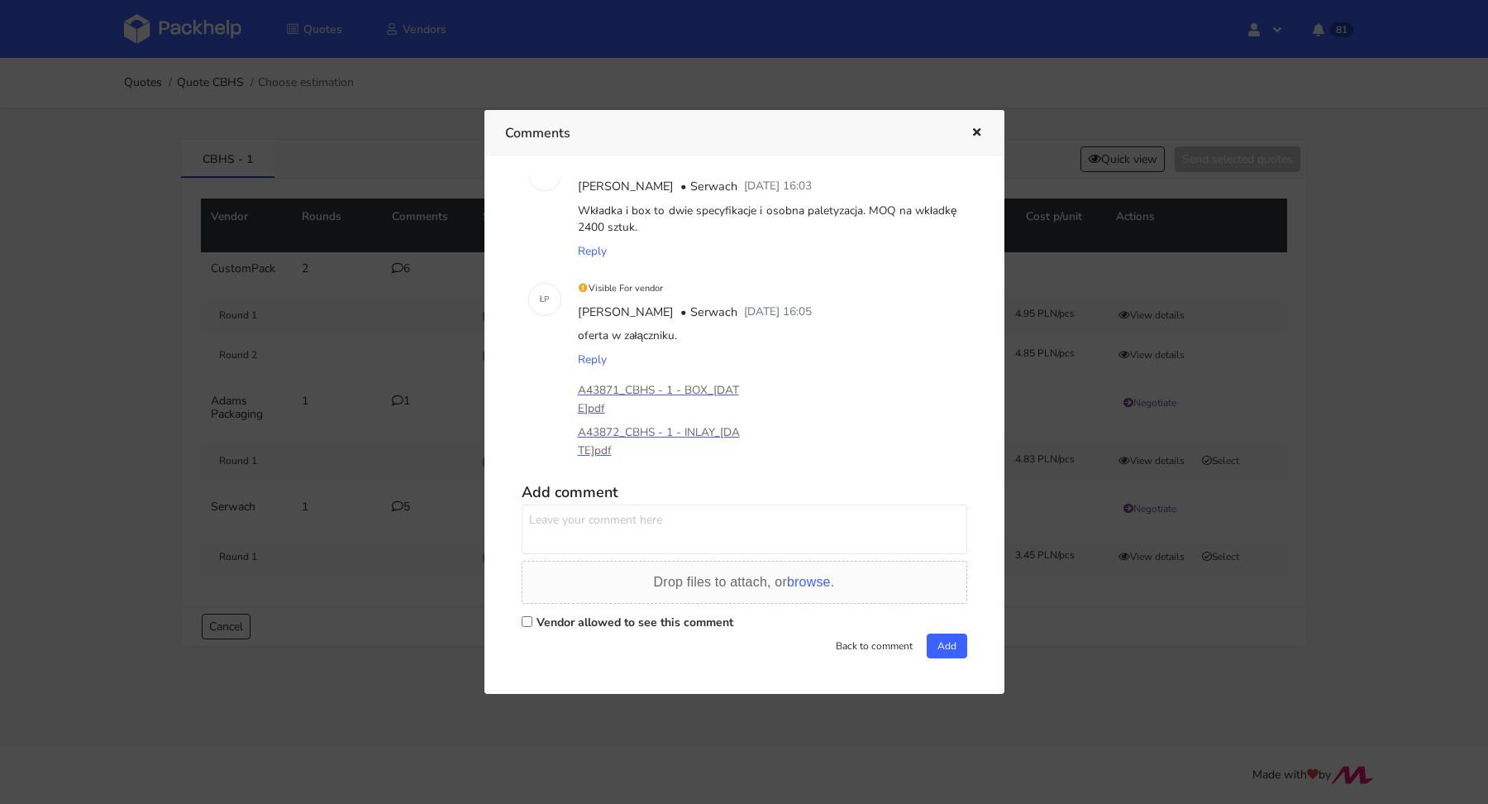
click at [975, 135] on icon "button" at bounding box center [977, 133] width 14 height 12
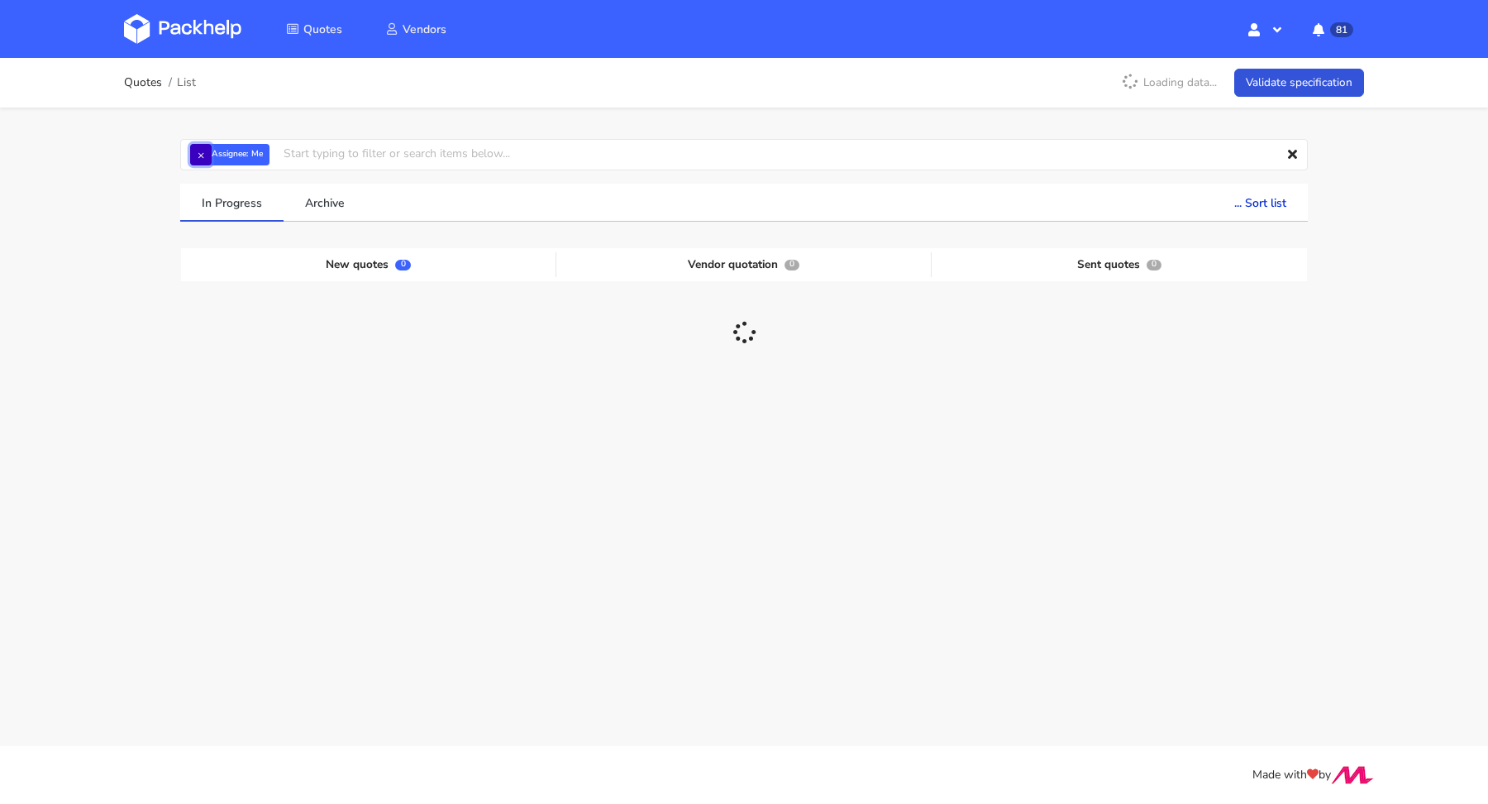
click at [198, 157] on button "×" at bounding box center [200, 154] width 21 height 21
click at [208, 155] on input "text" at bounding box center [744, 154] width 1128 height 31
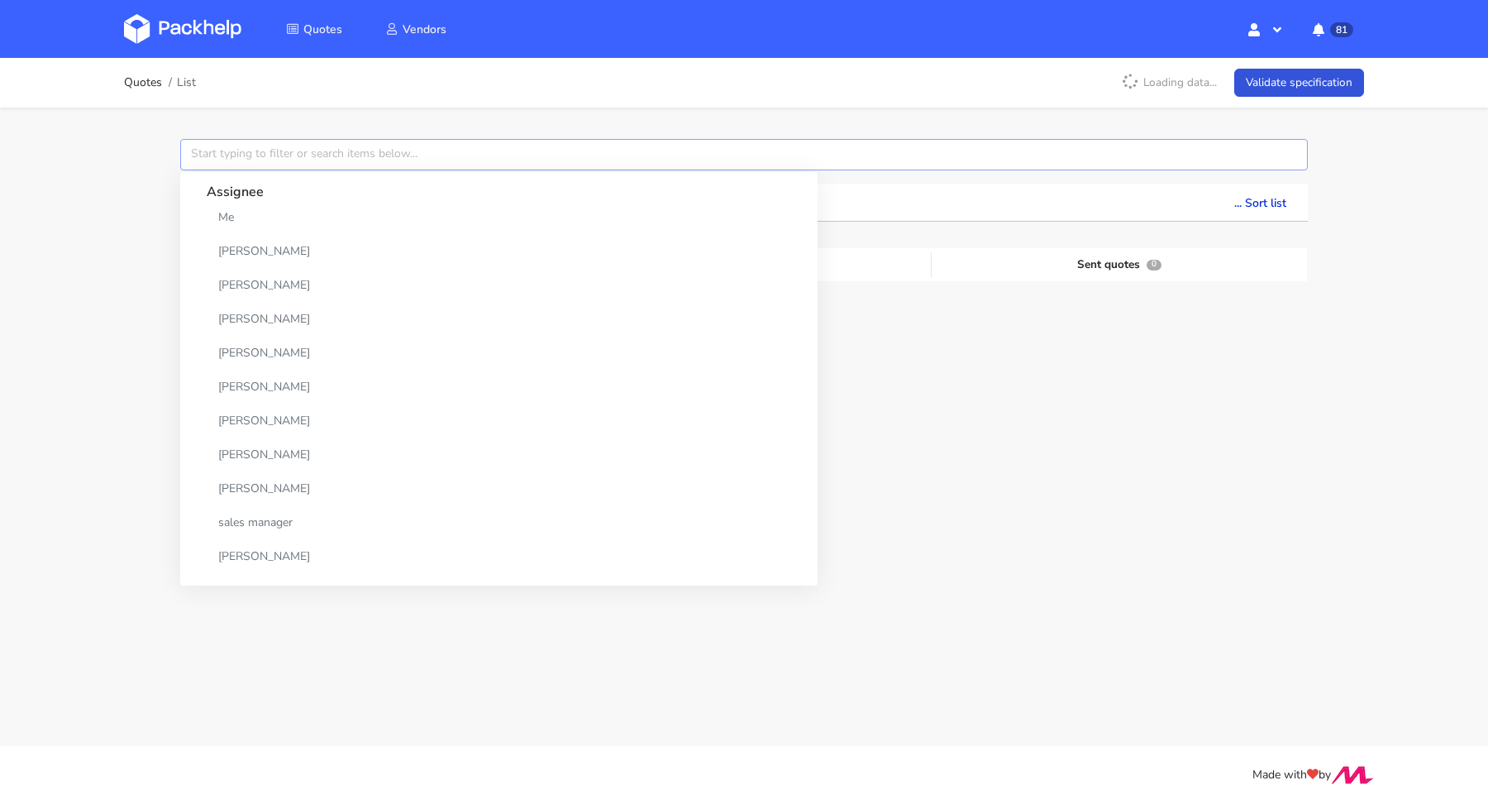
paste input "CBSX"
type input "CBSX"
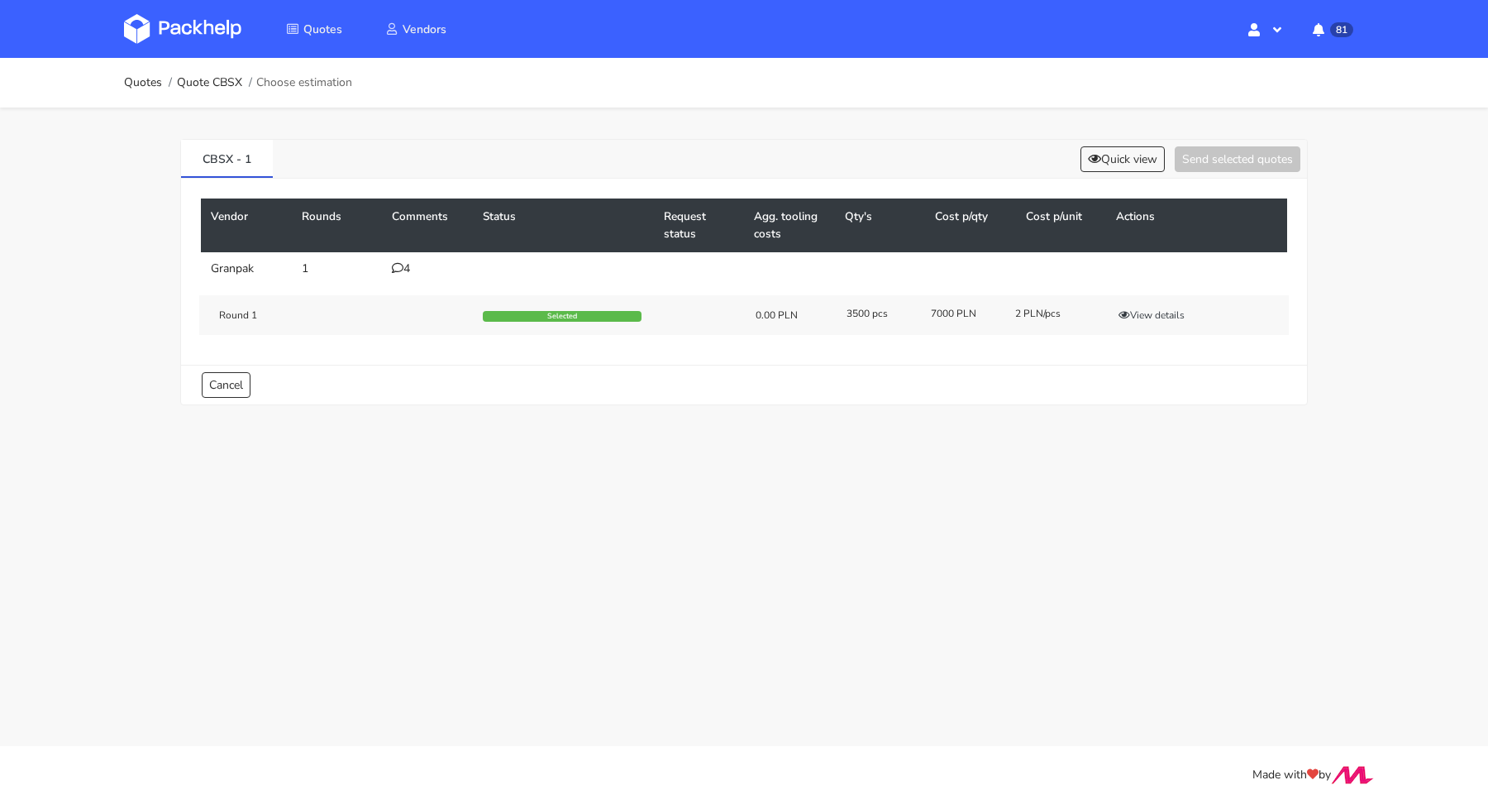
click at [408, 265] on div "4" at bounding box center [427, 268] width 71 height 13
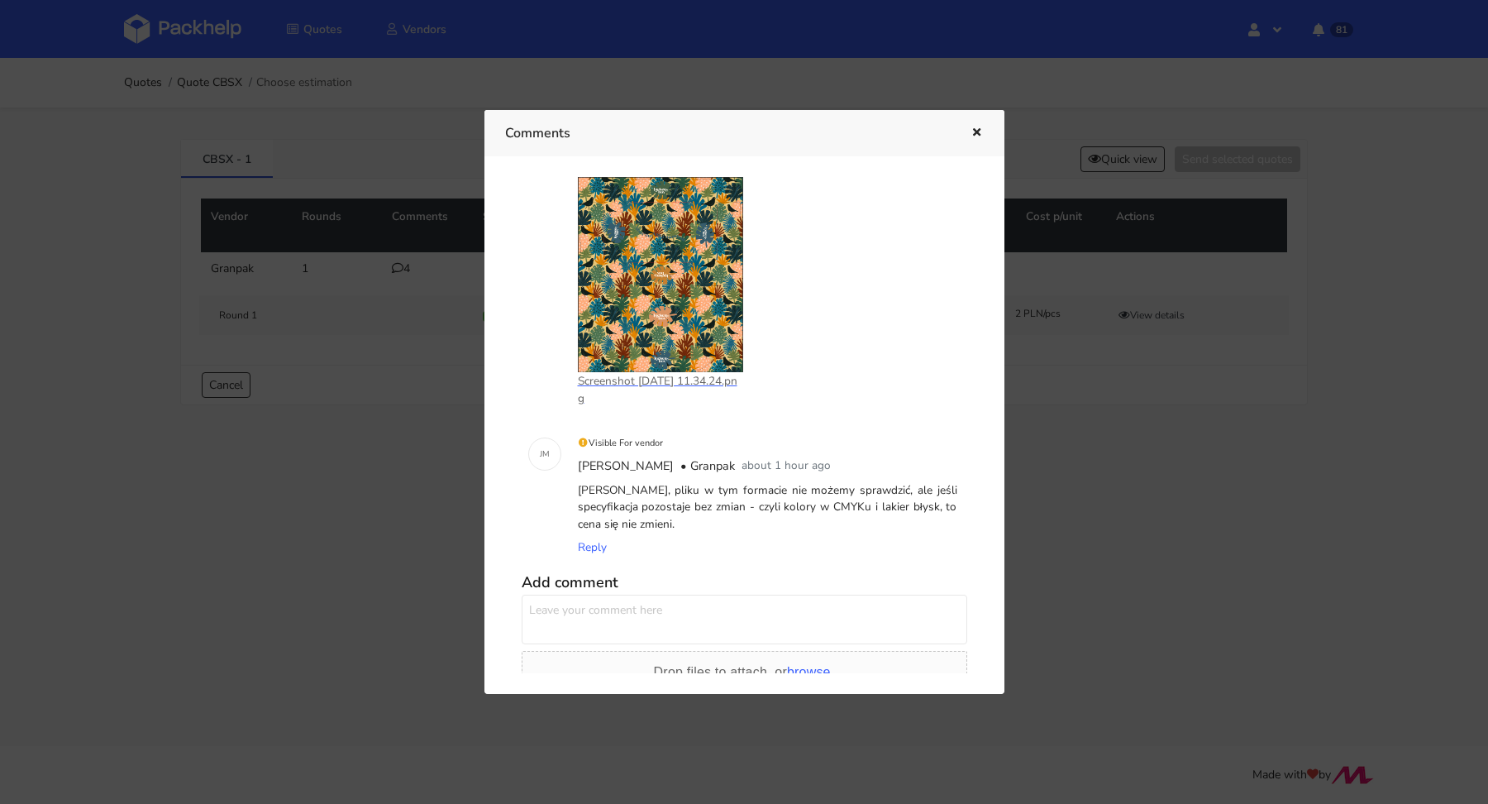
scroll to position [376, 0]
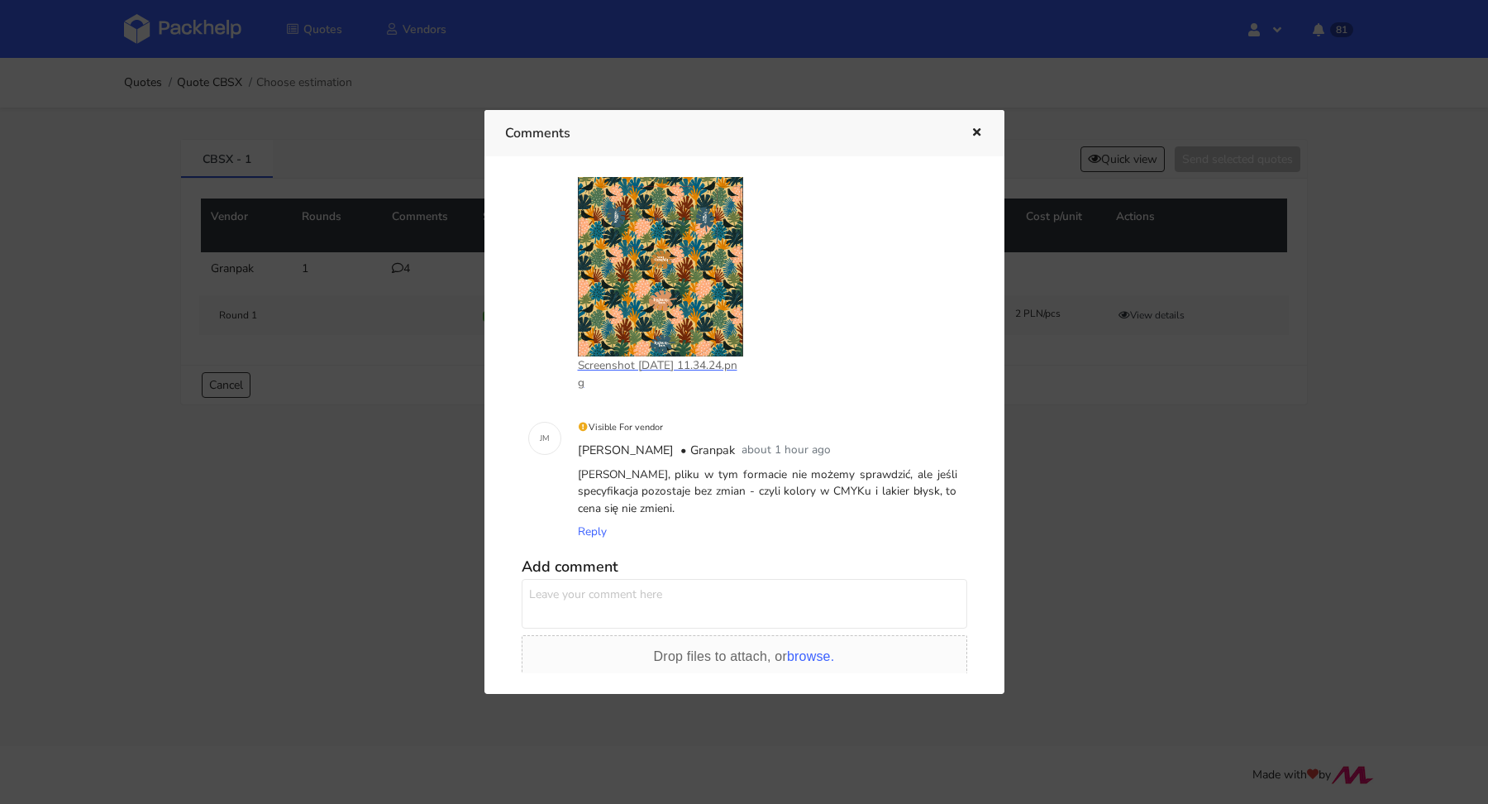
click at [978, 133] on icon "button" at bounding box center [977, 133] width 14 height 12
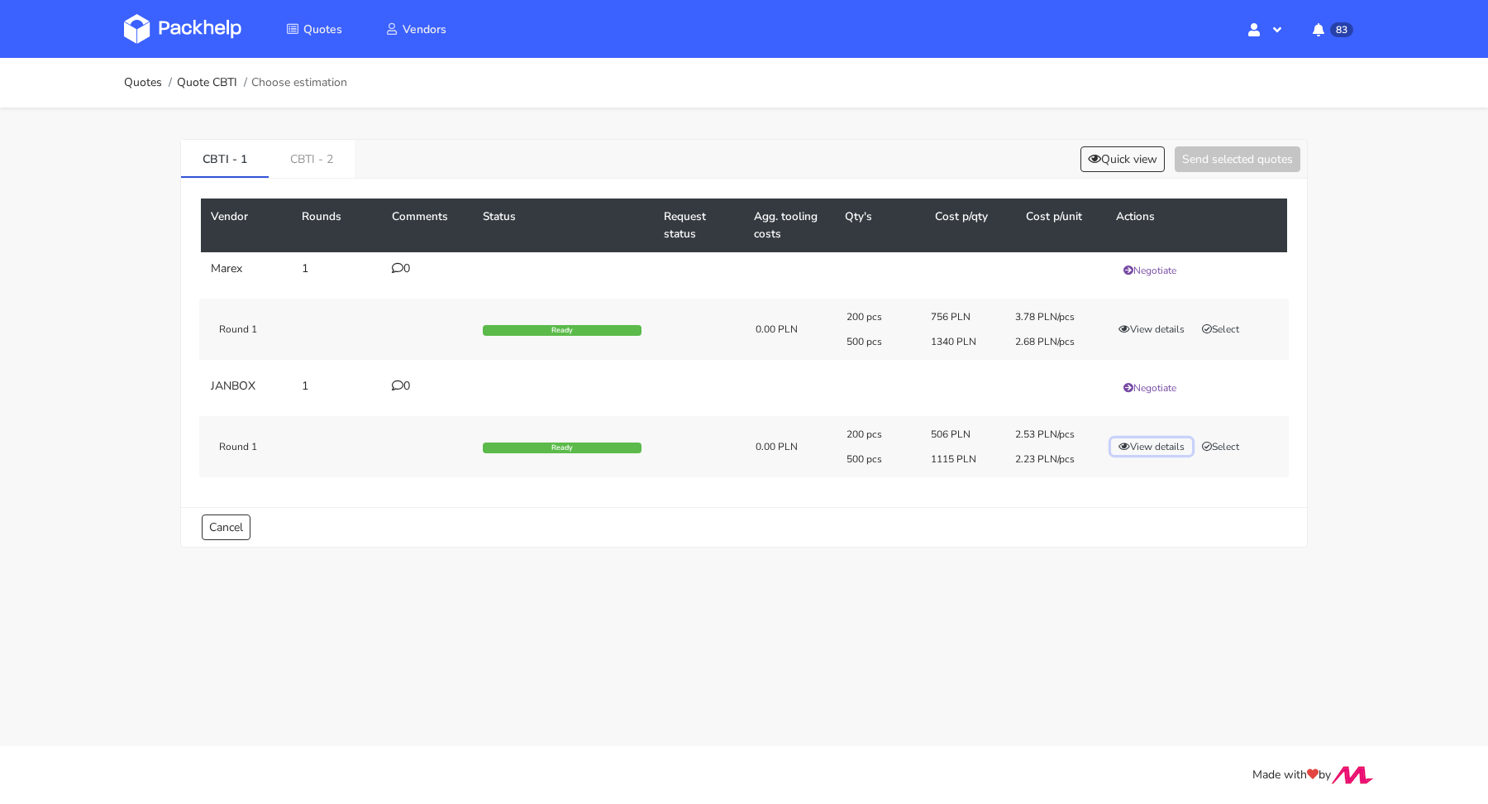
click at [1164, 440] on button "View details" at bounding box center [1151, 446] width 81 height 17
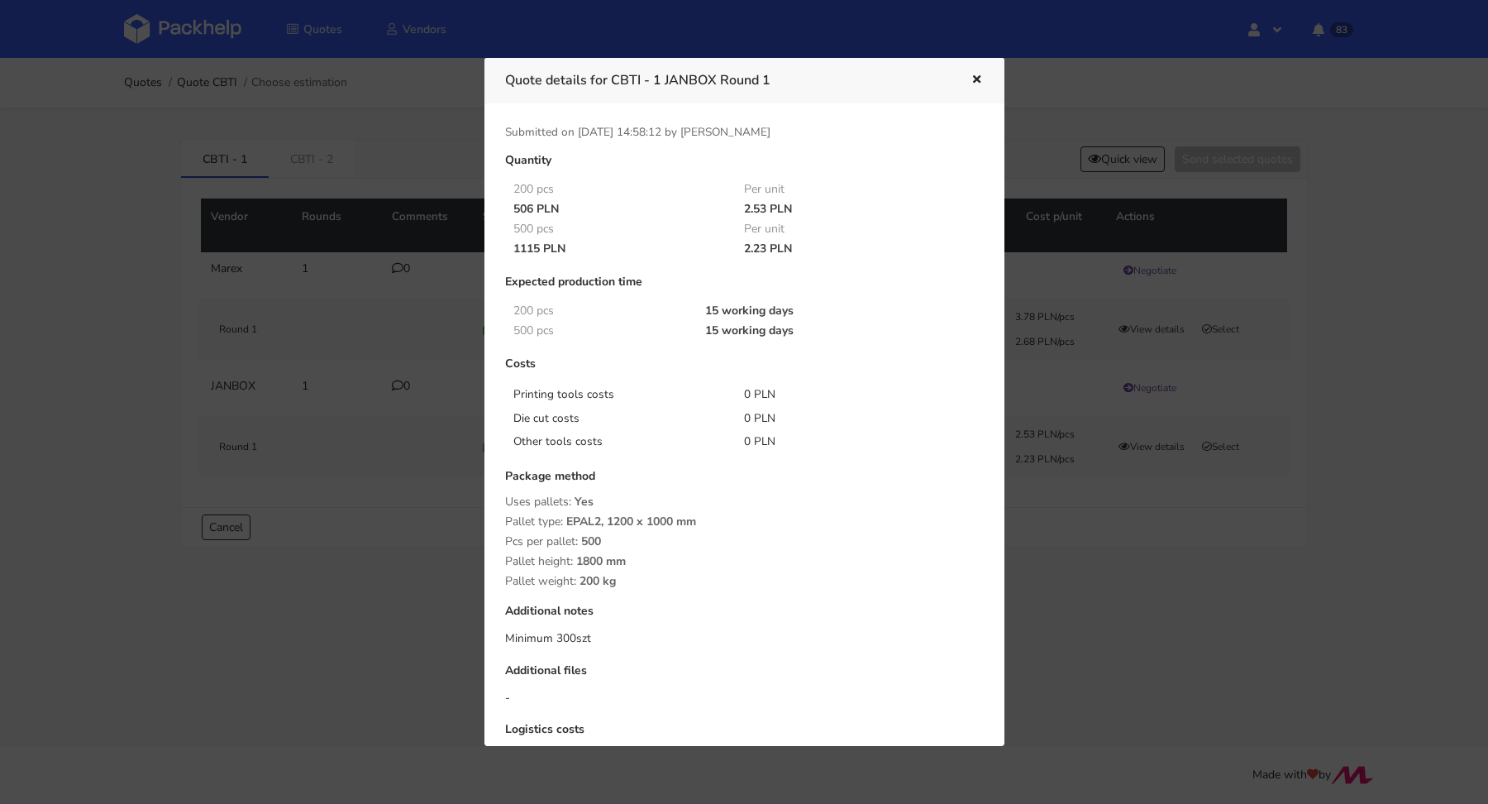
click at [1051, 514] on div at bounding box center [744, 402] width 1488 height 804
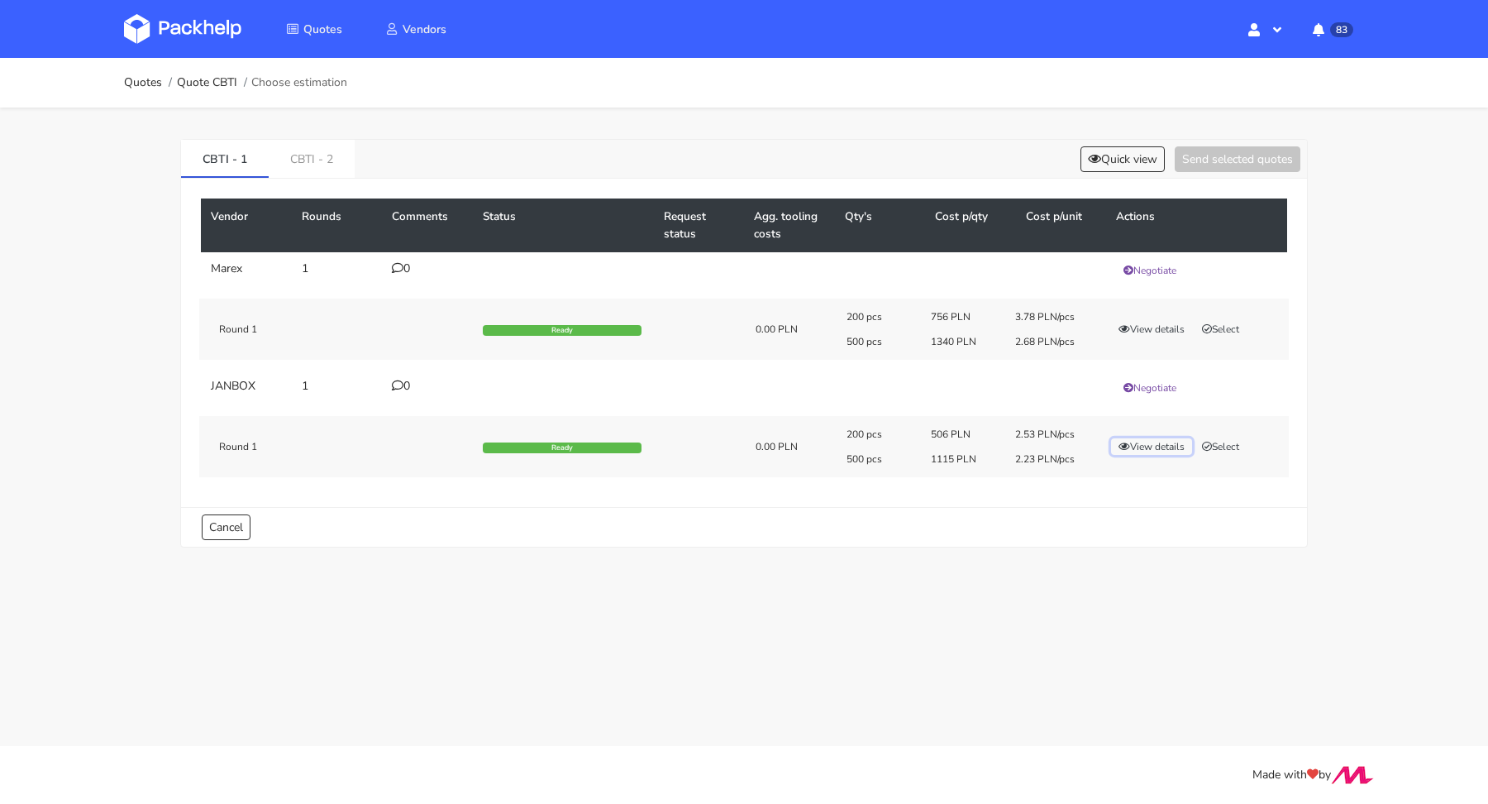
click at [1125, 442] on icon "button" at bounding box center [1125, 446] width 12 height 10
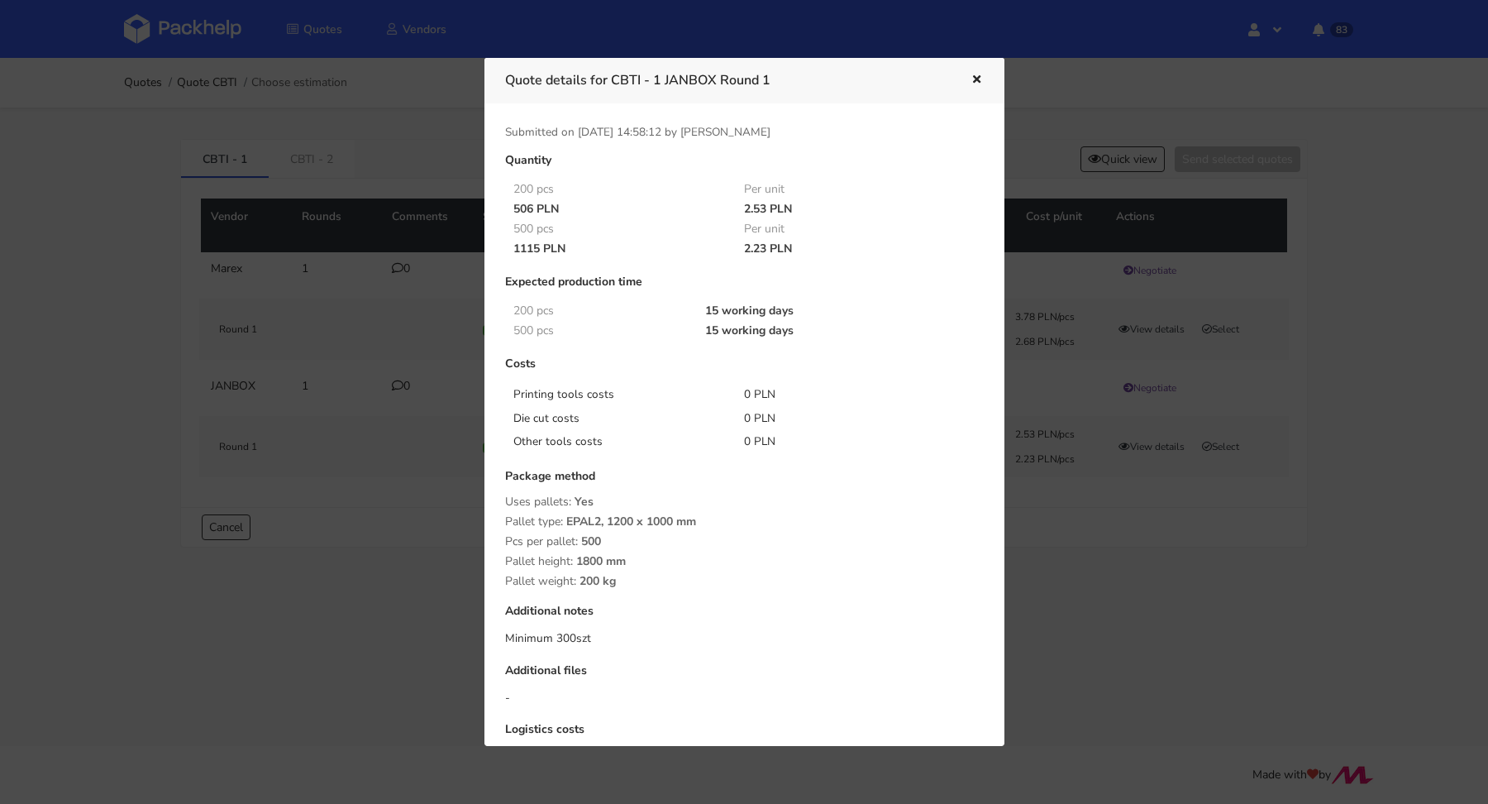
click at [1115, 472] on div at bounding box center [744, 402] width 1488 height 804
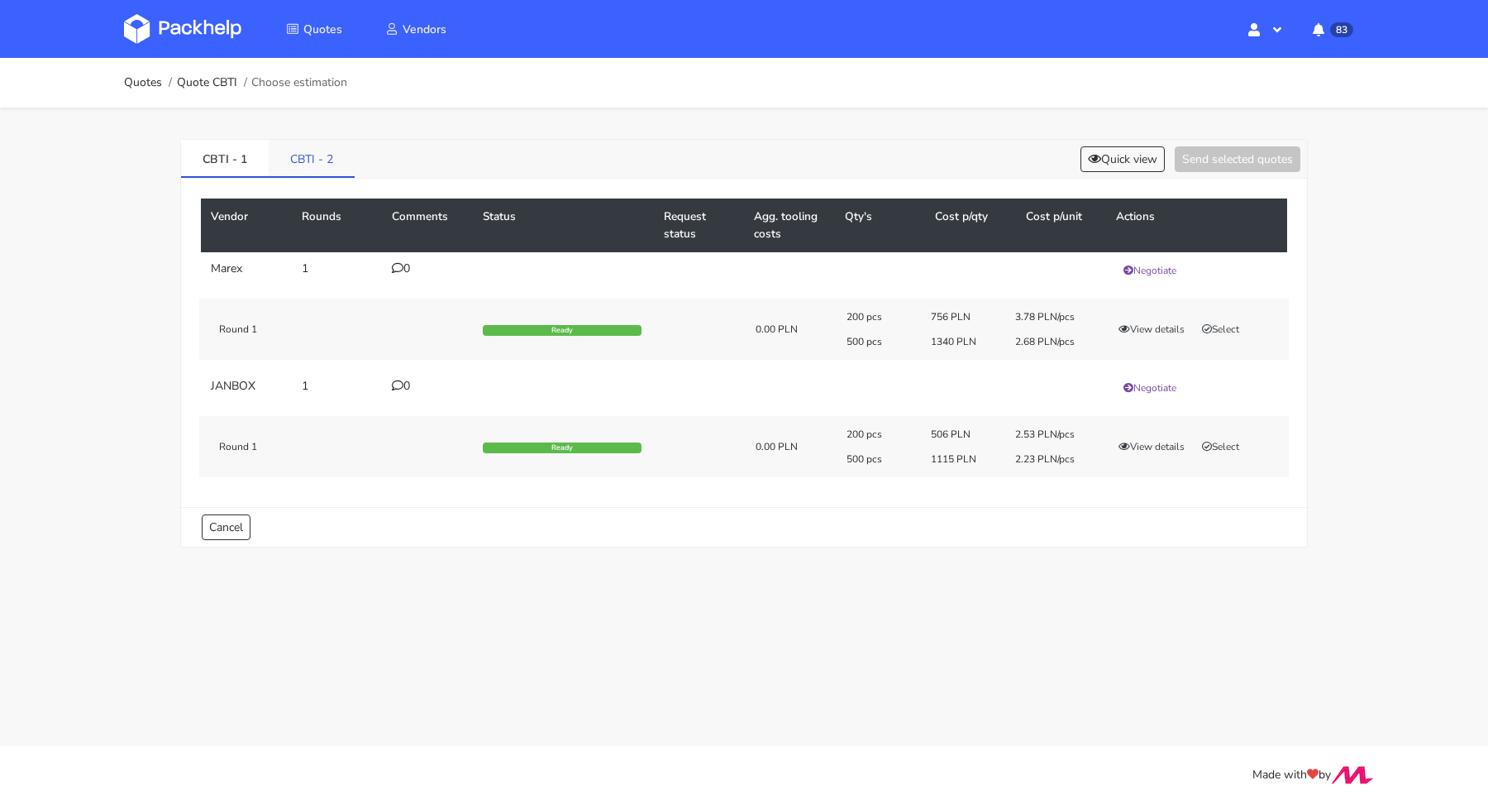
click at [324, 151] on link "CBTI - 2" at bounding box center [312, 158] width 86 height 36
click at [198, 150] on link "CBTI - 1" at bounding box center [225, 158] width 88 height 36
click at [1221, 446] on button "Select" at bounding box center [1221, 446] width 52 height 17
click at [345, 160] on link "CBTI - 2" at bounding box center [313, 158] width 88 height 36
click at [1215, 324] on button "Select" at bounding box center [1221, 329] width 52 height 17
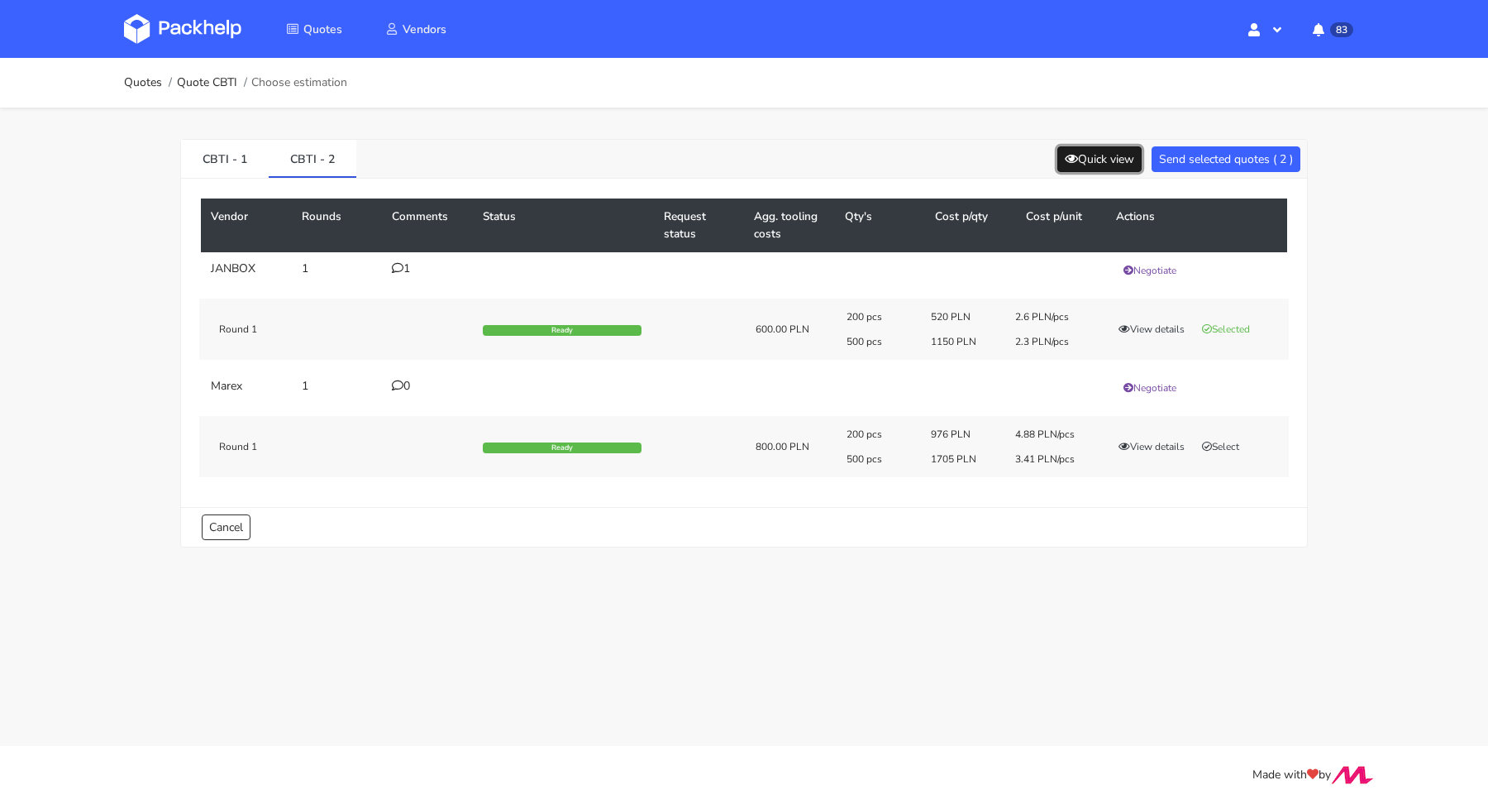
click at [1107, 149] on button "Quick view" at bounding box center [1099, 159] width 84 height 26
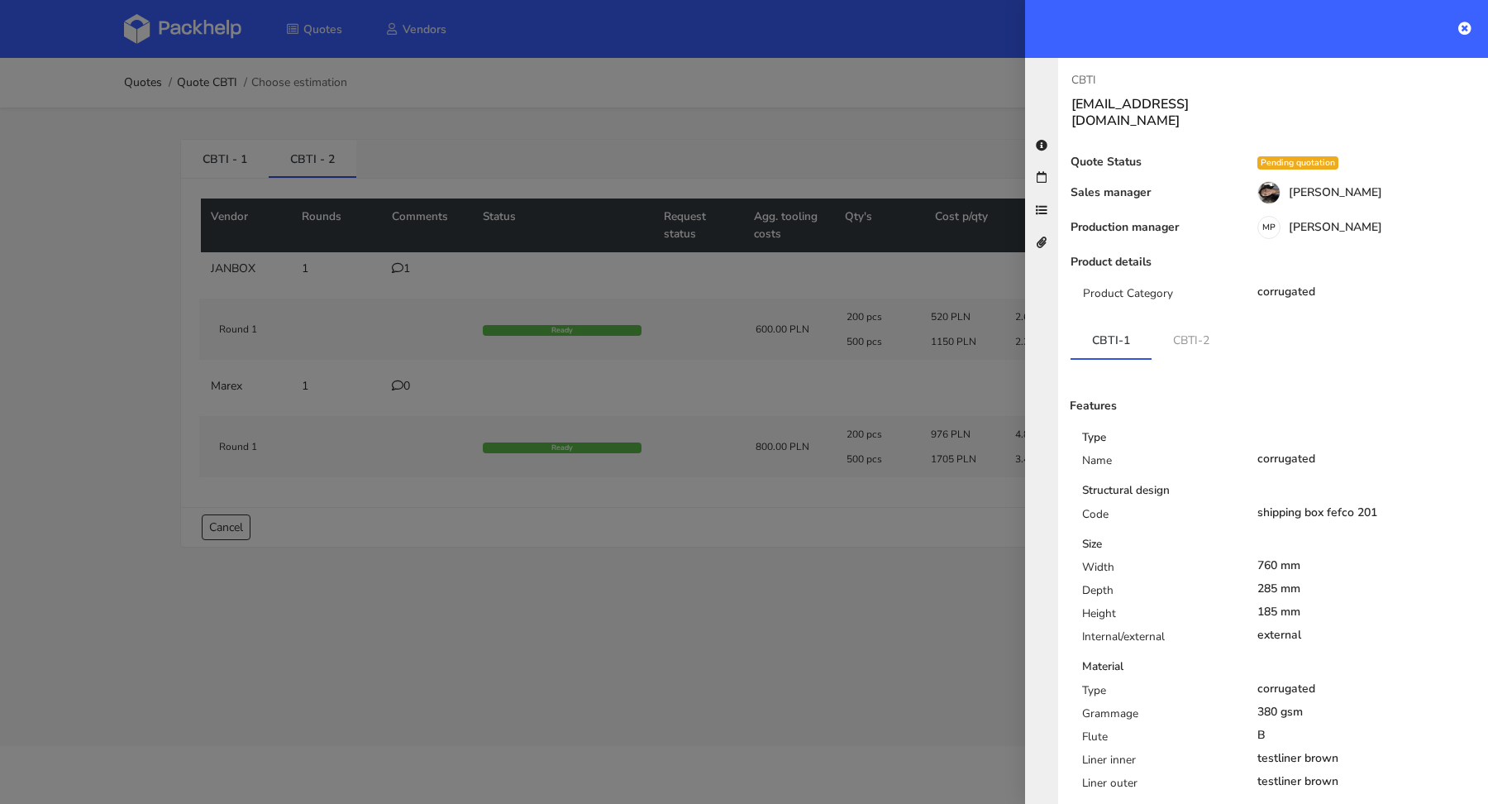
click at [956, 135] on div at bounding box center [744, 402] width 1488 height 804
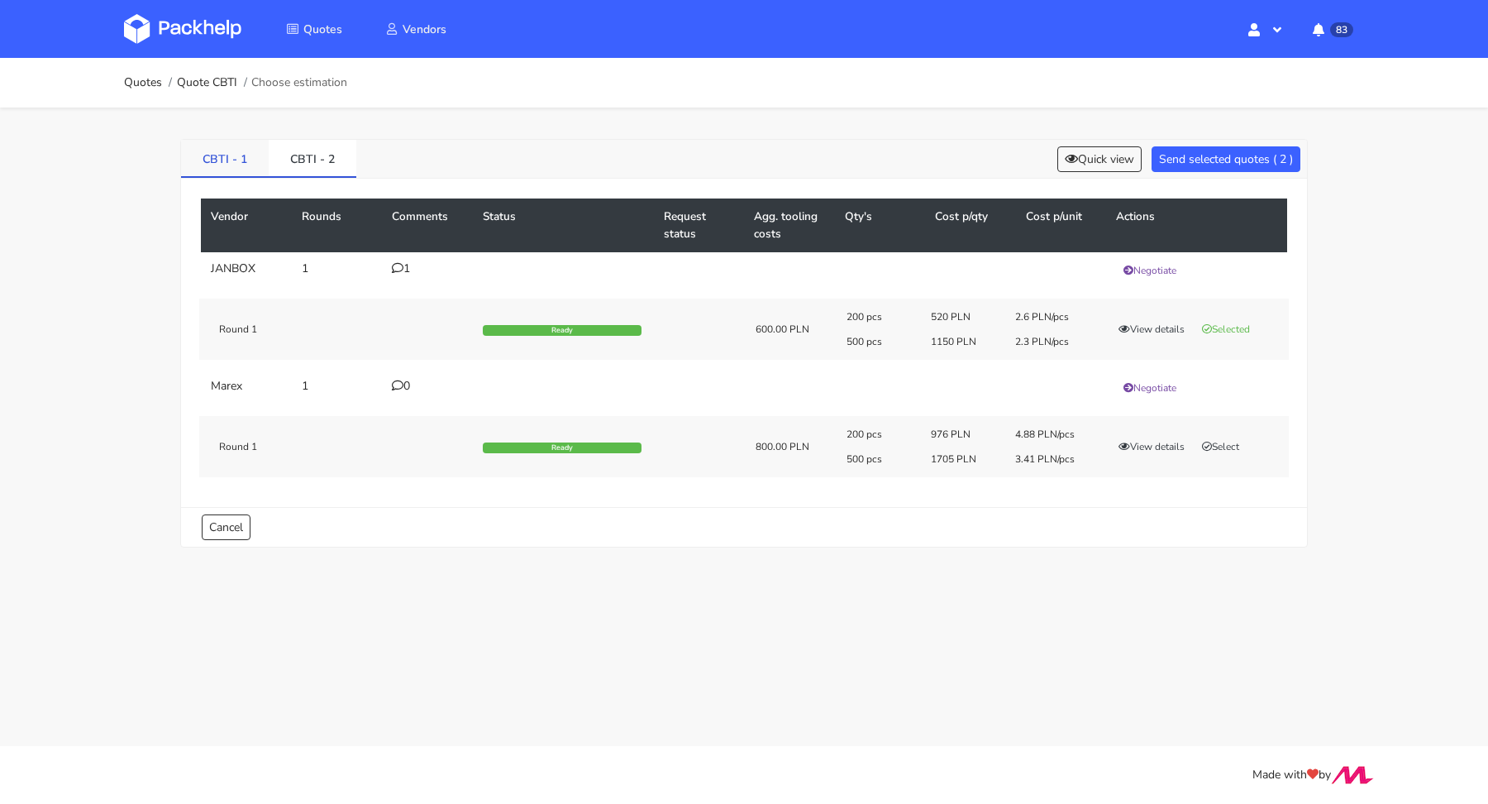
click at [222, 159] on link "CBTI - 1" at bounding box center [225, 158] width 88 height 36
click at [131, 84] on link "Quotes" at bounding box center [143, 82] width 38 height 13
click at [1175, 440] on button "View details" at bounding box center [1151, 446] width 81 height 17
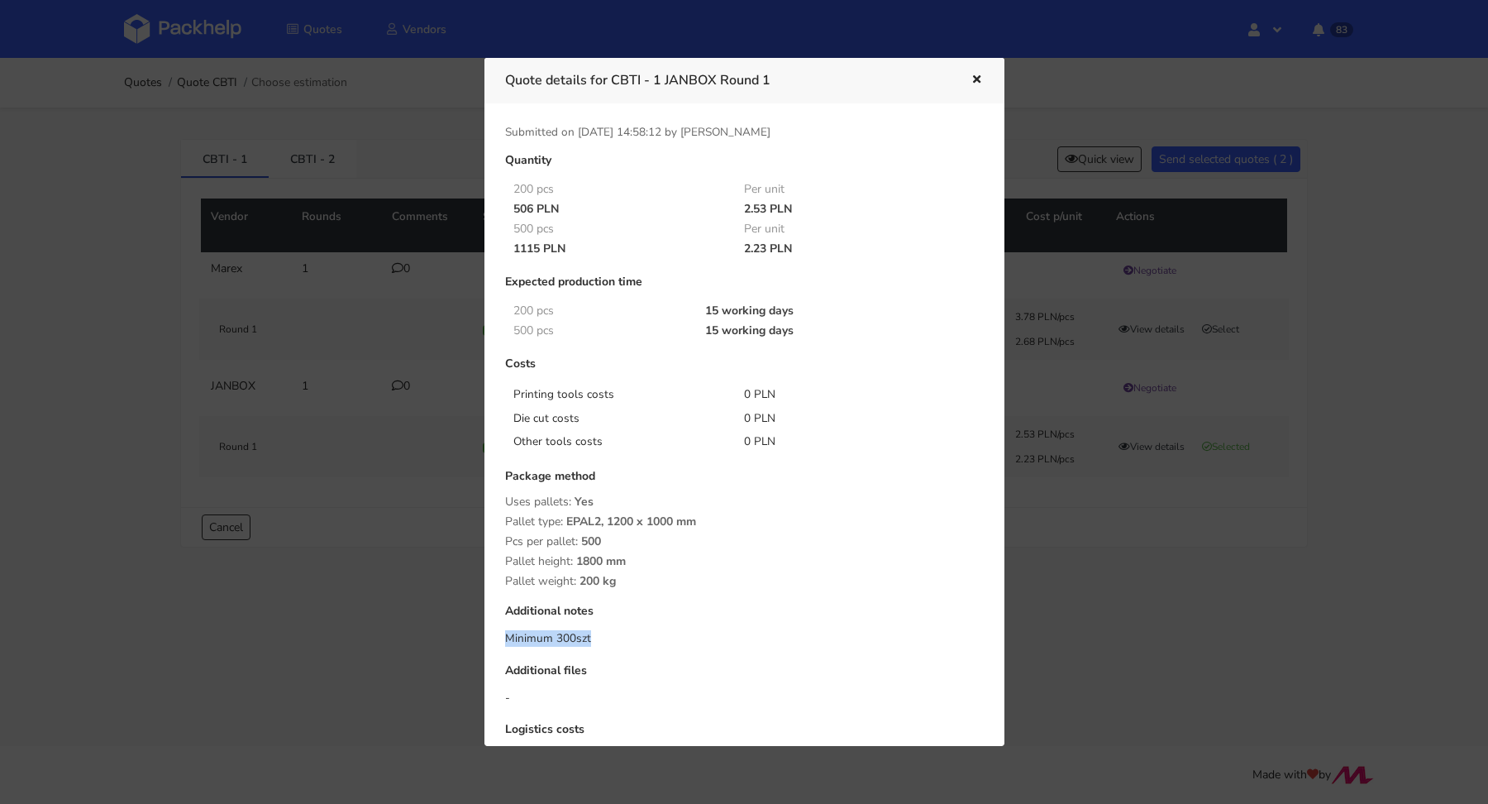
drag, startPoint x: 601, startPoint y: 637, endPoint x: 507, endPoint y: 638, distance: 94.3
click at [507, 638] on div "Minimum 300szt" at bounding box center [744, 638] width 479 height 17
copy div "Minimum 300szt"
click at [979, 77] on icon "button" at bounding box center [977, 80] width 14 height 12
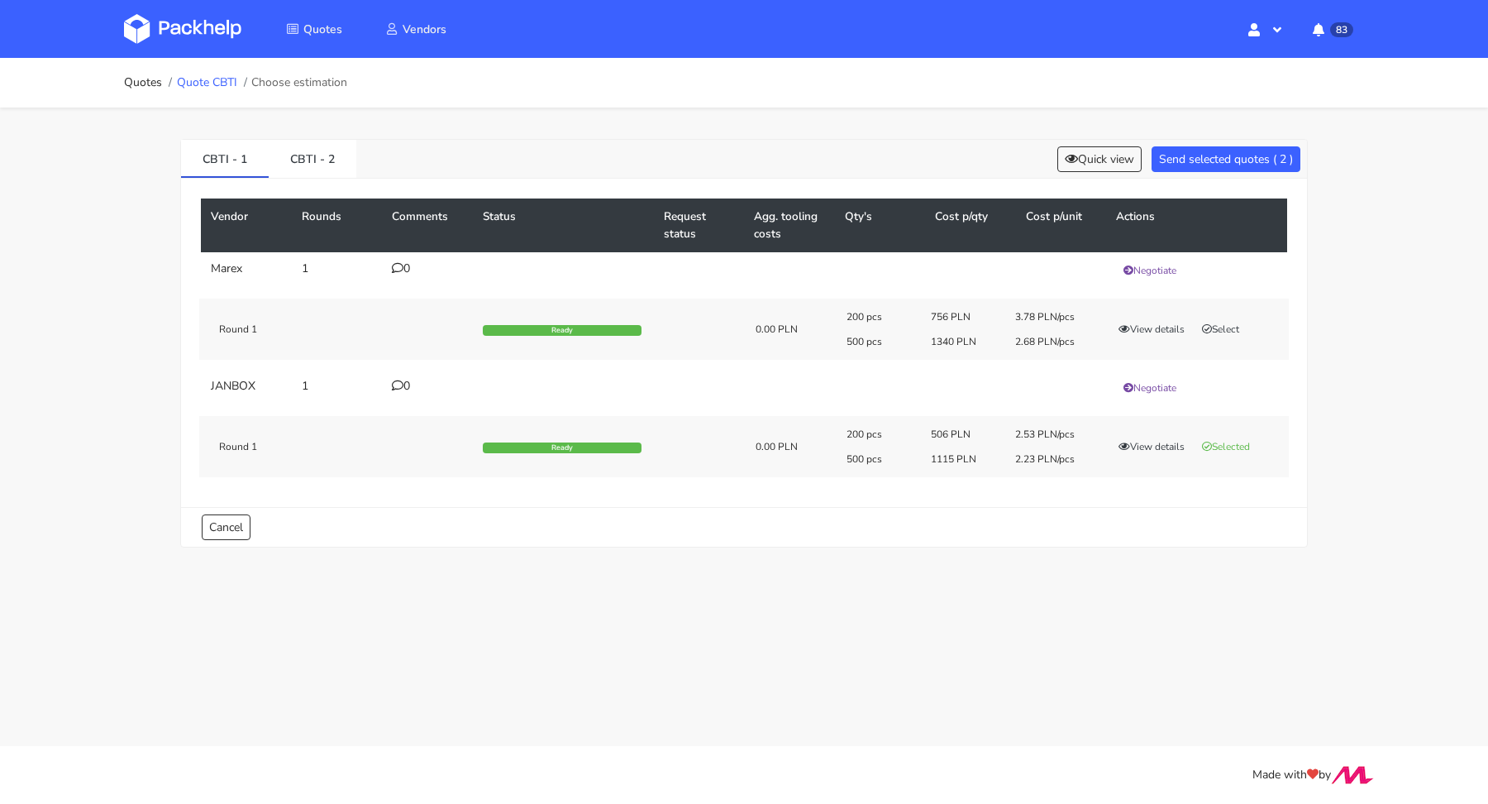
click at [202, 88] on link "Quote CBTI" at bounding box center [207, 82] width 60 height 13
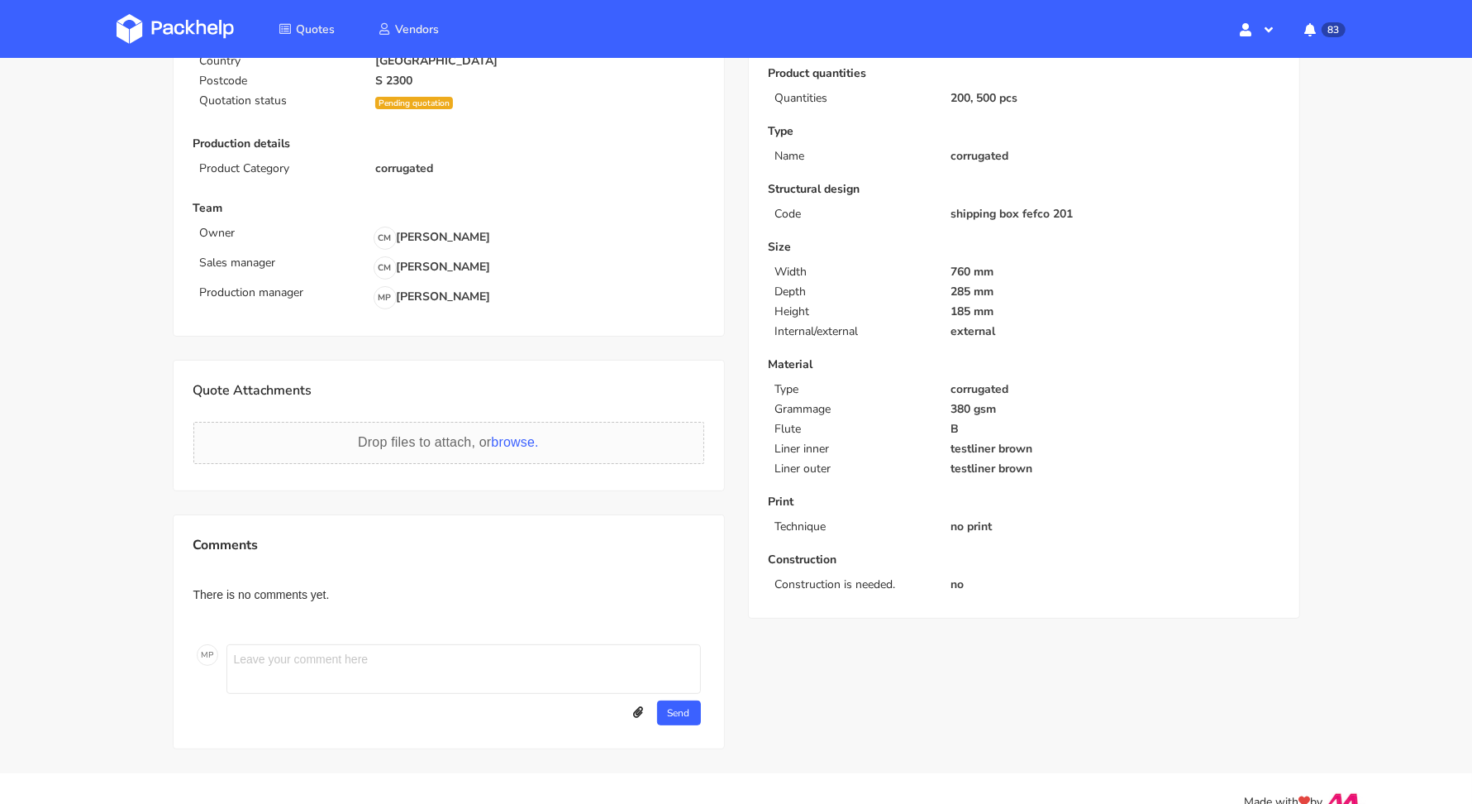
scroll to position [234, 0]
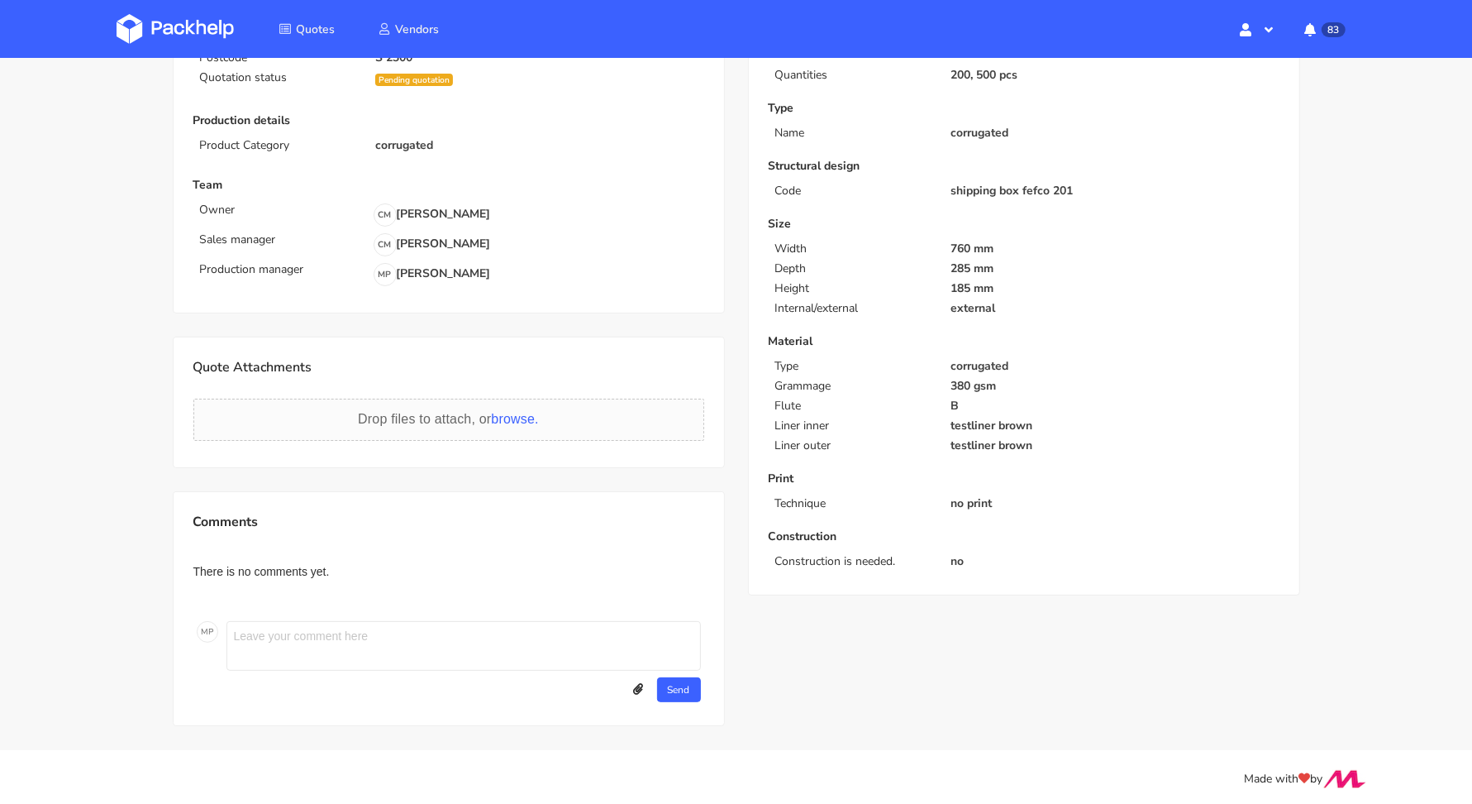
click at [295, 666] on textarea at bounding box center [464, 646] width 475 height 50
paste textarea "Minimum 300szt"
type textarea "MOQ in Janbox - 300szt"
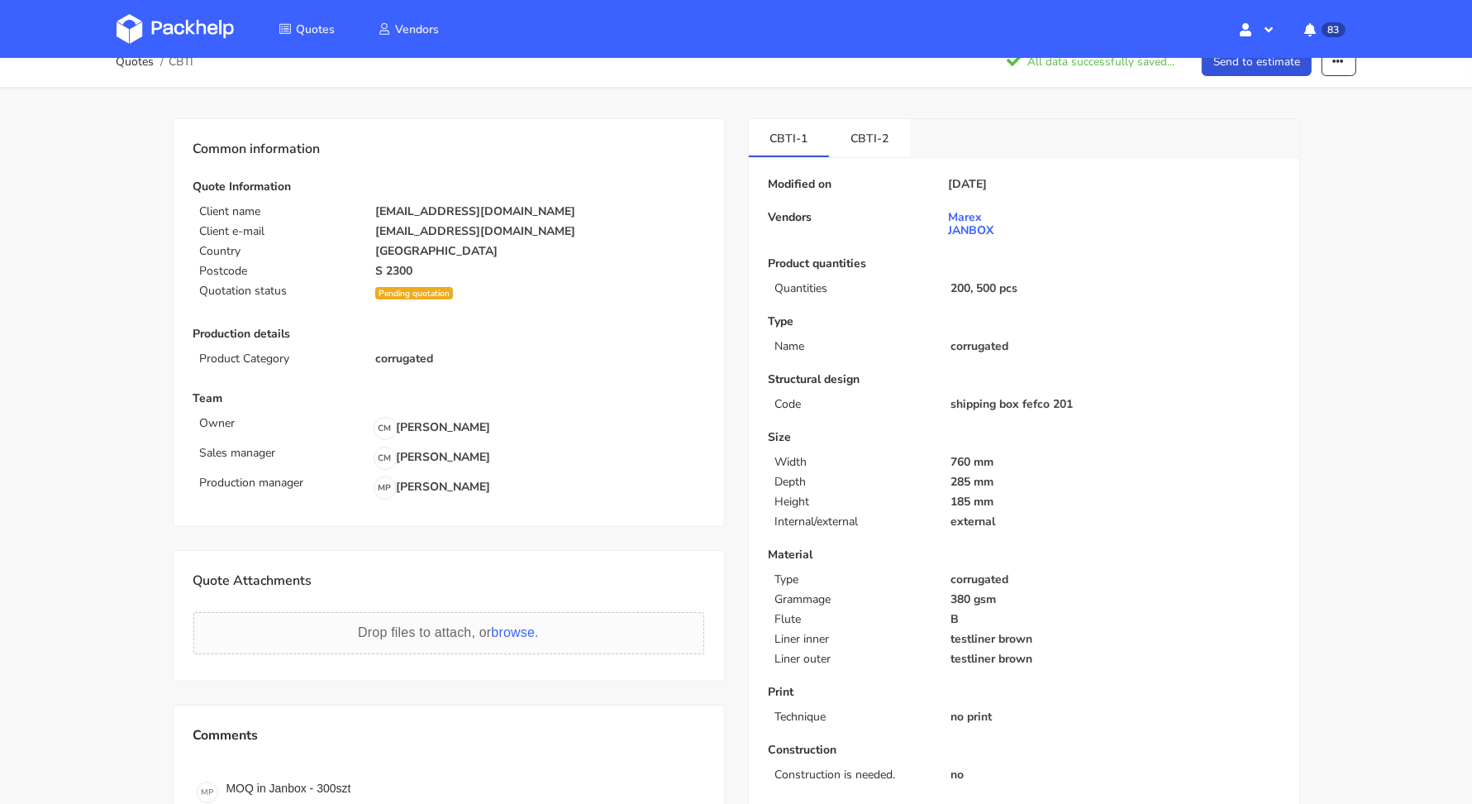
scroll to position [0, 0]
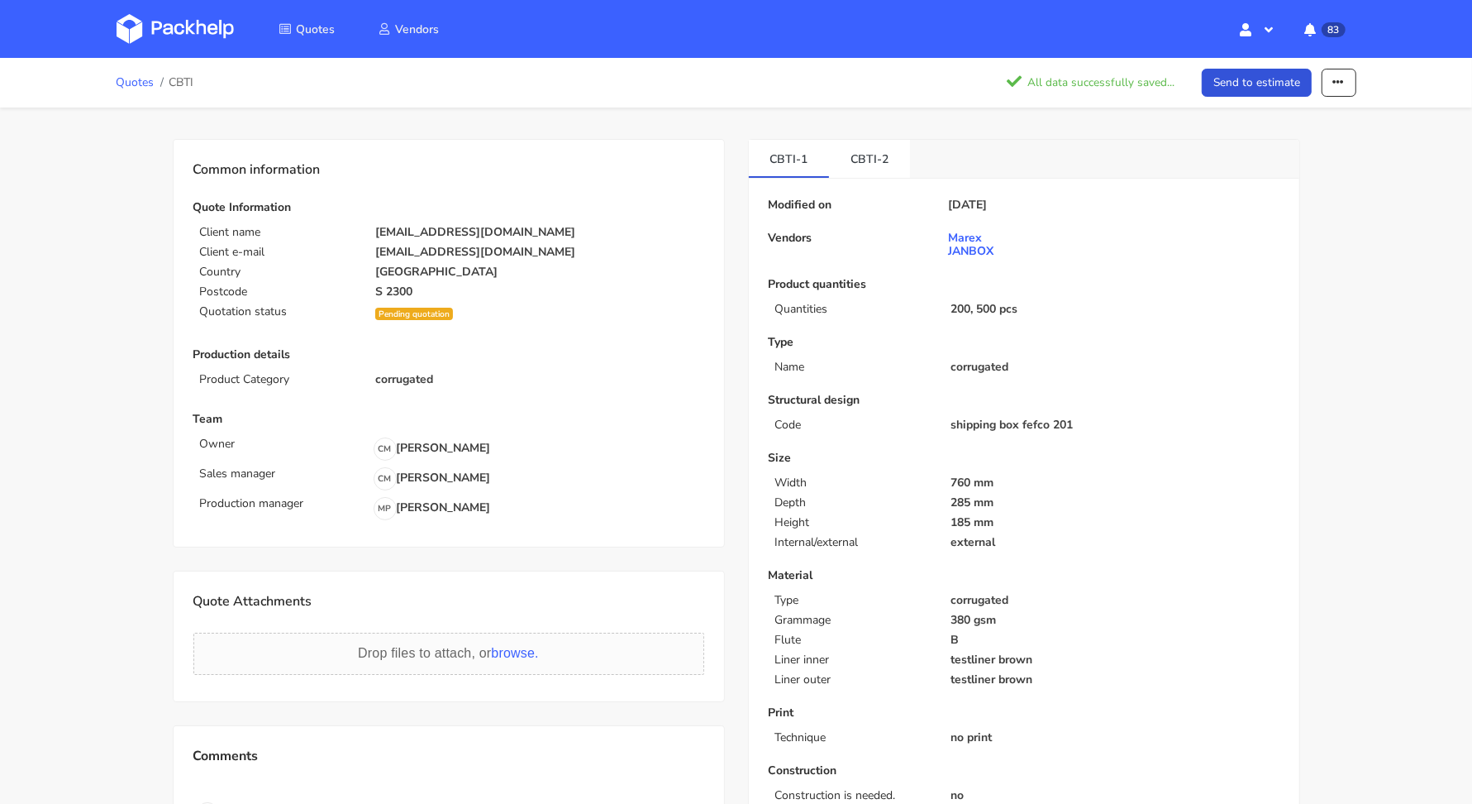
click at [117, 83] on link "Quotes" at bounding box center [136, 82] width 38 height 13
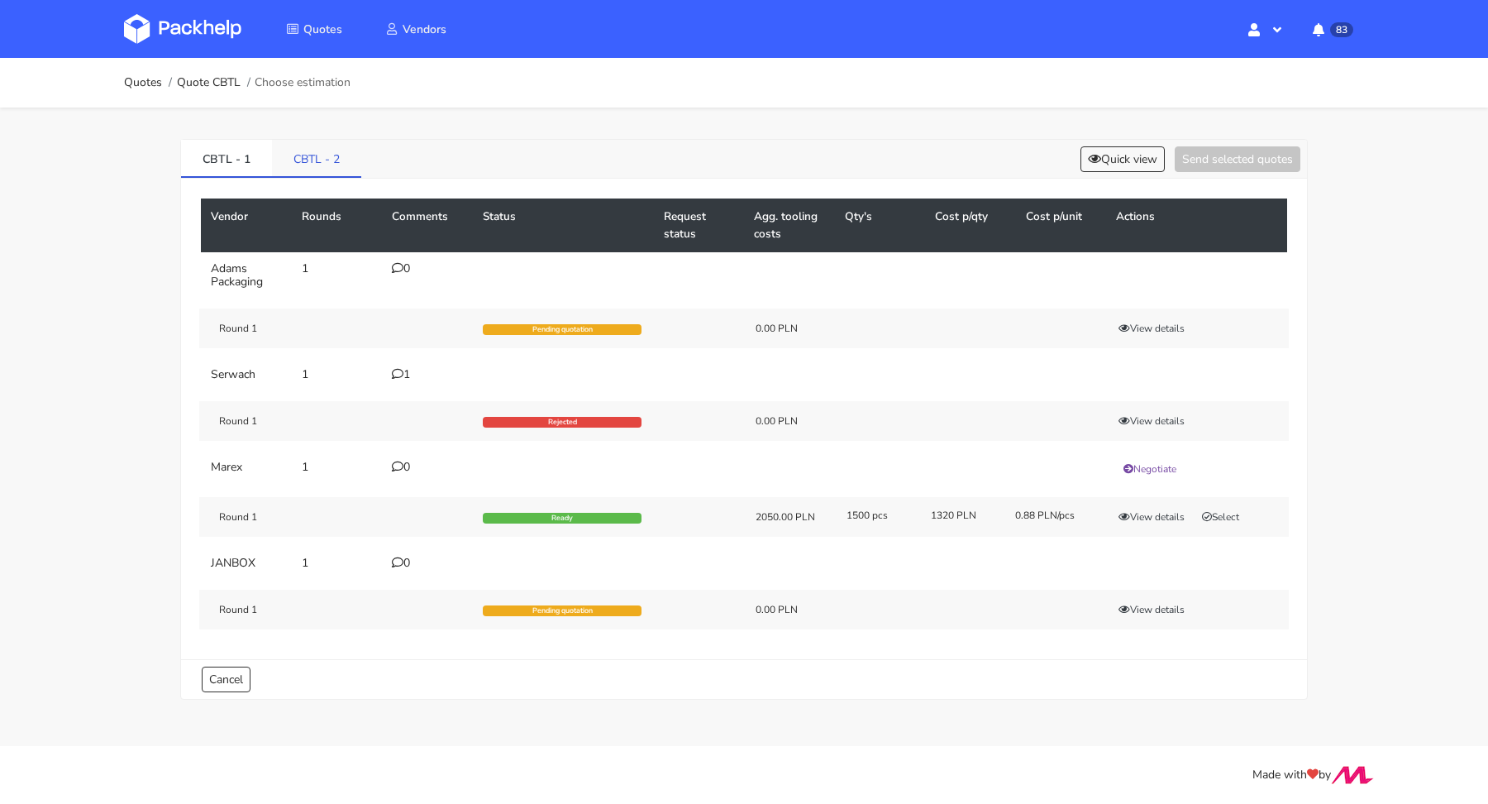
click at [326, 160] on link "CBTL - 2" at bounding box center [316, 158] width 89 height 36
click at [1088, 156] on icon at bounding box center [1094, 159] width 13 height 12
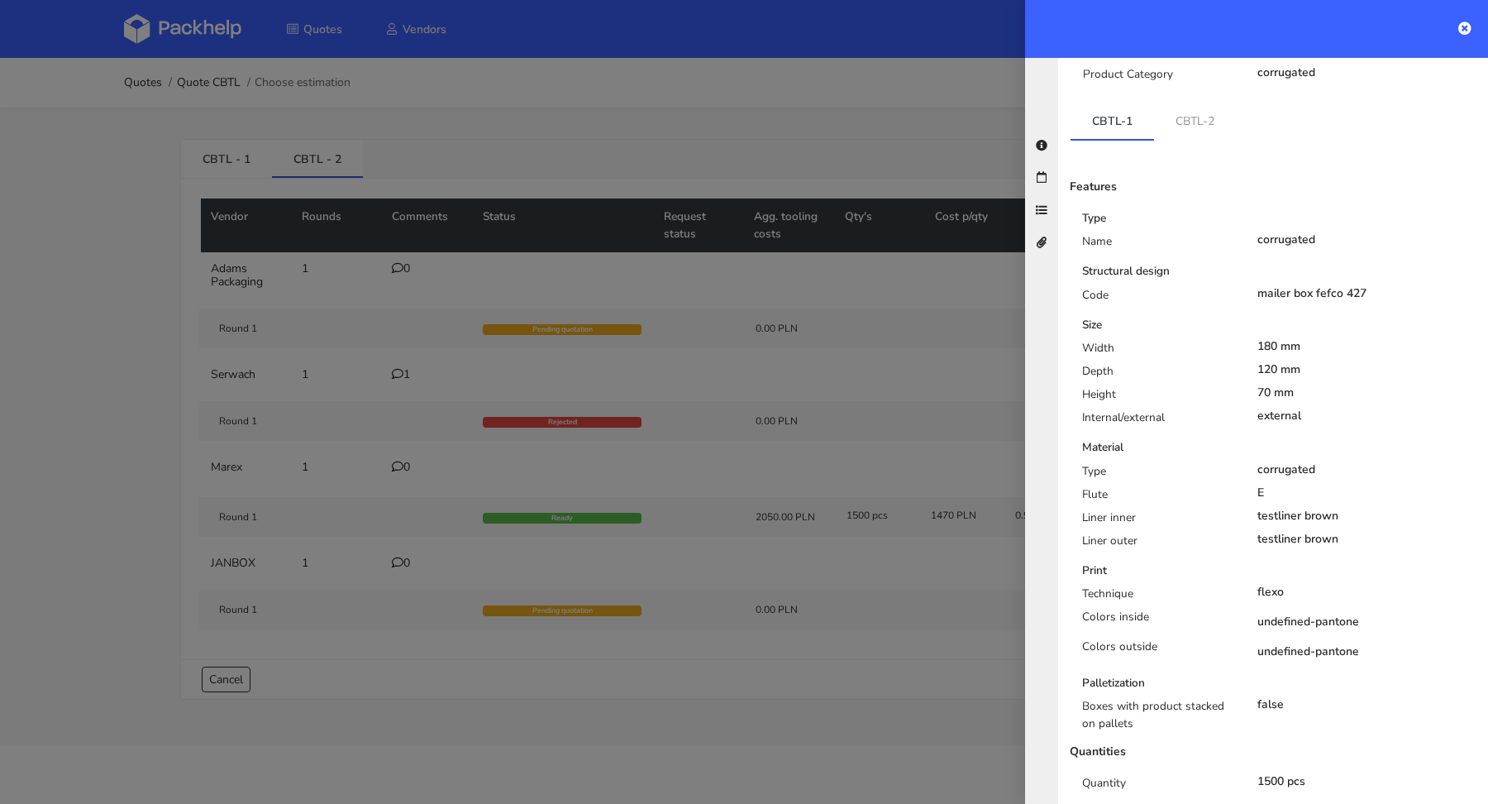
scroll to position [288, 0]
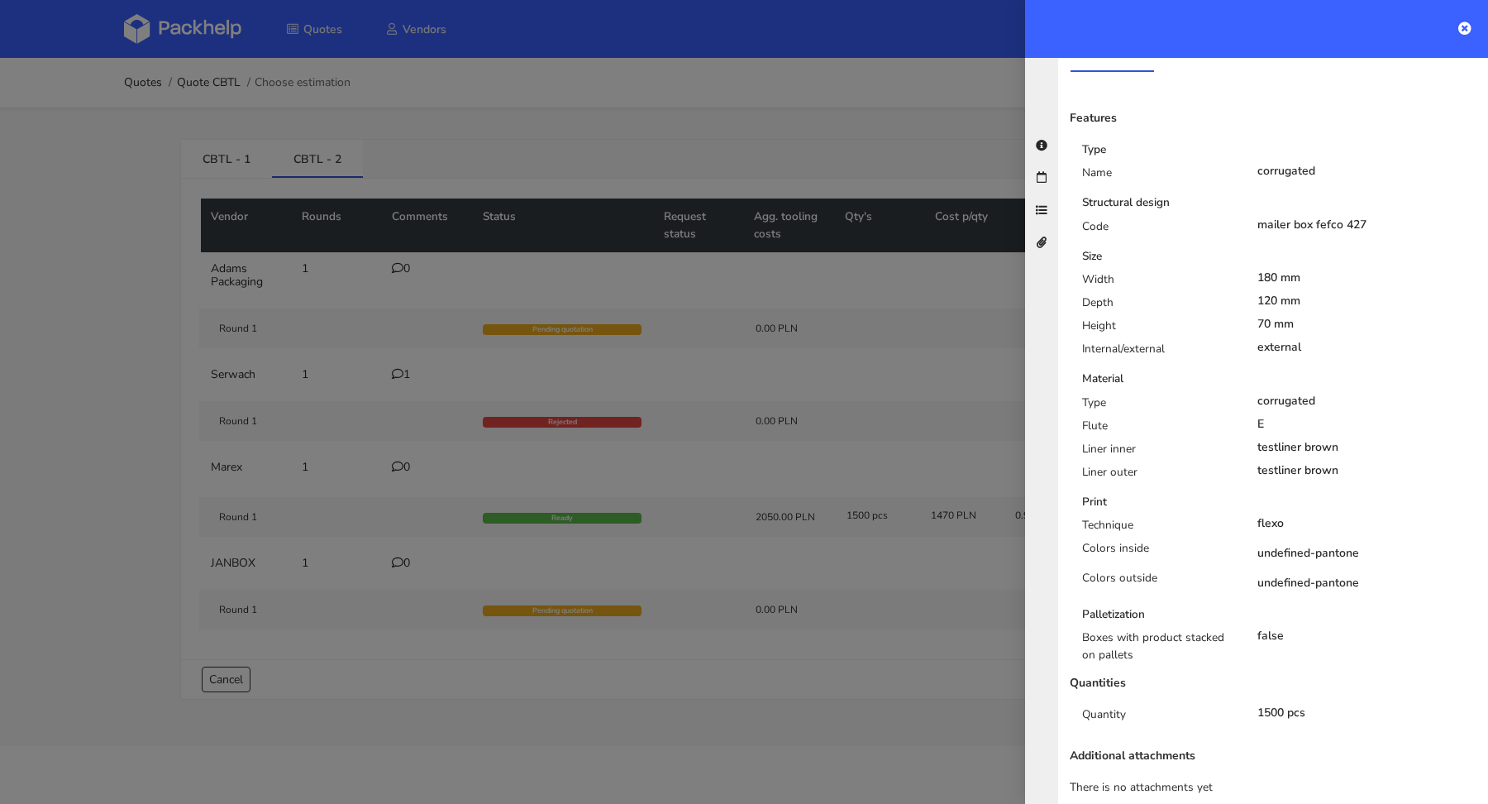
click at [969, 474] on div at bounding box center [744, 402] width 1488 height 804
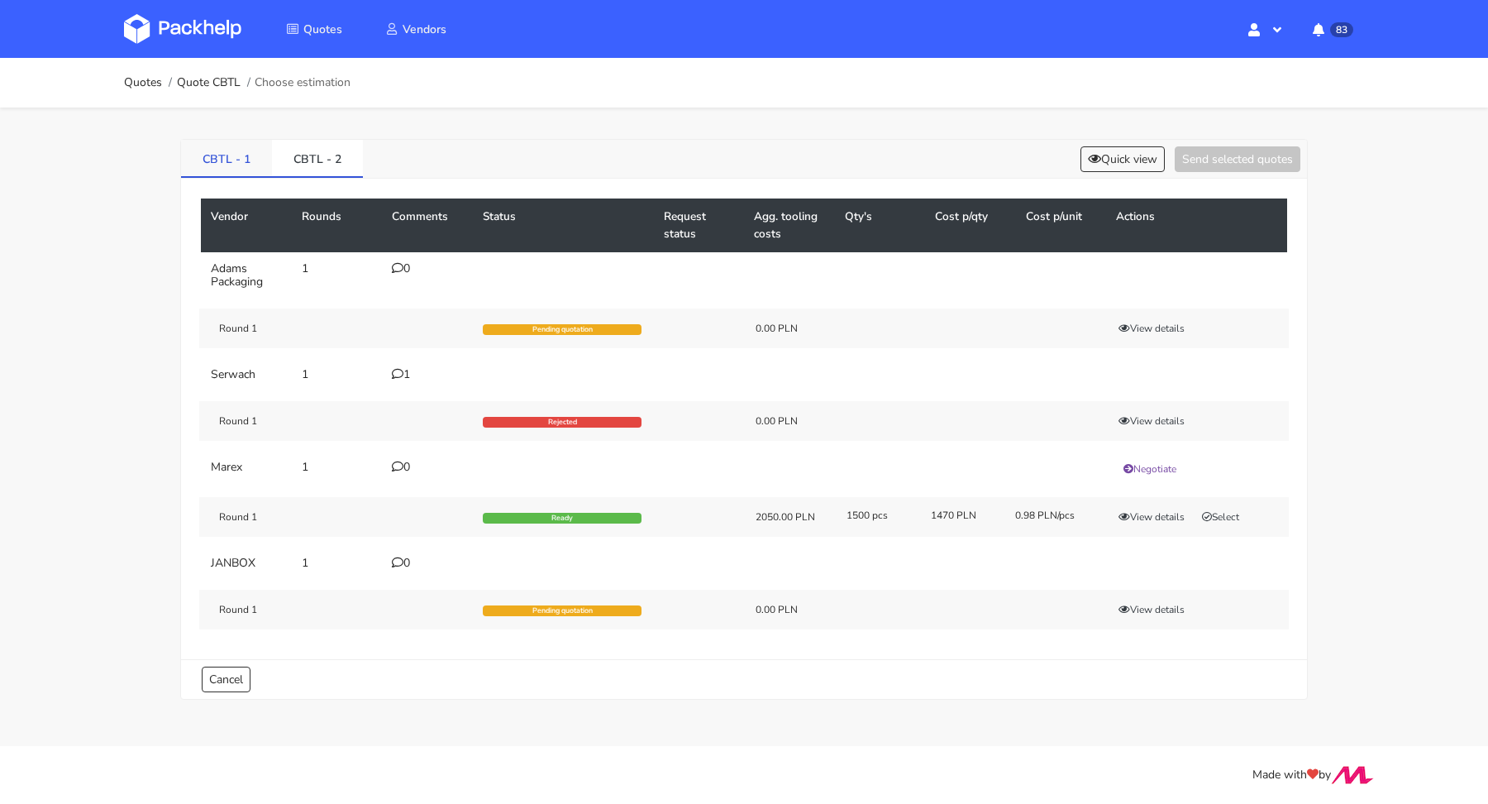
click at [240, 165] on link "CBTL - 1" at bounding box center [226, 158] width 91 height 36
click at [1234, 514] on button "Select" at bounding box center [1221, 516] width 52 height 17
click at [326, 146] on link "CBTL - 2" at bounding box center [317, 158] width 91 height 36
click at [1234, 508] on button "Select" at bounding box center [1221, 516] width 52 height 17
click at [1214, 179] on div "Vendor Rounds Comments Status Request status Agg. tooling costs Qty's Cost p/qt…" at bounding box center [744, 419] width 1126 height 480
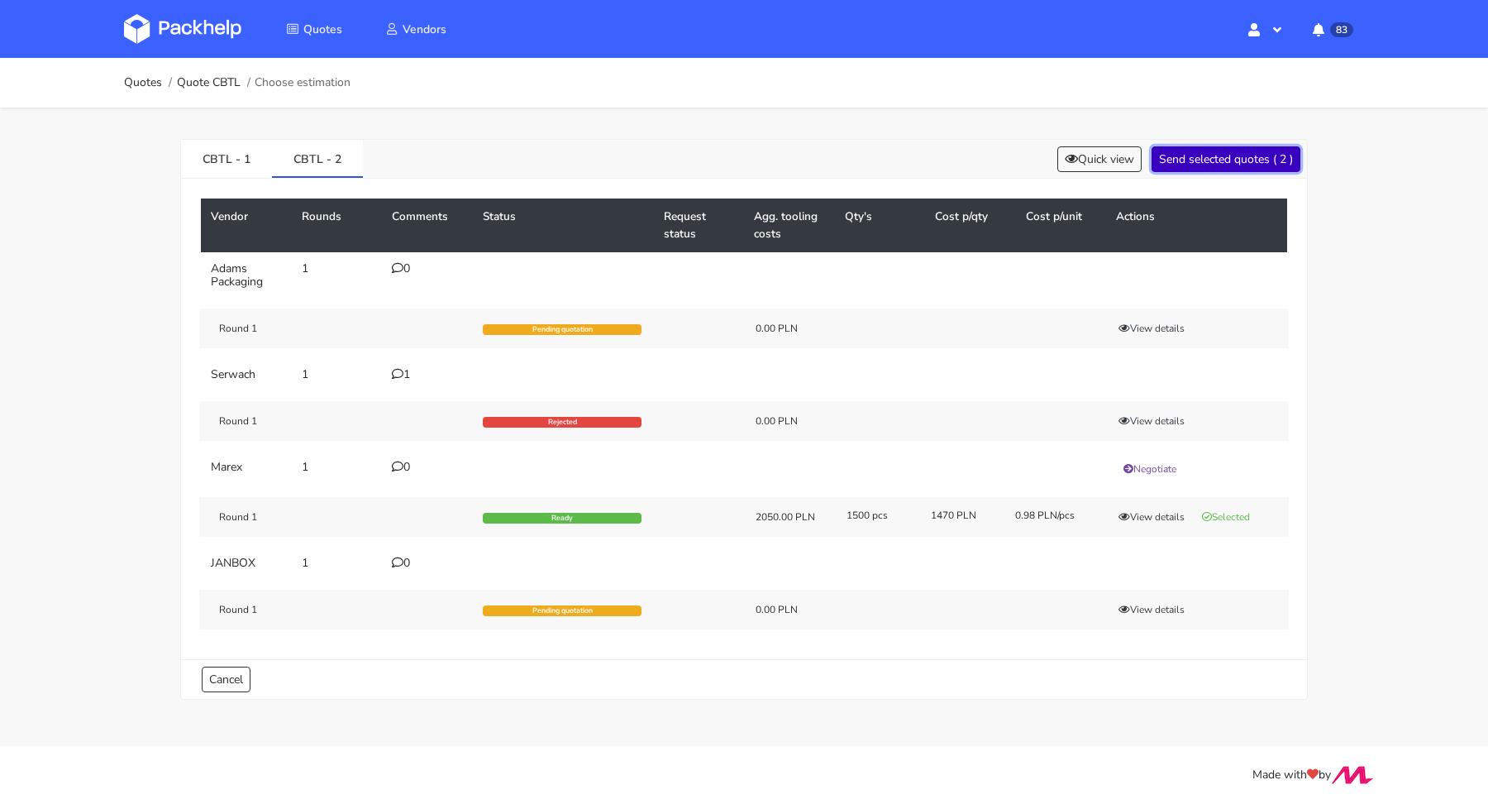
click at [1215, 169] on button "Send selected quotes ( 2 )" at bounding box center [1226, 159] width 149 height 26
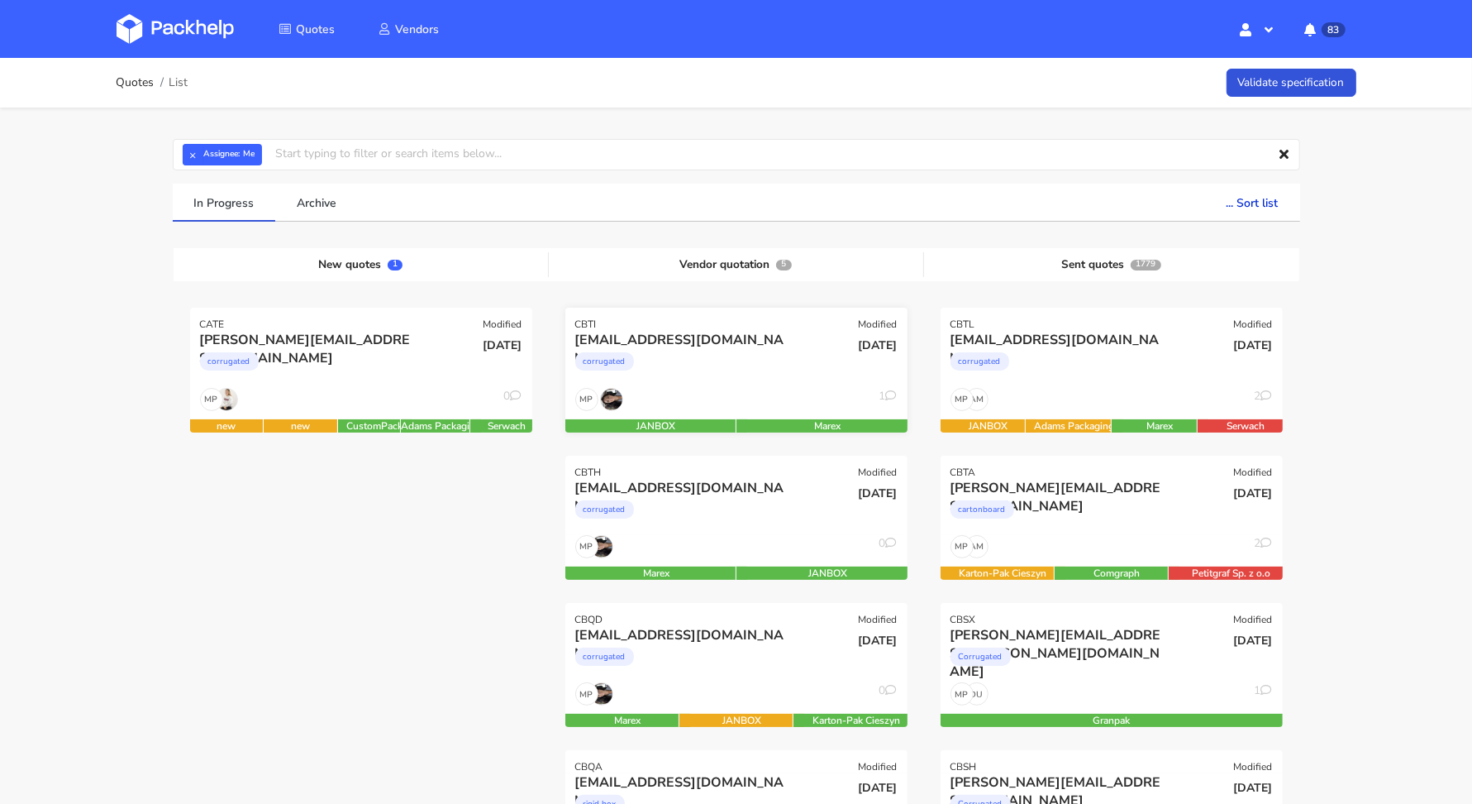
click at [725, 405] on div "MP 1" at bounding box center [737, 403] width 342 height 31
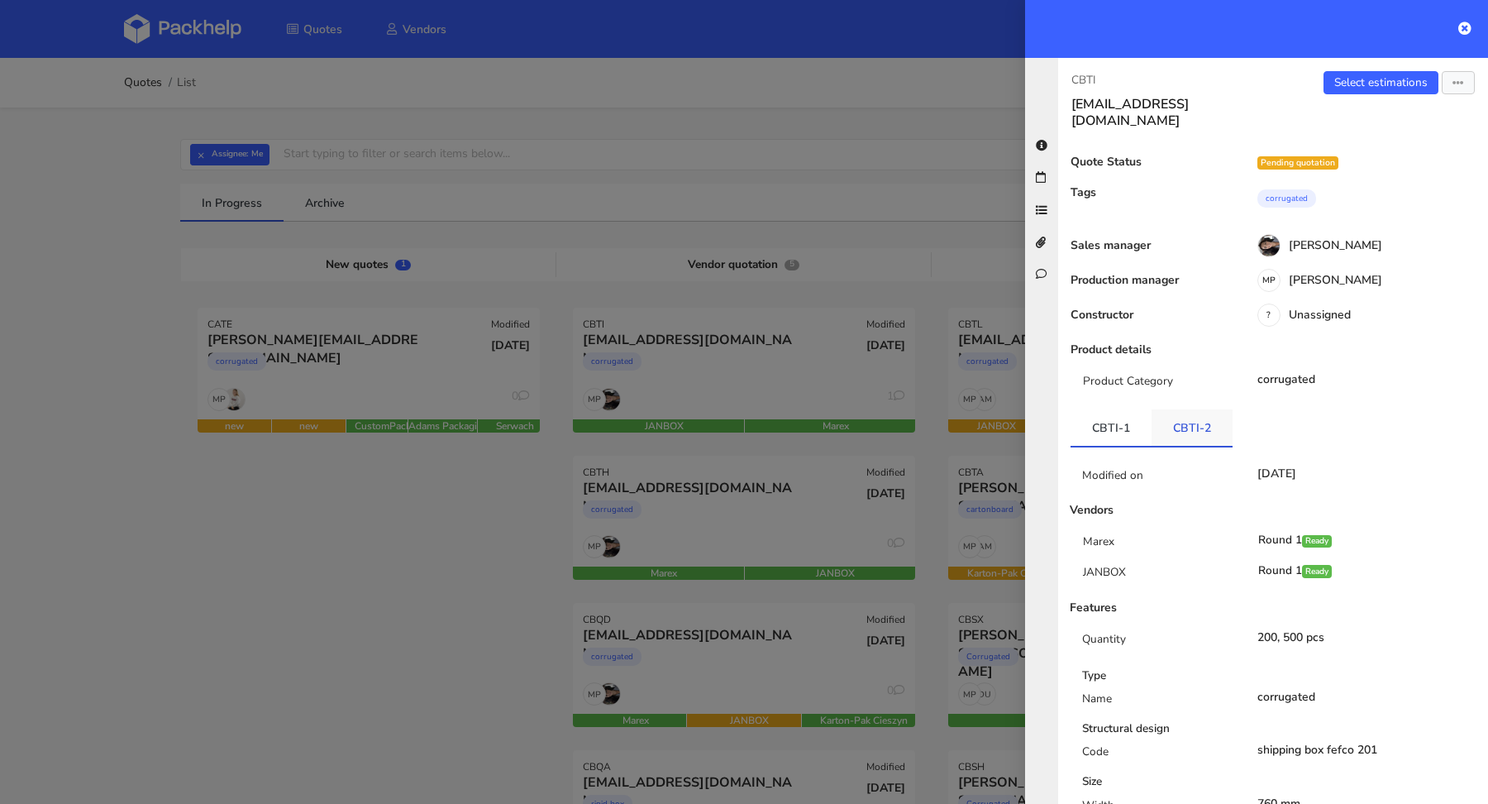
click at [1181, 409] on link "CBTI-2" at bounding box center [1192, 427] width 81 height 36
click at [1095, 409] on link "CBTI-1" at bounding box center [1111, 427] width 81 height 36
click at [1328, 90] on link "Select estimations" at bounding box center [1381, 82] width 115 height 23
click at [84, 177] on div at bounding box center [744, 402] width 1488 height 804
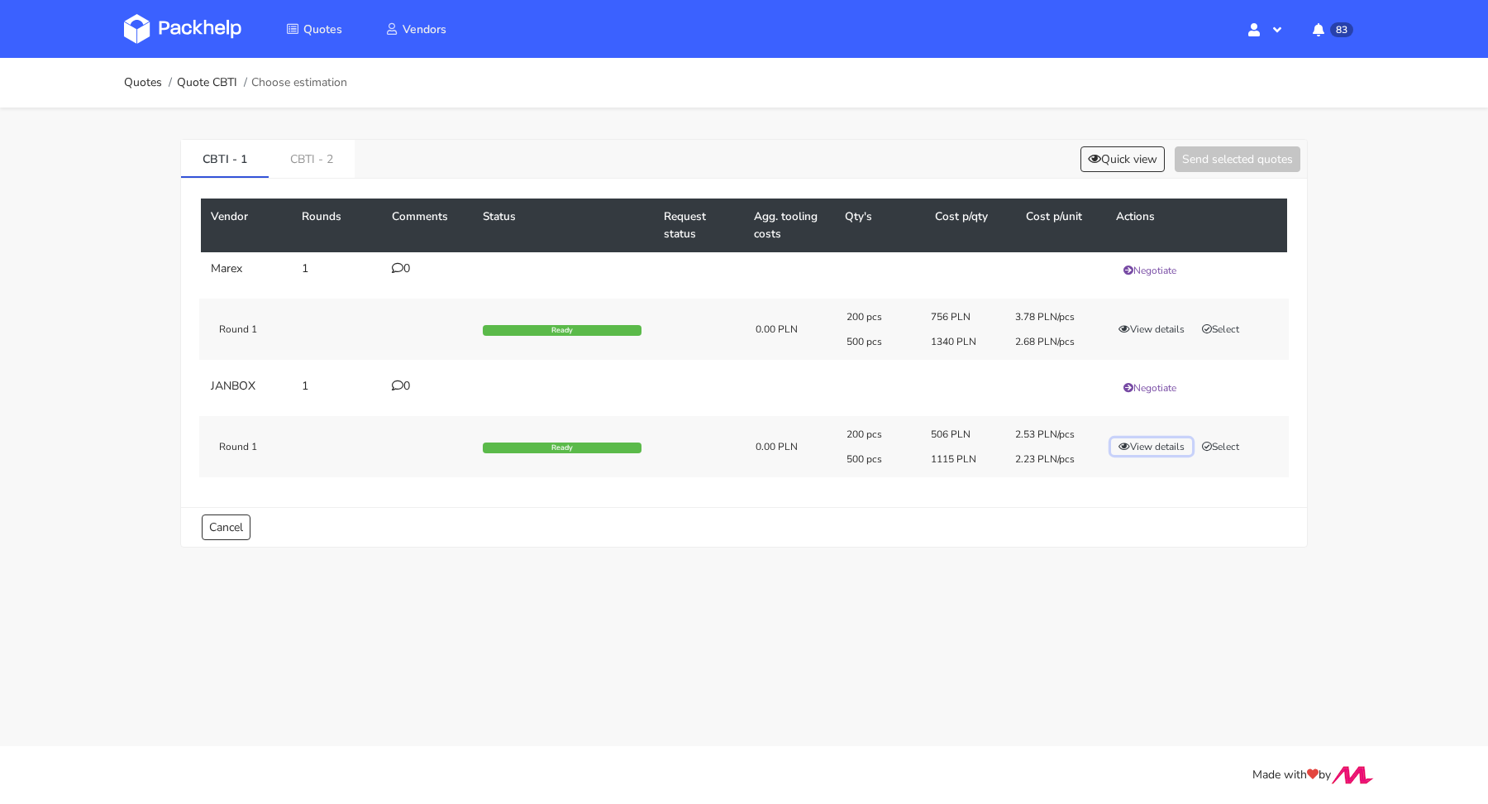
click at [1162, 450] on button "View details" at bounding box center [1151, 446] width 81 height 17
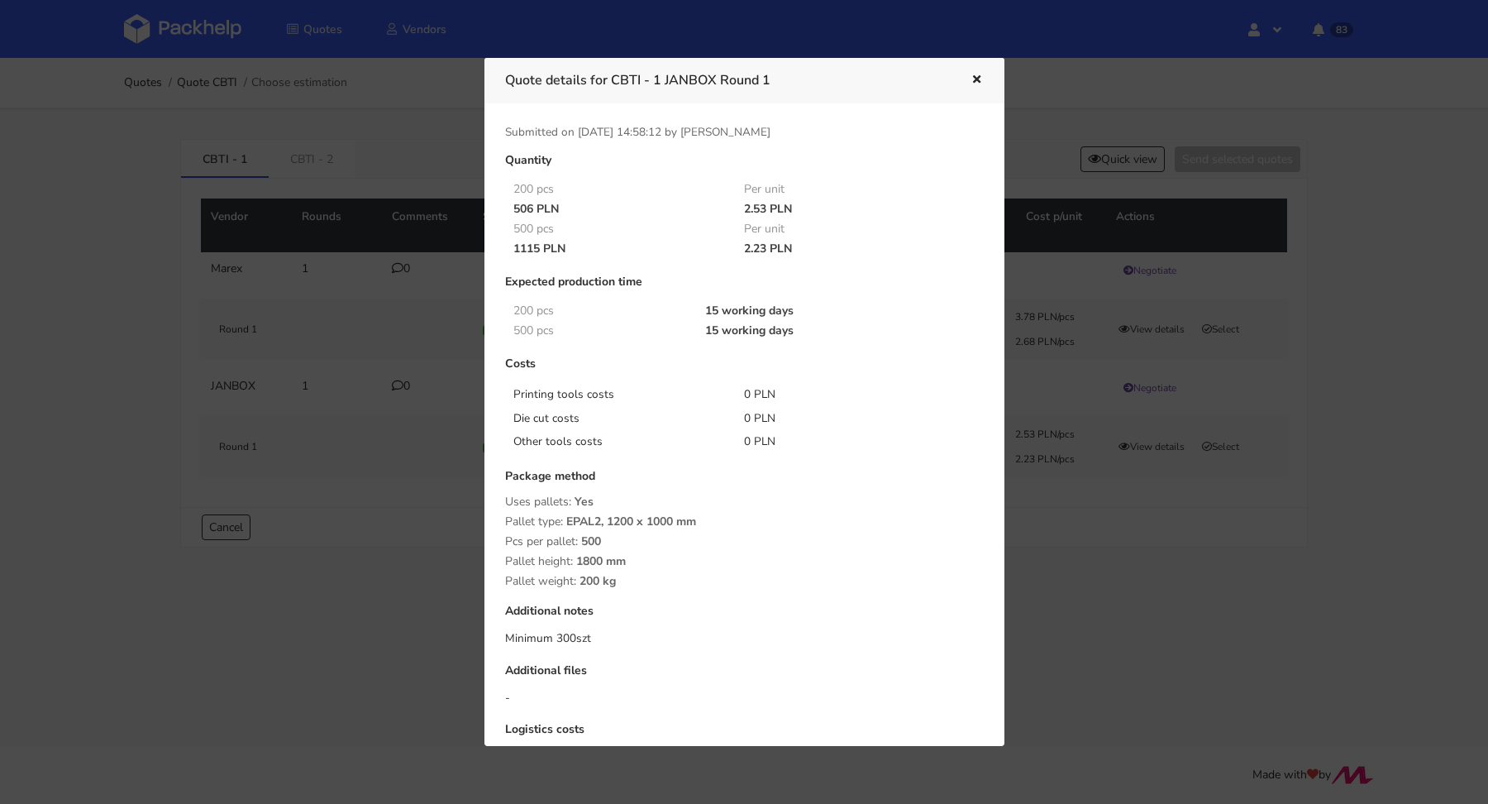
click at [1082, 522] on div at bounding box center [744, 402] width 1488 height 804
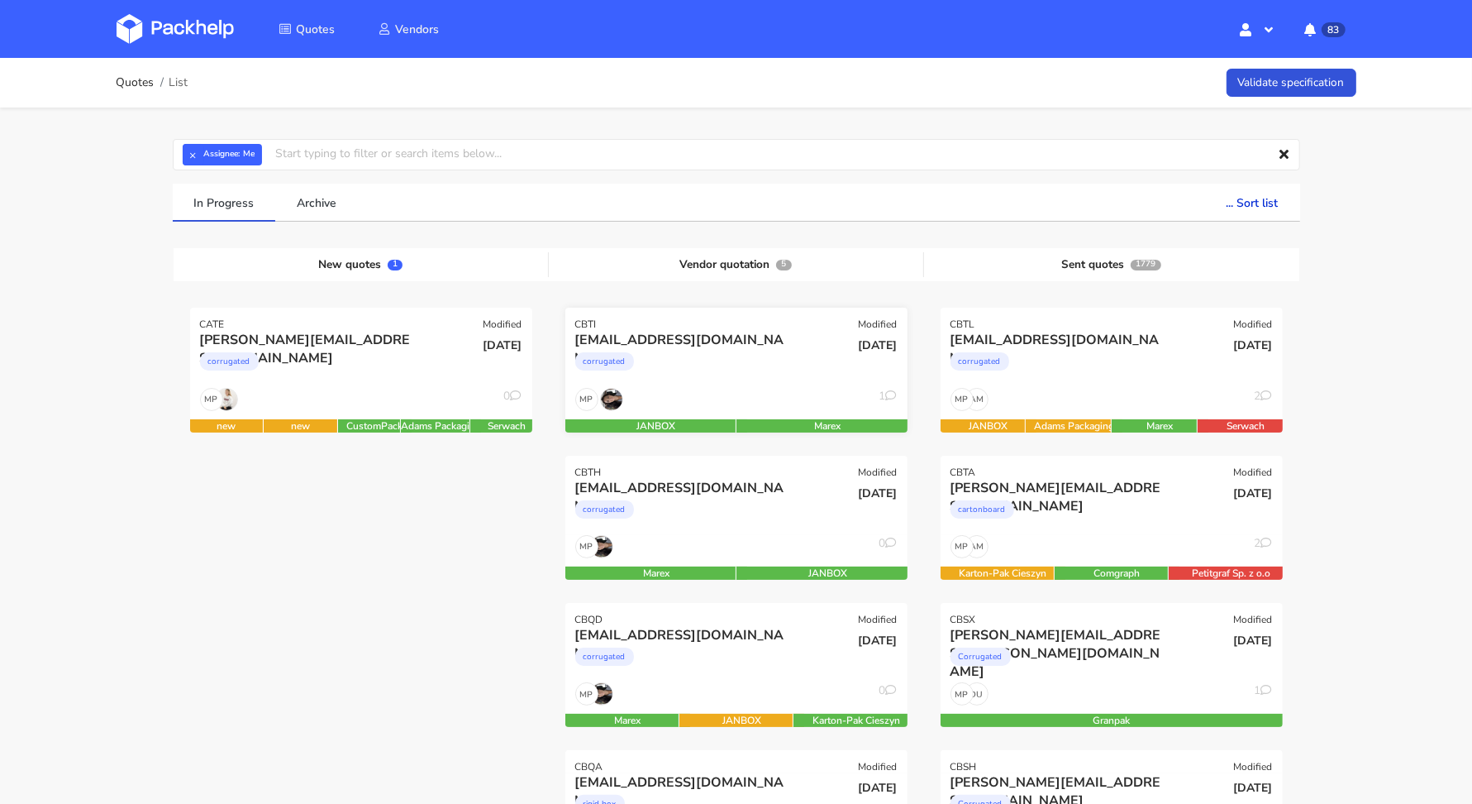
click at [696, 401] on div "MP 1" at bounding box center [737, 403] width 342 height 31
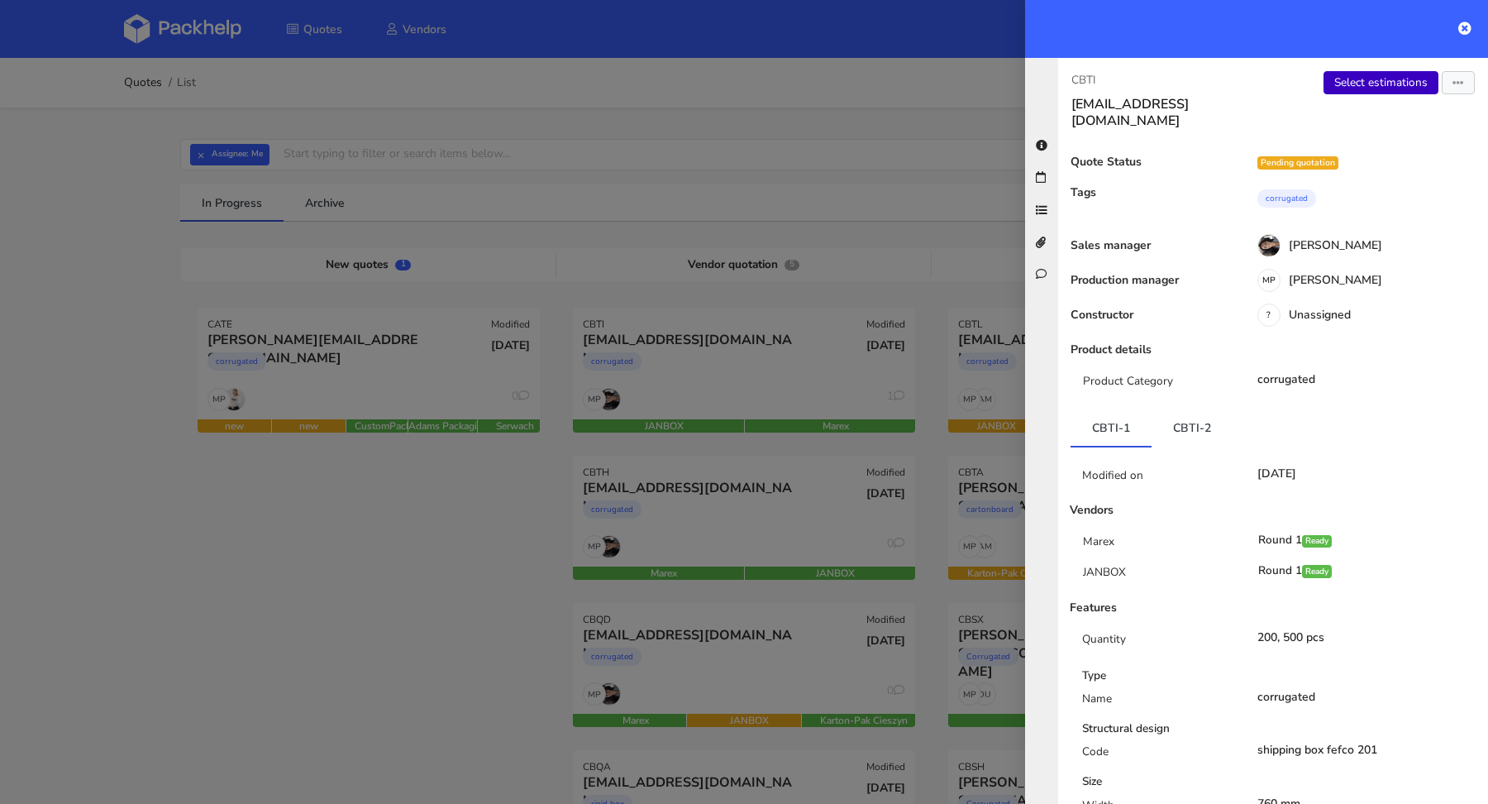
click at [1353, 88] on link "Select estimations" at bounding box center [1381, 82] width 115 height 23
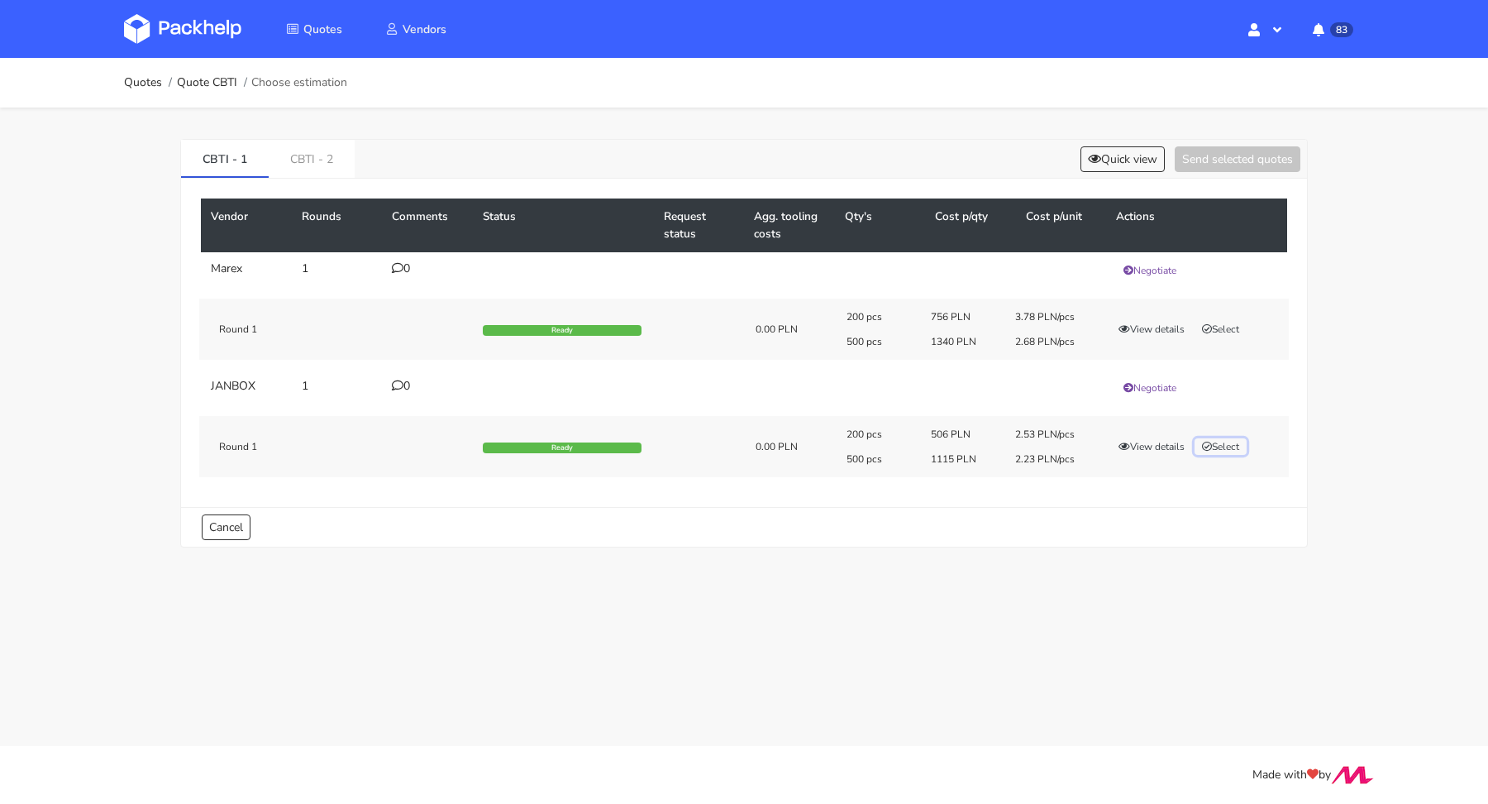
click at [1224, 445] on button "Select" at bounding box center [1221, 446] width 52 height 17
click at [321, 163] on link "CBTI - 2" at bounding box center [312, 158] width 86 height 36
click at [1236, 327] on button "Select" at bounding box center [1221, 329] width 52 height 17
click at [1253, 154] on button "Send selected quotes ( 2 )" at bounding box center [1226, 159] width 149 height 26
click at [150, 87] on link "Quotes" at bounding box center [143, 82] width 38 height 13
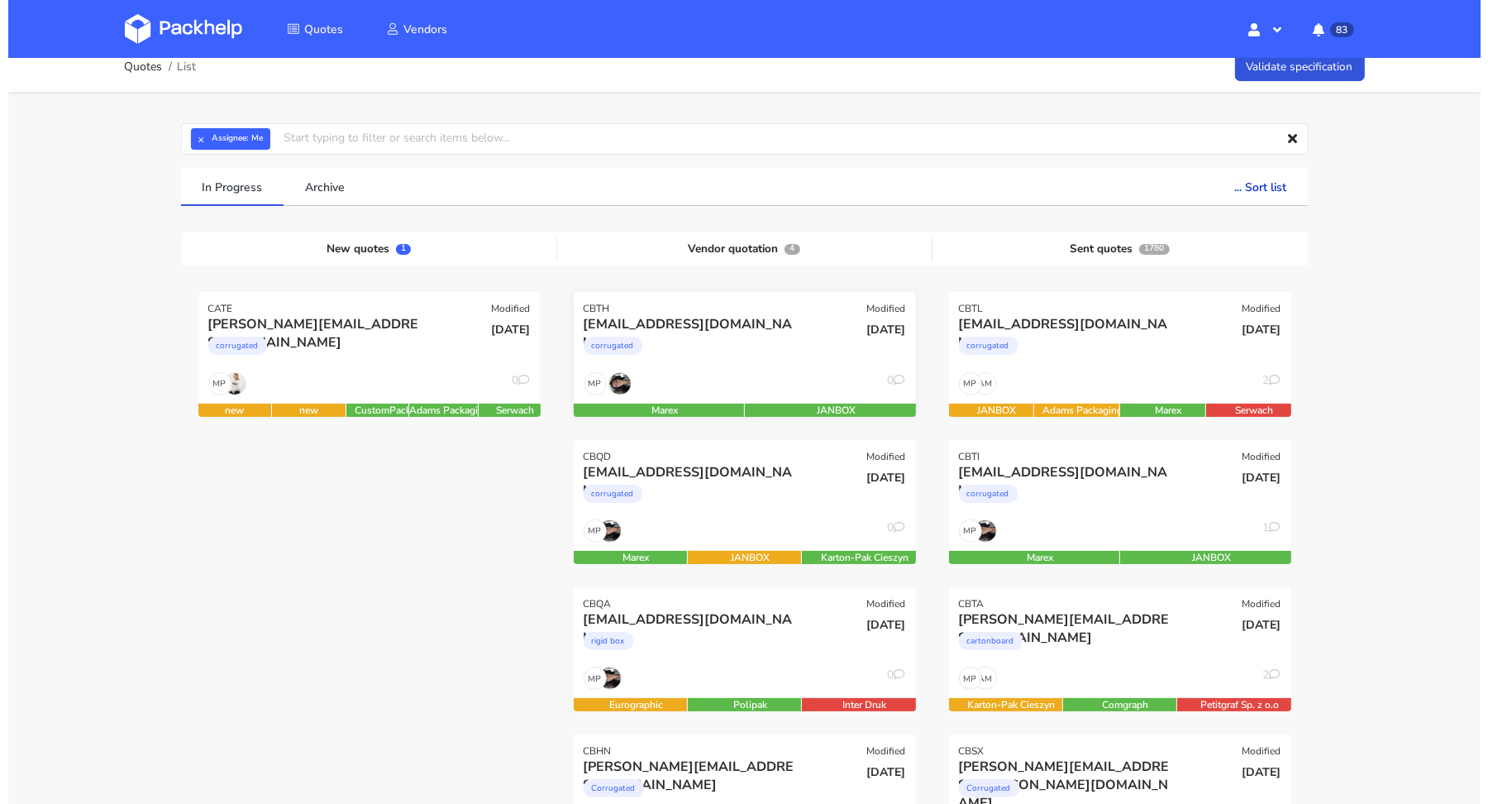
scroll to position [34, 0]
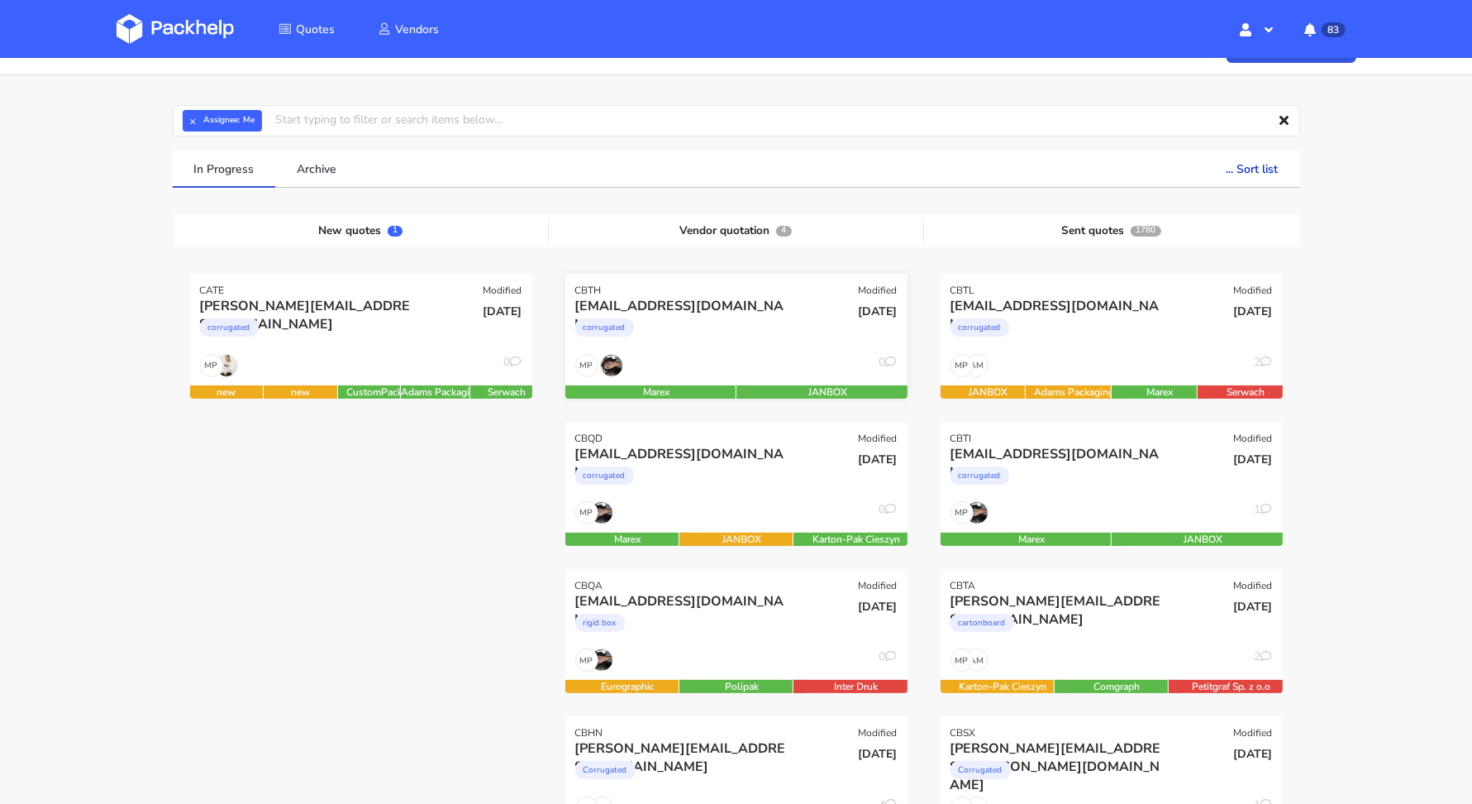
click at [797, 354] on div "MP 0" at bounding box center [737, 369] width 342 height 31
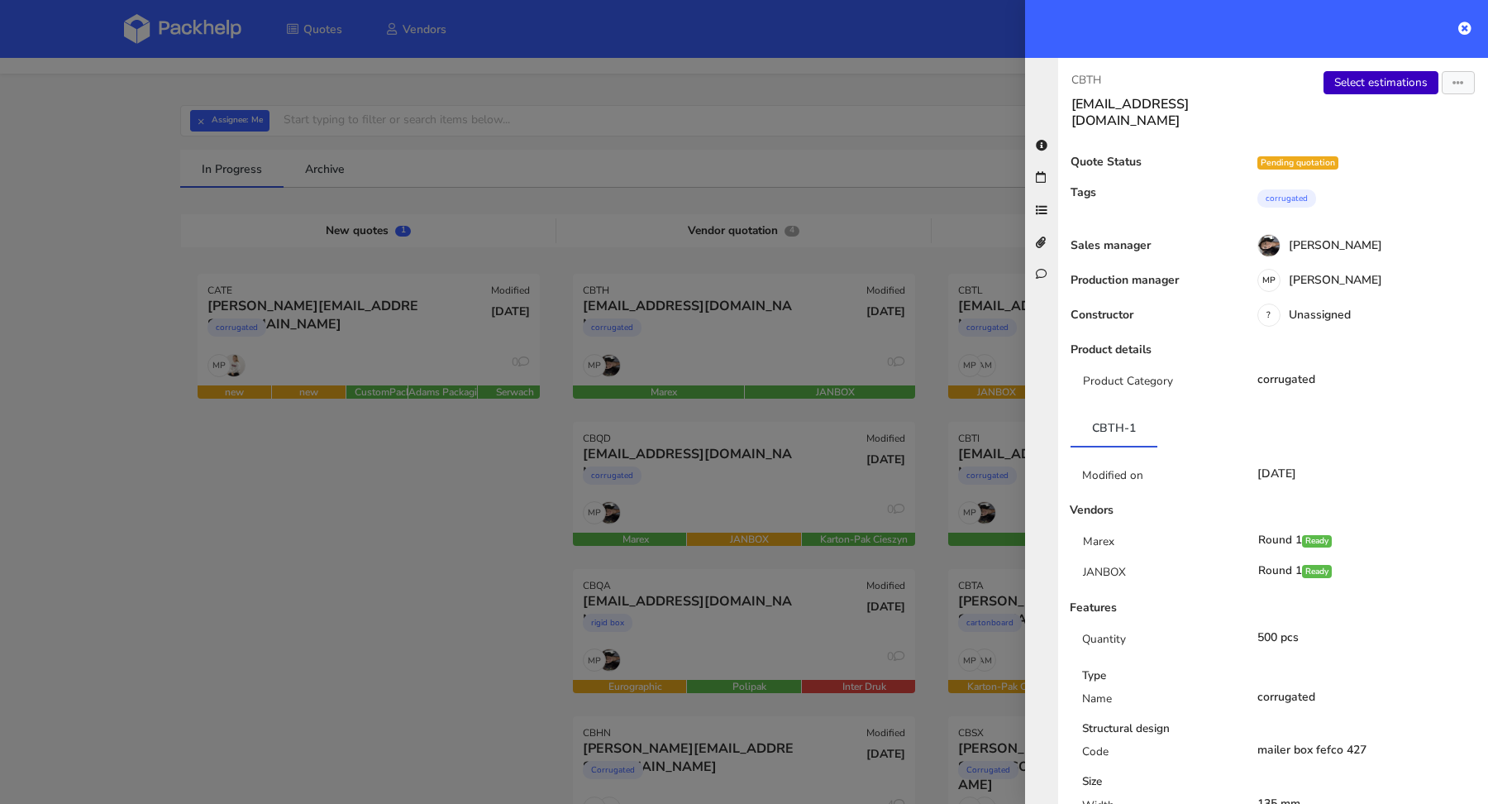
click at [1381, 80] on link "Select estimations" at bounding box center [1381, 82] width 115 height 23
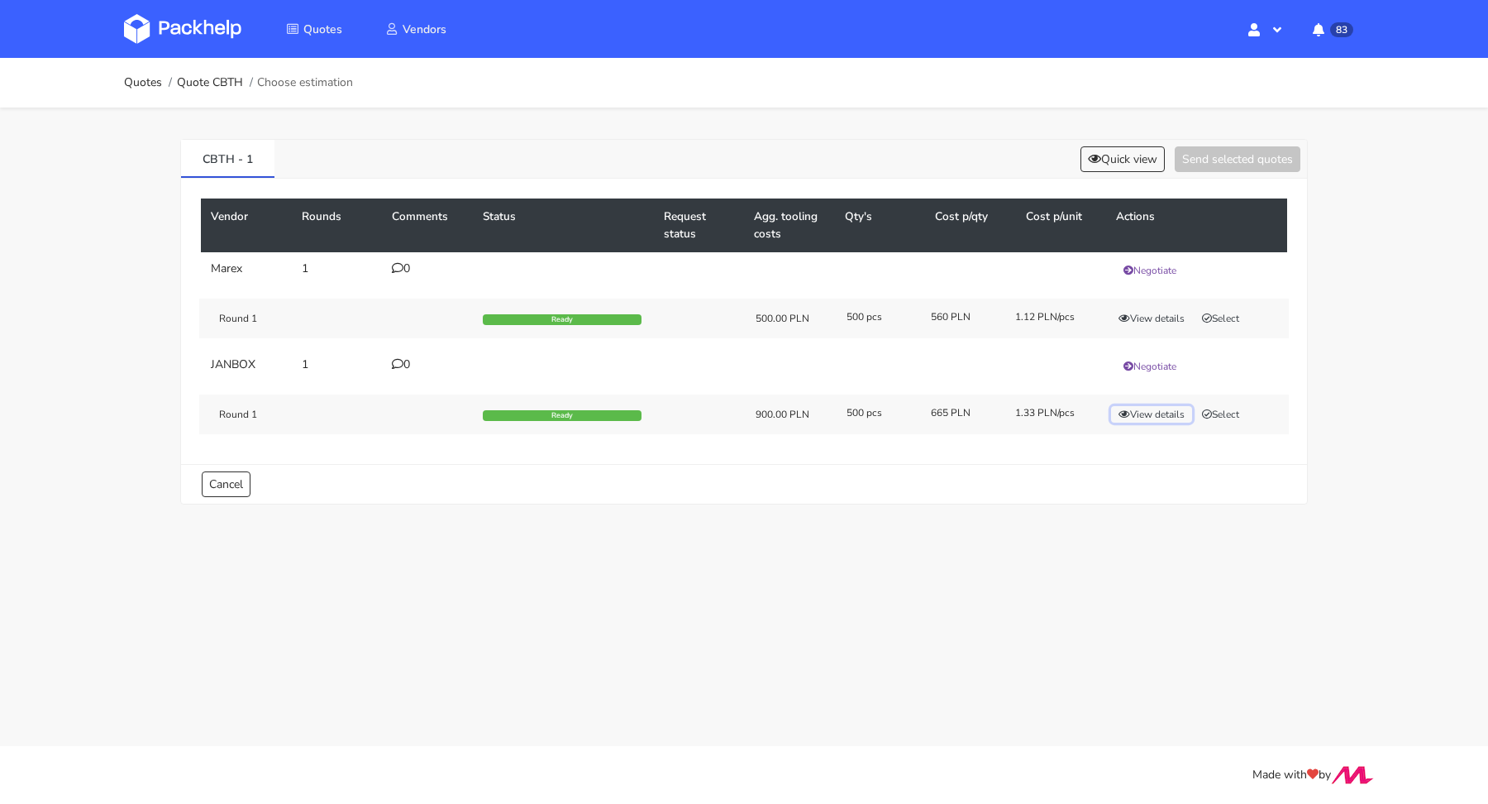
click at [1156, 406] on button "View details" at bounding box center [1151, 414] width 81 height 17
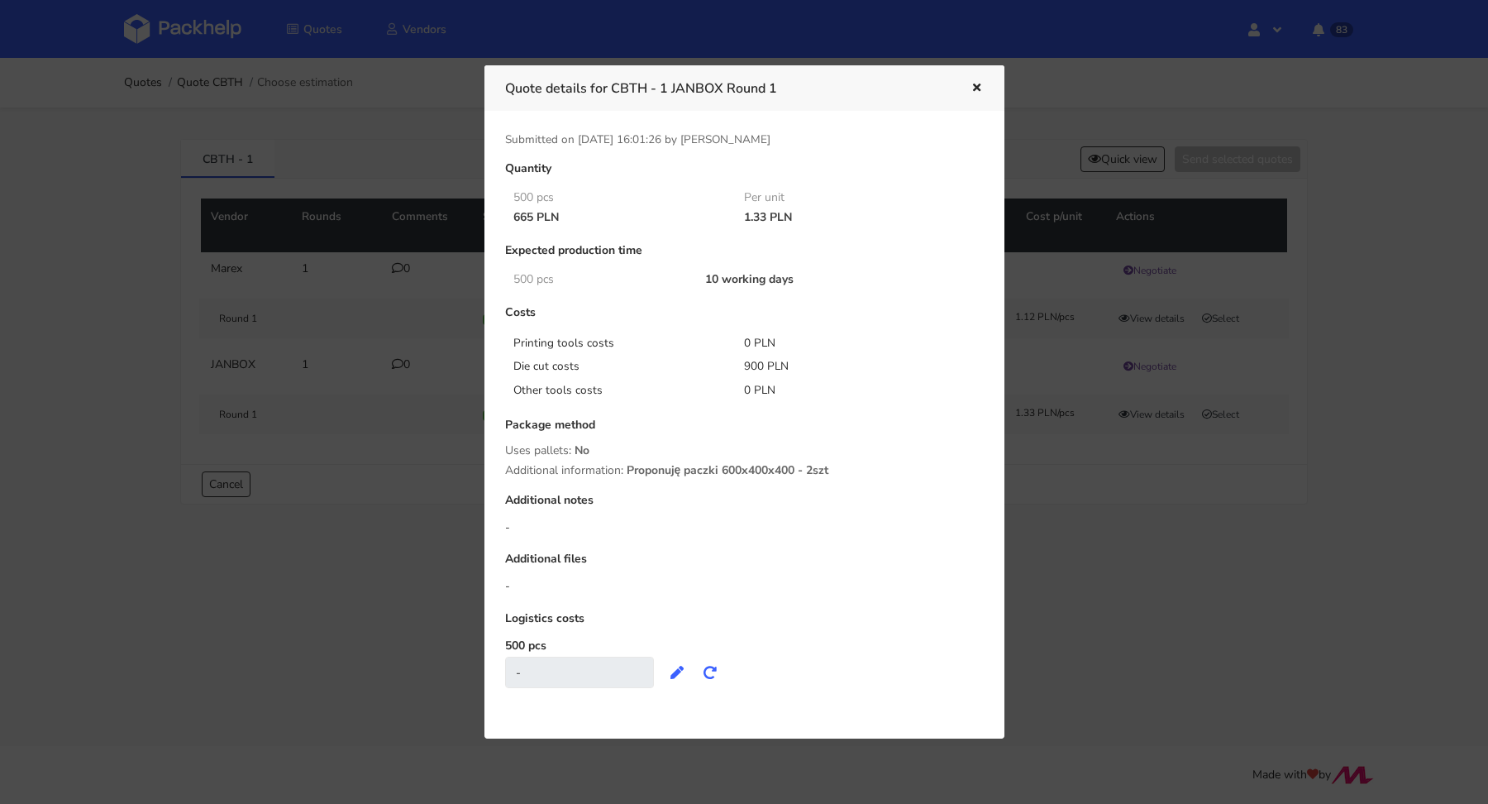
click at [1103, 517] on div at bounding box center [744, 402] width 1488 height 804
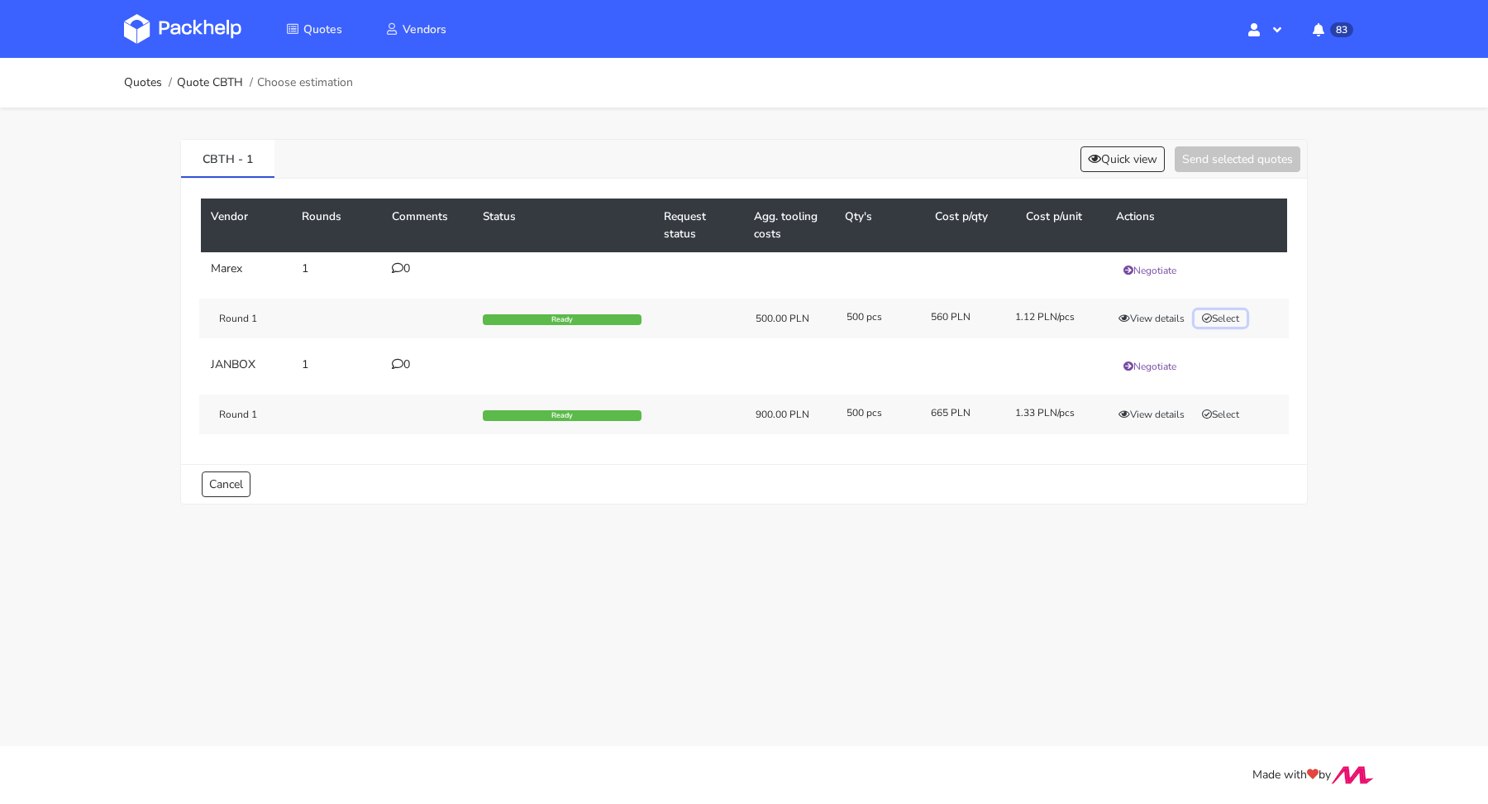
click at [1237, 317] on button "Select" at bounding box center [1221, 318] width 52 height 17
click at [1200, 165] on button "Send selected quotes ( 1 )" at bounding box center [1226, 159] width 149 height 26
click at [134, 80] on link "Quotes" at bounding box center [143, 82] width 38 height 13
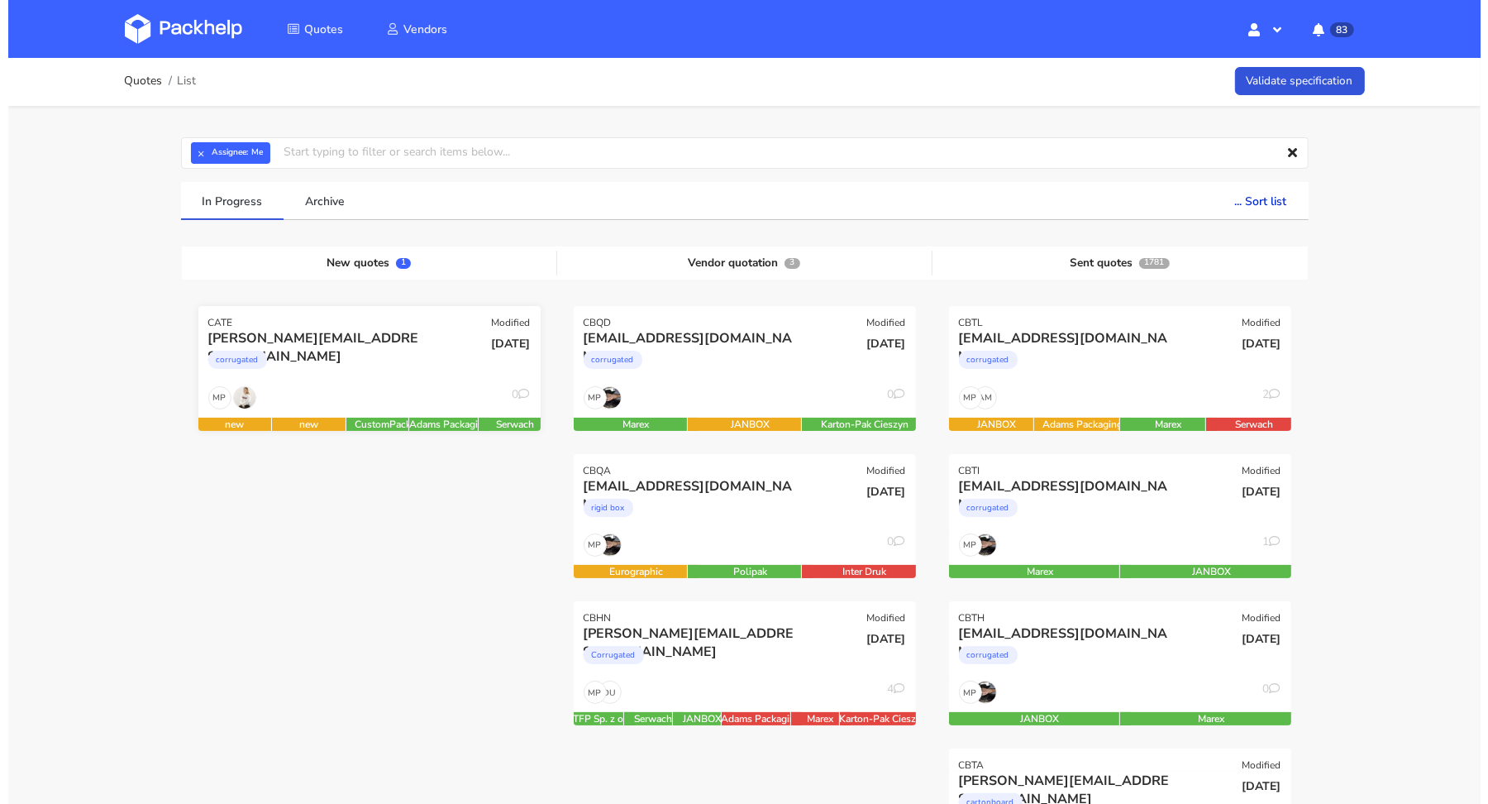
scroll to position [31, 0]
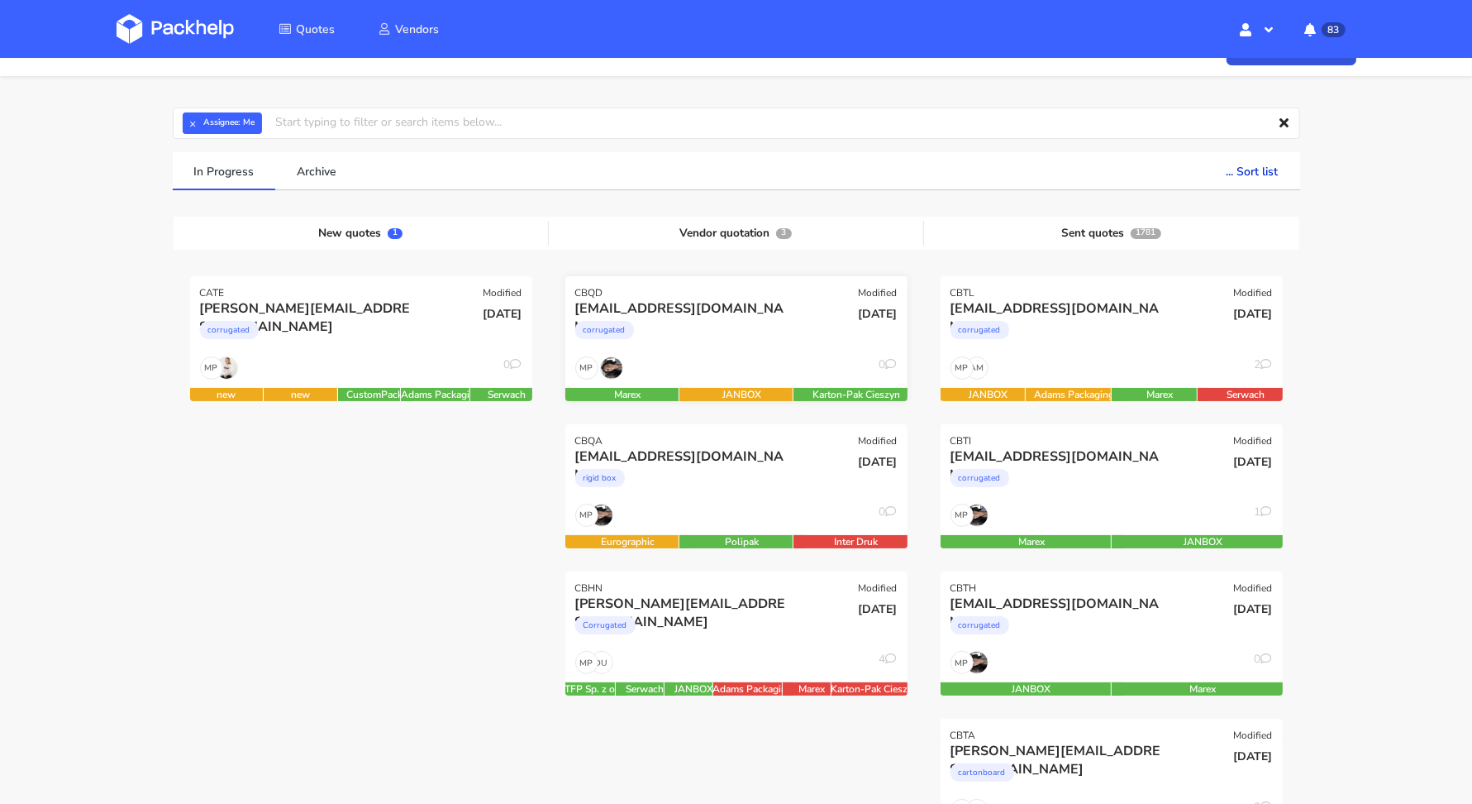
click at [678, 365] on div "MP 0" at bounding box center [737, 371] width 342 height 31
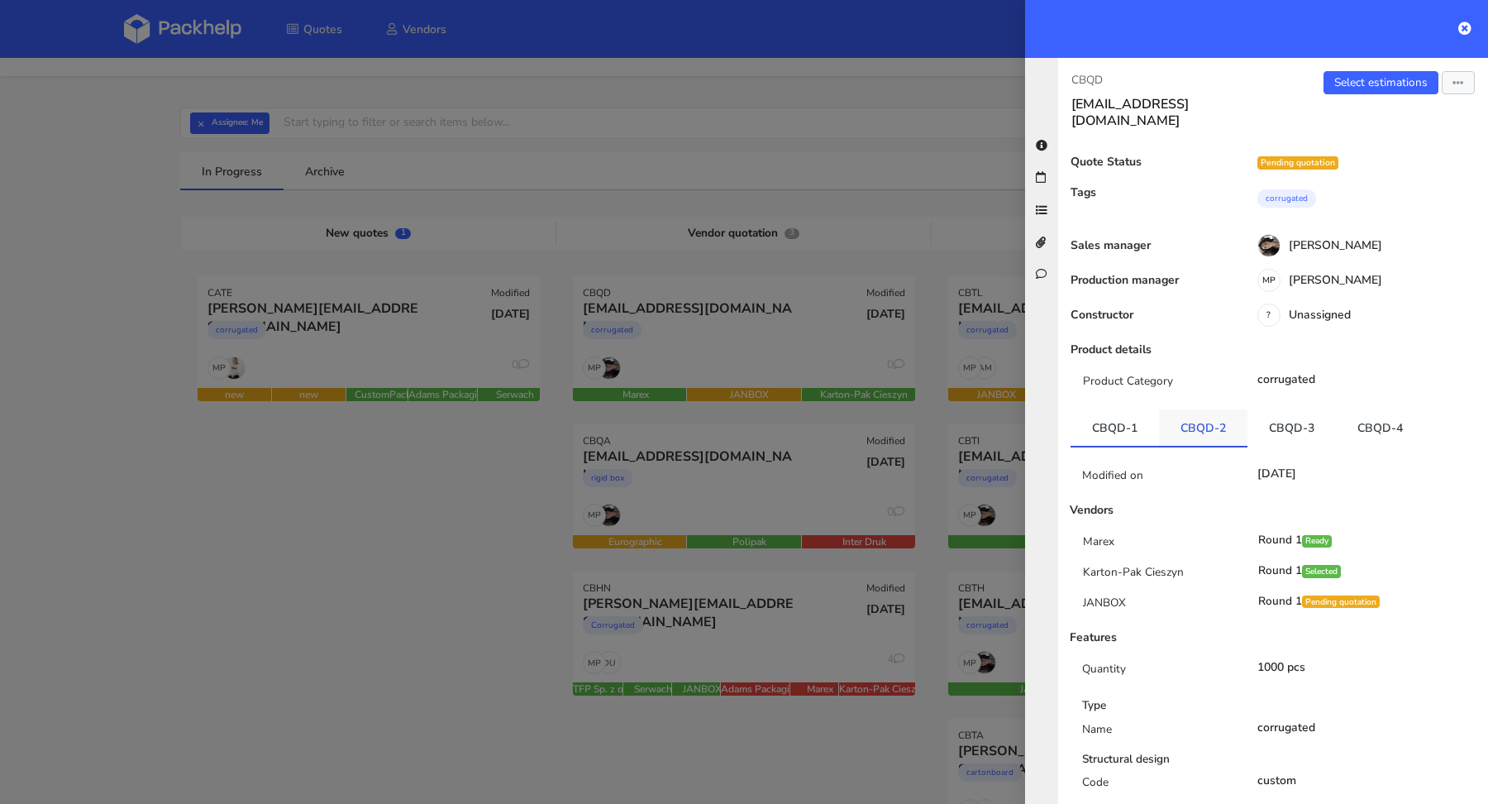
click at [1204, 418] on link "CBQD-2" at bounding box center [1203, 427] width 88 height 36
click at [1277, 417] on link "CBQD-3" at bounding box center [1292, 427] width 88 height 36
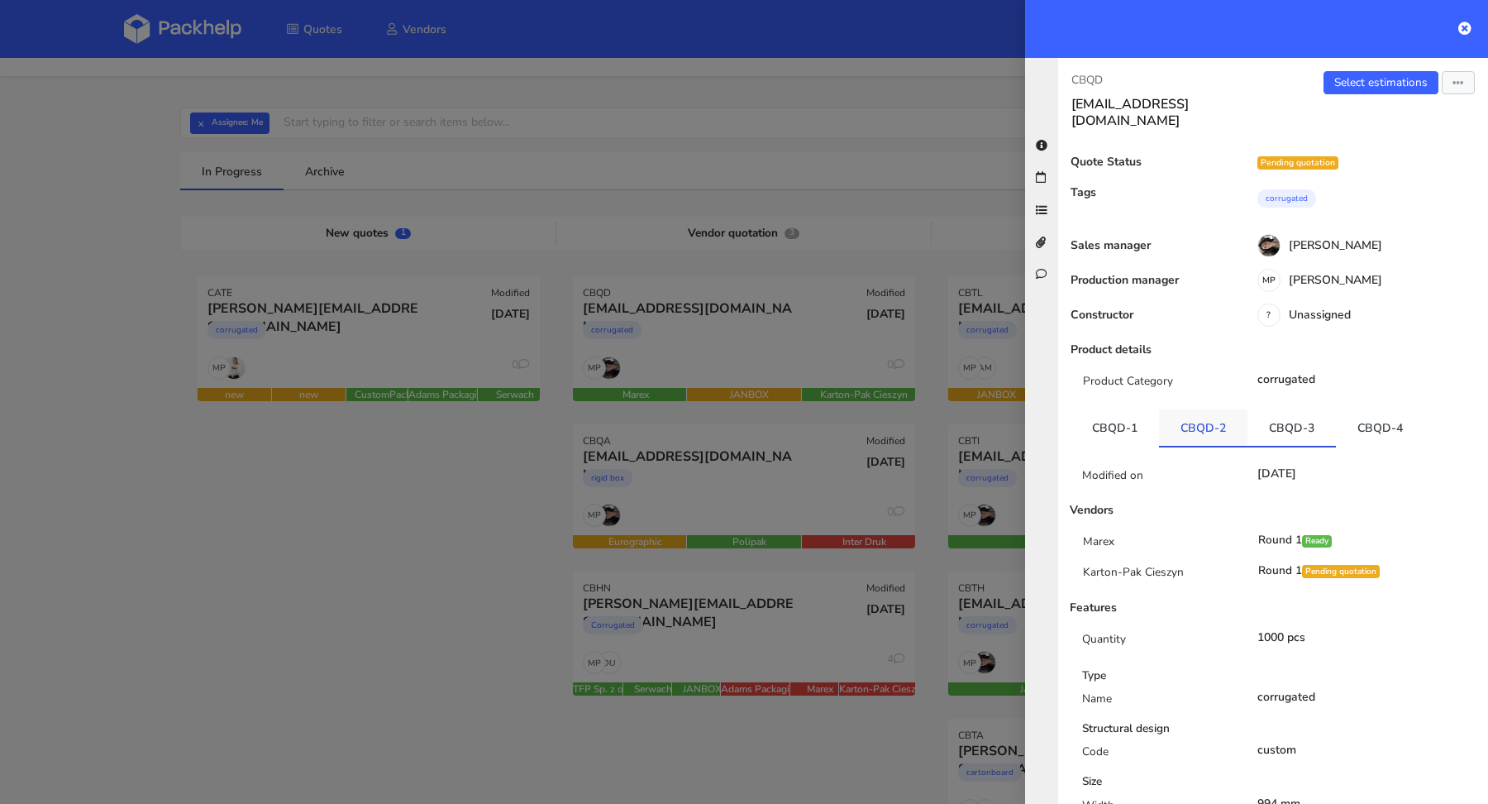
click at [1205, 417] on link "CBQD-2" at bounding box center [1203, 427] width 88 height 36
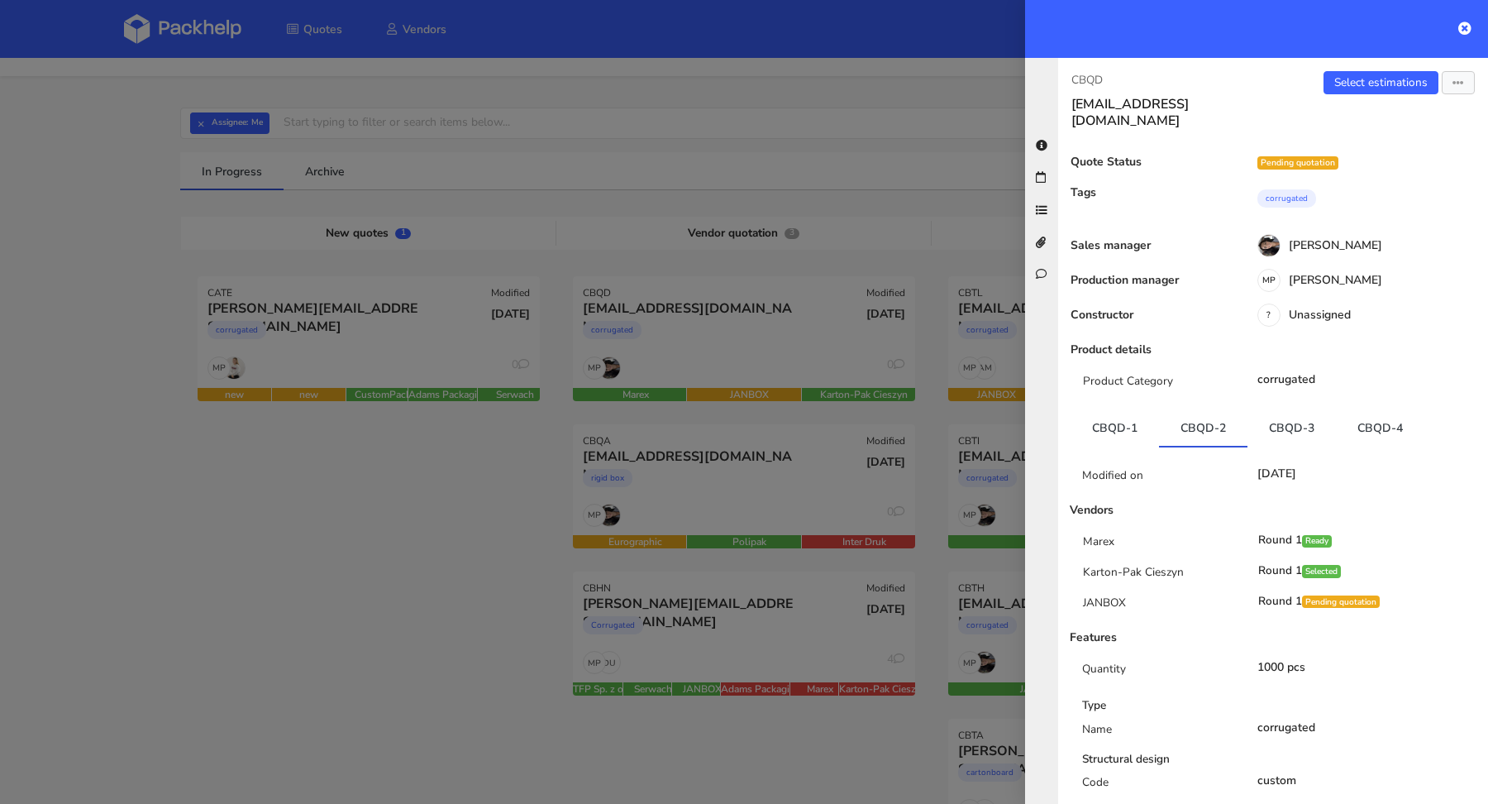
click at [325, 566] on div at bounding box center [744, 402] width 1488 height 804
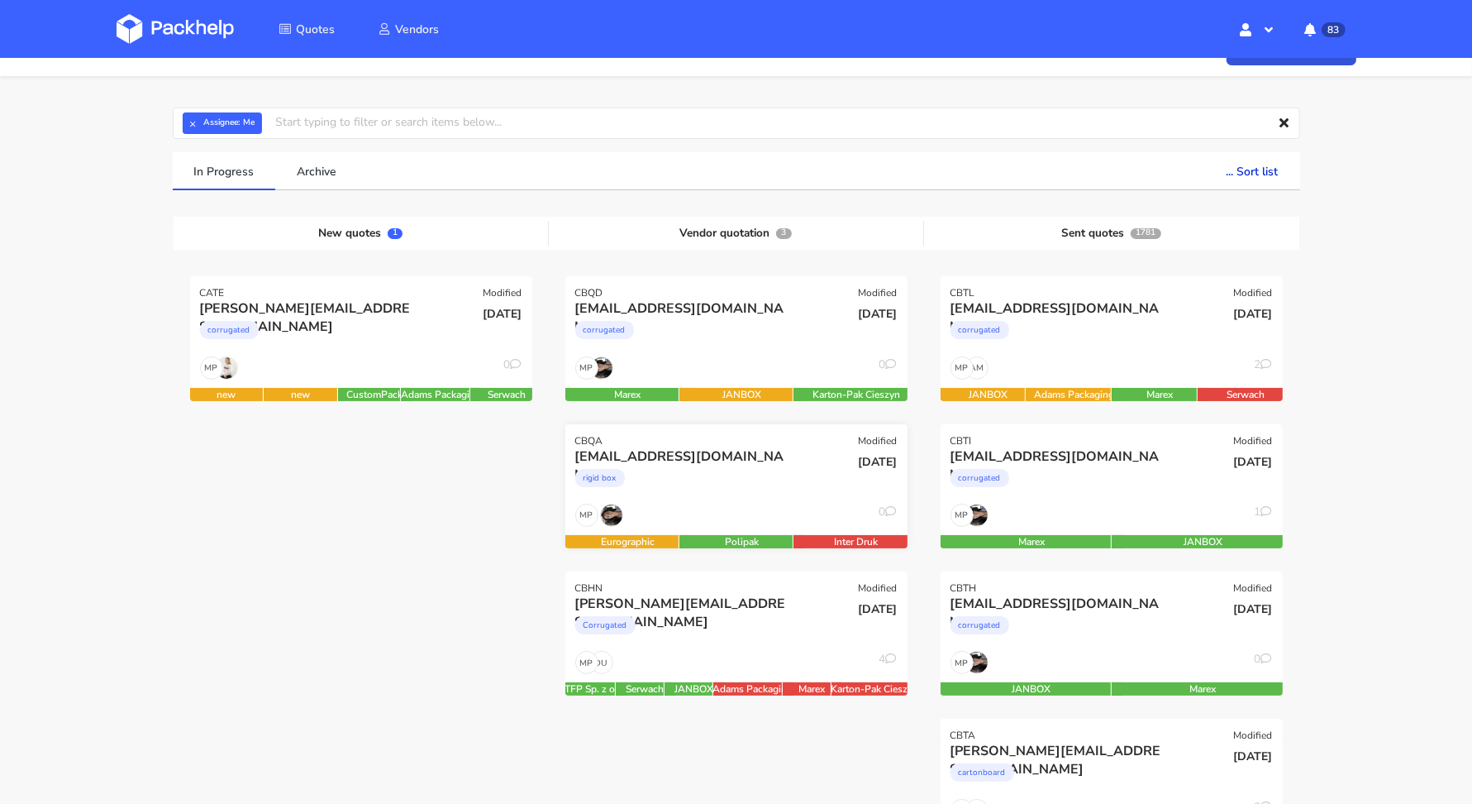
click at [782, 518] on div "MP 0" at bounding box center [737, 518] width 342 height 31
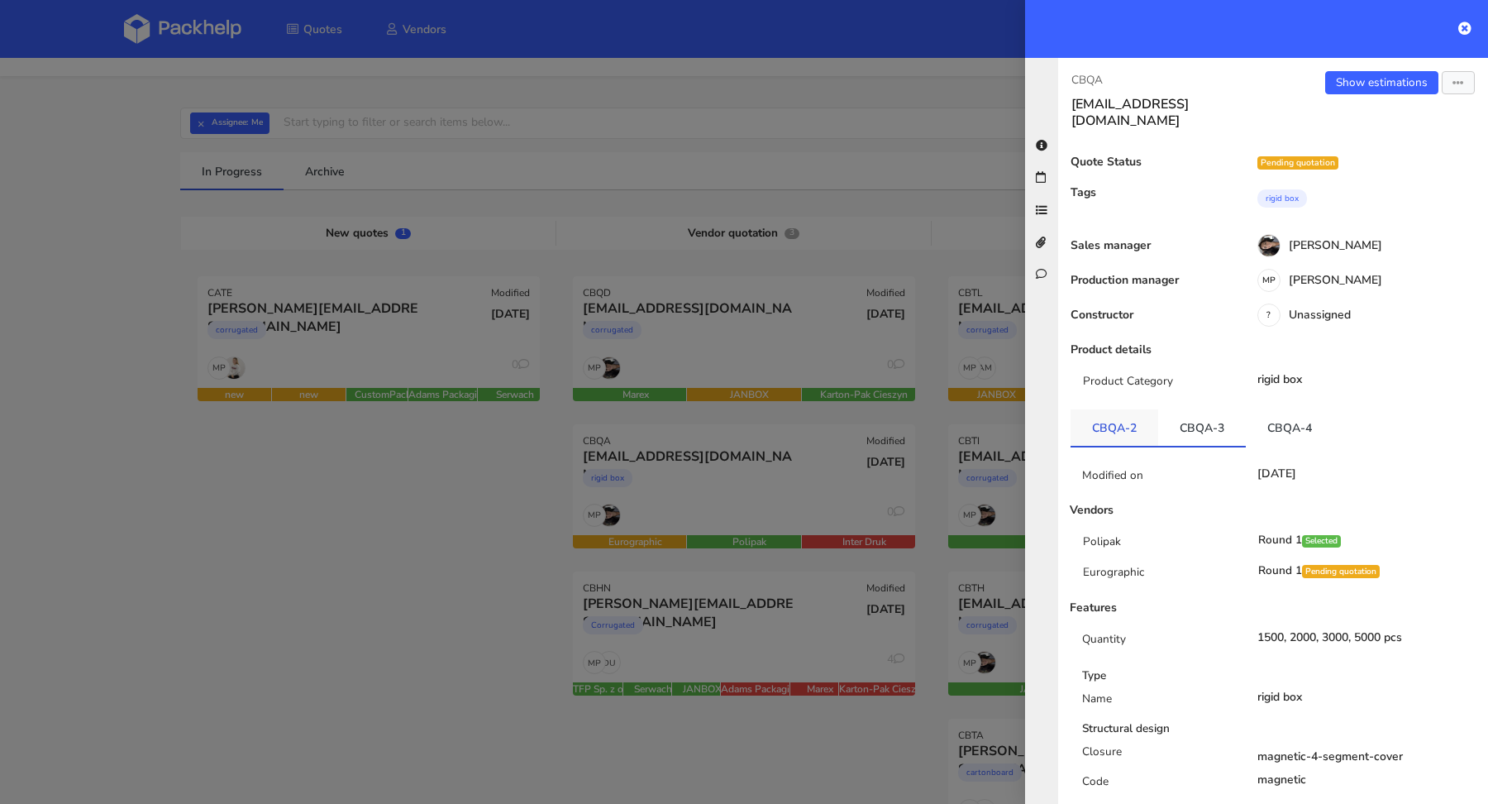
click at [1100, 417] on link "CBQA-2" at bounding box center [1115, 427] width 88 height 36
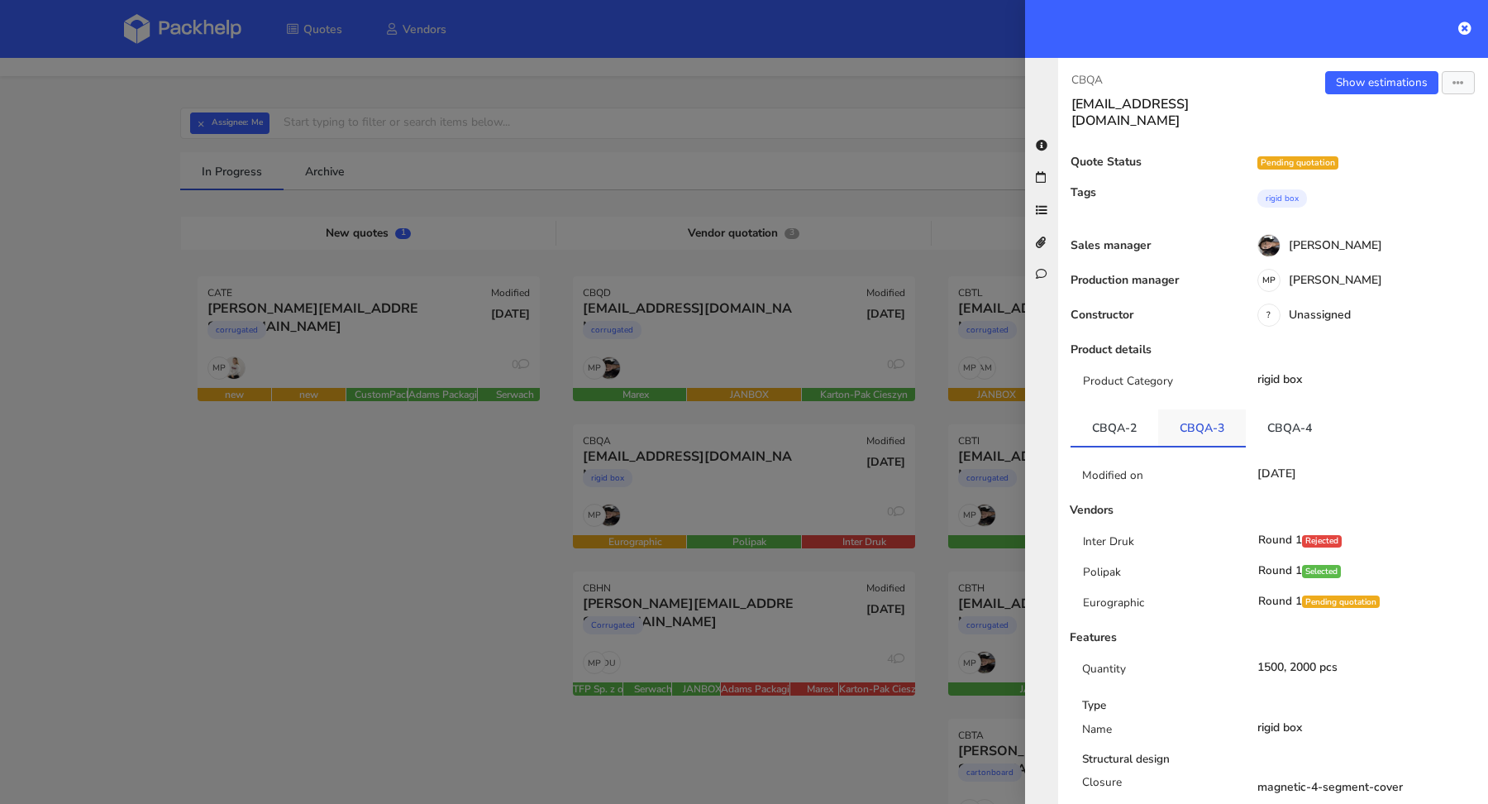
click at [1186, 413] on link "CBQA-3" at bounding box center [1202, 427] width 88 height 36
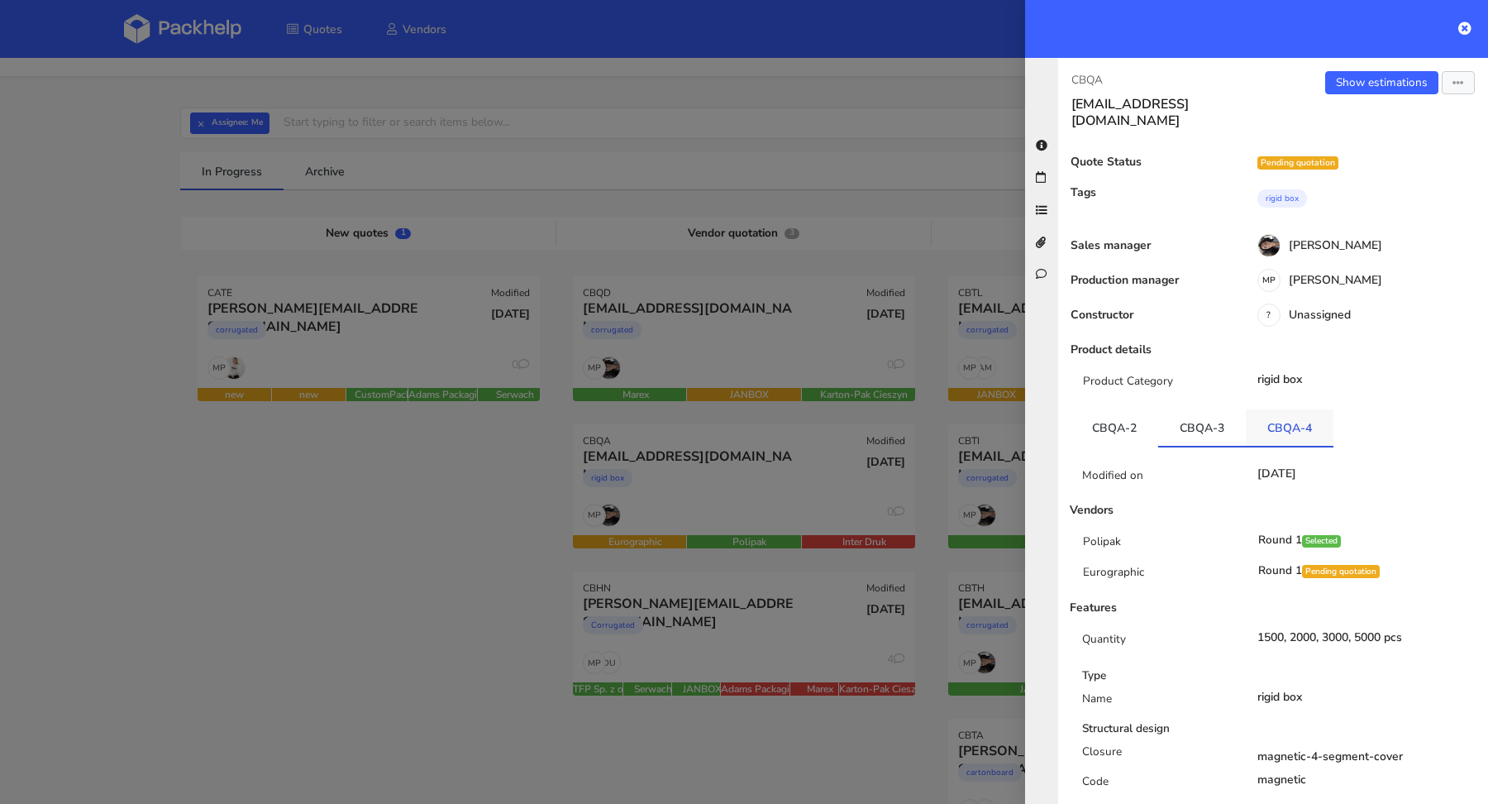
click at [1283, 413] on link "CBQA-4" at bounding box center [1290, 427] width 88 height 36
click at [1215, 413] on link "CBQA-3" at bounding box center [1202, 427] width 88 height 36
click at [1363, 89] on link "Show estimations" at bounding box center [1381, 82] width 113 height 23
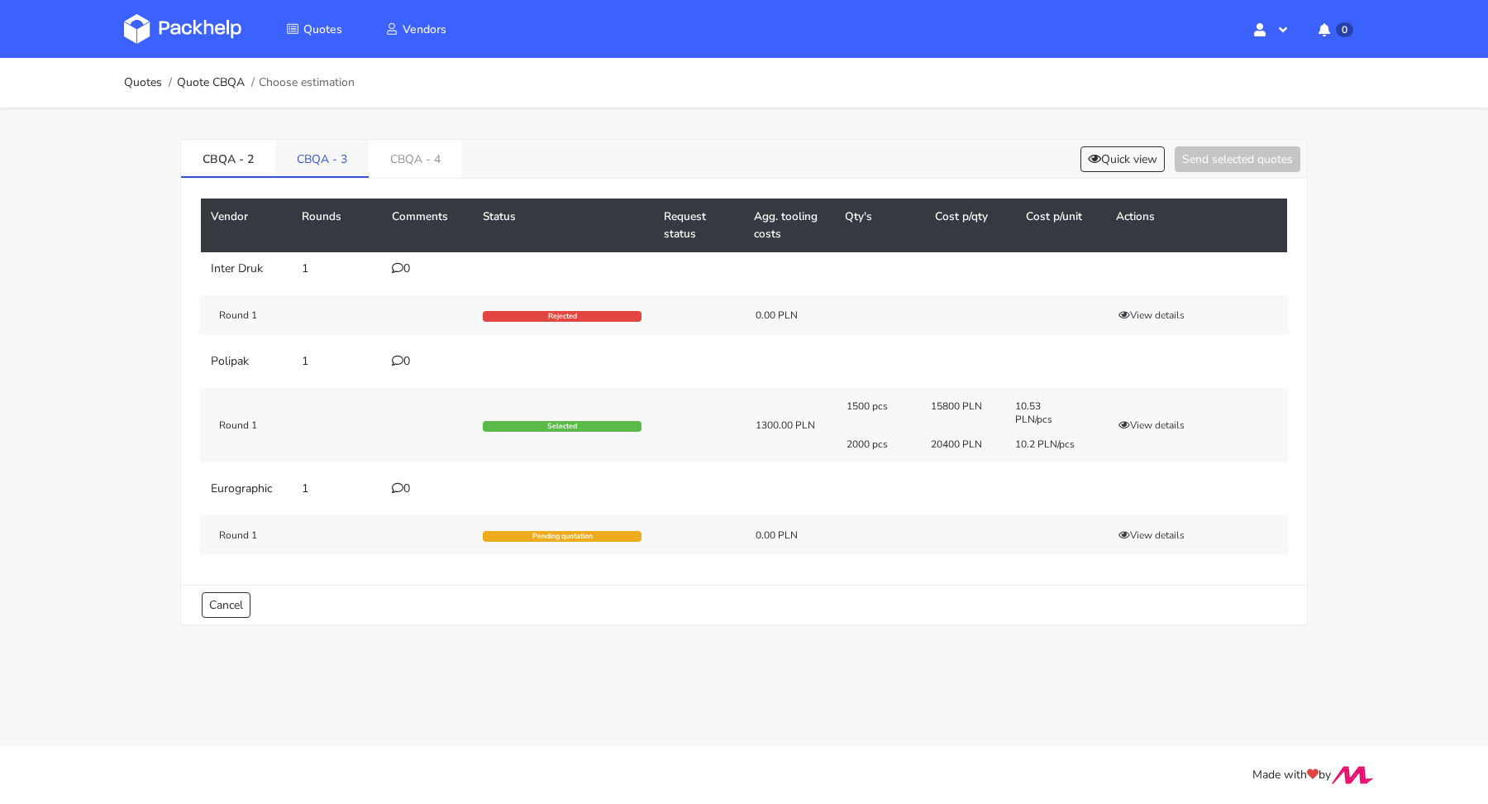
click at [311, 159] on link "CBQA - 3" at bounding box center [321, 158] width 93 height 36
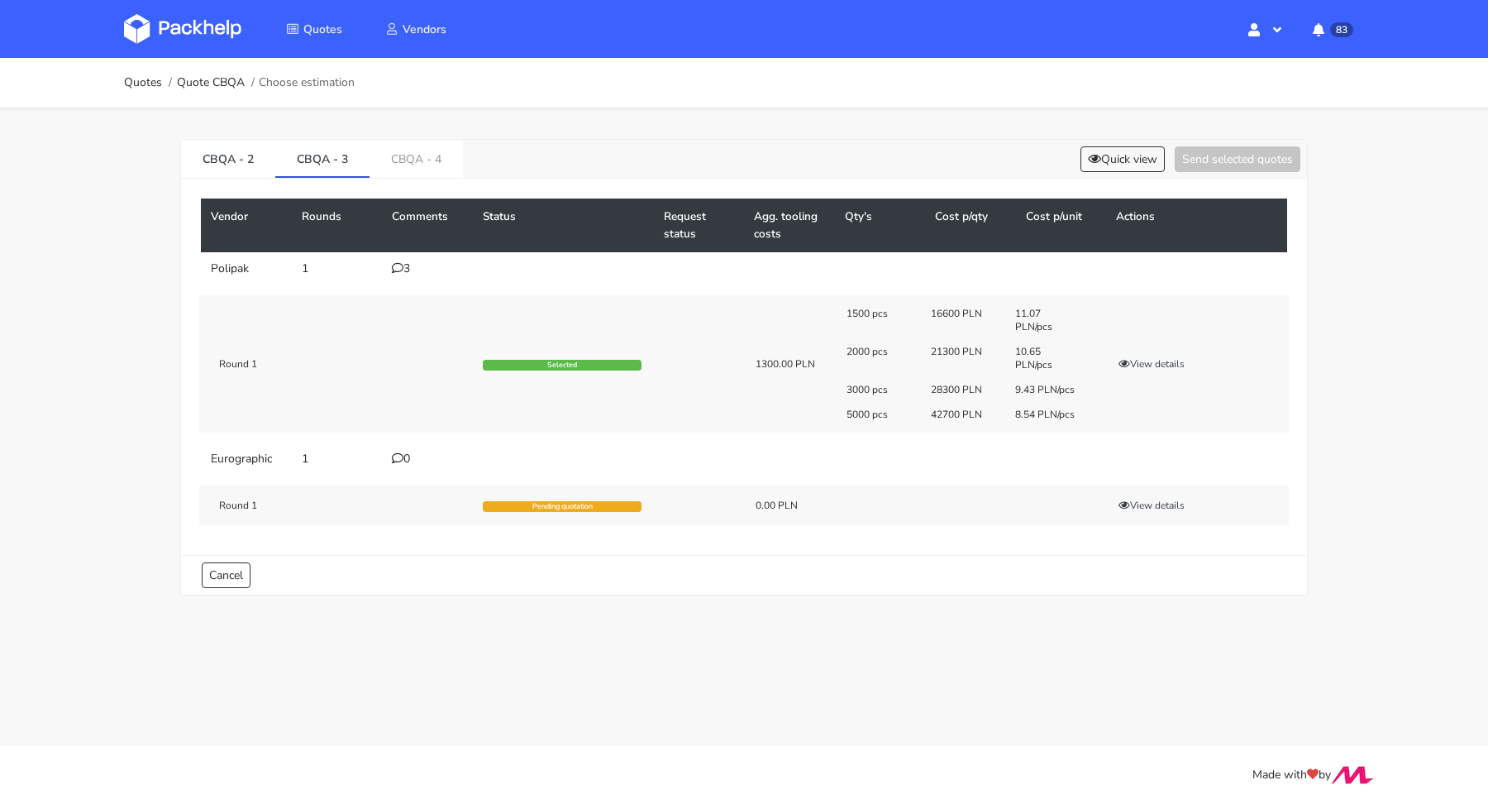
click at [400, 264] on icon at bounding box center [398, 268] width 12 height 12
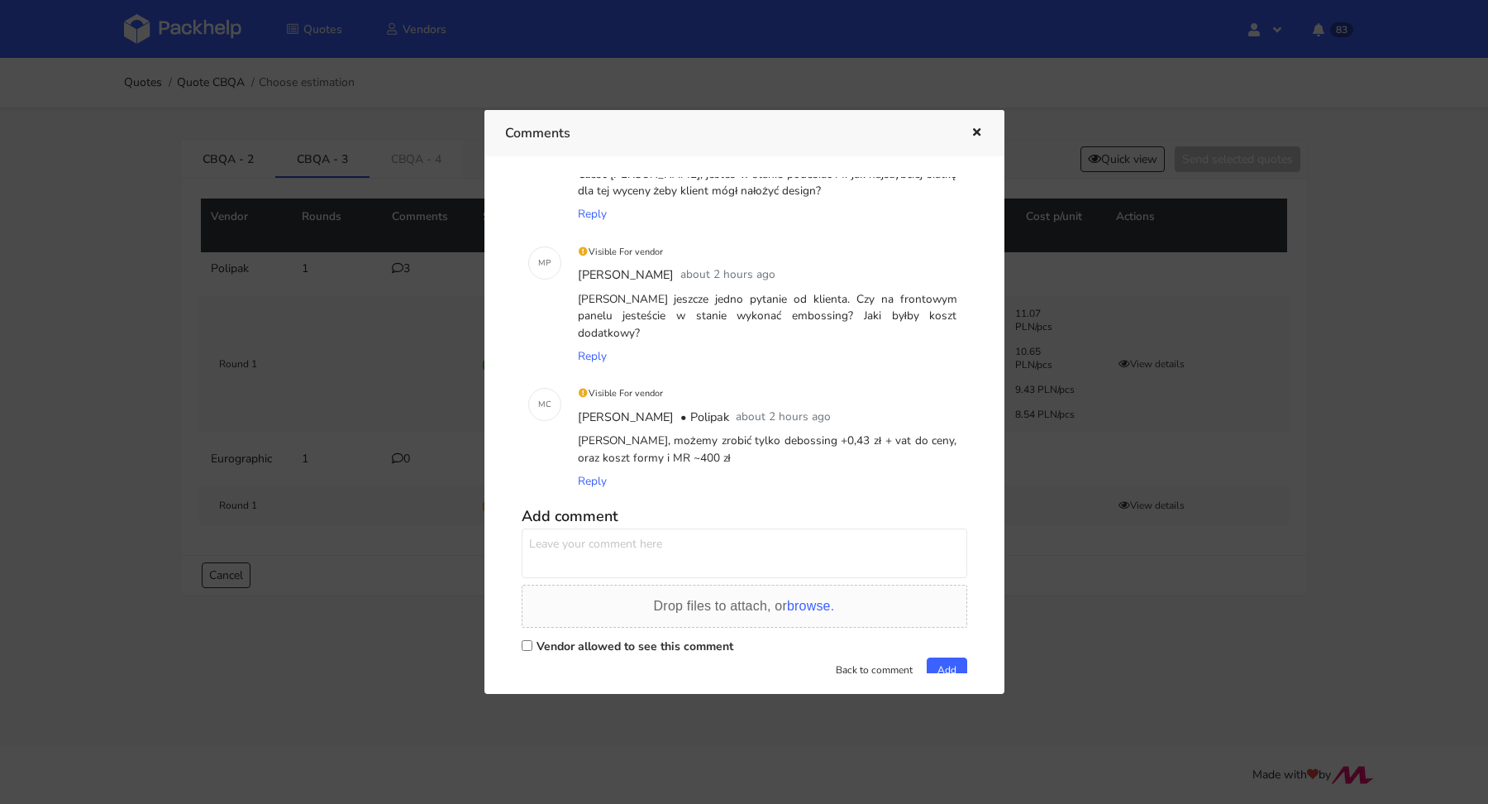
scroll to position [92, 0]
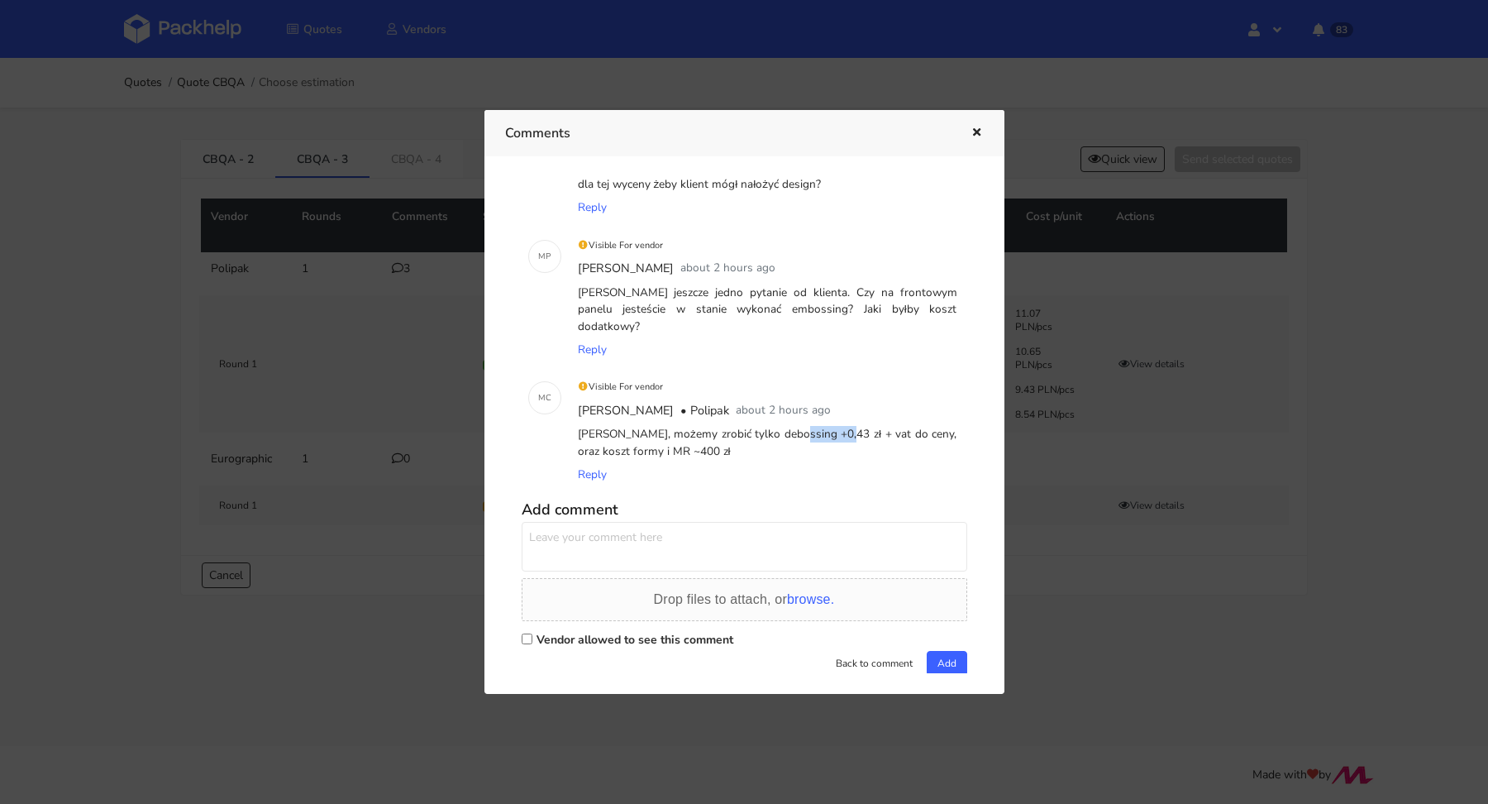
drag, startPoint x: 725, startPoint y: 415, endPoint x: 776, endPoint y: 417, distance: 50.5
click at [776, 422] on div "[PERSON_NAME], możemy zrobić tylko debossing +0,43 zł + vat do ceny, oraz koszt…" at bounding box center [768, 442] width 386 height 41
copy div "debossing"
drag, startPoint x: 780, startPoint y: 418, endPoint x: 819, endPoint y: 415, distance: 39.8
click at [819, 422] on div "[PERSON_NAME], możemy zrobić tylko debossing +0,43 zł + vat do ceny, oraz koszt…" at bounding box center [768, 442] width 386 height 41
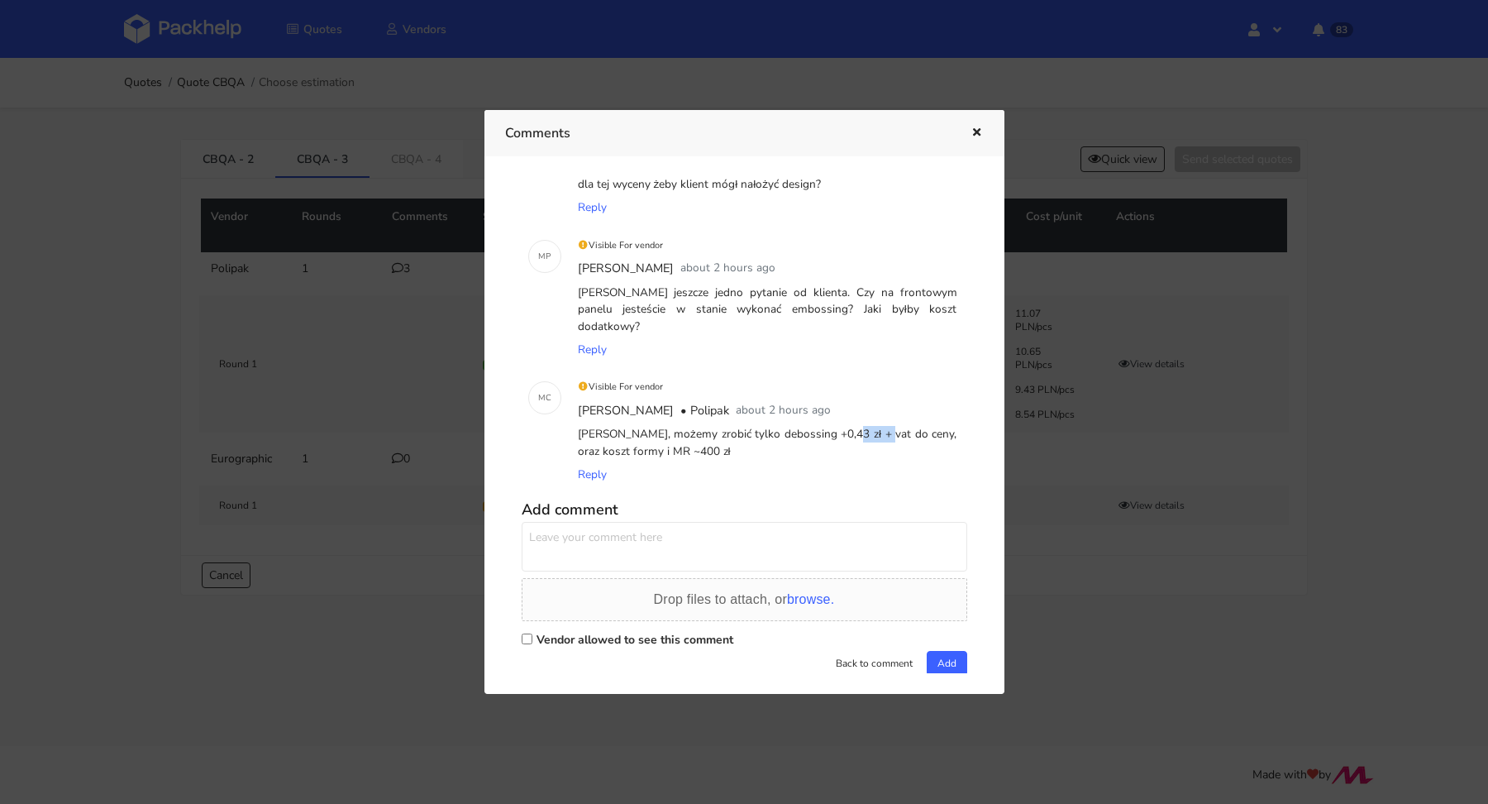
copy div "+0,43 z"
click at [981, 132] on icon "button" at bounding box center [977, 133] width 14 height 12
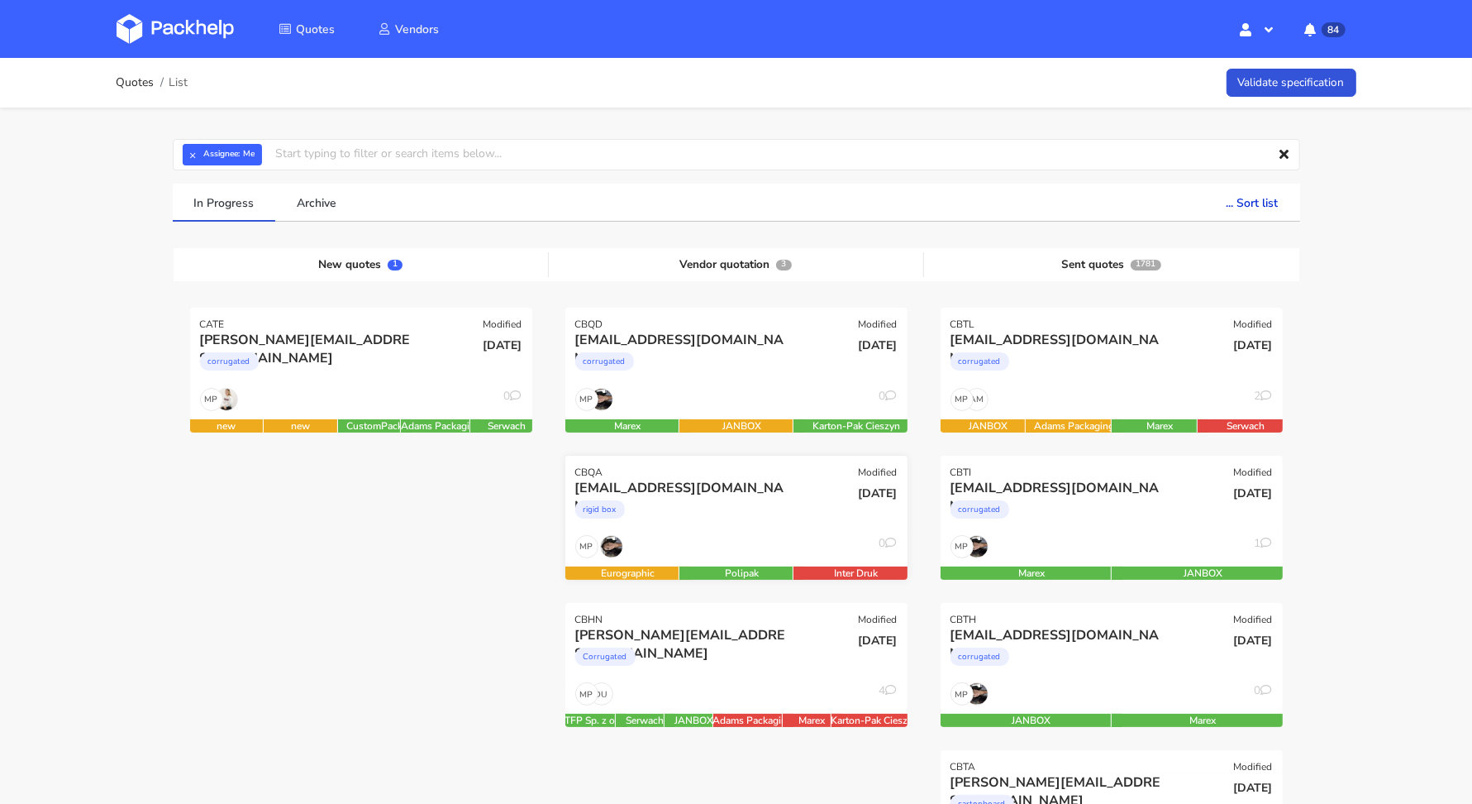
click at [733, 526] on div "rigid box" at bounding box center [684, 513] width 219 height 33
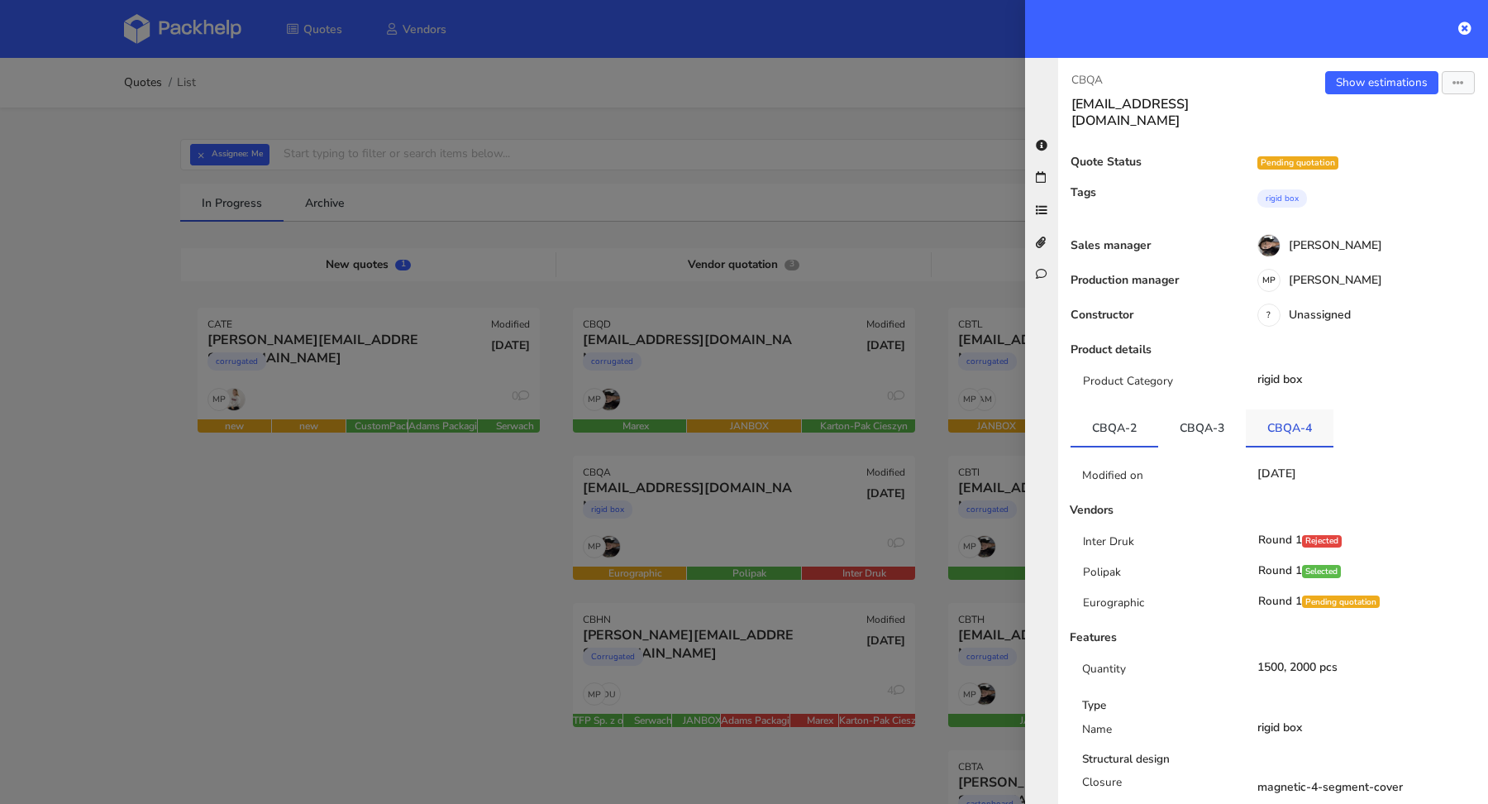
click at [1281, 418] on link "CBQA-4" at bounding box center [1290, 427] width 88 height 36
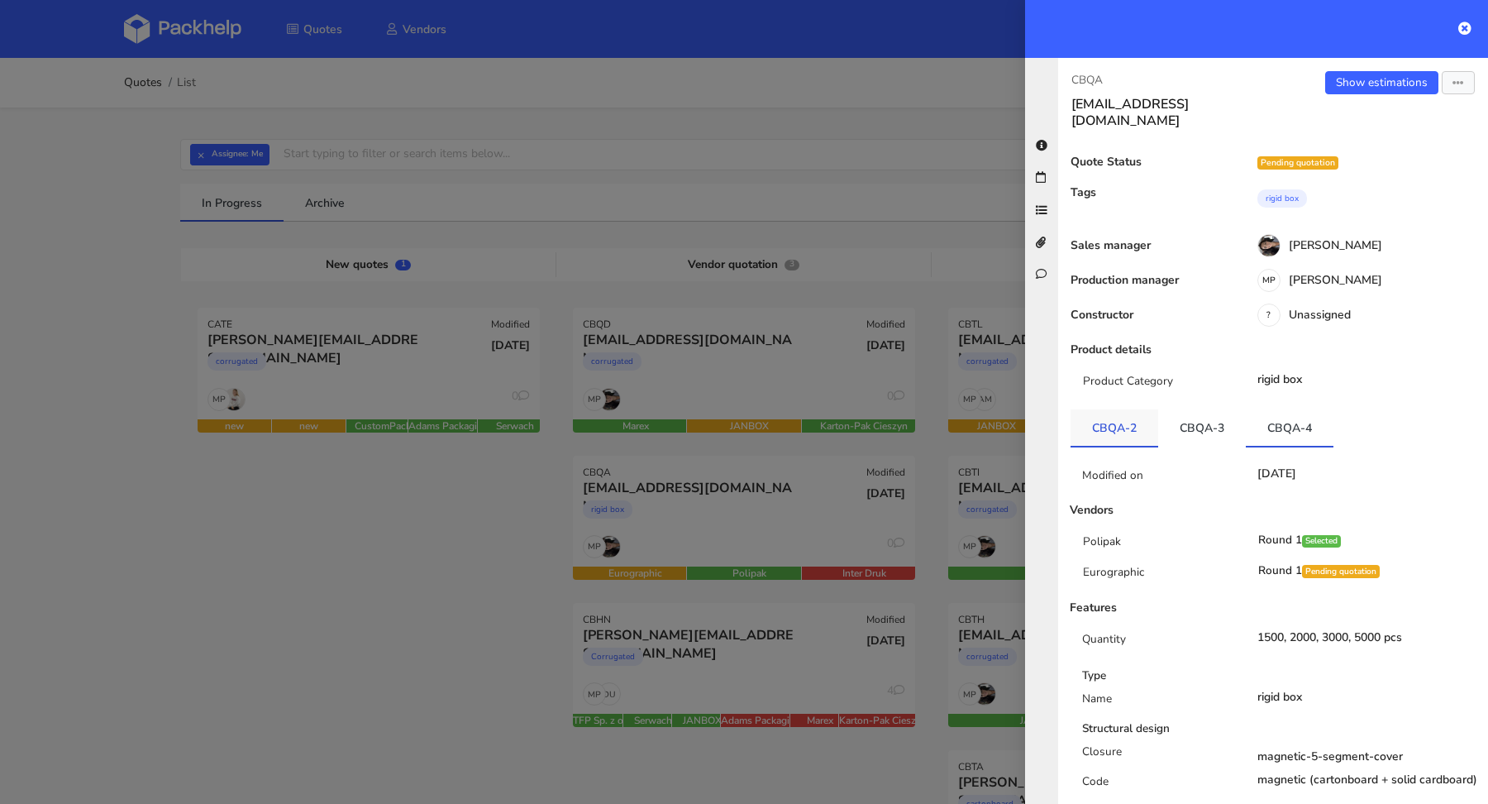
click at [1123, 409] on link "CBQA-2" at bounding box center [1115, 427] width 88 height 36
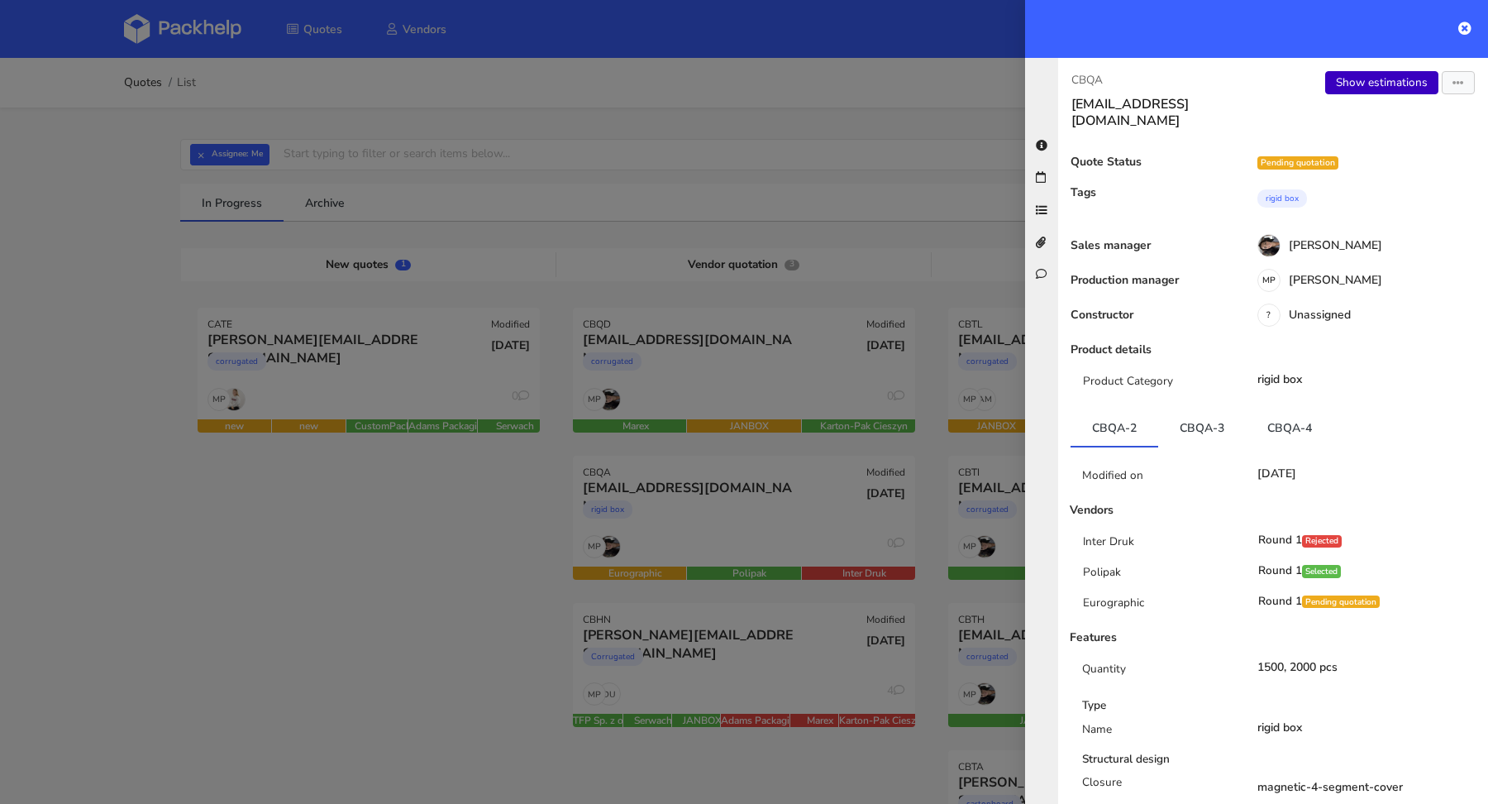
click at [1337, 81] on link "Show estimations" at bounding box center [1381, 82] width 113 height 23
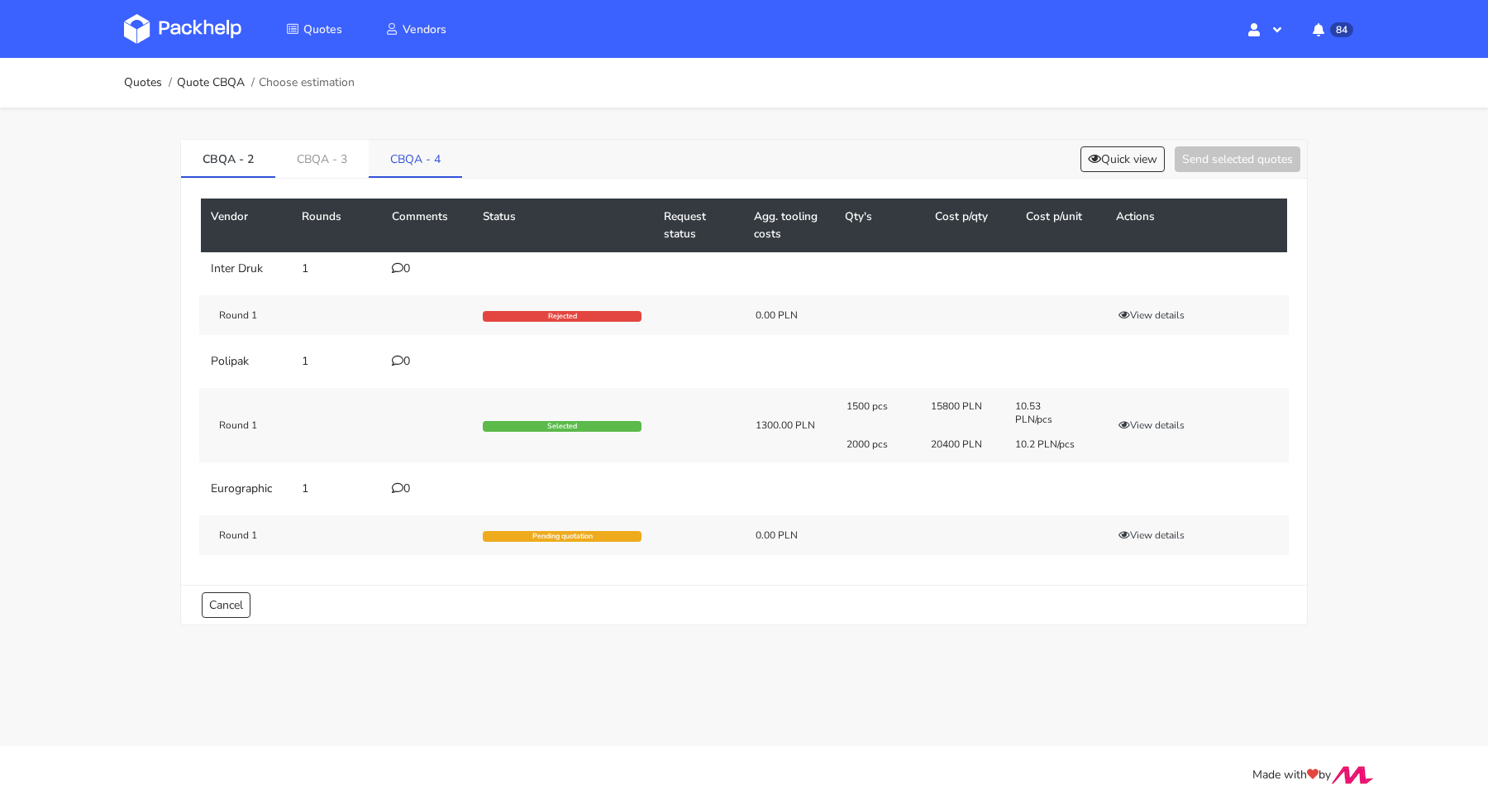
click at [411, 146] on link "CBQA - 4" at bounding box center [415, 158] width 93 height 36
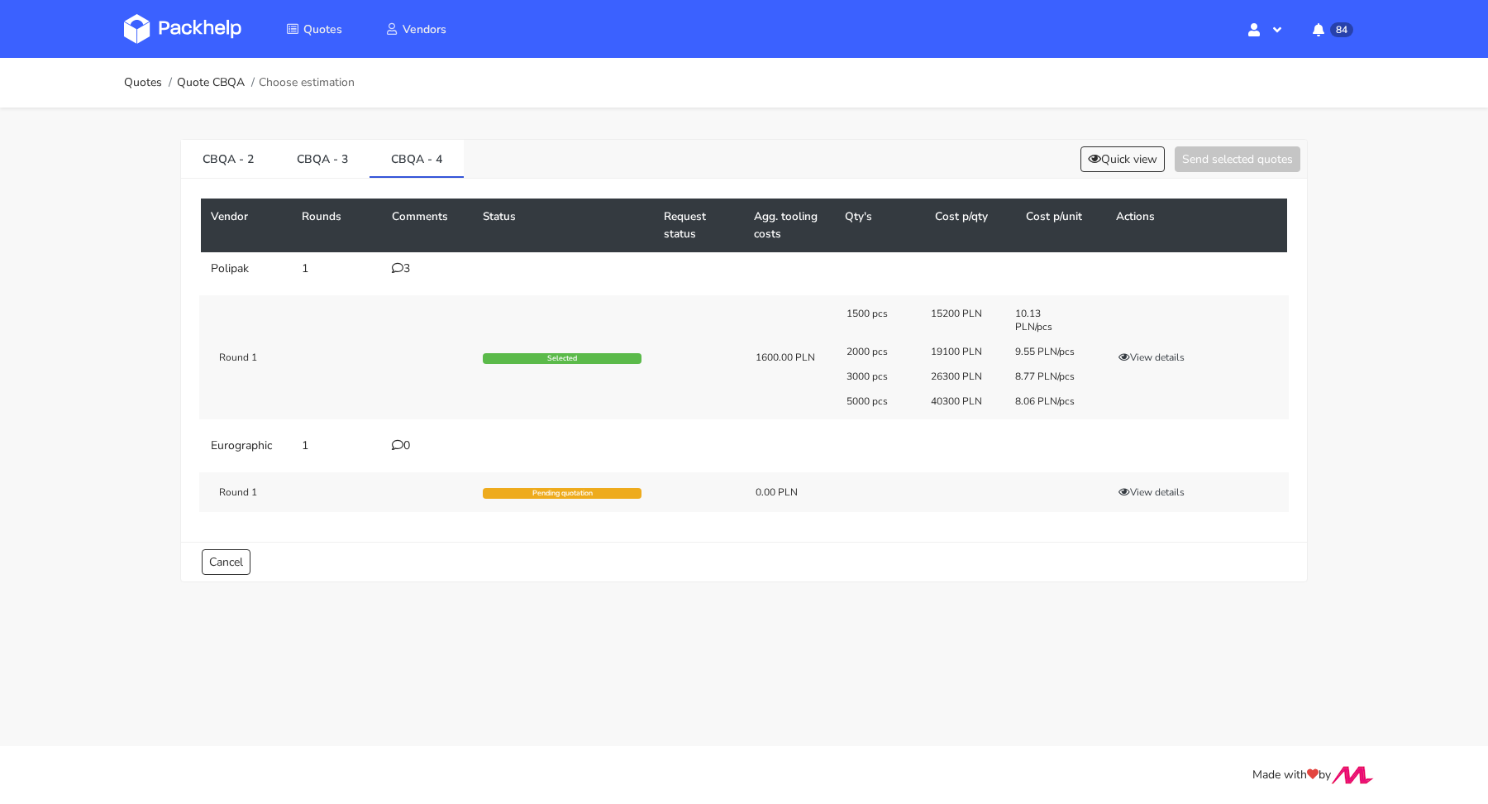
click at [422, 275] on td "3" at bounding box center [427, 268] width 91 height 33
click at [403, 270] on div "3" at bounding box center [427, 268] width 71 height 13
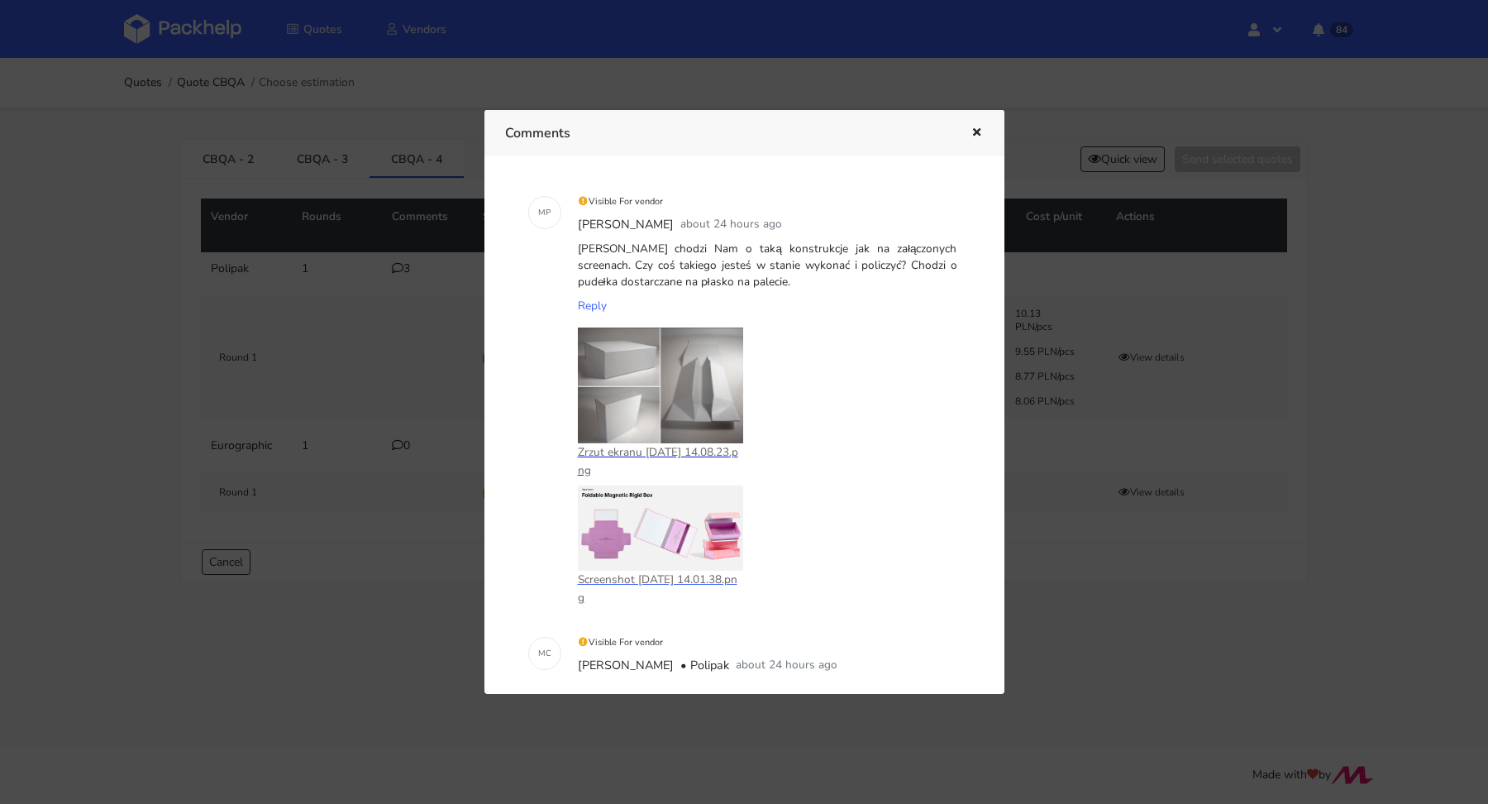
scroll to position [232, 0]
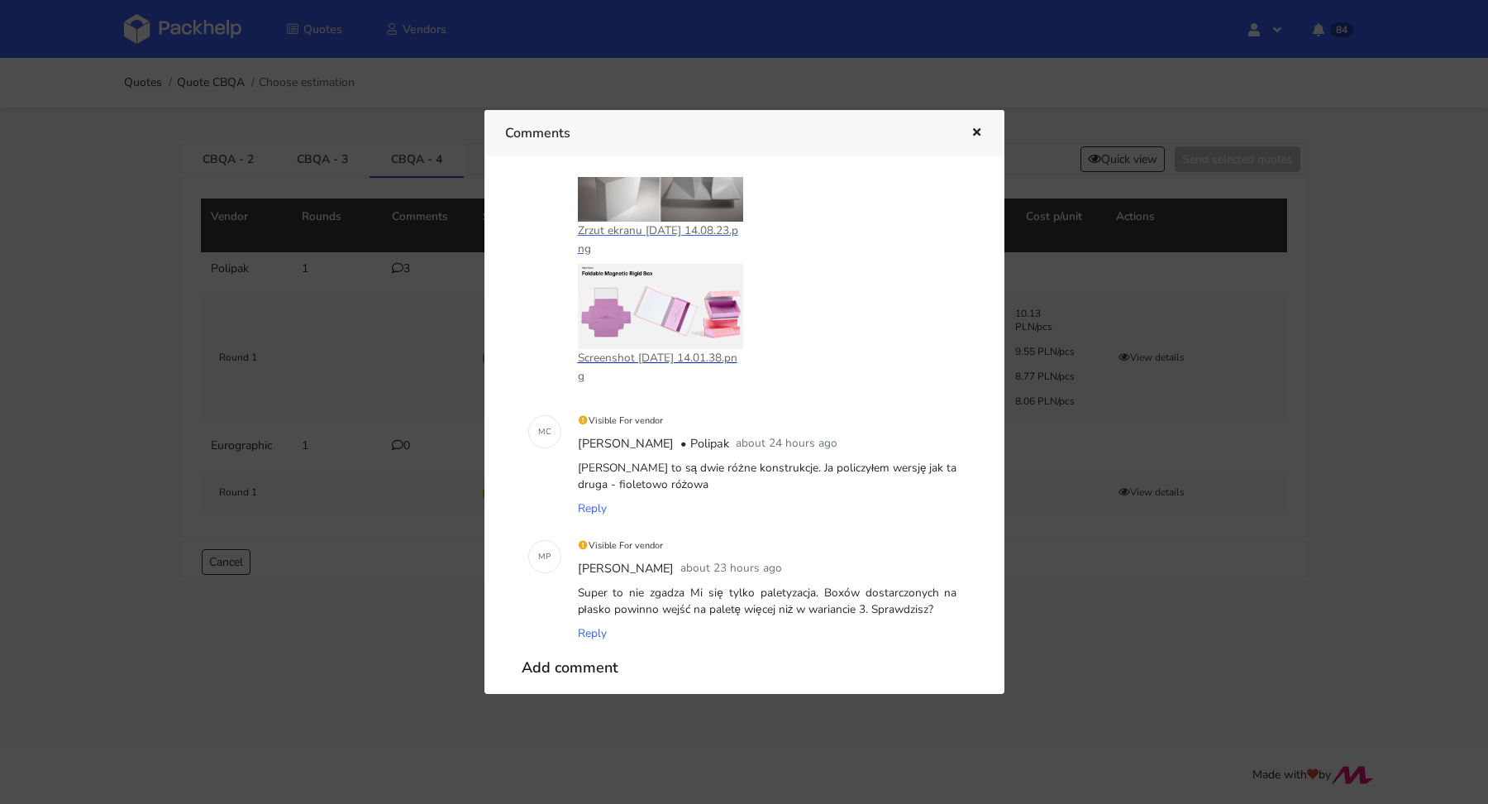
click at [629, 361] on p "Screenshot [DATE] 14.01.38.png" at bounding box center [660, 367] width 165 height 36
click at [974, 131] on icon "button" at bounding box center [977, 133] width 14 height 12
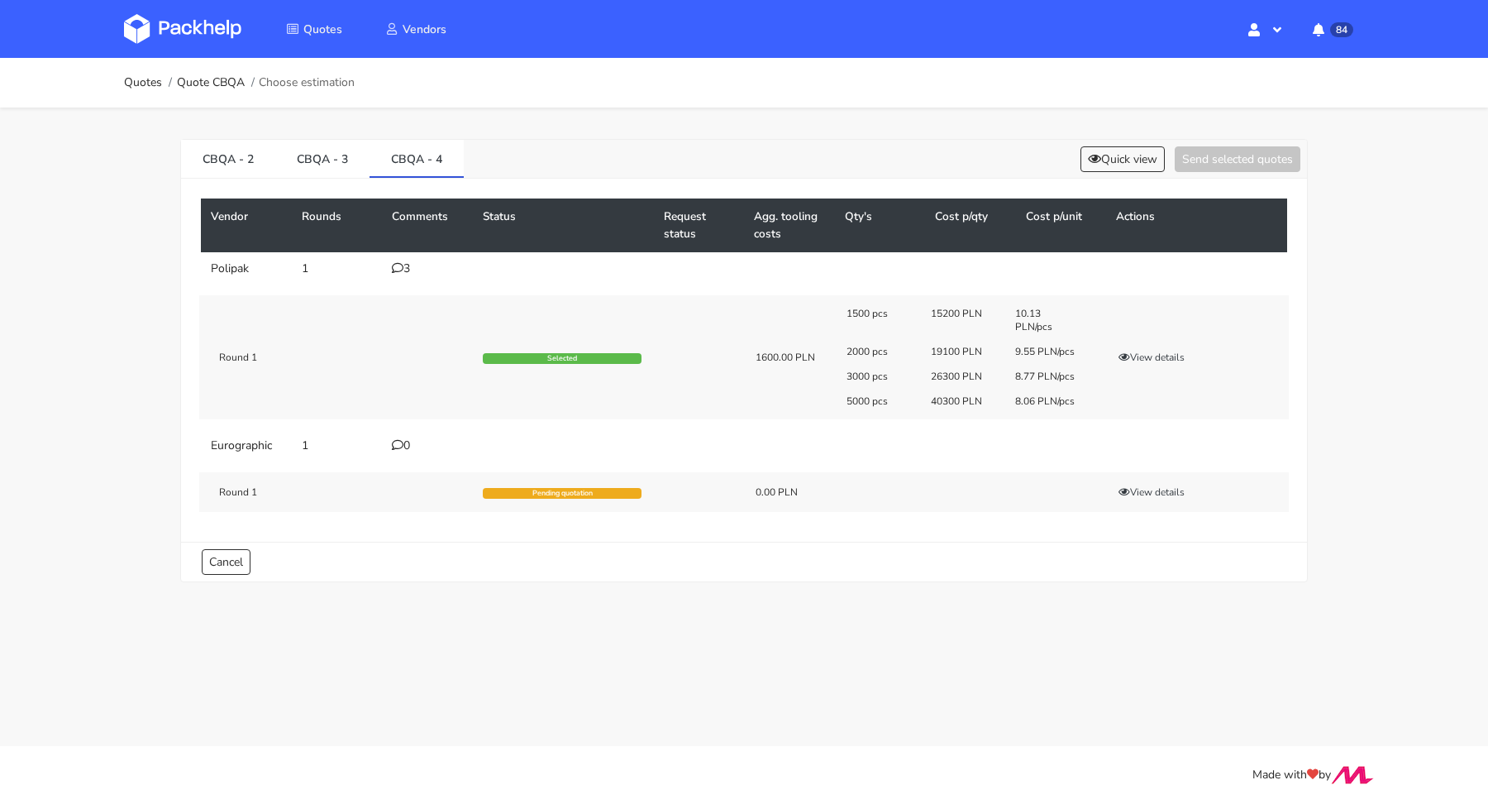
click at [418, 442] on div "0" at bounding box center [427, 445] width 71 height 13
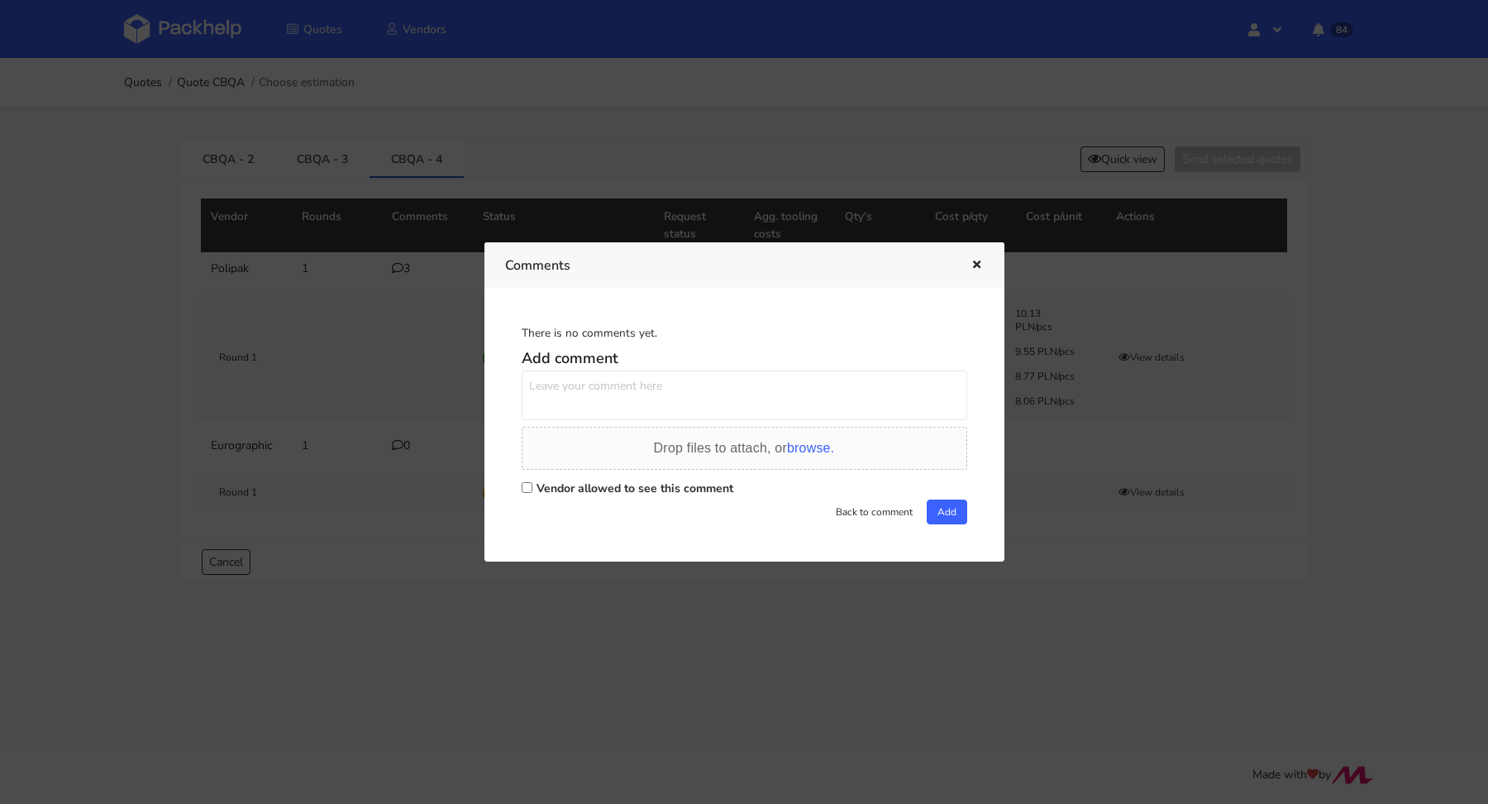
scroll to position [0, 0]
click at [566, 487] on label "Vendor allowed to see this comment" at bounding box center [635, 488] width 197 height 16
click at [532, 487] on input "Vendor allowed to see this comment" at bounding box center [527, 487] width 11 height 11
checkbox input "true"
click at [568, 397] on textarea at bounding box center [745, 395] width 446 height 50
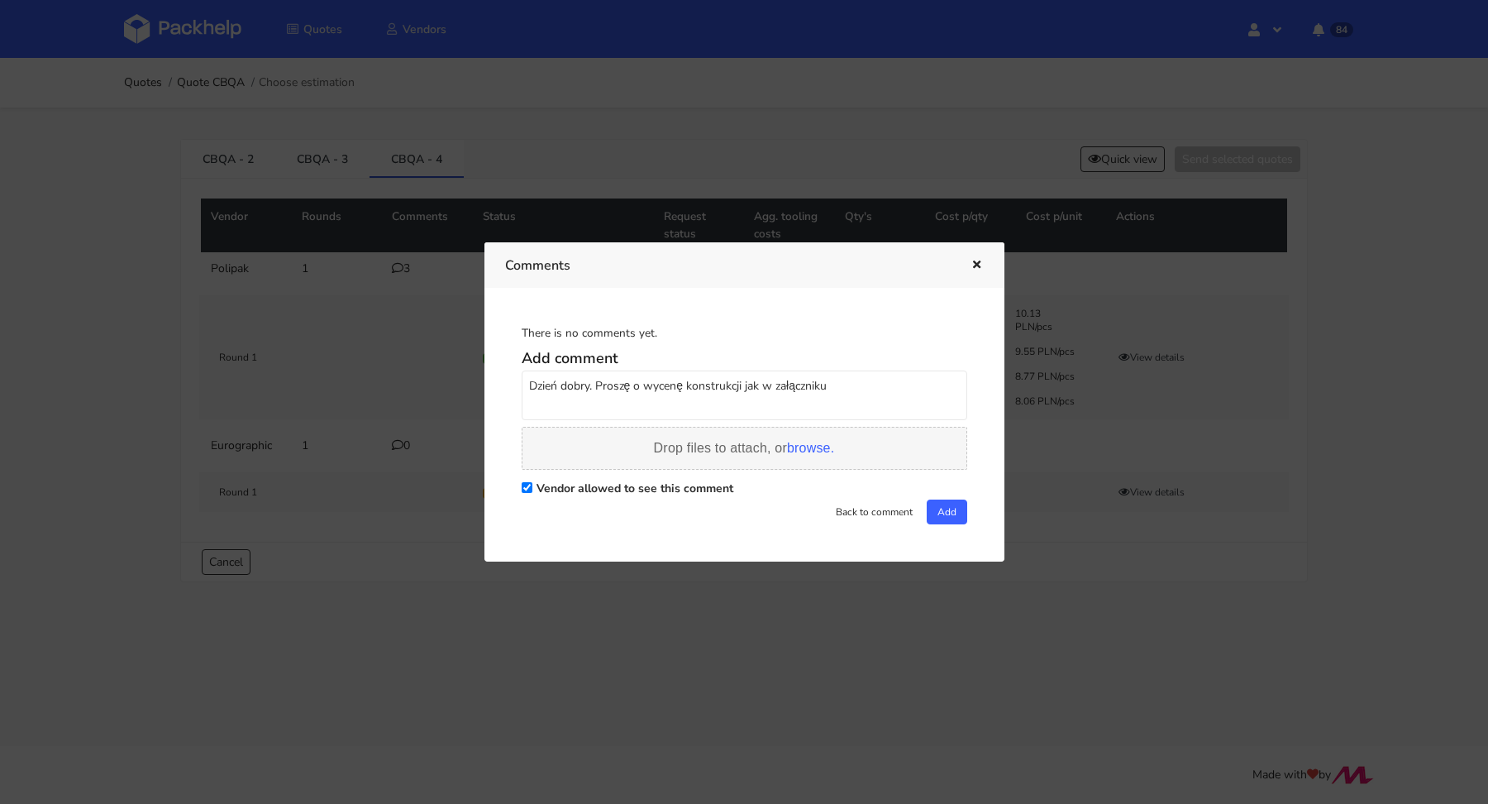
type textarea "Dzień dobry. Proszę o wycenę konstrukcji jak w załączniku"
click at [780, 454] on span "Drop files to attach, or browse." at bounding box center [744, 448] width 181 height 14
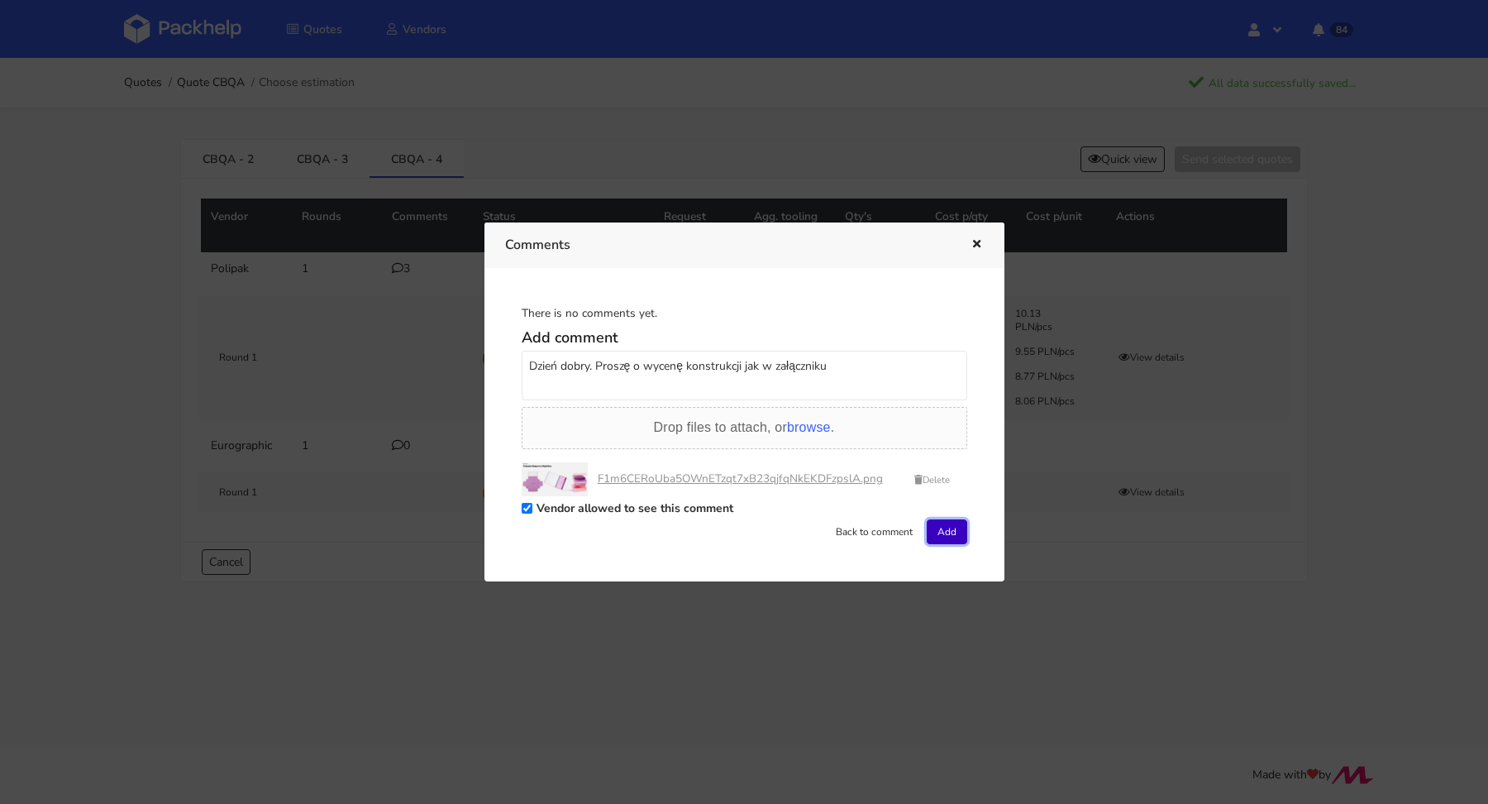
click at [943, 535] on button "Add" at bounding box center [947, 531] width 41 height 25
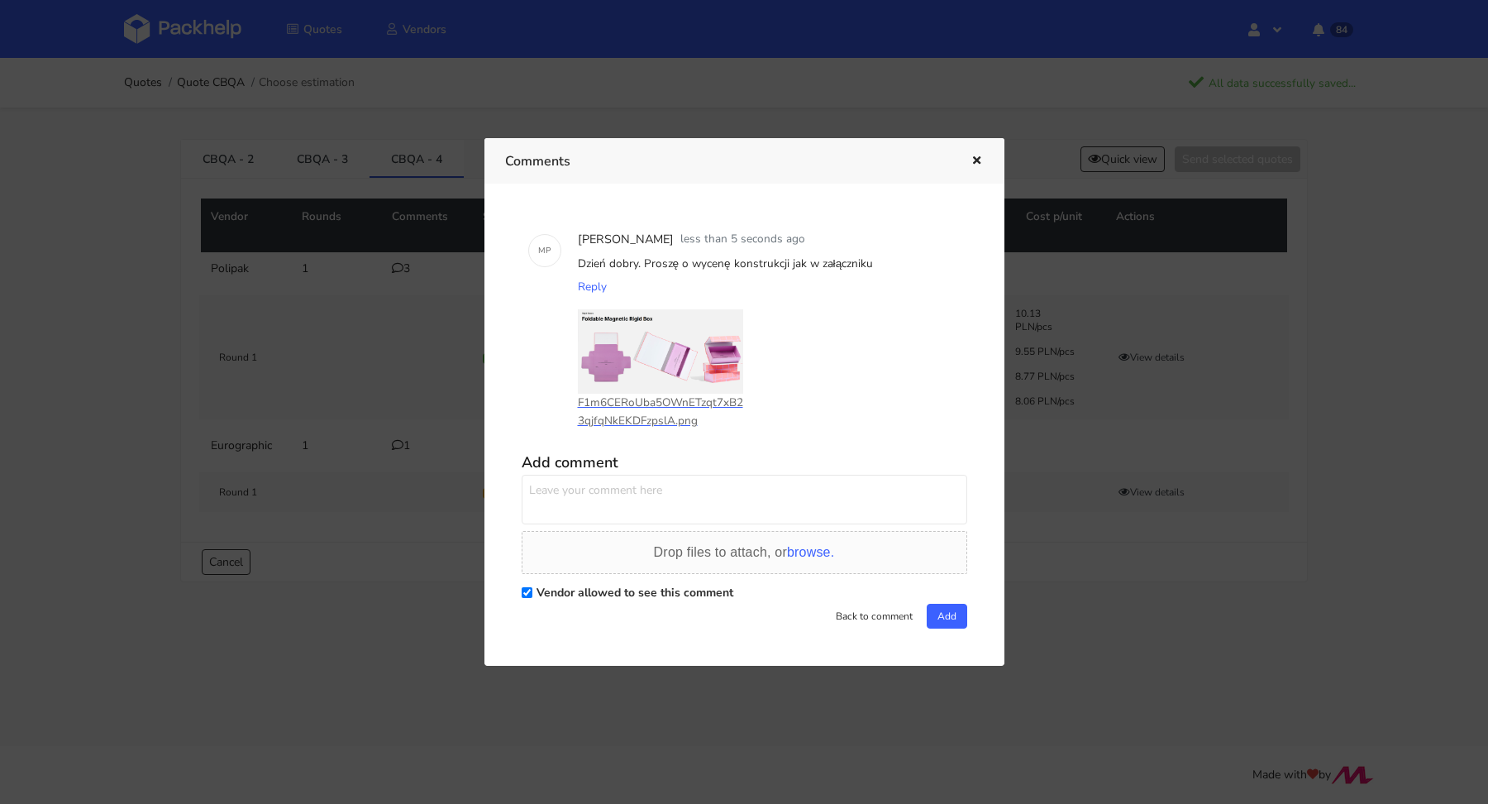
click at [976, 158] on icon "button" at bounding box center [977, 161] width 14 height 12
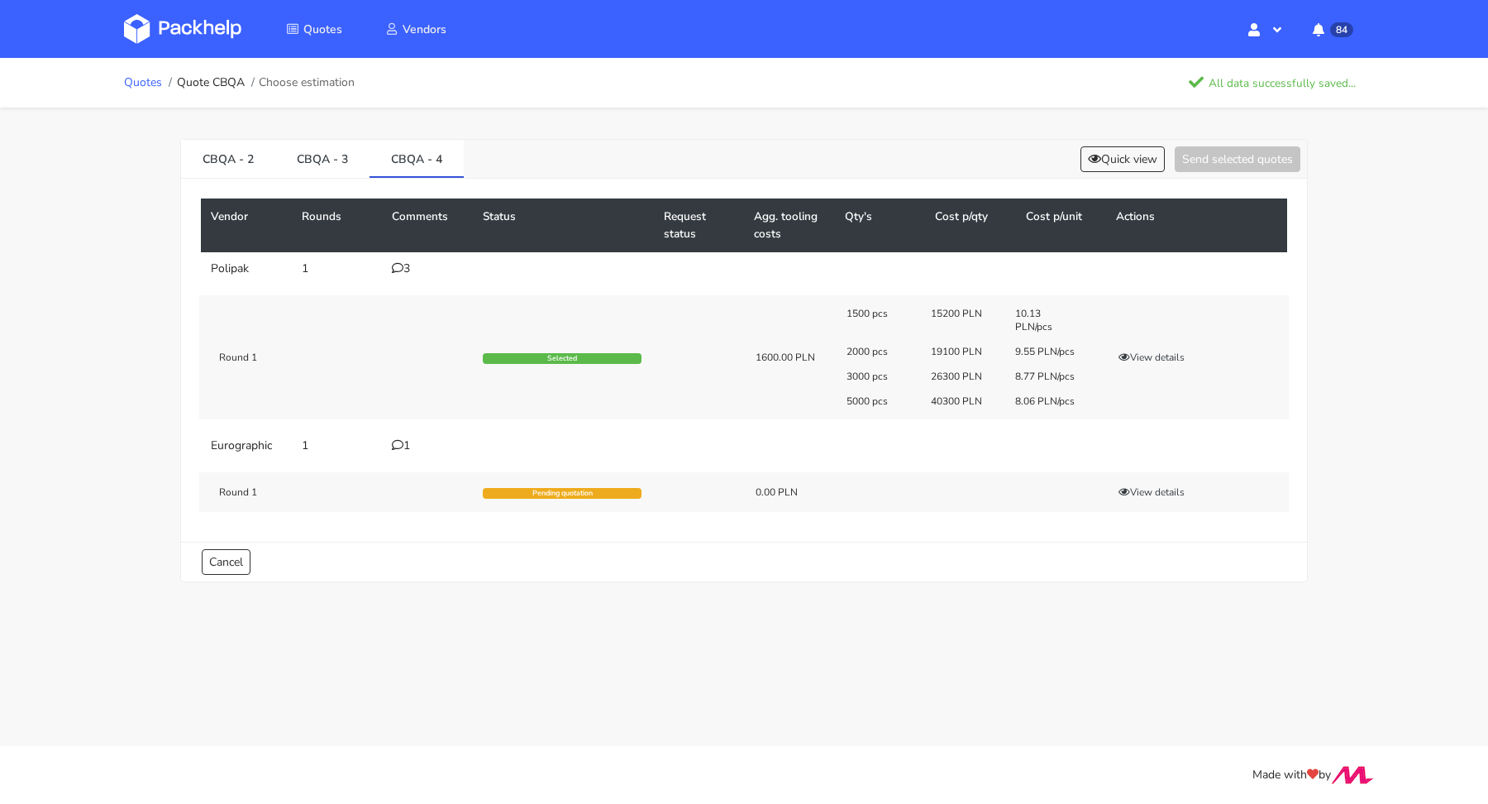
click at [124, 83] on link "Quotes" at bounding box center [143, 82] width 38 height 13
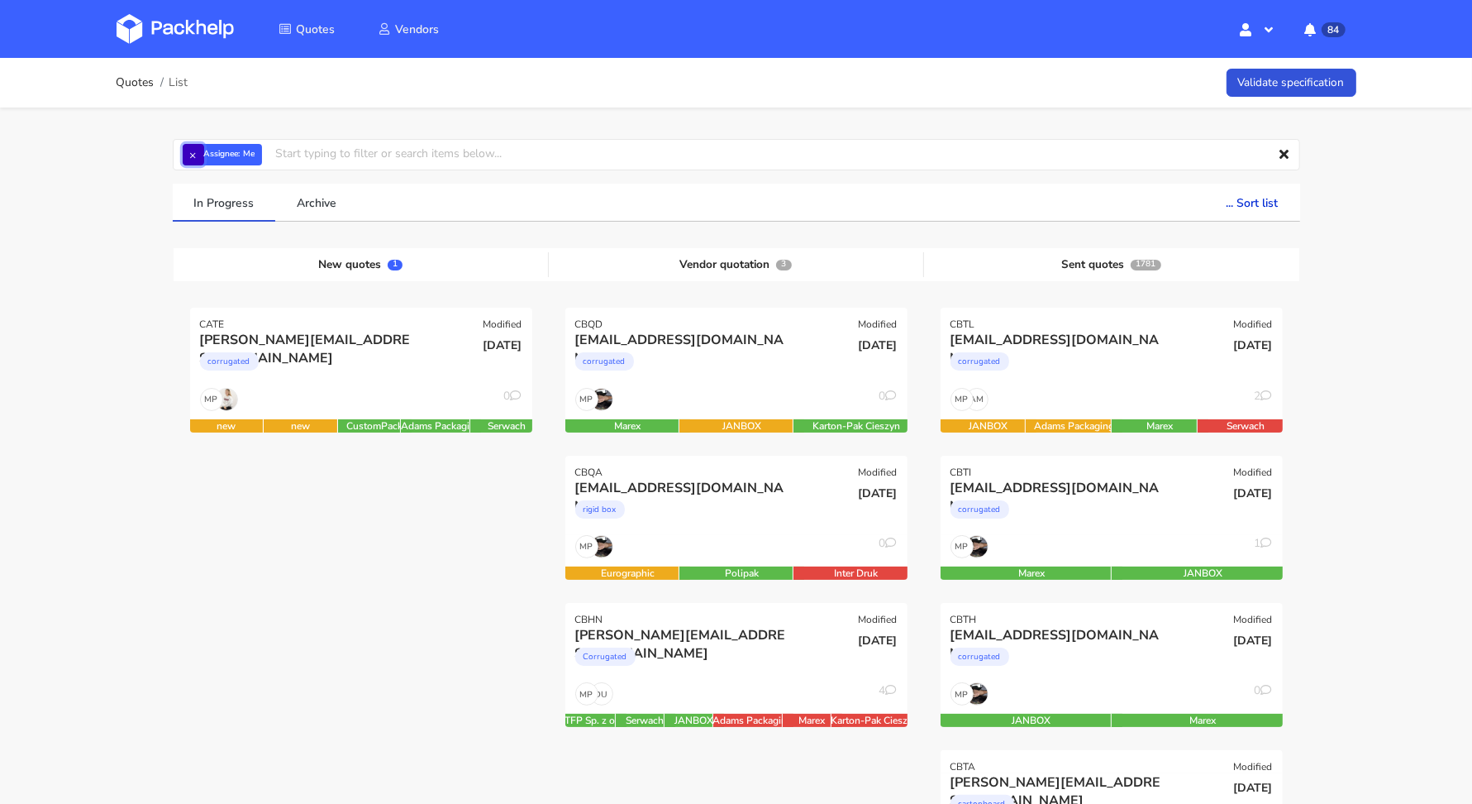
click at [194, 152] on button "×" at bounding box center [193, 154] width 21 height 21
click at [203, 155] on input "text" at bounding box center [737, 154] width 1128 height 31
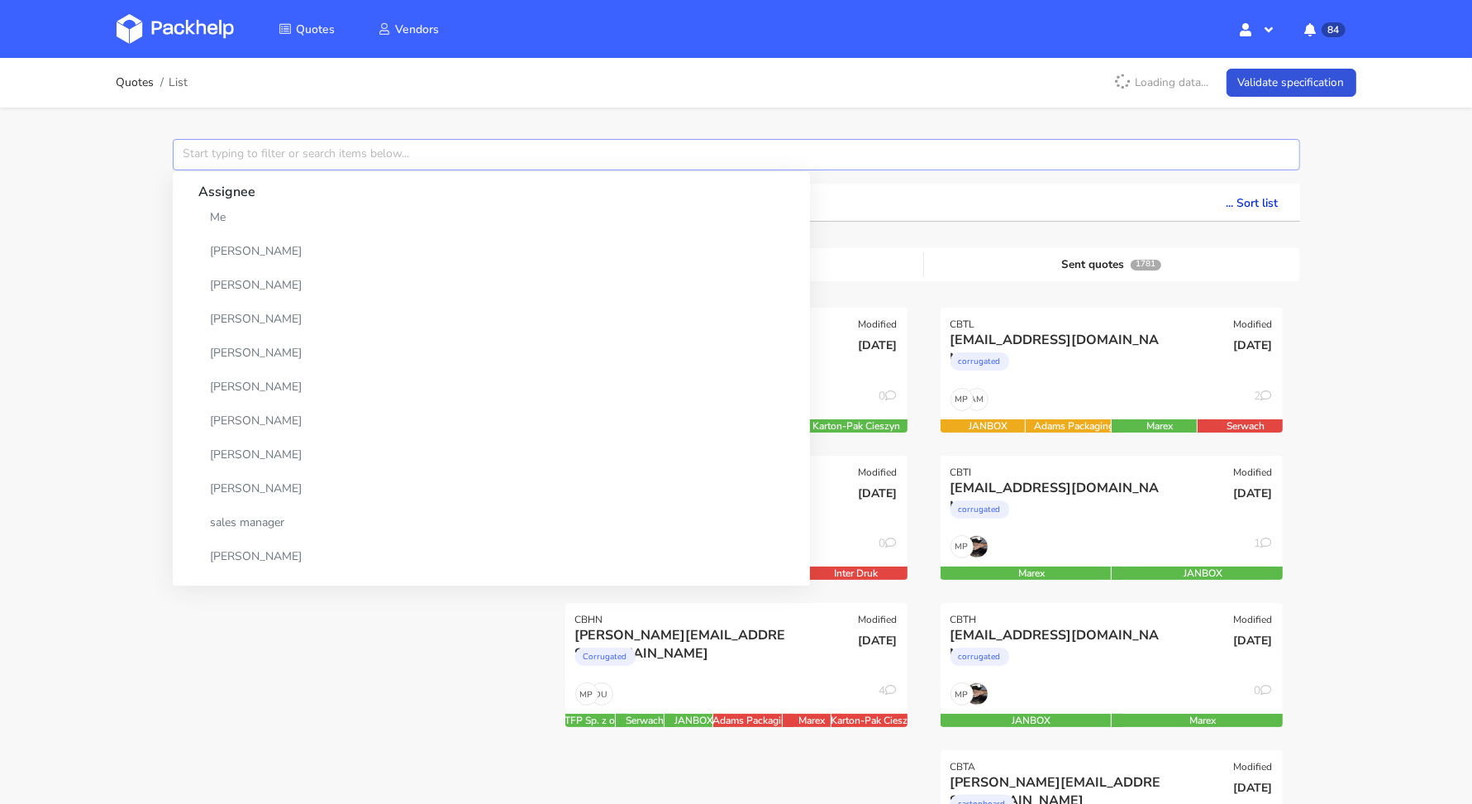
paste input "CBQA"
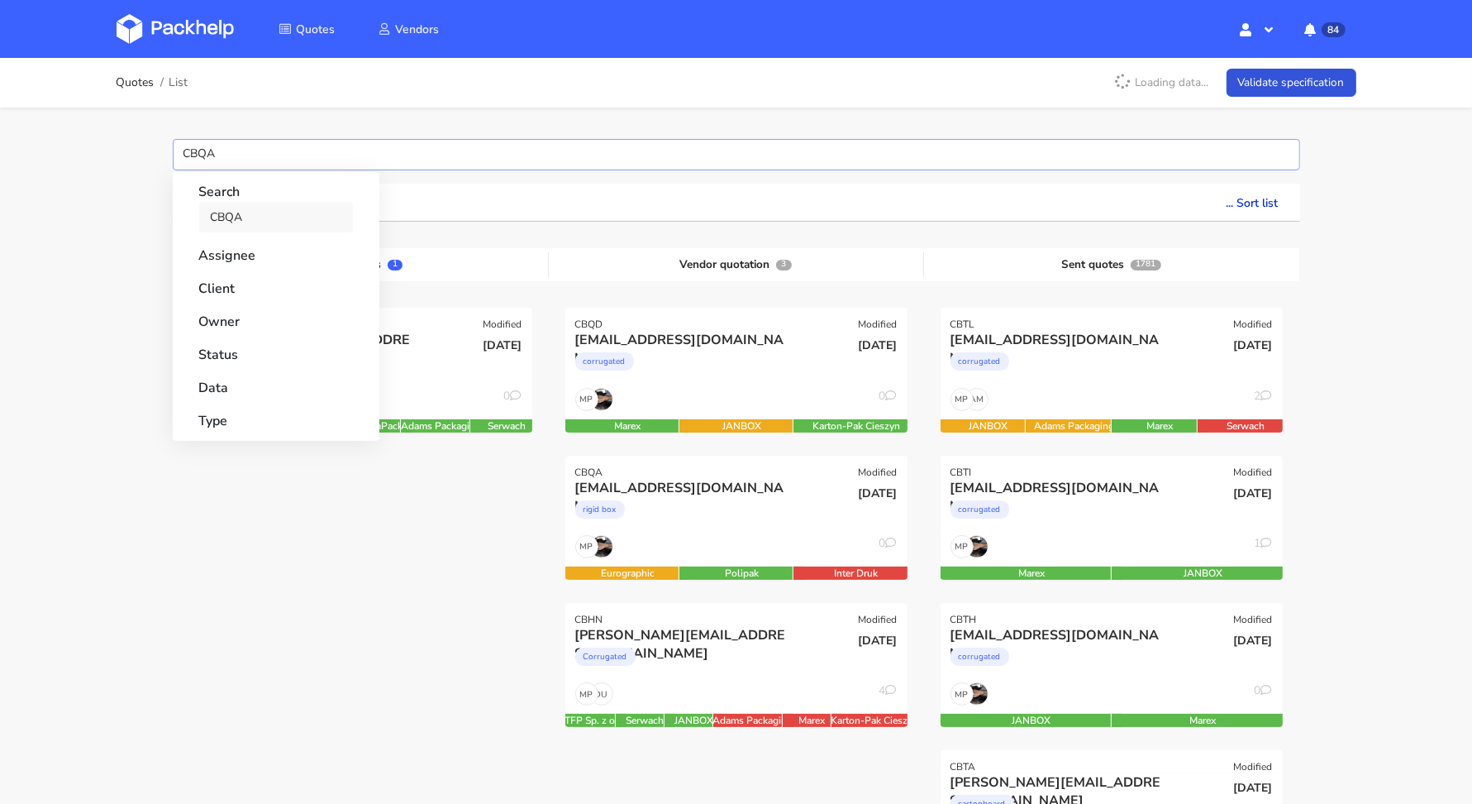
type input "CBQA"
click at [226, 209] on link "CBQA" at bounding box center [276, 217] width 154 height 31
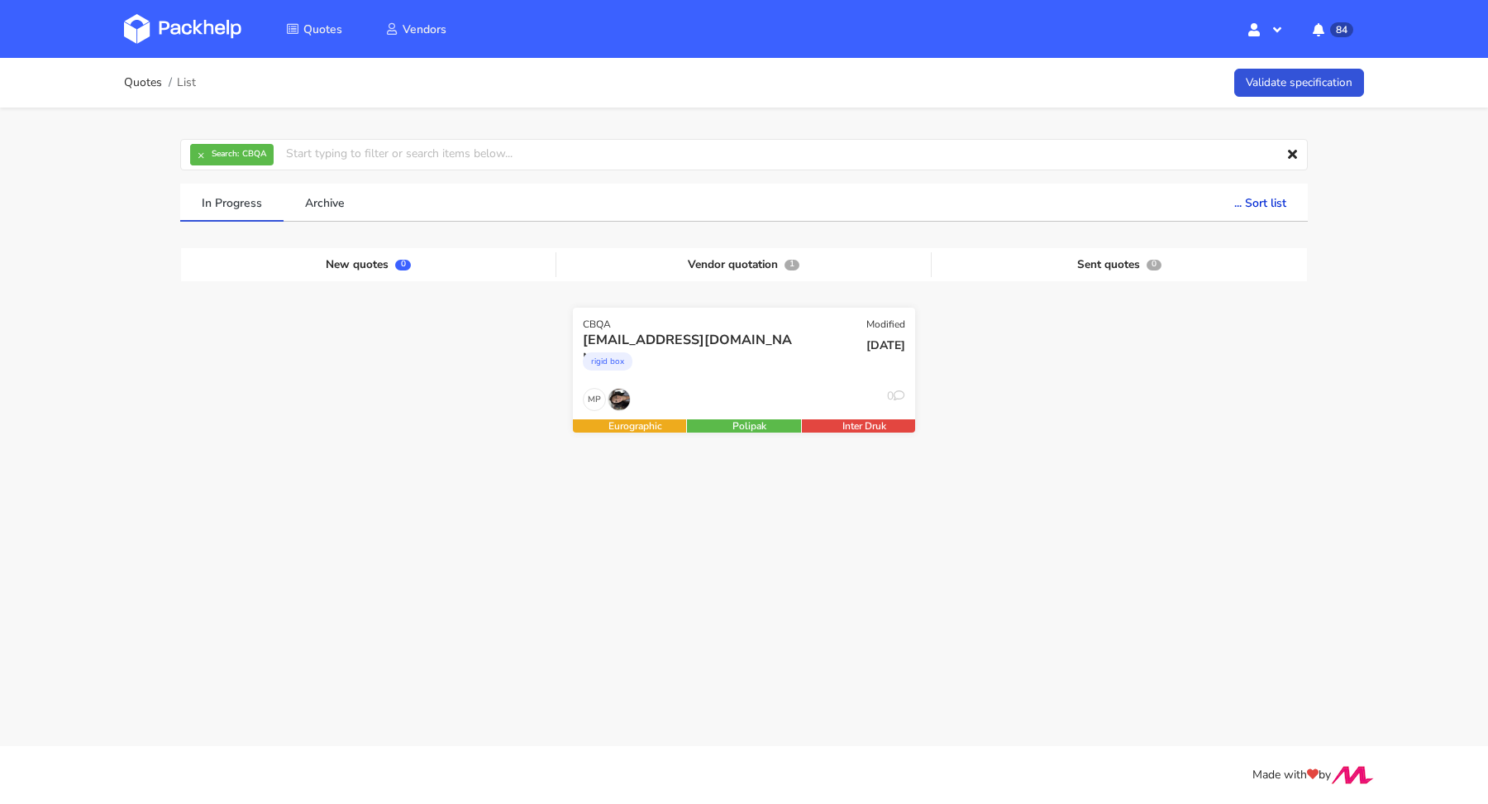
click at [717, 384] on div "[EMAIL_ADDRESS][DOMAIN_NAME] rigid box" at bounding box center [686, 359] width 231 height 56
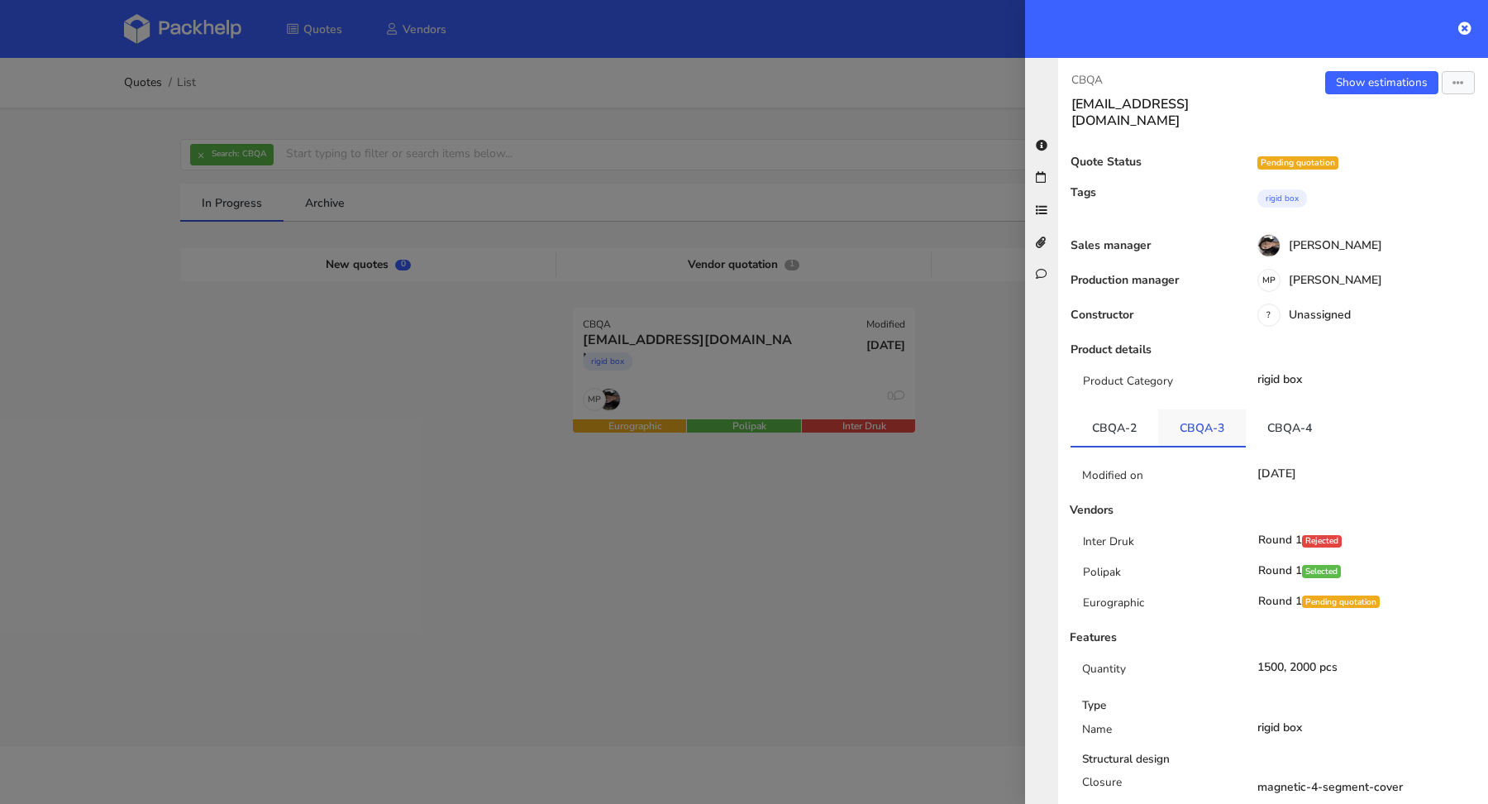
click at [1181, 413] on link "CBQA-3" at bounding box center [1202, 427] width 88 height 36
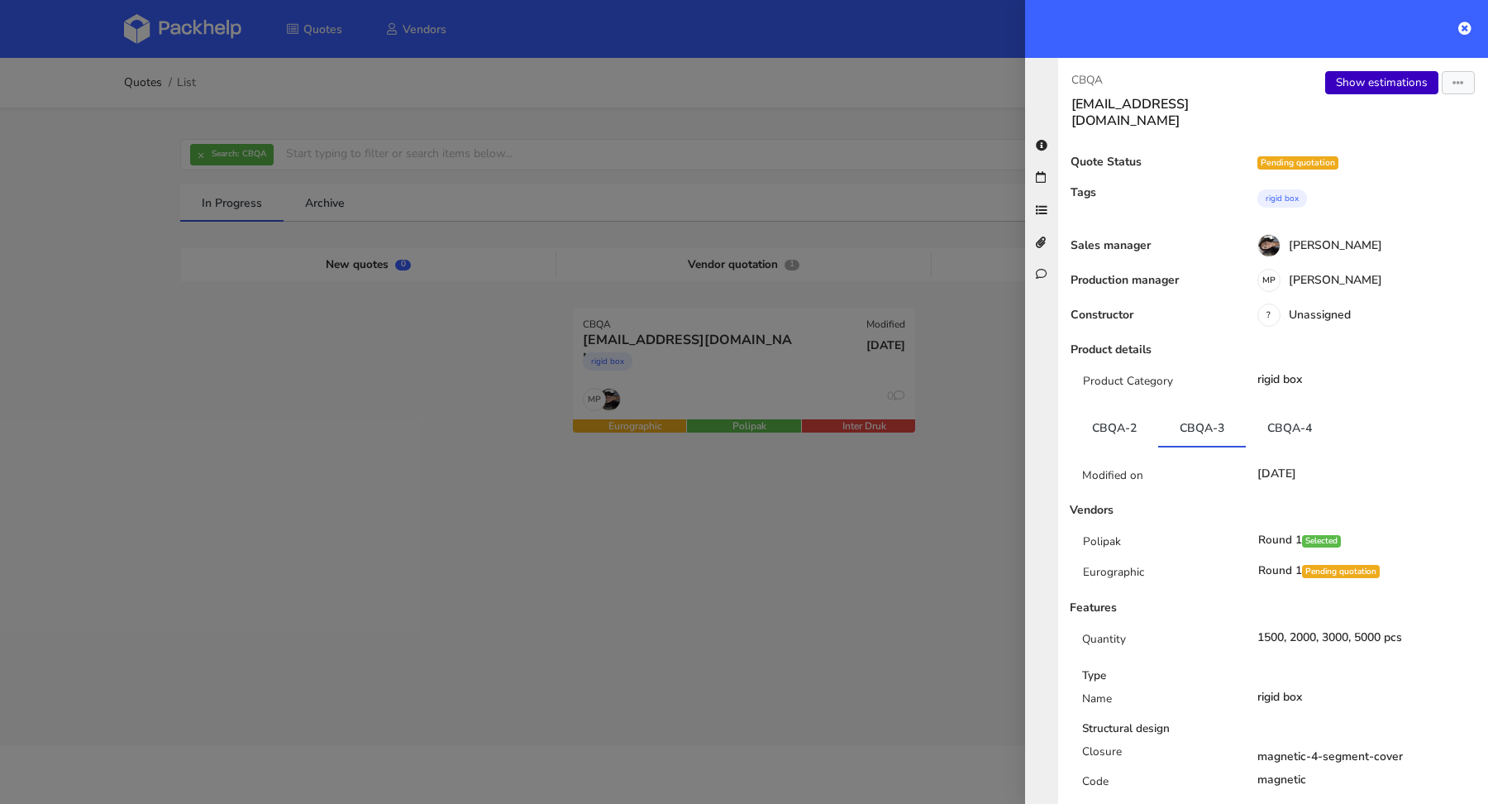
click at [1352, 76] on link "Show estimations" at bounding box center [1381, 82] width 113 height 23
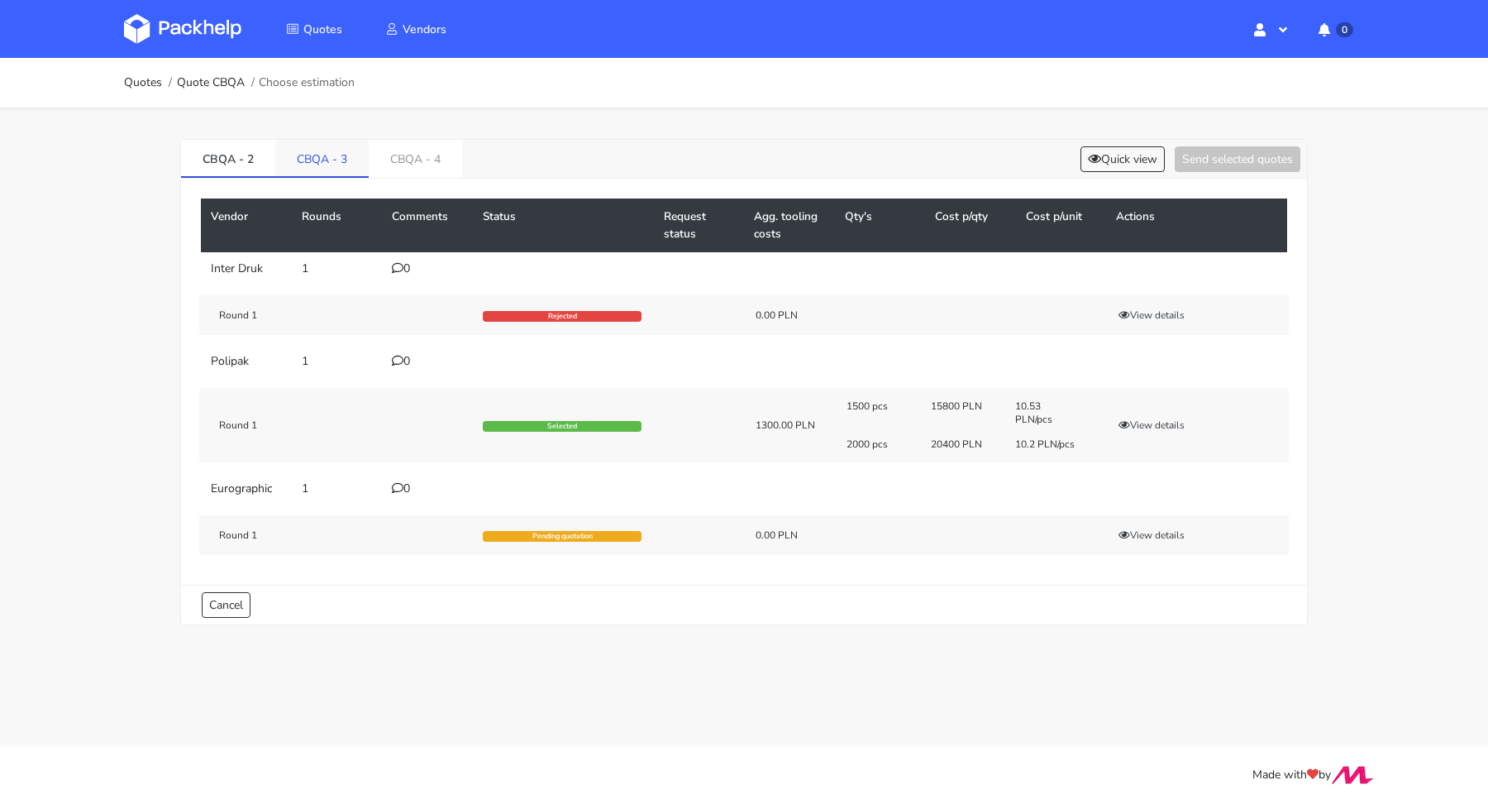
click at [303, 154] on link "CBQA - 3" at bounding box center [321, 158] width 93 height 36
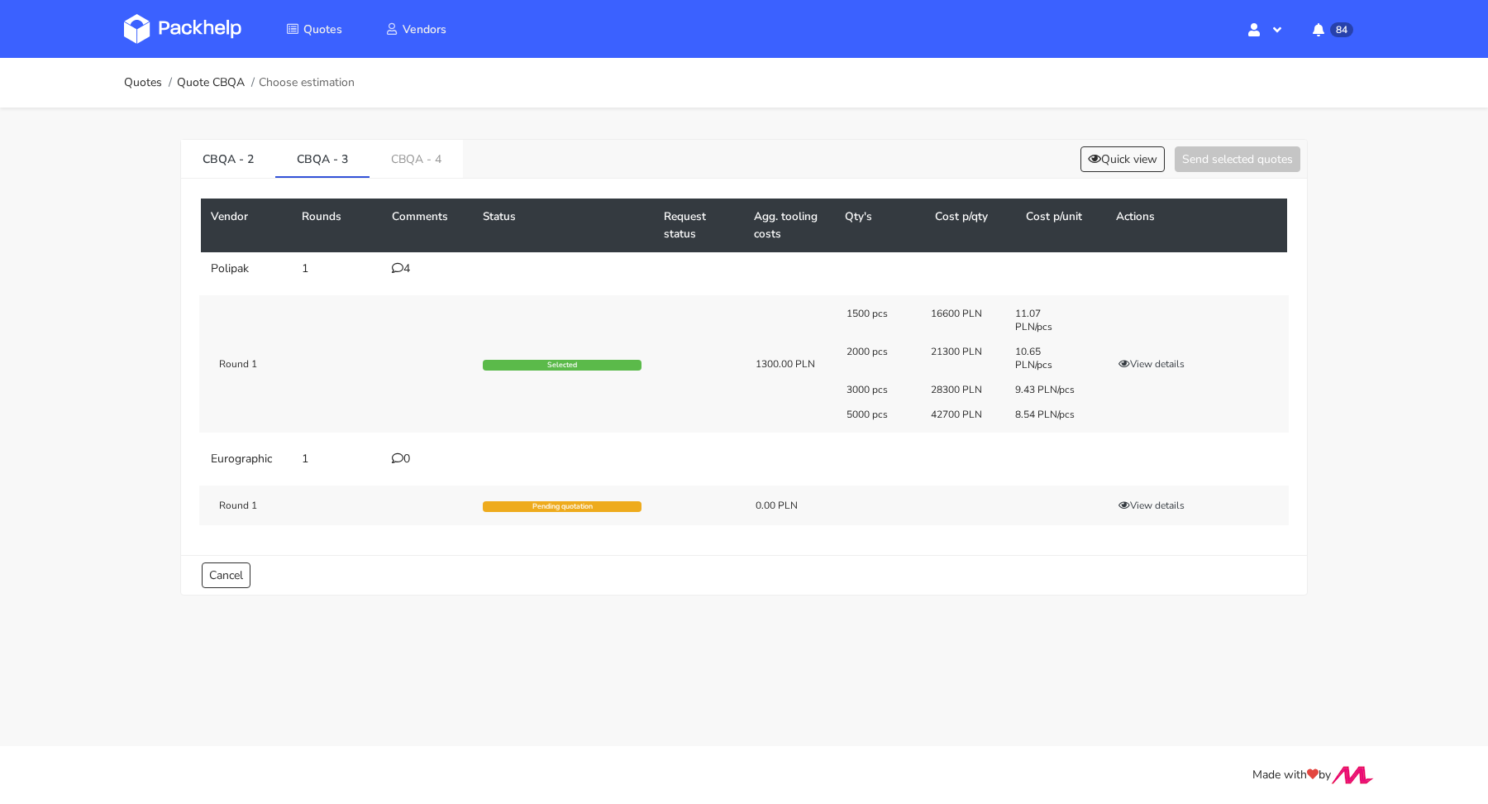
click at [390, 263] on td "4" at bounding box center [427, 268] width 91 height 33
click at [399, 267] on icon at bounding box center [398, 268] width 12 height 12
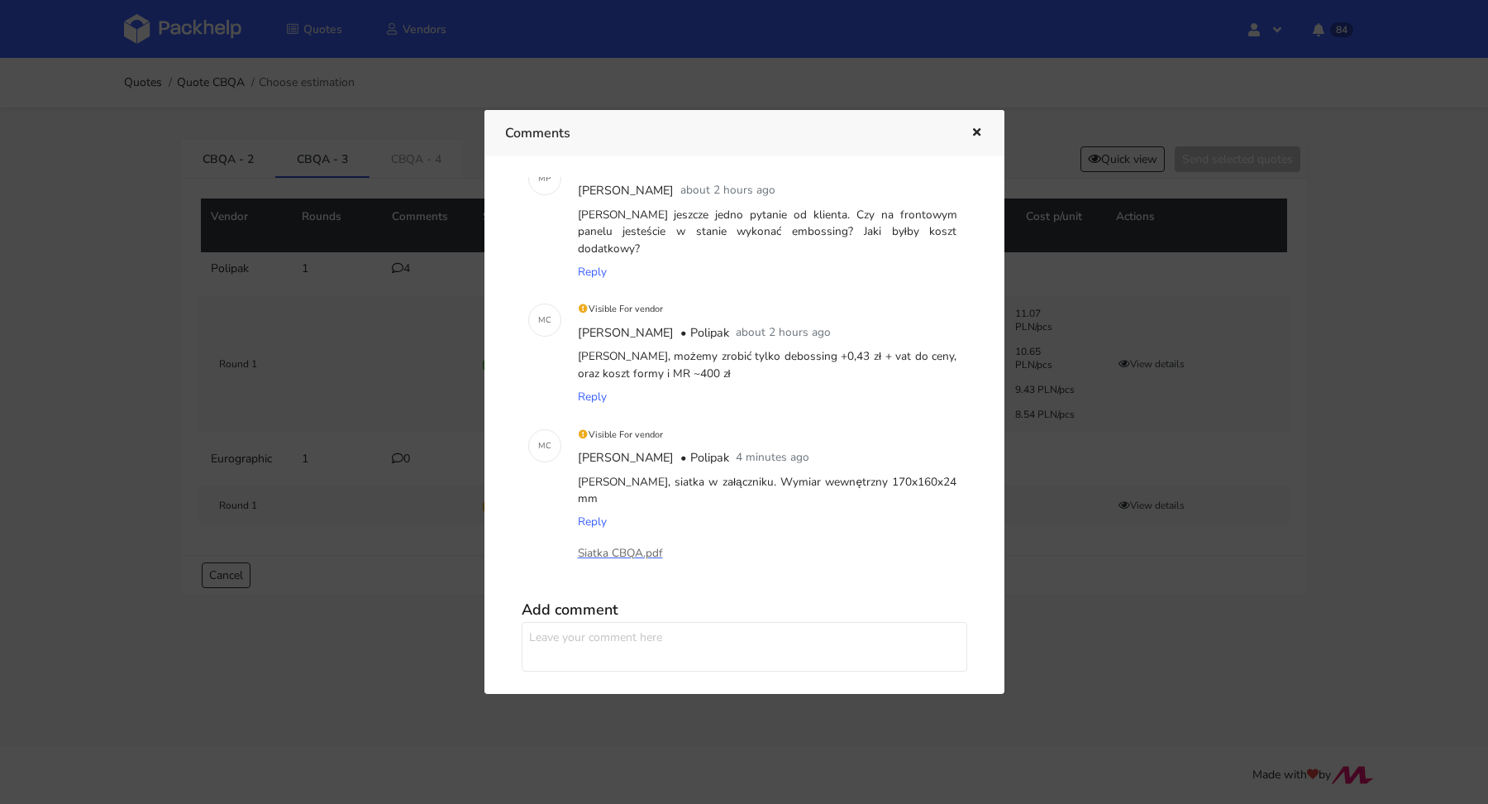
scroll to position [253, 0]
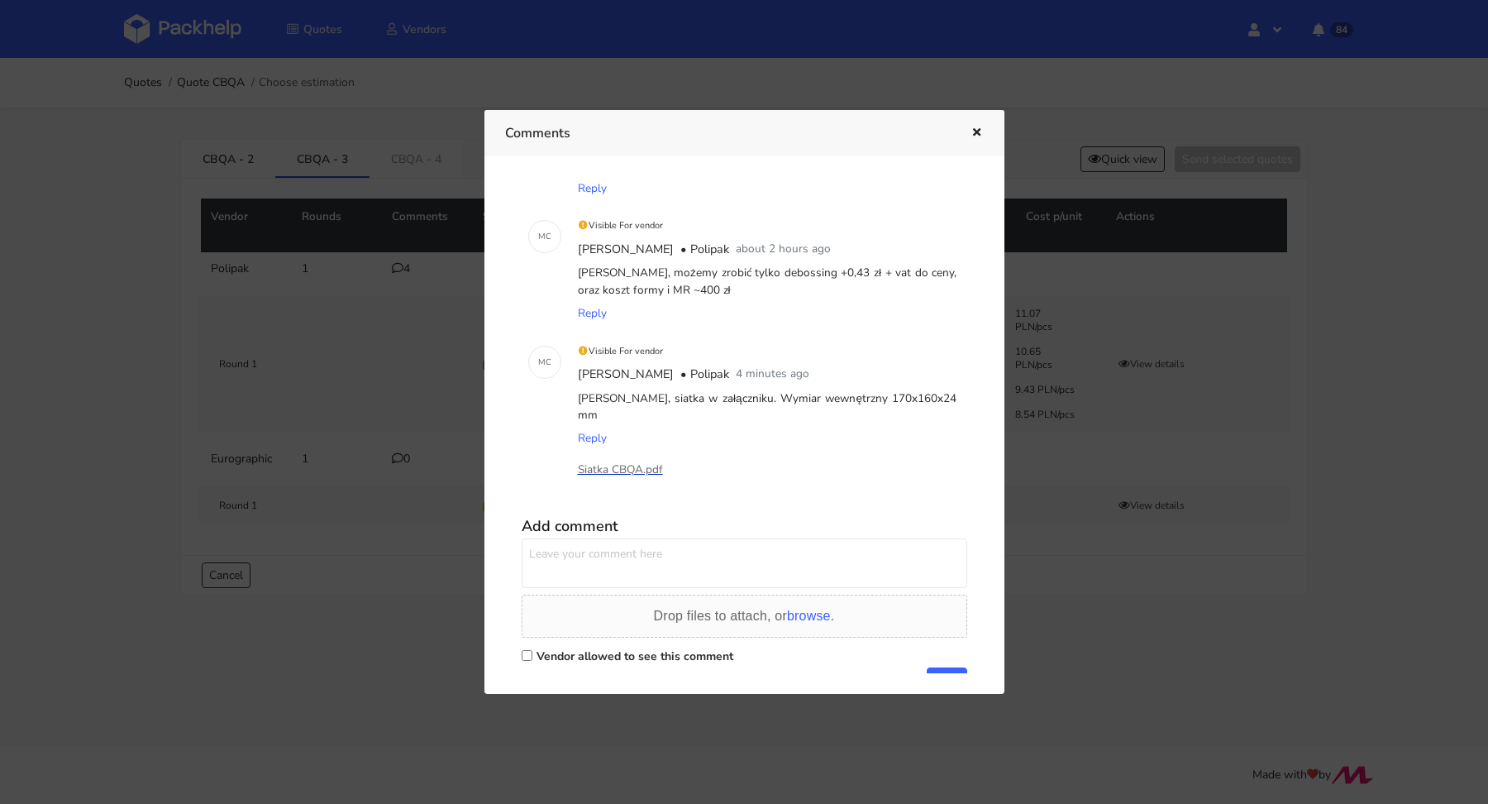
click at [627, 461] on p "Siatka CBQA.pdf" at bounding box center [660, 470] width 165 height 18
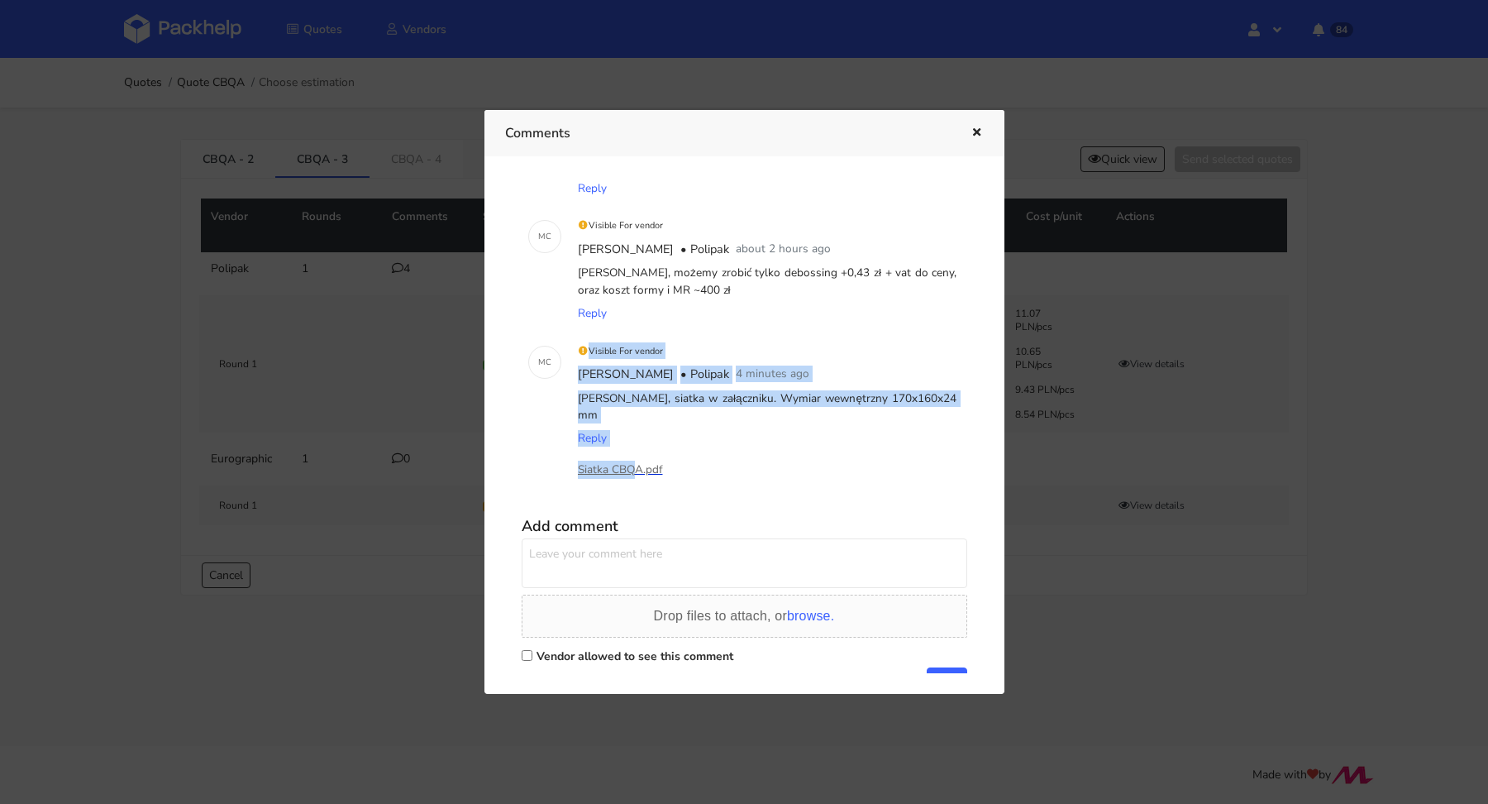
drag, startPoint x: 566, startPoint y: 427, endPoint x: 628, endPoint y: 435, distance: 63.4
click at [631, 431] on div "M C Visible For vendor Marcin Czarnecki • Polipak 4 minutes ago Michał, siatka …" at bounding box center [745, 421] width 446 height 178
click at [613, 461] on div "Siatka CBQA.pdf" at bounding box center [660, 477] width 165 height 33
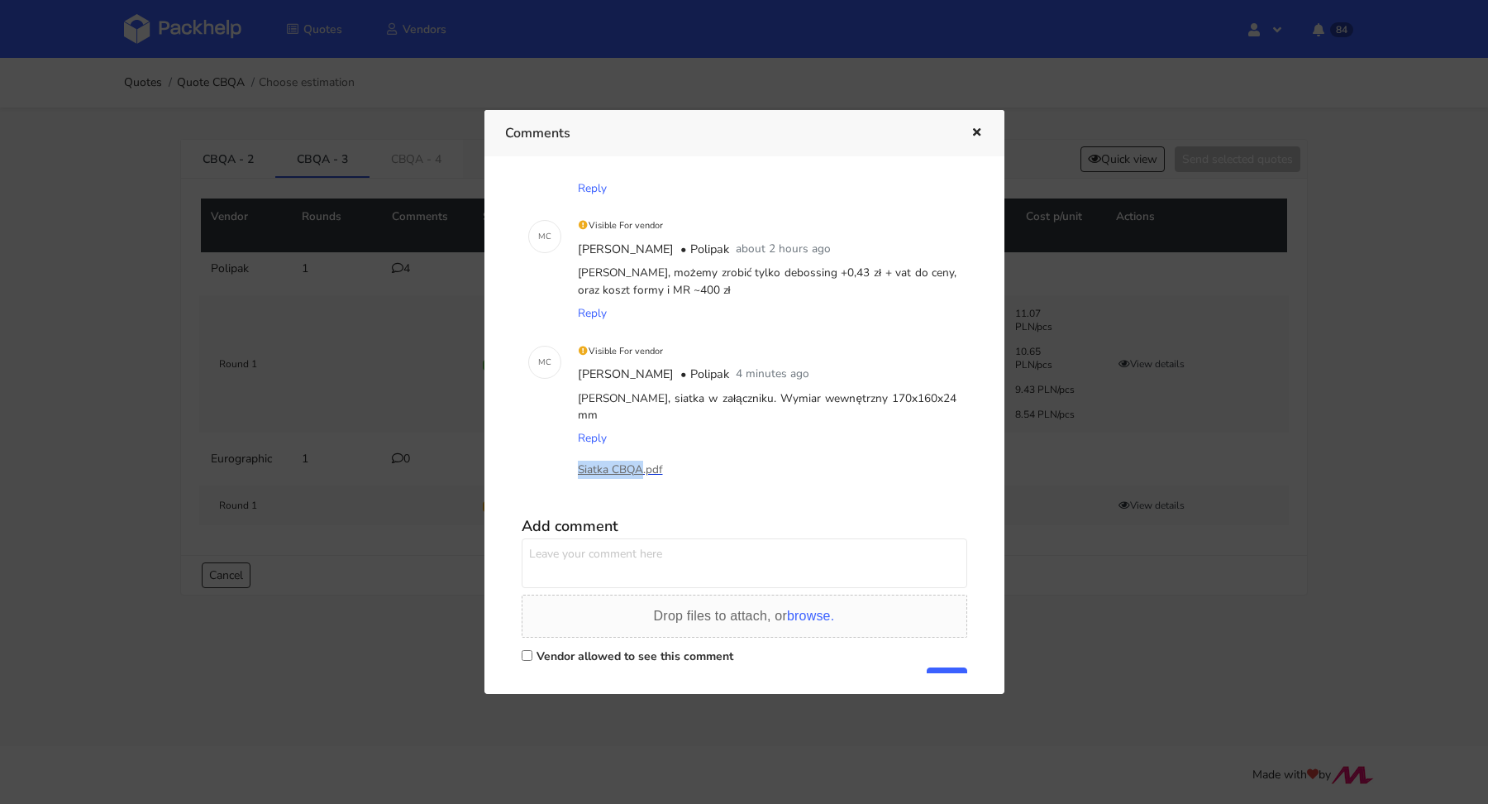
drag, startPoint x: 574, startPoint y: 431, endPoint x: 640, endPoint y: 431, distance: 66.1
click at [640, 451] on div "Siatka CBQA.pdf" at bounding box center [768, 477] width 386 height 53
copy p "Siatka CBQA"
click at [353, 260] on div at bounding box center [744, 402] width 1488 height 804
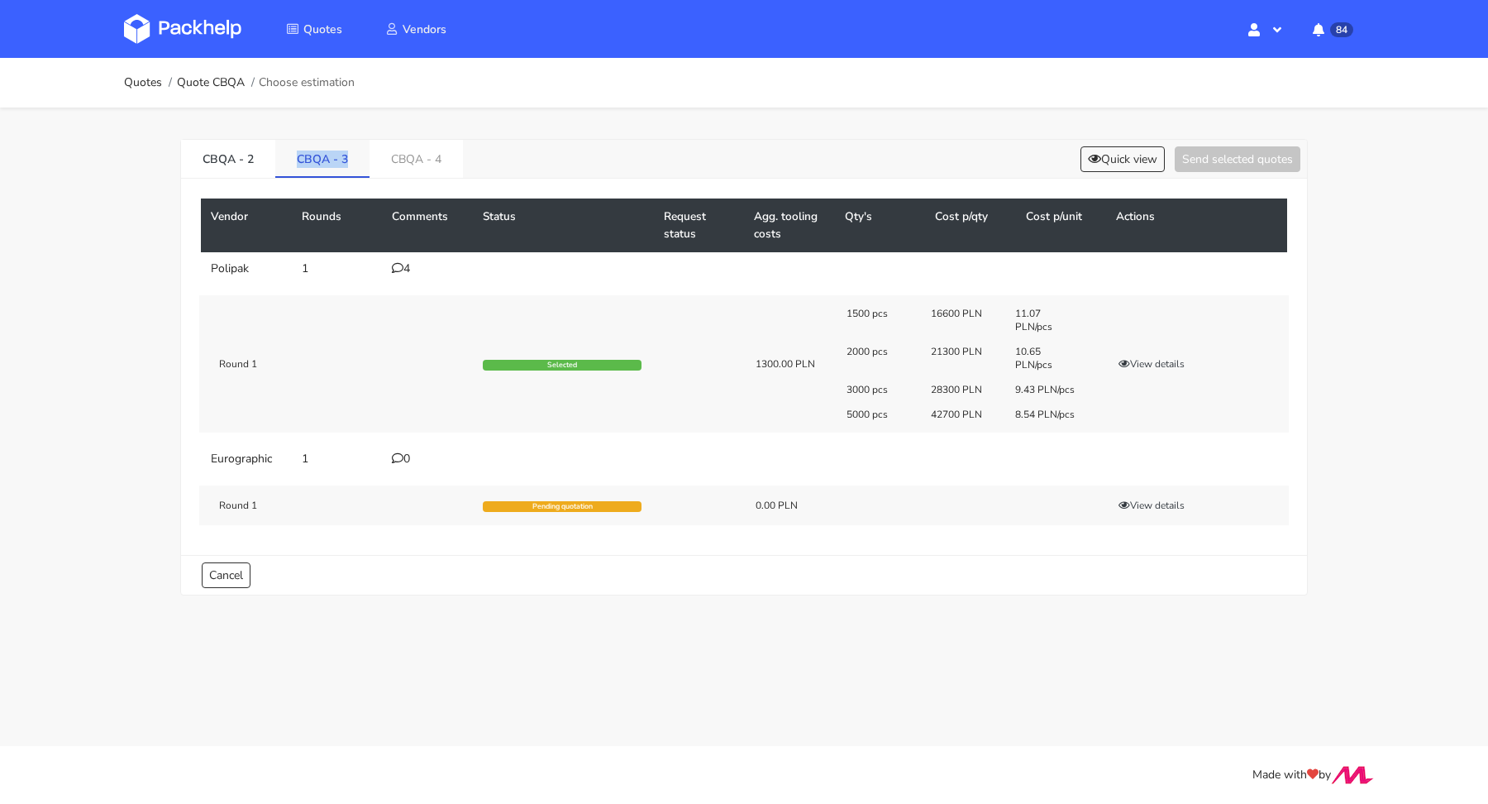
drag, startPoint x: 293, startPoint y: 155, endPoint x: 347, endPoint y: 153, distance: 53.8
click at [347, 153] on link "CBQA - 3" at bounding box center [322, 158] width 94 height 36
copy link "CBQA - 3"
click at [393, 271] on icon at bounding box center [398, 268] width 12 height 12
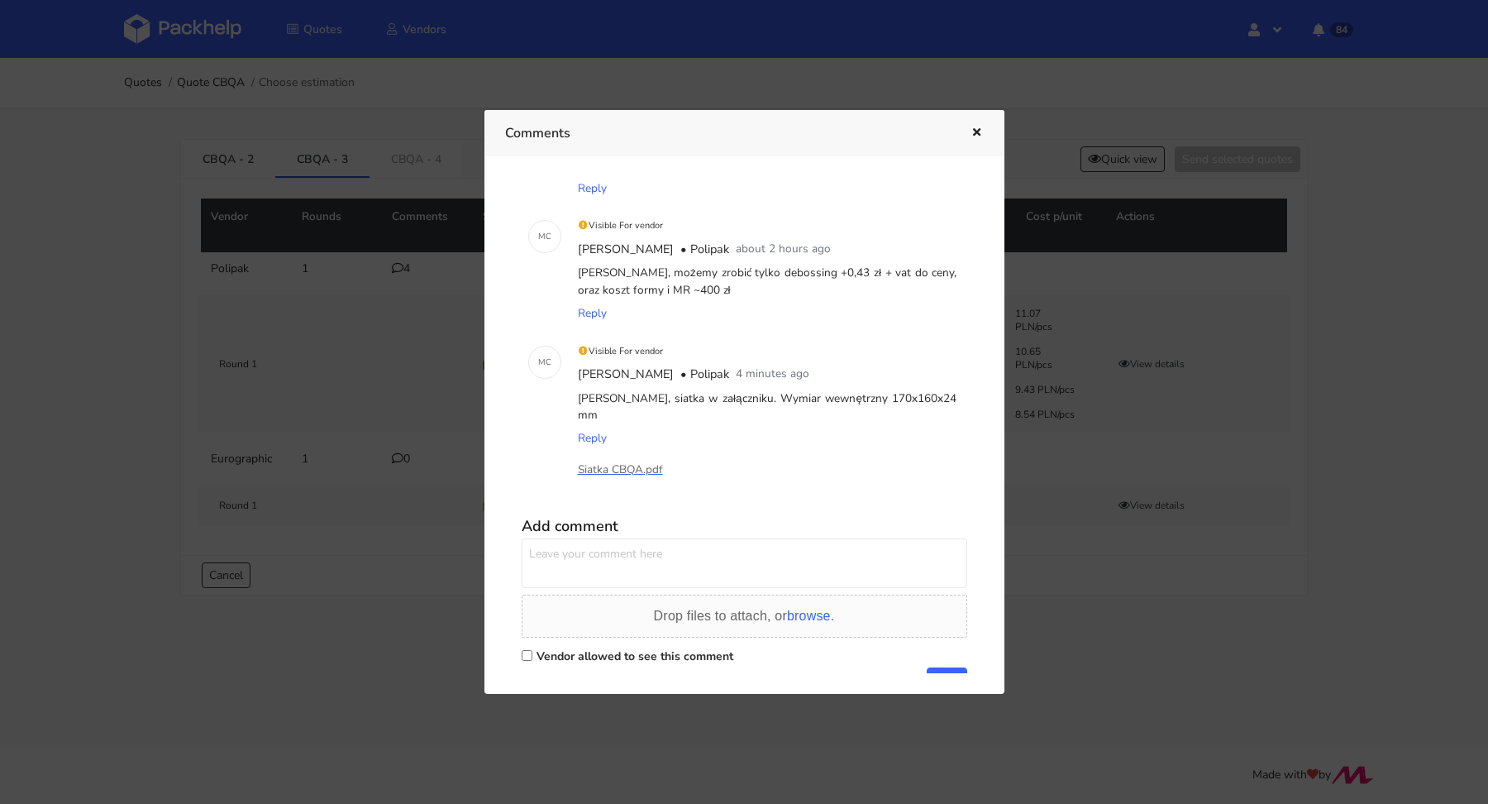
drag, startPoint x: 820, startPoint y: 376, endPoint x: 922, endPoint y: 375, distance: 101.7
click at [922, 387] on div "Michał, siatka w załączniku. Wymiar wewnętrzny 170x160x24 mm" at bounding box center [768, 407] width 386 height 41
copy div "170x160x24 mm"
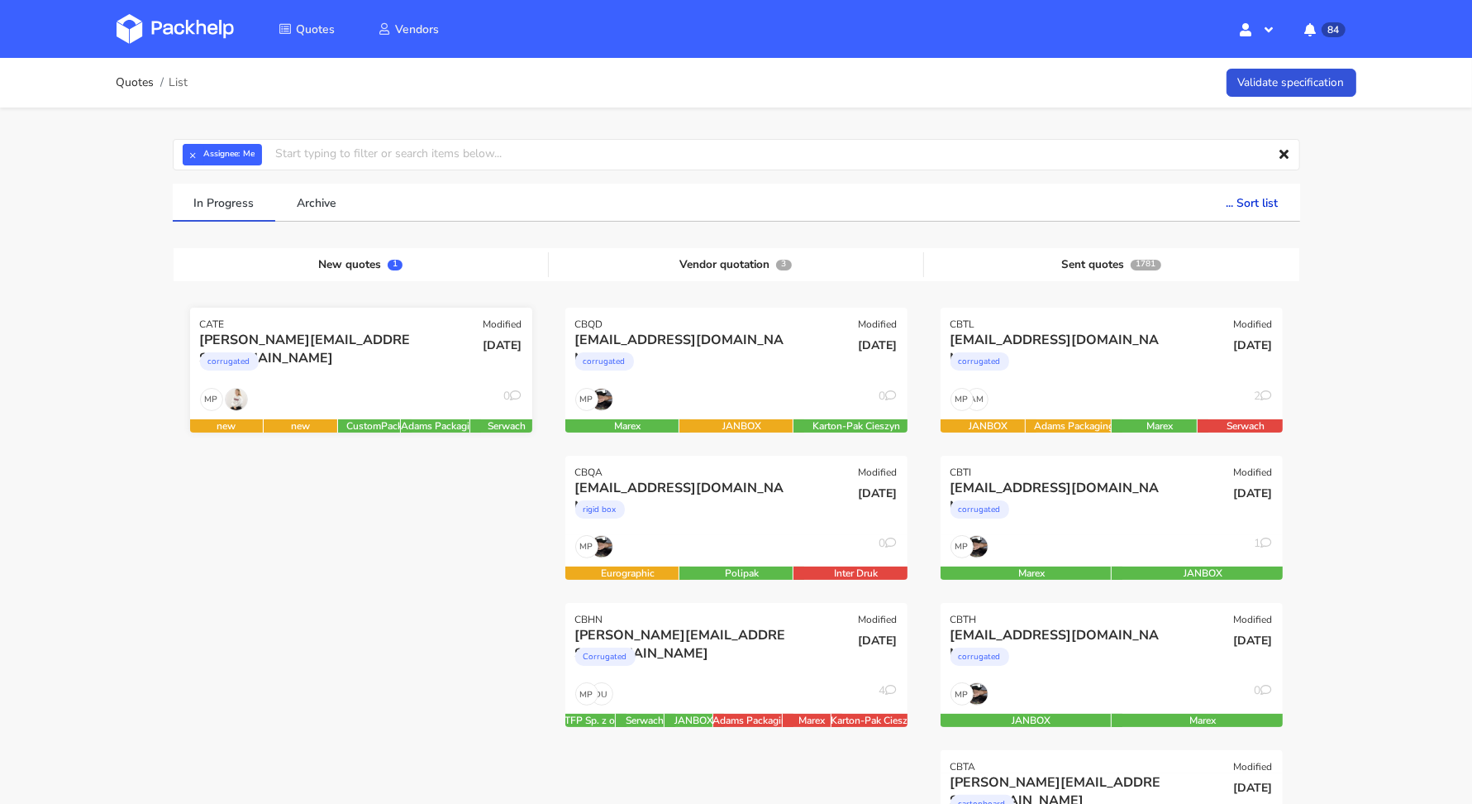
click at [393, 368] on div "corrugated" at bounding box center [309, 365] width 219 height 33
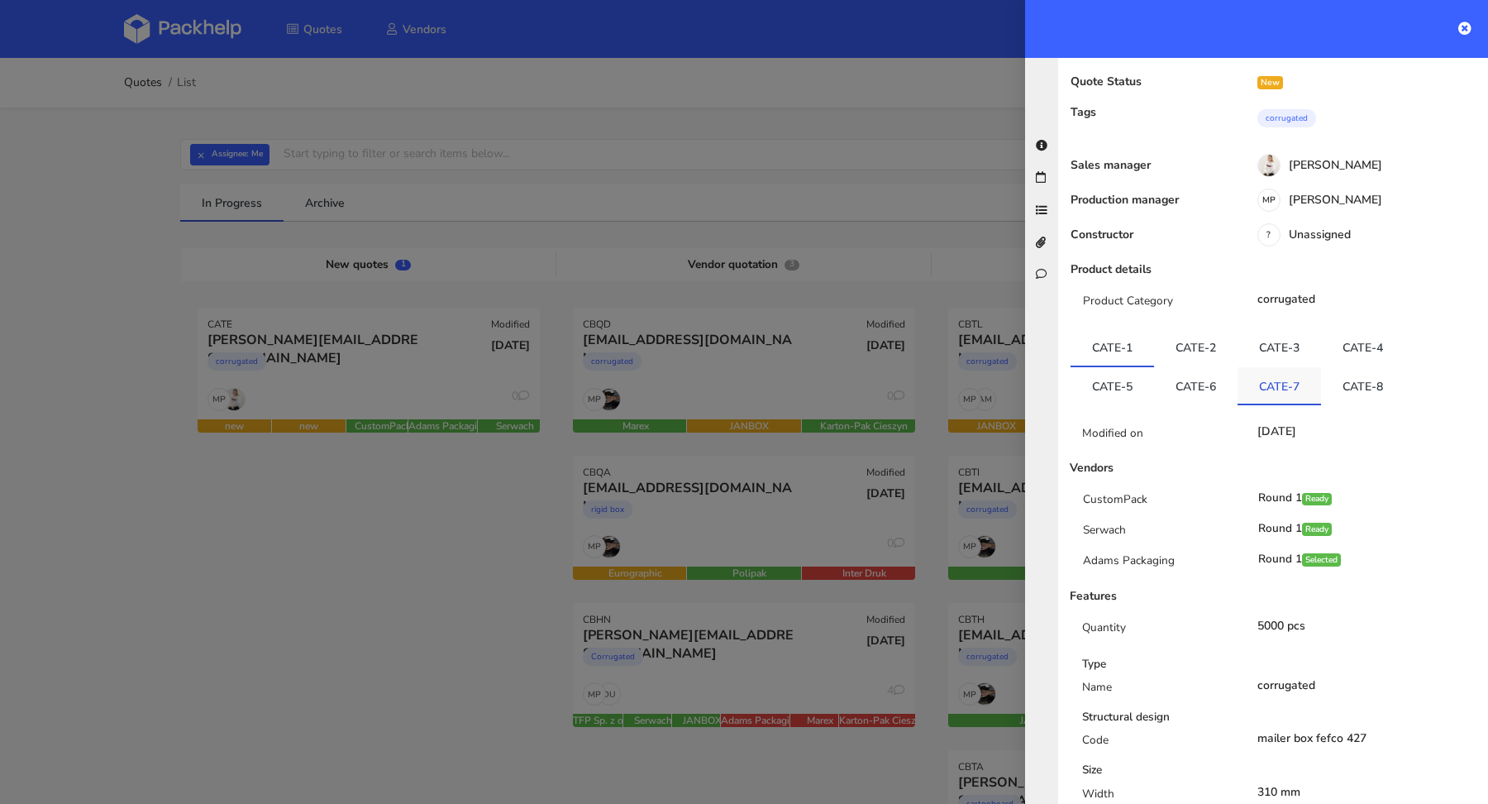
scroll to position [116, 0]
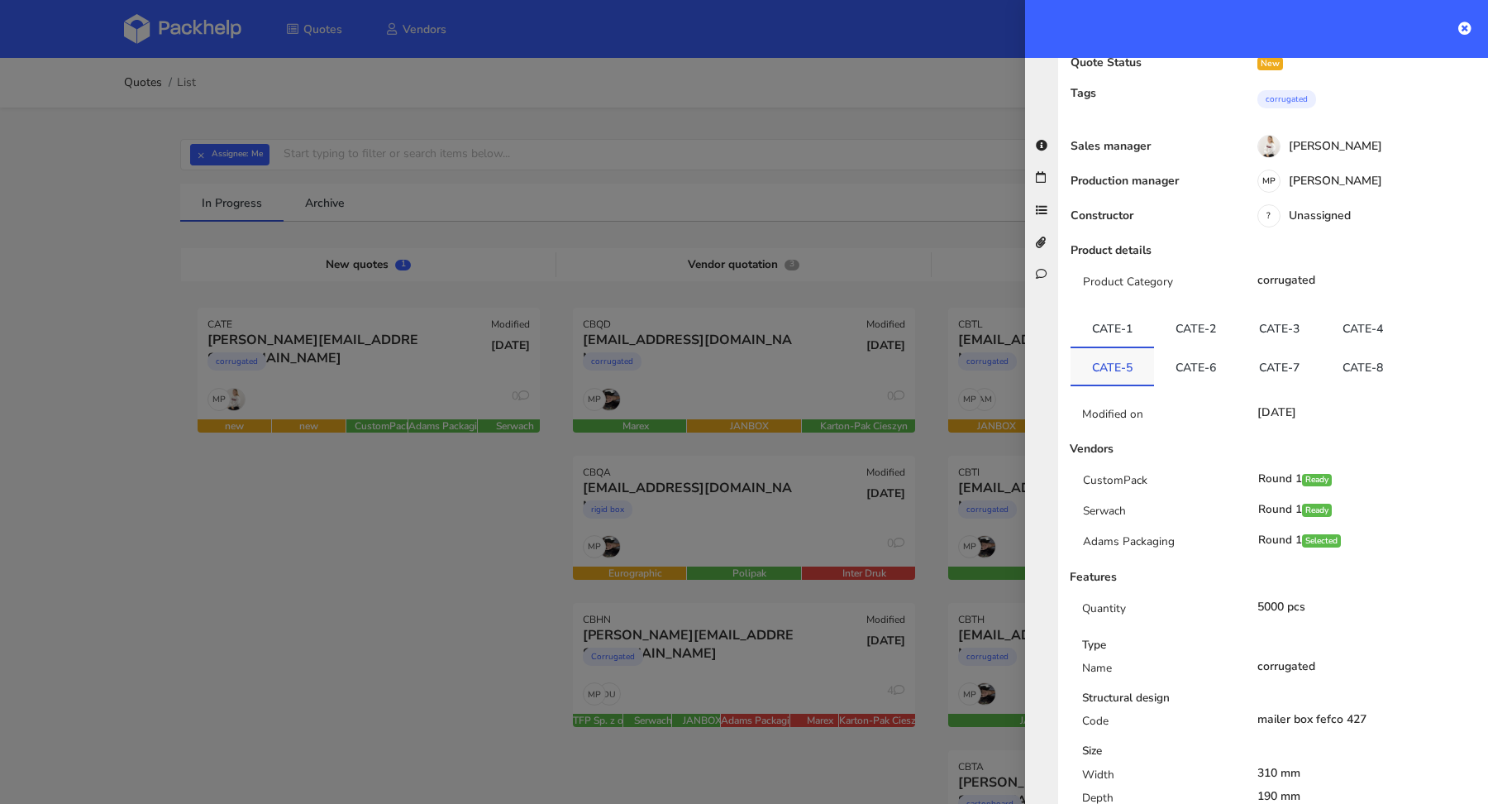
click at [1135, 348] on link "CATE-5" at bounding box center [1113, 366] width 84 height 36
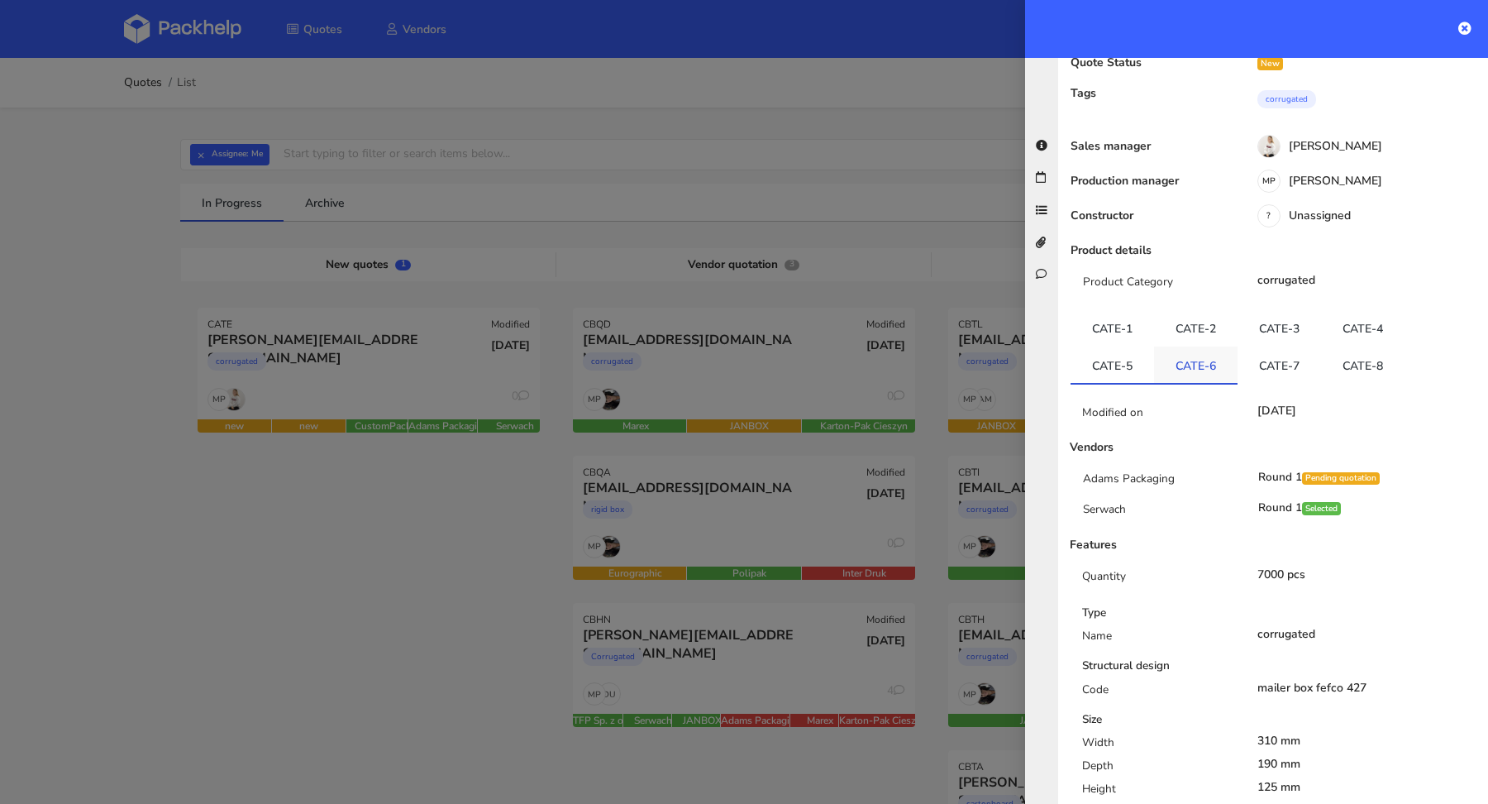
click at [1177, 346] on link "CATE-6" at bounding box center [1196, 364] width 84 height 36
click at [1294, 346] on link "CATE-7" at bounding box center [1280, 364] width 84 height 36
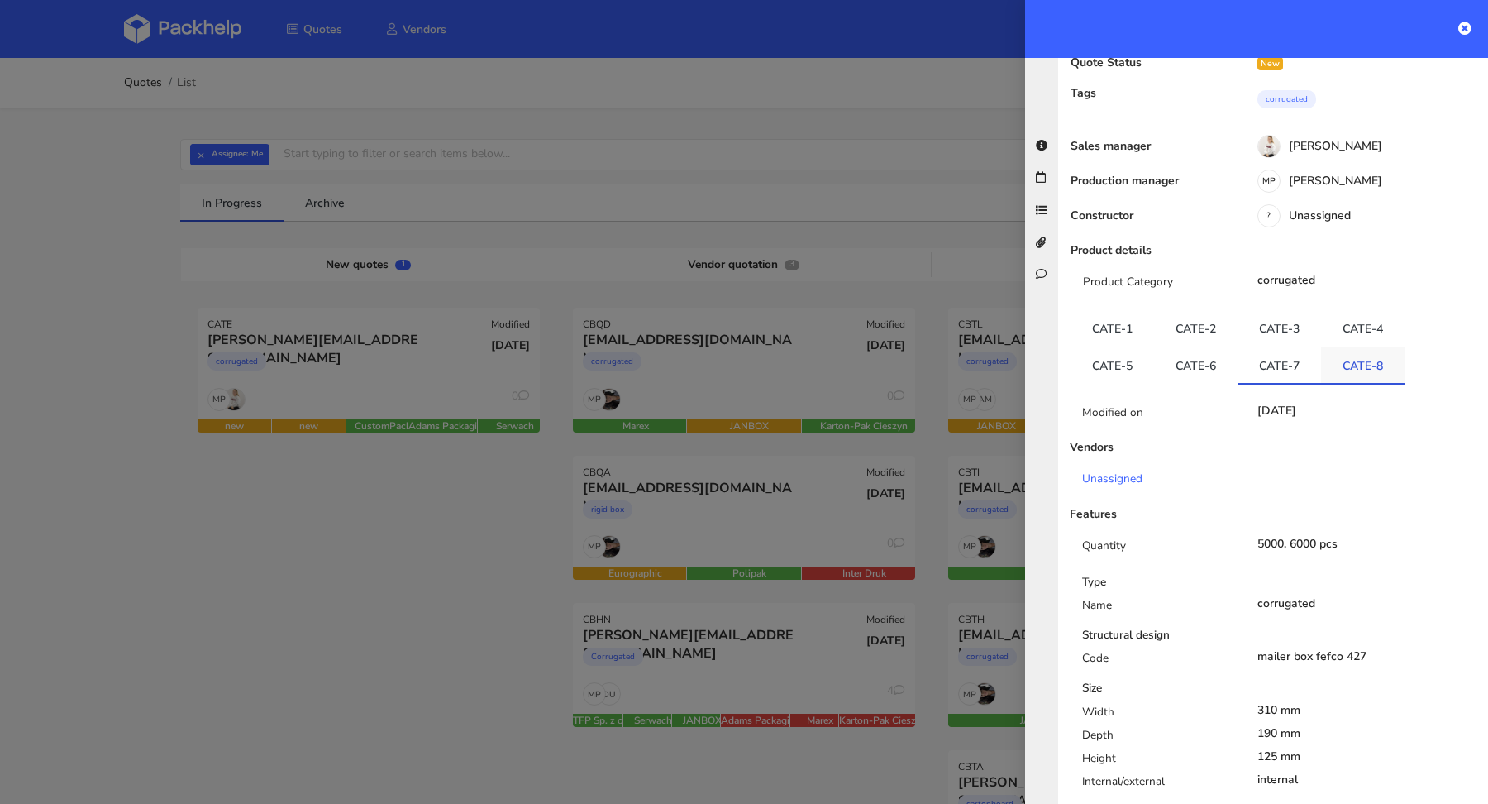
click at [1358, 346] on link "CATE-8" at bounding box center [1363, 364] width 84 height 36
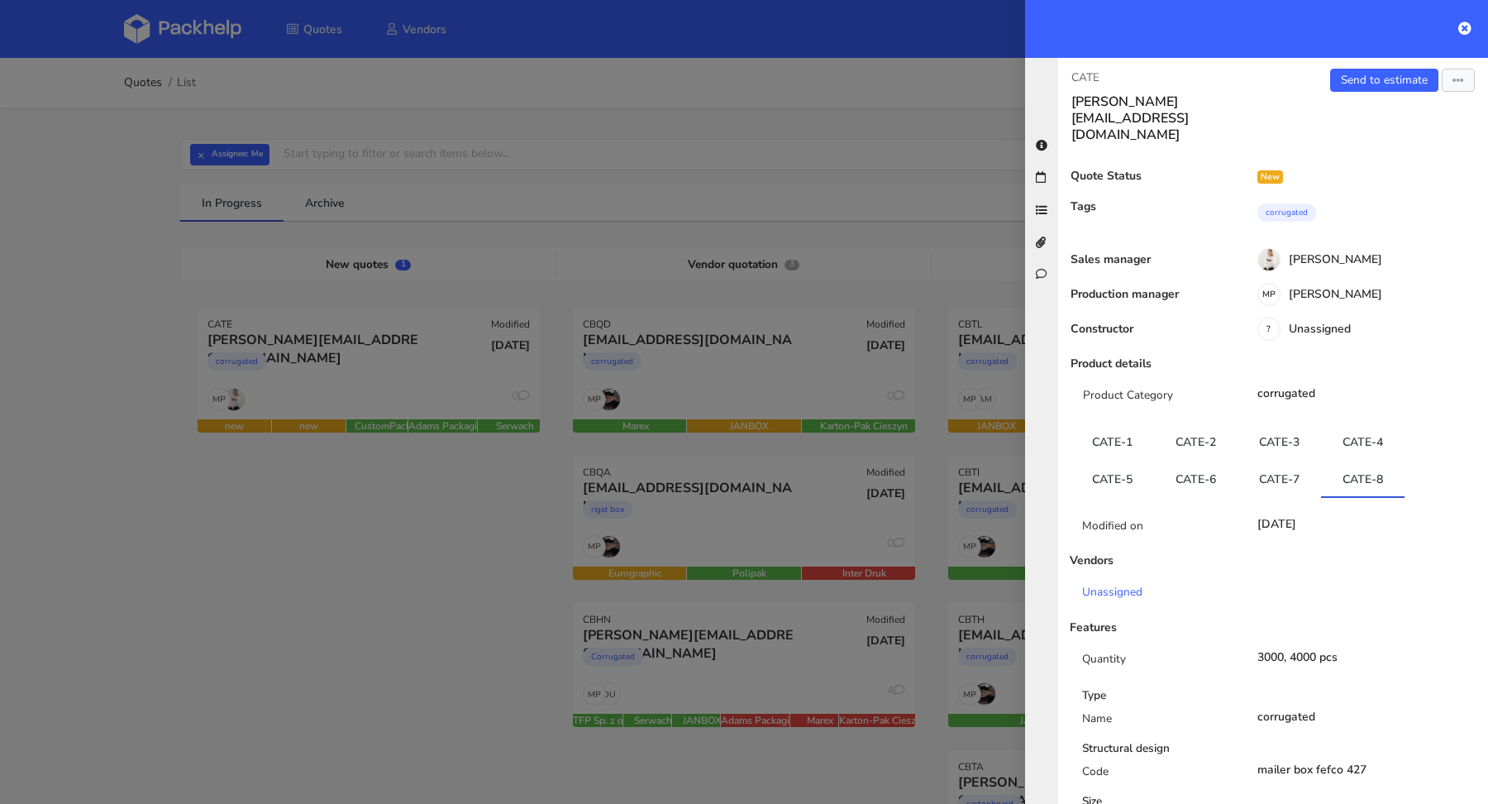
scroll to position [0, 0]
click at [1358, 84] on link "Send to estimate" at bounding box center [1384, 82] width 108 height 23
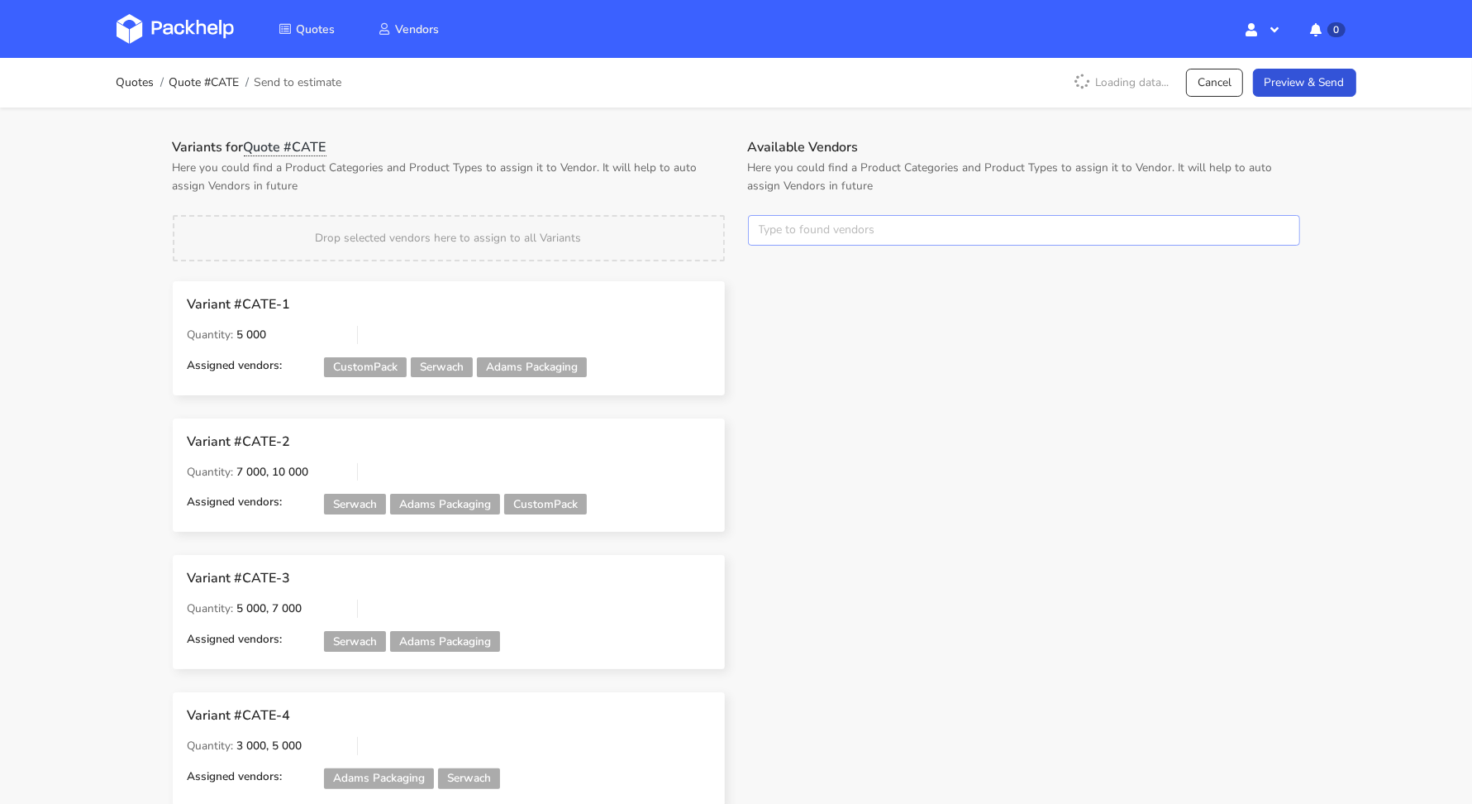
click at [806, 232] on input "text" at bounding box center [1024, 230] width 552 height 31
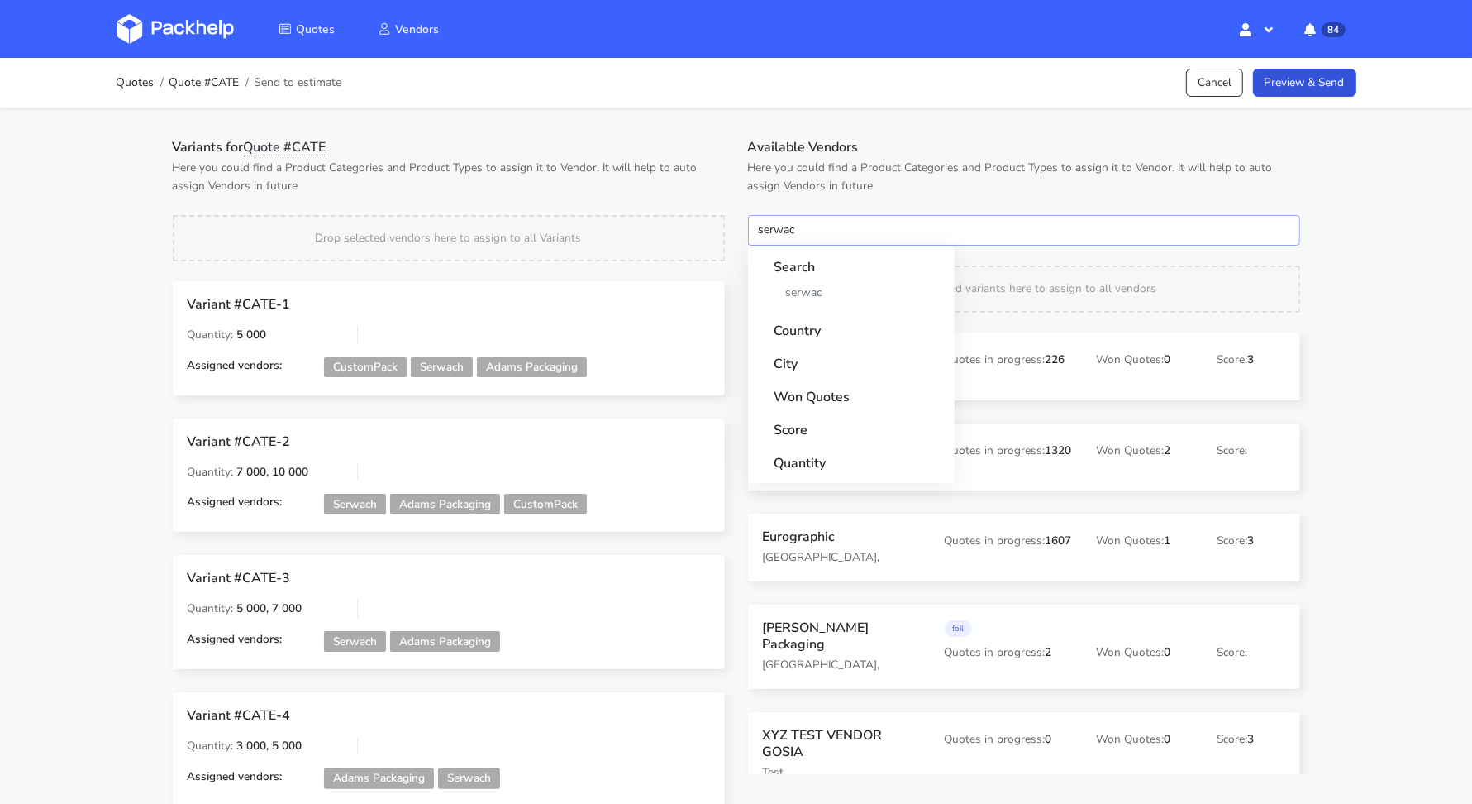
type input "serwach"
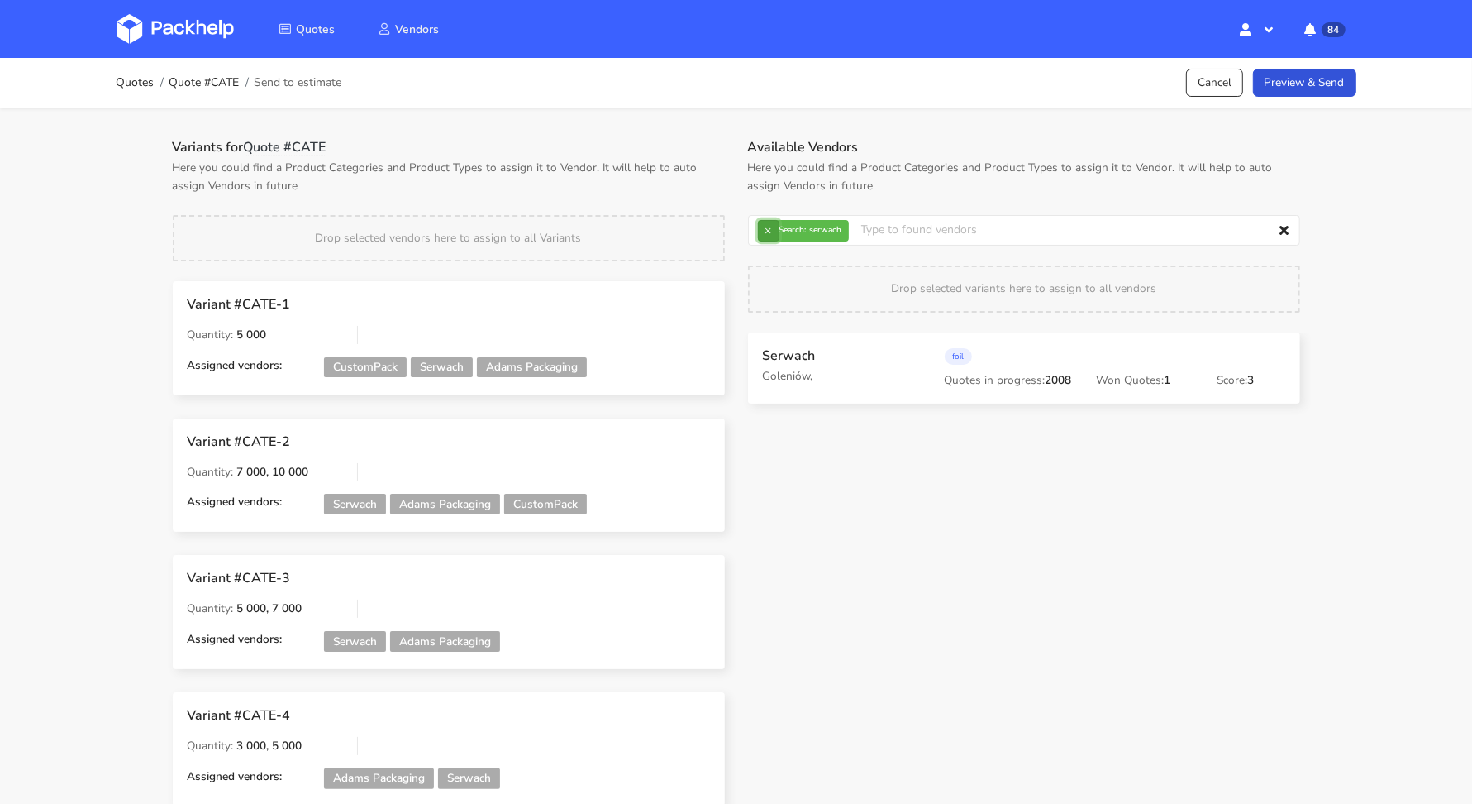
click at [766, 231] on button "×" at bounding box center [768, 230] width 21 height 21
click at [768, 231] on input "text" at bounding box center [1024, 230] width 552 height 31
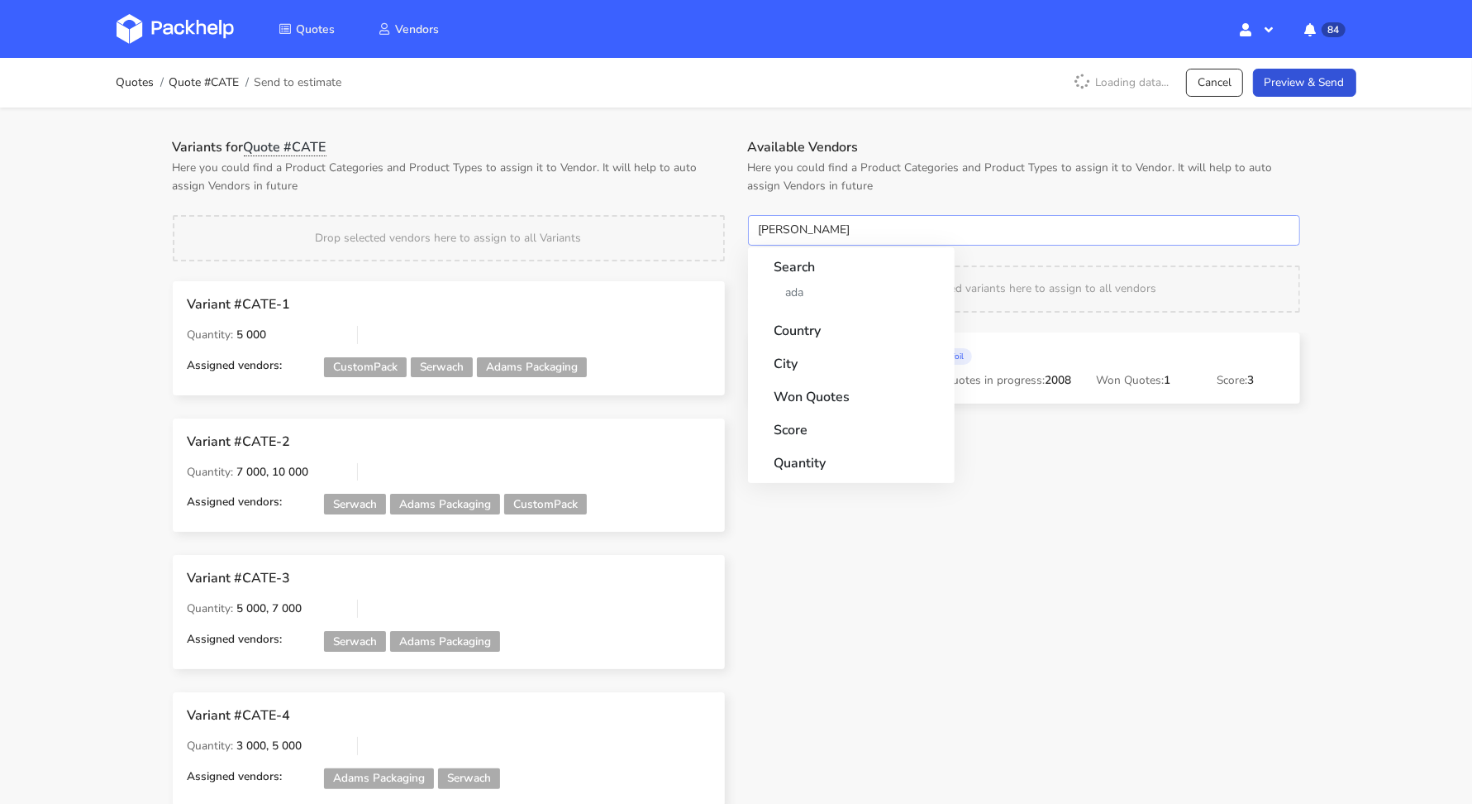
type input "adams"
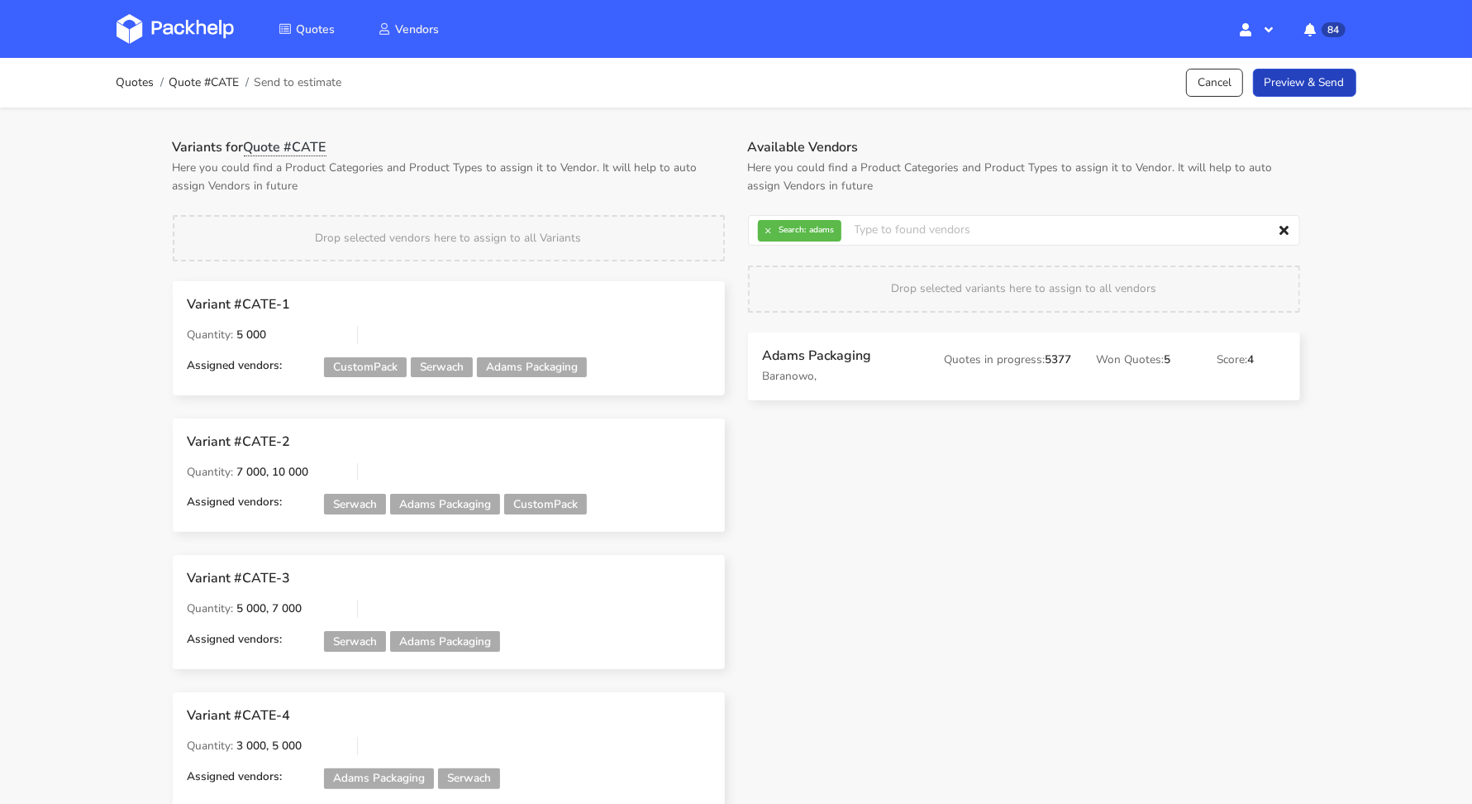
click at [1317, 88] on link "Preview & Send" at bounding box center [1304, 83] width 103 height 29
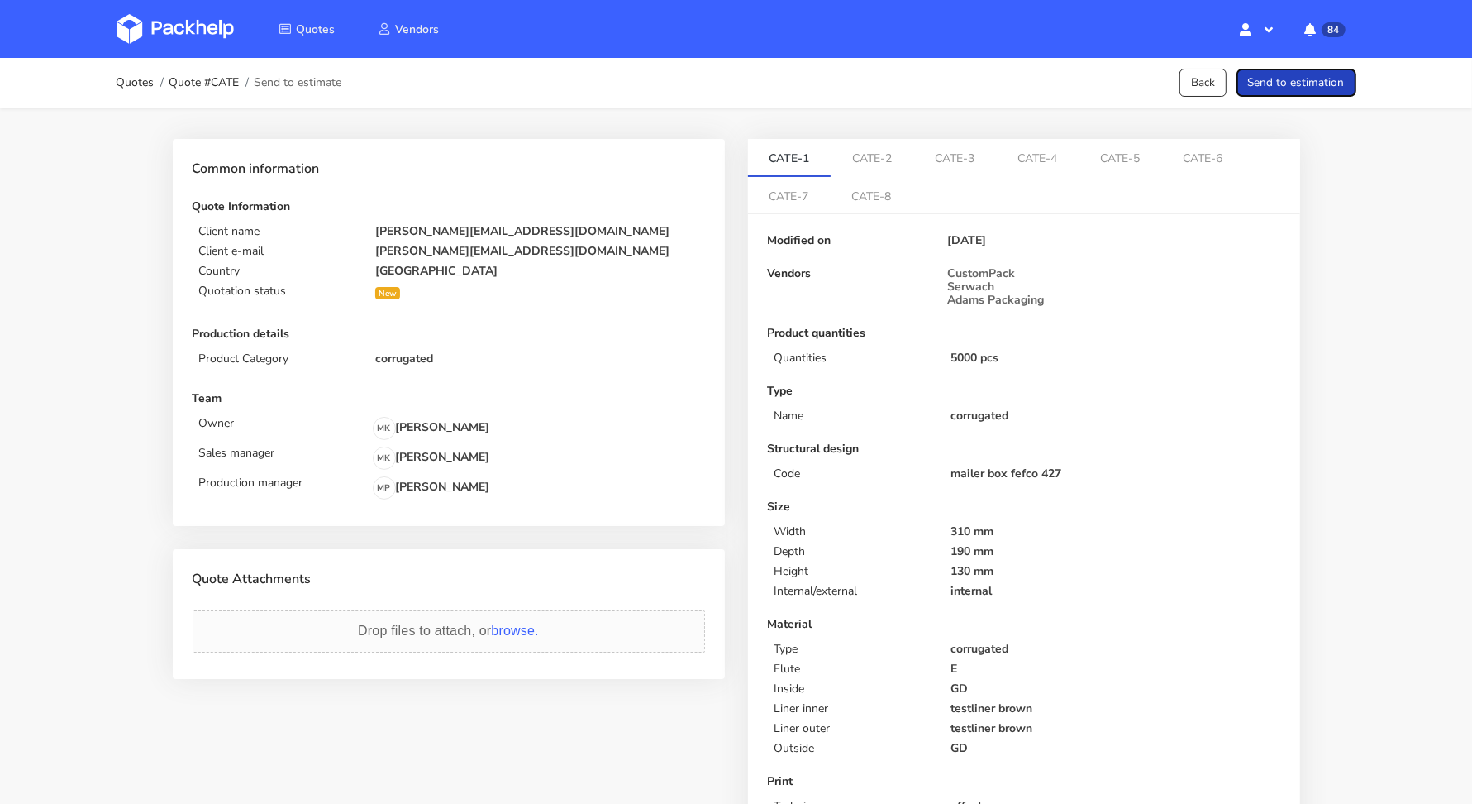
click at [1317, 88] on button "Send to estimation" at bounding box center [1297, 83] width 120 height 29
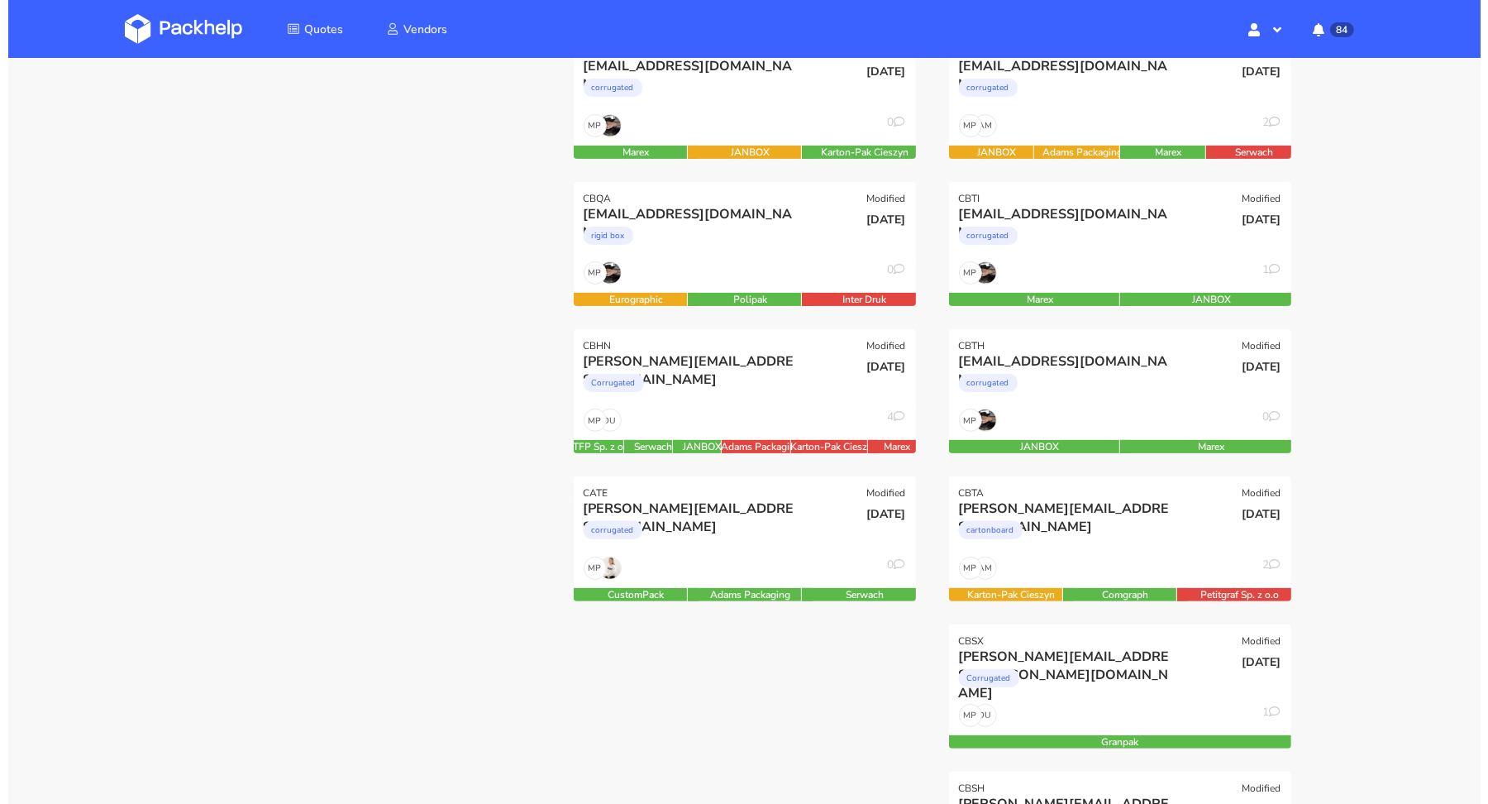
scroll to position [162, 0]
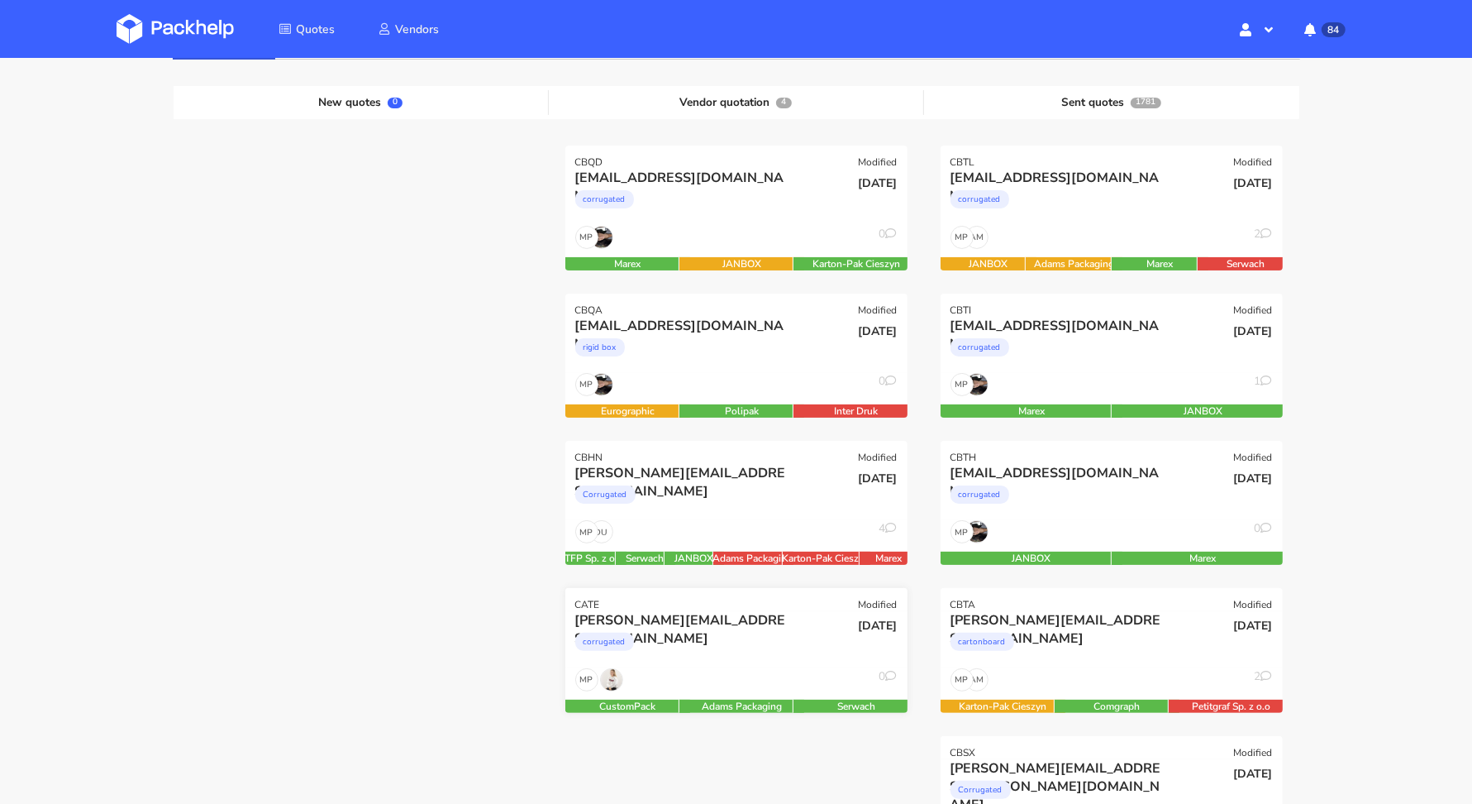
click at [776, 652] on div "corrugated" at bounding box center [684, 645] width 219 height 33
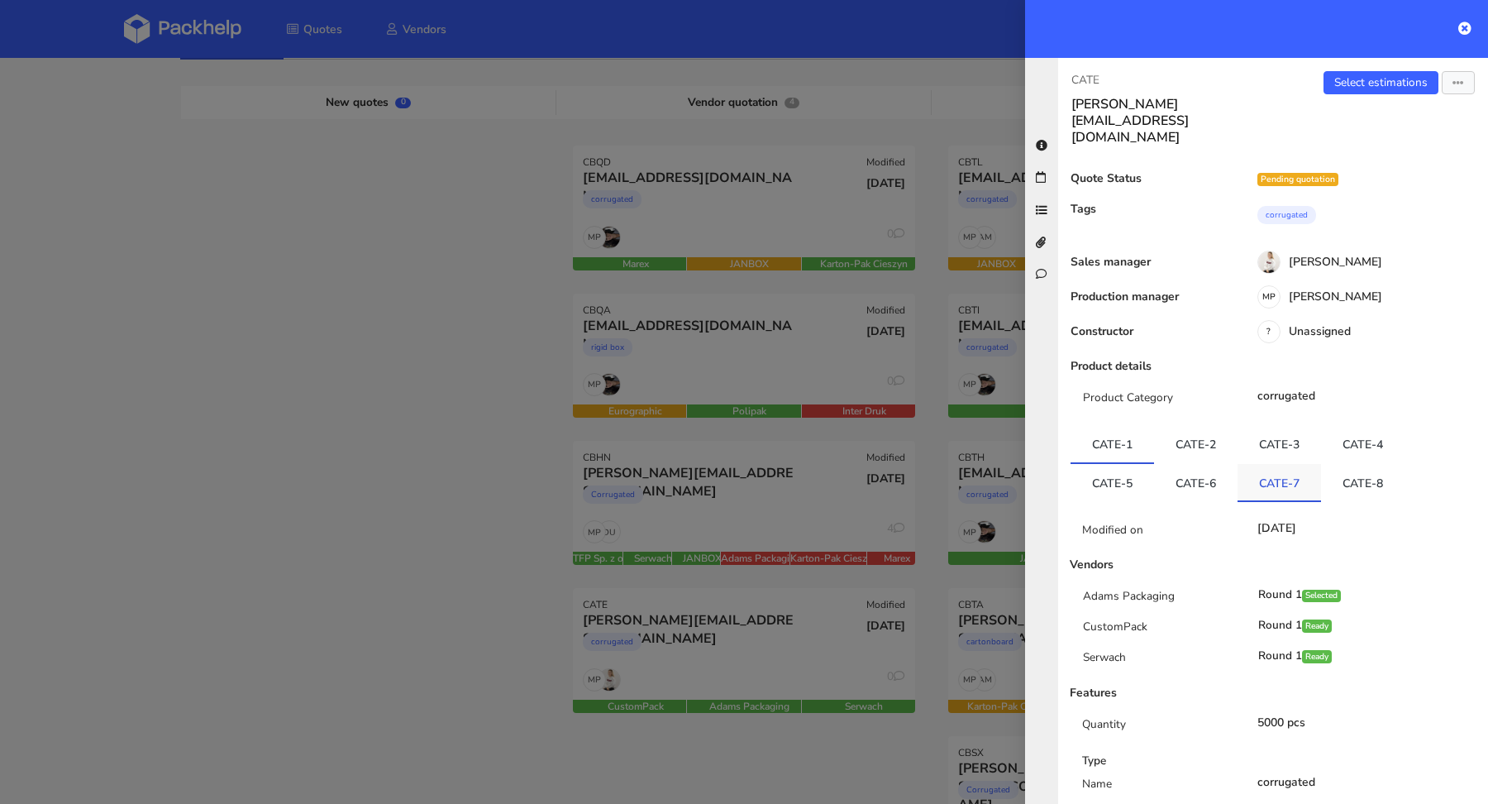
click at [1262, 464] on link "CATE-7" at bounding box center [1280, 482] width 84 height 36
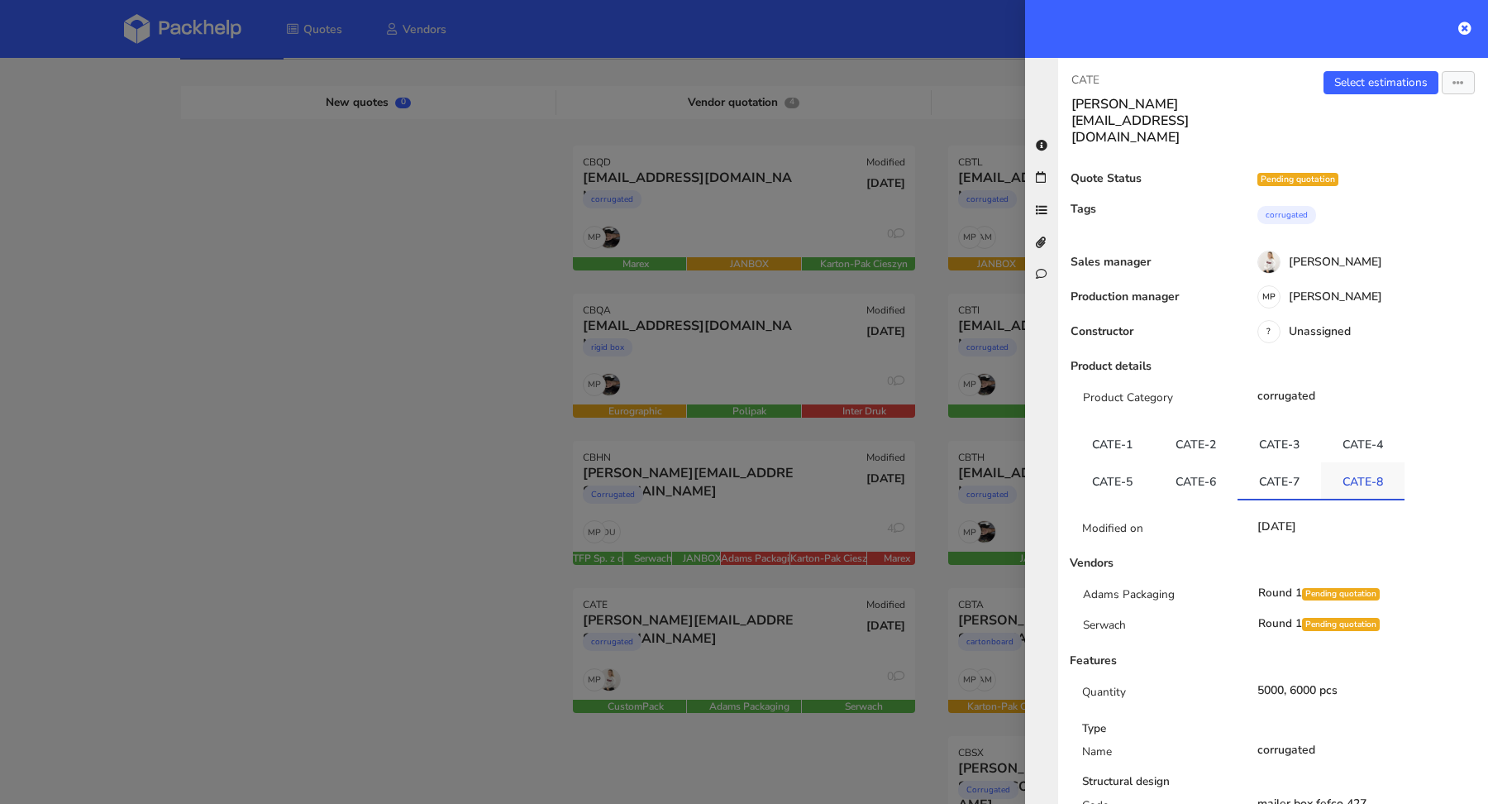
click at [1341, 462] on link "CATE-8" at bounding box center [1363, 480] width 84 height 36
click at [1194, 462] on link "CATE-6" at bounding box center [1196, 480] width 84 height 36
click at [392, 526] on div at bounding box center [744, 402] width 1488 height 804
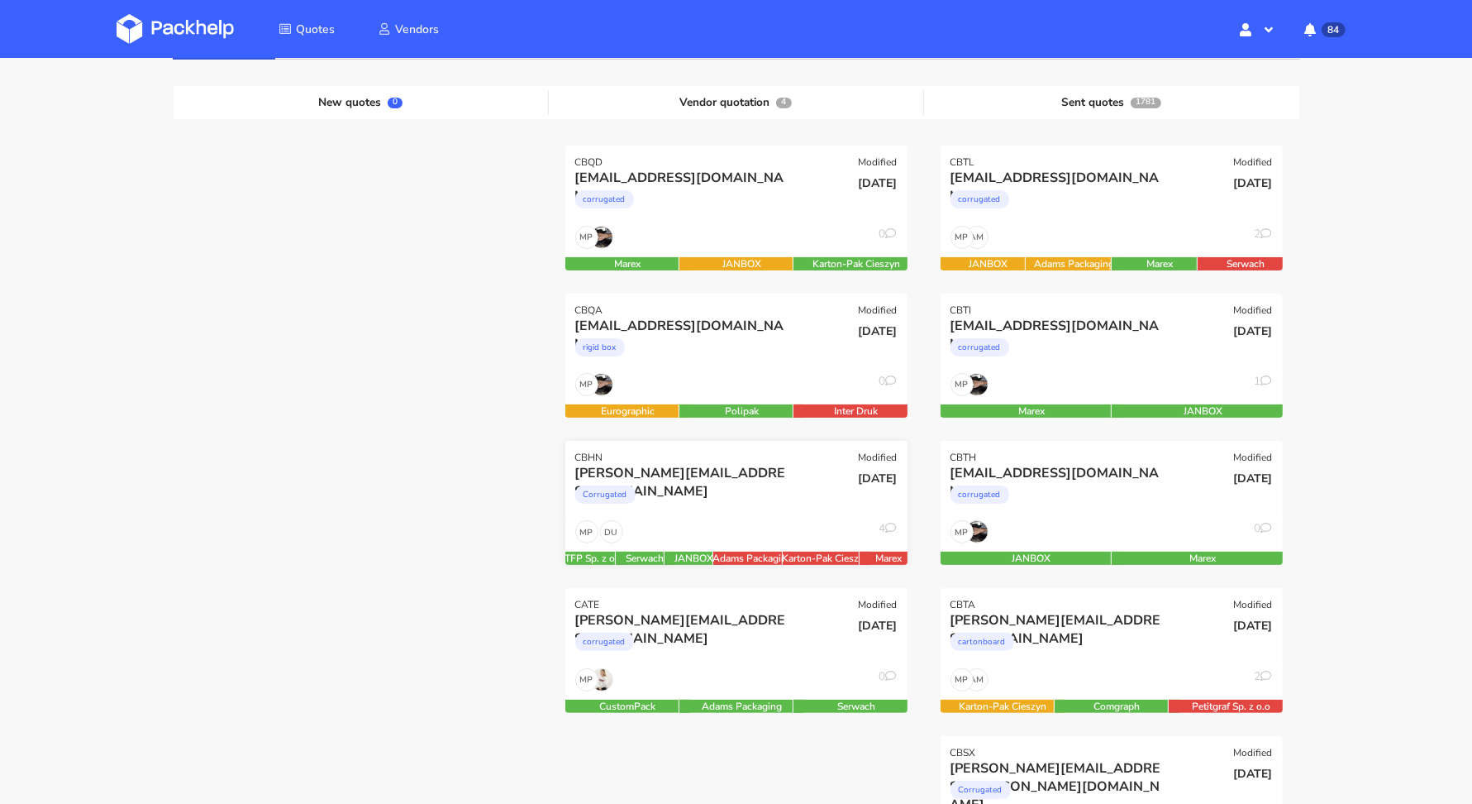
click at [682, 516] on div "alexandru@ototo.ro Corrugated" at bounding box center [679, 492] width 231 height 56
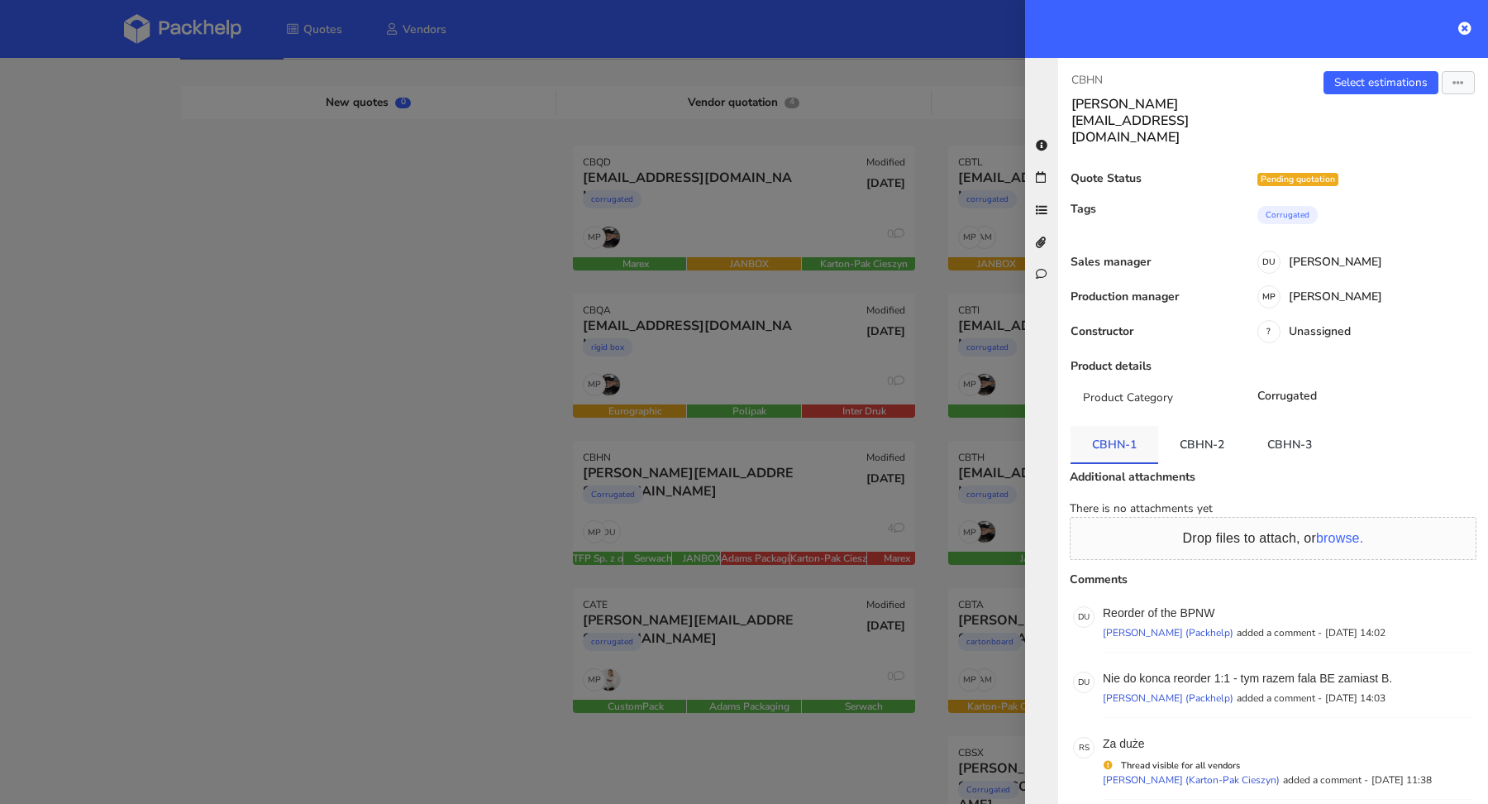
click at [1120, 426] on link "CBHN-1" at bounding box center [1115, 444] width 88 height 36
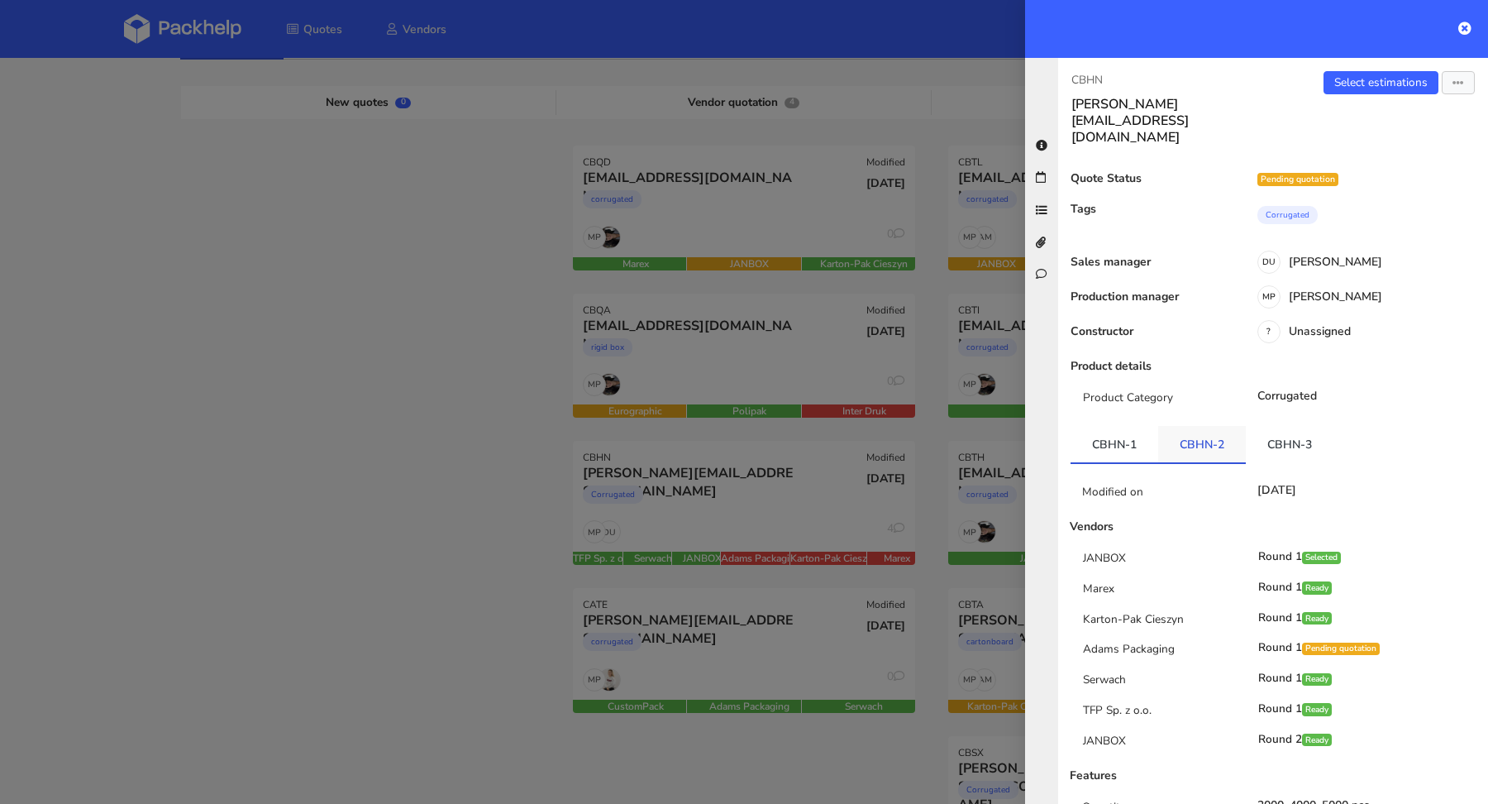
click at [1191, 426] on link "CBHN-2" at bounding box center [1202, 444] width 88 height 36
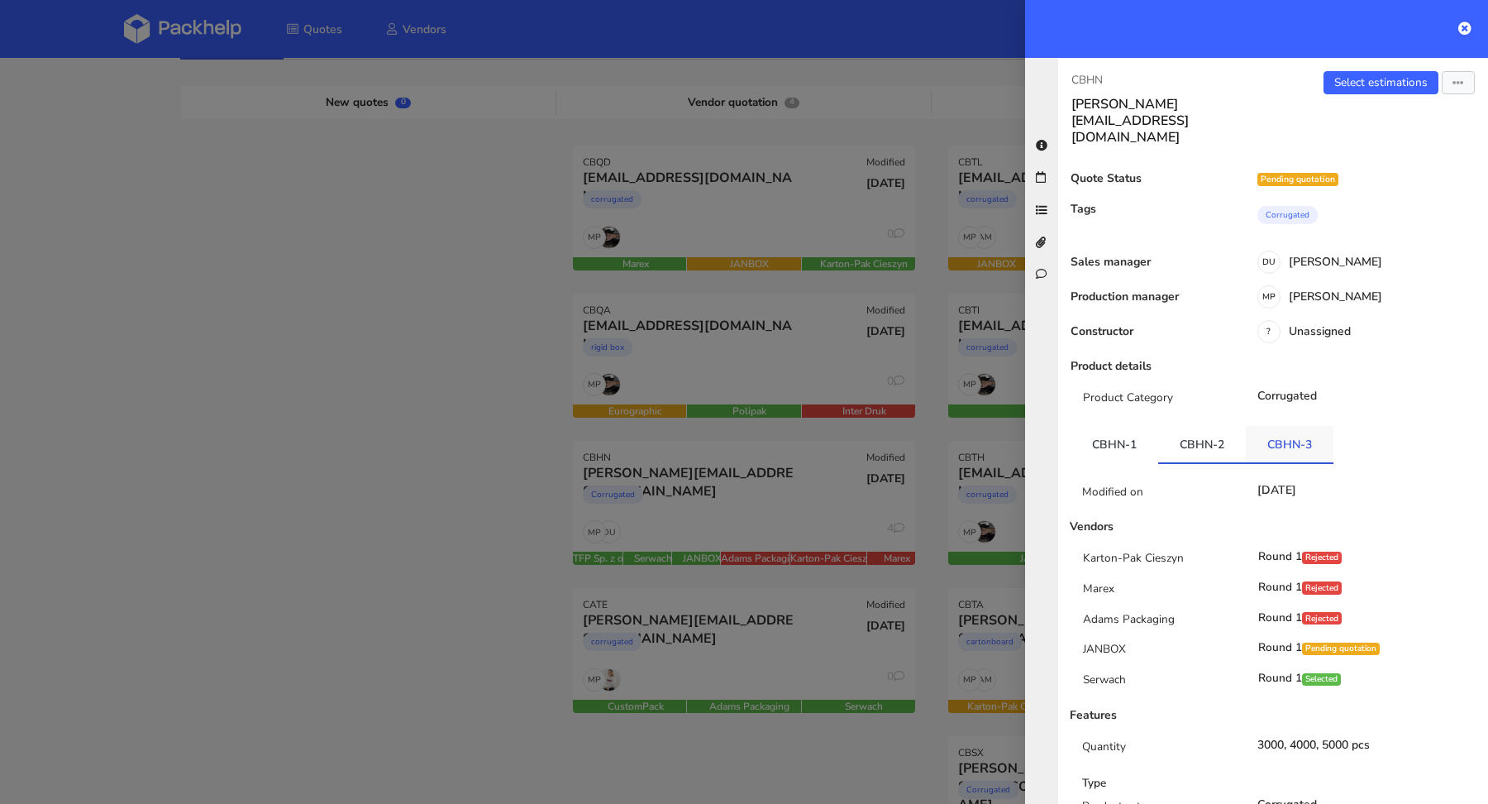
click at [1266, 426] on link "CBHN-3" at bounding box center [1290, 444] width 88 height 36
click at [1231, 426] on link "CBHN-2" at bounding box center [1202, 444] width 88 height 36
click at [451, 553] on div at bounding box center [744, 402] width 1488 height 804
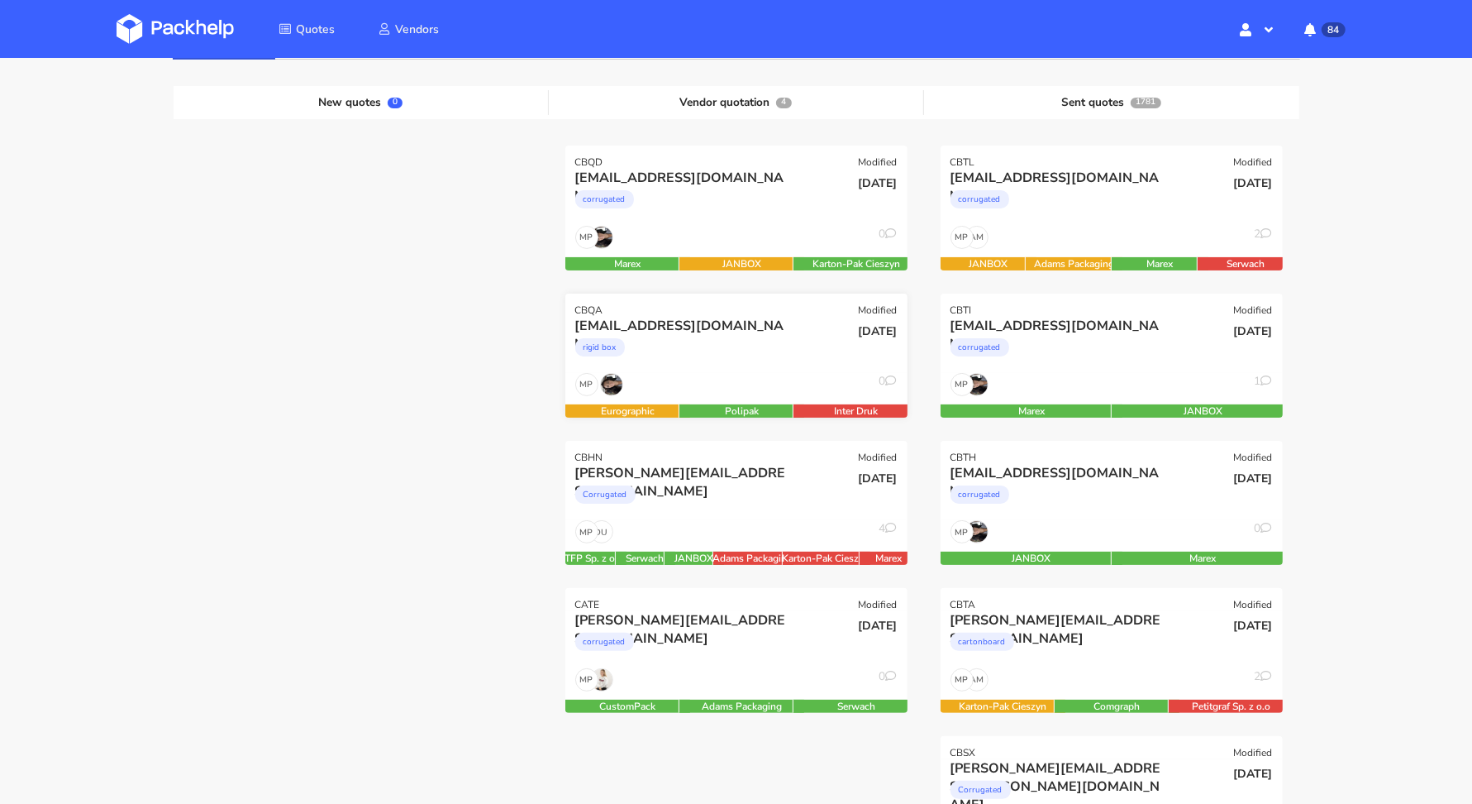
click at [728, 376] on div "MP 0" at bounding box center [737, 388] width 342 height 31
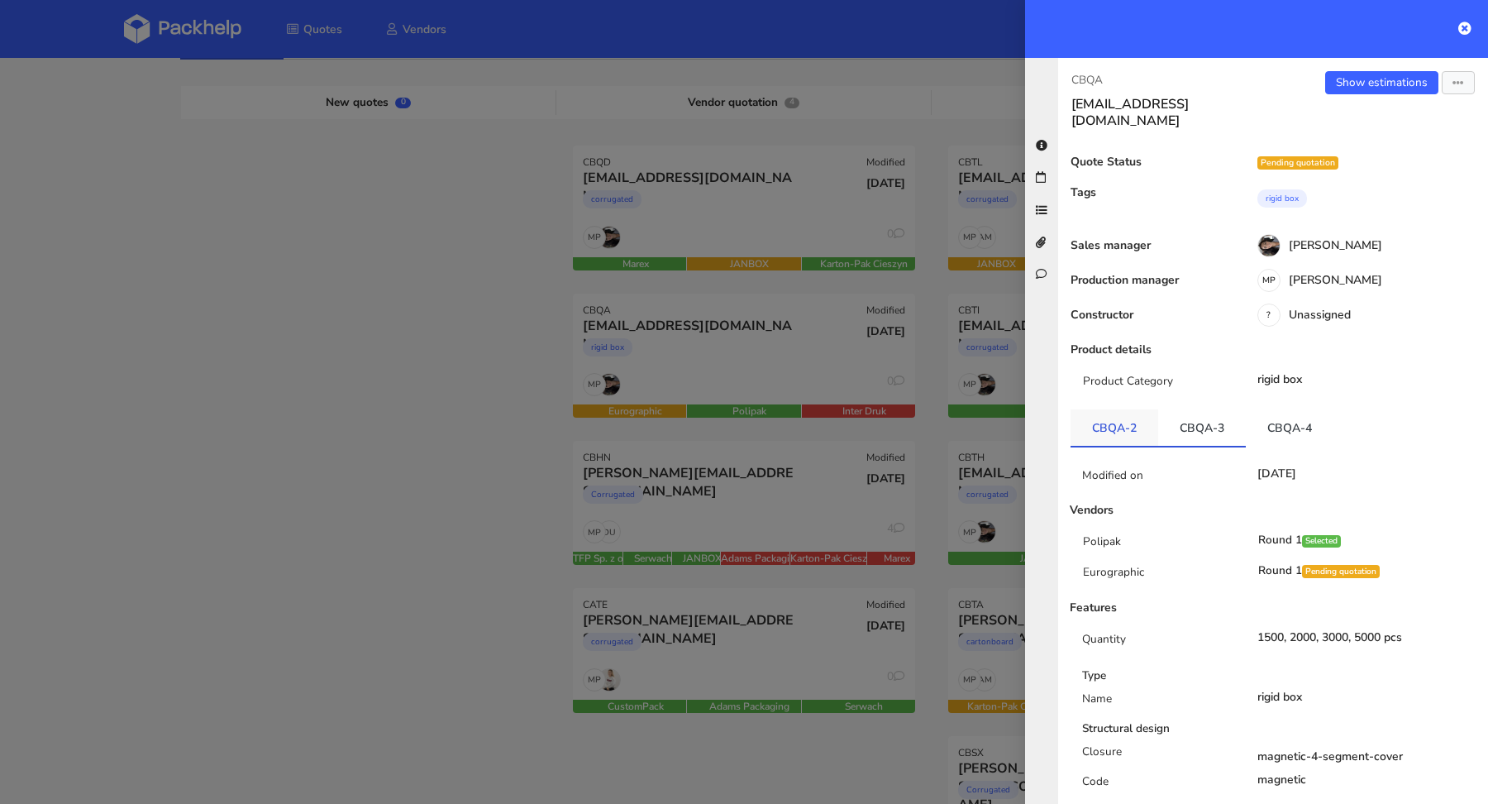
click at [1107, 413] on link "CBQA-2" at bounding box center [1115, 427] width 88 height 36
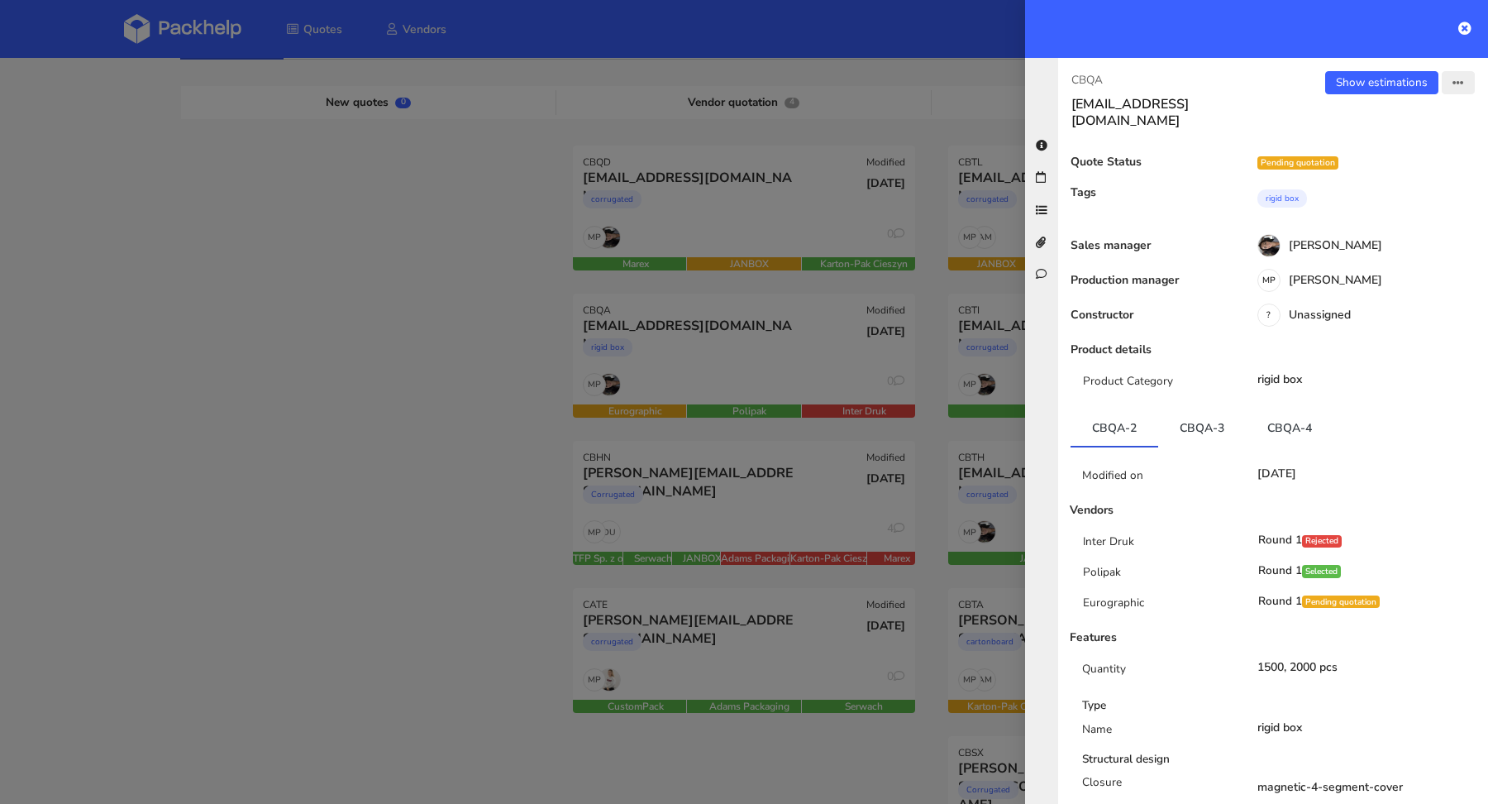
click at [1453, 78] on icon "button" at bounding box center [1459, 84] width 12 height 12
click at [1415, 111] on link "Send to estimate" at bounding box center [1404, 116] width 146 height 27
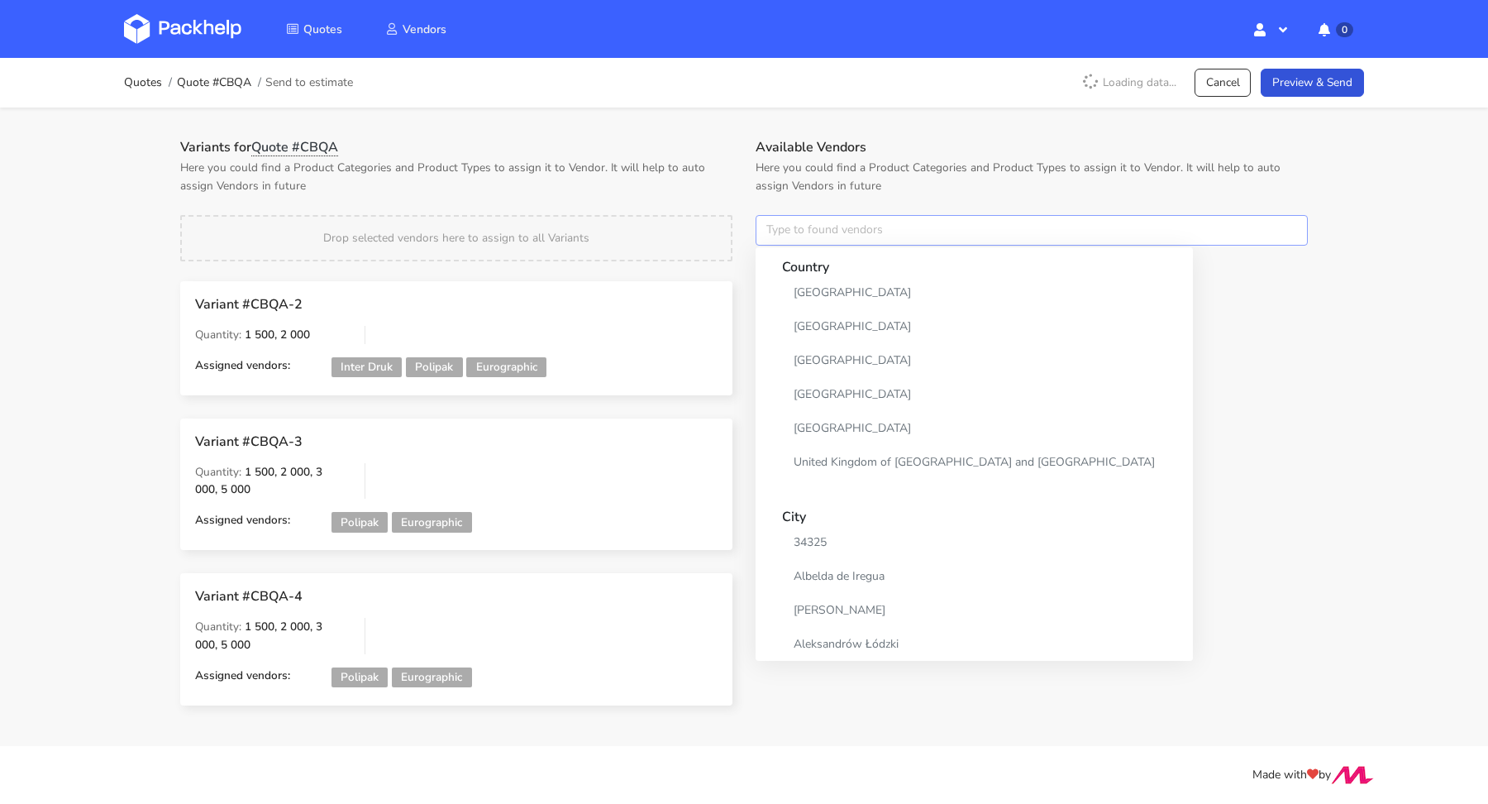
click at [818, 227] on input "text" at bounding box center [1032, 230] width 552 height 31
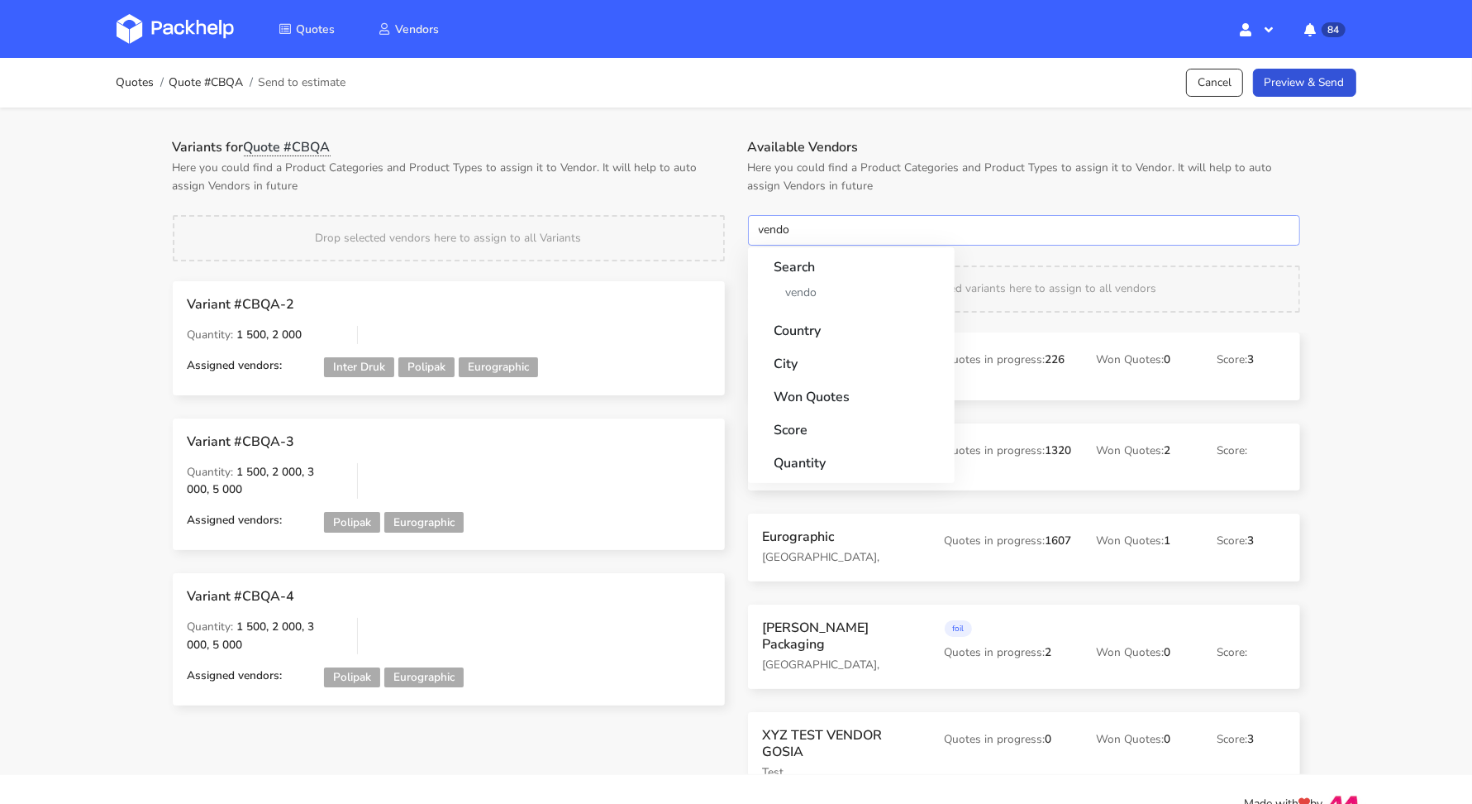
type input "vendor"
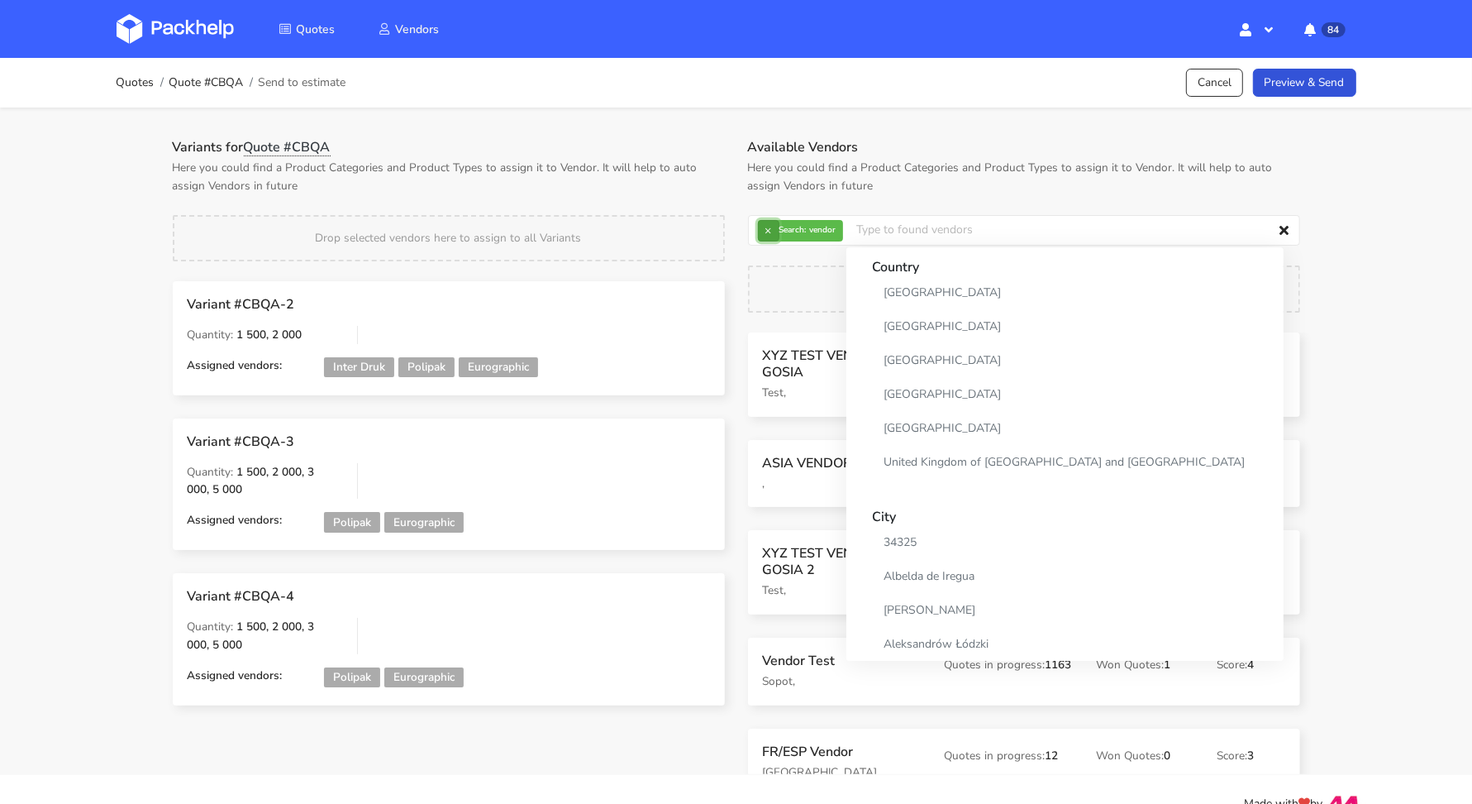
click at [771, 229] on button "×" at bounding box center [768, 230] width 21 height 21
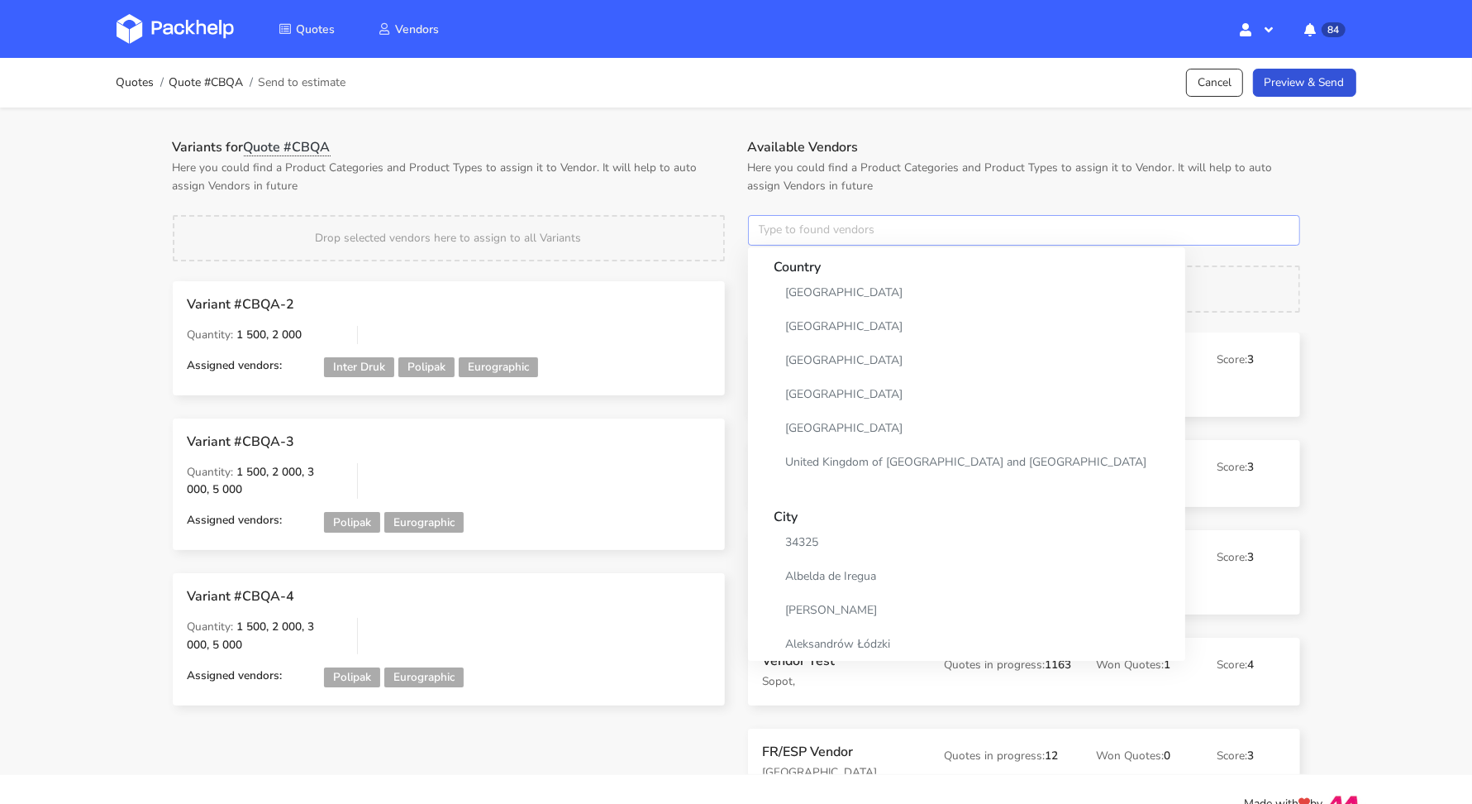
click at [771, 229] on input "text" at bounding box center [1024, 230] width 552 height 31
type input "c"
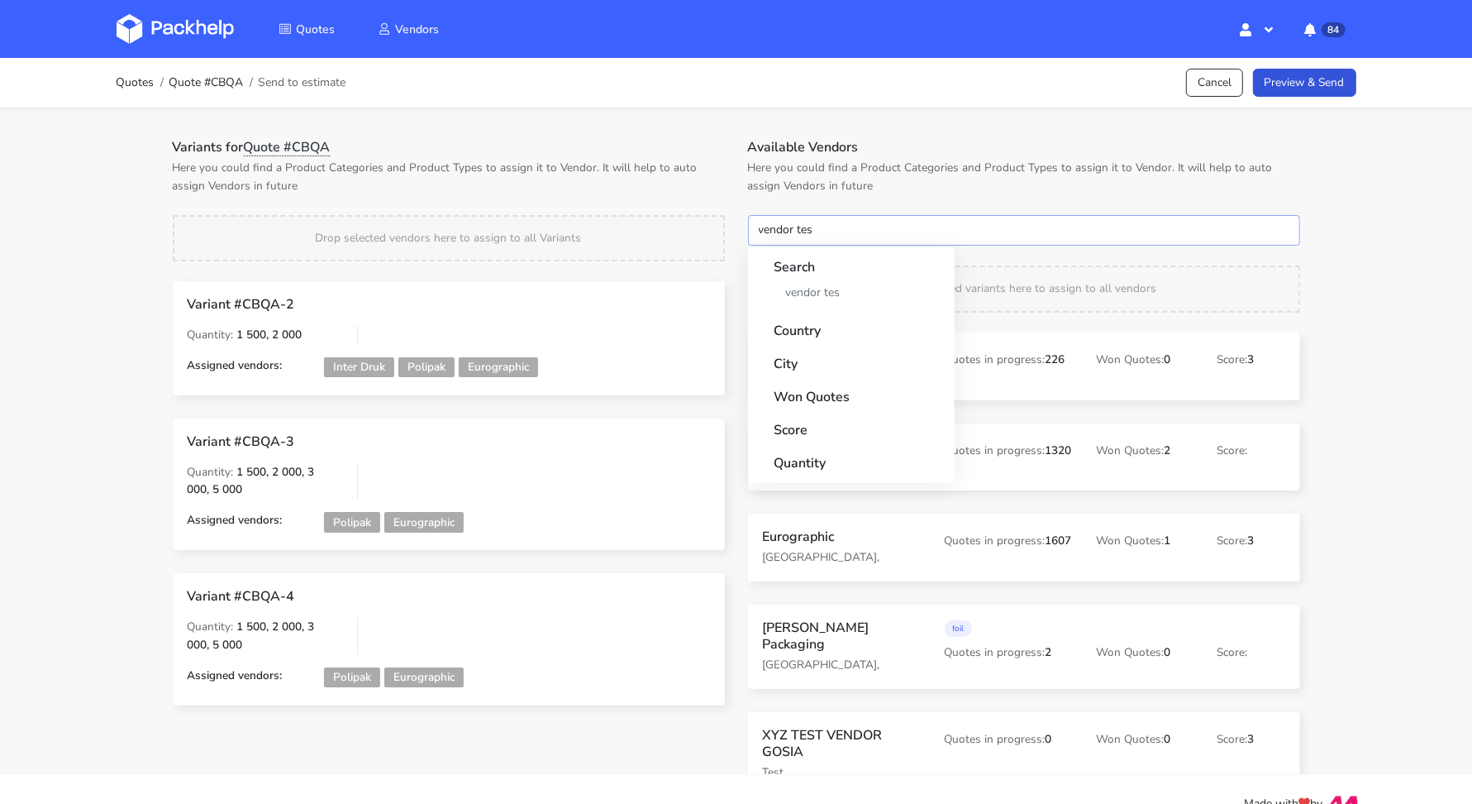
type input "vendor test"
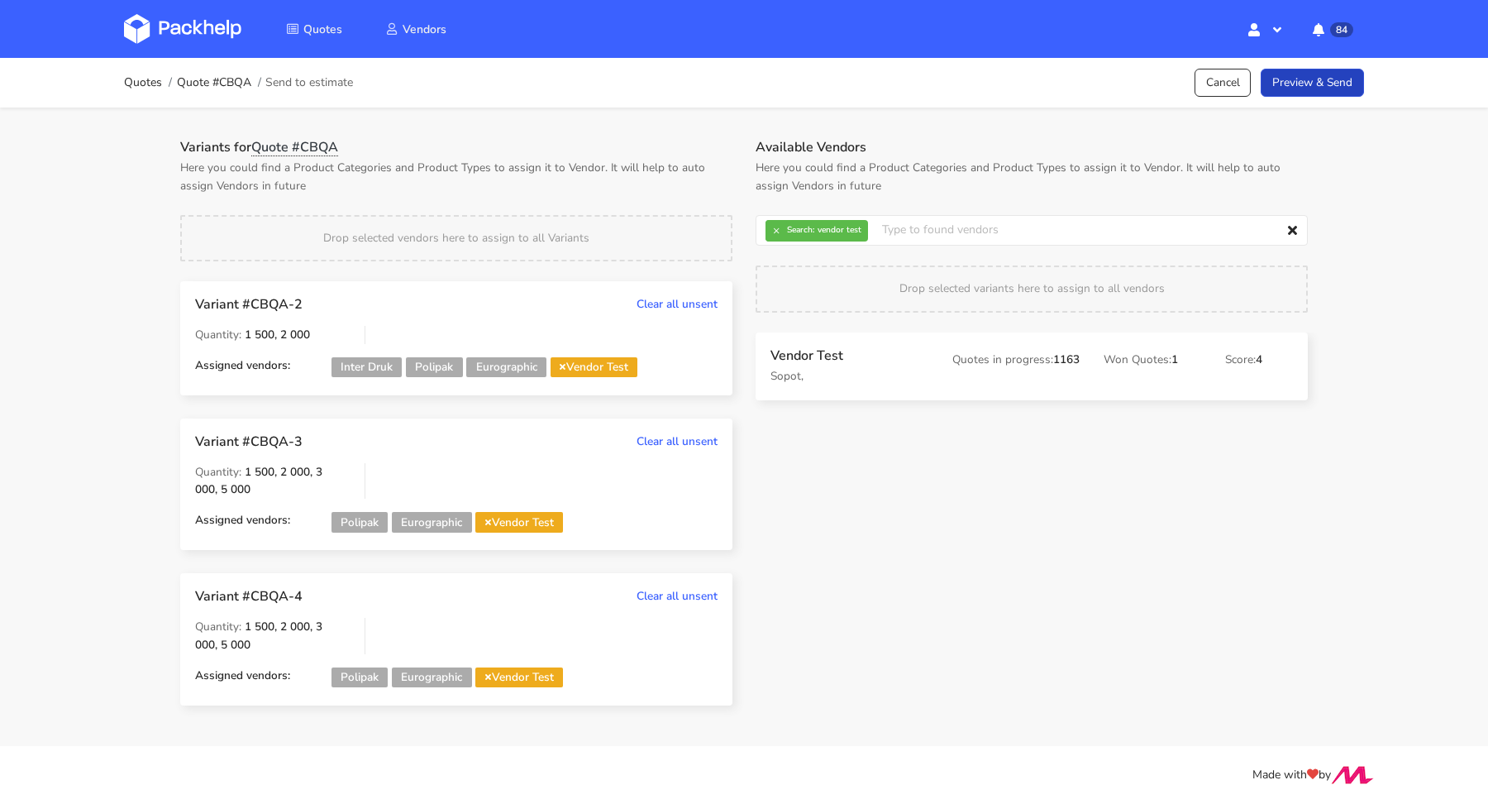
click at [1309, 88] on link "Preview & Send" at bounding box center [1312, 83] width 103 height 29
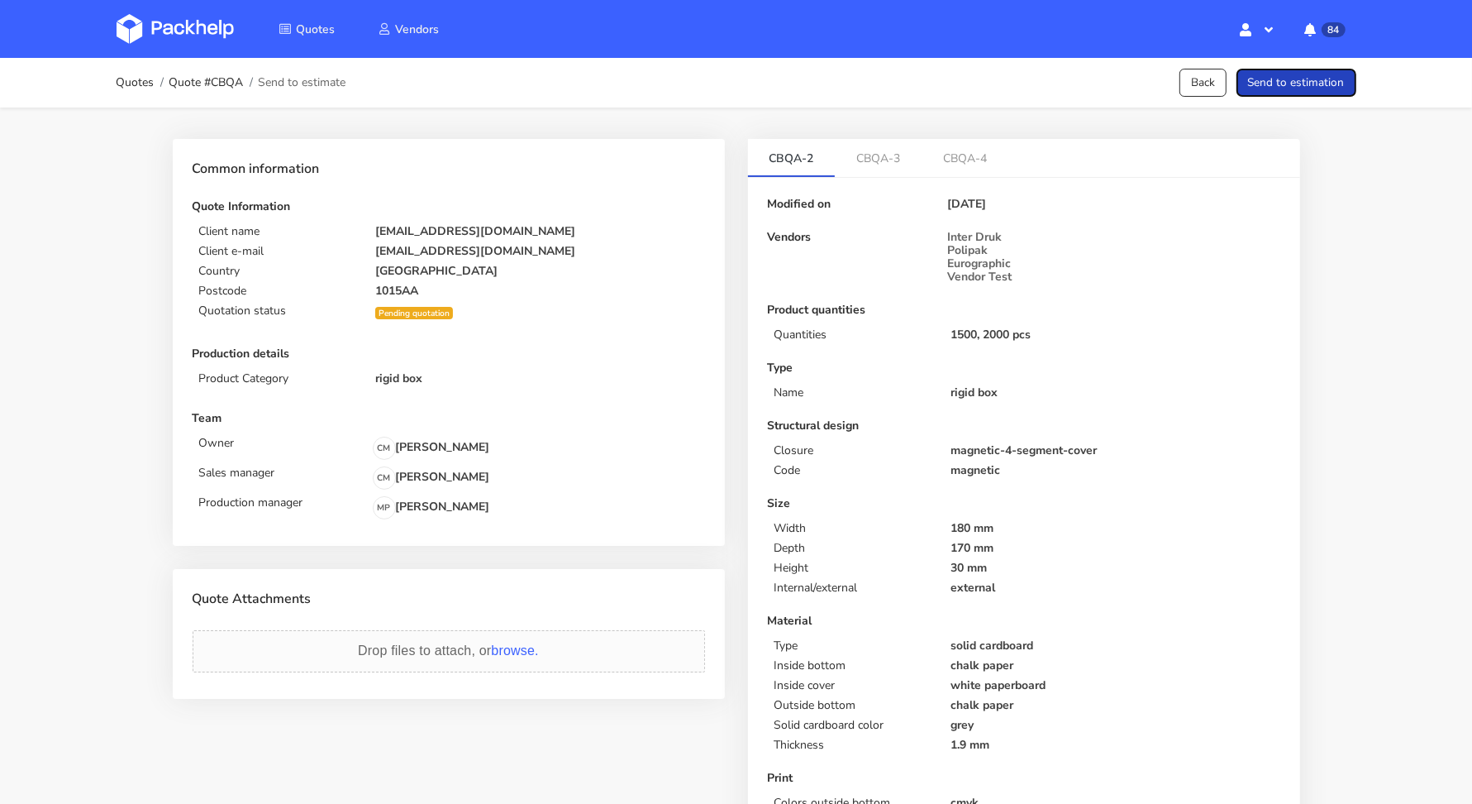
click at [1309, 88] on button "Send to estimation" at bounding box center [1297, 83] width 120 height 29
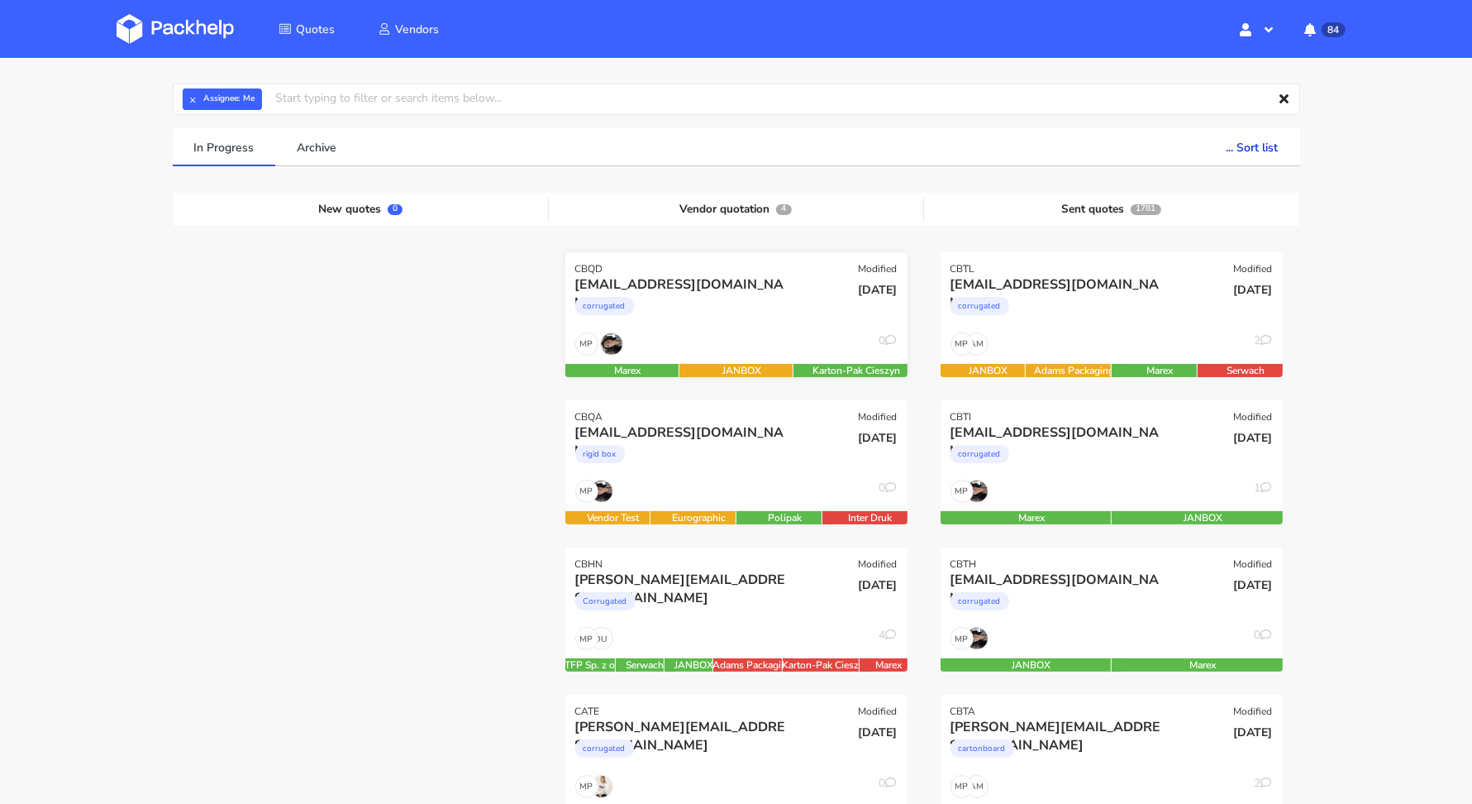
scroll to position [89, 0]
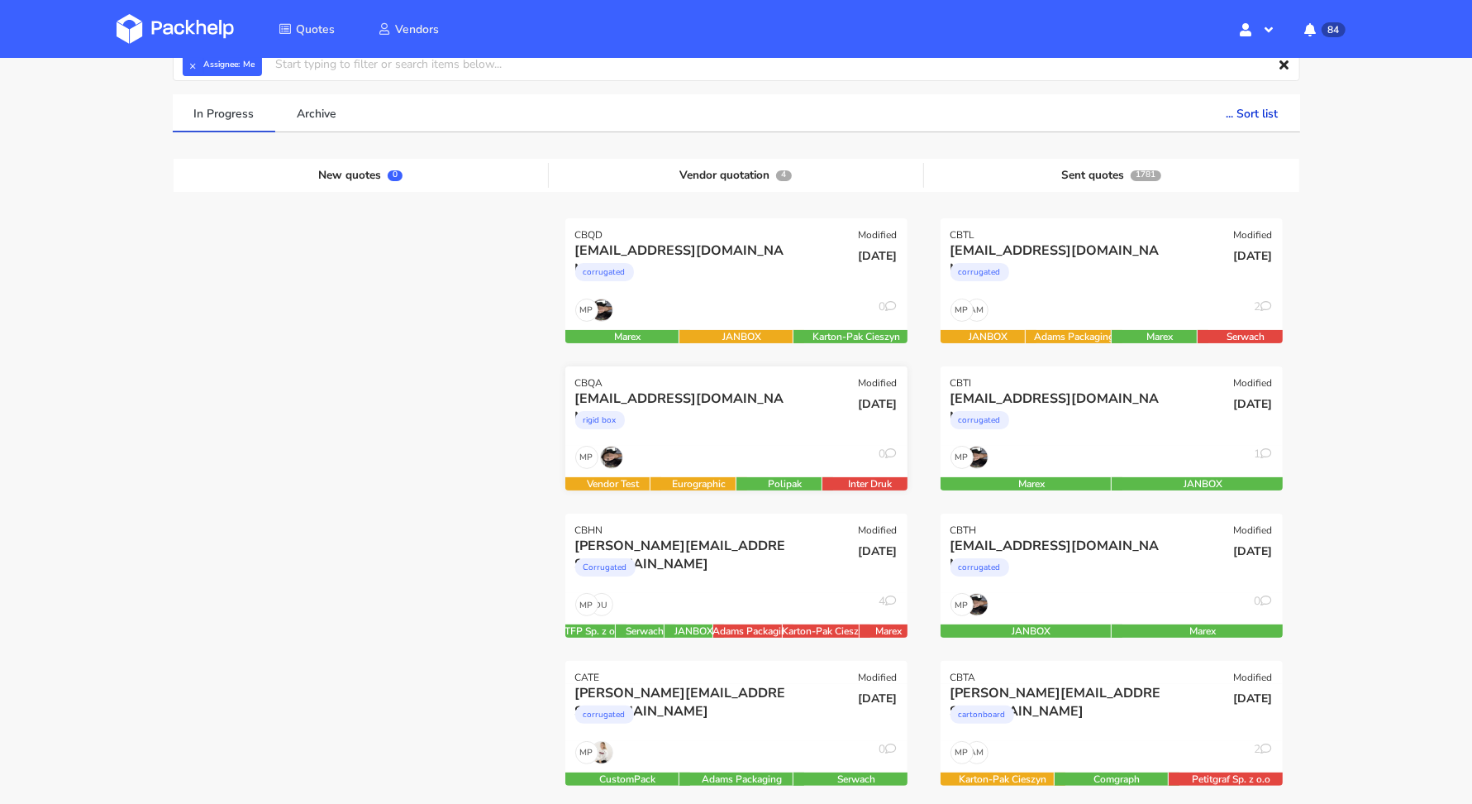
click at [723, 418] on div "rigid box" at bounding box center [684, 424] width 219 height 33
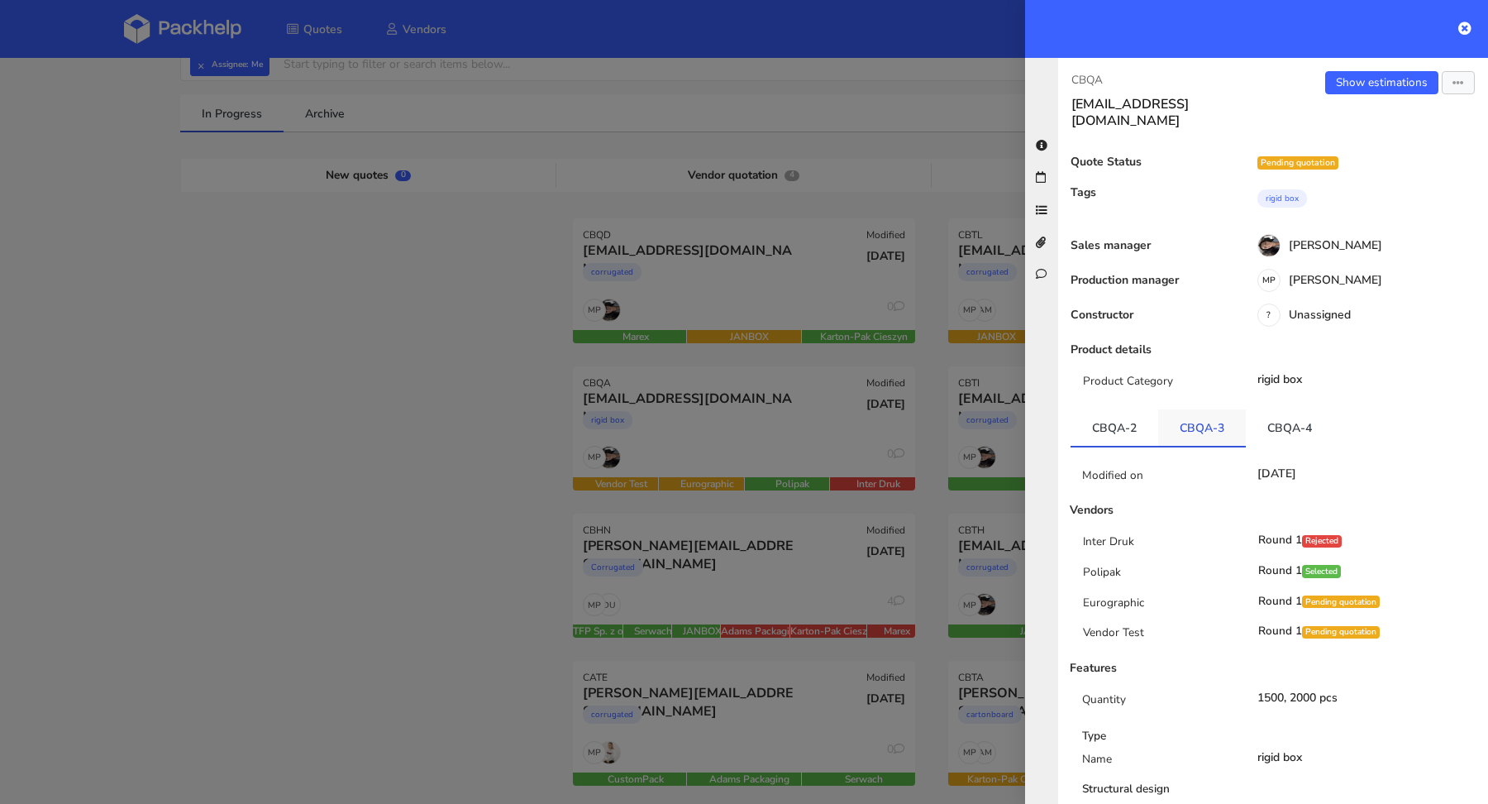
click at [1200, 409] on link "CBQA-3" at bounding box center [1202, 427] width 88 height 36
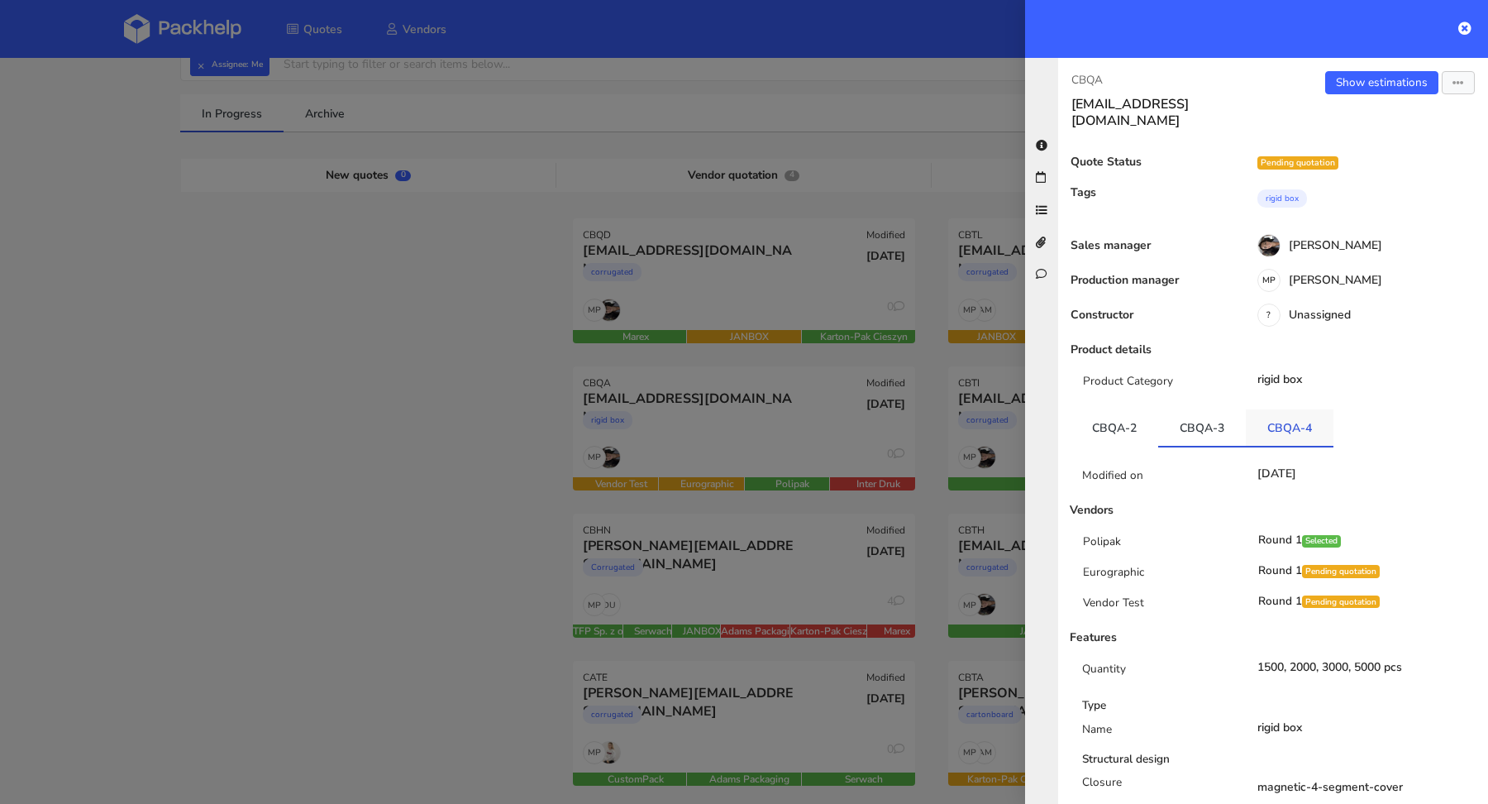
click at [1283, 409] on link "CBQA-4" at bounding box center [1290, 427] width 88 height 36
click at [1121, 409] on link "CBQA-2" at bounding box center [1115, 427] width 88 height 36
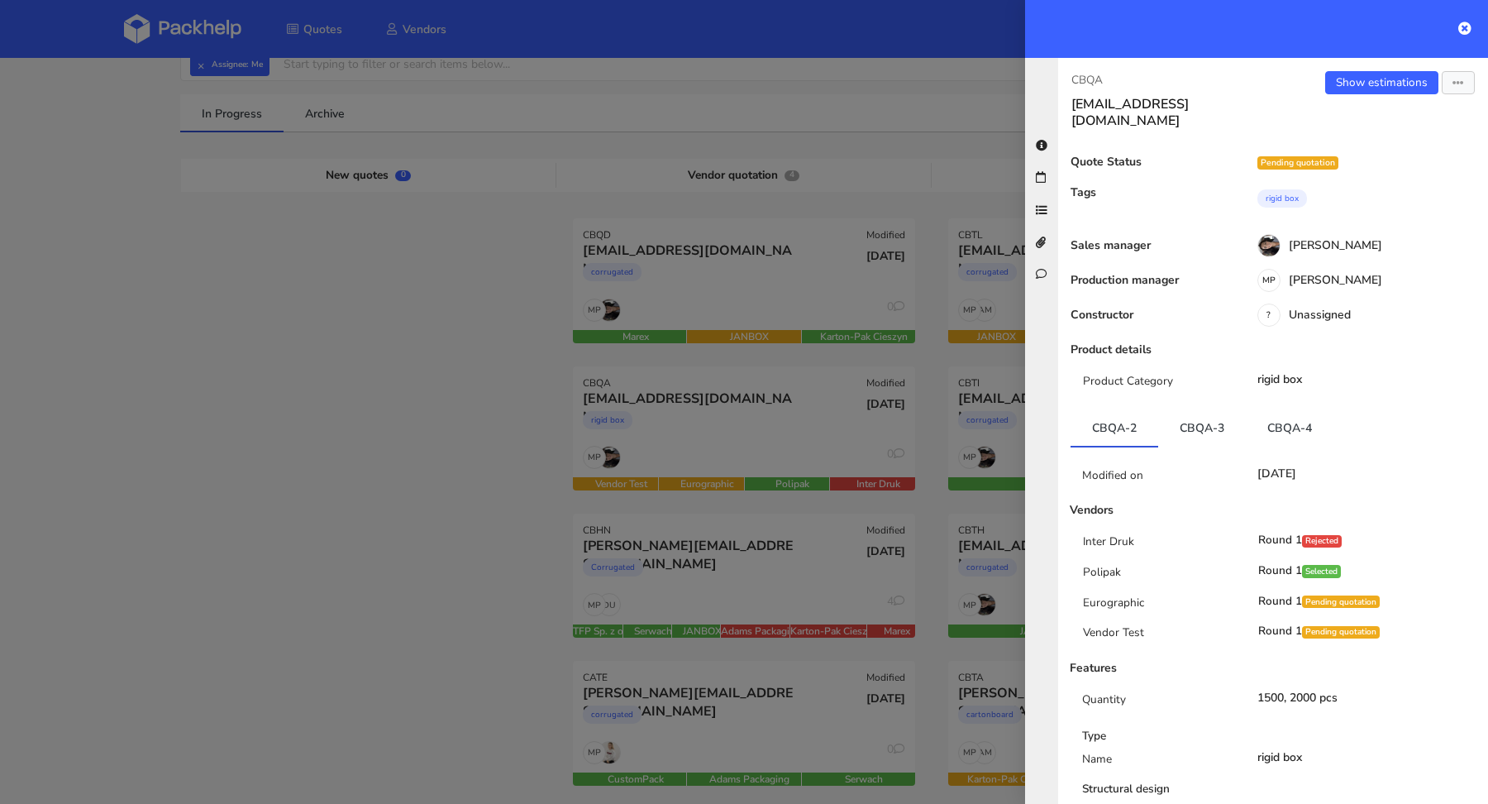
click at [304, 437] on div at bounding box center [744, 402] width 1488 height 804
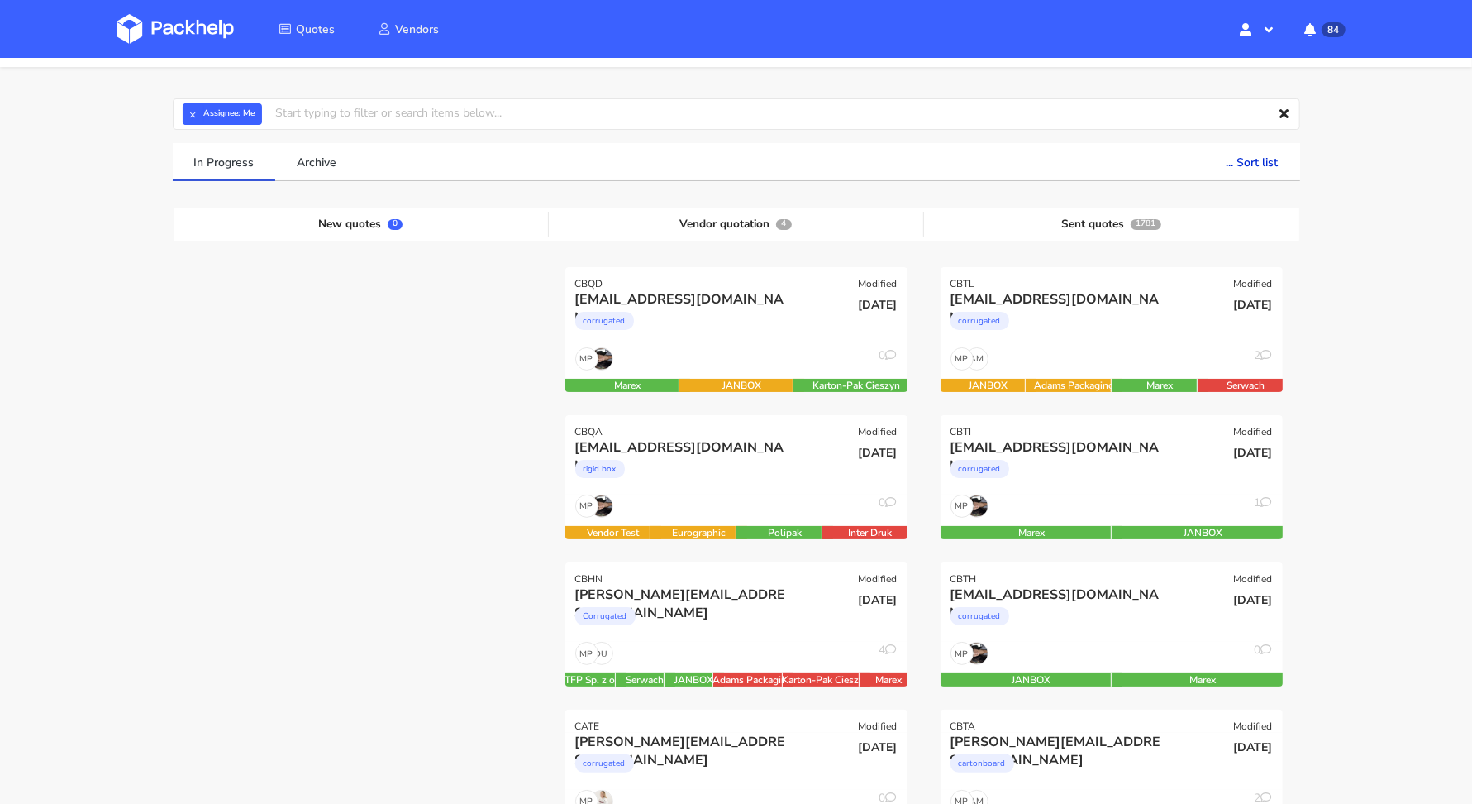
scroll to position [0, 0]
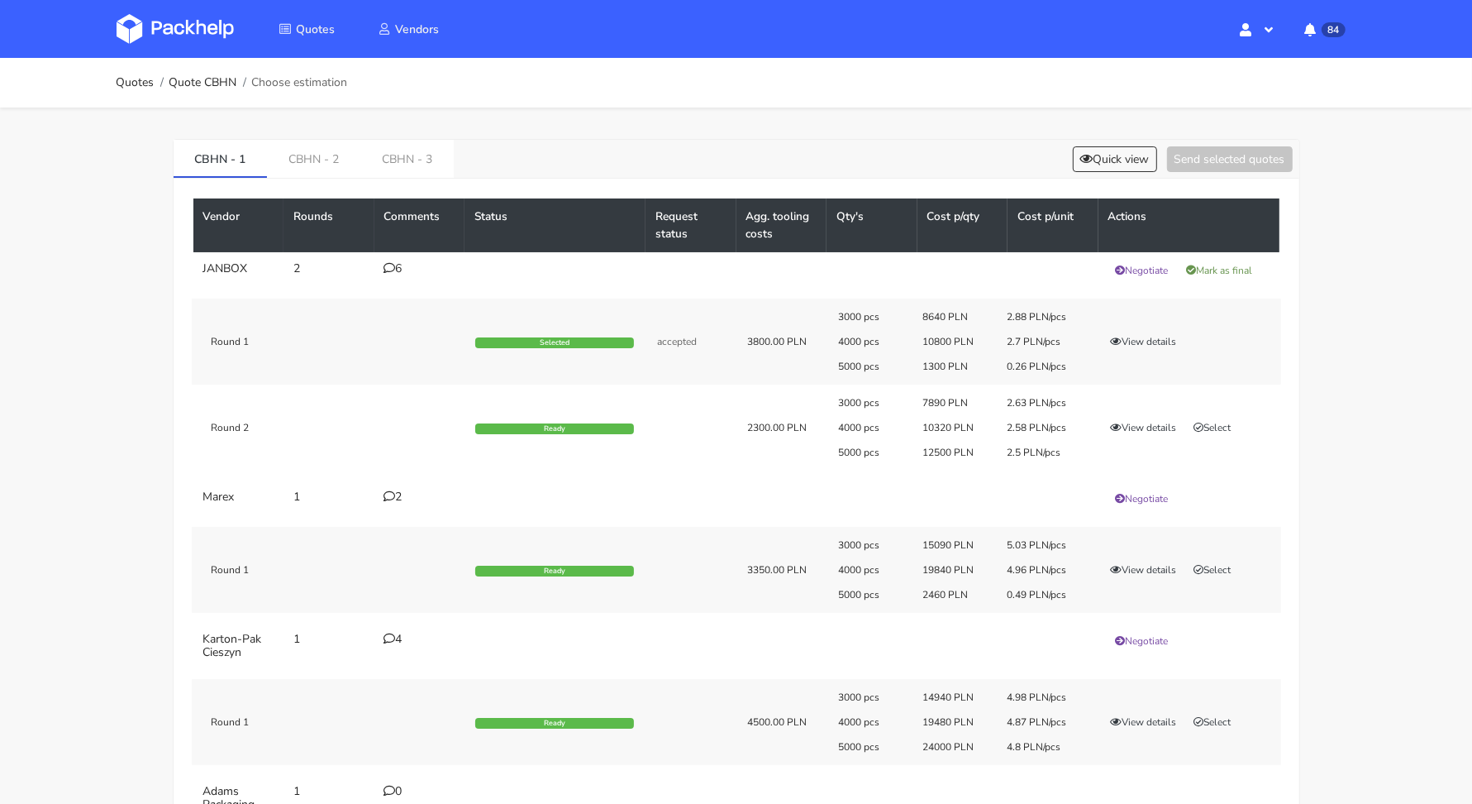
click at [1095, 176] on div "CBHN - 1 CBHN - 2 CBHN - 3 Quick view Send selected quotes" at bounding box center [737, 159] width 1126 height 39
click at [1101, 164] on button "Quick view" at bounding box center [1115, 159] width 84 height 26
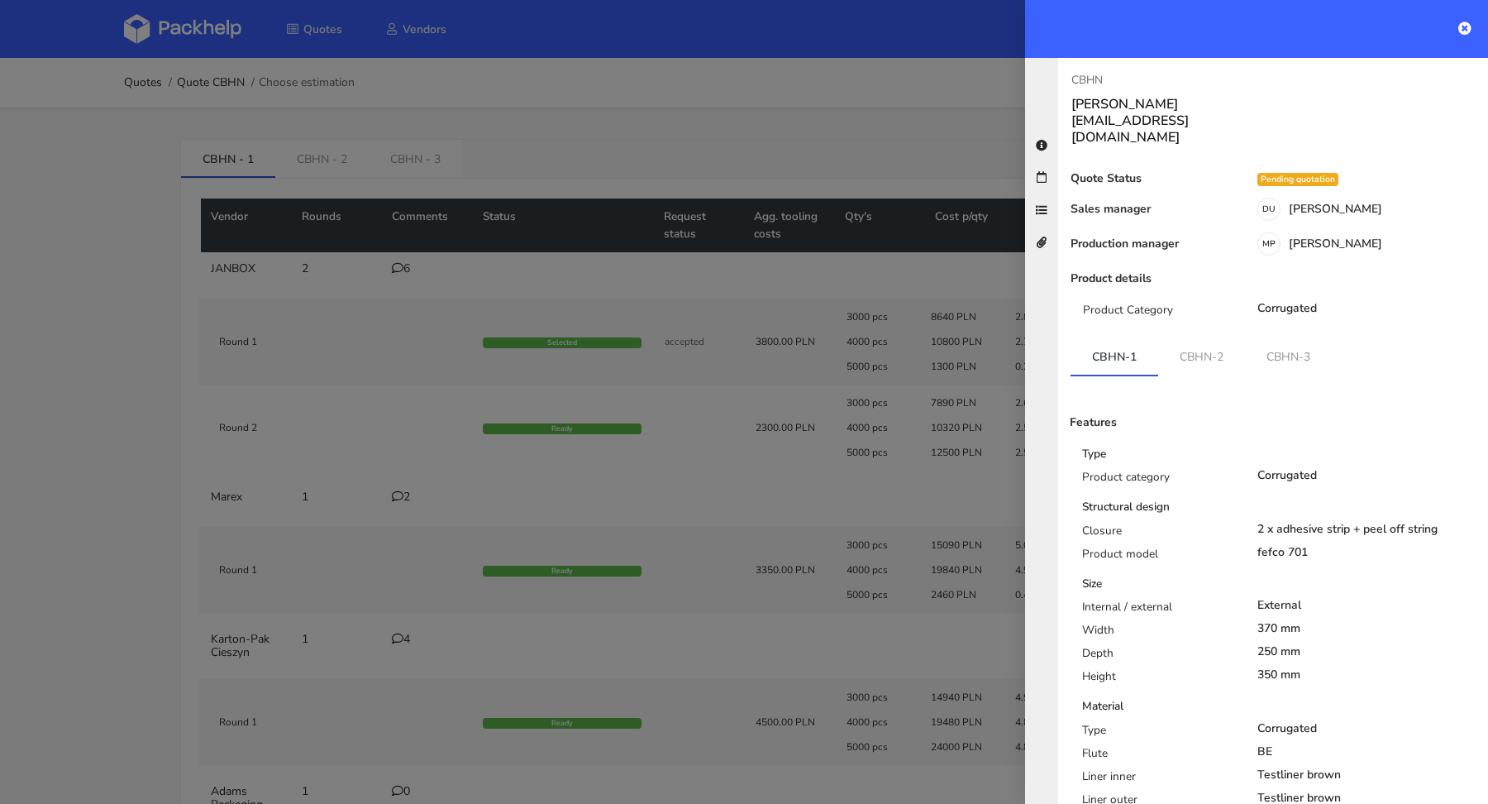
click at [861, 152] on div at bounding box center [744, 402] width 1488 height 804
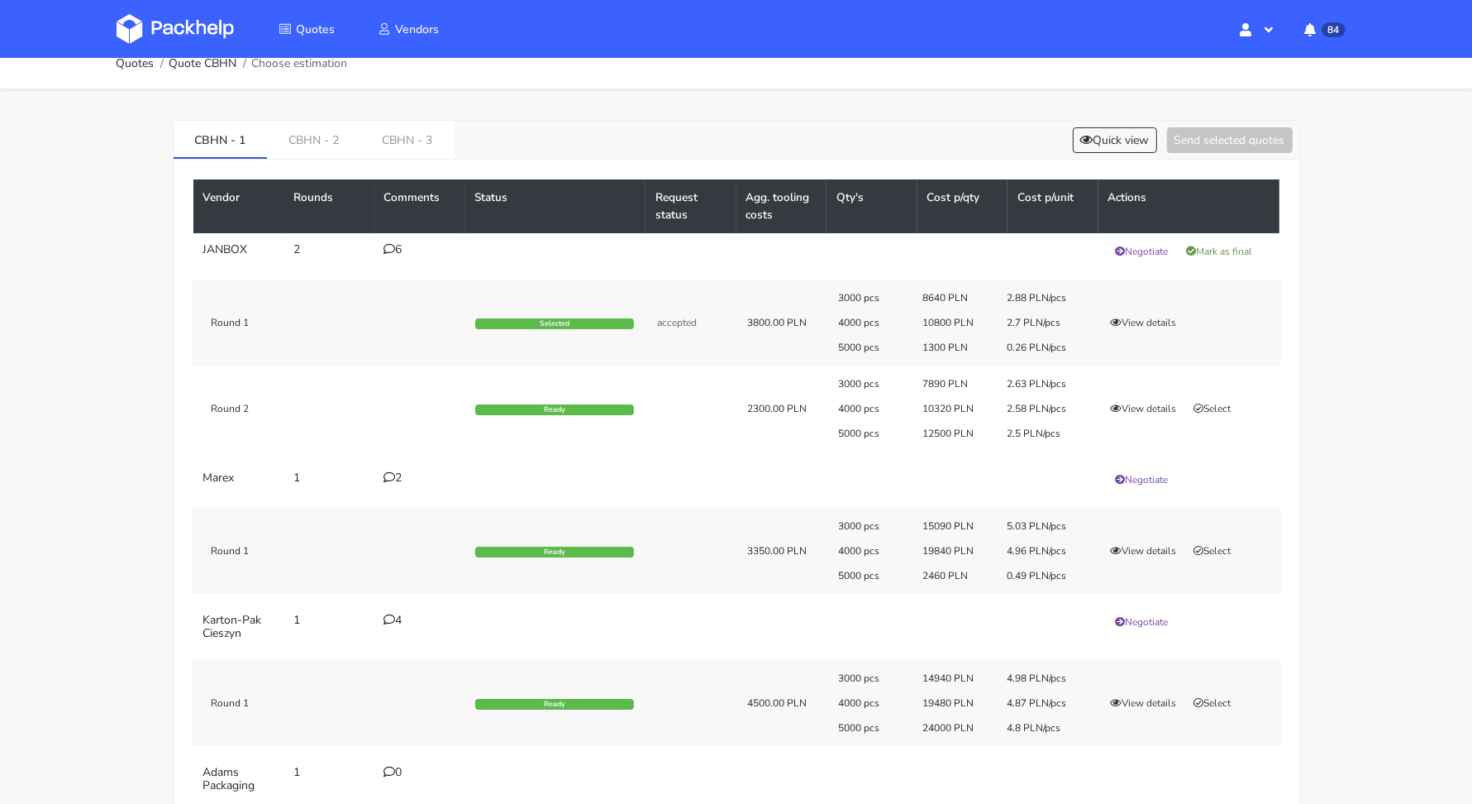
scroll to position [18, 0]
click at [319, 132] on link "CBHN - 2" at bounding box center [313, 140] width 93 height 36
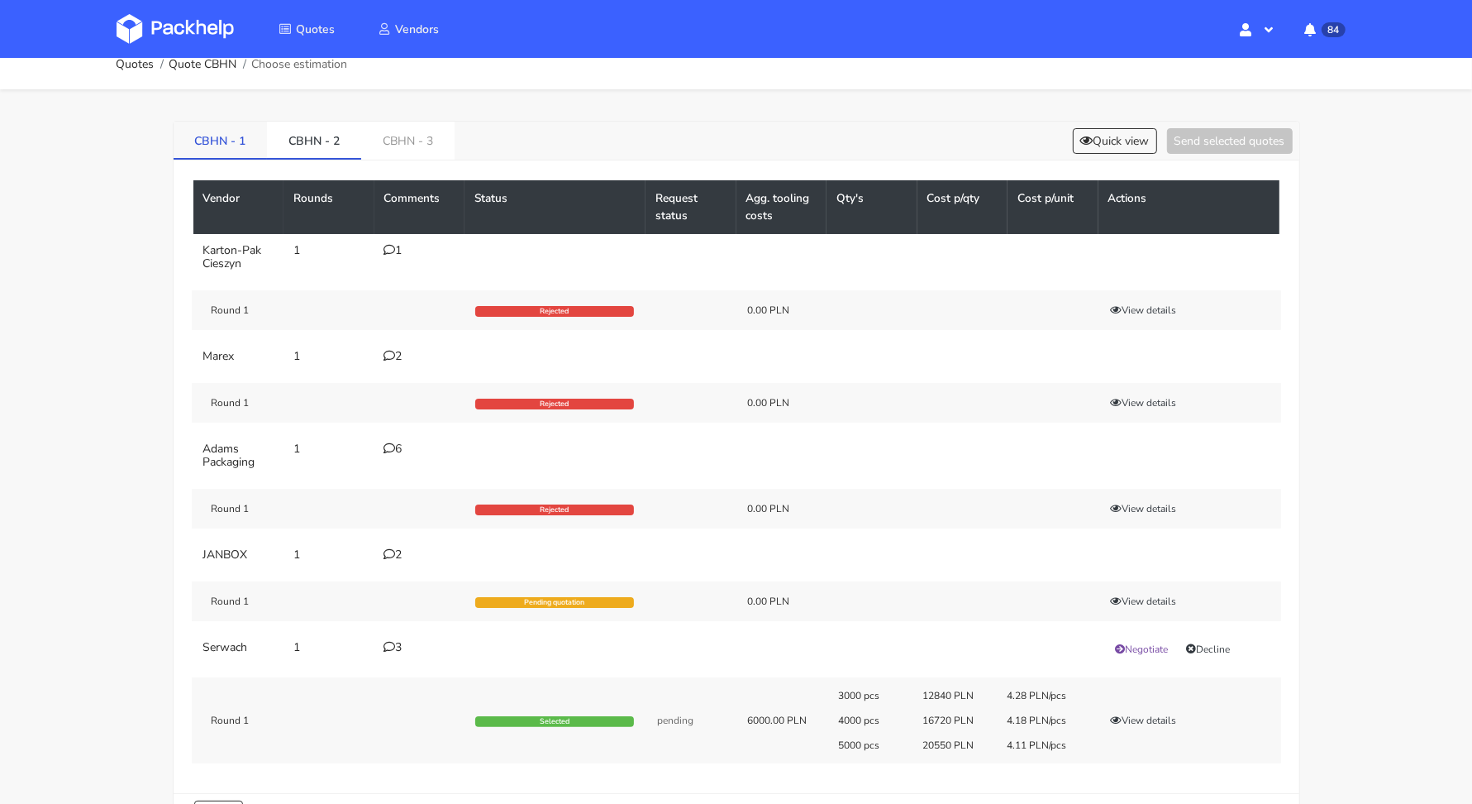
click at [209, 130] on link "CBHN - 1" at bounding box center [221, 140] width 94 height 36
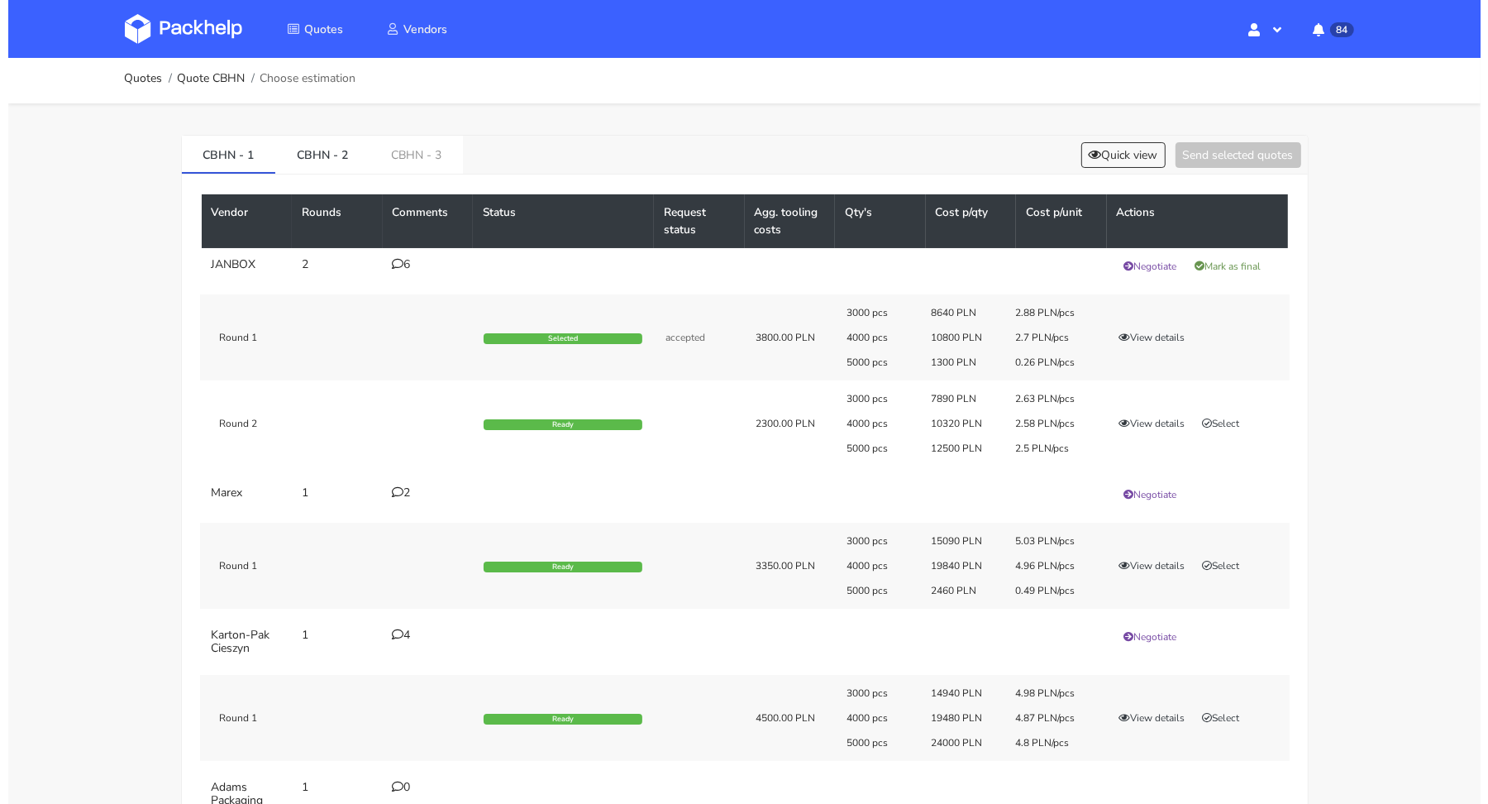
scroll to position [2, 0]
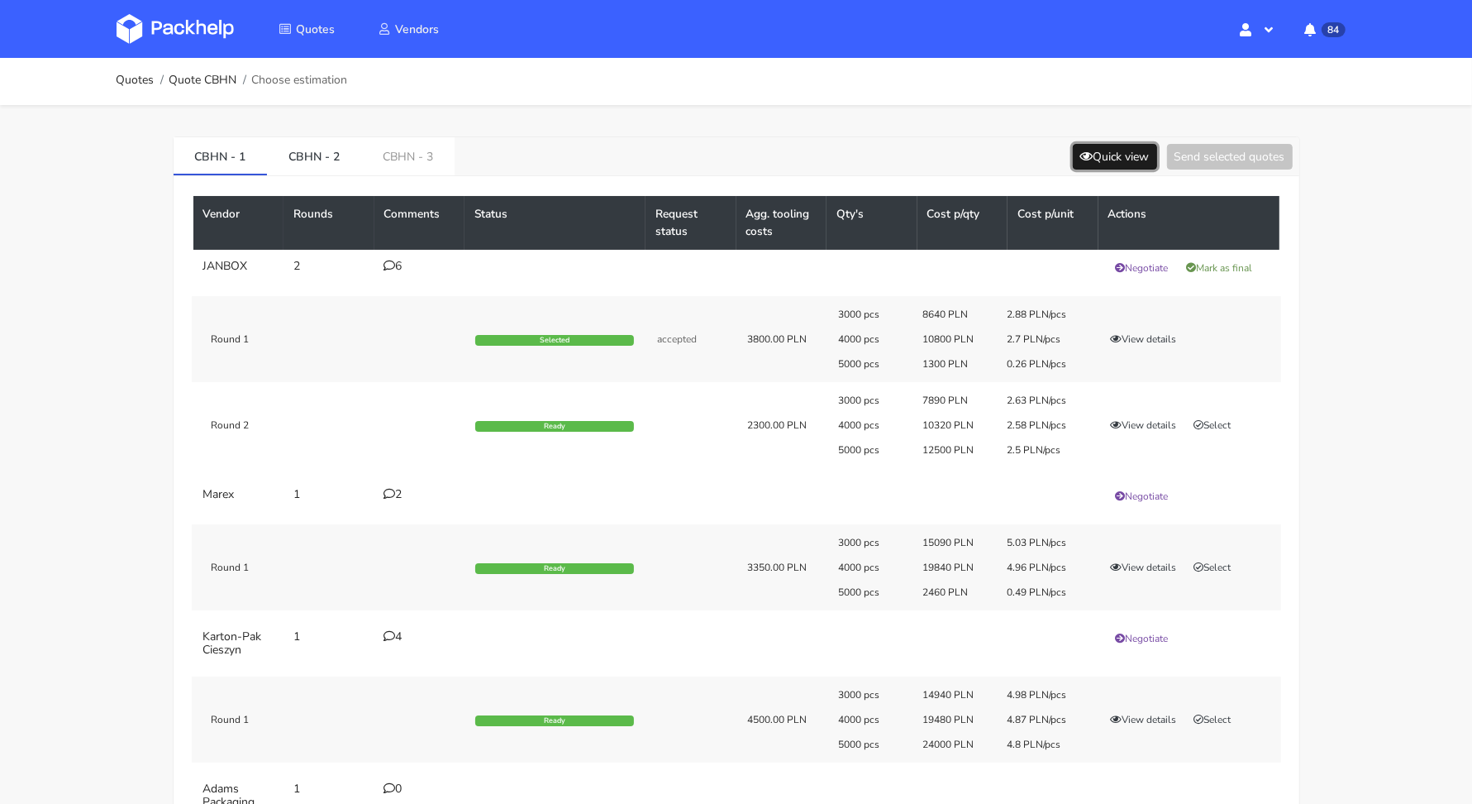
click at [1073, 144] on button "Quick view" at bounding box center [1115, 157] width 84 height 26
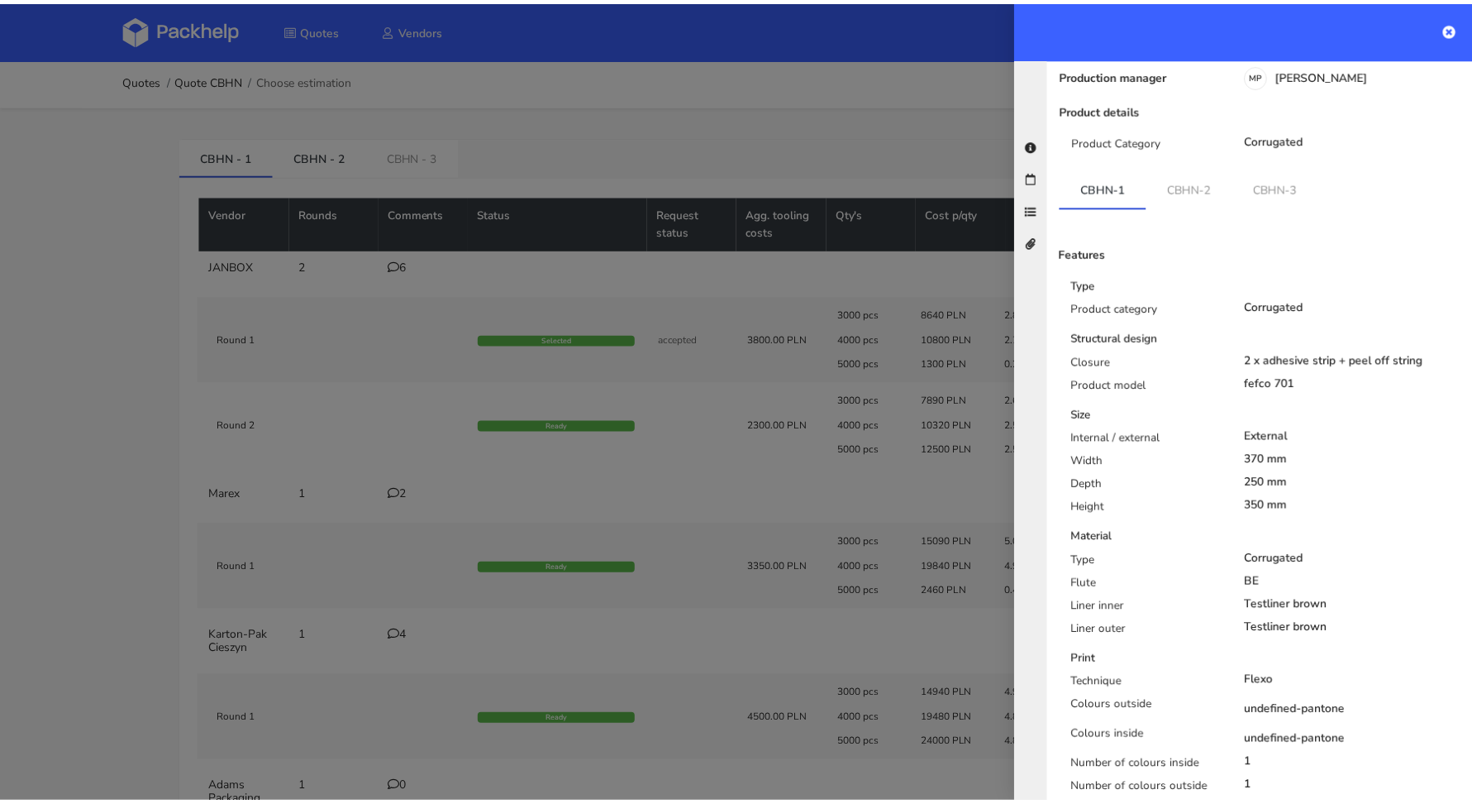
scroll to position [467, 0]
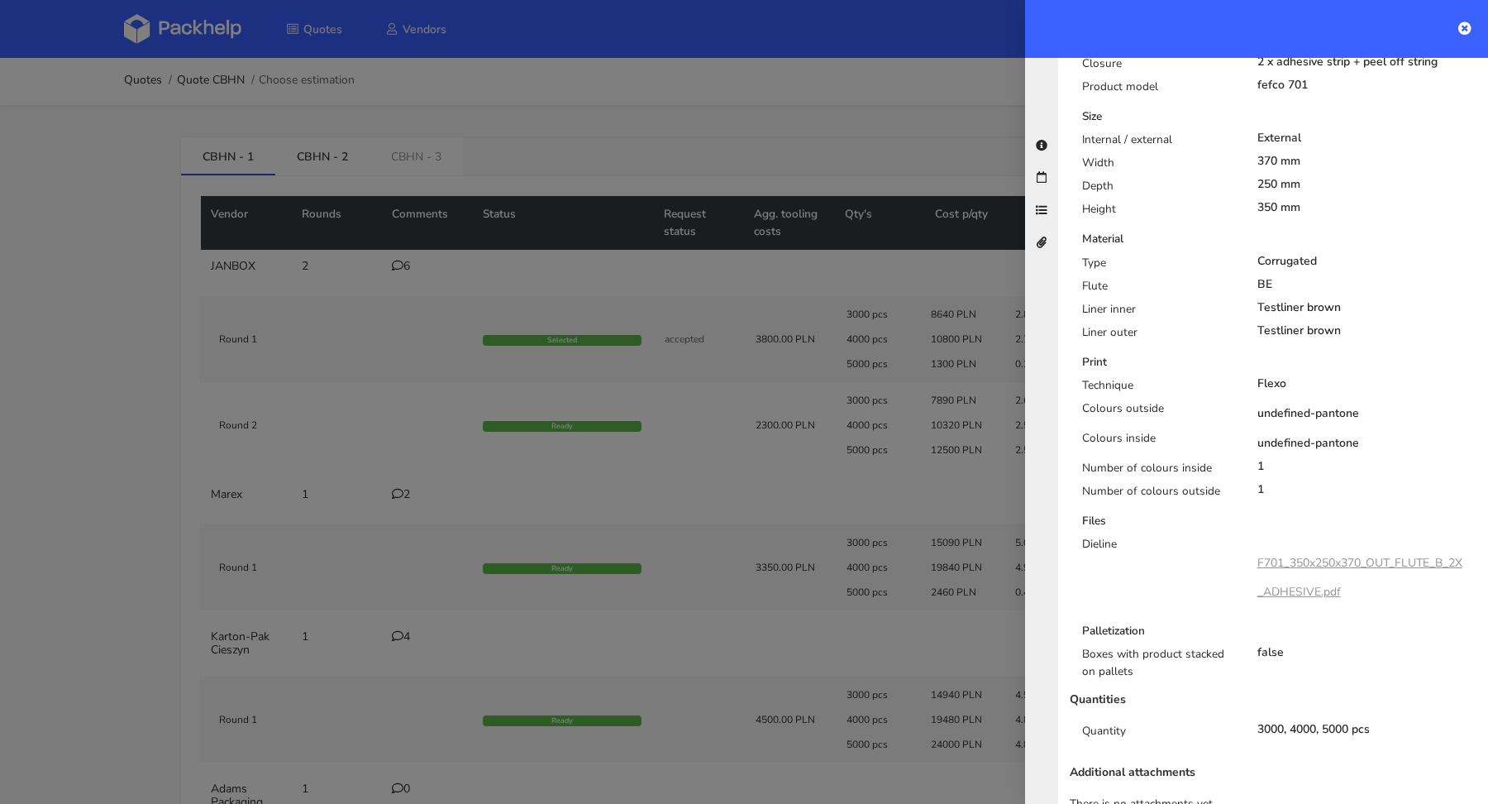
click at [220, 461] on div at bounding box center [744, 402] width 1488 height 804
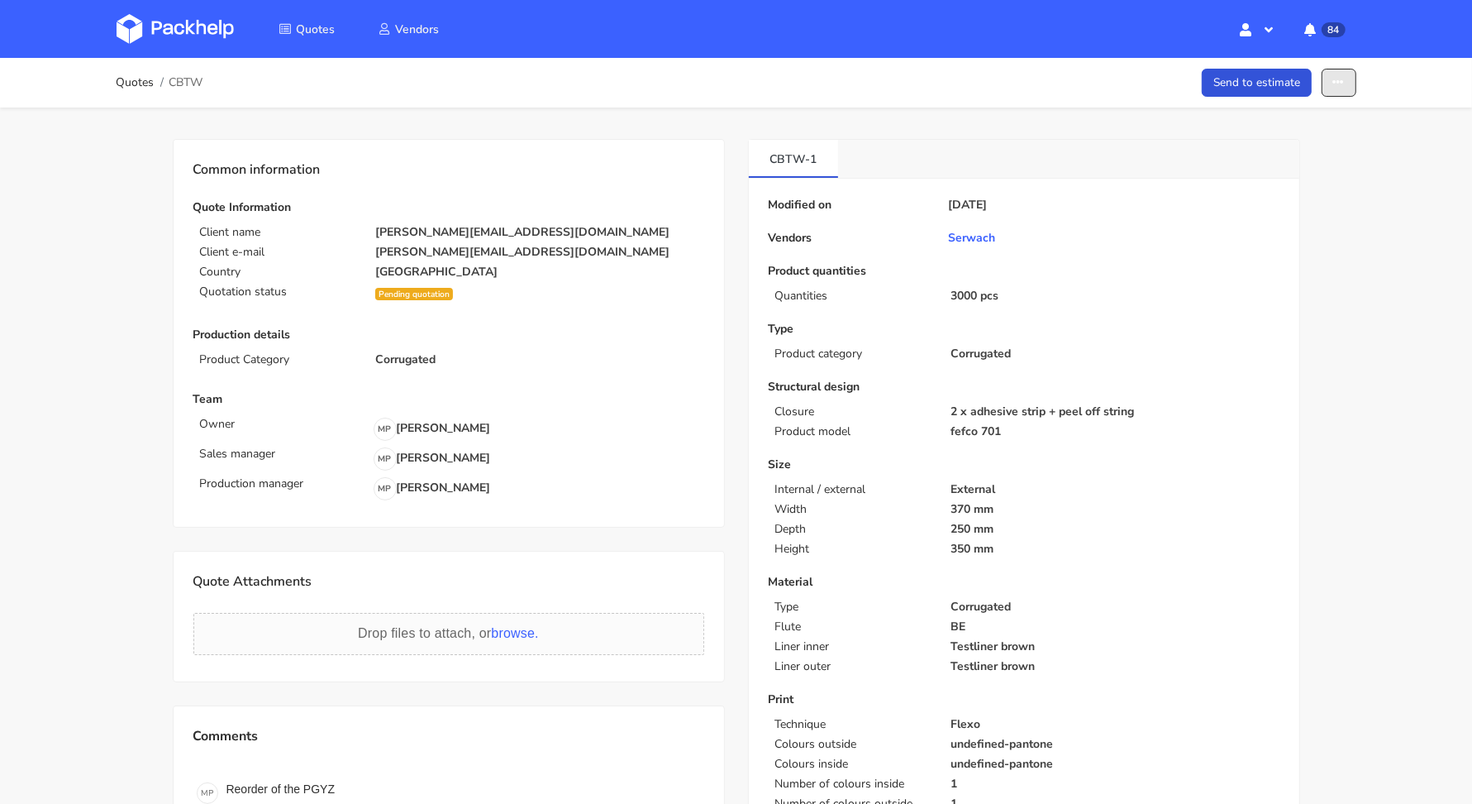
click at [1337, 81] on icon "button" at bounding box center [1340, 83] width 12 height 12
click at [1271, 198] on link "Show estimations" at bounding box center [1277, 210] width 146 height 27
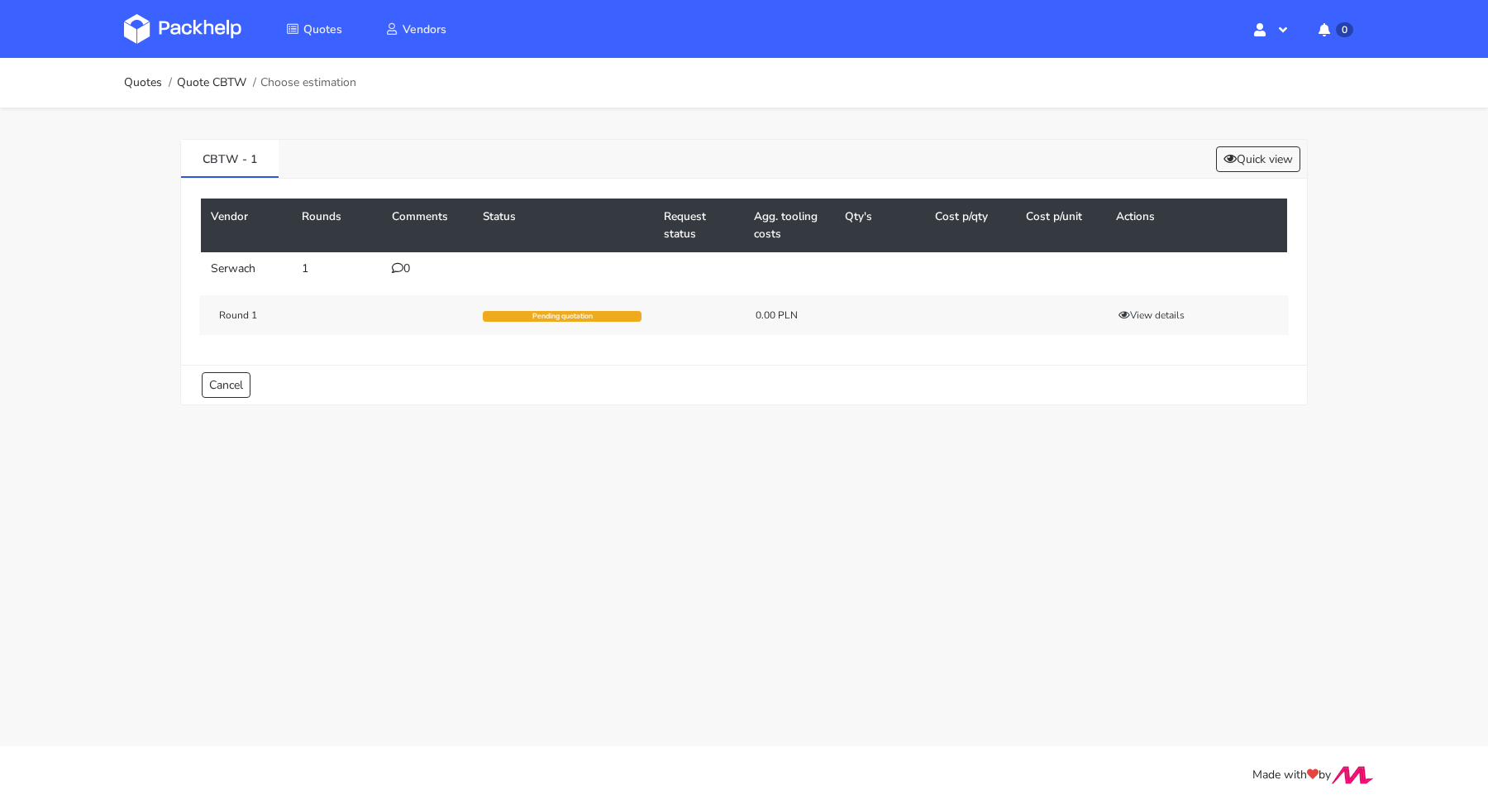
click at [407, 266] on div "0" at bounding box center [427, 268] width 71 height 13
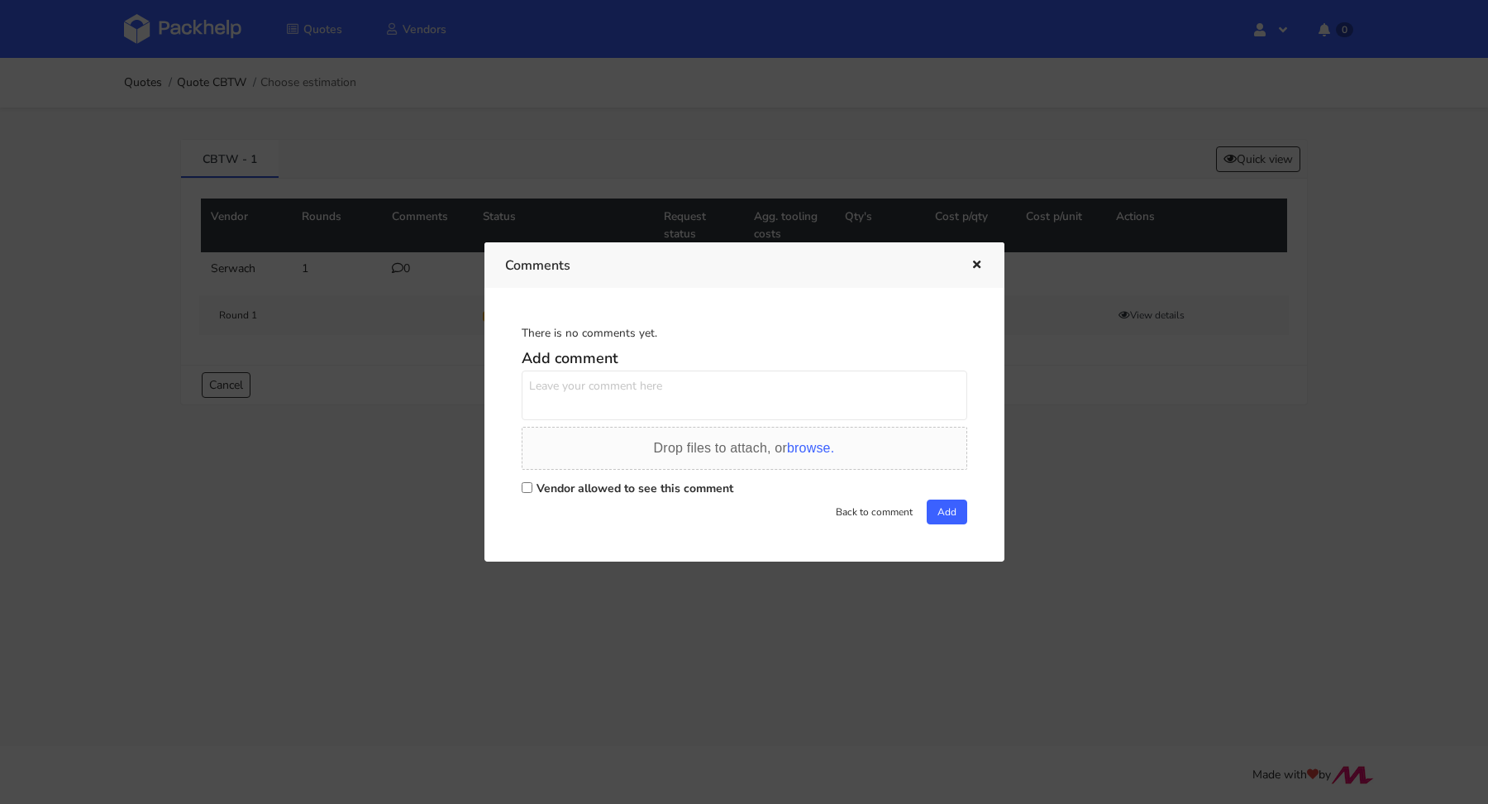
click at [603, 481] on label "Vendor allowed to see this comment" at bounding box center [635, 488] width 197 height 16
click at [532, 482] on input "Vendor allowed to see this comment" at bounding box center [527, 487] width 11 height 11
checkbox input "true"
click at [628, 407] on textarea at bounding box center [745, 395] width 446 height 50
type textarea "P"
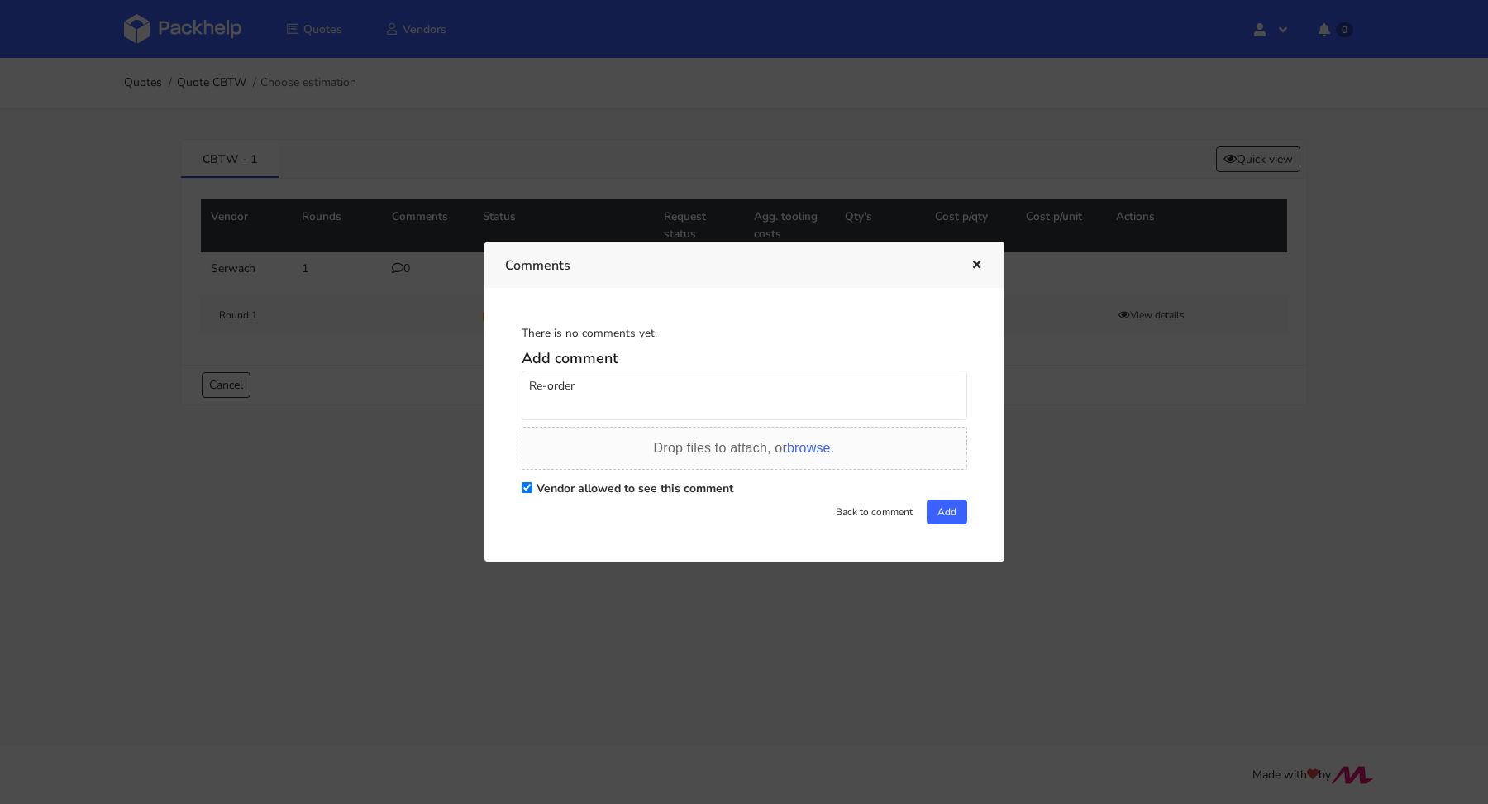
paste textarea "R314800882_KRQU"
type textarea "Re-order R314800882_KRQU"
click at [967, 519] on div "There is no comments yet. Add comment Re-order R314800882_KRQU Drop files to at…" at bounding box center [744, 423] width 479 height 231
click at [946, 513] on button "Add" at bounding box center [947, 511] width 41 height 25
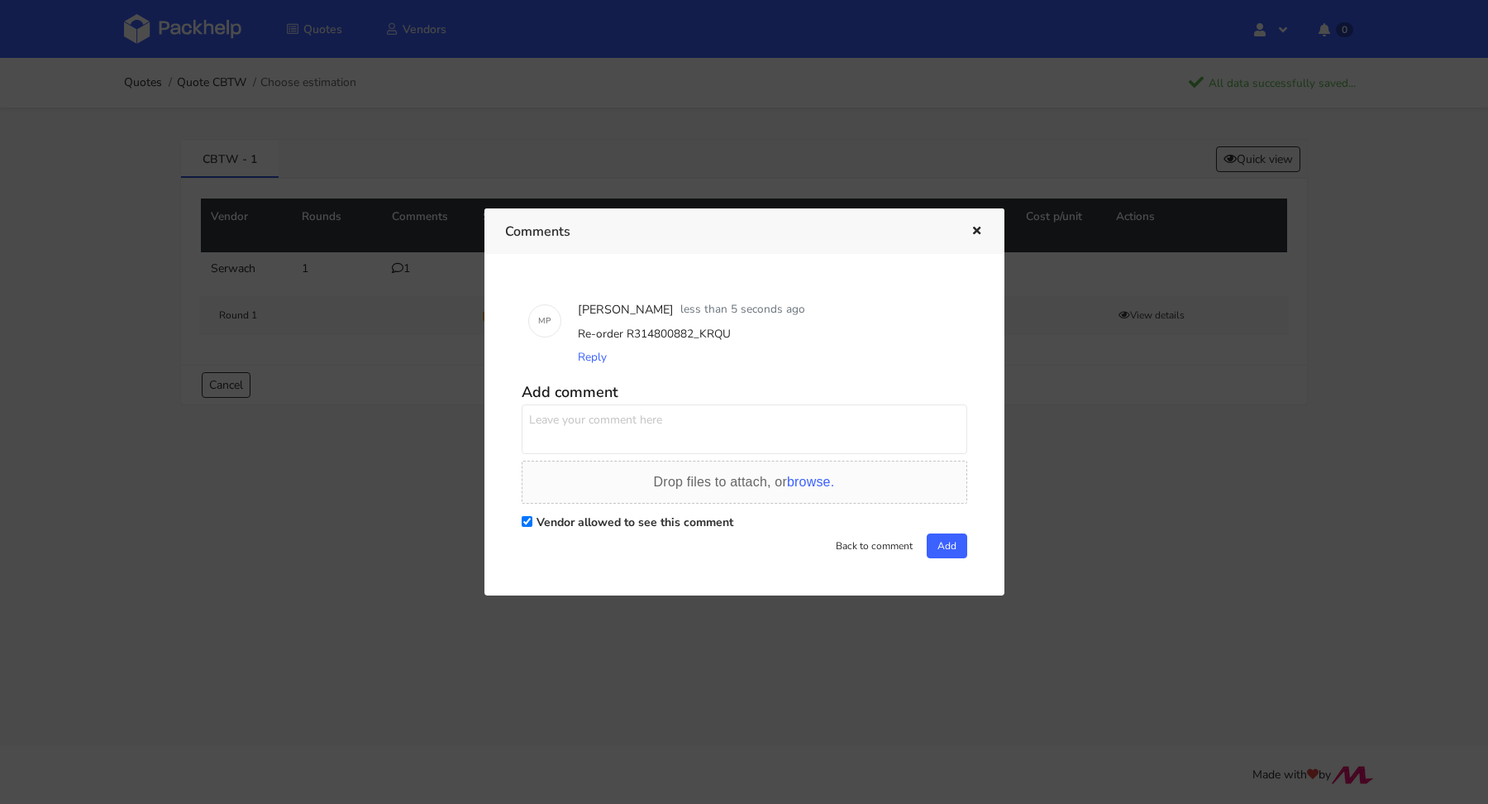
click at [976, 230] on icon "button" at bounding box center [977, 232] width 14 height 12
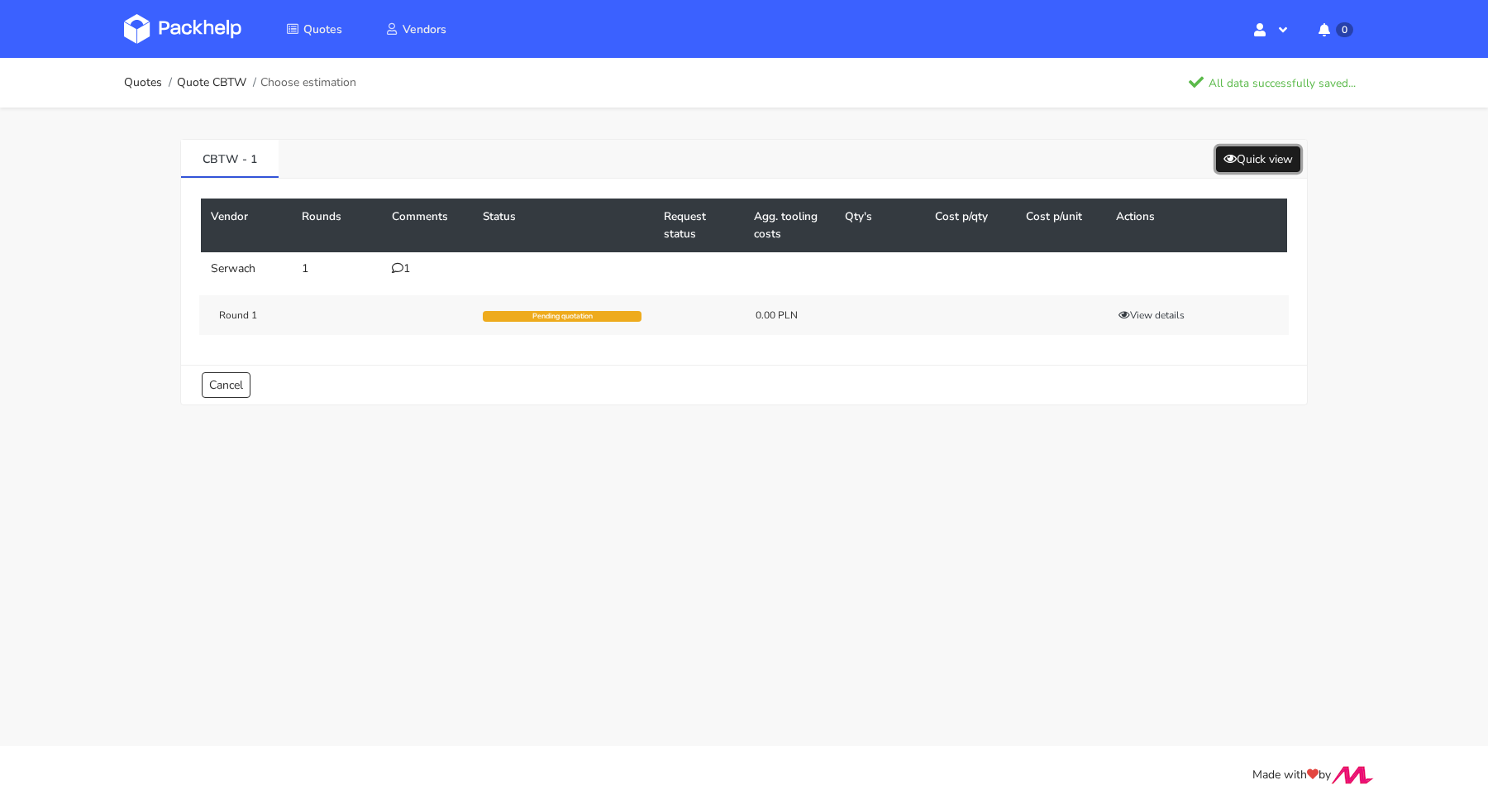
click at [1247, 163] on button "Quick view" at bounding box center [1258, 159] width 84 height 26
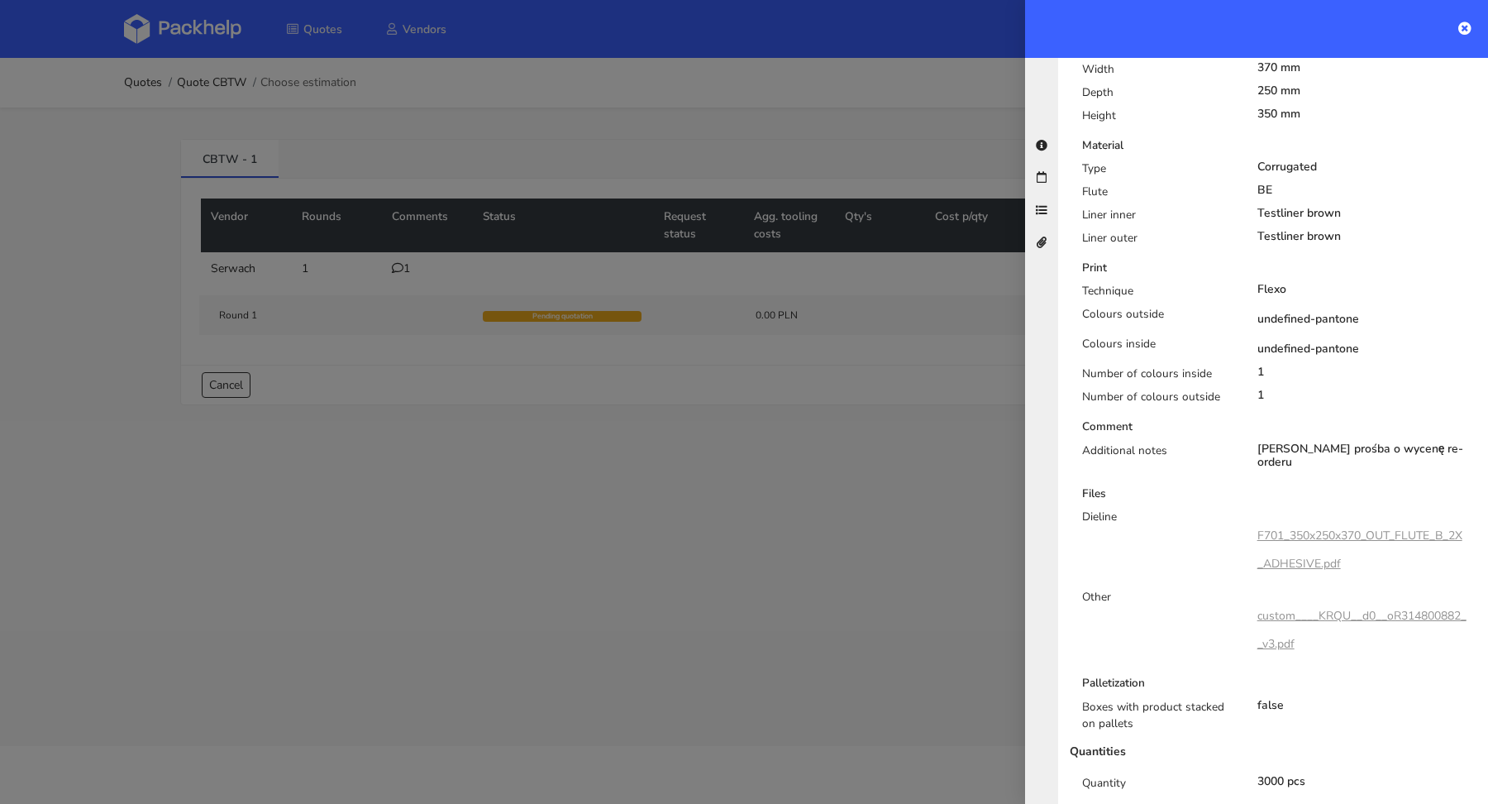
scroll to position [696, 0]
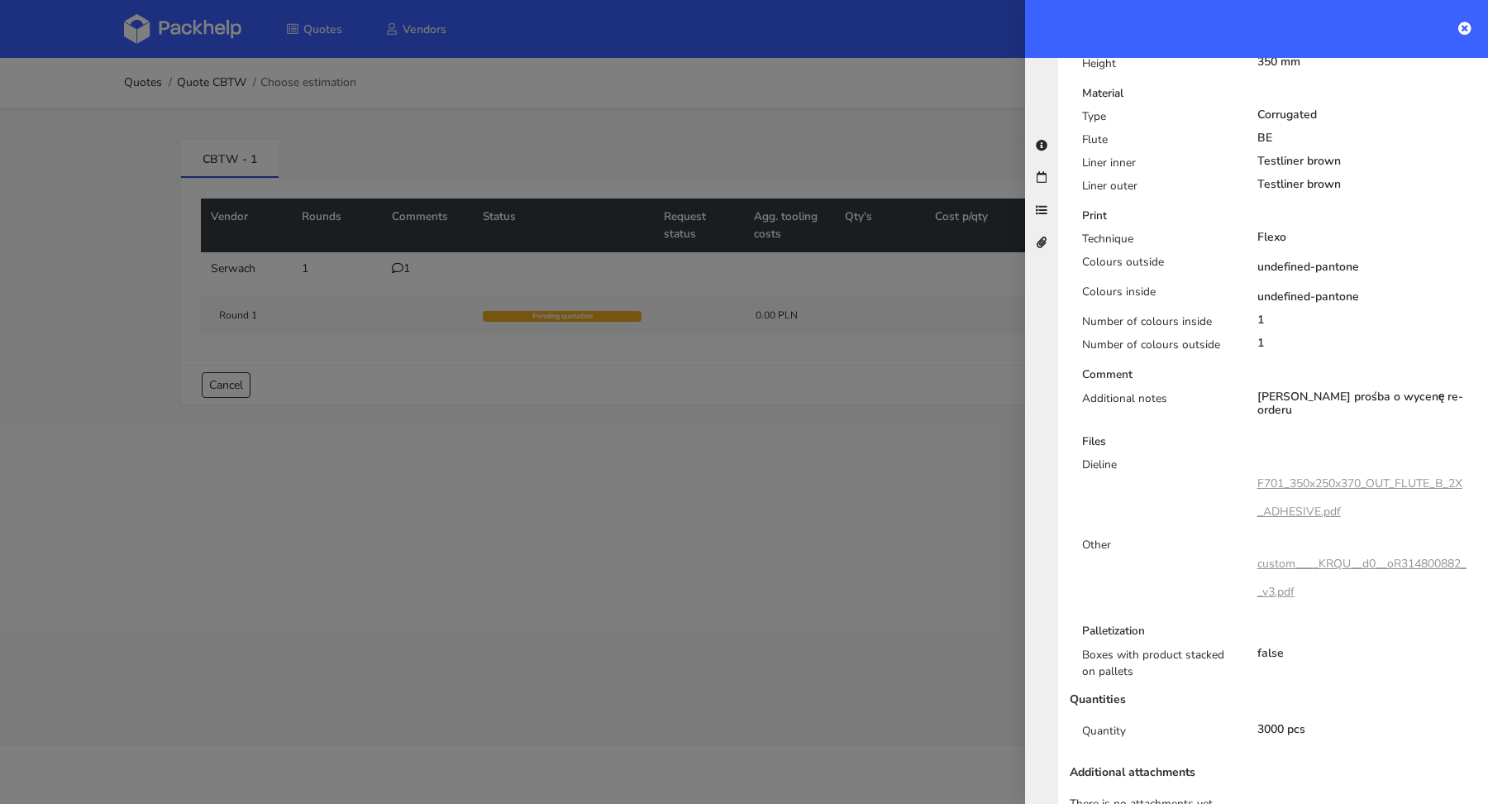
click at [827, 489] on div at bounding box center [744, 402] width 1488 height 804
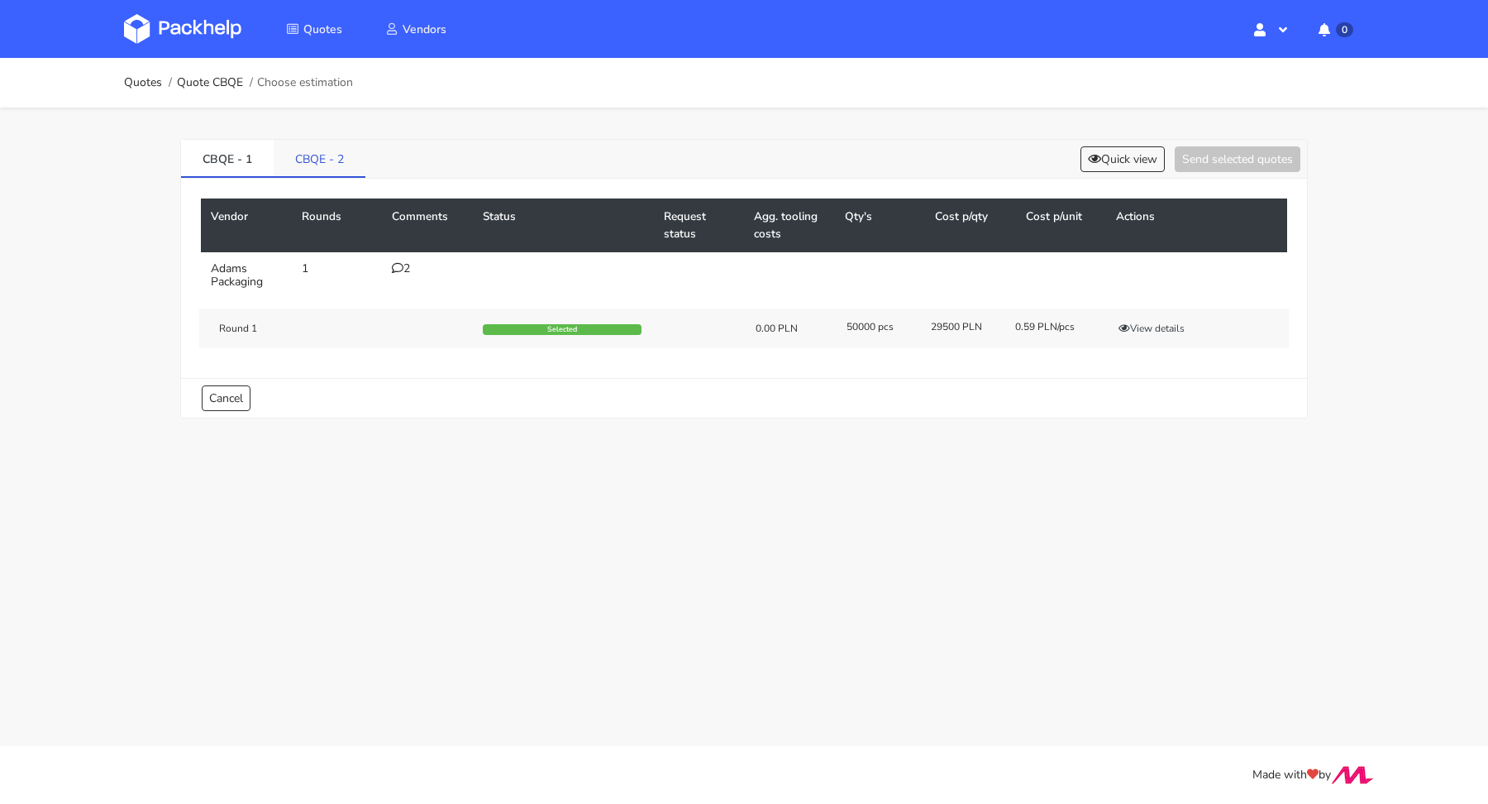
click at [334, 149] on link "CBQE - 2" at bounding box center [320, 158] width 92 height 36
click at [1157, 327] on button "View details" at bounding box center [1151, 328] width 81 height 17
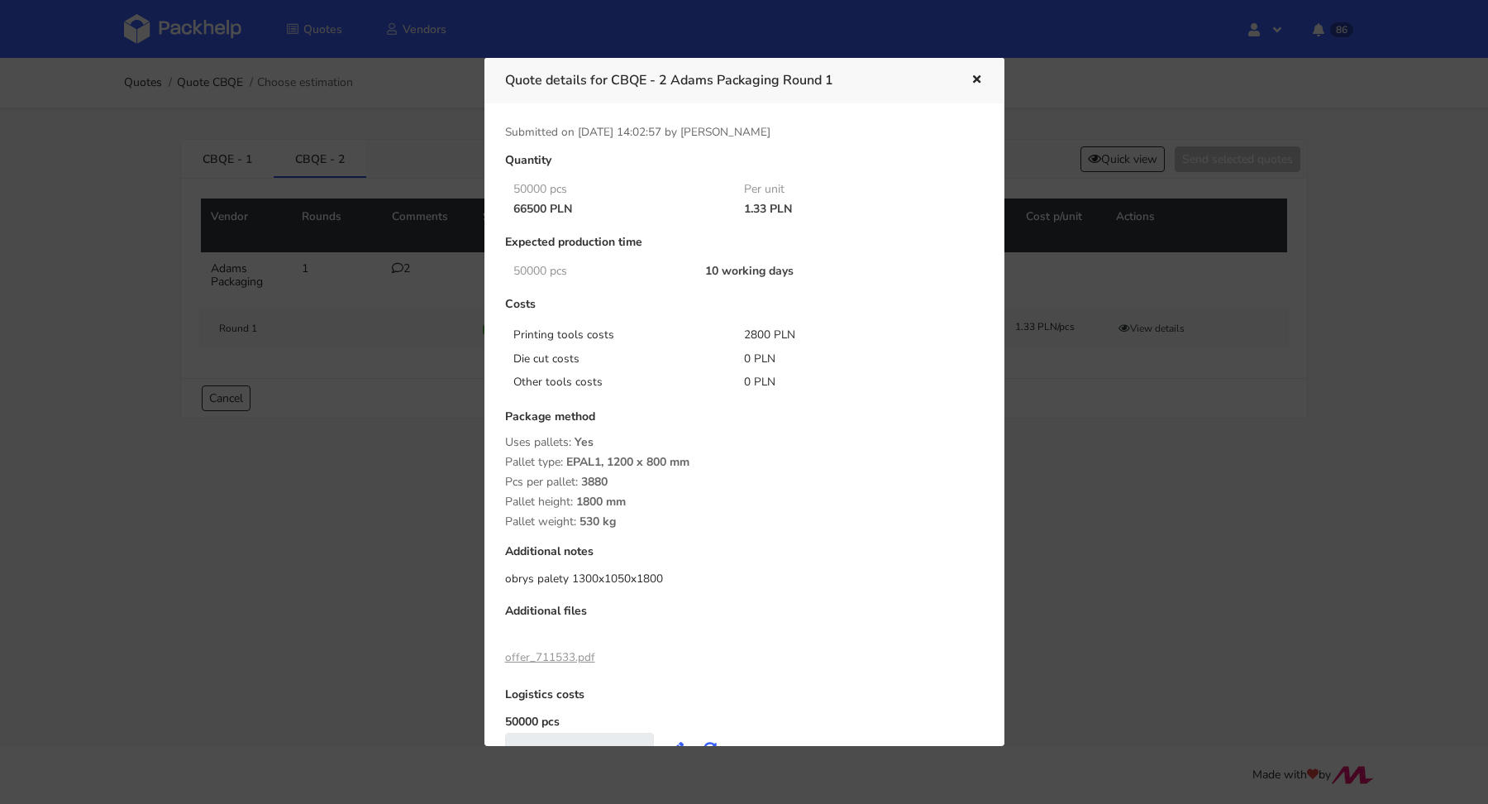
click at [980, 78] on icon "button" at bounding box center [977, 80] width 14 height 12
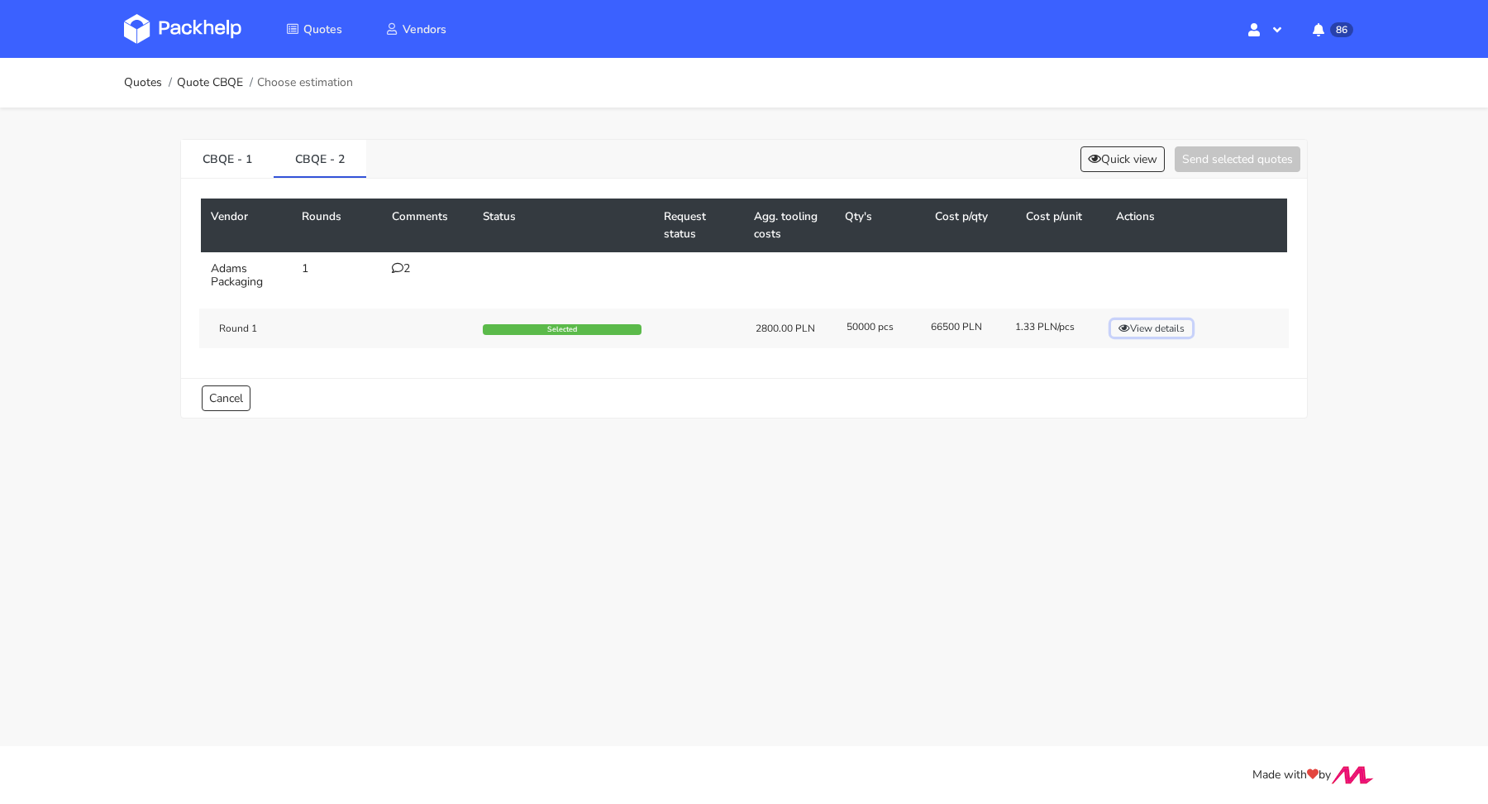
click at [1157, 320] on button "View details" at bounding box center [1151, 328] width 81 height 17
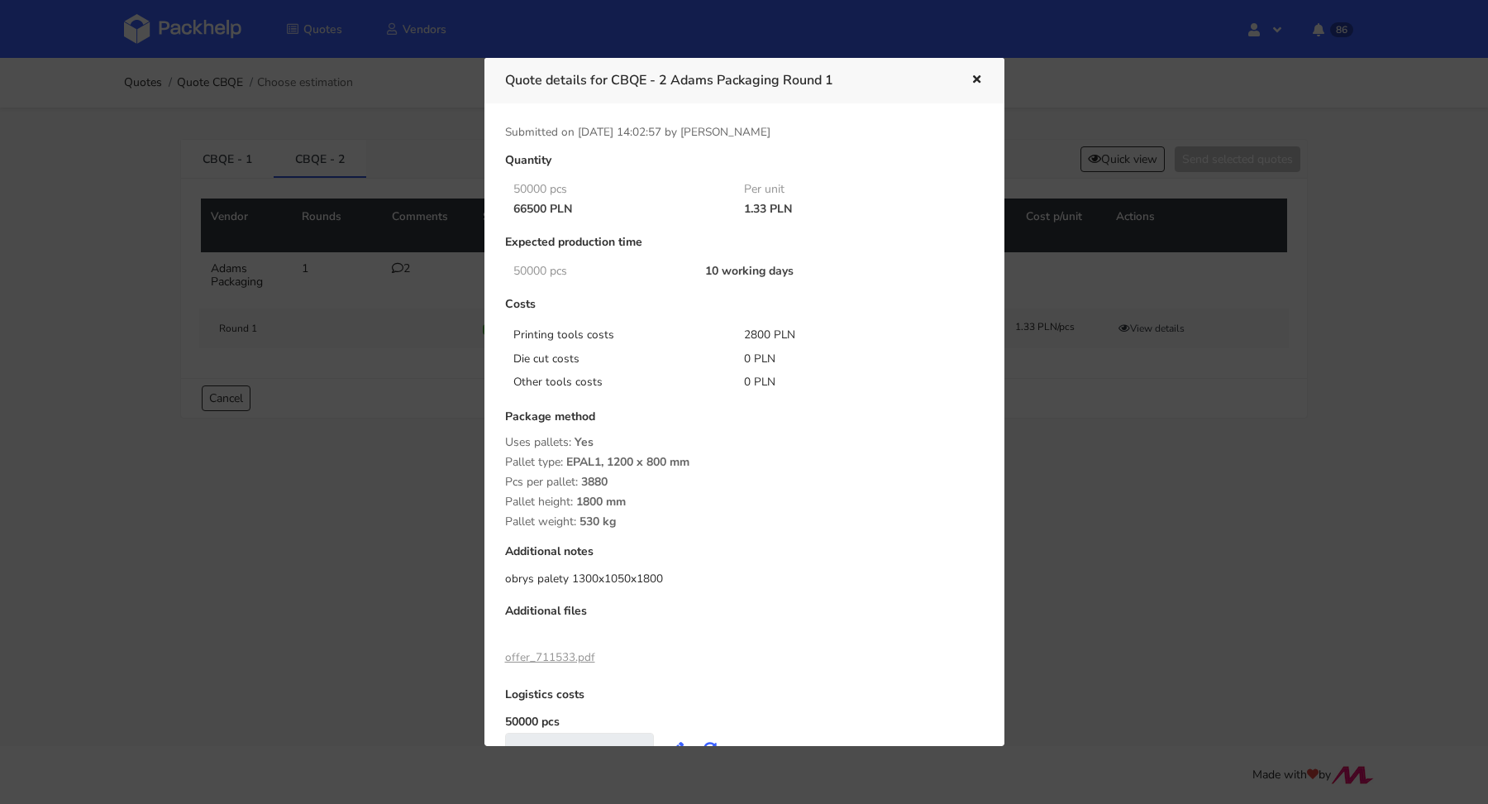
click at [534, 651] on link "offer_711533.pdf" at bounding box center [550, 657] width 90 height 16
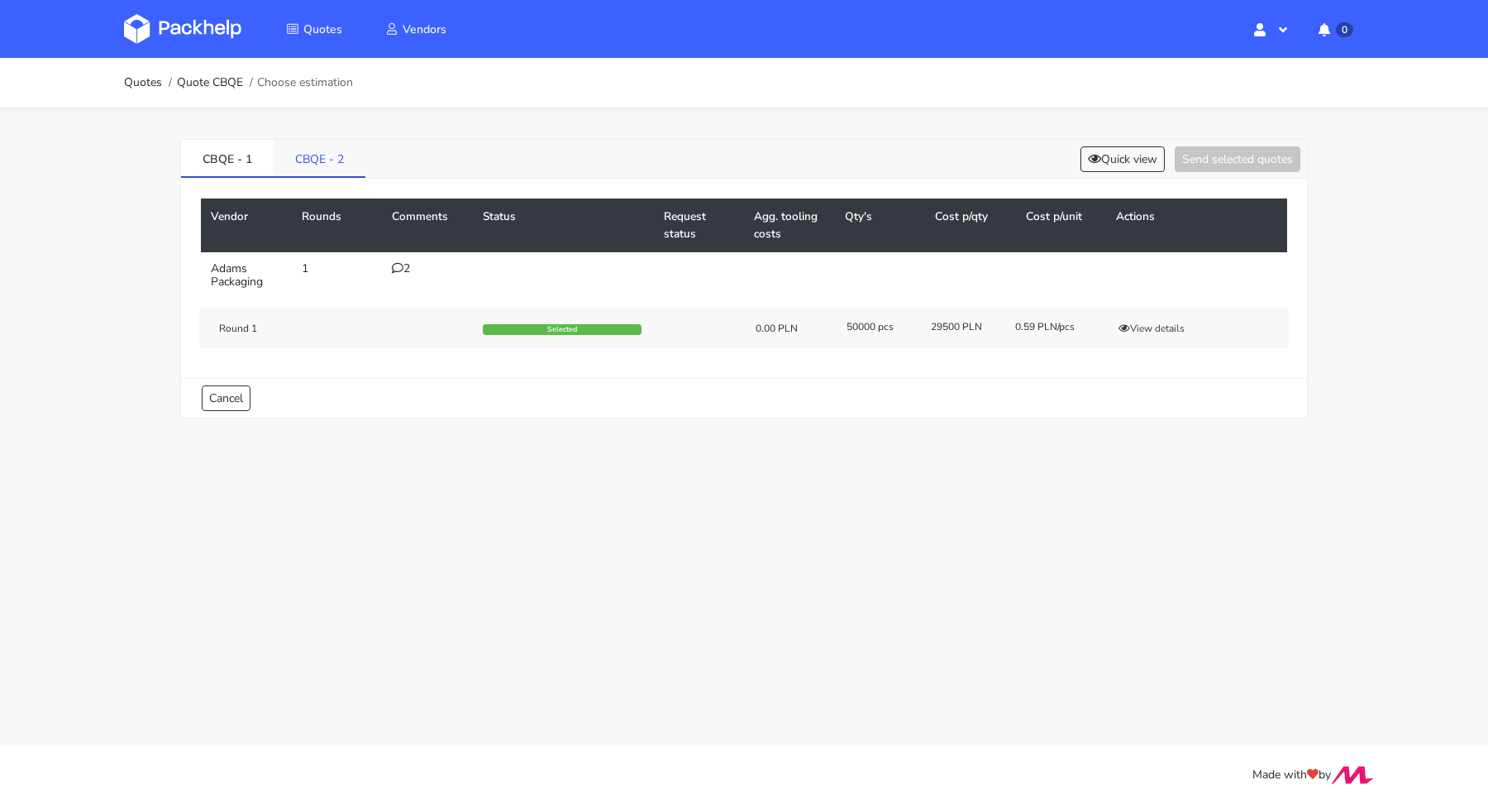
click at [292, 147] on link "CBQE - 2" at bounding box center [320, 158] width 92 height 36
click at [1167, 329] on button "View details" at bounding box center [1151, 328] width 81 height 17
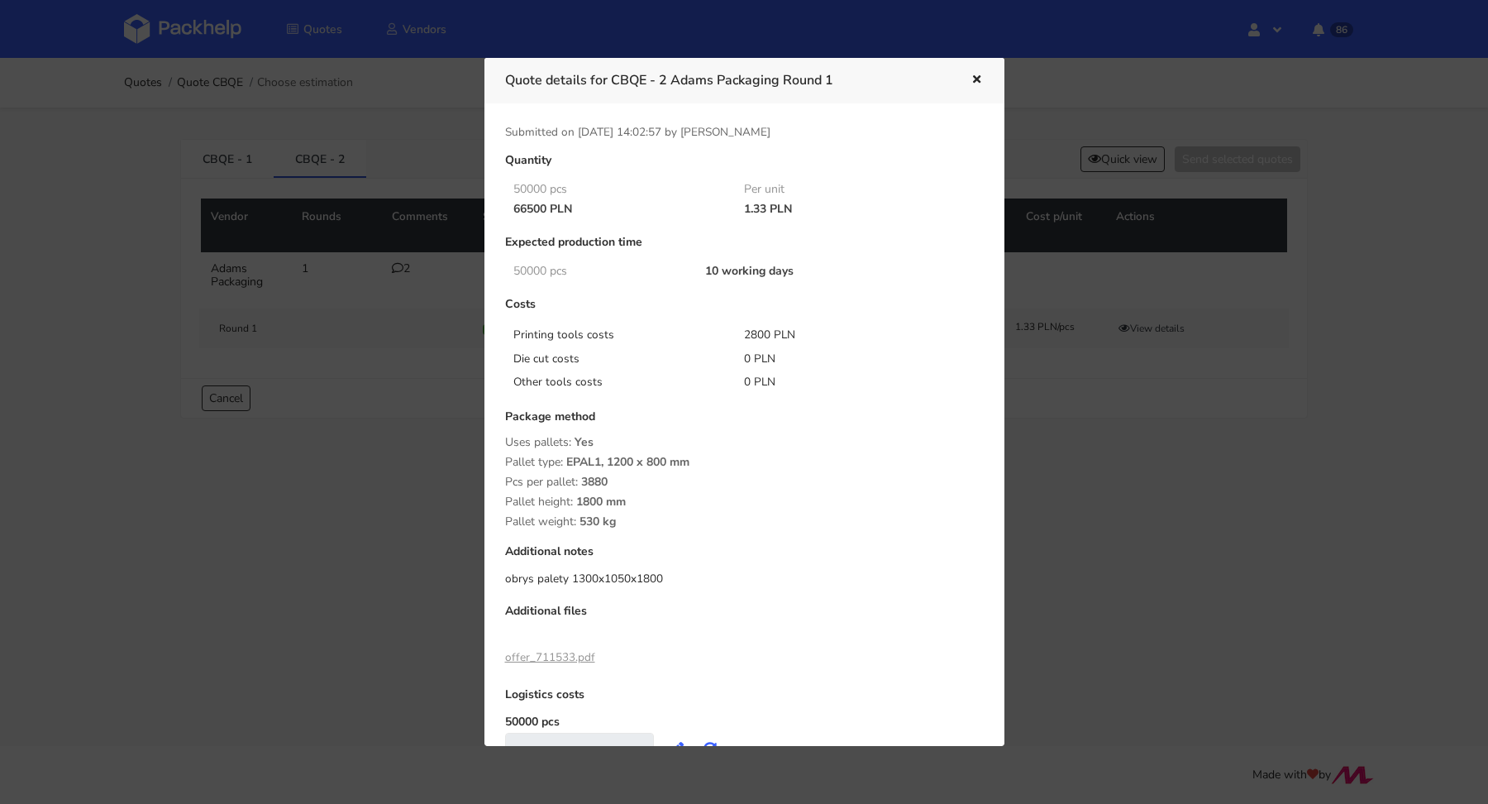
click at [547, 652] on link "offer_711533.pdf" at bounding box center [550, 657] width 90 height 16
drag, startPoint x: 495, startPoint y: 656, endPoint x: 570, endPoint y: 651, distance: 74.6
click at [570, 651] on div "Quantity 50000 pcs Per unit 66500 PLN 1.33 PLN Expected production time 50000 p…" at bounding box center [745, 467] width 502 height 627
copy link "offer_711533"
click at [337, 448] on div at bounding box center [744, 402] width 1488 height 804
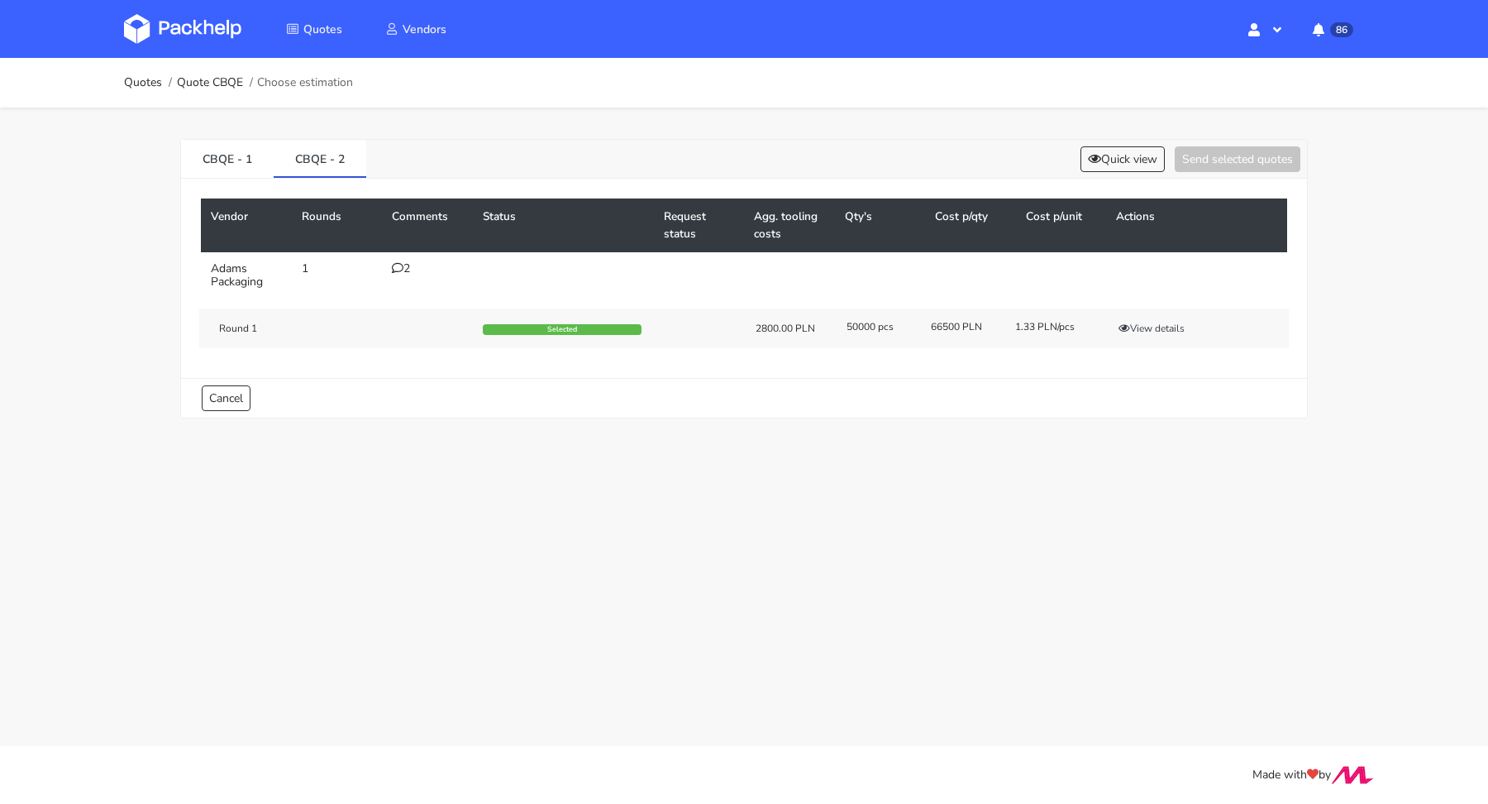
click at [406, 262] on div "2" at bounding box center [427, 268] width 71 height 13
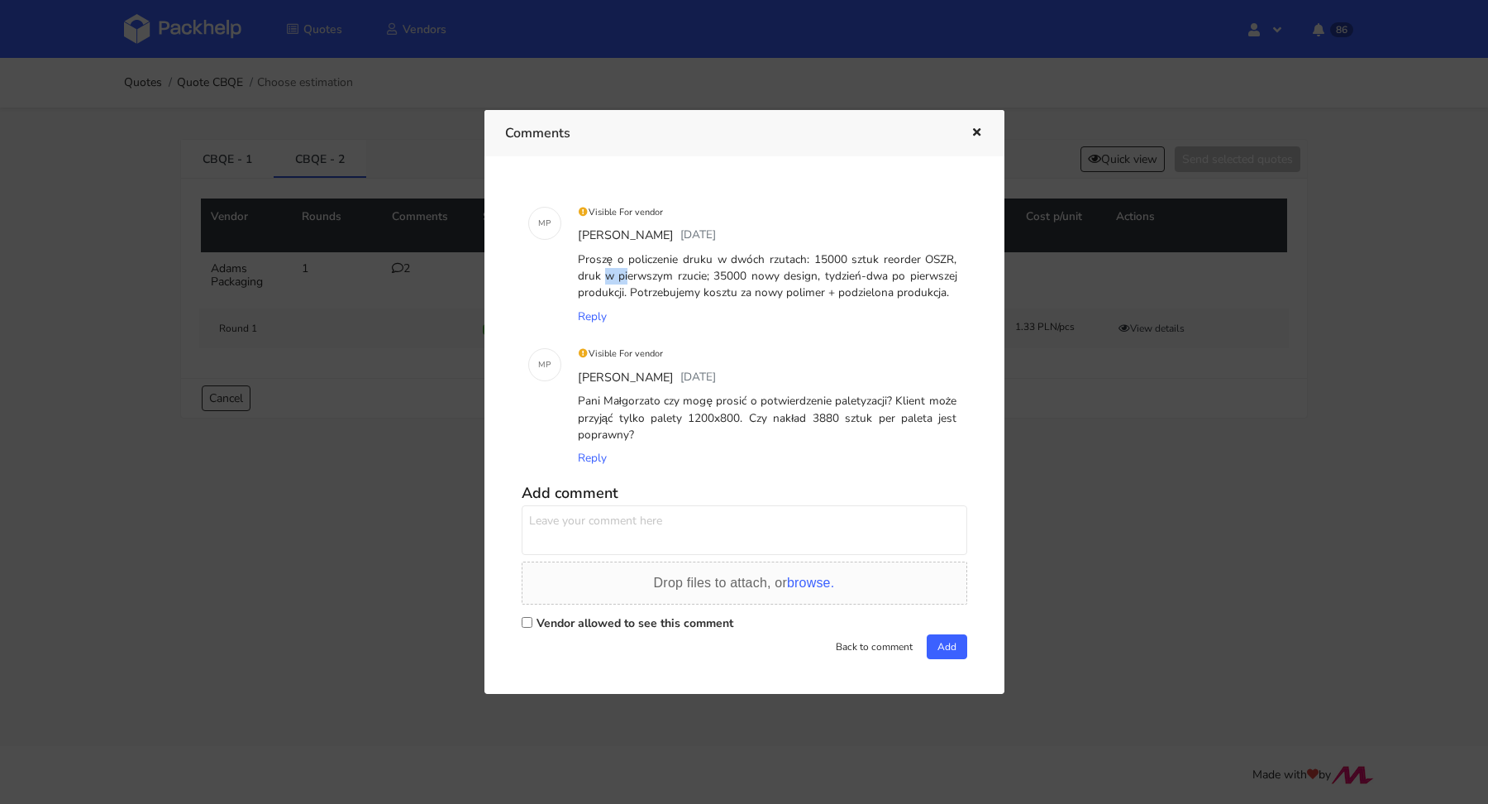
drag, startPoint x: 921, startPoint y: 257, endPoint x: 947, endPoint y: 255, distance: 26.6
click at [947, 255] on div "Proszę o policzenie druku w dwóch rzutach: 15000 sztuk reorder OSZR, druk w pie…" at bounding box center [768, 276] width 386 height 57
copy div "OSZR"
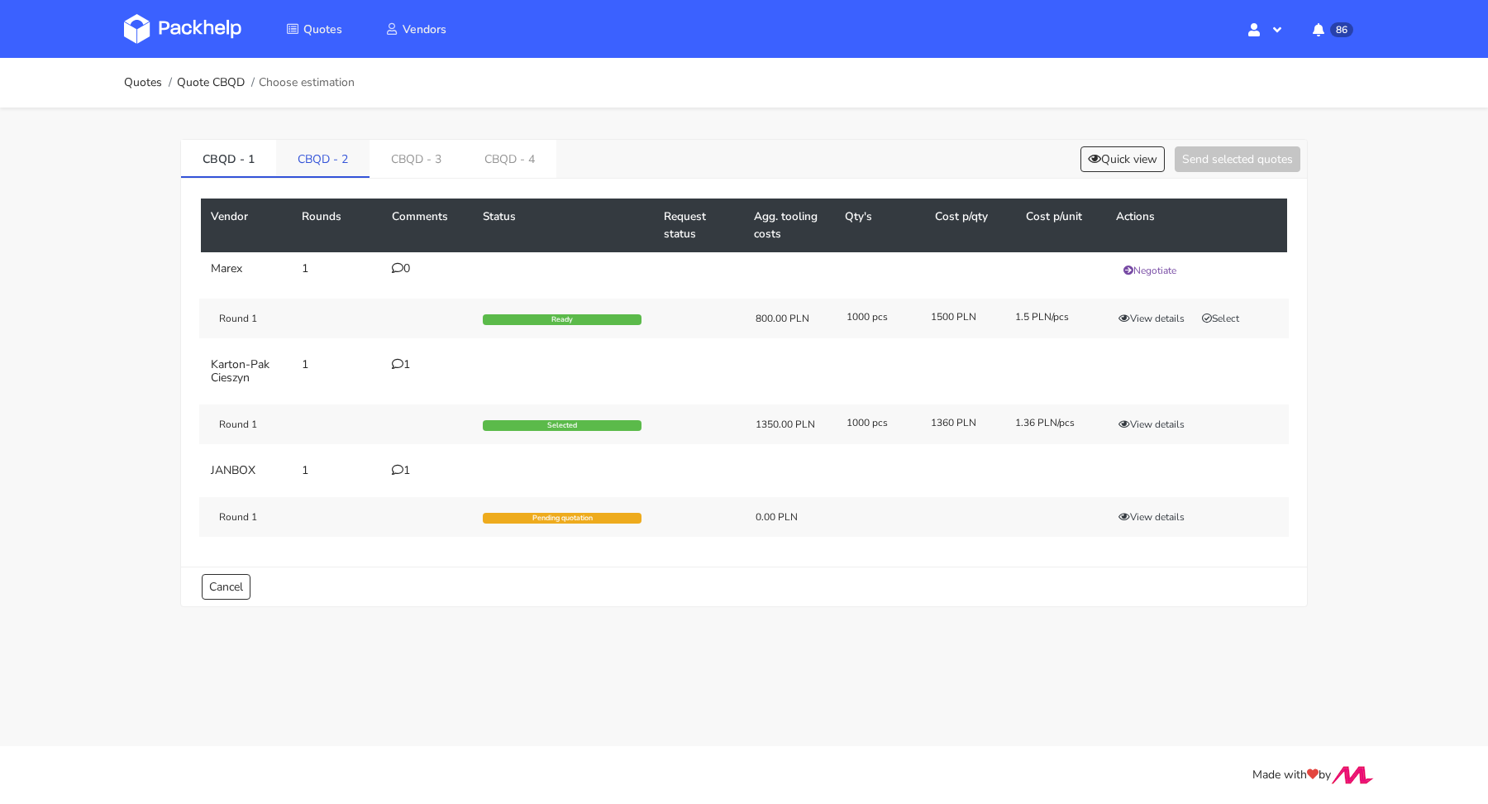
click at [308, 151] on link "CBQD - 2" at bounding box center [322, 158] width 93 height 36
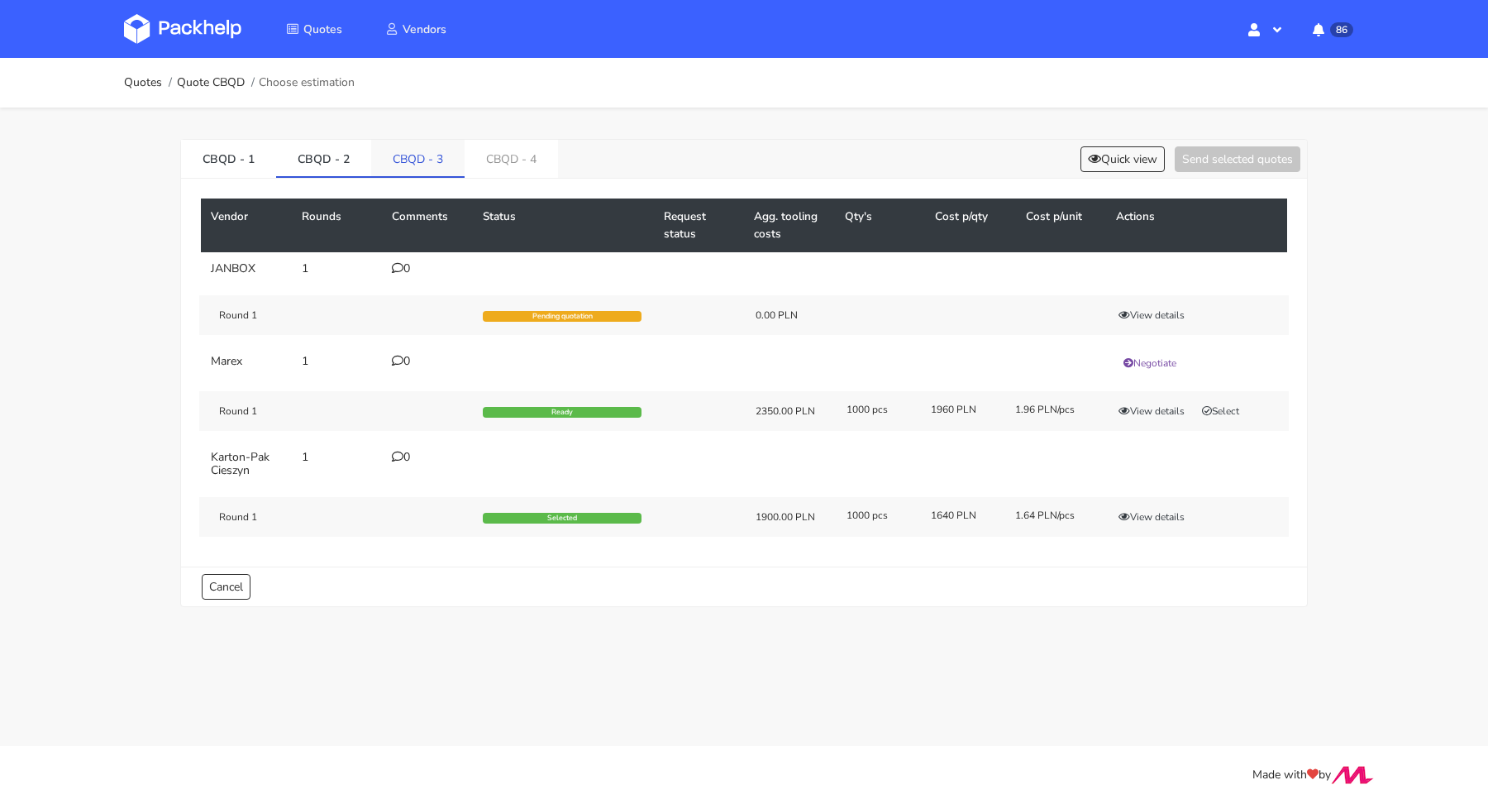
click at [416, 158] on link "CBQD - 3" at bounding box center [417, 158] width 93 height 36
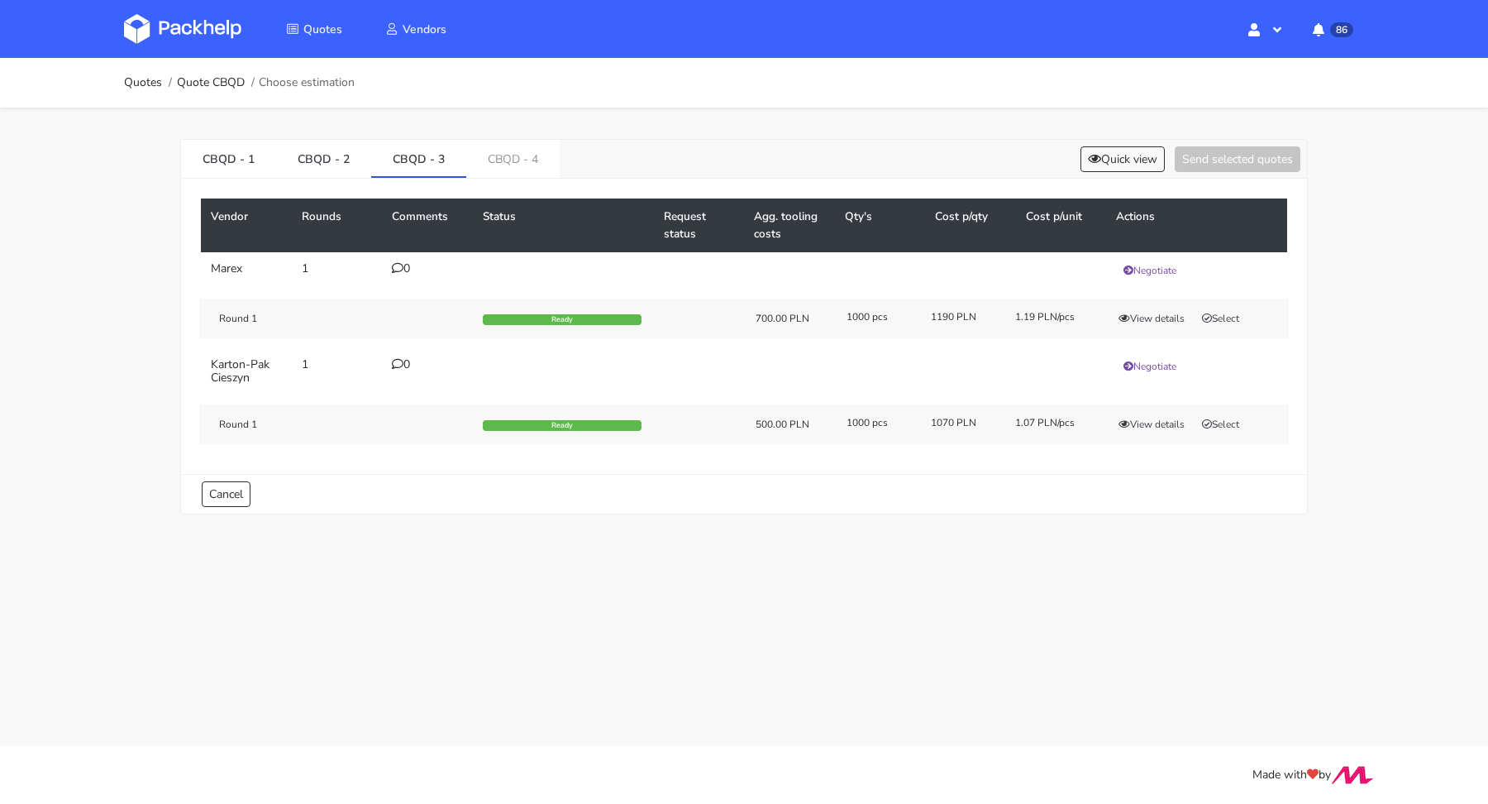
click at [1214, 411] on div "Round 1 Ready 500.00 PLN 1000 pcs 1070 PLN 1.07 PLN/pcs View details Select" at bounding box center [744, 424] width 1090 height 40
click at [1218, 418] on button "Select" at bounding box center [1221, 424] width 52 height 17
click at [506, 145] on link "CBQD - 4" at bounding box center [512, 158] width 93 height 36
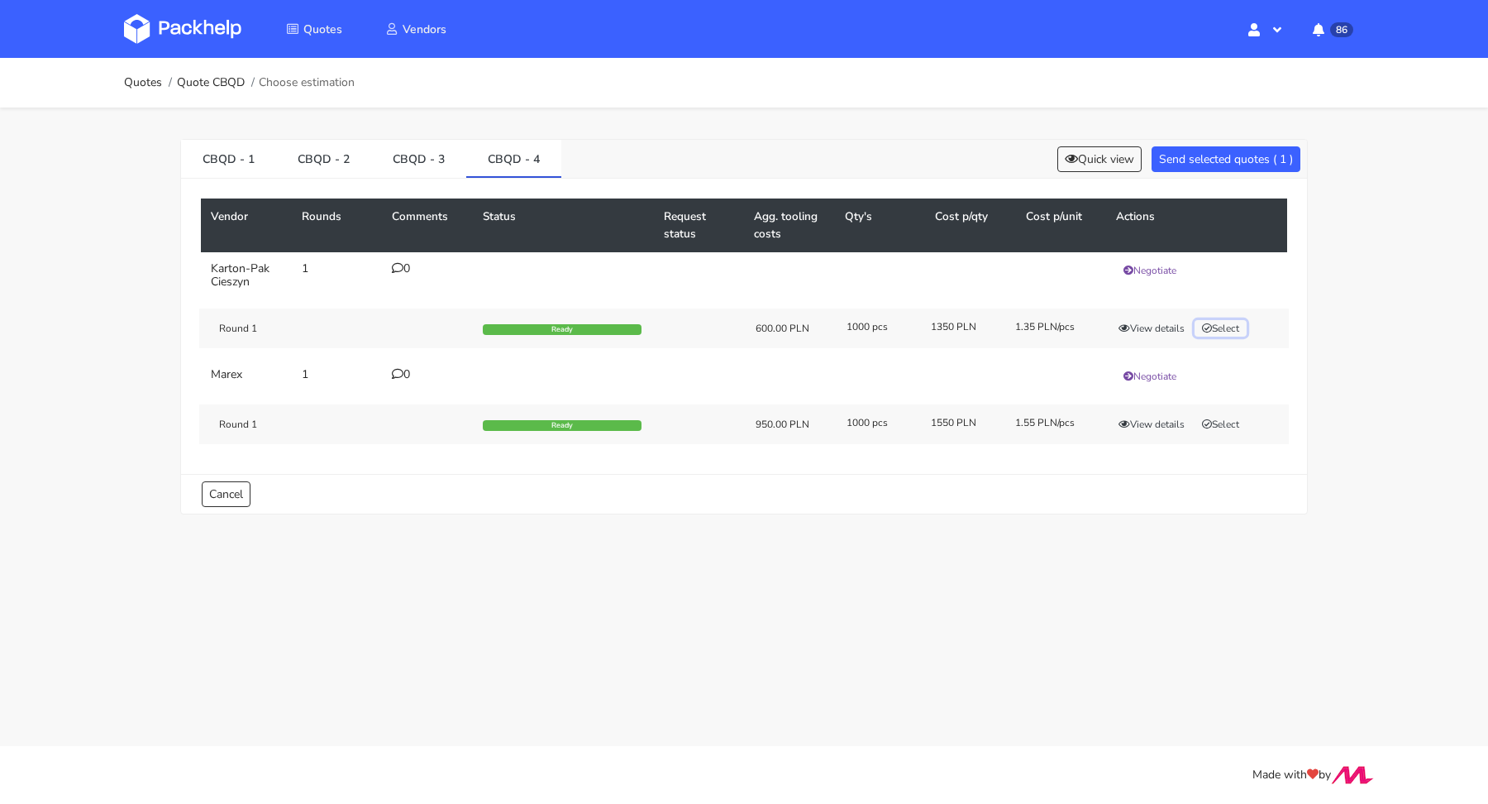
click at [1232, 321] on button "Select" at bounding box center [1221, 328] width 52 height 17
click at [1207, 160] on button "Send selected quotes ( 2 )" at bounding box center [1226, 159] width 149 height 26
